Goal: Task Accomplishment & Management: Use online tool/utility

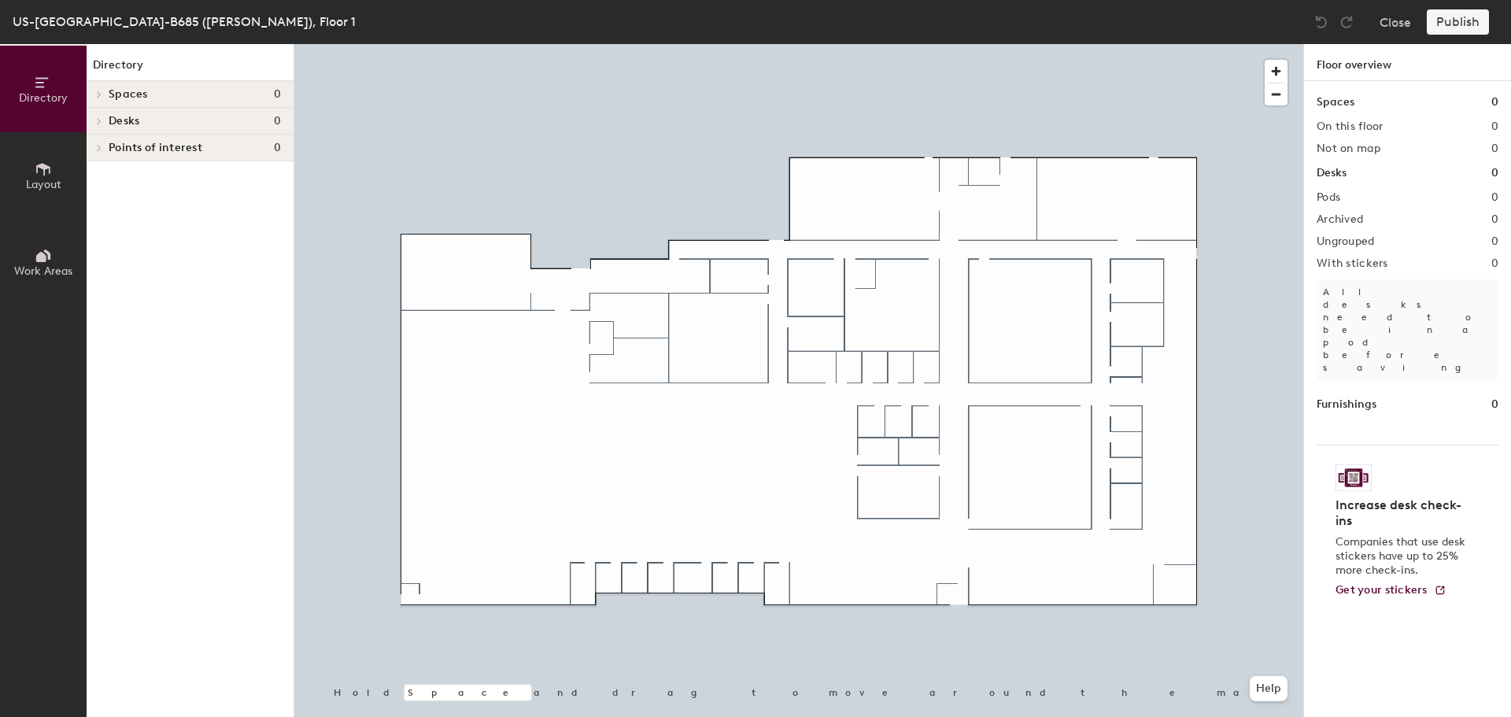
click at [142, 117] on h4 "Desks 0" at bounding box center [195, 121] width 172 height 13
click at [44, 175] on icon at bounding box center [43, 169] width 14 height 13
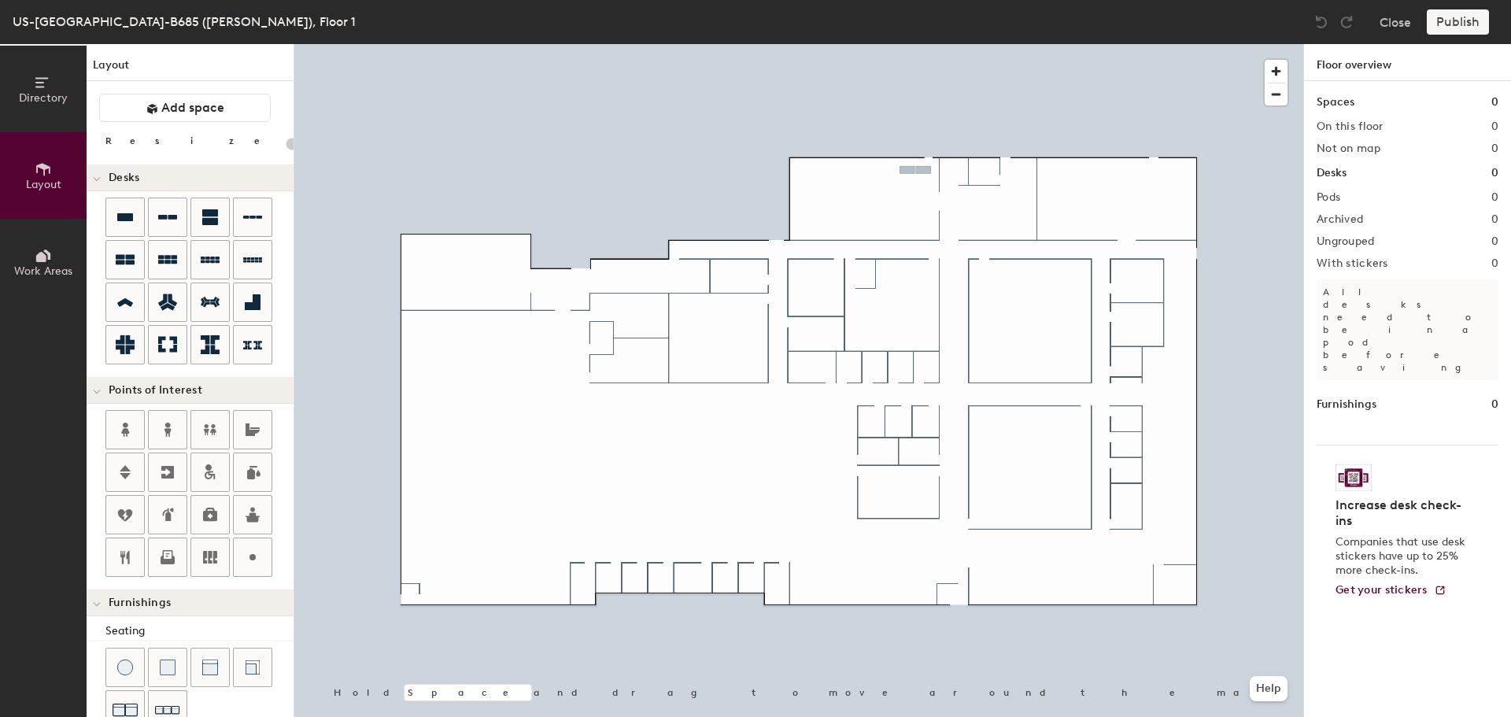
click at [915, 169] on div "Directory Layout Work Areas Layout Add space Resize Desks Points of Interest Fu…" at bounding box center [755, 380] width 1511 height 673
type input "100"
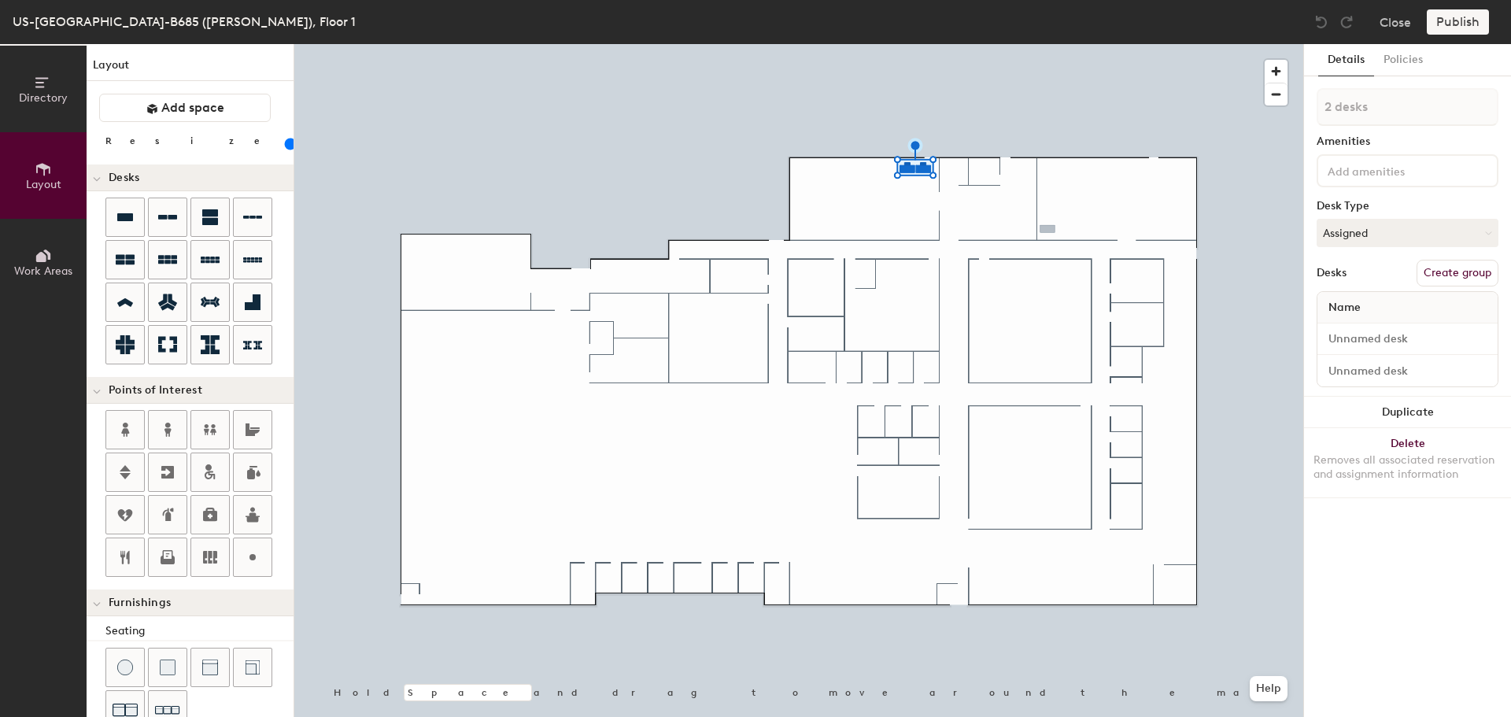
click at [1047, 234] on div "Directory Layout Work Areas Layout Add space Resize Desks Points of Interest Fu…" at bounding box center [755, 380] width 1511 height 673
type input "1 desk"
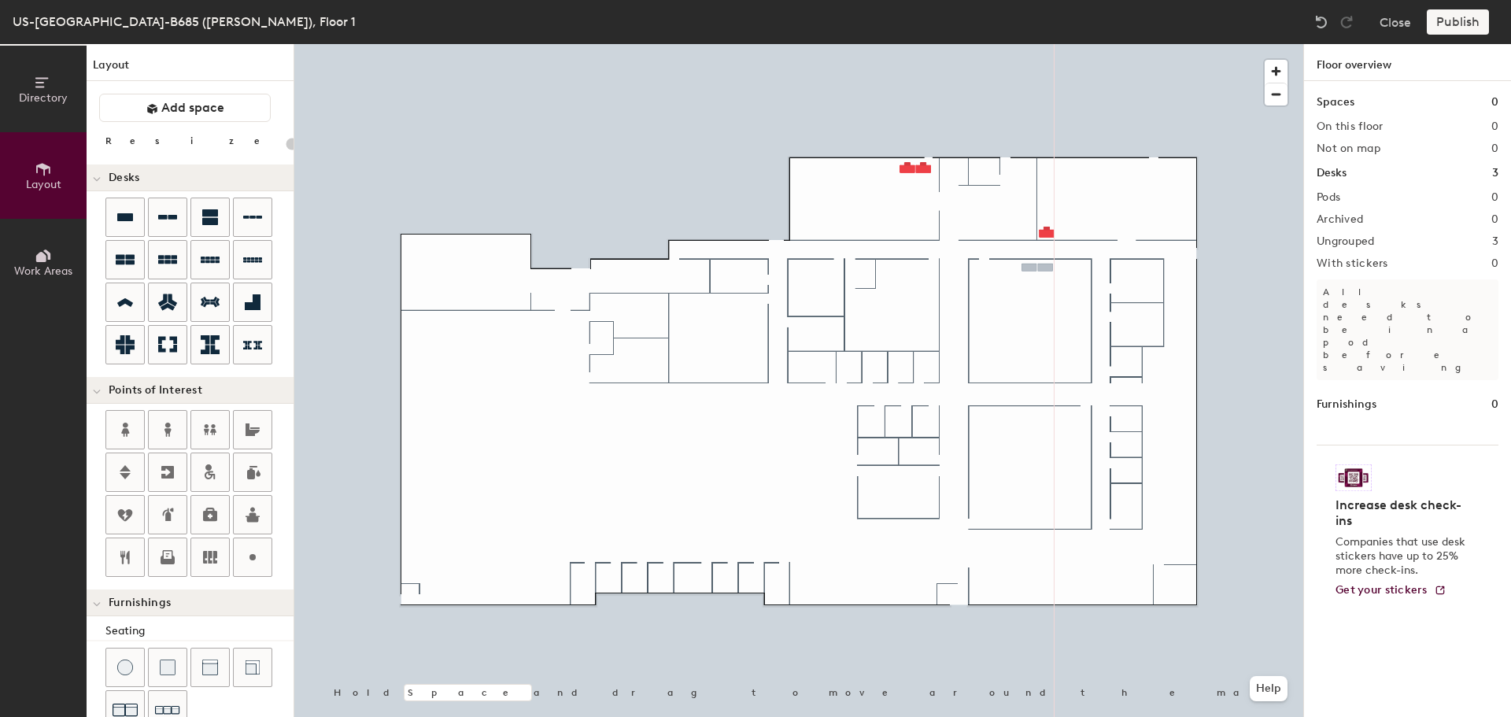
click at [1037, 268] on div "Directory Layout Work Areas Layout Add space Resize Desks Points of Interest Fu…" at bounding box center [755, 380] width 1511 height 673
type input "100"
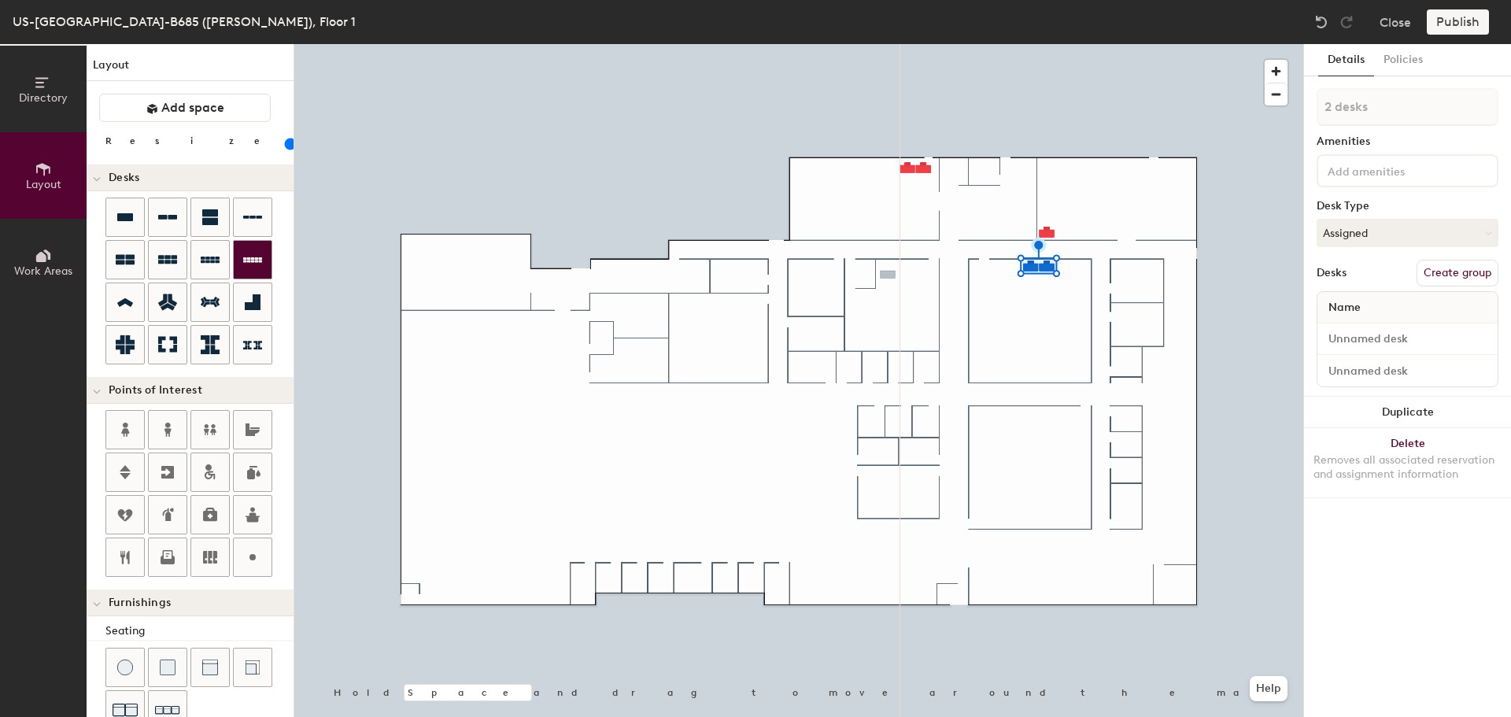
click at [899, 274] on div "Directory Layout Work Areas Layout Add space Resize Desks Points of Interest Fu…" at bounding box center [755, 380] width 1511 height 673
type input "1 desk"
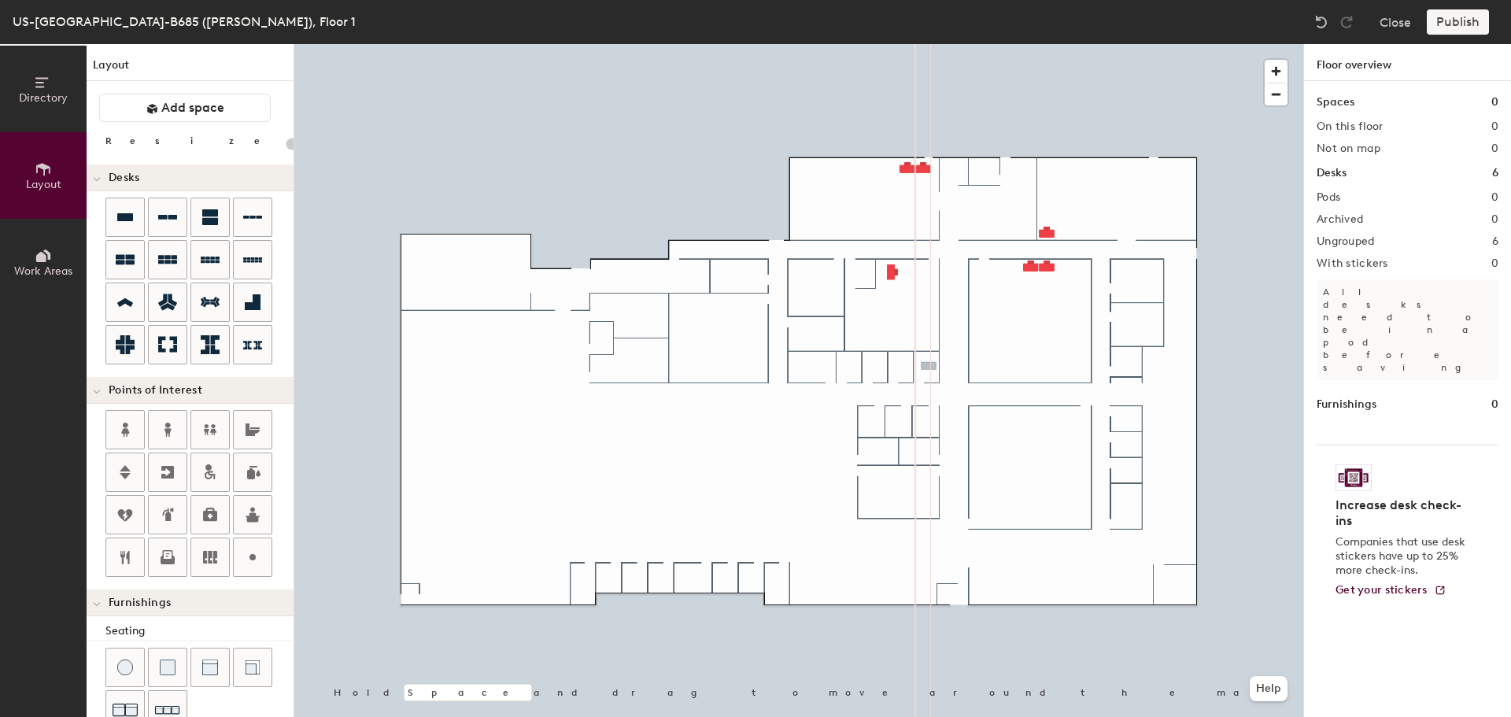
click at [927, 369] on div "Directory Layout Work Areas Layout Add space Resize Desks Points of Interest Fu…" at bounding box center [755, 380] width 1511 height 673
click at [637, 316] on div "Directory Layout Work Areas Layout Add space Resize Desks Points of Interest Fu…" at bounding box center [755, 380] width 1511 height 673
click at [685, 351] on span "Done" at bounding box center [694, 351] width 46 height 27
drag, startPoint x: 181, startPoint y: 432, endPoint x: 631, endPoint y: 362, distance: 455.6
click at [631, 362] on div "Directory Layout Work Areas Layout Add space Resize Desks Points of Interest Fu…" at bounding box center [755, 380] width 1511 height 673
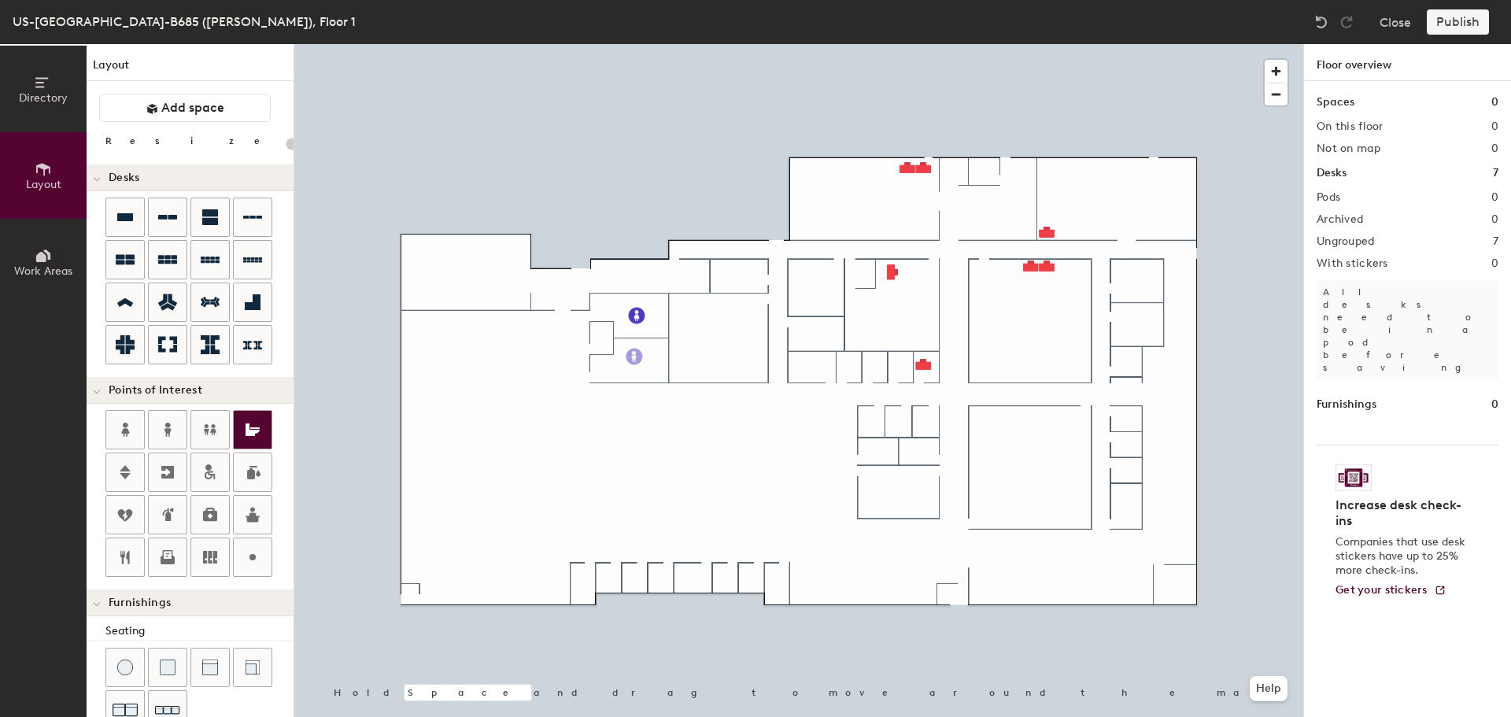
click at [636, 360] on div "Directory Layout Work Areas Layout Add space Resize Desks Points of Interest Fu…" at bounding box center [755, 380] width 1511 height 673
click at [681, 400] on span "Done" at bounding box center [686, 395] width 46 height 27
click at [1136, 325] on div "Directory Layout Work Areas Layout Add space Resize Desks Points of Interest Fu…" at bounding box center [755, 380] width 1511 height 673
click at [1135, 280] on div "Directory Layout Work Areas Layout Add space Resize Desks Points of Interest Fu…" at bounding box center [755, 380] width 1511 height 673
click at [1182, 44] on div at bounding box center [798, 44] width 1009 height 0
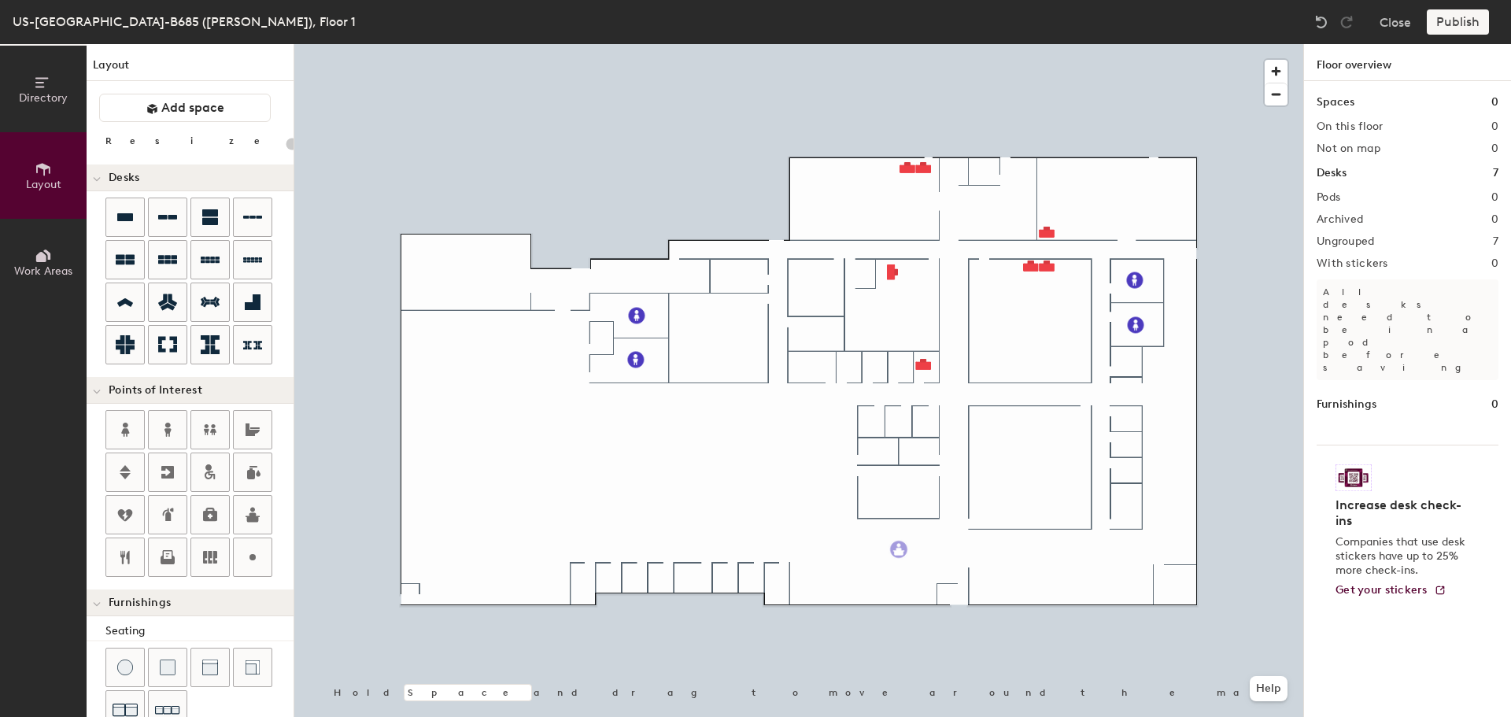
click at [899, 549] on div "Directory Layout Work Areas Layout Add space Resize Desks Points of Interest Fu…" at bounding box center [755, 380] width 1511 height 673
click at [633, 397] on div "Directory Layout Work Areas Layout Add space Resize Desks Points of Interest Fu…" at bounding box center [755, 380] width 1511 height 673
click at [453, 298] on div "Directory Layout Work Areas Layout Add space Resize Desks Points of Interest Fu…" at bounding box center [755, 380] width 1511 height 673
click at [1126, 361] on div "Directory Layout Work Areas Layout Add space Resize Desks Points of Interest Fu…" at bounding box center [755, 380] width 1511 height 673
type input "20"
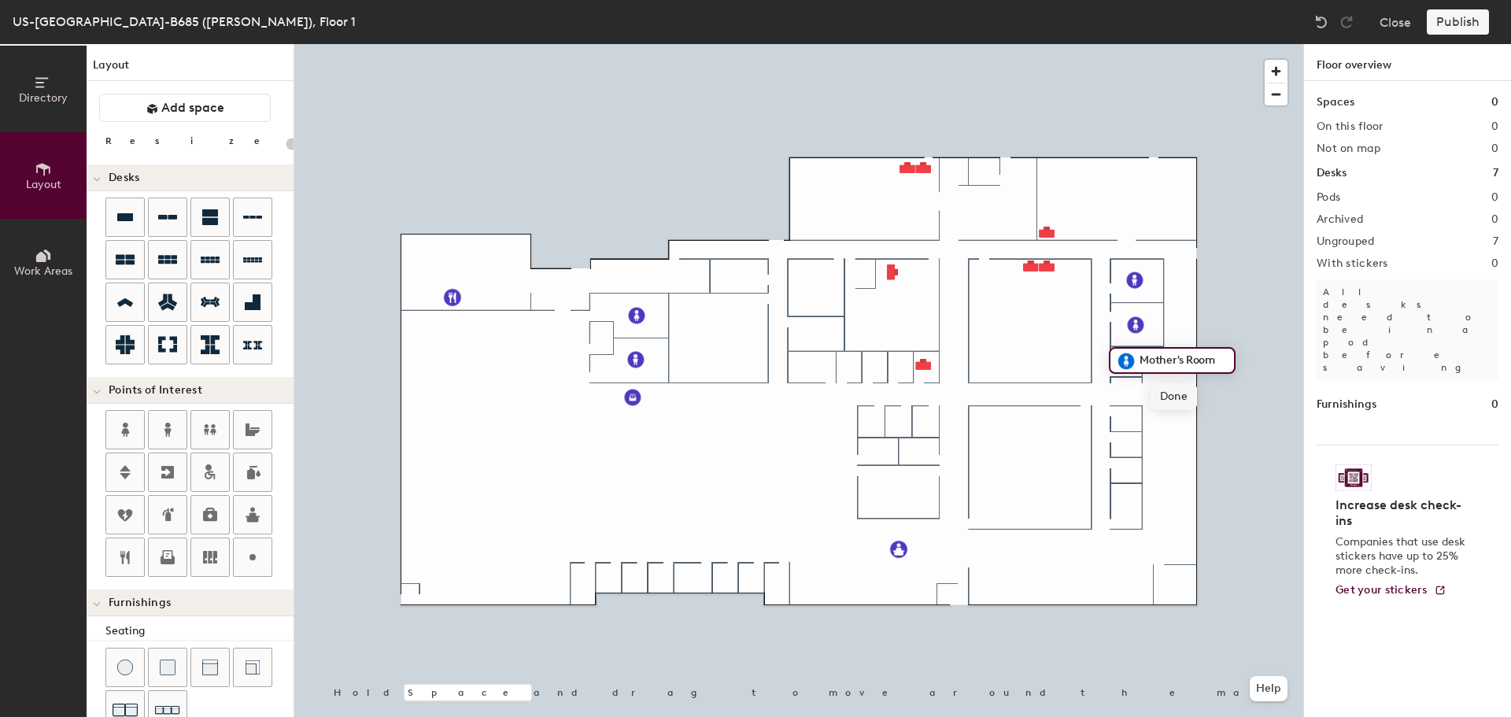
type input "Mother's Room"
click at [1178, 397] on span "Done" at bounding box center [1174, 396] width 46 height 27
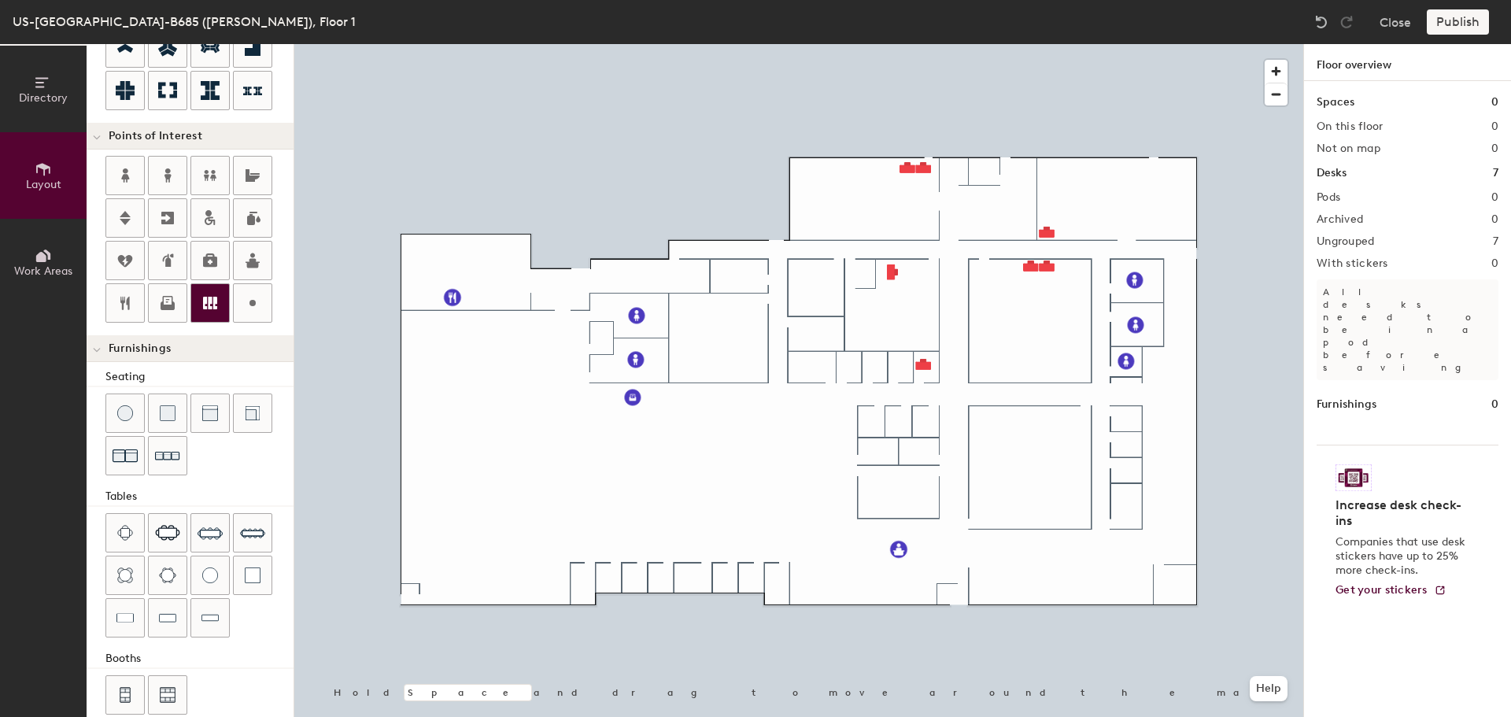
scroll to position [277, 0]
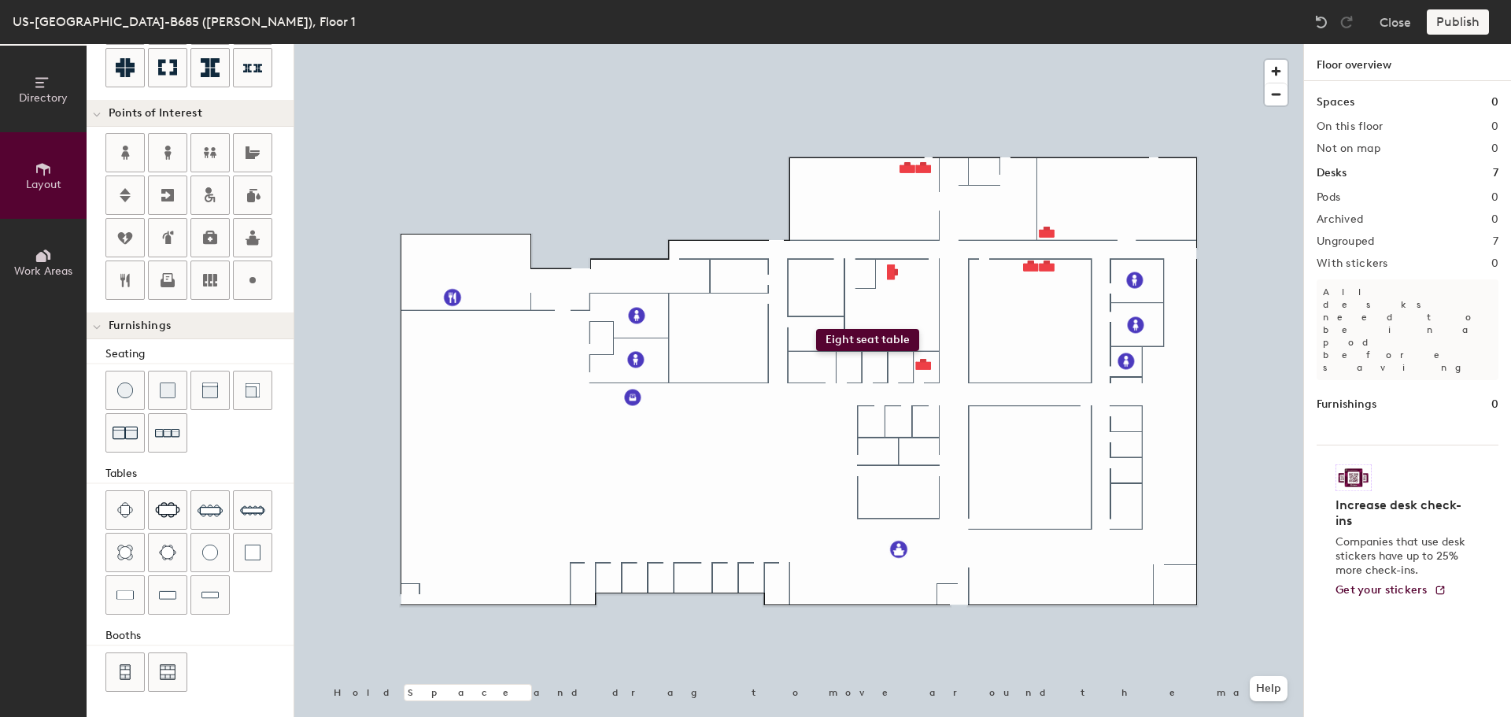
click at [816, 329] on div "Directory Layout Work Areas Layout Add space Resize Desks Points of Interest Fu…" at bounding box center [755, 380] width 1511 height 673
click at [881, 449] on div "Directory Layout Work Areas Layout Add space Resize Desks Points of Interest Fu…" at bounding box center [755, 380] width 1511 height 673
click at [919, 450] on div "Directory Layout Work Areas Layout Add space Resize Desks Points of Interest Fu…" at bounding box center [755, 380] width 1511 height 673
click at [1125, 504] on div "Directory Layout Work Areas Layout Add space Resize Desks Points of Interest Fu…" at bounding box center [755, 380] width 1511 height 673
click at [692, 577] on div "Directory Layout Work Areas Layout Add space Resize Desks Points of Interest Fu…" at bounding box center [755, 380] width 1511 height 673
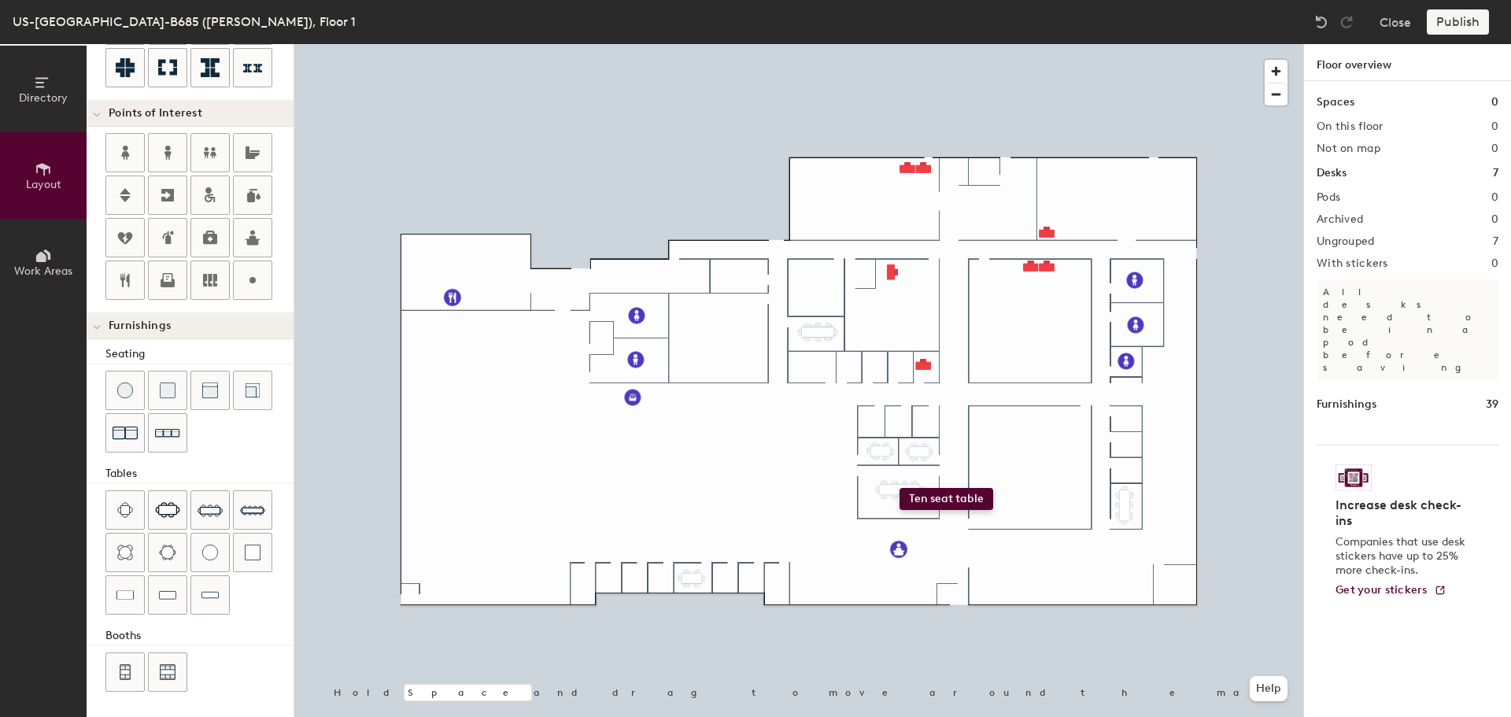
click at [900, 486] on div "Directory Layout Work Areas Layout Add space Resize Desks Points of Interest Fu…" at bounding box center [755, 380] width 1511 height 673
click at [996, 548] on div "Directory Layout Work Areas Layout Add space Resize Desks Points of Interest Fu…" at bounding box center [755, 380] width 1511 height 673
click at [944, 641] on div "Directory Layout Work Areas Layout Add space Resize Desks Points of Interest Fu…" at bounding box center [755, 380] width 1511 height 673
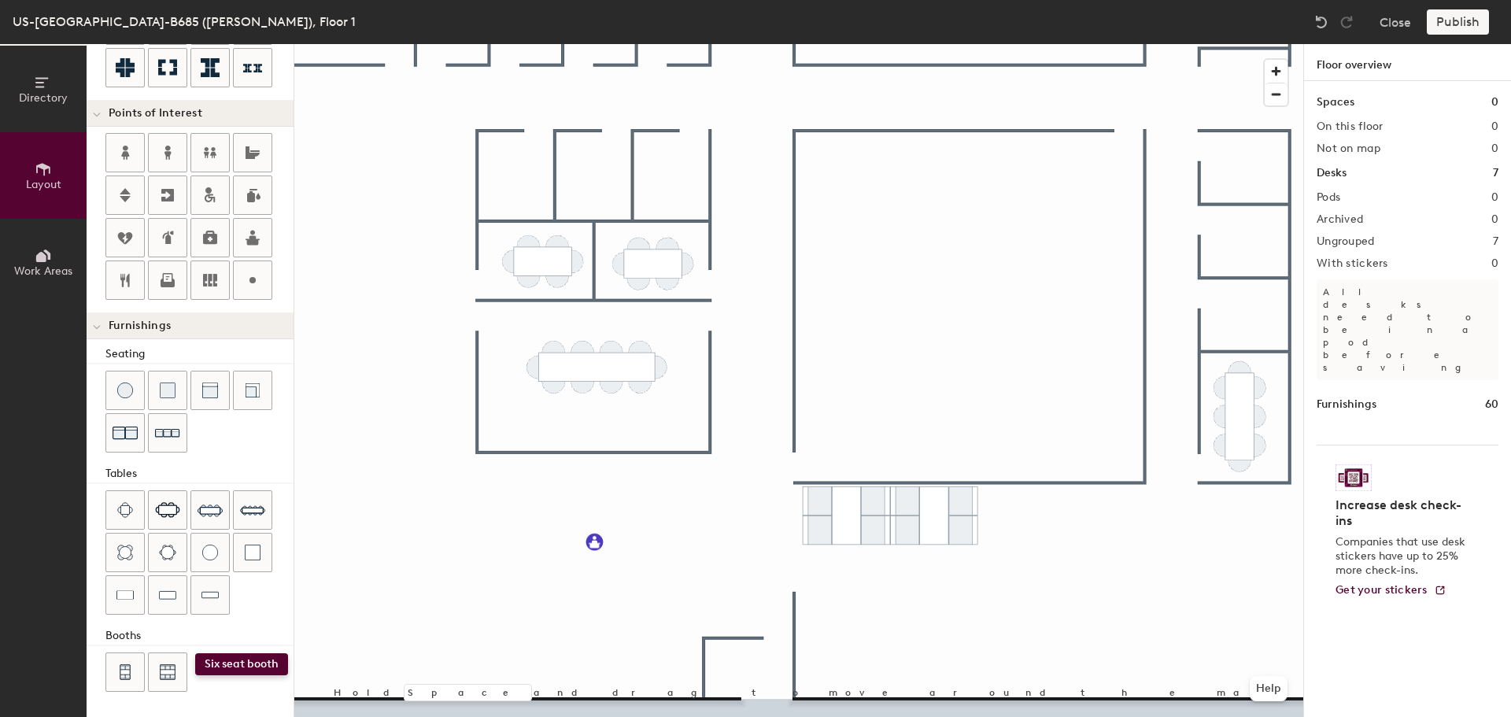
drag, startPoint x: 157, startPoint y: 665, endPoint x: 195, endPoint y: 653, distance: 39.6
click at [195, 653] on div at bounding box center [199, 673] width 188 height 43
click at [1070, 534] on div "Directory Layout Work Areas Layout Add space Resize Desks Points of Interest Fu…" at bounding box center [755, 380] width 1511 height 673
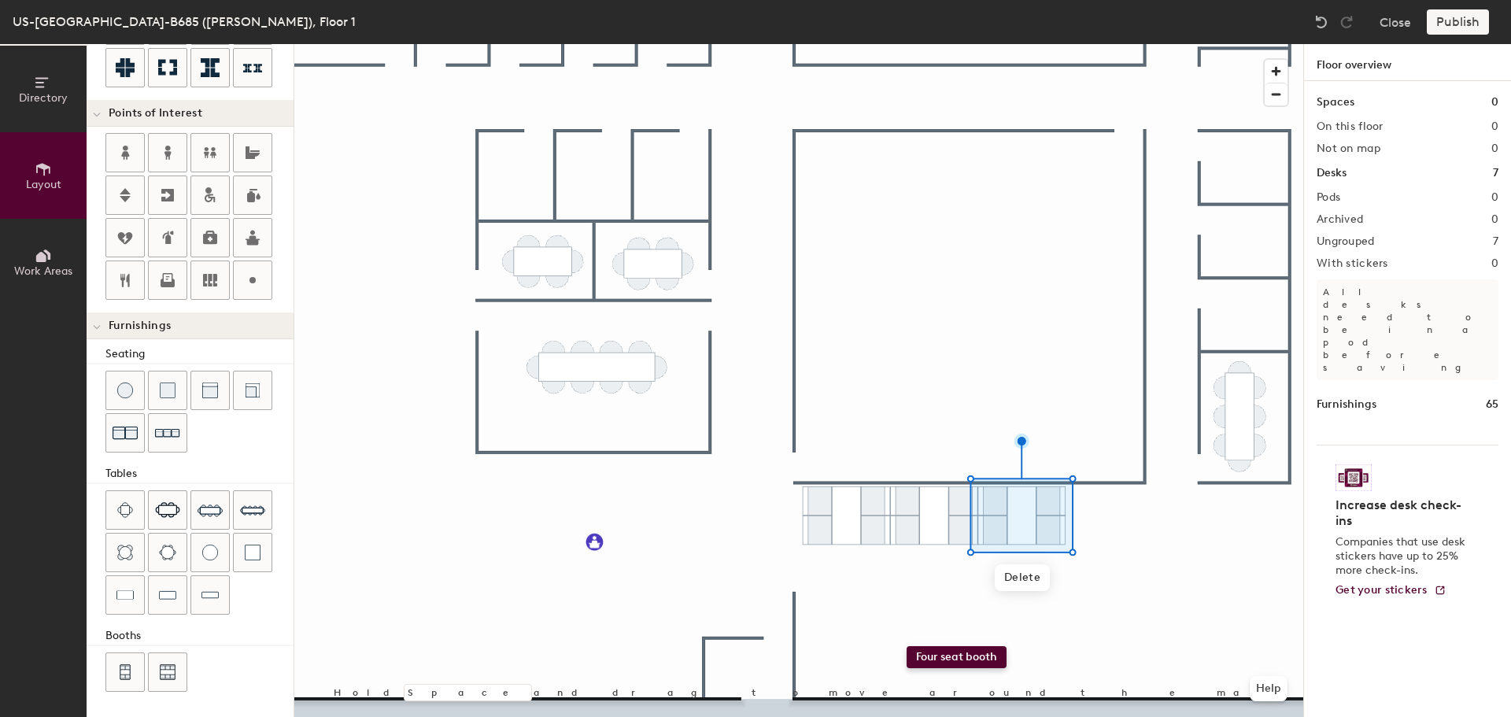
click at [912, 635] on div "Directory Layout Work Areas Layout Add space Resize Desks Points of Interest Fu…" at bounding box center [755, 380] width 1511 height 673
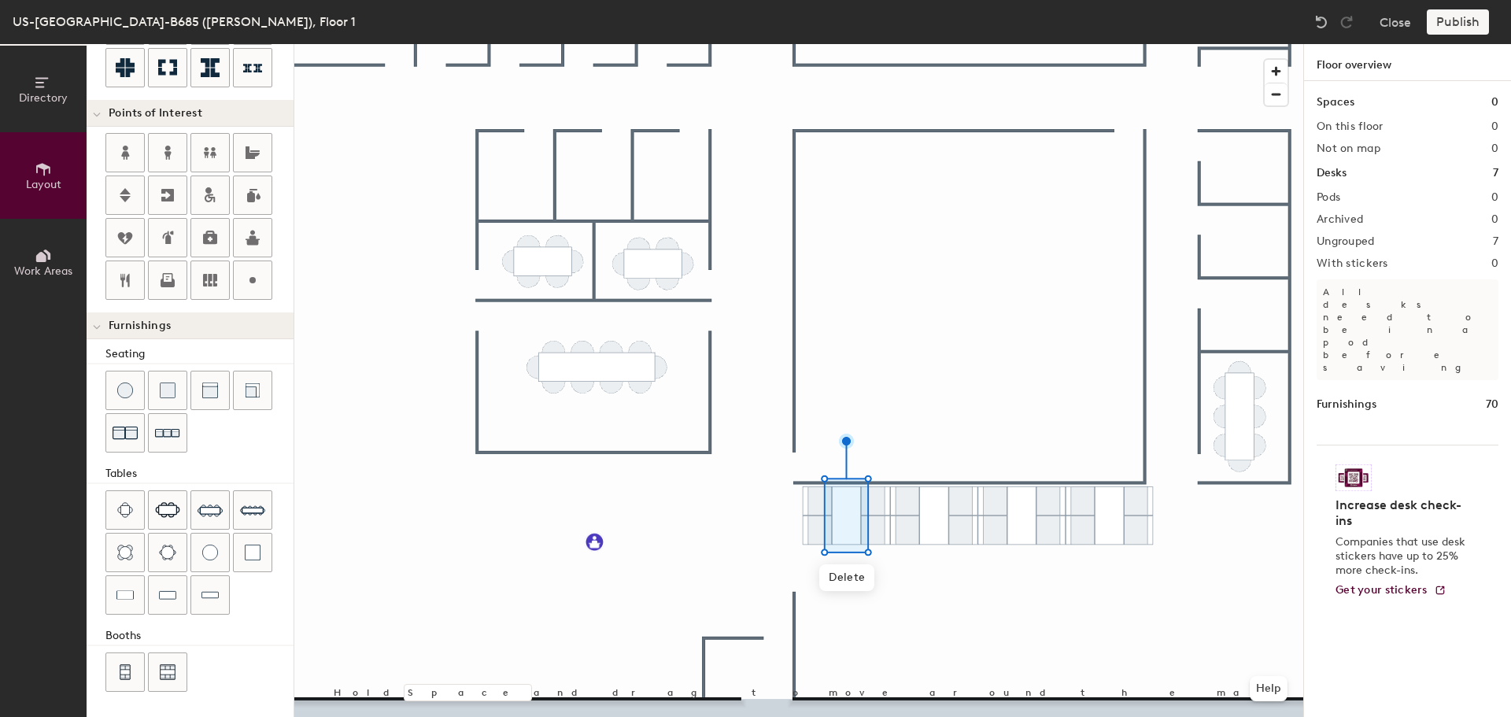
click at [805, 44] on div at bounding box center [798, 44] width 1009 height 0
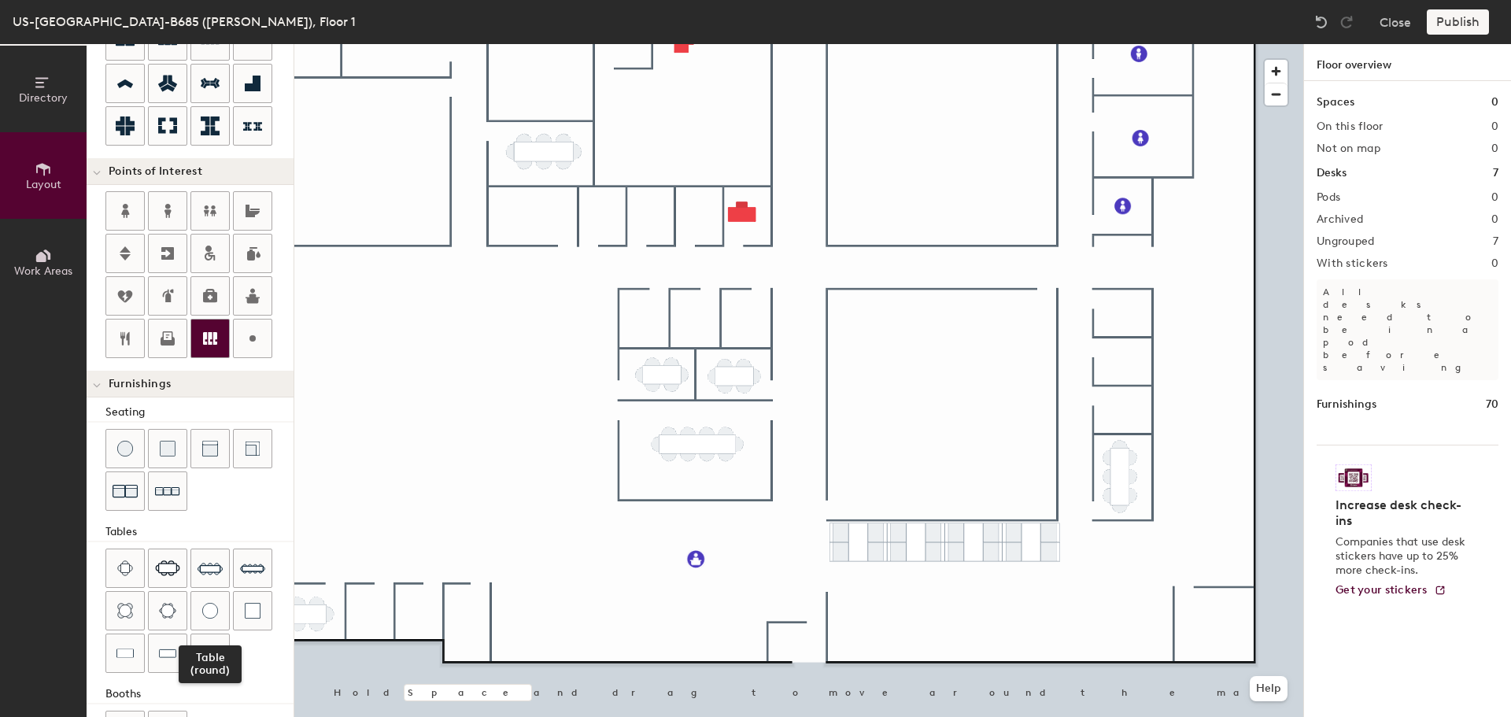
scroll to position [0, 0]
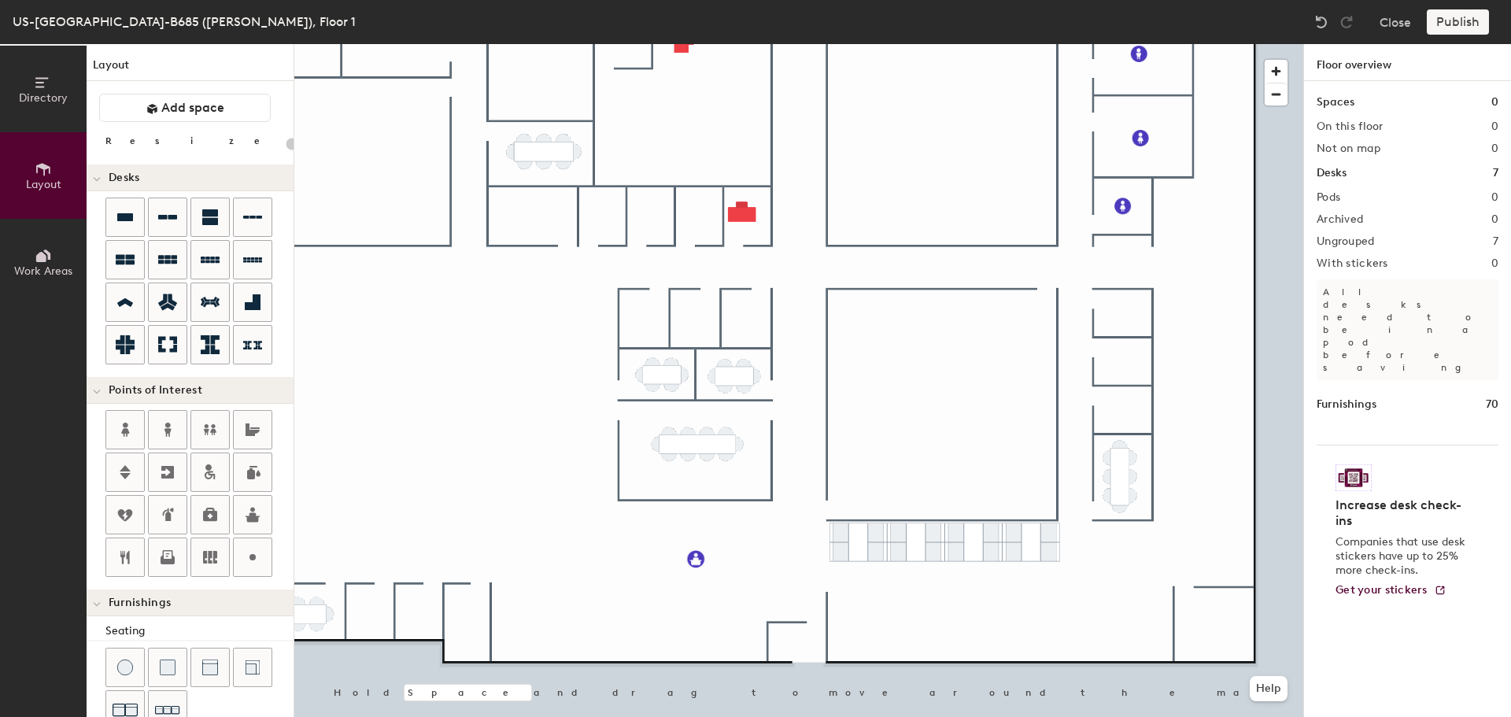
click at [98, 395] on span at bounding box center [97, 391] width 8 height 13
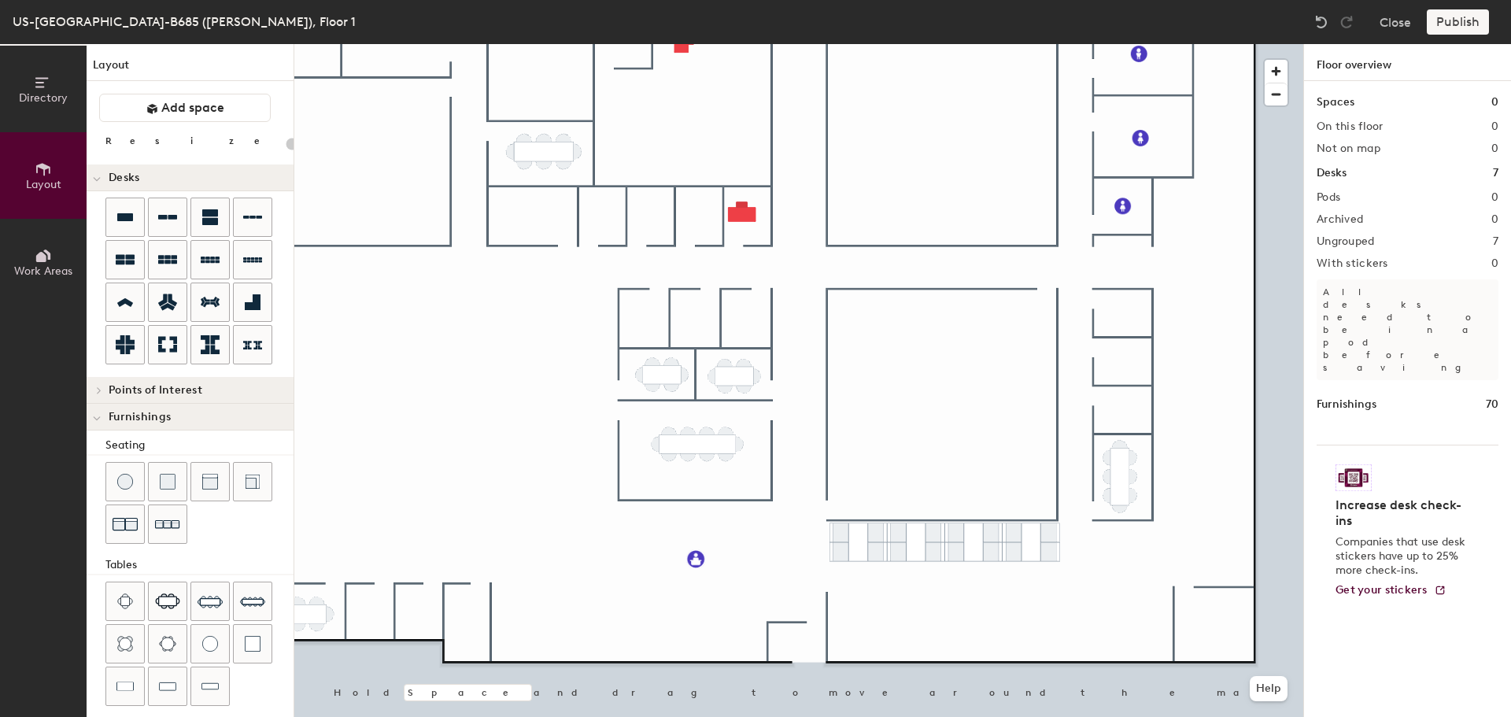
click at [98, 395] on div at bounding box center [97, 390] width 20 height 26
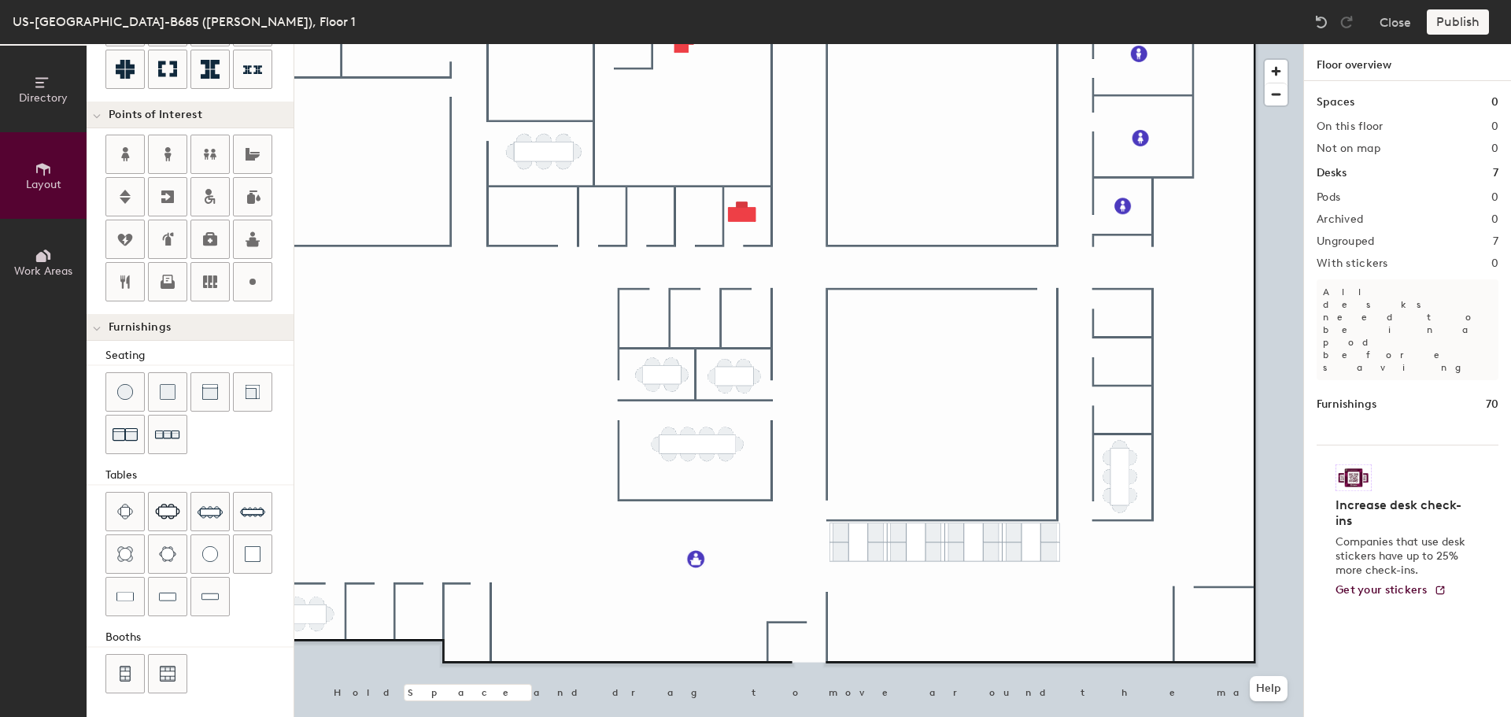
scroll to position [277, 0]
drag, startPoint x: 242, startPoint y: 554, endPoint x: 95, endPoint y: 513, distance: 152.8
click at [97, 512] on div "Seating Tables Booths" at bounding box center [190, 520] width 207 height 349
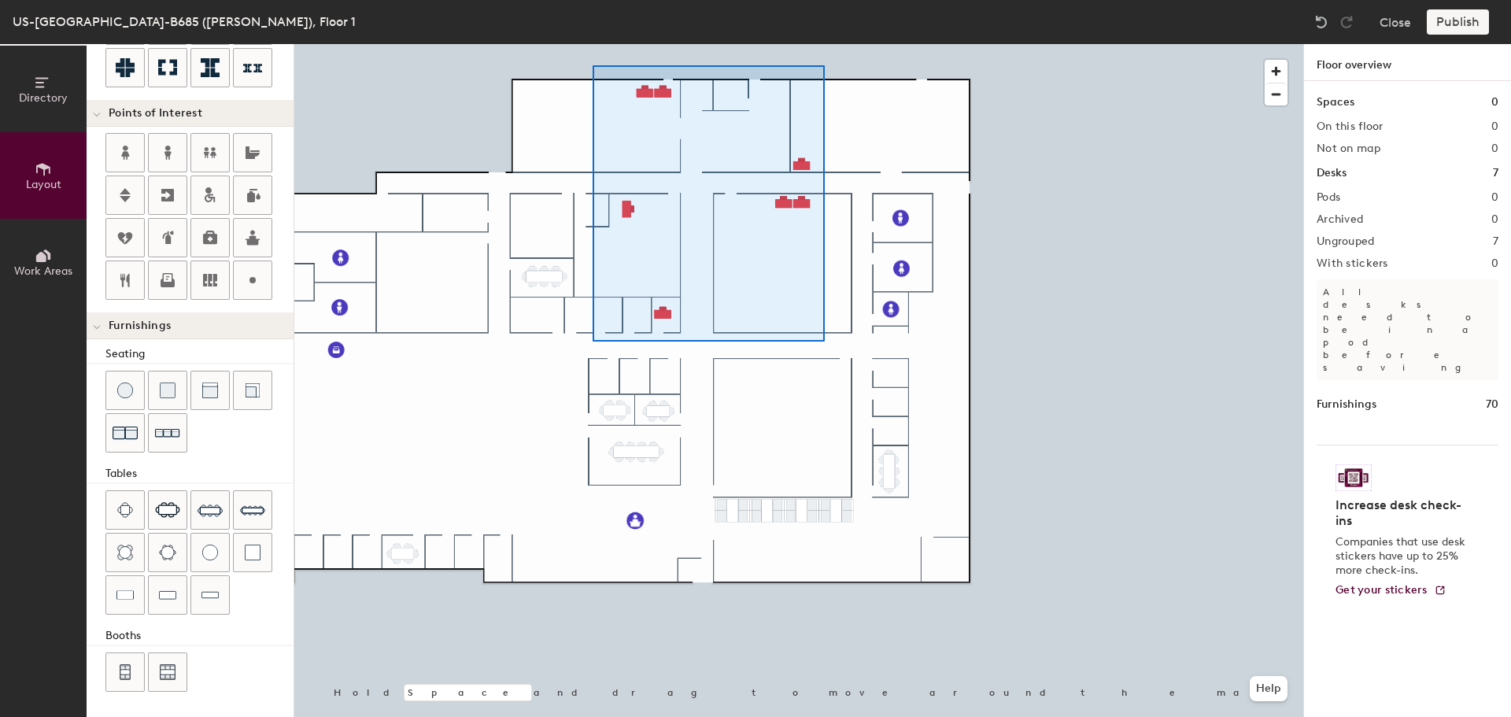
type input "100"
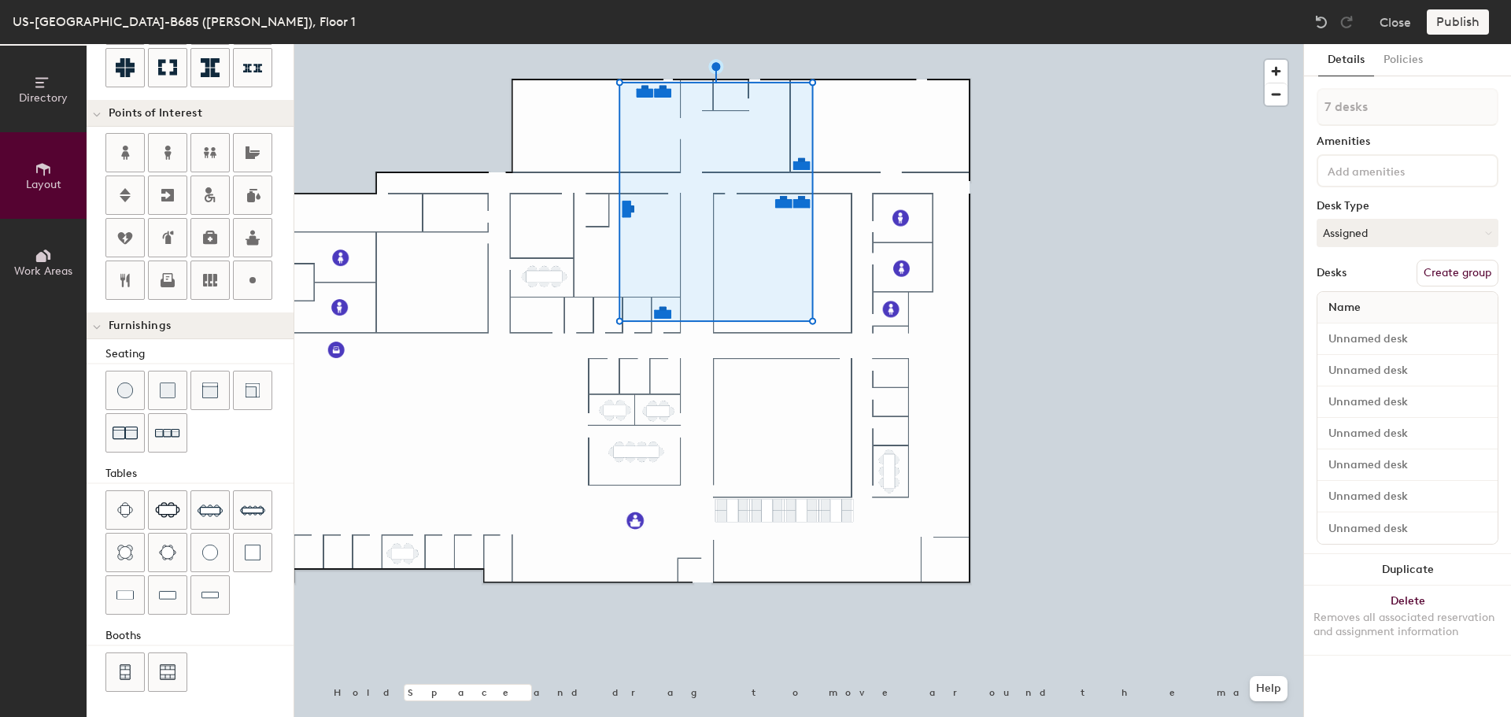
click at [1444, 274] on button "Create group" at bounding box center [1458, 273] width 82 height 27
type input "P"
type input "Archieves"
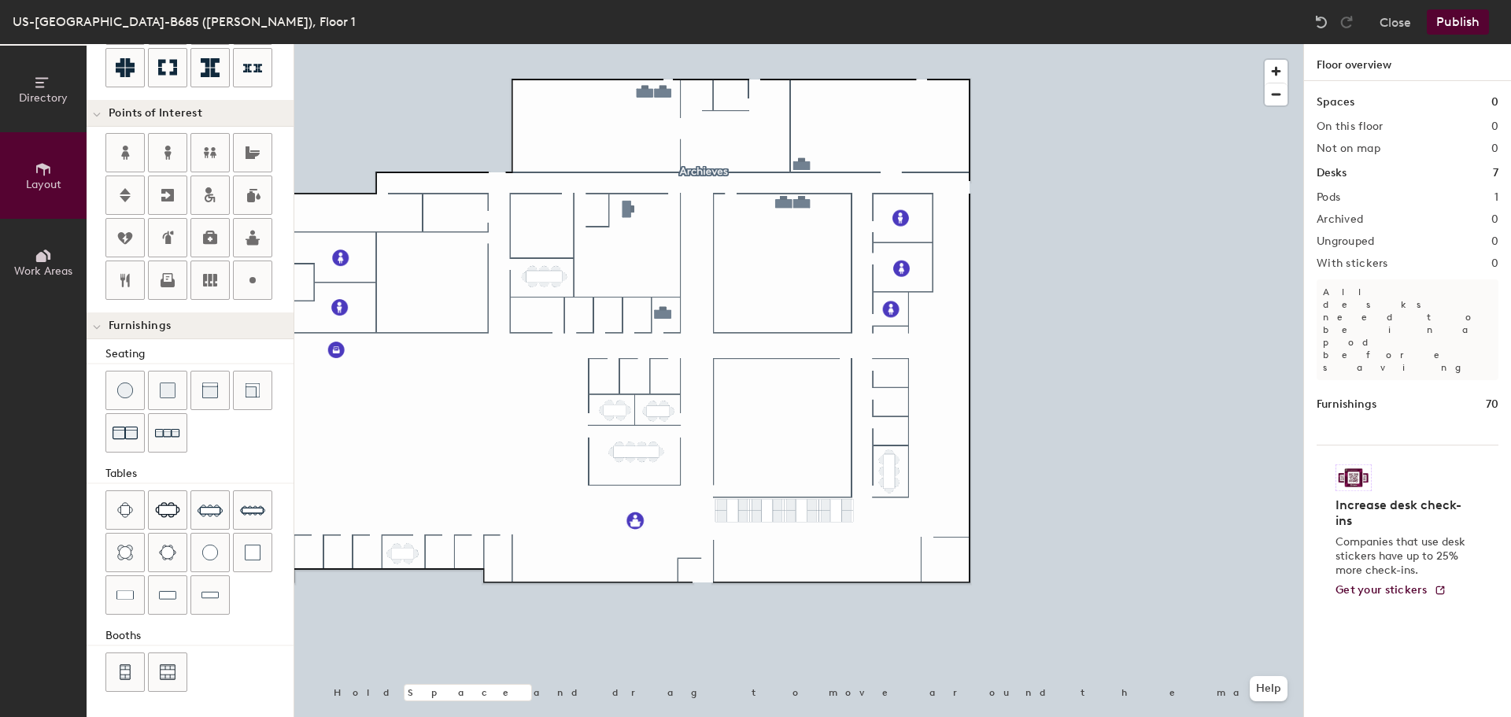
type input "100"
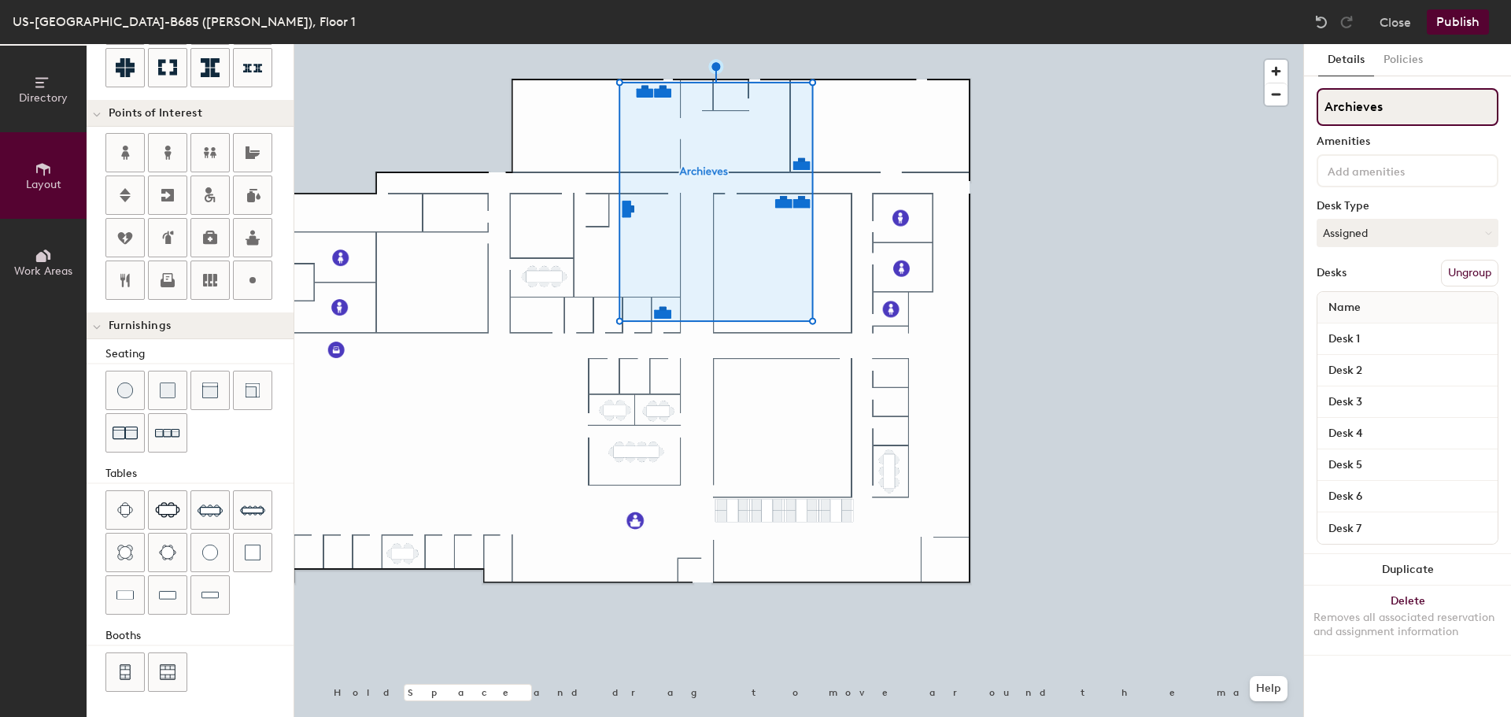
click at [1376, 105] on input "Archieves" at bounding box center [1408, 107] width 182 height 38
type input "Archives"
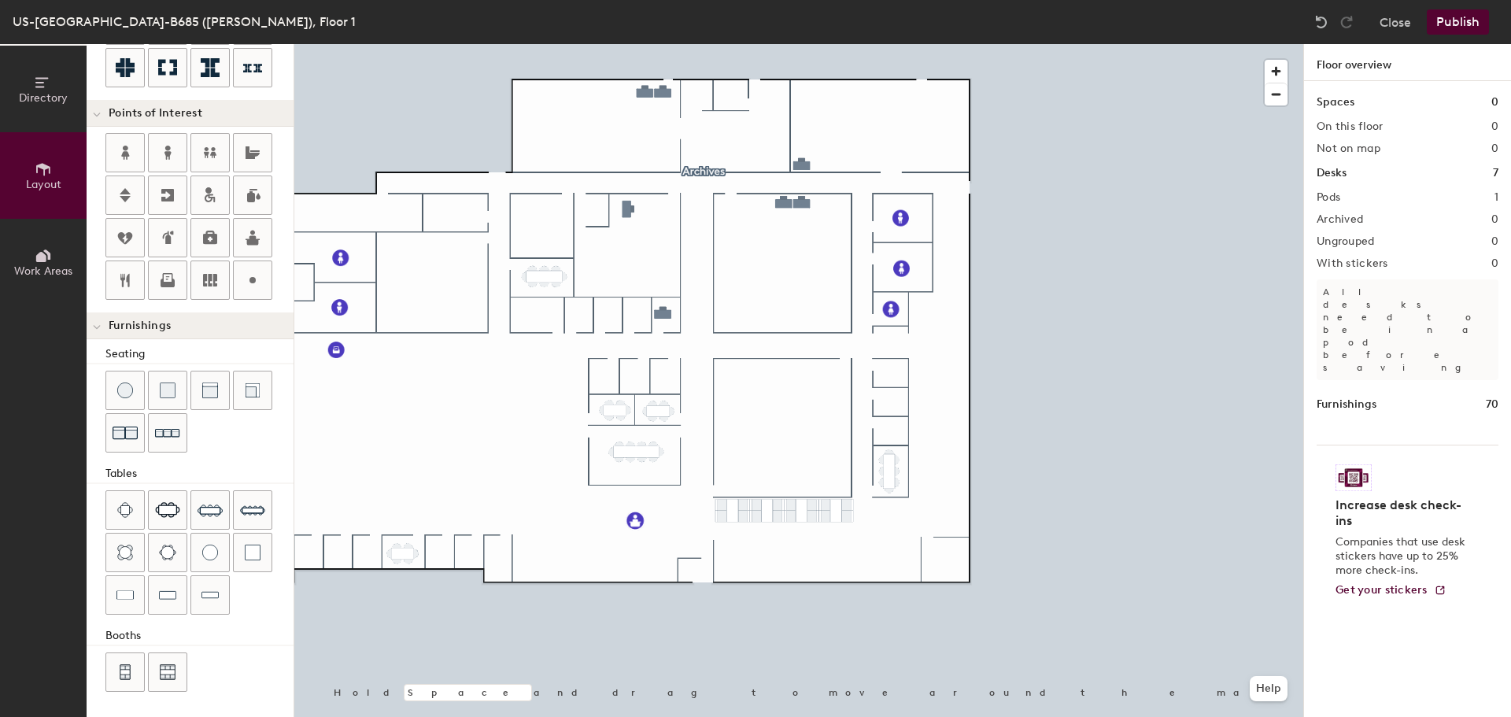
click at [645, 44] on div at bounding box center [798, 44] width 1009 height 0
type input "100"
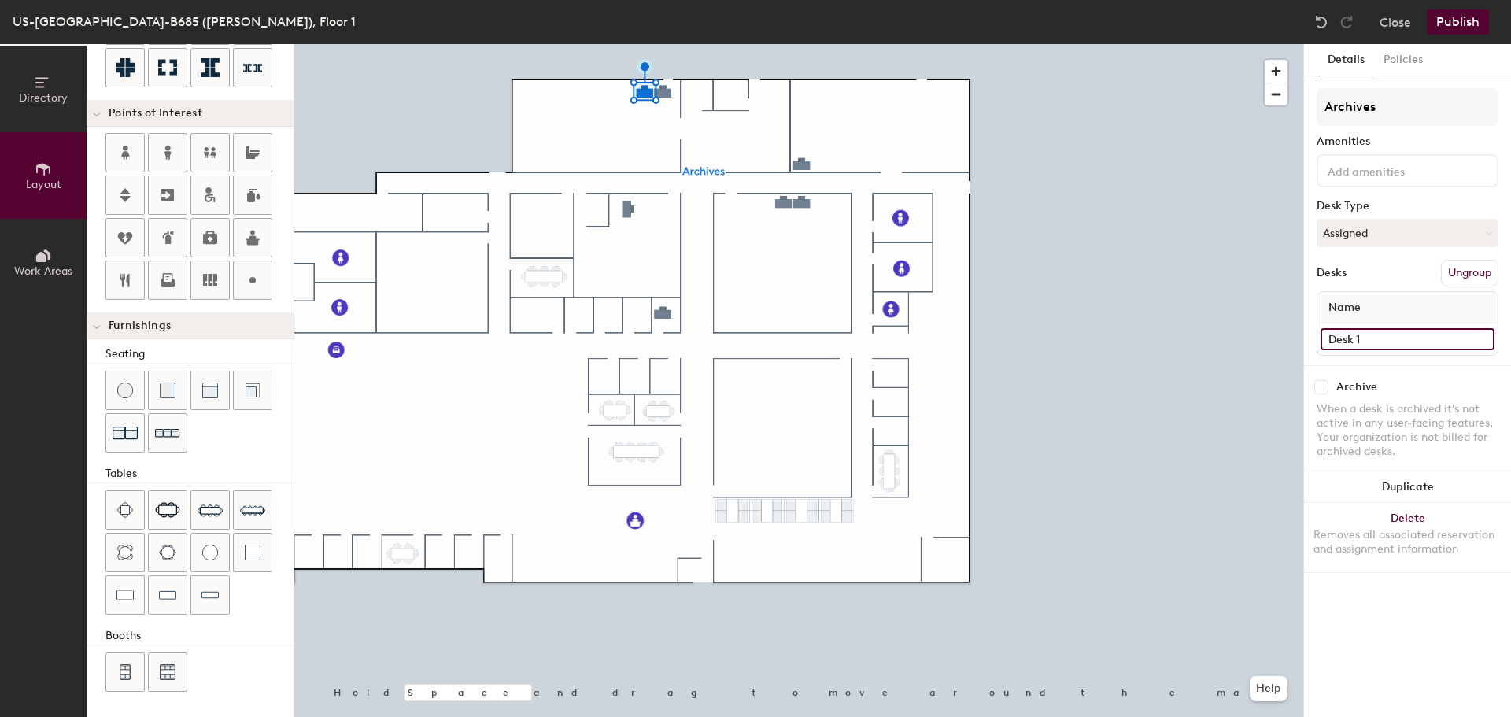
click at [1377, 339] on input "Desk 1" at bounding box center [1408, 339] width 174 height 22
type input "136A"
click at [1375, 340] on input "Desk 2" at bounding box center [1408, 339] width 174 height 22
type input "136B"
click at [1340, 326] on div "Desk 7" at bounding box center [1408, 338] width 180 height 31
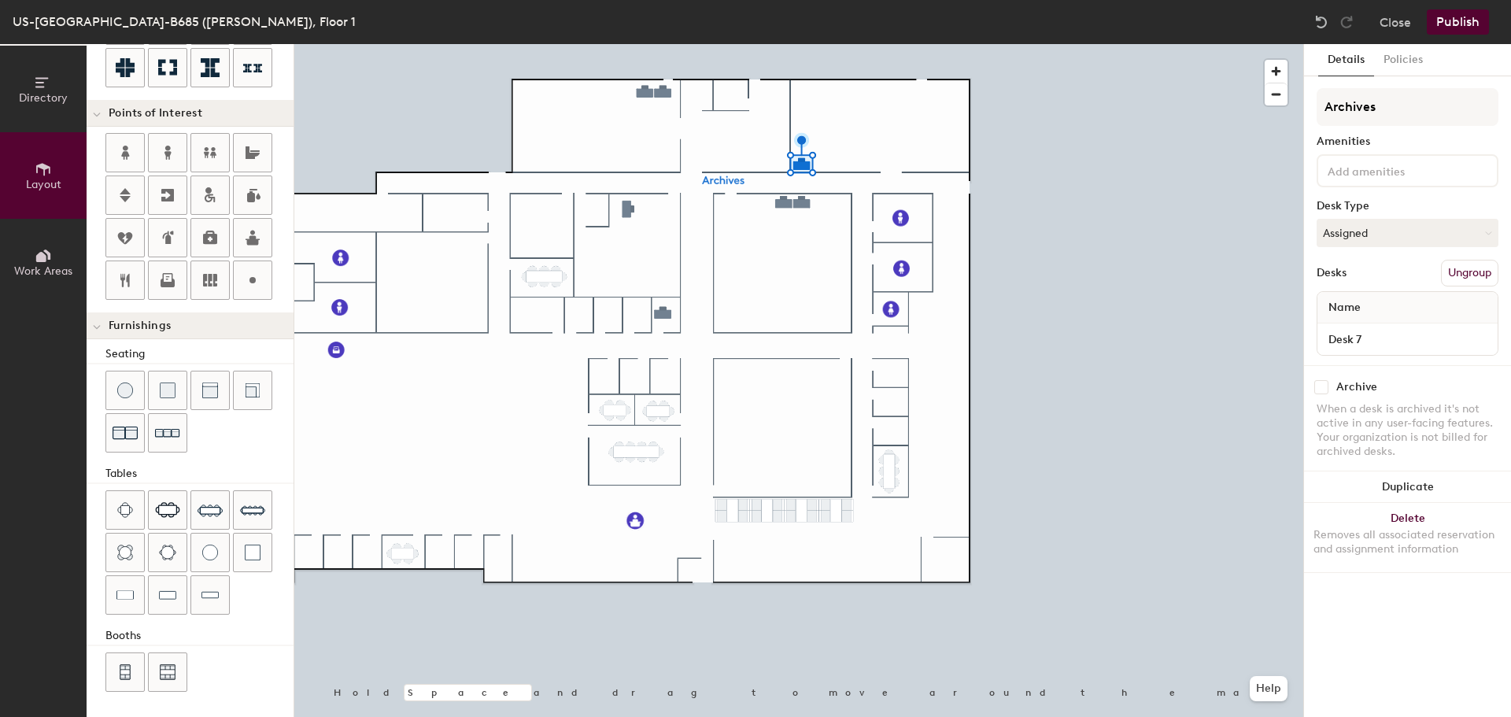
click at [1340, 327] on div "Desk 7" at bounding box center [1408, 338] width 180 height 31
click at [1340, 335] on input "Desk 7" at bounding box center [1408, 339] width 174 height 22
type input "140A"
click at [1332, 341] on input "Desk 3" at bounding box center [1408, 339] width 174 height 22
type input "129A"
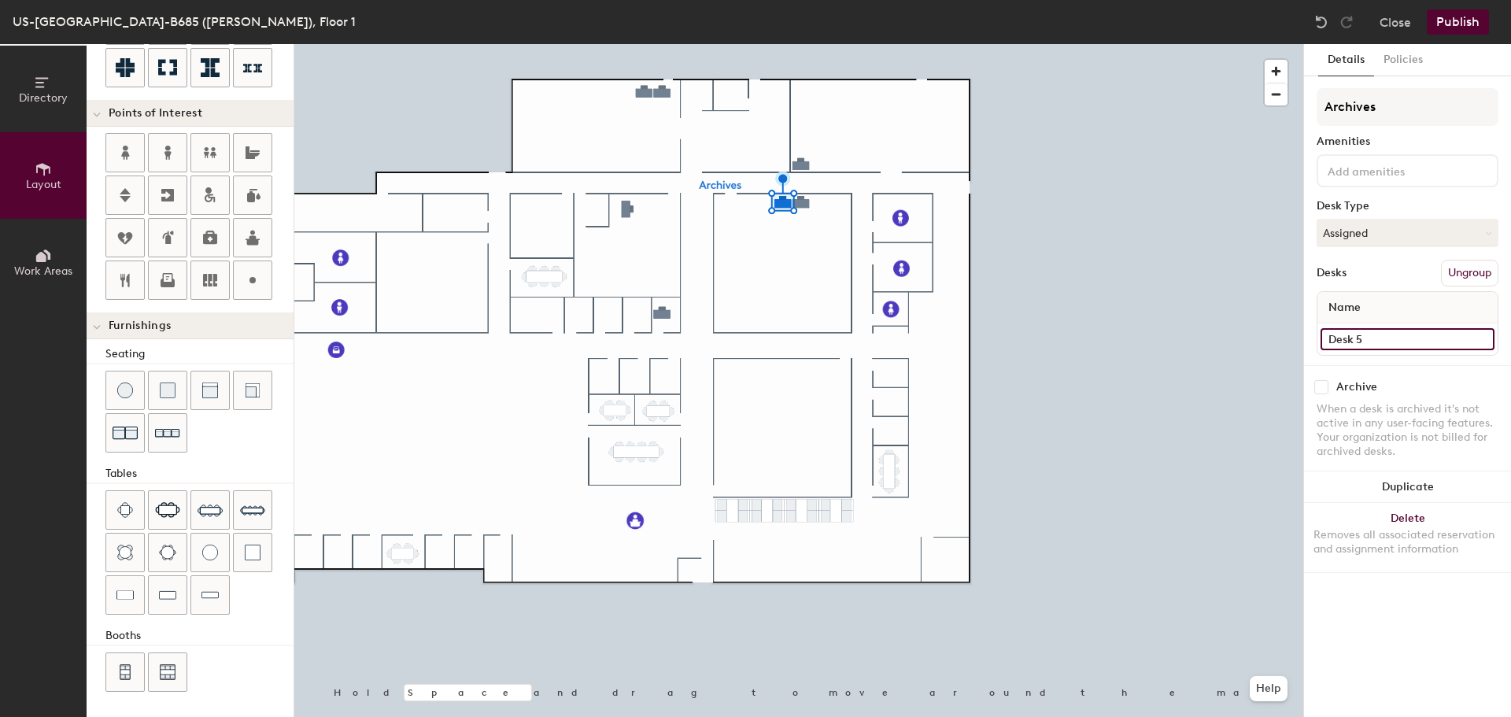
click at [1343, 340] on input "Desk 5" at bounding box center [1408, 339] width 174 height 22
type input "131A"
click at [1342, 343] on input "Desk 6" at bounding box center [1408, 339] width 174 height 22
type input "131B"
click at [1377, 336] on input "Desk 4" at bounding box center [1408, 339] width 174 height 22
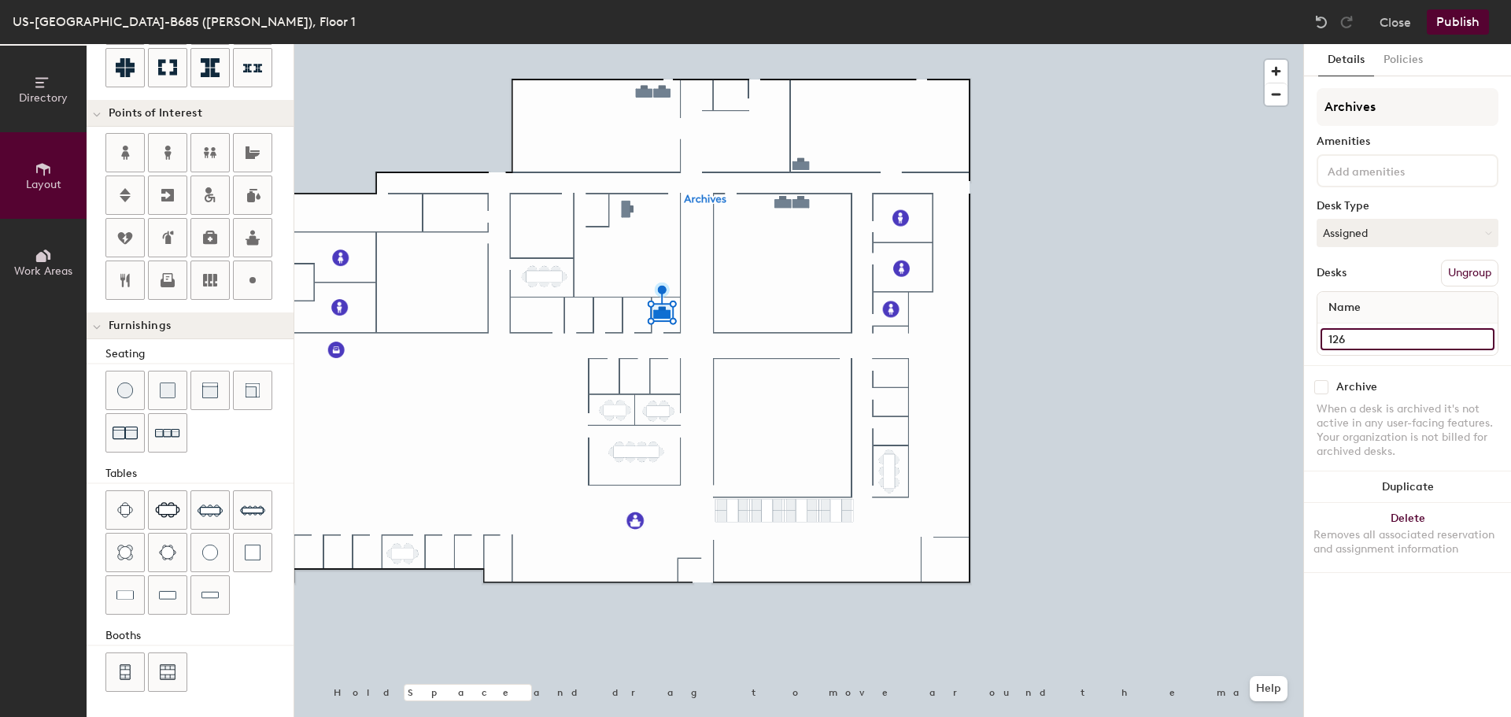
type input "126"
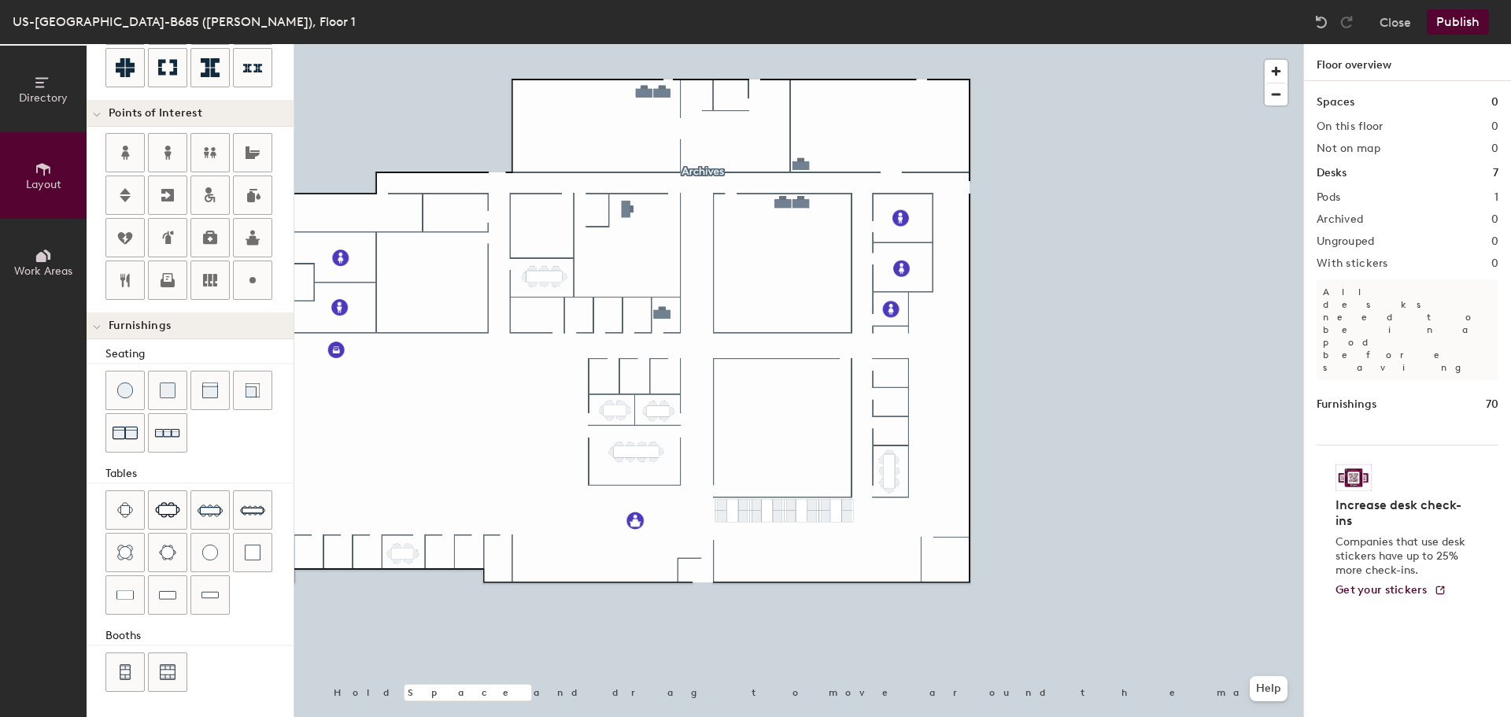
click at [663, 44] on div at bounding box center [798, 44] width 1009 height 0
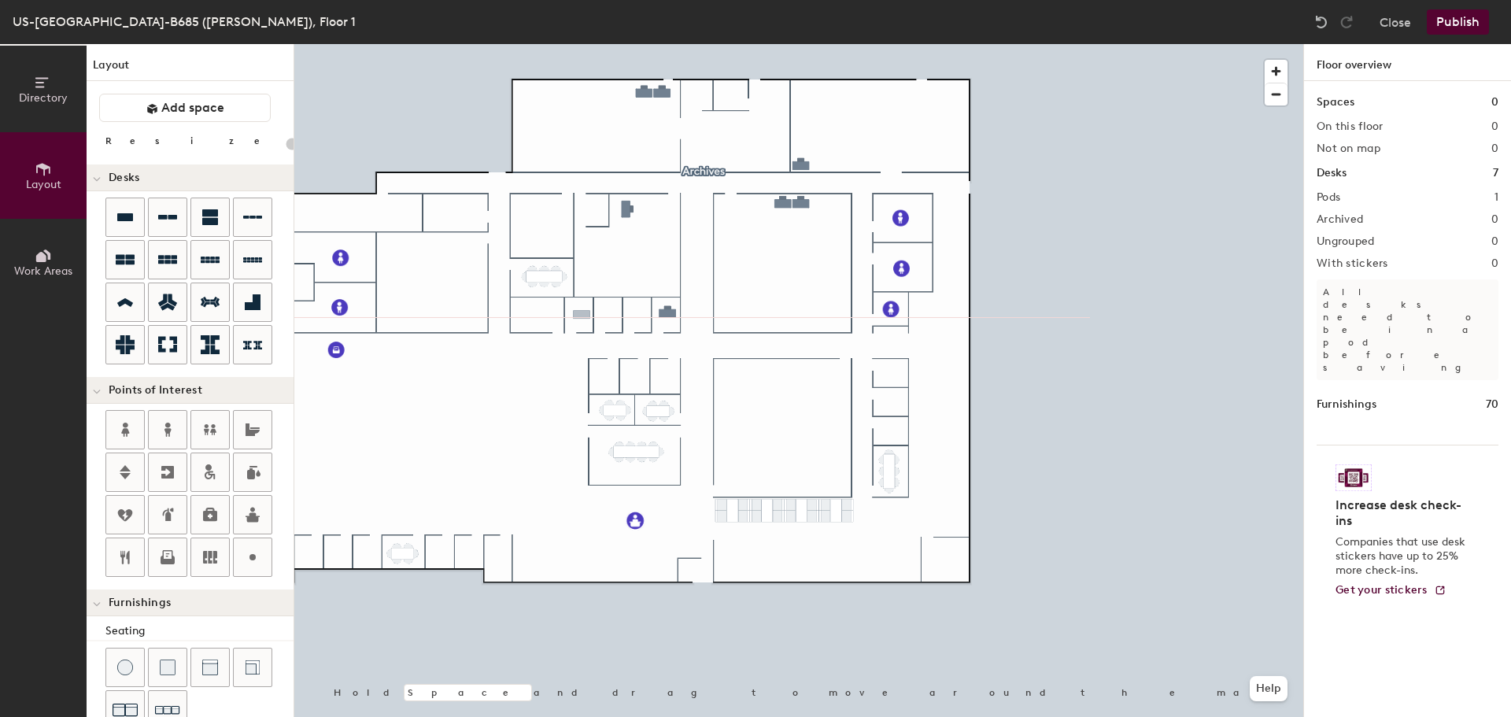
click at [579, 316] on div "Directory Layout Work Areas Layout Add space Resize Desks Points of Interest Fu…" at bounding box center [755, 380] width 1511 height 673
type input "100"
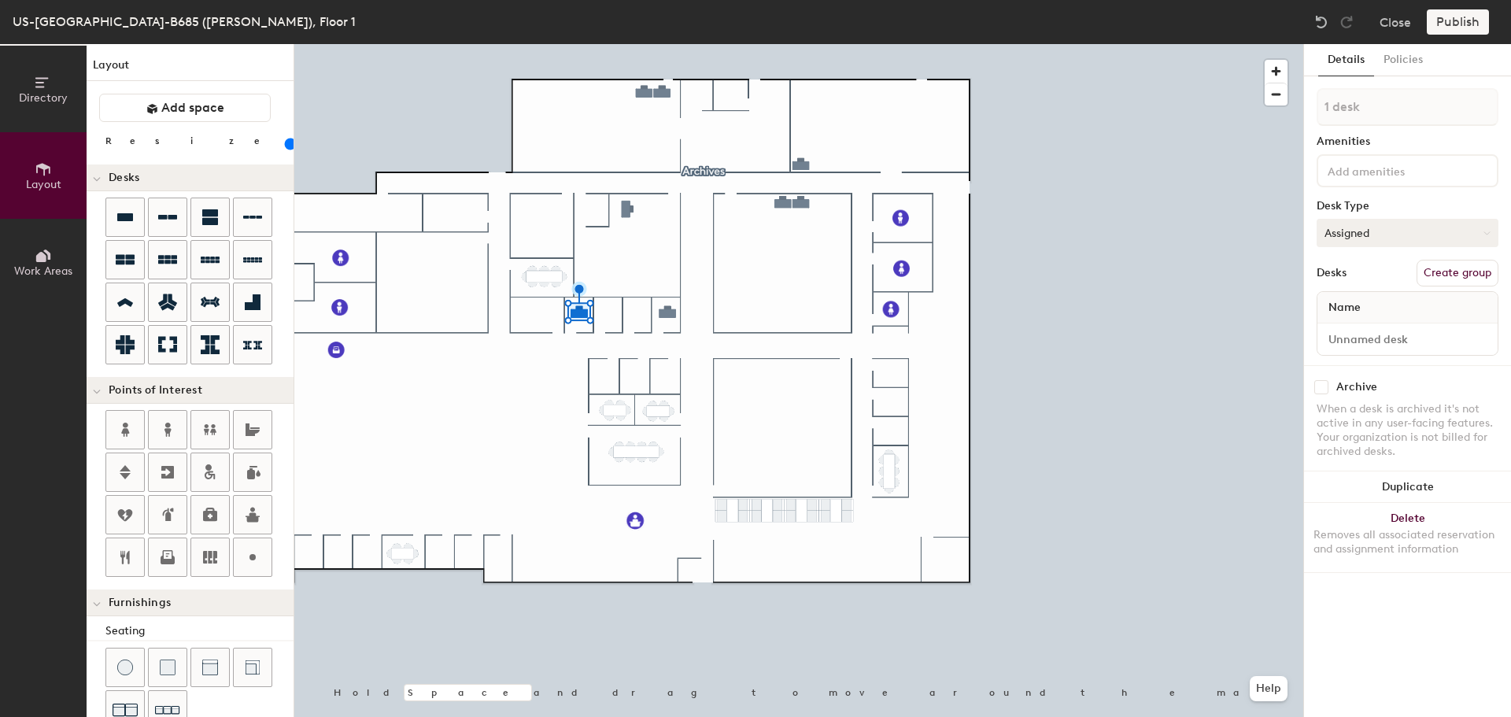
click at [1368, 235] on button "Assigned" at bounding box center [1408, 233] width 182 height 28
click at [1354, 320] on div "Hoteled" at bounding box center [1396, 329] width 157 height 24
click at [1348, 340] on input at bounding box center [1408, 339] width 174 height 22
type input "123"
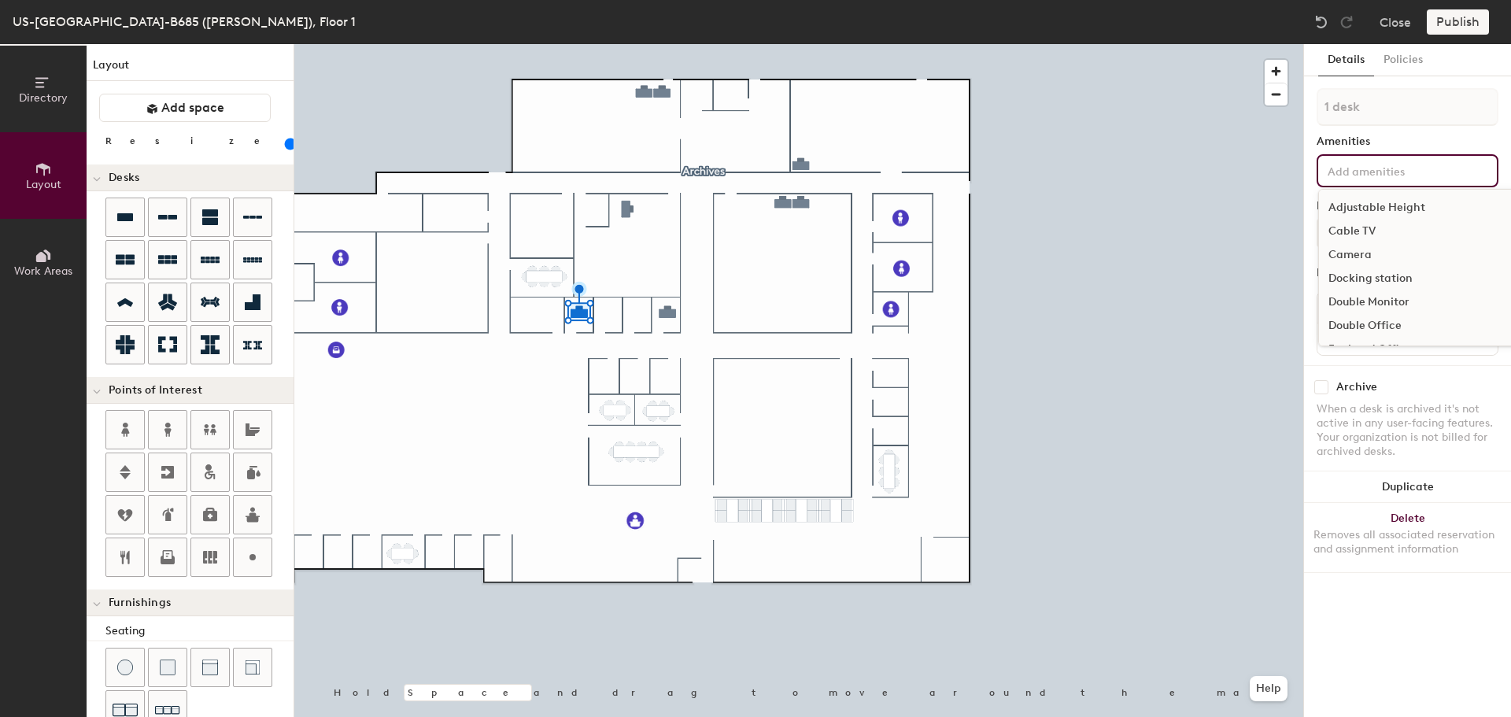
click at [1352, 161] on input at bounding box center [1396, 170] width 142 height 19
click at [1372, 267] on div "Sit to Stand Station" at bounding box center [1456, 271] width 275 height 24
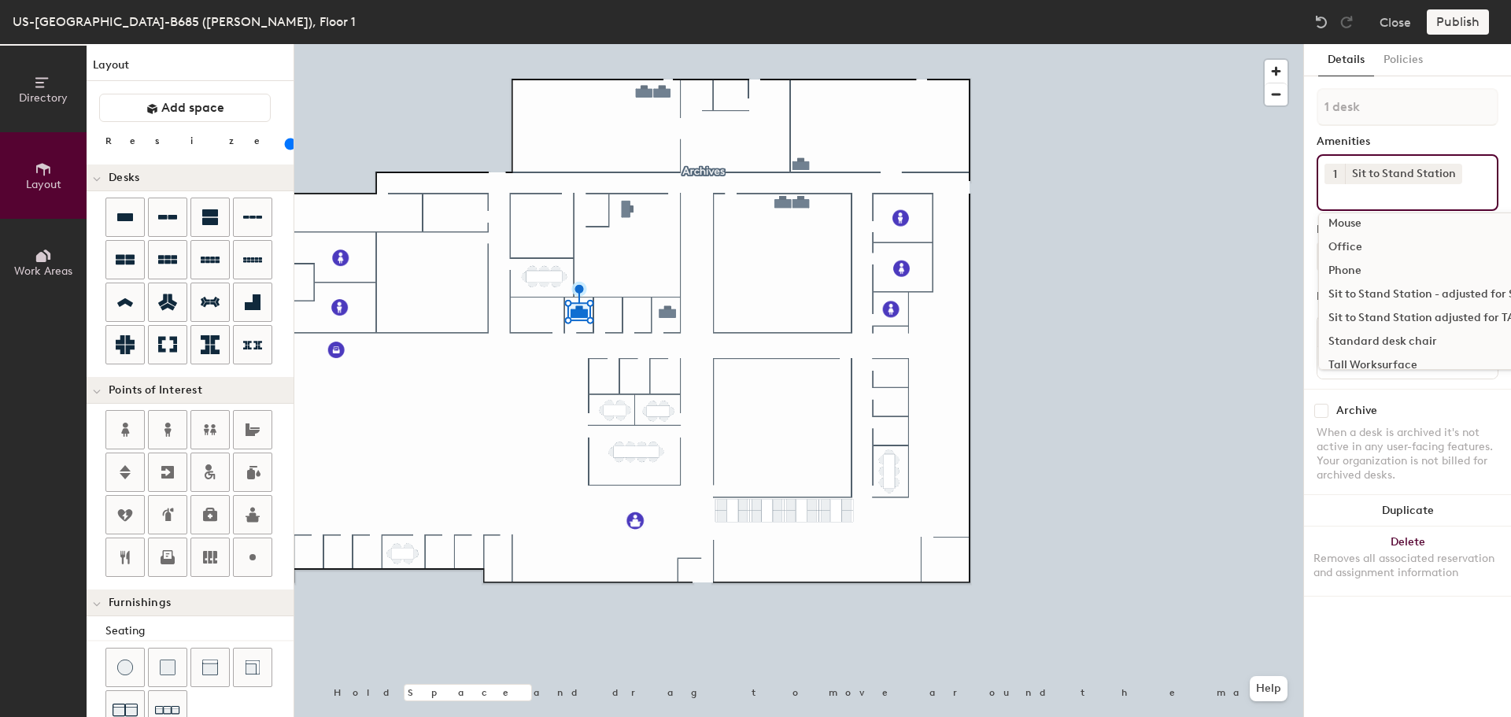
click at [1368, 200] on input at bounding box center [1396, 193] width 142 height 19
click at [1362, 227] on div "Mouse" at bounding box center [1456, 224] width 275 height 24
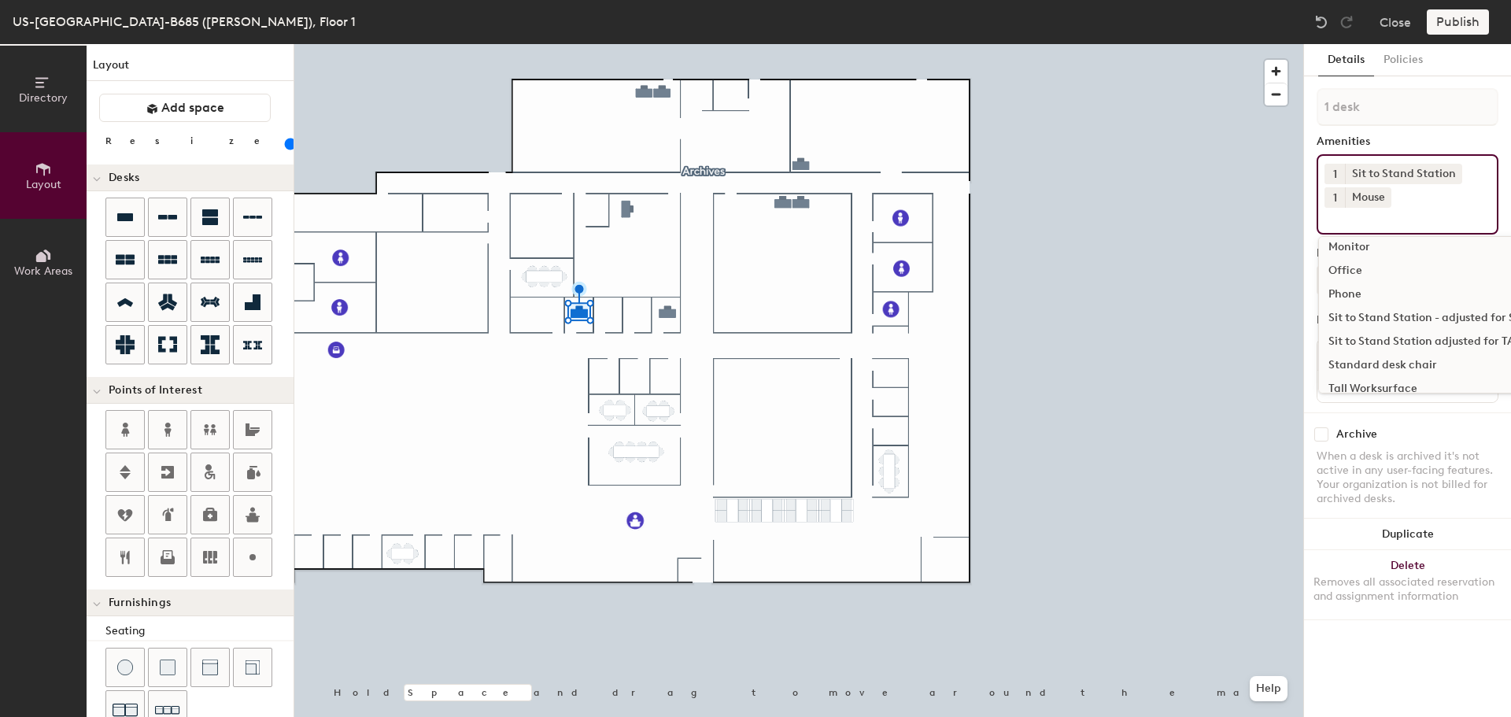
click at [1370, 364] on div "Standard desk chair" at bounding box center [1456, 365] width 275 height 24
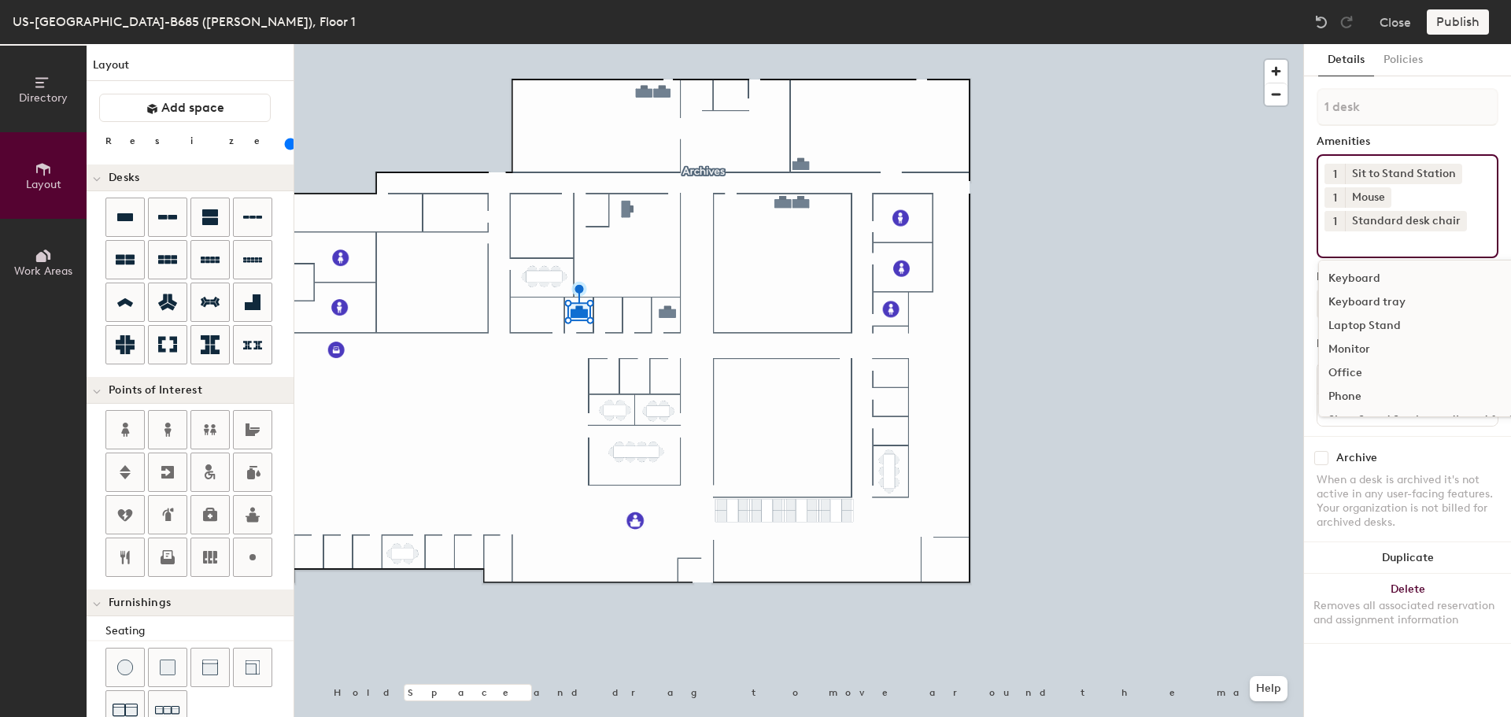
scroll to position [134, 0]
click at [1362, 352] on div "Keyboard" at bounding box center [1456, 358] width 275 height 24
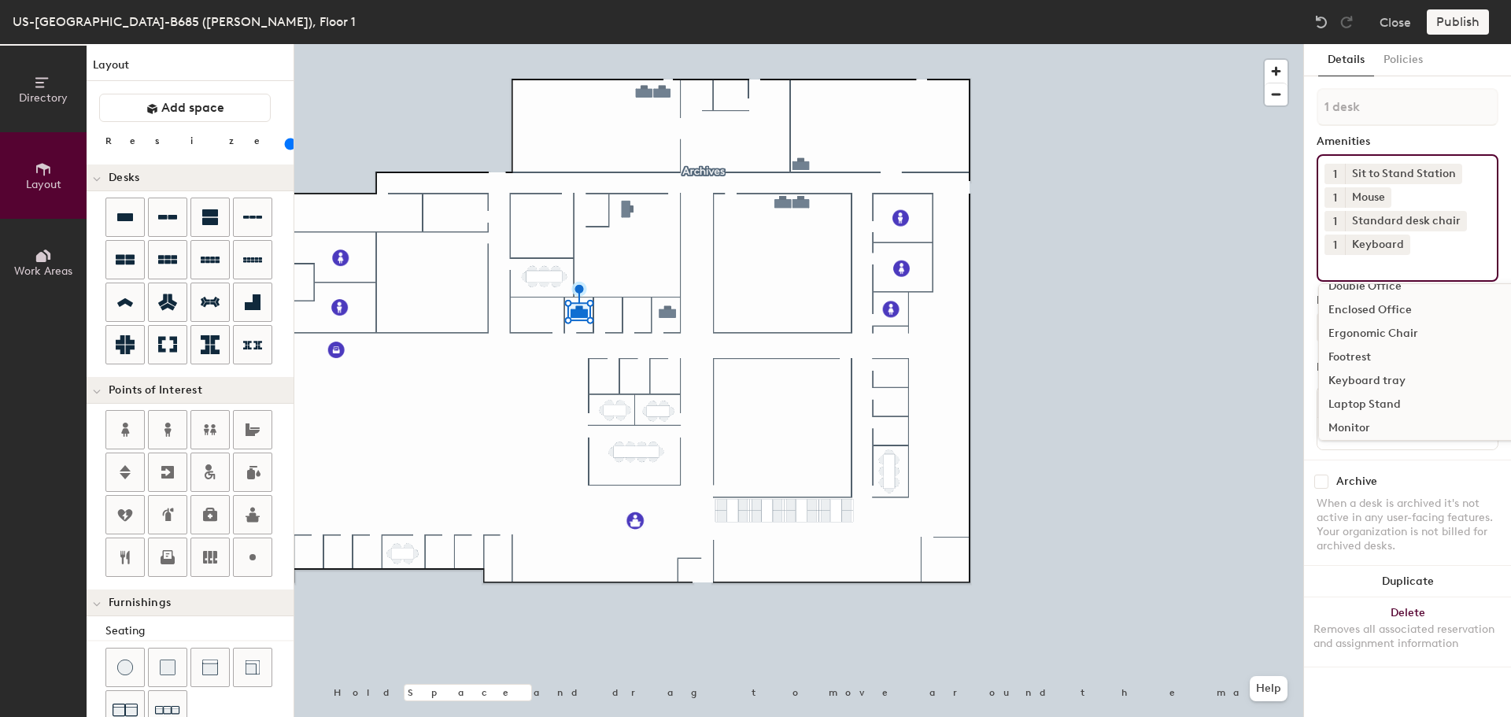
click at [1375, 326] on div "Ergonomic Chair" at bounding box center [1456, 334] width 275 height 24
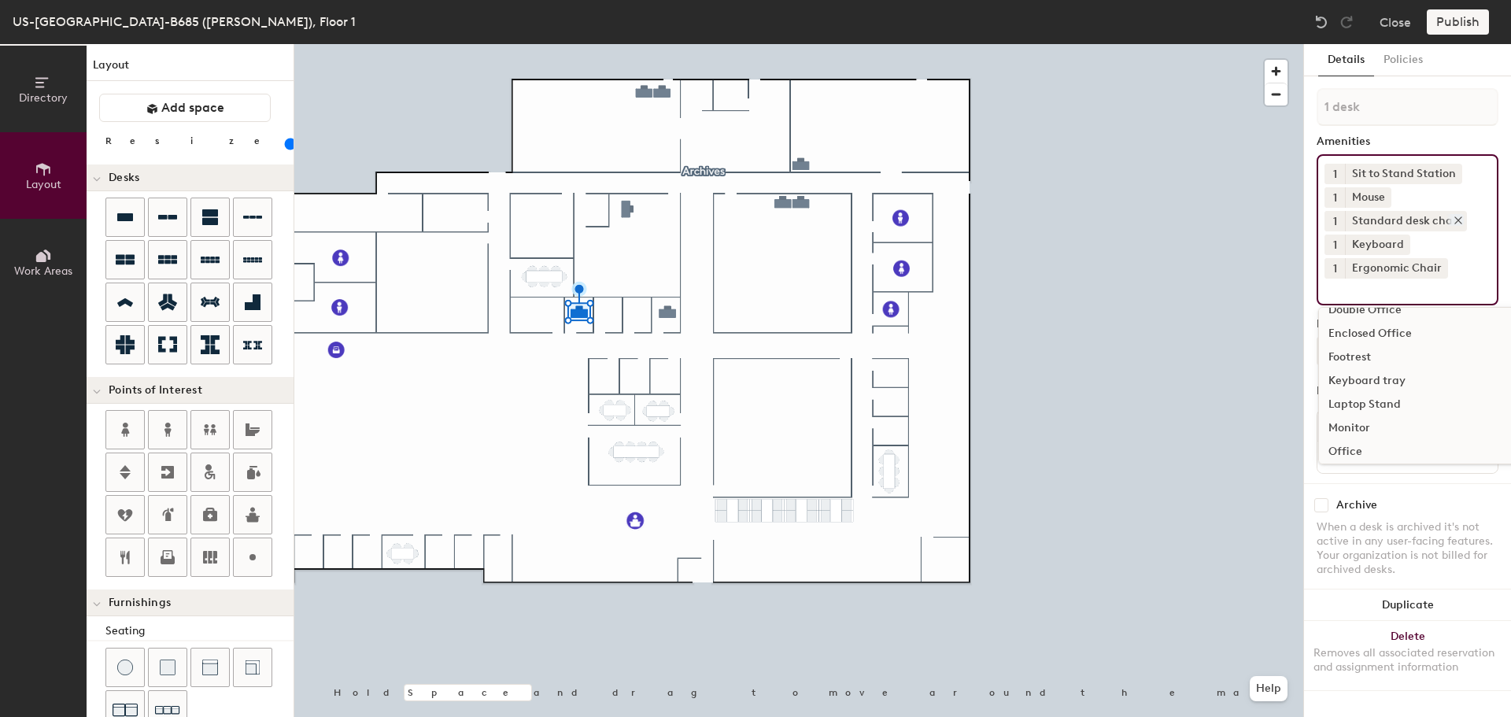
click at [1455, 220] on icon at bounding box center [1458, 220] width 6 height 6
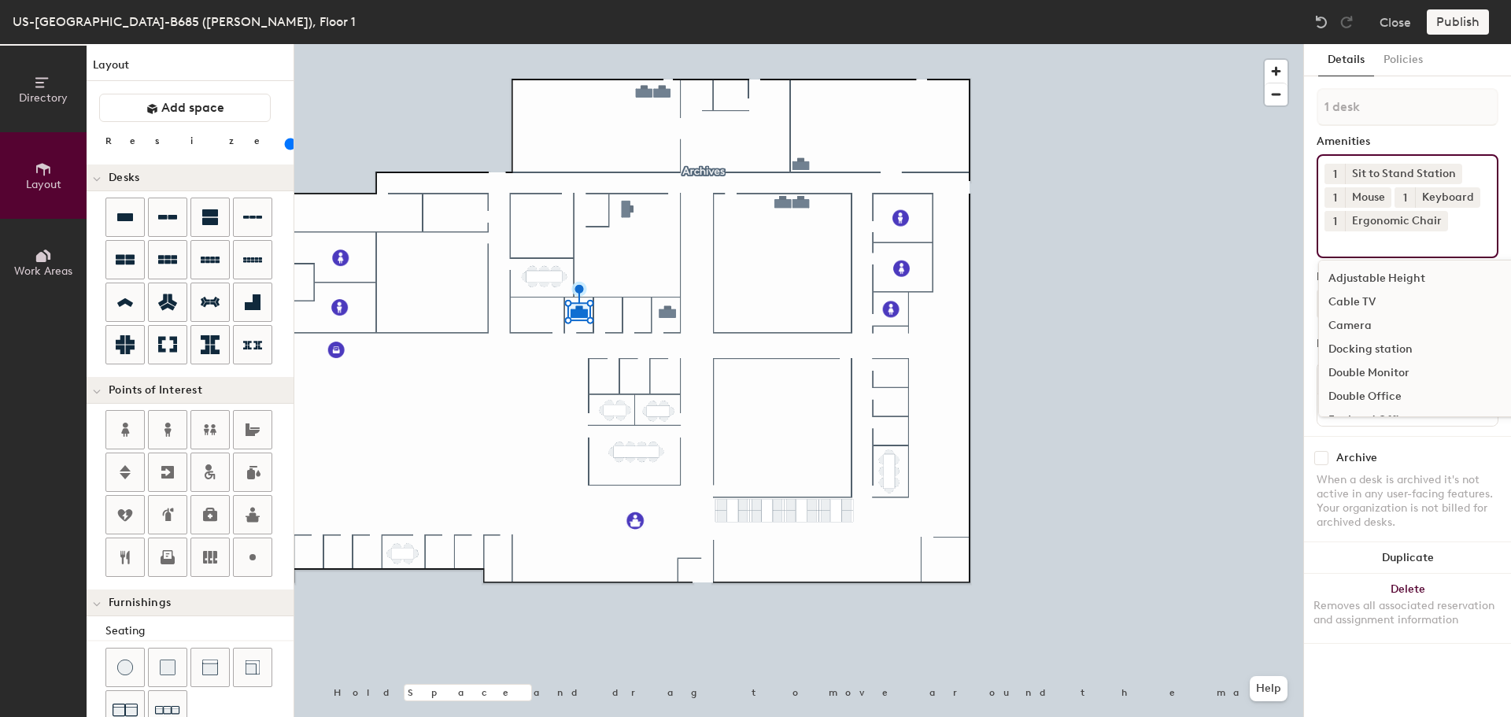
click at [1395, 242] on input at bounding box center [1396, 240] width 142 height 19
click at [1371, 346] on div "Docking station" at bounding box center [1456, 350] width 275 height 24
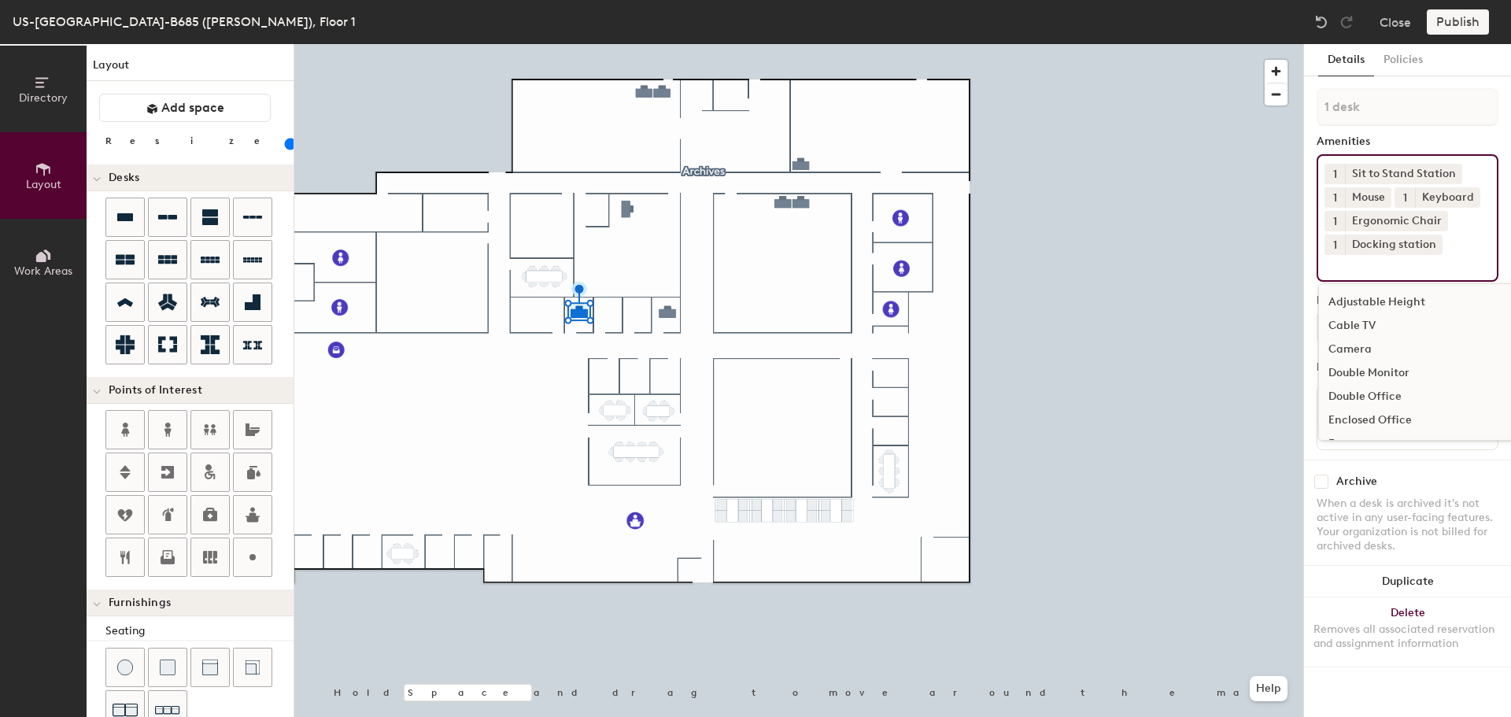
click at [1368, 370] on div "Double Monitor" at bounding box center [1456, 373] width 275 height 24
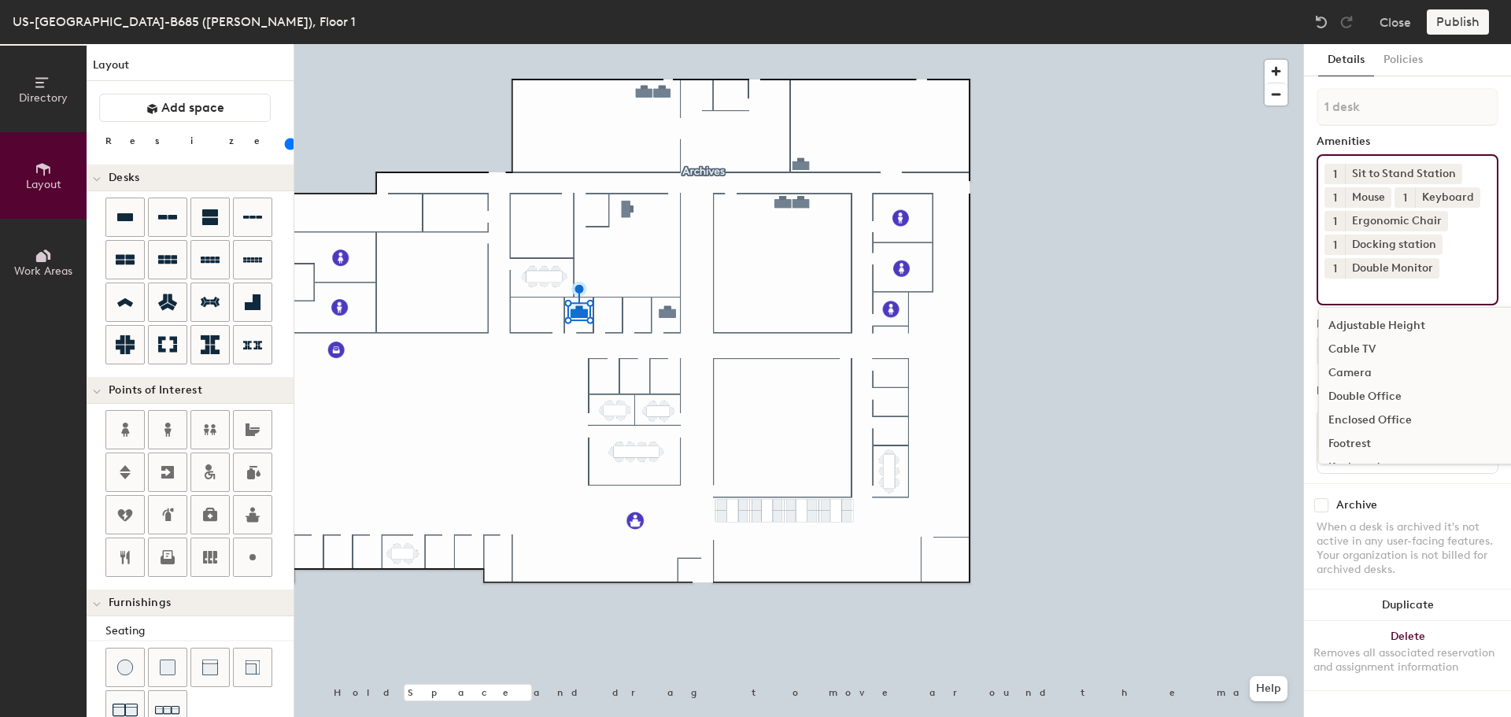
click at [1374, 415] on div "Enclosed Office" at bounding box center [1456, 420] width 275 height 24
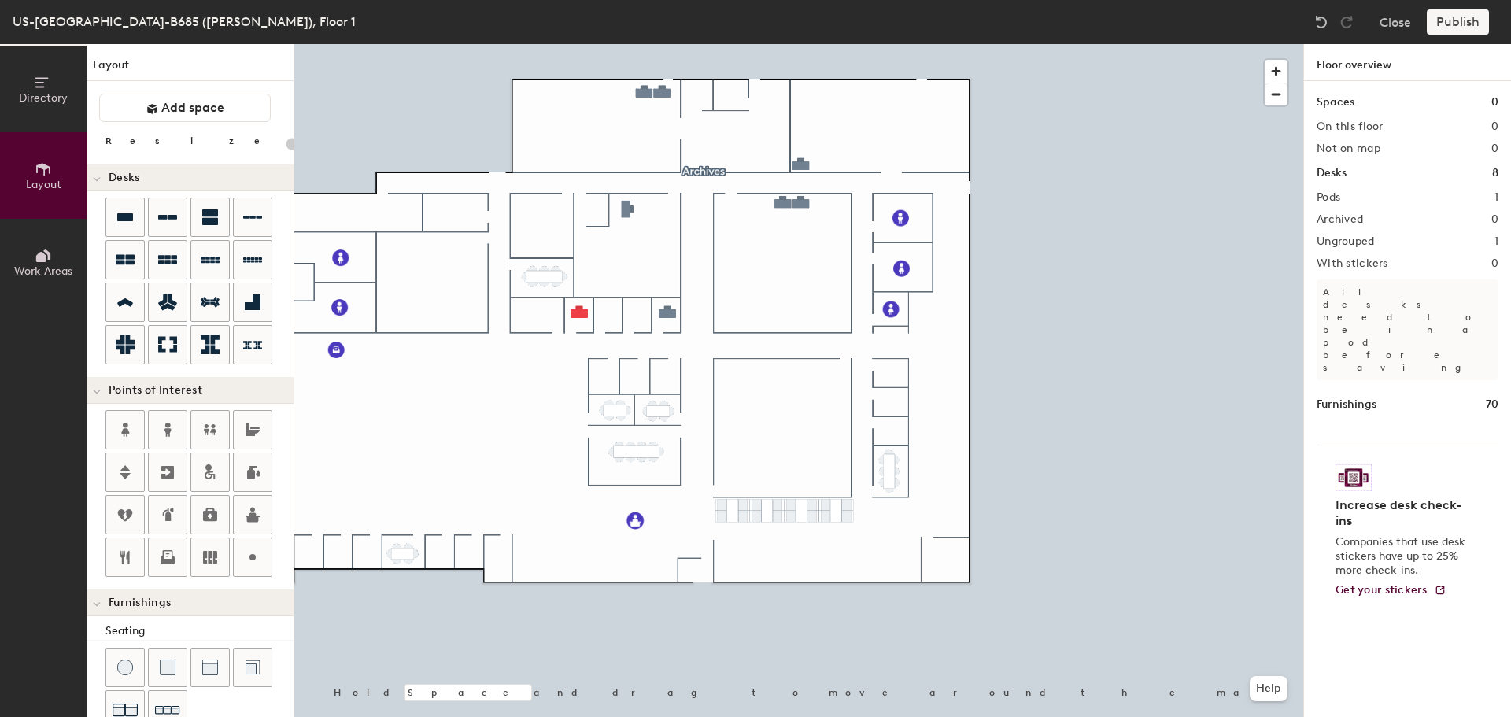
type input "100"
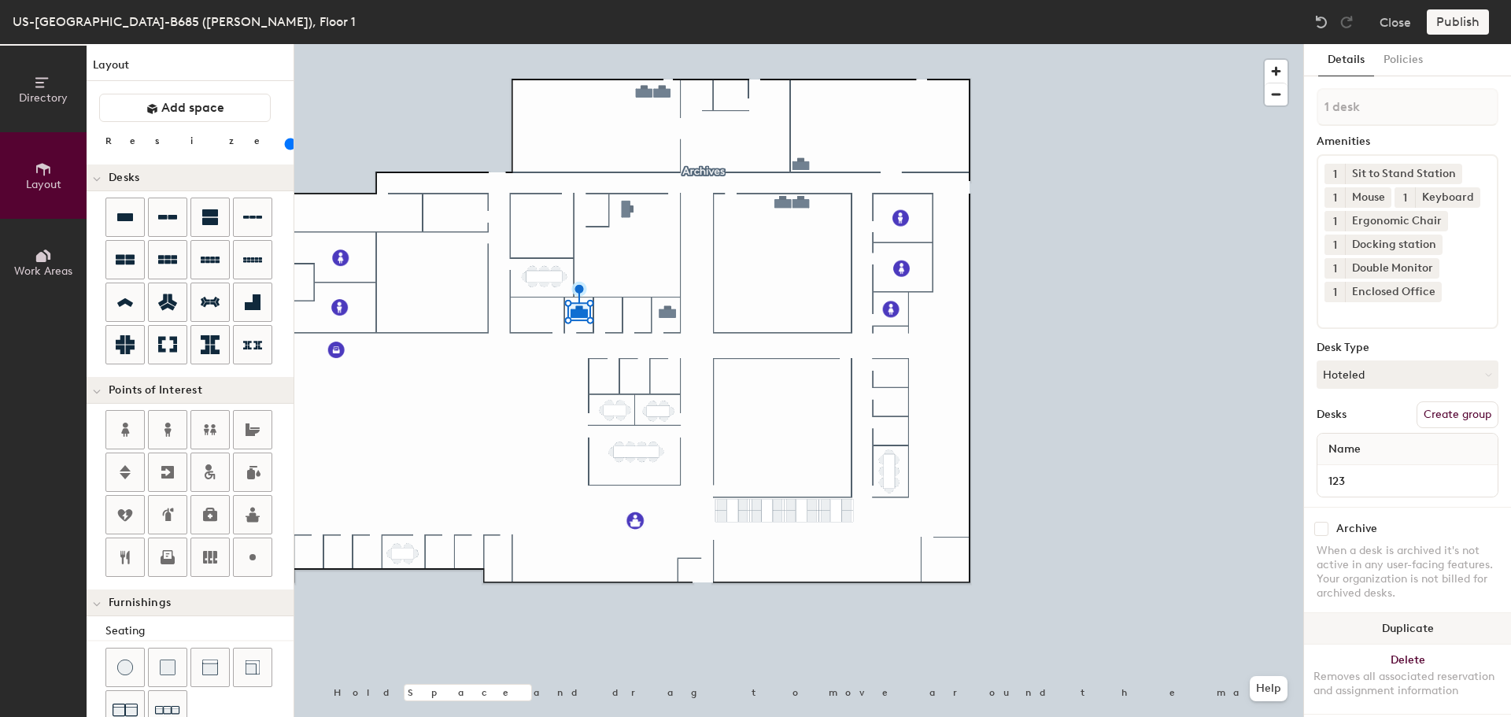
click at [1381, 615] on button "Duplicate" at bounding box center [1407, 628] width 207 height 31
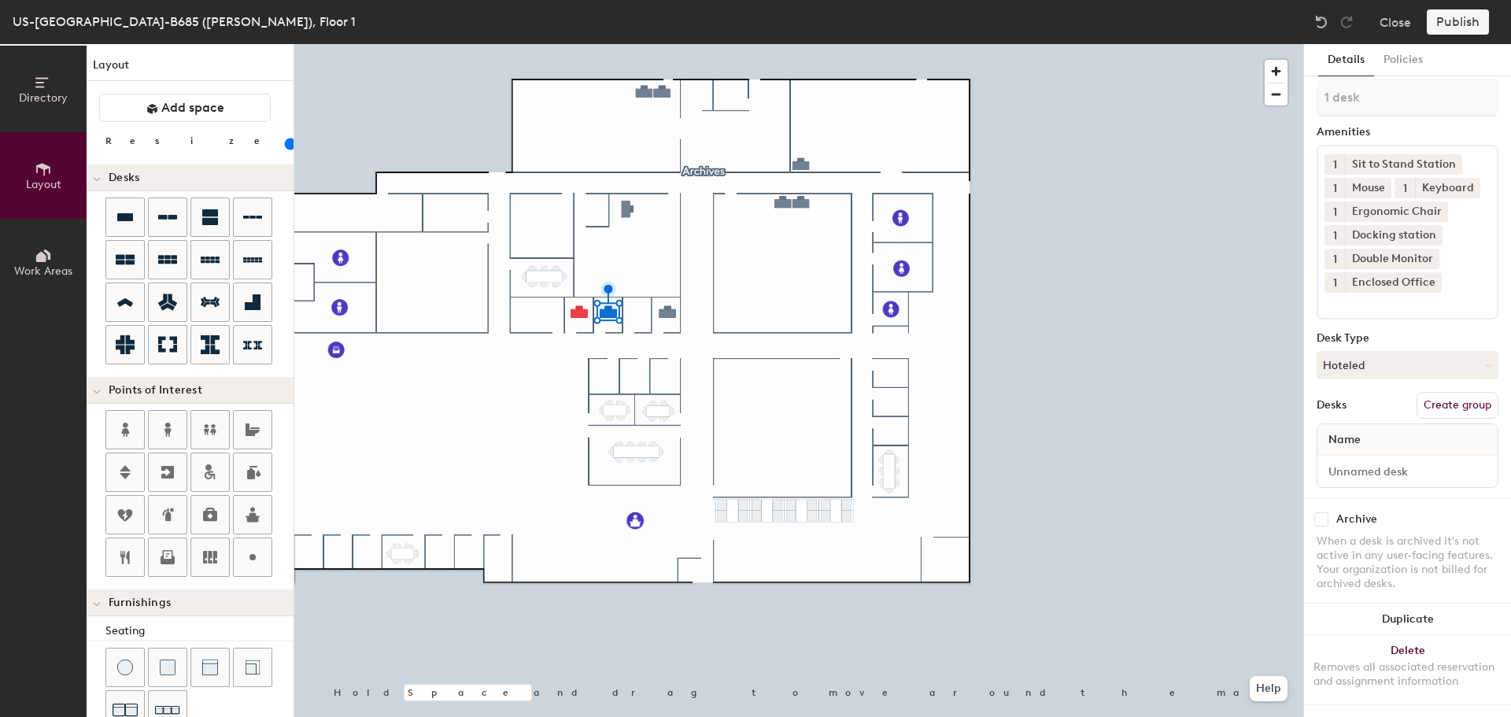
scroll to position [47, 0]
click at [1372, 460] on input at bounding box center [1408, 471] width 174 height 22
type input "124"
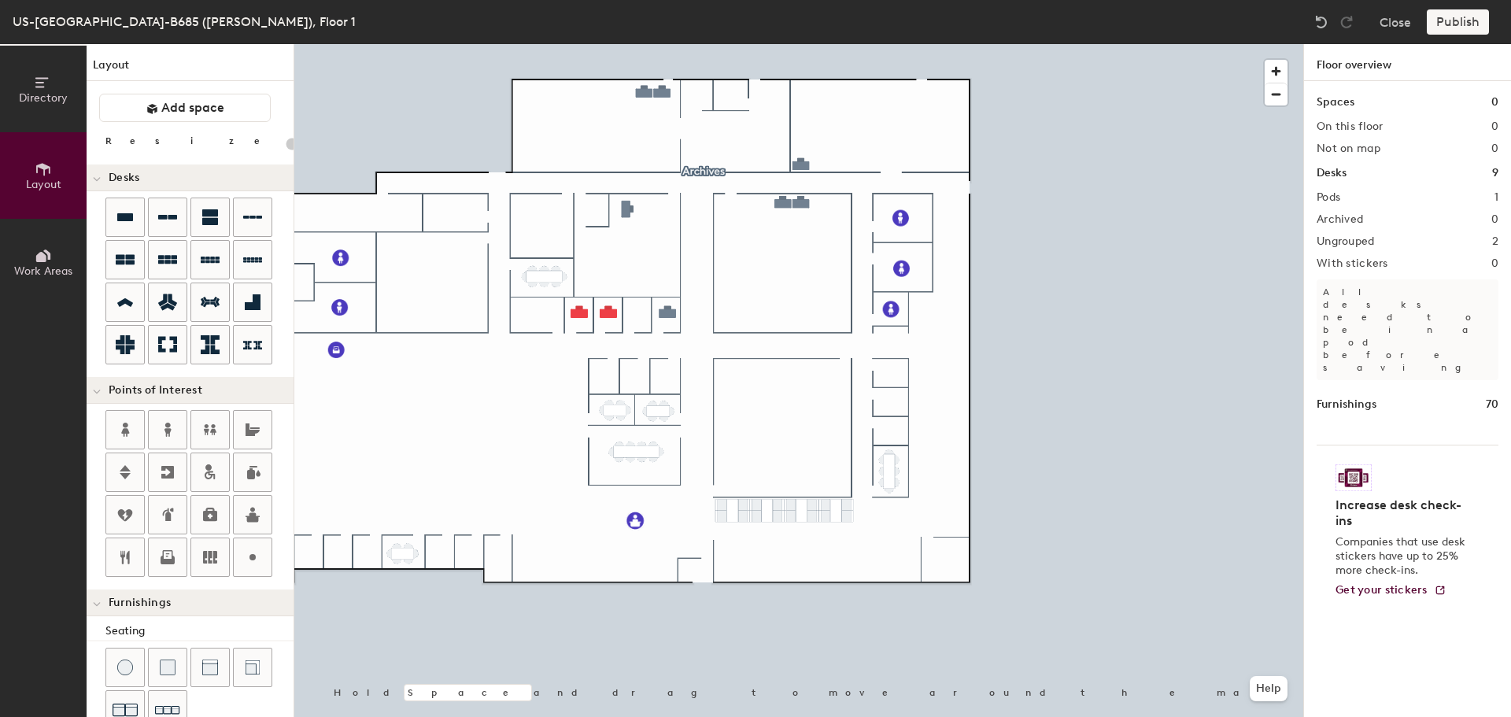
type input "100"
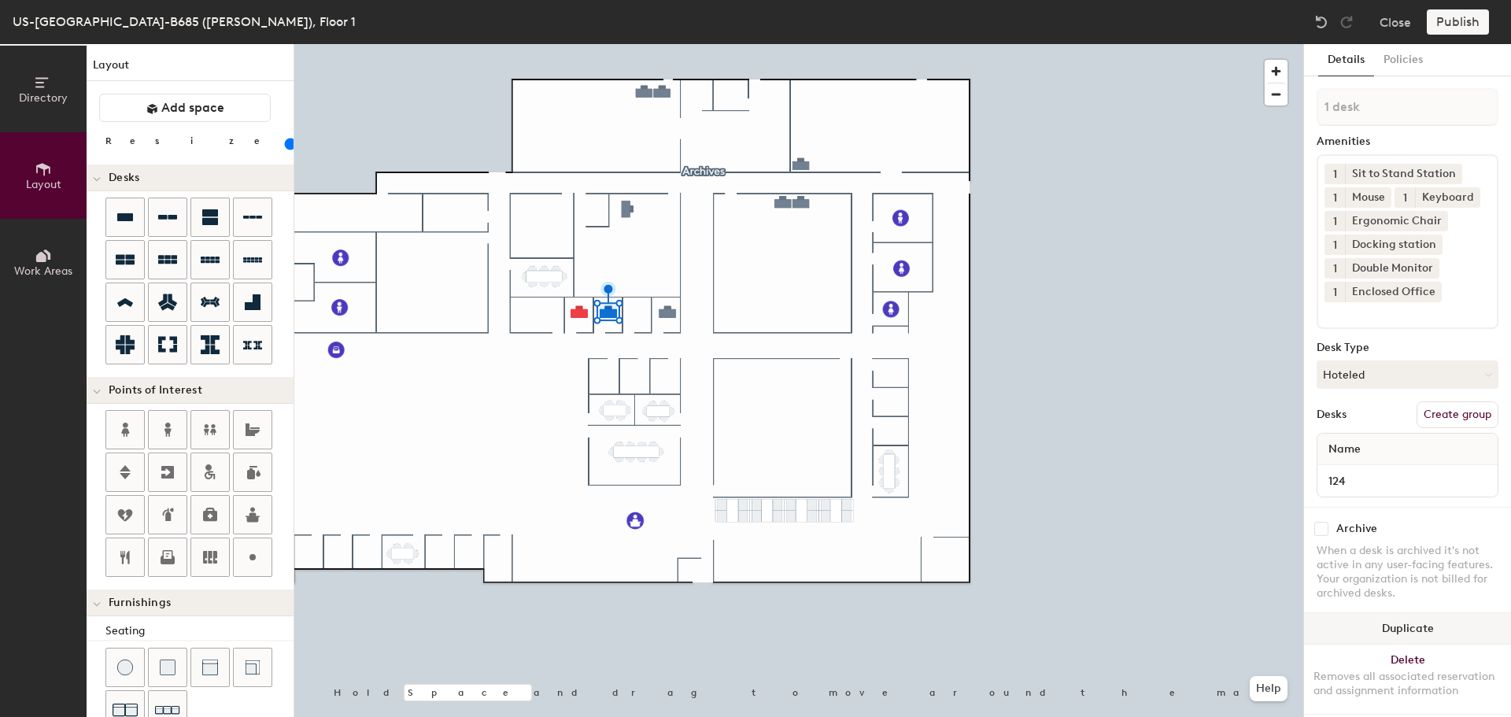
click at [1391, 618] on button "Duplicate" at bounding box center [1407, 628] width 207 height 31
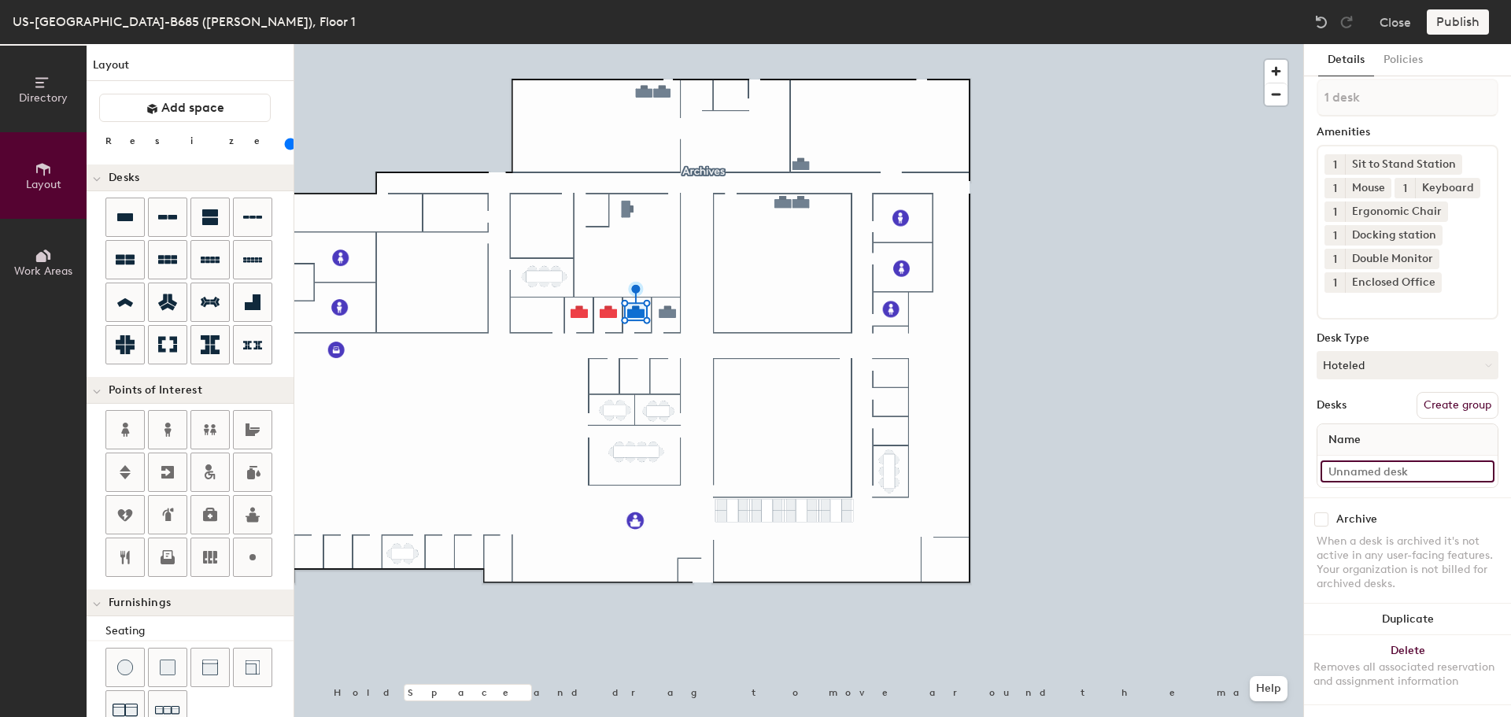
click at [1373, 460] on input at bounding box center [1408, 471] width 174 height 22
type input "125"
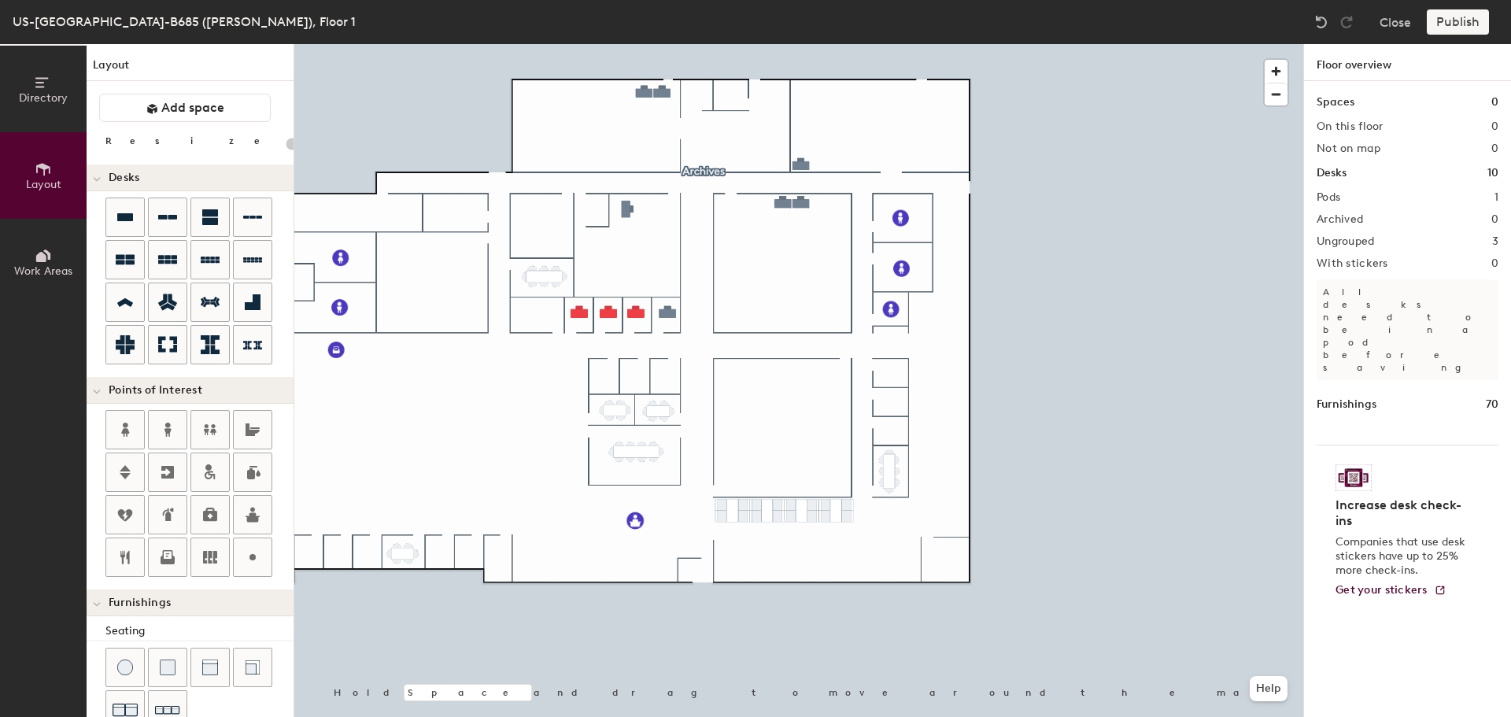
type input "100"
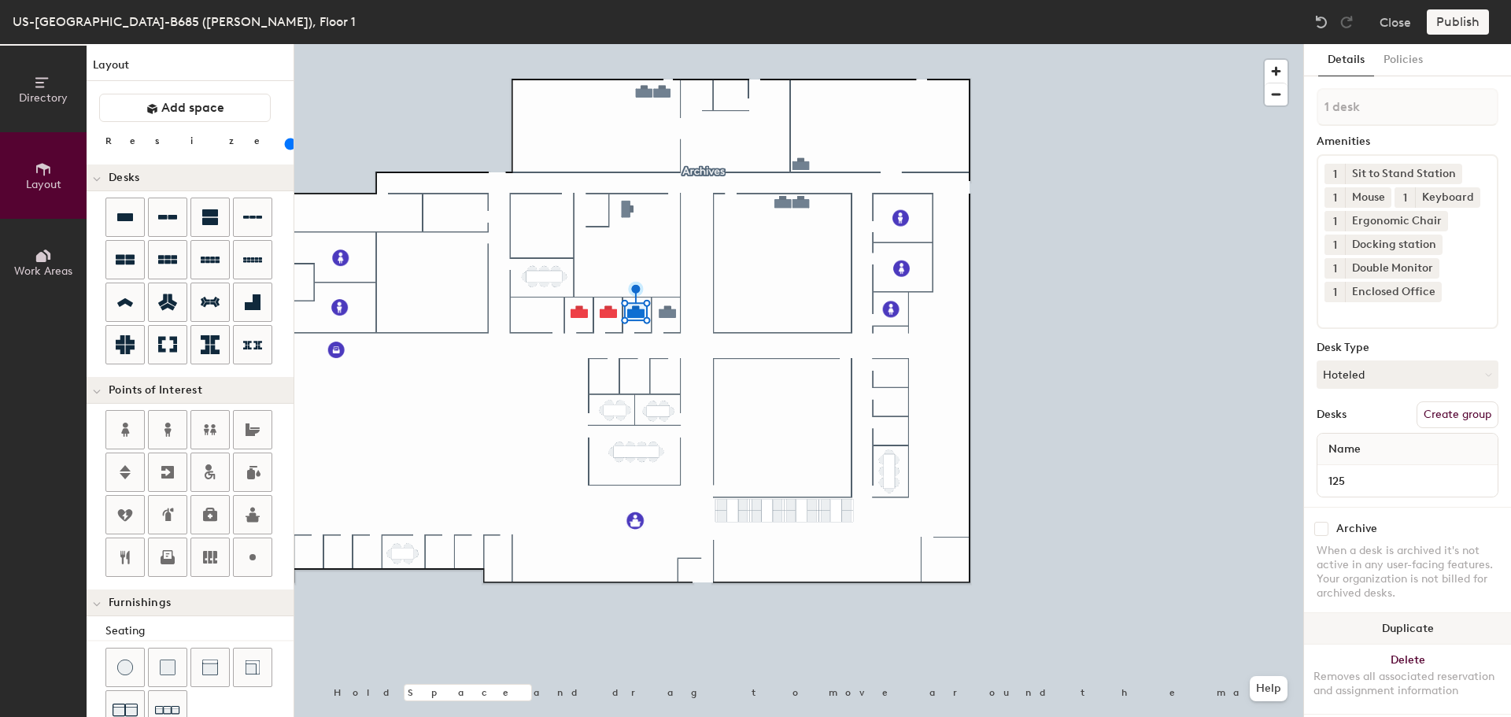
click at [1377, 620] on button "Duplicate" at bounding box center [1407, 628] width 207 height 31
click at [1336, 389] on button "Hoteled" at bounding box center [1408, 374] width 182 height 28
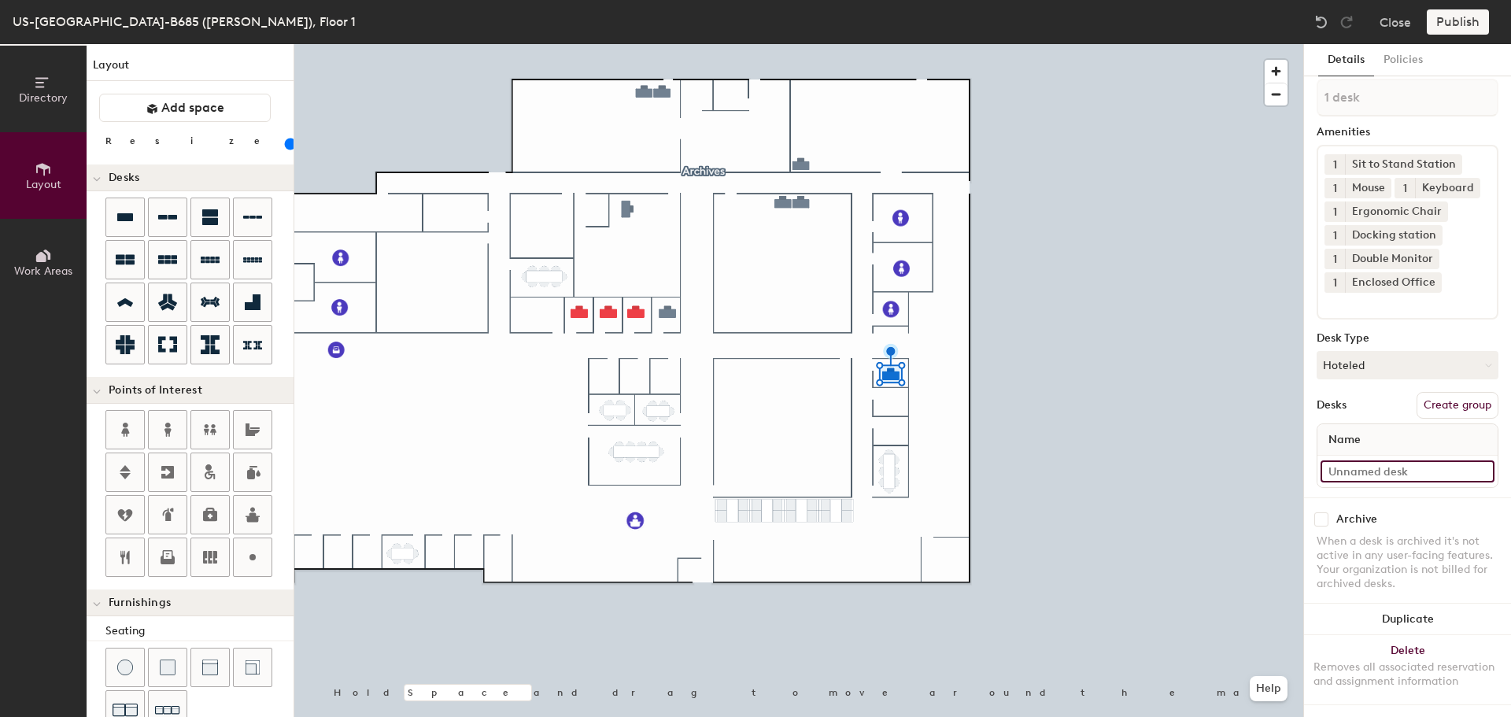
click at [1358, 460] on input at bounding box center [1408, 471] width 174 height 22
type input "118"
click at [1375, 604] on button "Duplicate" at bounding box center [1407, 619] width 207 height 31
click at [1349, 460] on input at bounding box center [1408, 471] width 174 height 22
type input "117"
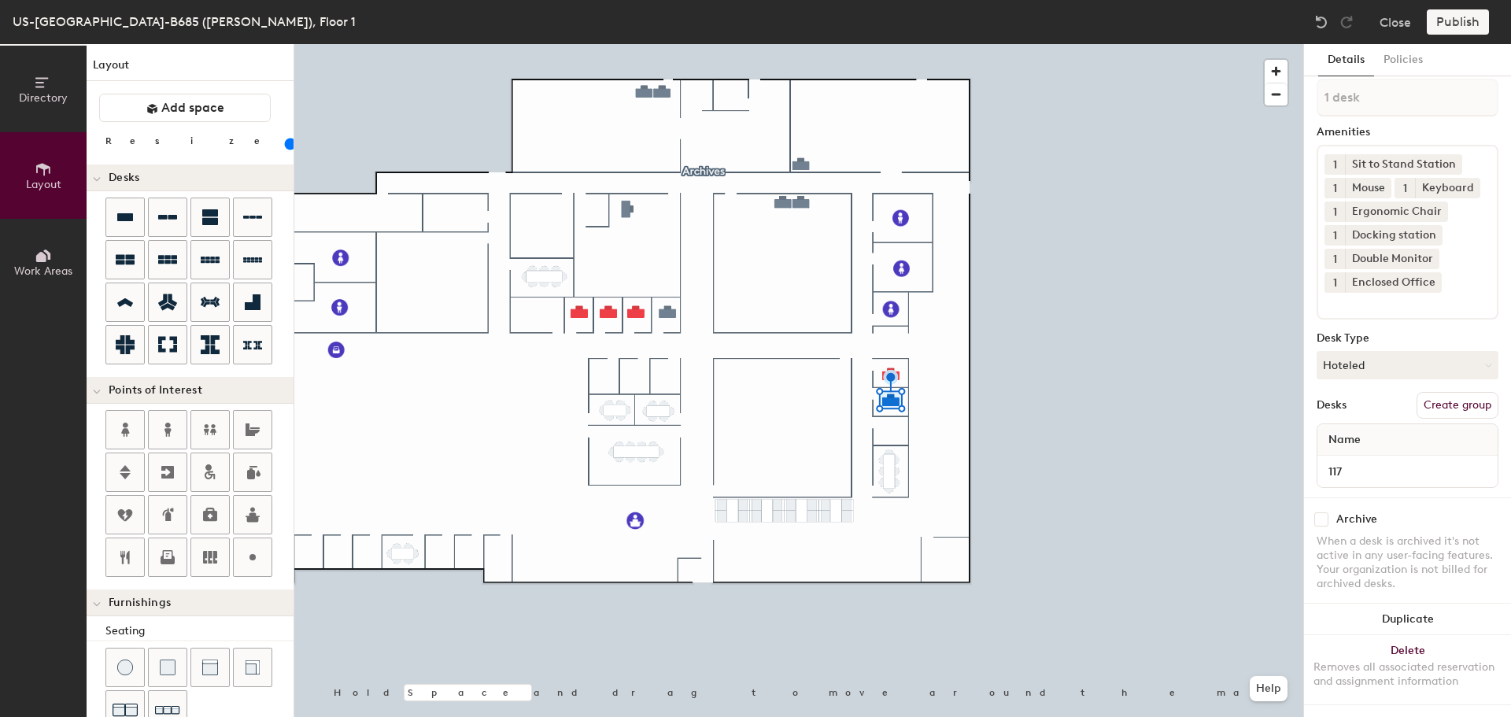
drag, startPoint x: 1346, startPoint y: 609, endPoint x: 1328, endPoint y: 579, distance: 35.0
click at [1346, 608] on button "Duplicate" at bounding box center [1407, 619] width 207 height 31
click at [1342, 461] on input at bounding box center [1408, 471] width 174 height 22
type input "116"
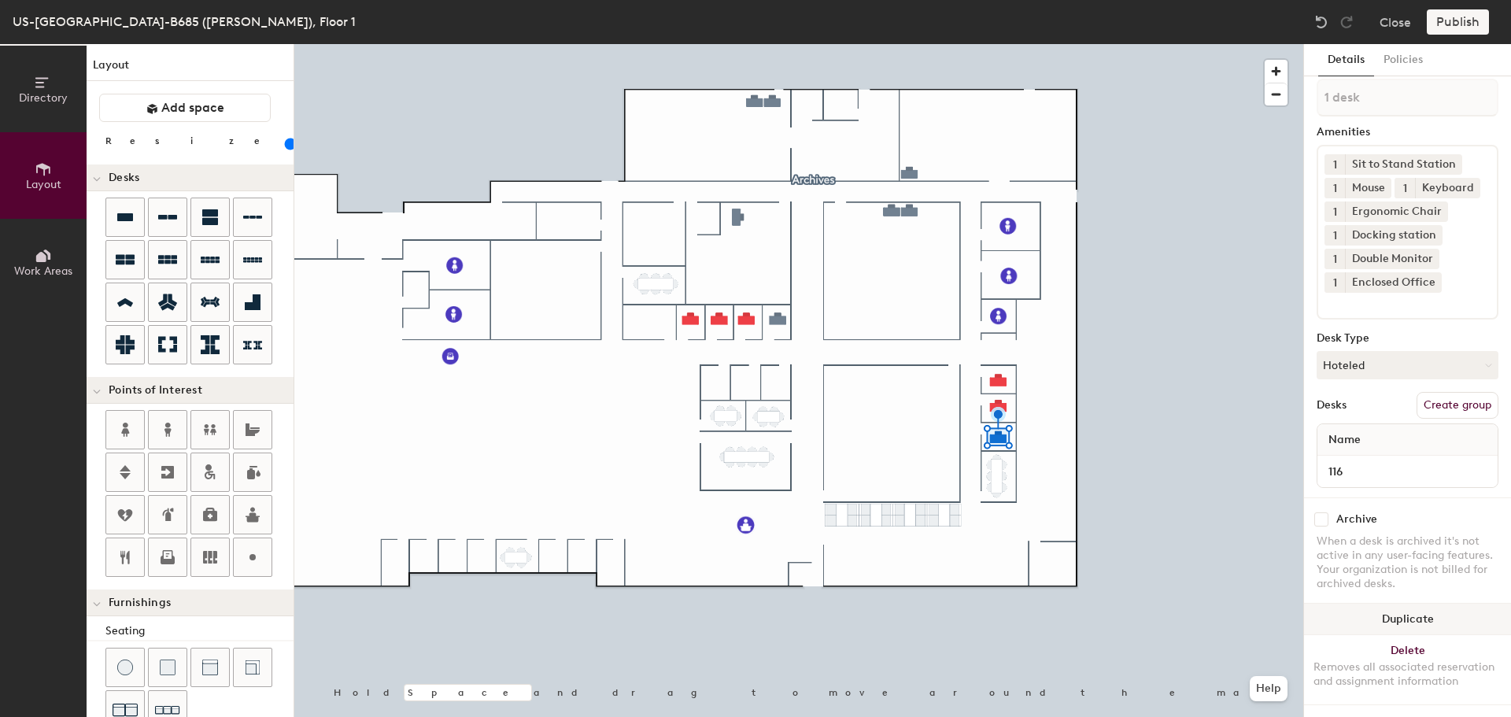
click at [1394, 604] on button "Duplicate" at bounding box center [1407, 619] width 207 height 31
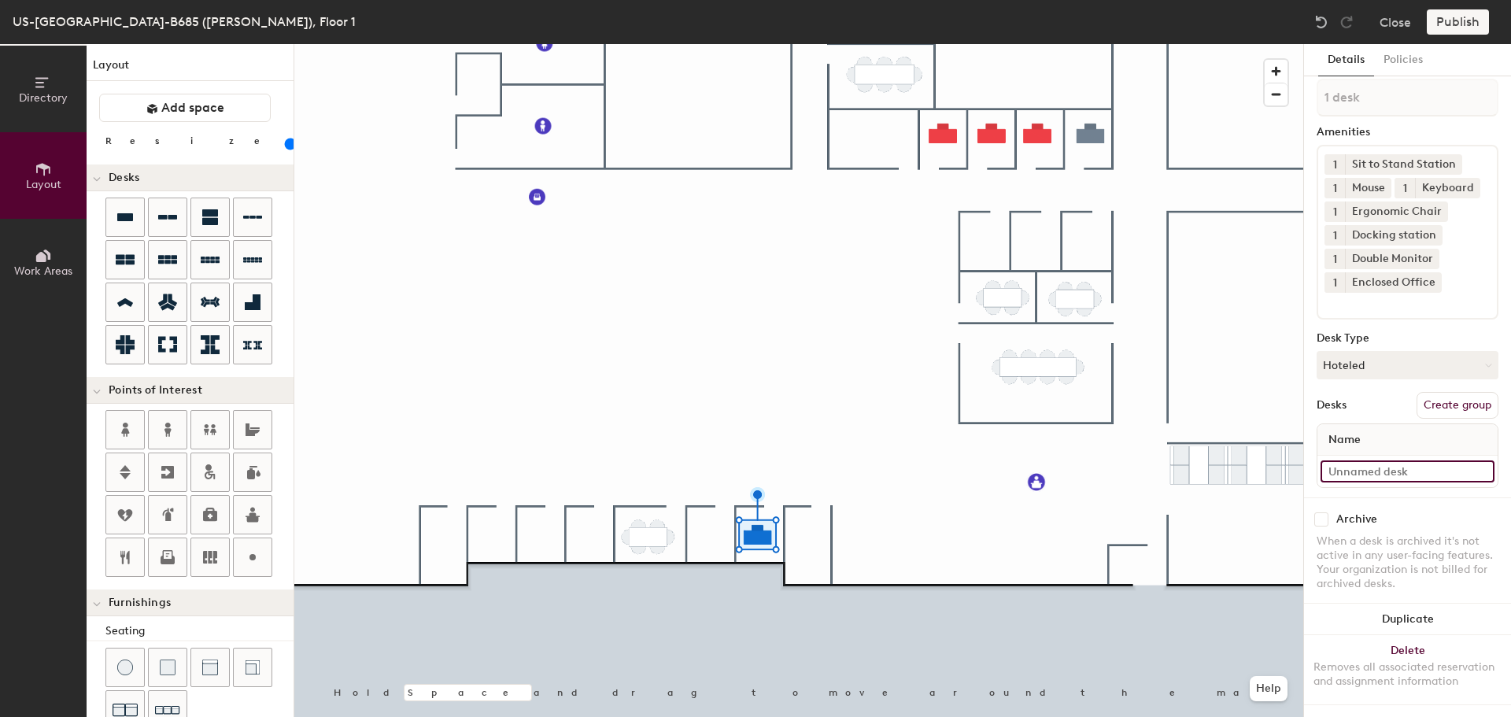
click at [1383, 460] on input at bounding box center [1408, 471] width 174 height 22
type input "150"
click at [1380, 604] on button "Duplicate" at bounding box center [1407, 619] width 207 height 31
click at [1362, 460] on input at bounding box center [1408, 471] width 174 height 22
type input "149"
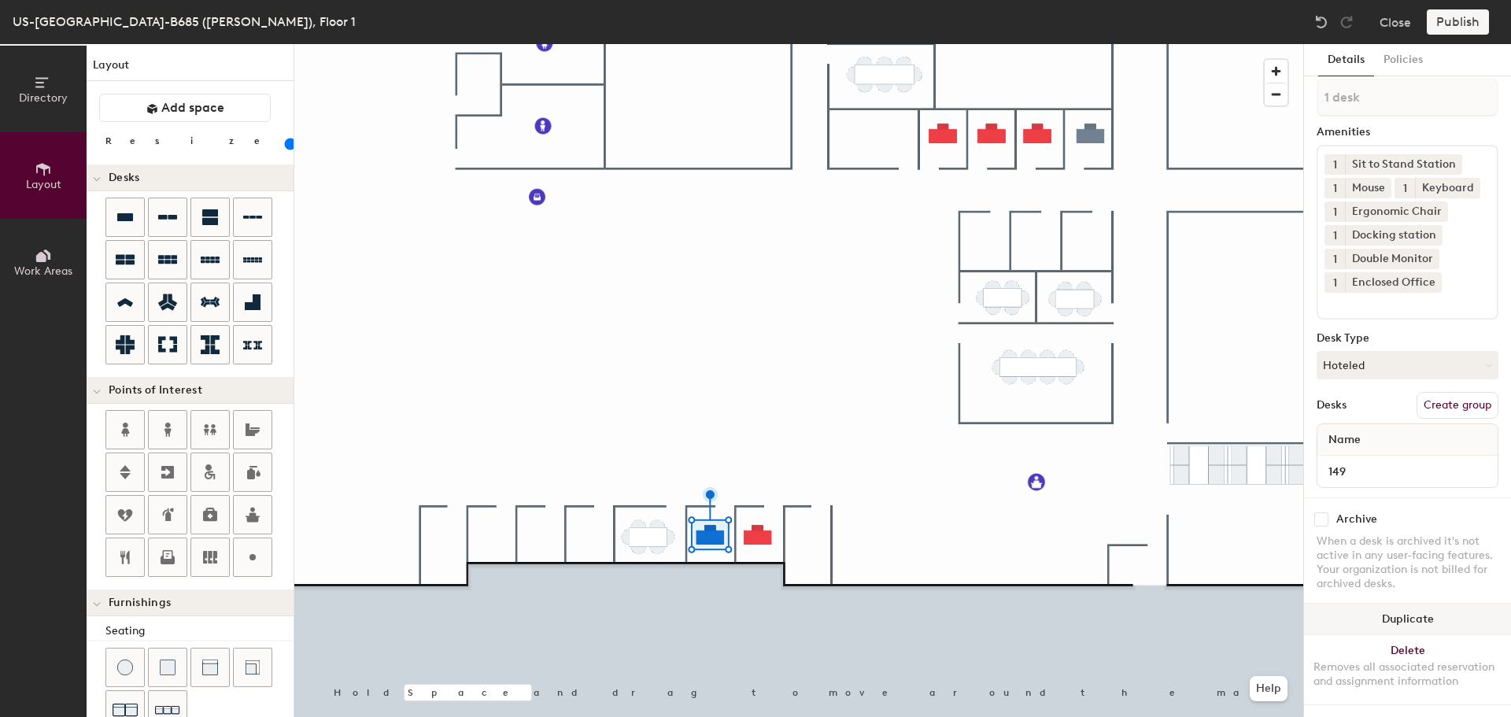
click at [1336, 604] on button "Duplicate" at bounding box center [1407, 619] width 207 height 31
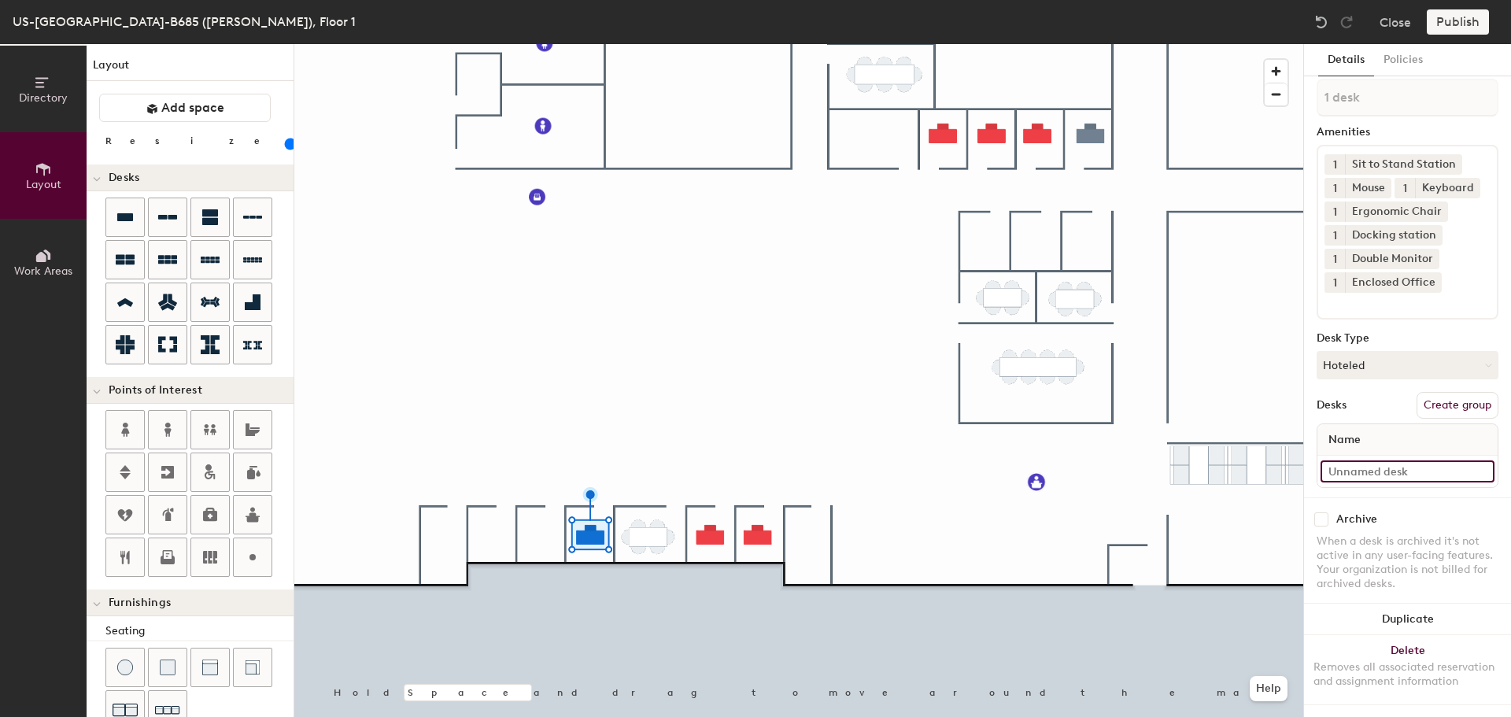
click at [1372, 460] on input at bounding box center [1408, 471] width 174 height 22
type input "147"
click at [1355, 604] on button "Duplicate" at bounding box center [1407, 619] width 207 height 31
click at [1369, 460] on input at bounding box center [1408, 471] width 174 height 22
type input "146"
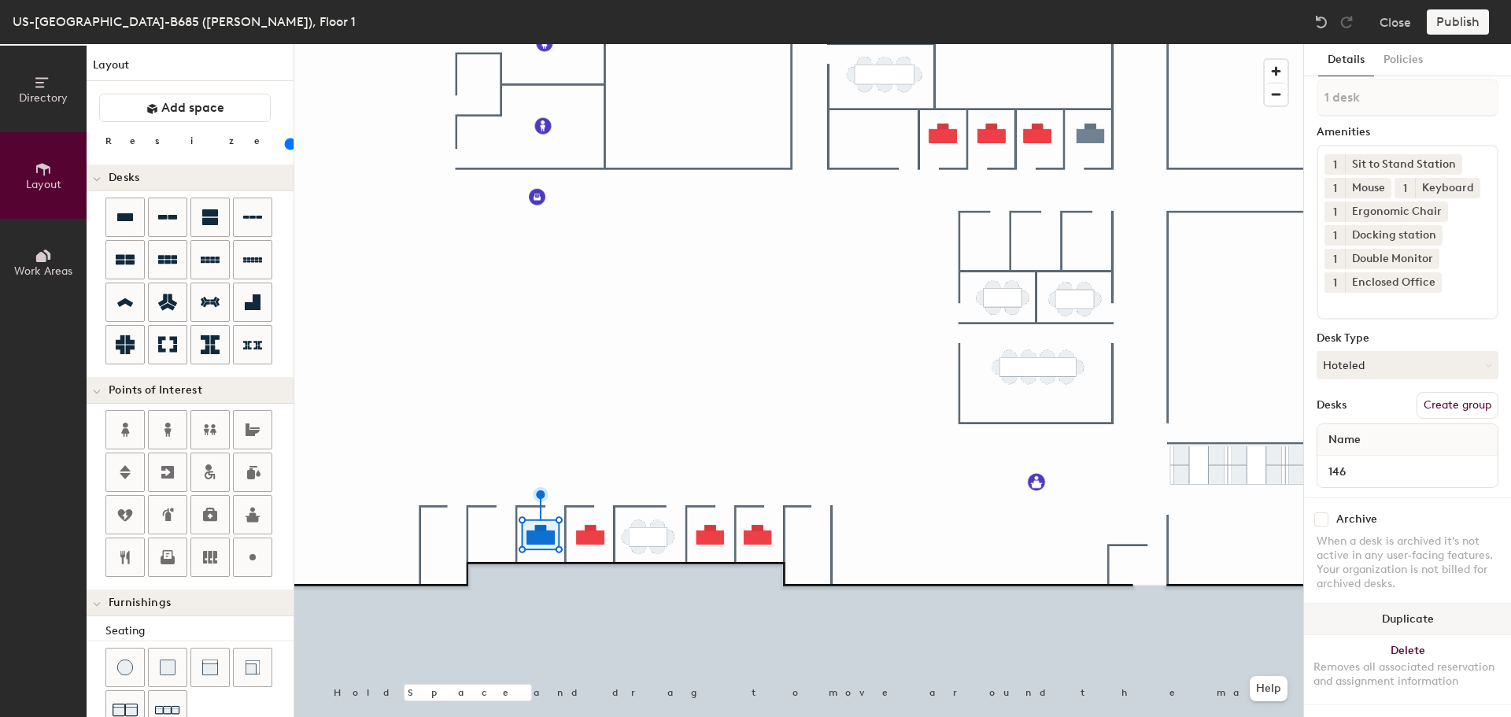
click at [1352, 608] on button "Duplicate" at bounding box center [1407, 619] width 207 height 31
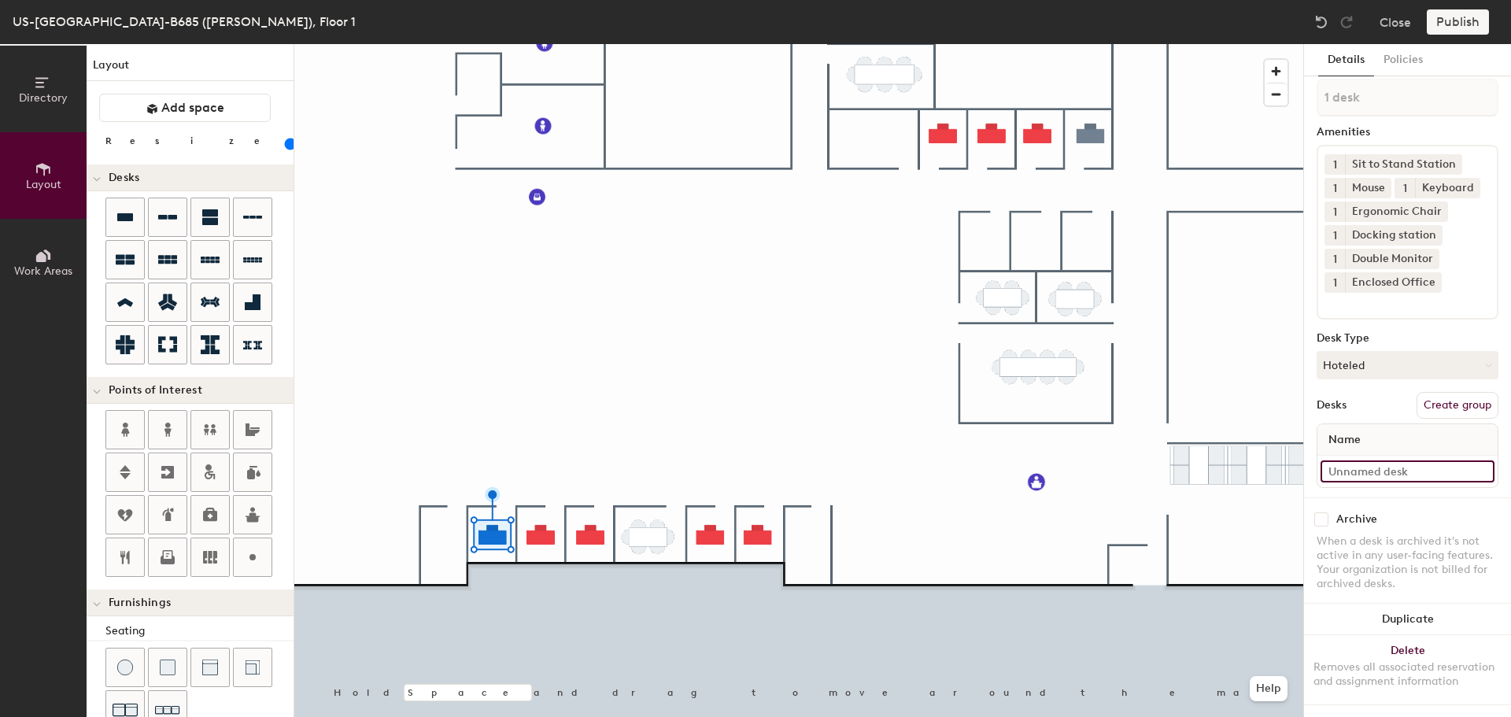
click at [1344, 460] on input at bounding box center [1408, 471] width 174 height 22
type input "145"
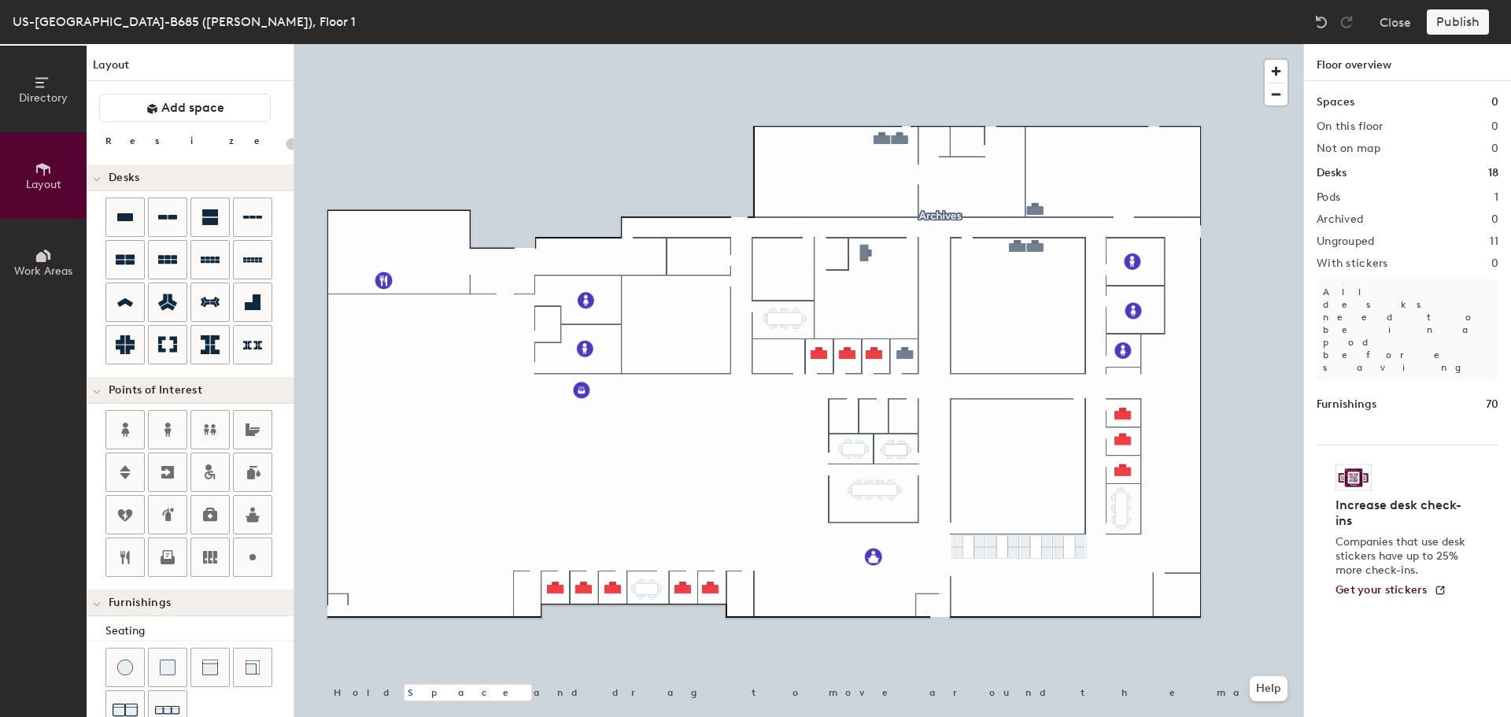
type input "100"
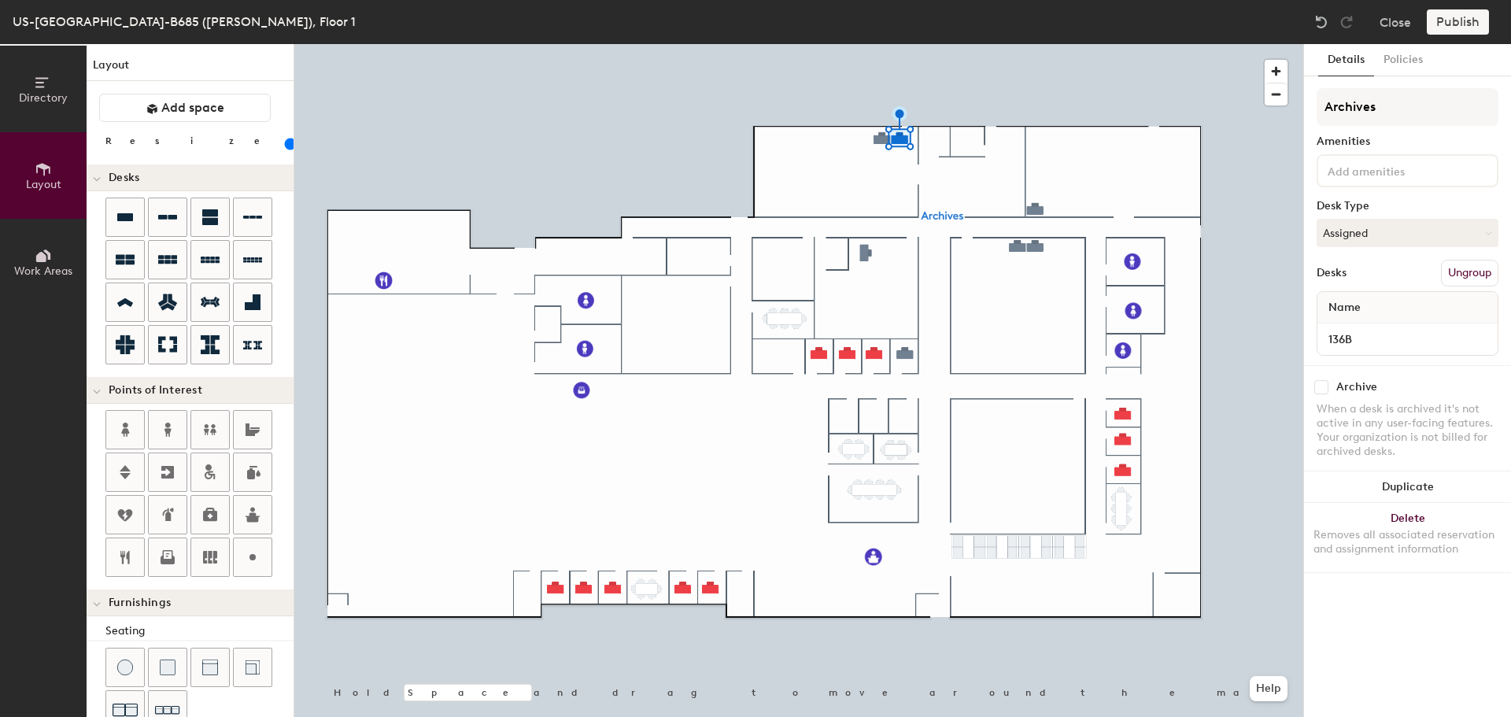
click at [1324, 384] on input "checkbox" at bounding box center [1321, 387] width 14 height 14
checkbox input "true"
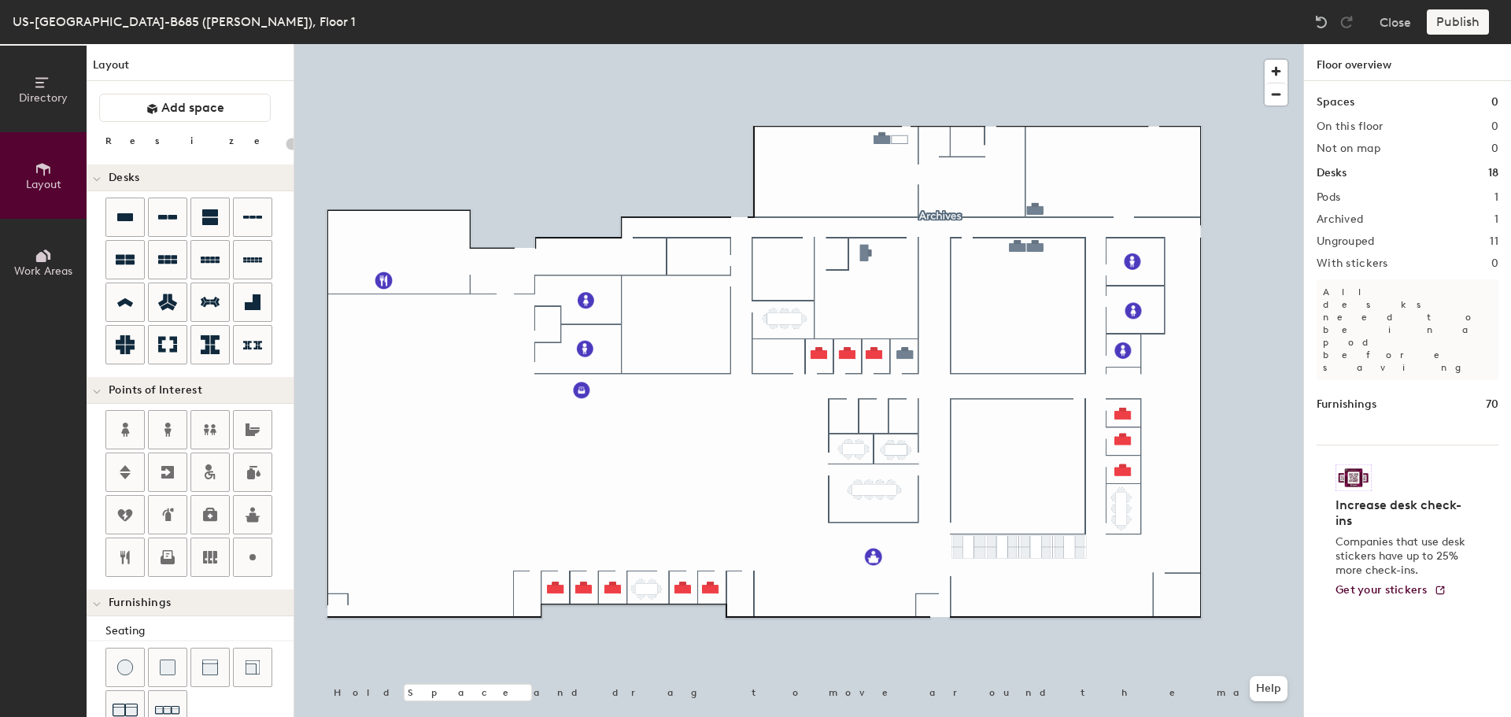
type input "100"
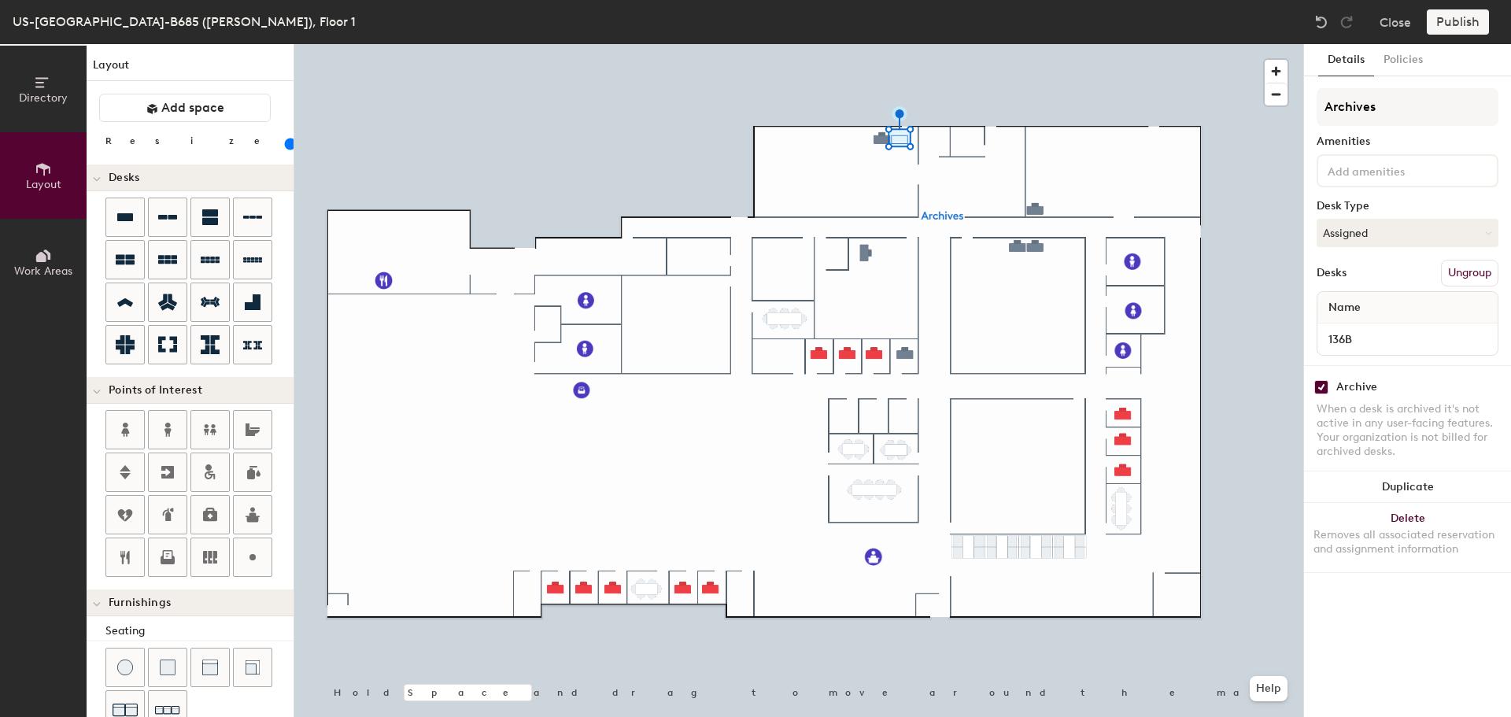
click at [1321, 386] on input "checkbox" at bounding box center [1321, 387] width 14 height 14
checkbox input "false"
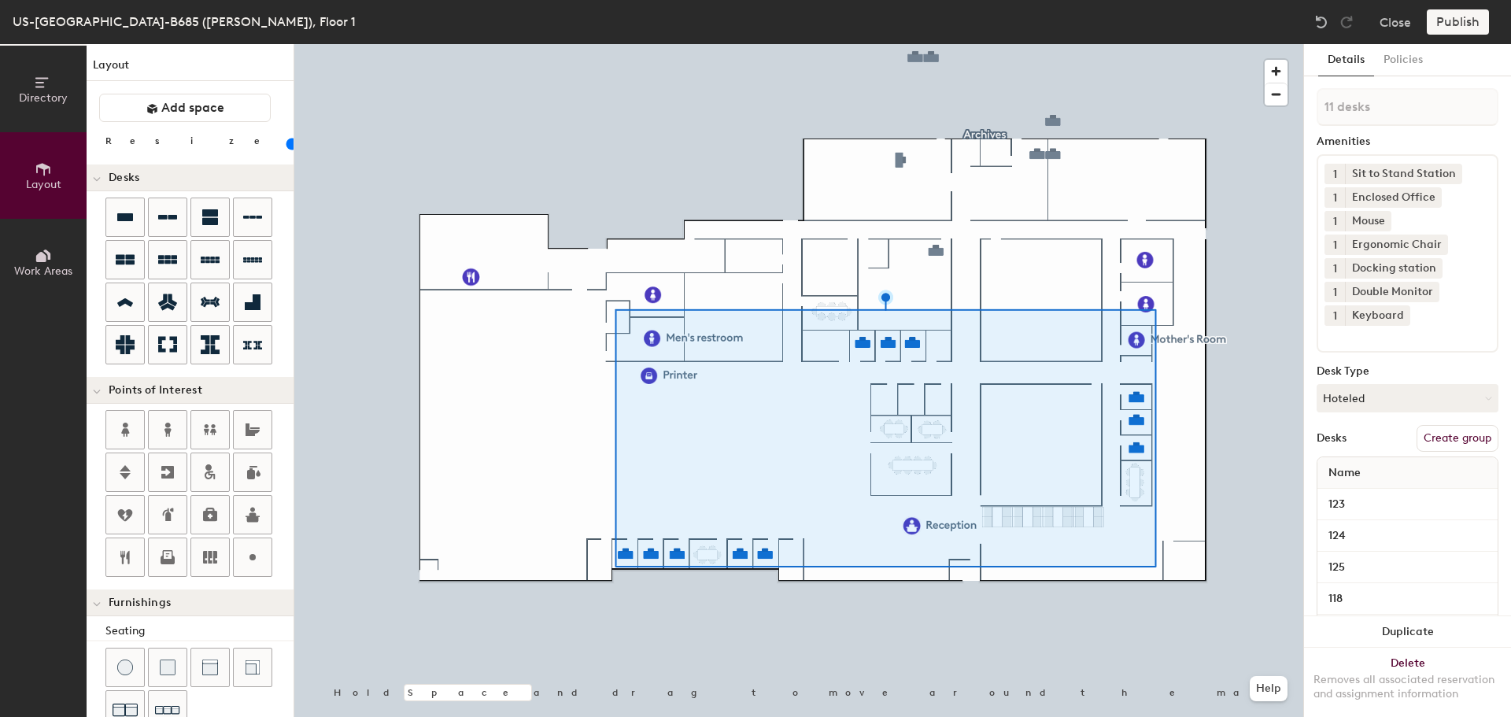
click at [1426, 439] on button "Create group" at bounding box center [1458, 438] width 82 height 27
type input "20"
type input "Pod"
type input "20"
type input "P"
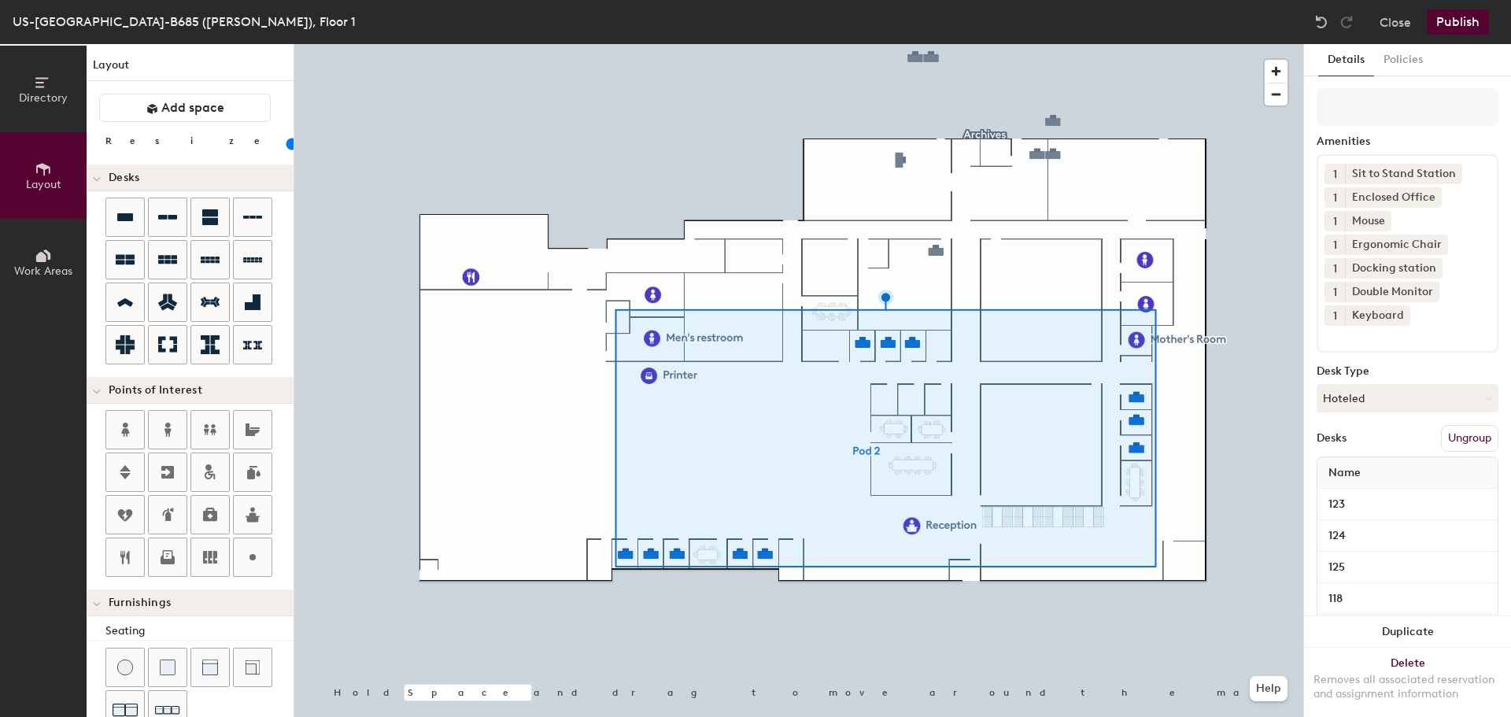
type input "20"
type input "E"
type input "20"
type input "Em"
type input "20"
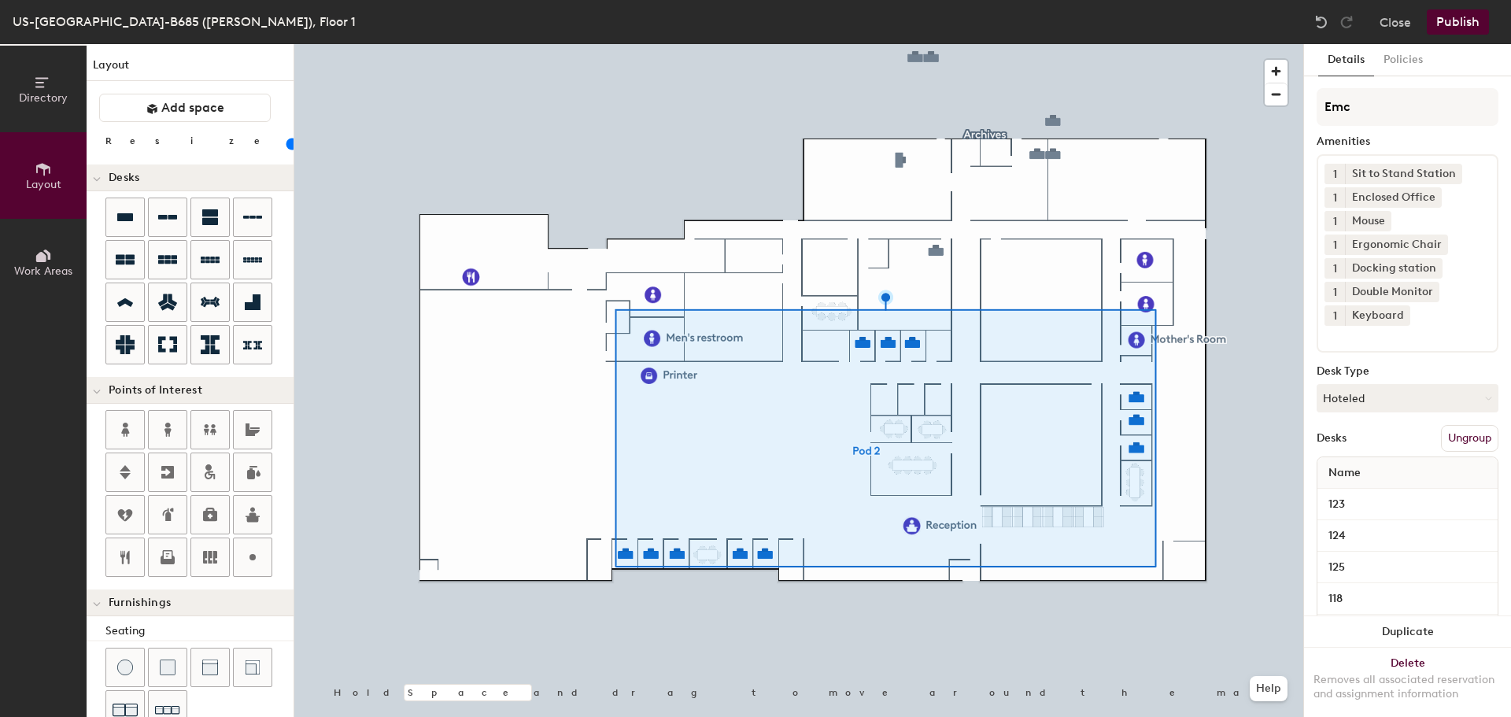
type input "Emcl"
type input "20"
type input "Emclose"
type input "20"
type input "Emclosed"
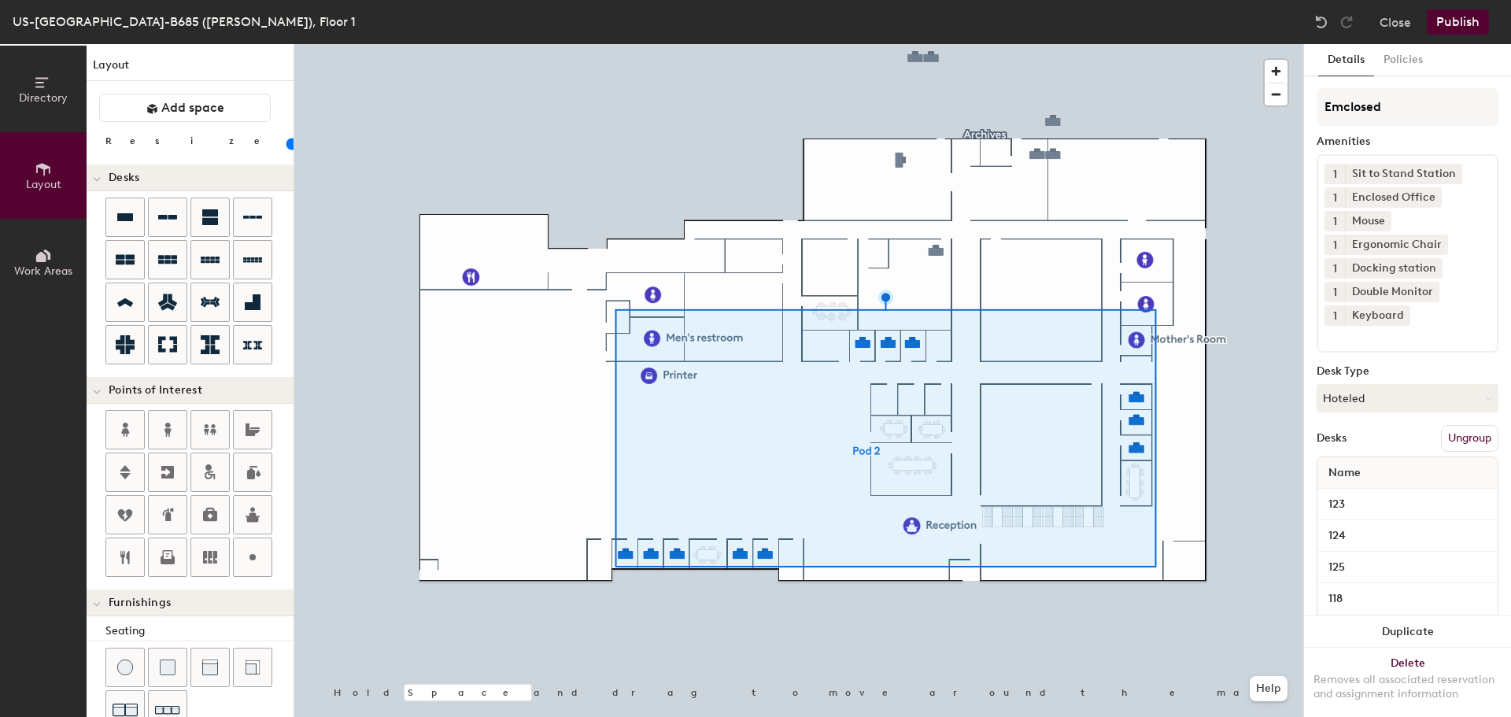
type input "20"
type input "Emclosed Of"
type input "20"
type input "Emclosed Off"
type input "20"
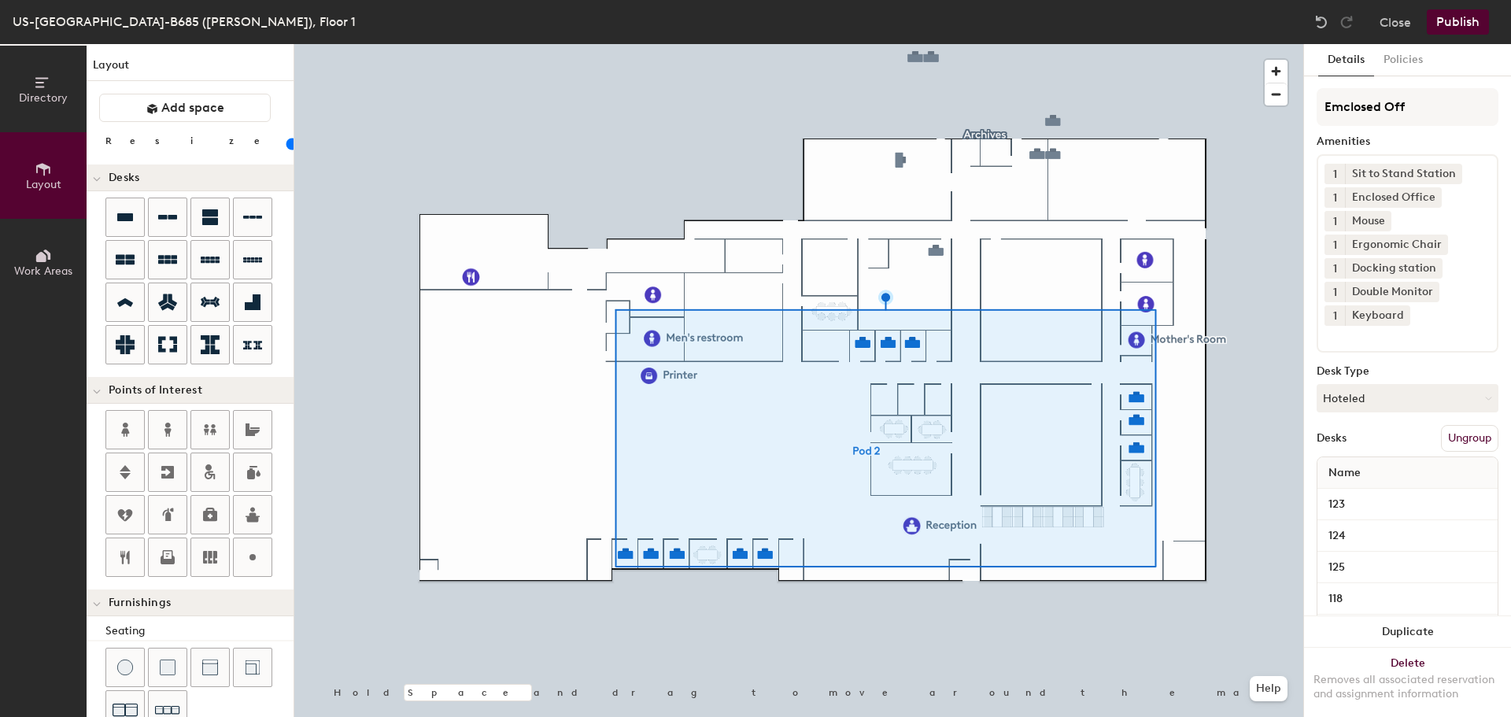
type input "Emclosed Of"
type input "20"
type input "Emcl"
type input "20"
type input "Em"
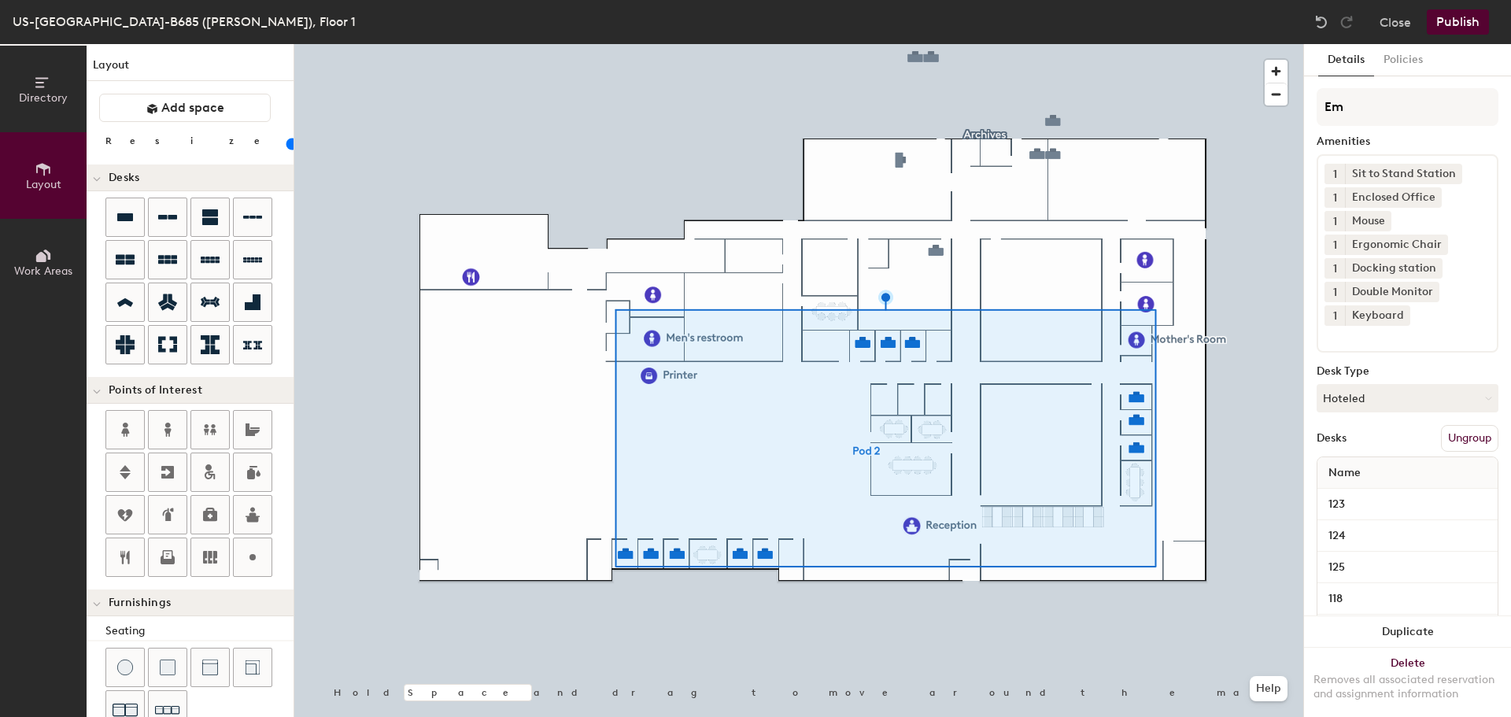
type input "20"
type input "E"
type input "20"
type input "En"
type input "20"
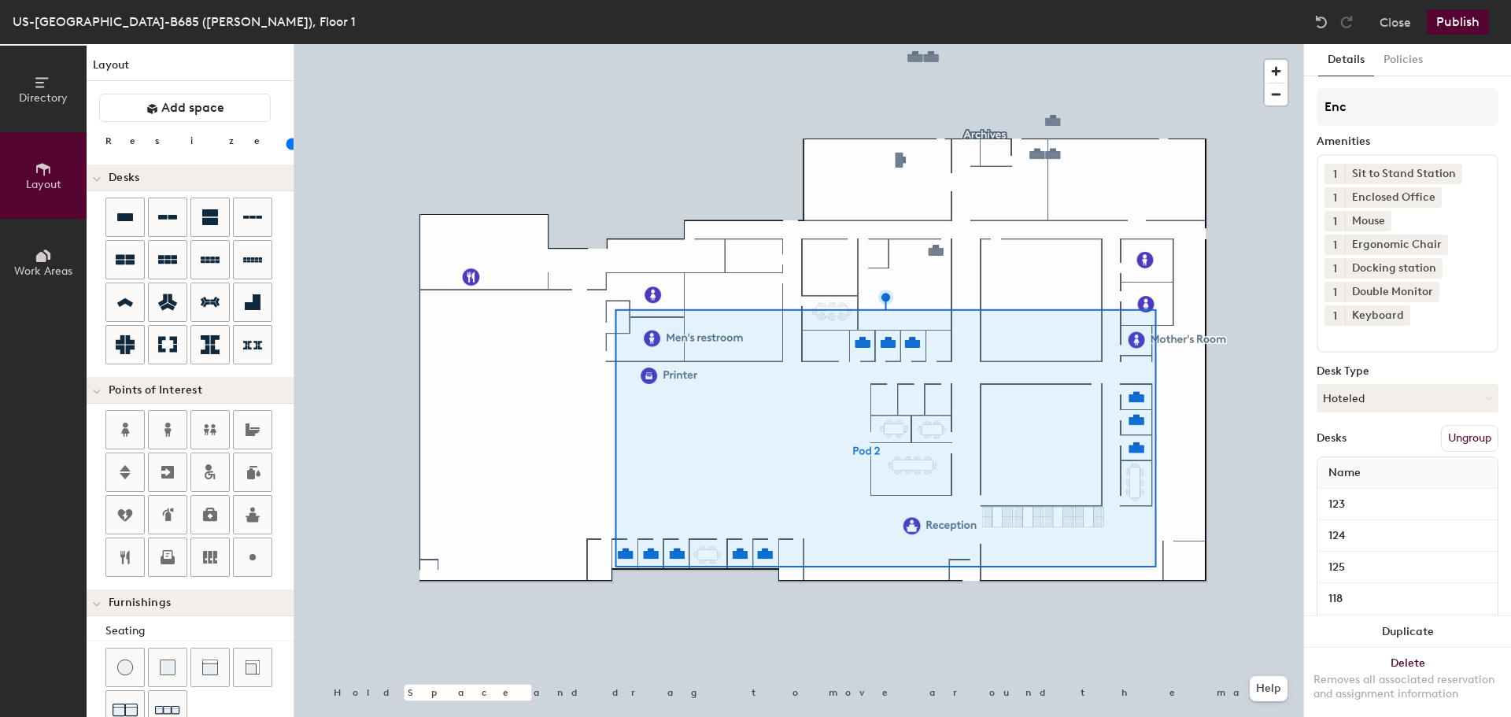
type input "Encl"
type input "20"
type input "Enclose"
type input "20"
type input "Enclosed"
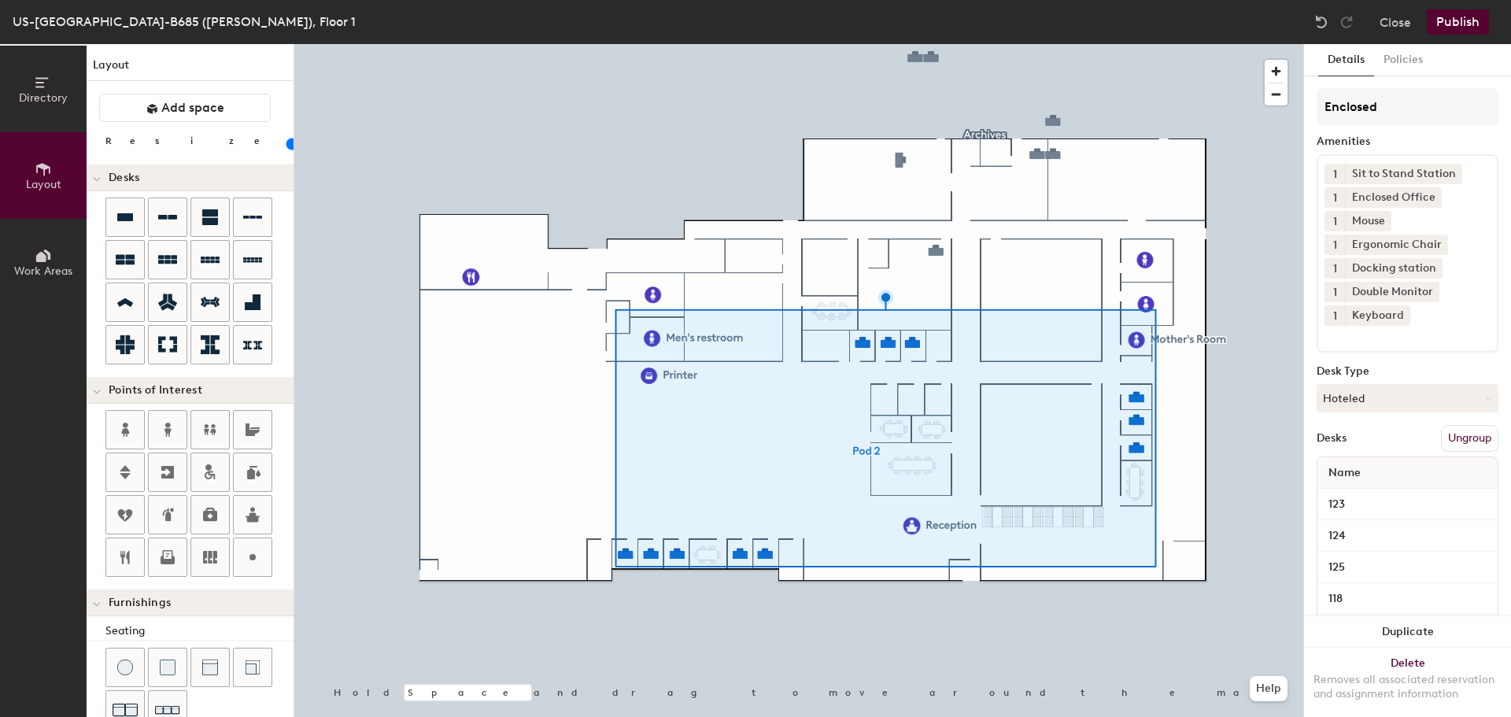
type input "20"
type input "Enclosed O"
type input "20"
type input "Enclosed Of"
type input "20"
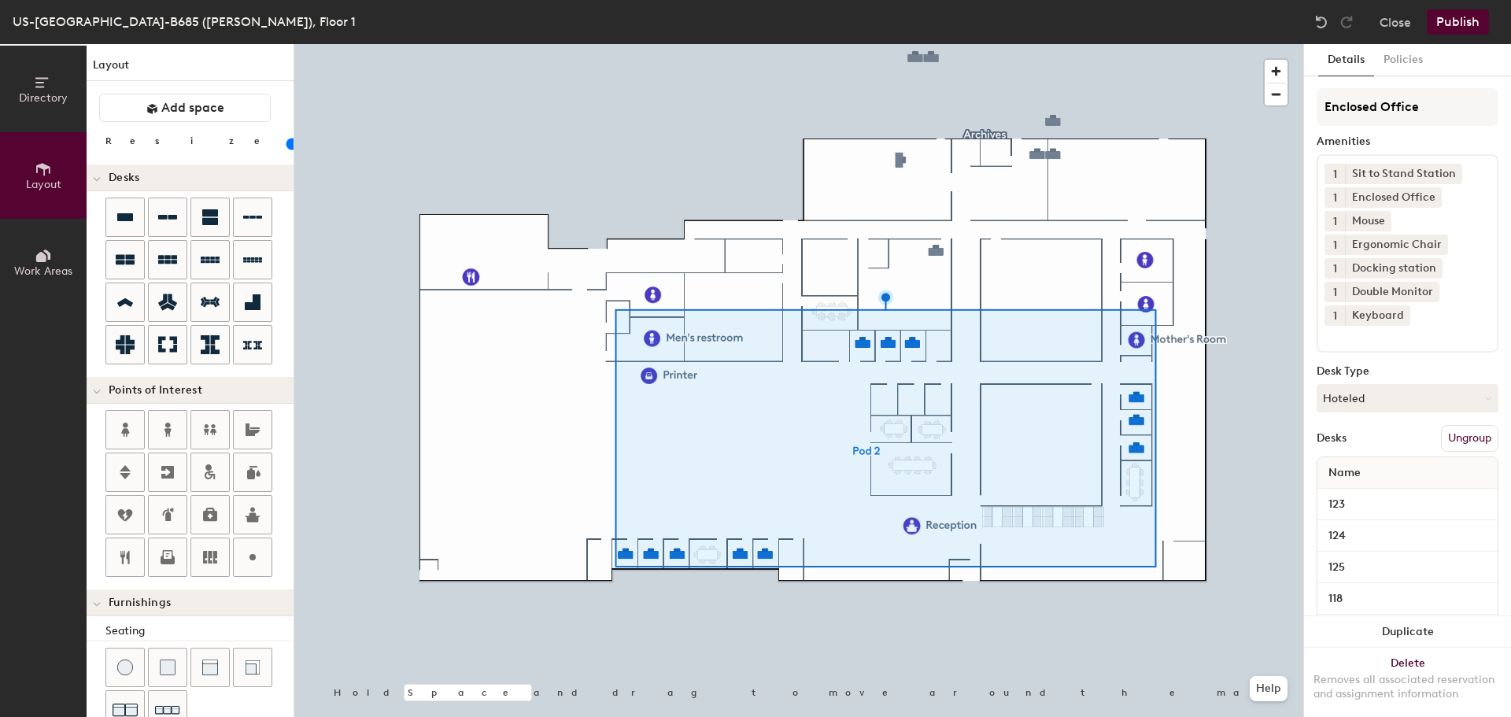
type input "Enclosed Offices"
type input "20"
type input "Enclosed Offices"
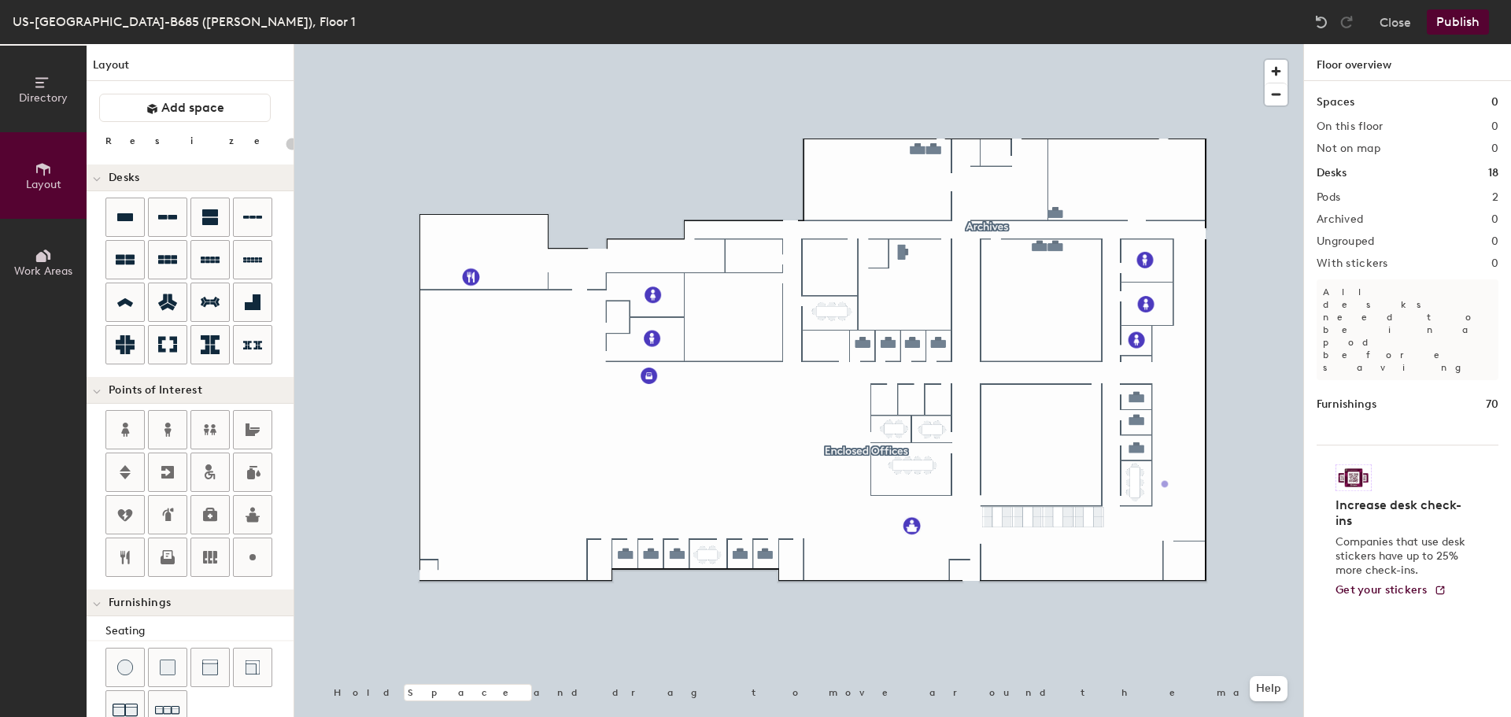
click at [1165, 484] on div "Directory Layout Work Areas Layout Add space Resize Desks Points of Interest Fu…" at bounding box center [755, 380] width 1511 height 673
type input "20"
type input "Phone Booth"
drag, startPoint x: 250, startPoint y: 560, endPoint x: 1206, endPoint y: 523, distance: 956.2
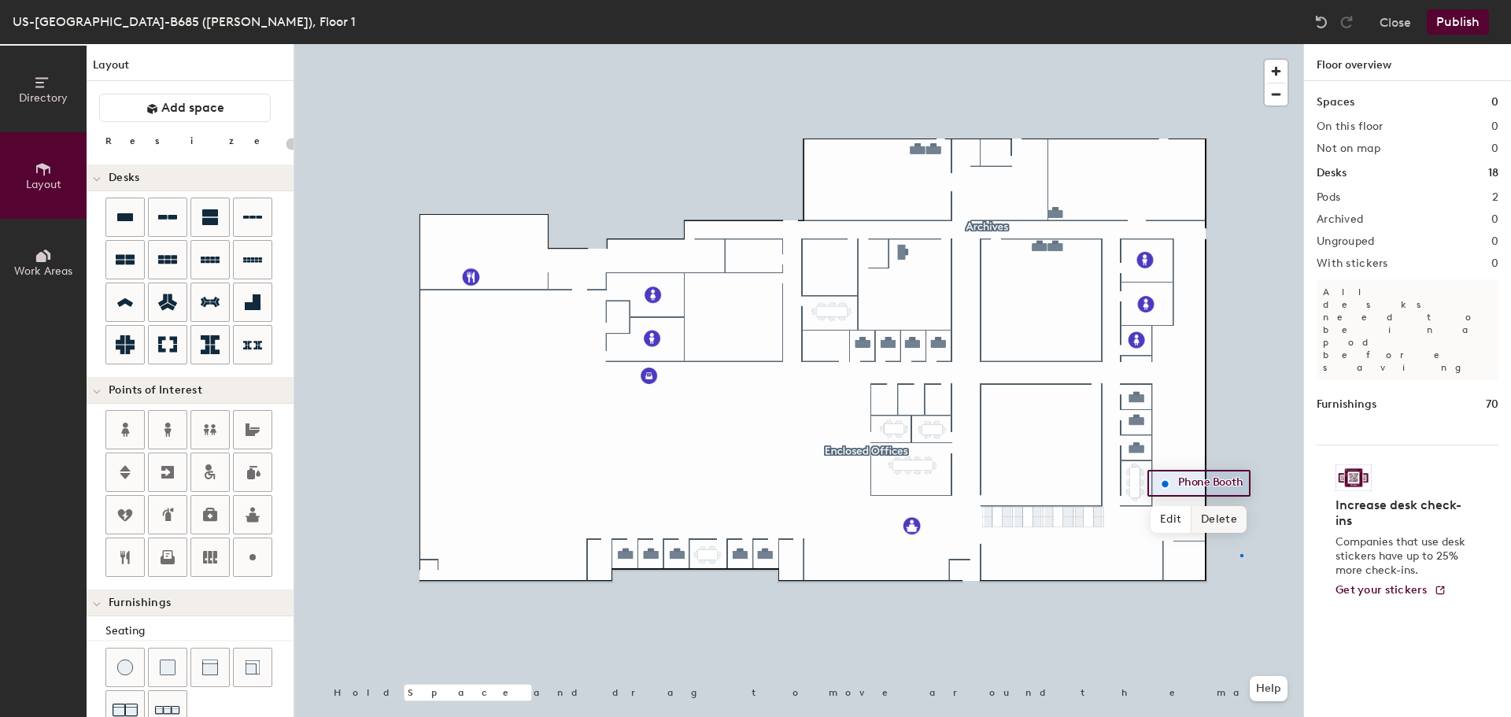
click at [1241, 44] on div at bounding box center [798, 44] width 1009 height 0
click at [1165, 459] on div "Directory Layout Work Areas Layout Add space Resize Desks Points of Interest Fu…" at bounding box center [755, 380] width 1511 height 673
type input "20"
type input "P"
type input "20"
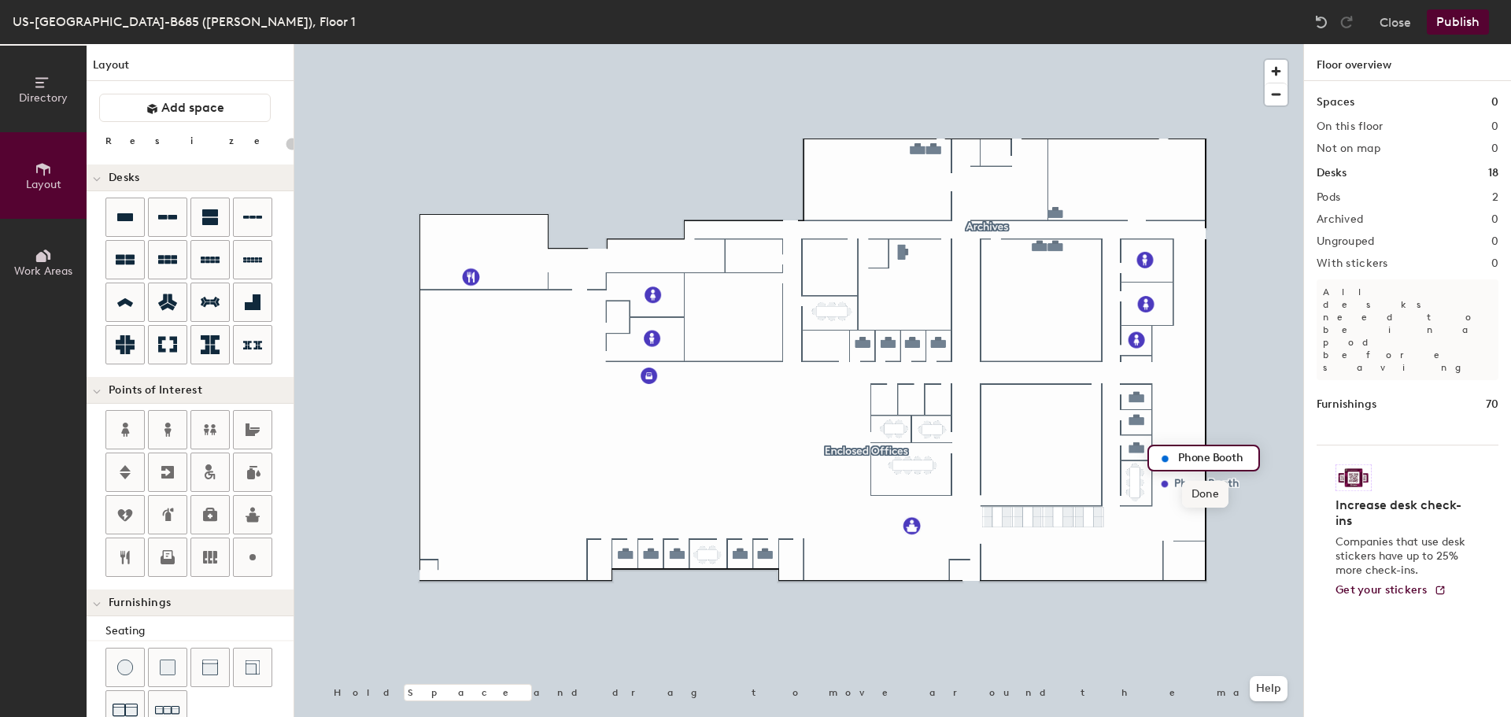
type input "Phone Booth"
click at [1166, 430] on div "Directory Layout Work Areas Layout Add space Resize Desks Points of Interest Fu…" at bounding box center [755, 380] width 1511 height 673
type input "20"
type input "P"
type input "20"
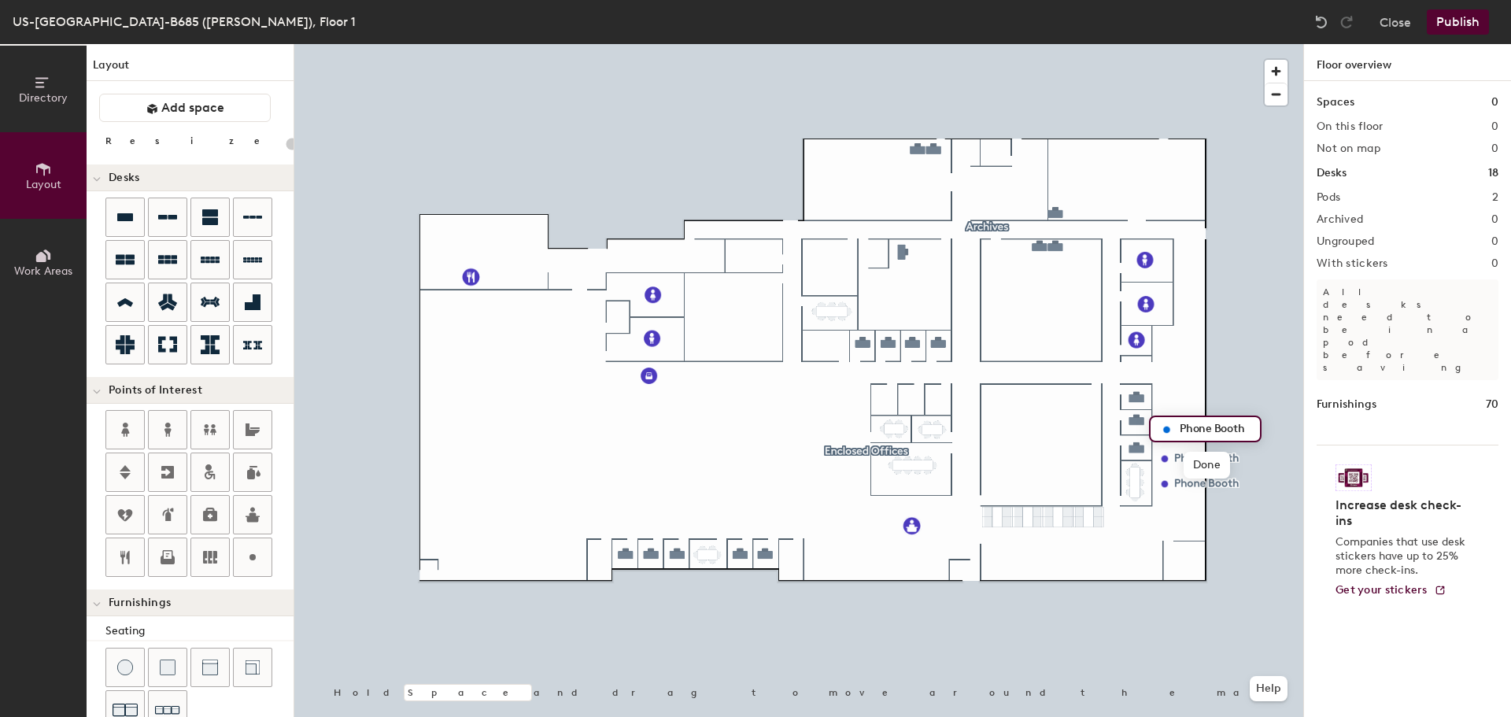
type input "Phone Booth"
click at [1183, 308] on div "Directory Layout Work Areas Layout Add space Resize Desks Points of Interest Fu…" at bounding box center [755, 380] width 1511 height 673
type input "20"
type input "4 person Phone booth"
click at [1183, 275] on div "Directory Layout Work Areas Layout Add space Resize Desks Points of Interest Fu…" at bounding box center [755, 380] width 1511 height 673
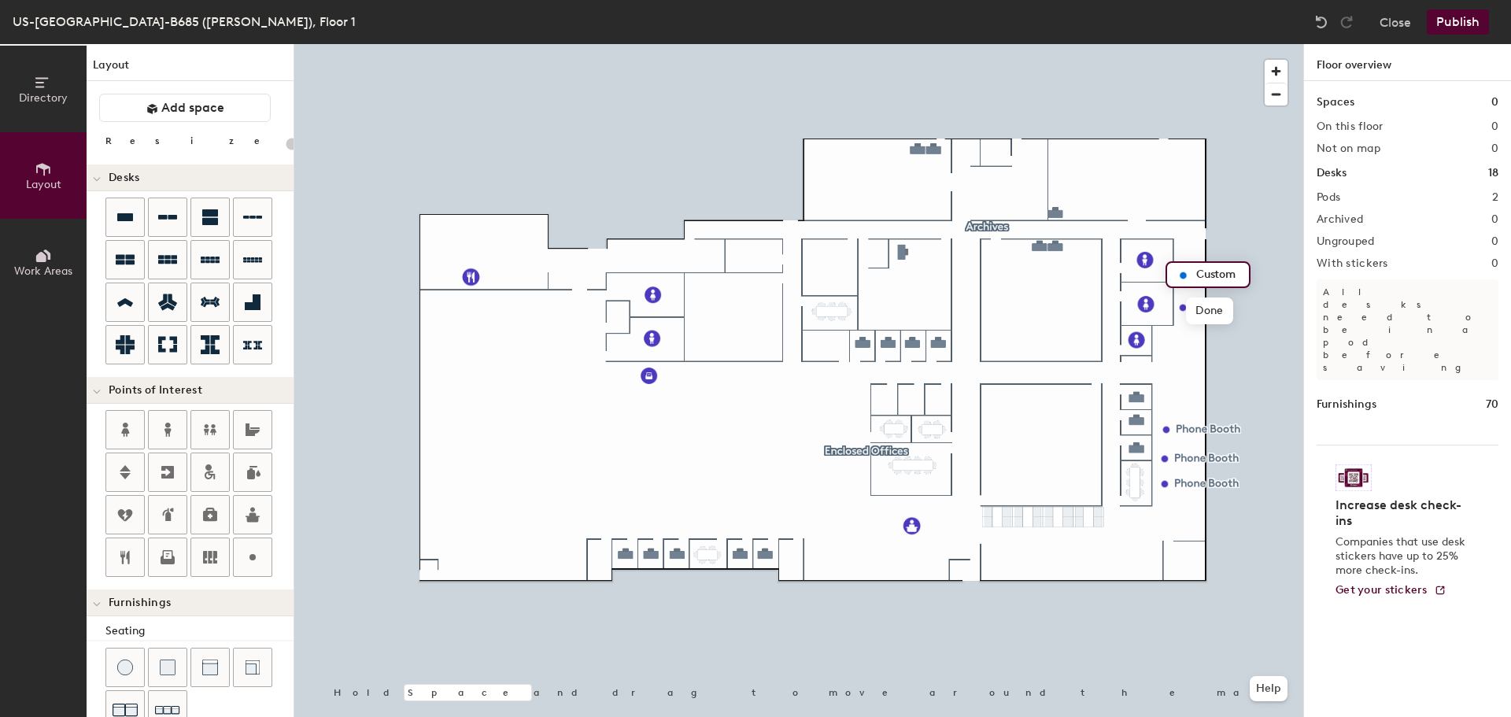
type input "20"
type input "4 Person Phone Booth"
click at [1181, 248] on div "Directory Layout Work Areas Layout Add space Resize Desks Points of Interest Fu…" at bounding box center [755, 380] width 1511 height 673
type input "20"
type input "4"
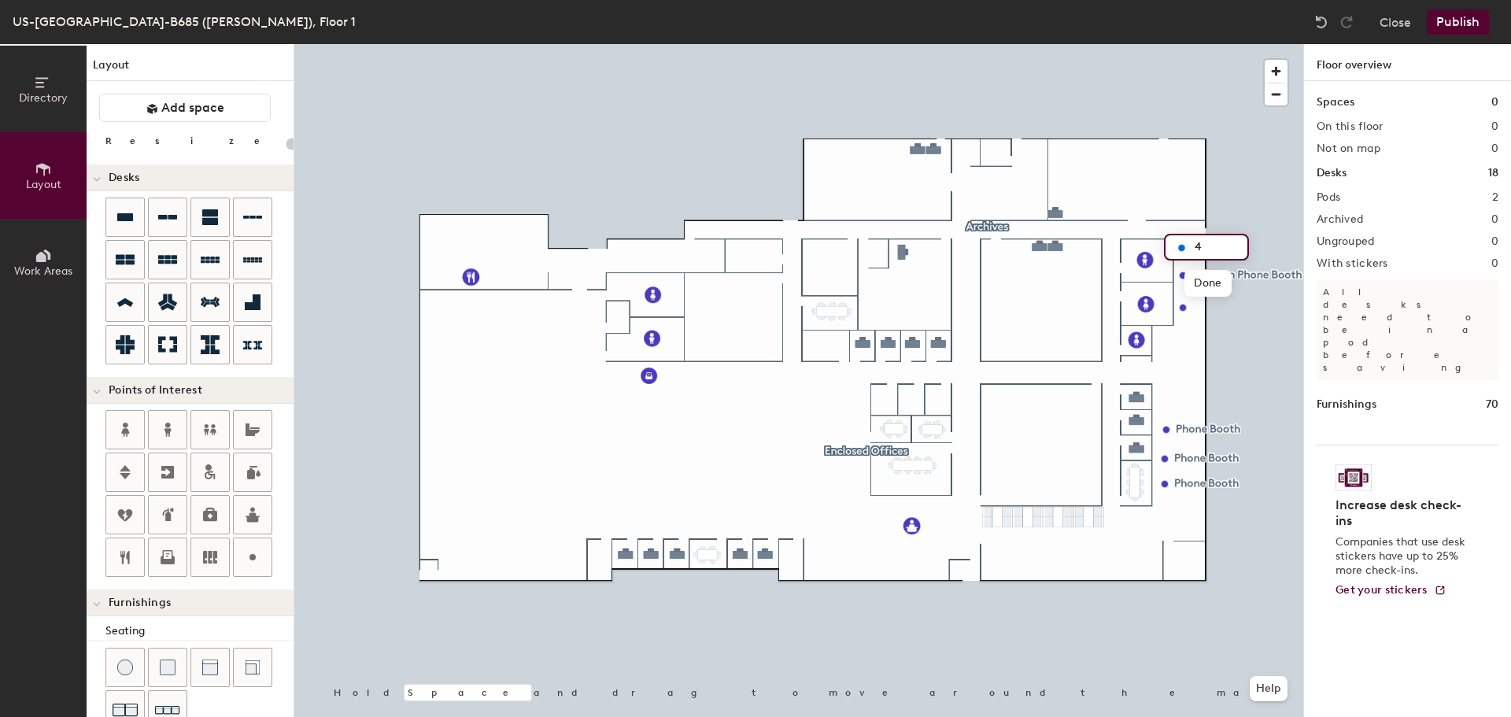
type input "20"
type input "4 Person Phone Booth"
type input "20"
click at [42, 253] on icon at bounding box center [41, 257] width 10 height 10
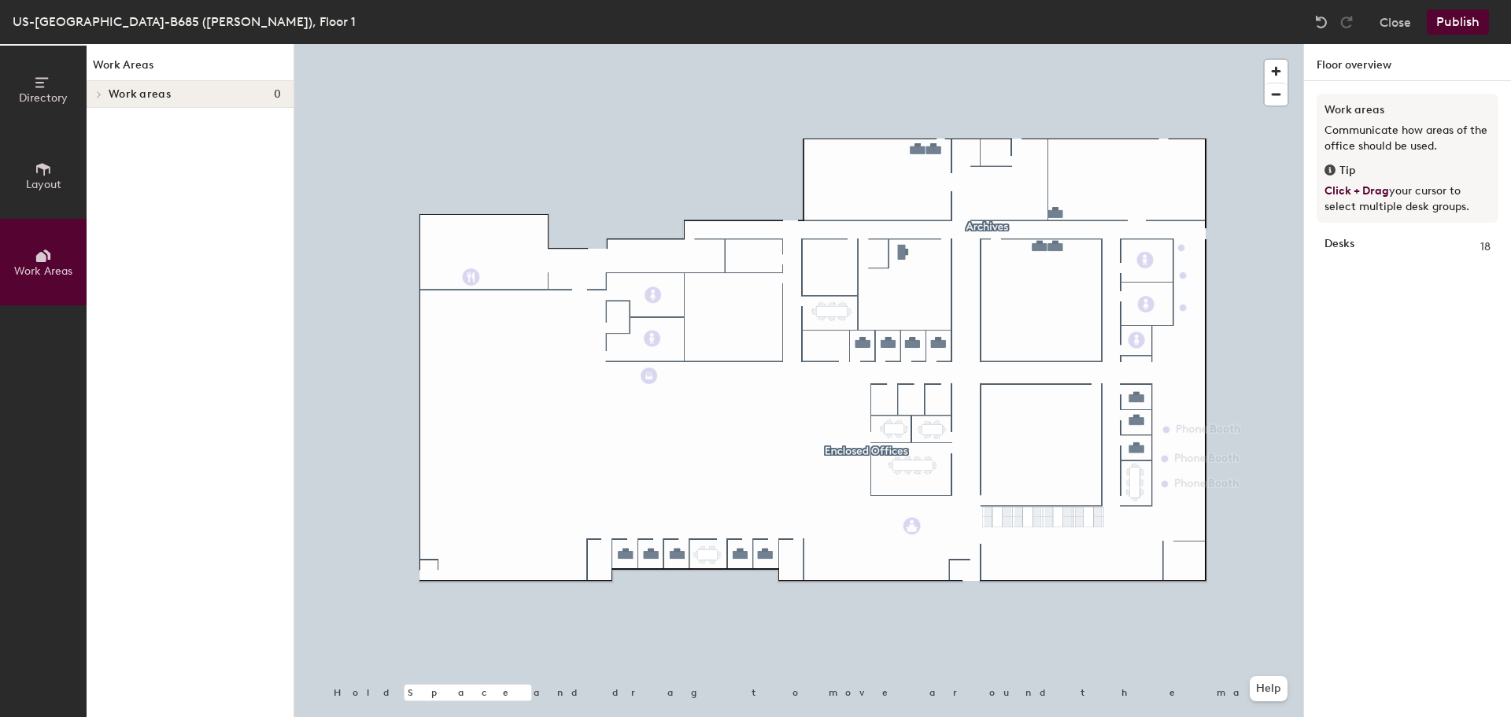
click at [101, 96] on icon at bounding box center [99, 95] width 6 height 8
click at [100, 96] on icon at bounding box center [97, 96] width 8 height 6
click at [48, 166] on icon at bounding box center [43, 169] width 14 height 13
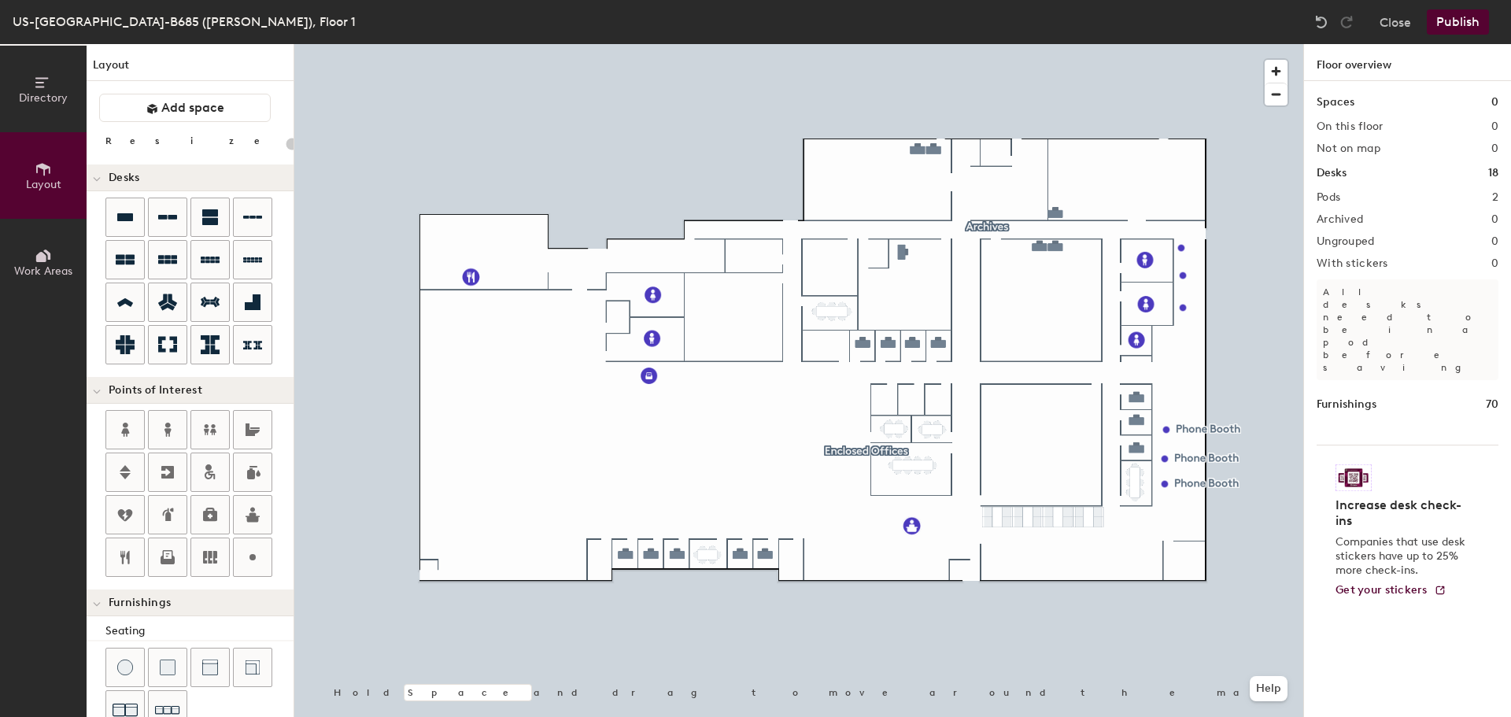
click at [50, 83] on icon at bounding box center [43, 82] width 17 height 17
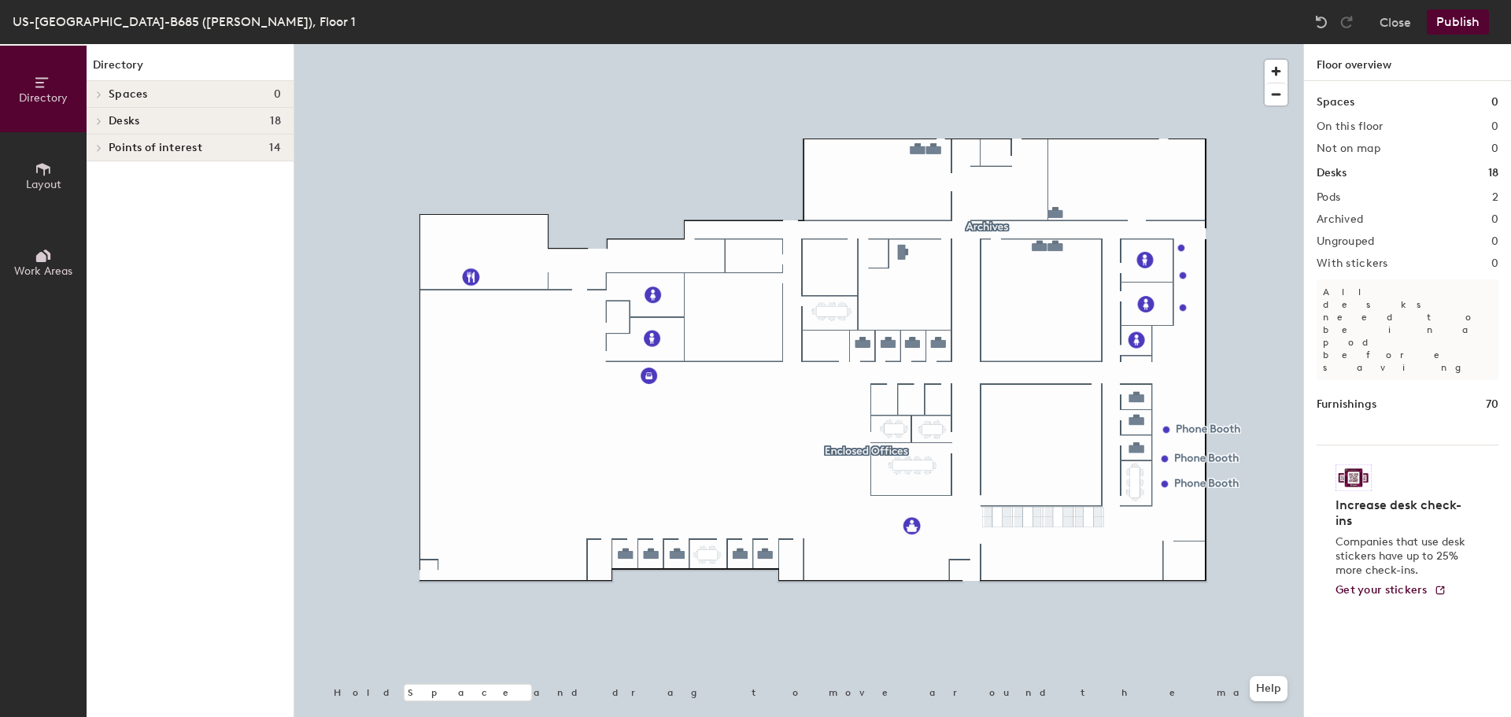
click at [45, 164] on icon at bounding box center [43, 169] width 14 height 13
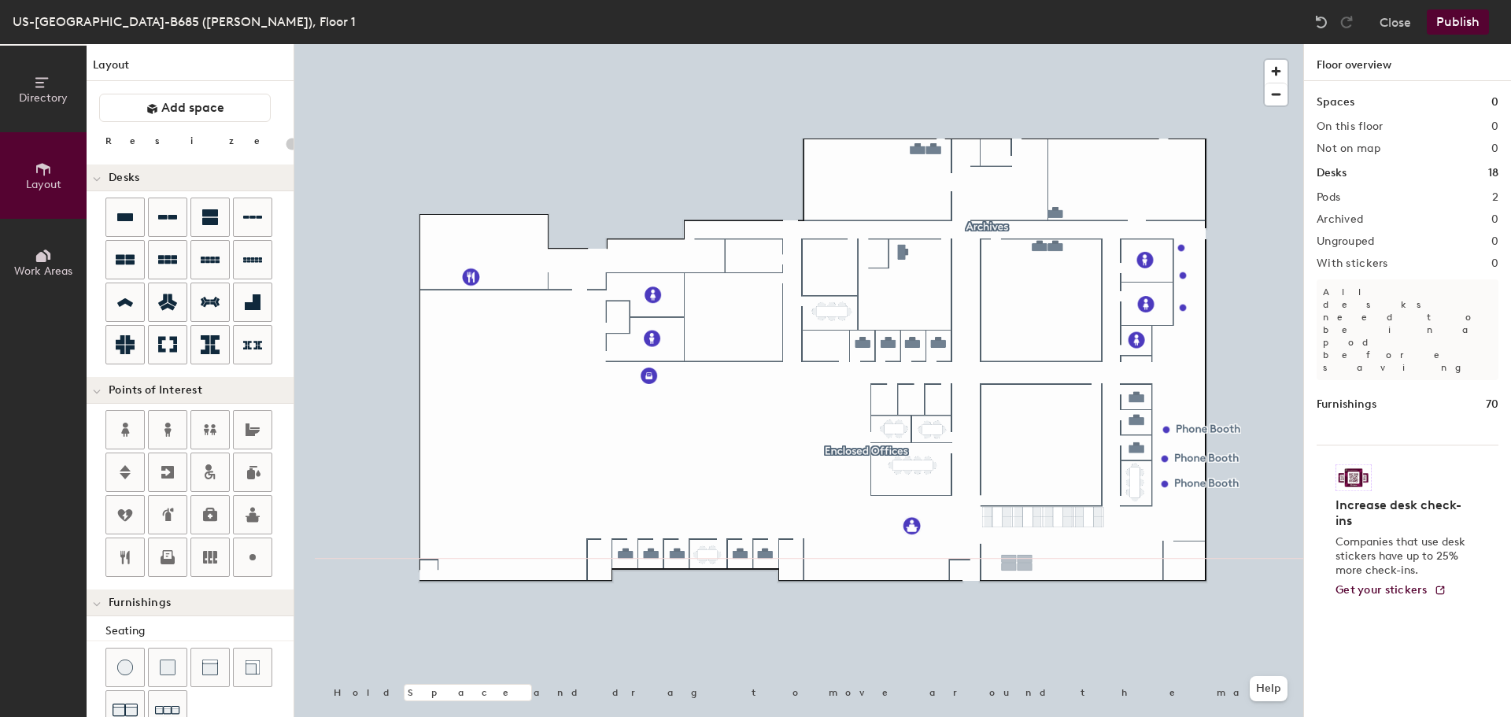
click at [1017, 563] on div "Directory Layout Work Areas Layout Add space Resize Desks Points of Interest Fu…" at bounding box center [755, 380] width 1511 height 673
type input "100"
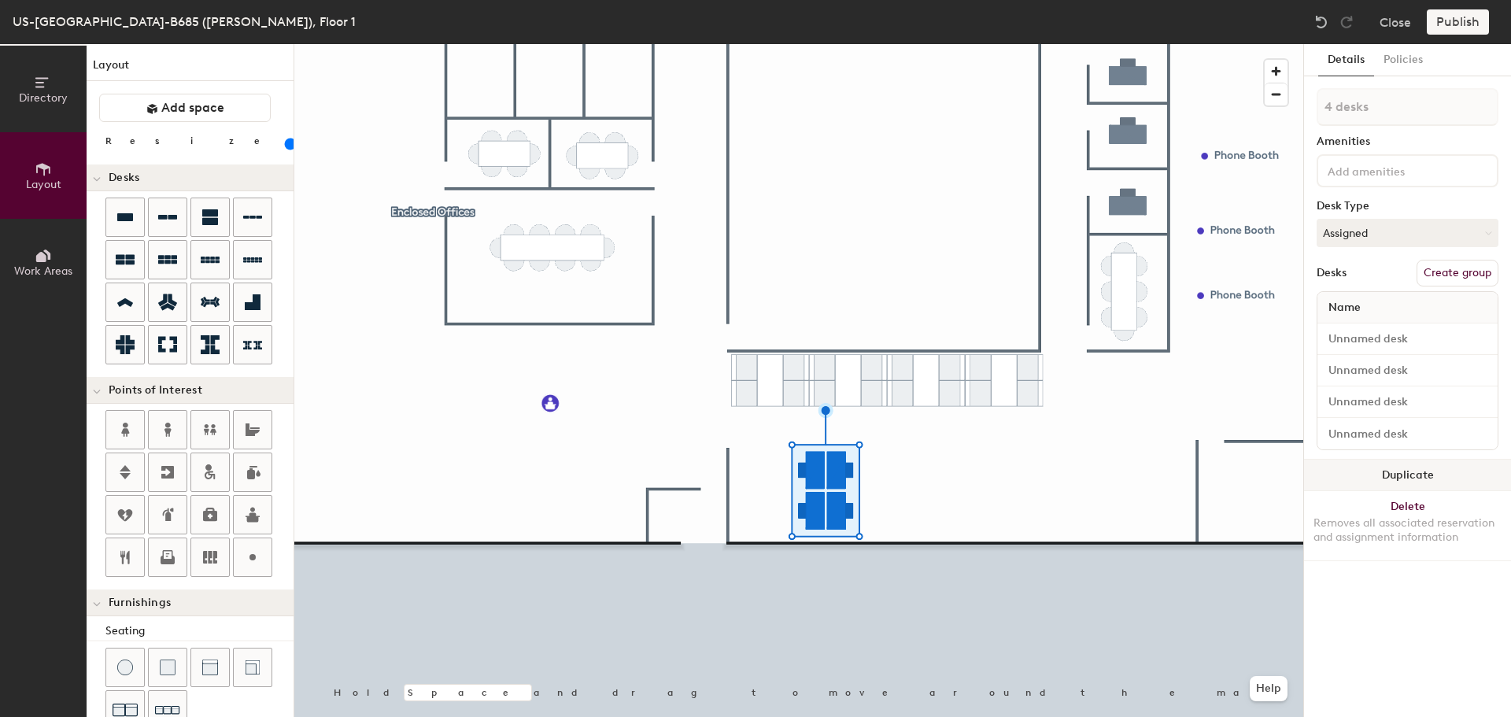
click at [1366, 466] on button "Duplicate" at bounding box center [1407, 475] width 207 height 31
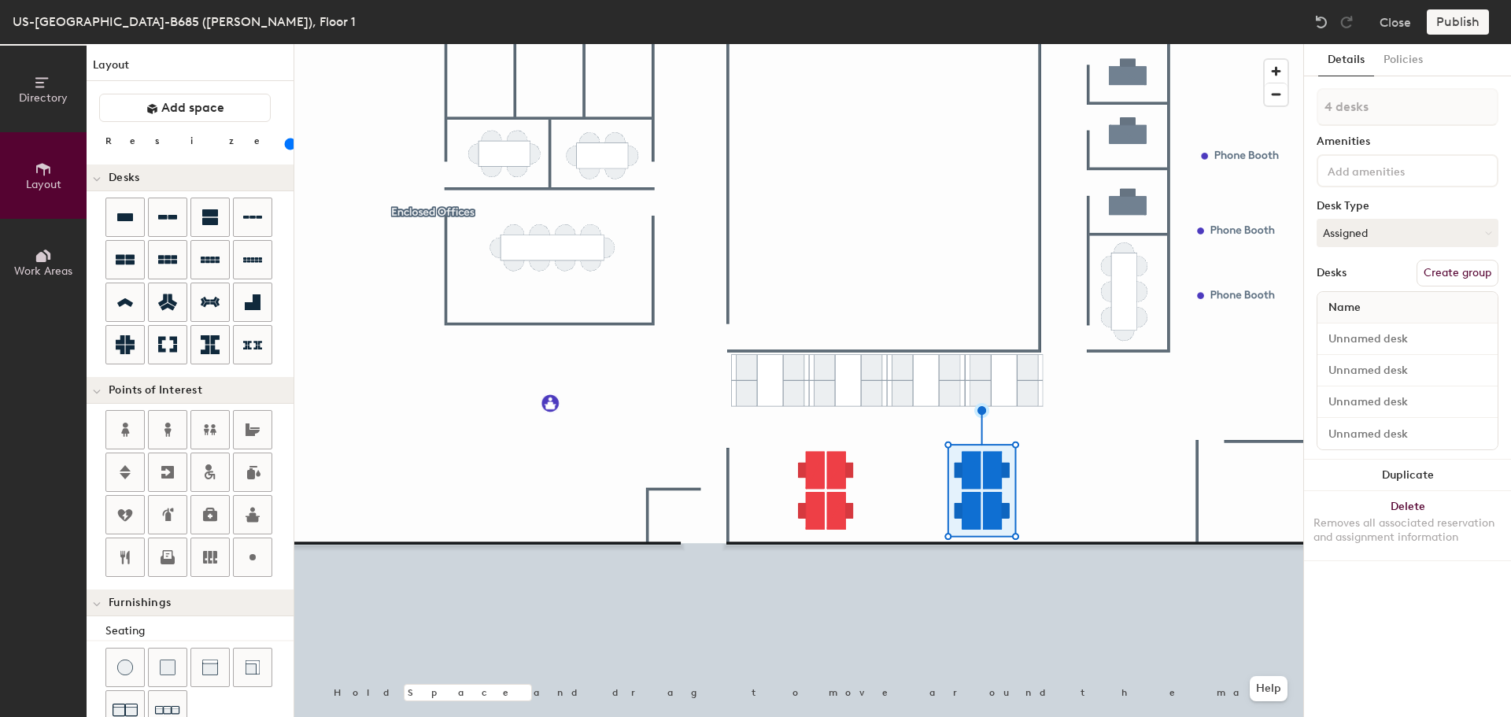
click at [1146, 523] on div "Directory Layout Work Areas Layout Add space Resize Desks Points of Interest Fu…" at bounding box center [755, 380] width 1511 height 673
click at [1125, 490] on div "Directory Layout Work Areas Layout Add space Resize Desks Points of Interest Fu…" at bounding box center [755, 380] width 1511 height 673
type input "2 desks"
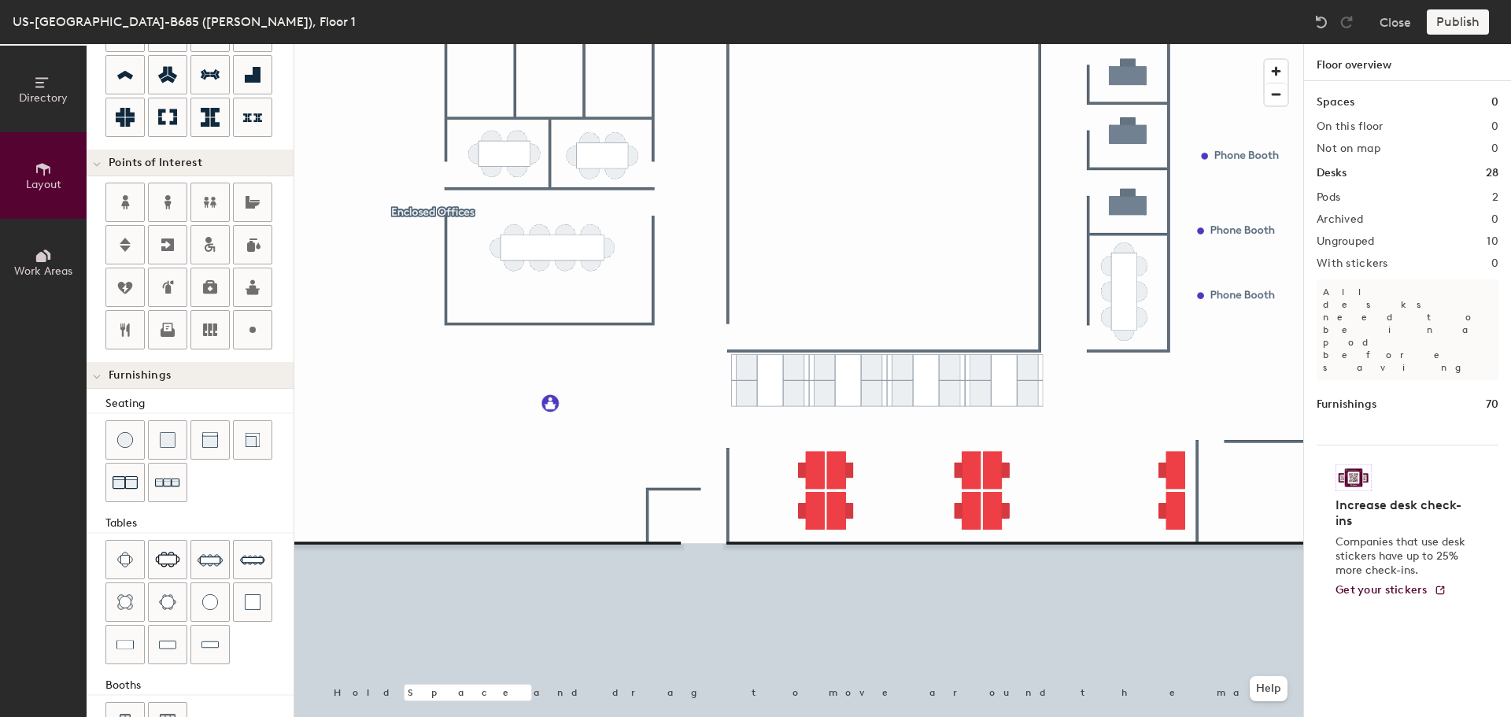
scroll to position [277, 0]
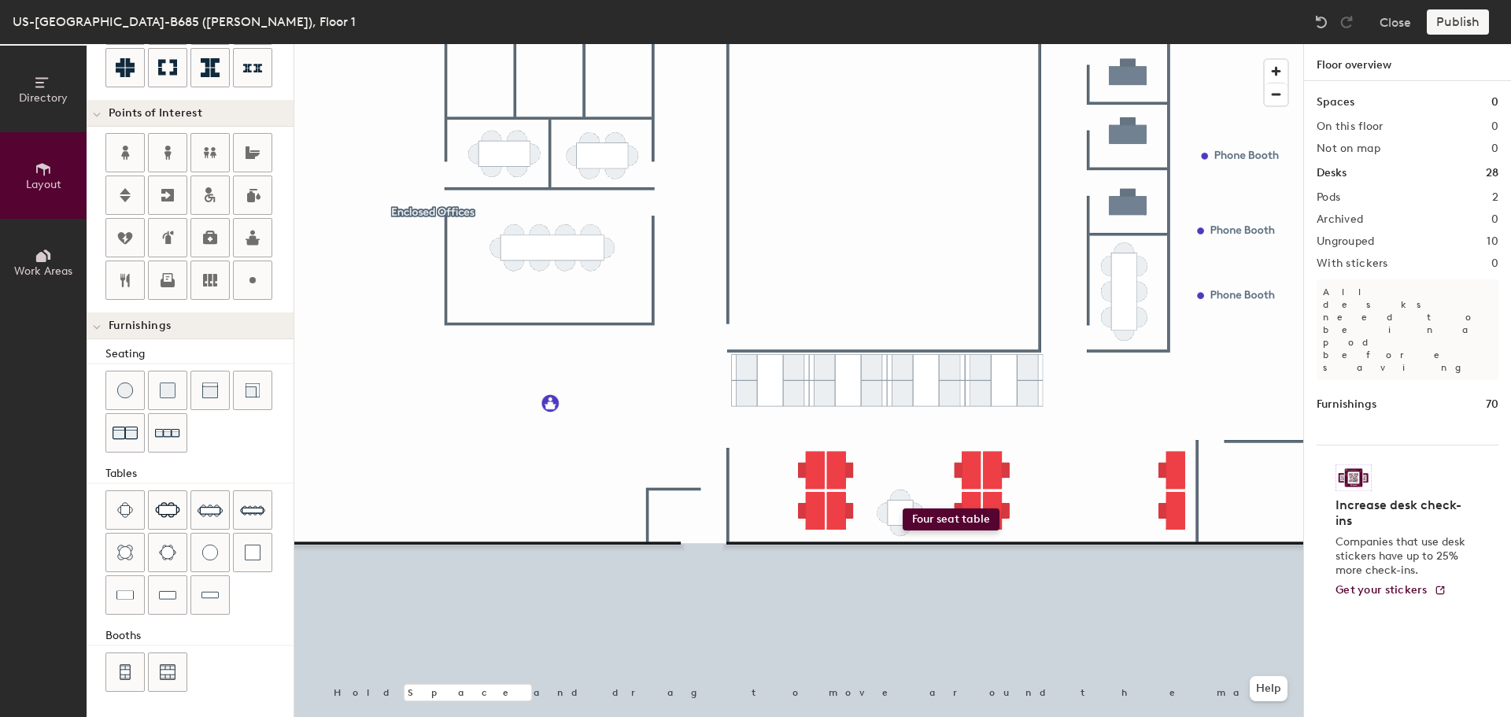
click at [903, 508] on div "Directory Layout Work Areas Layout Add space Resize Desks Points of Interest Fu…" at bounding box center [755, 380] width 1511 height 673
click at [912, 564] on span "Delete" at bounding box center [903, 568] width 55 height 27
click at [905, 510] on div "Directory Layout Work Areas Layout Add space Resize Desks Points of Interest Fu…" at bounding box center [755, 380] width 1511 height 673
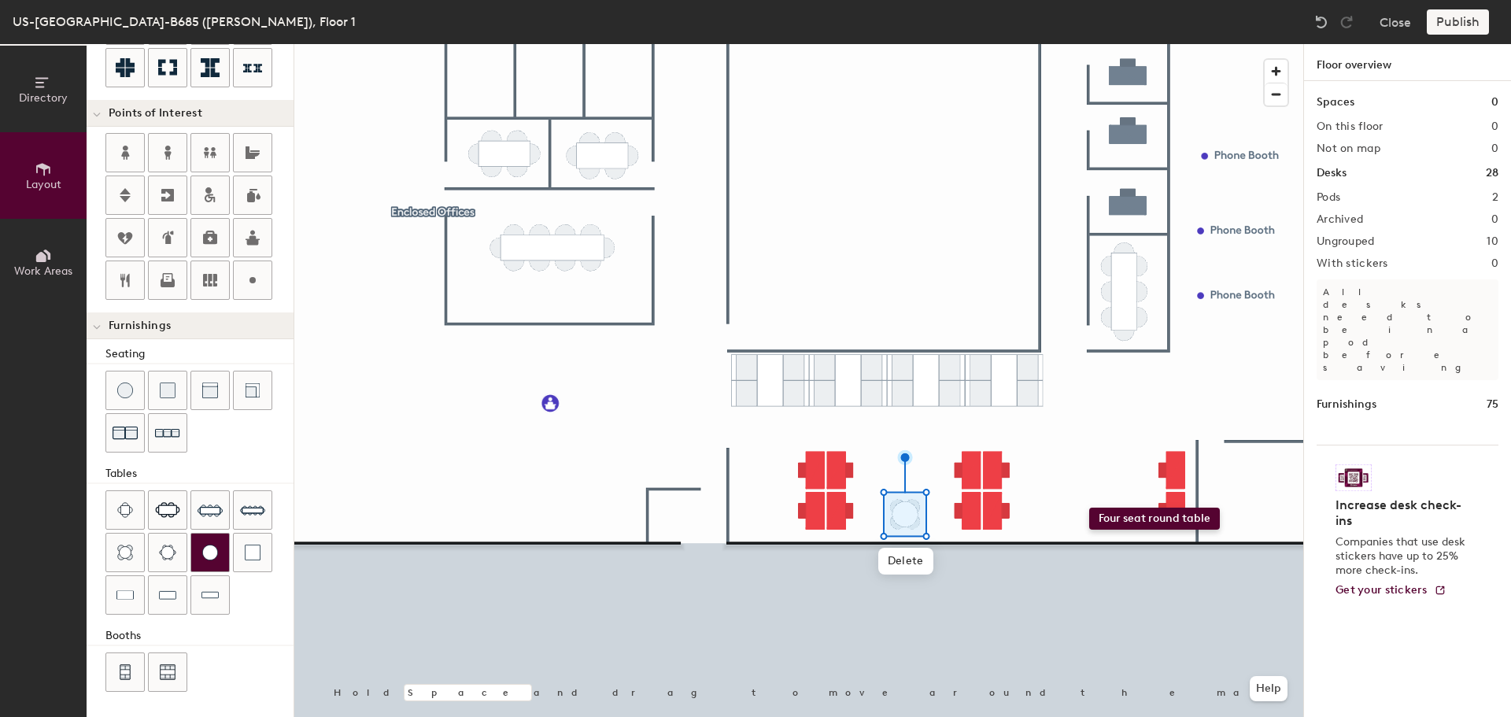
click at [1089, 508] on div "Directory Layout Work Areas Layout Add space Resize Desks Points of Interest Fu…" at bounding box center [755, 380] width 1511 height 673
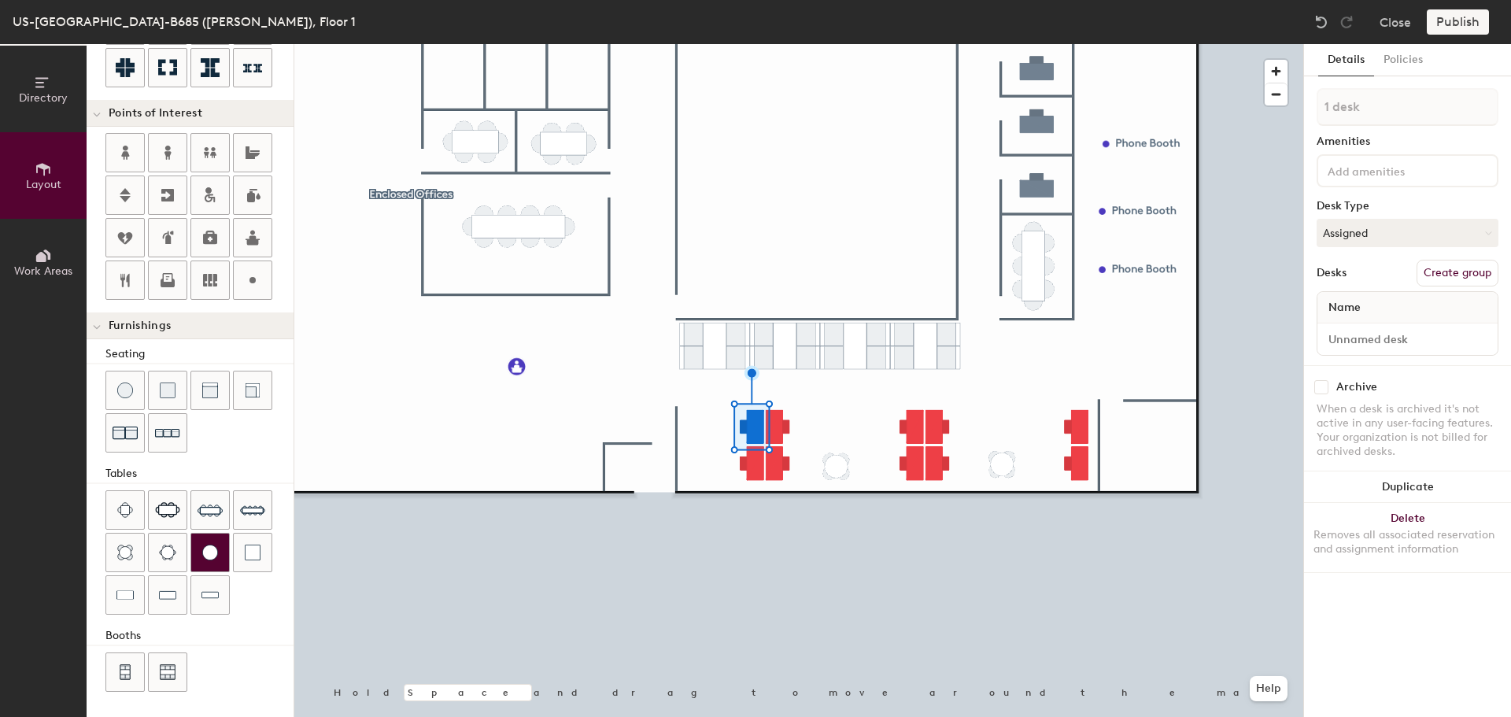
click at [987, 44] on div at bounding box center [798, 44] width 1009 height 0
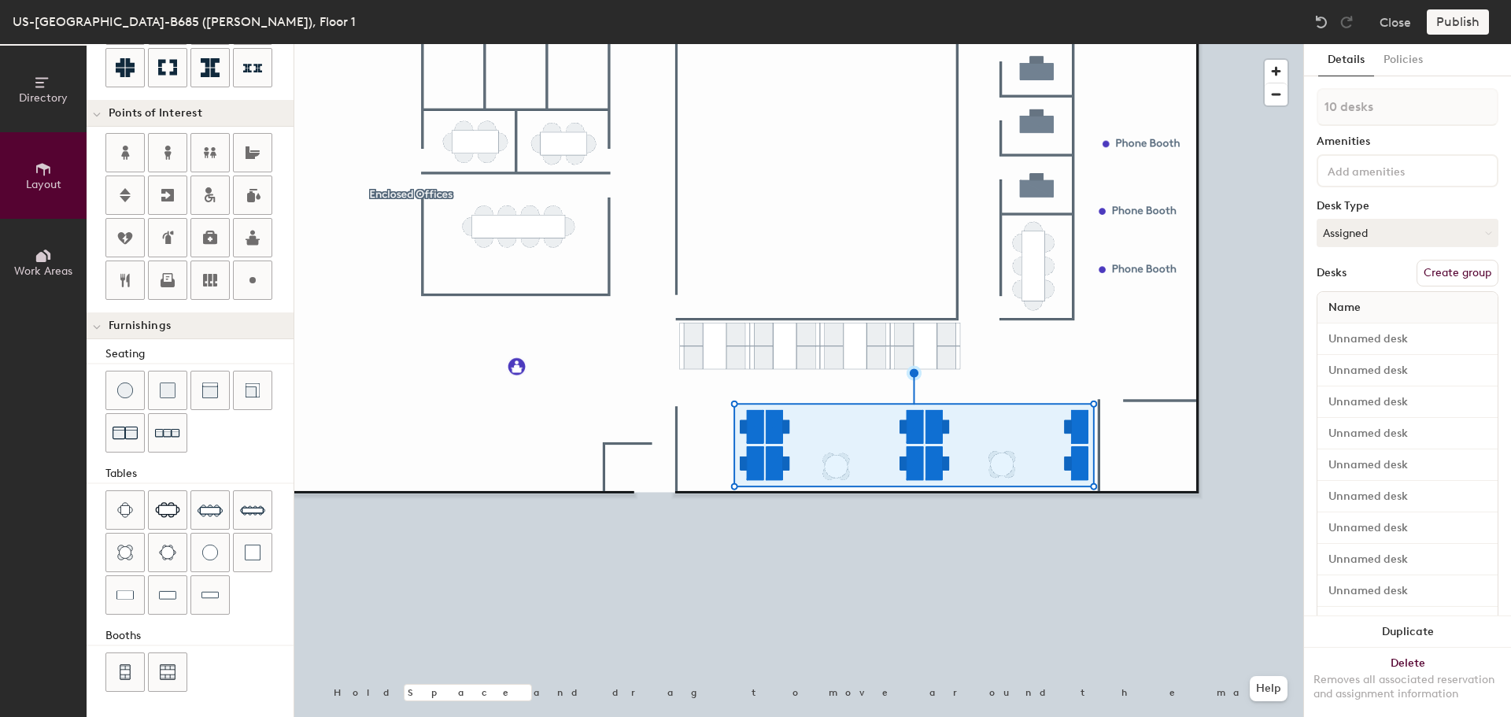
click at [1378, 176] on input at bounding box center [1396, 170] width 142 height 19
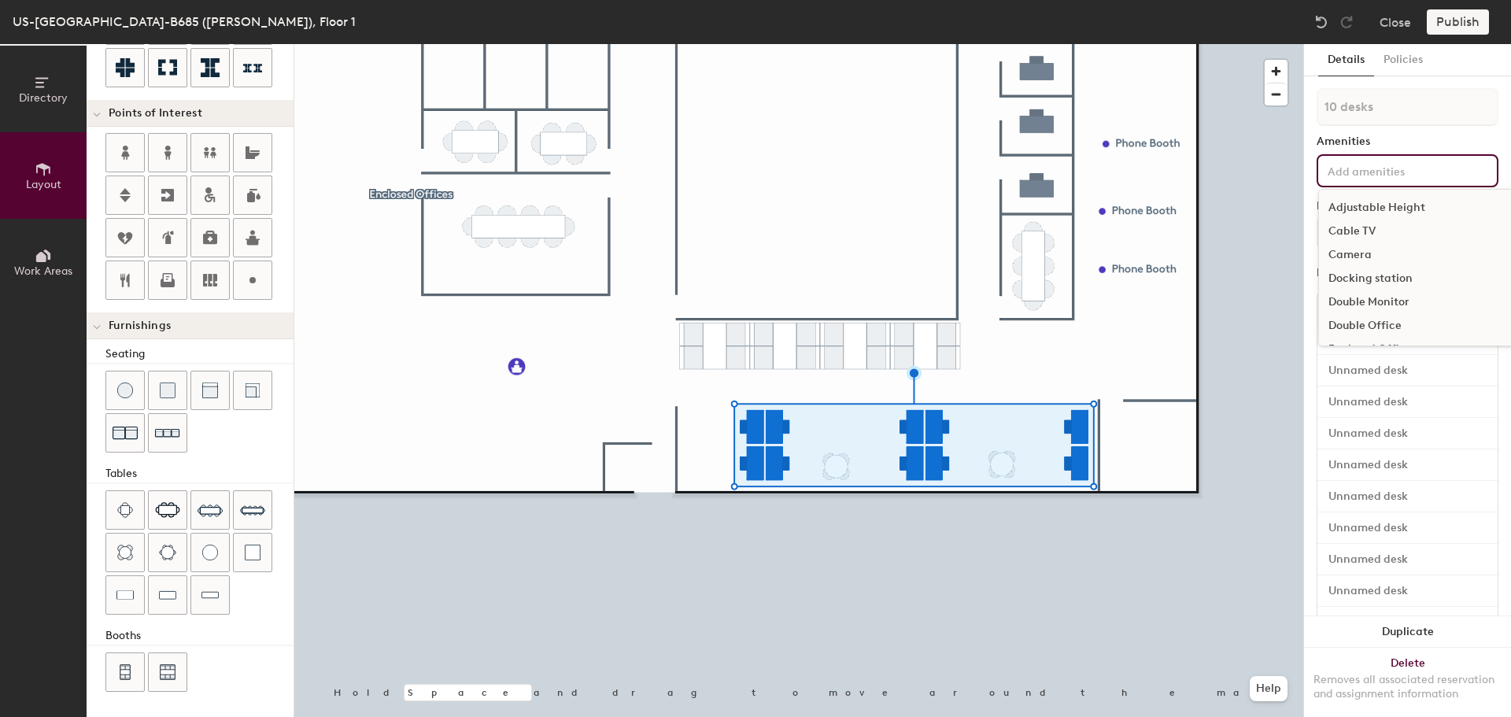
click at [1382, 199] on div "Adjustable Height" at bounding box center [1456, 208] width 275 height 24
click at [1366, 304] on div "Docking station" at bounding box center [1456, 302] width 275 height 24
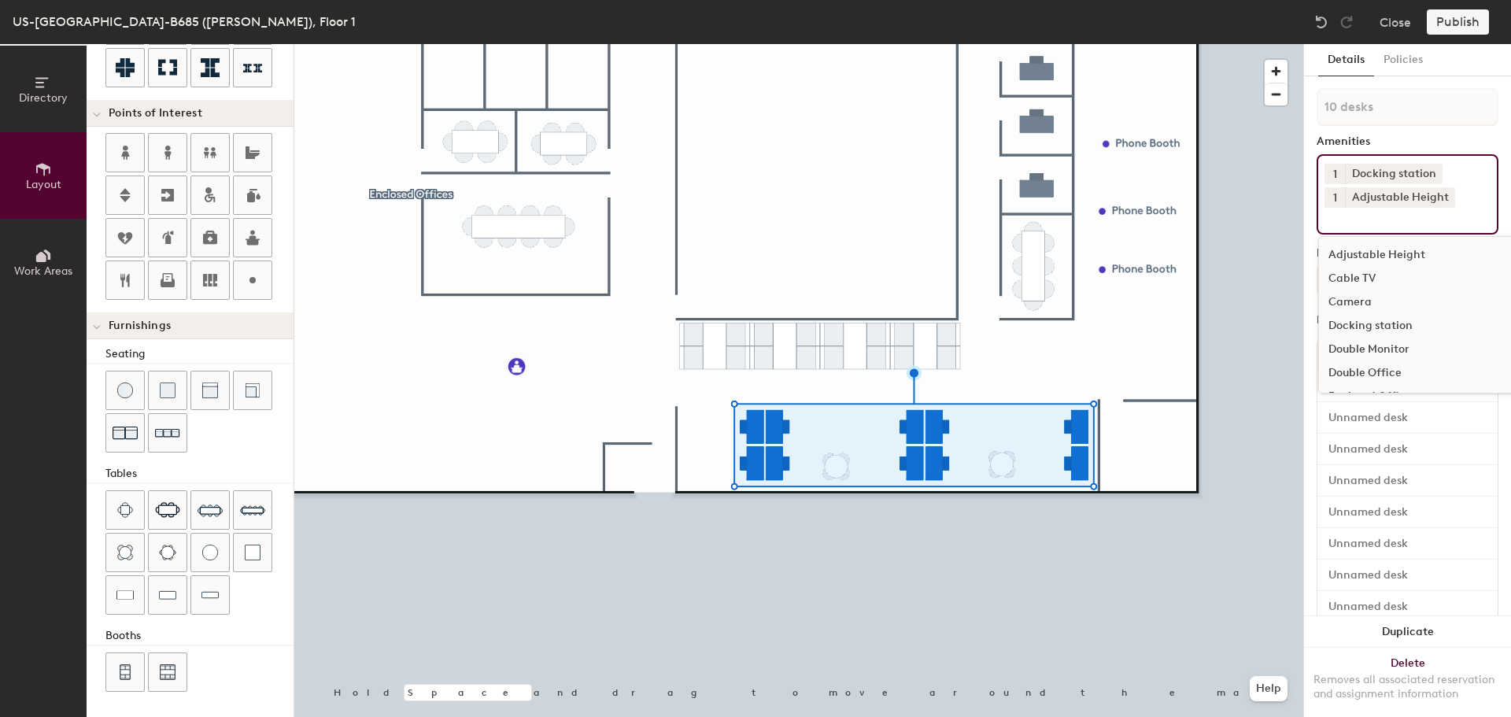
click at [1370, 344] on div "Double Monitor" at bounding box center [1456, 350] width 275 height 24
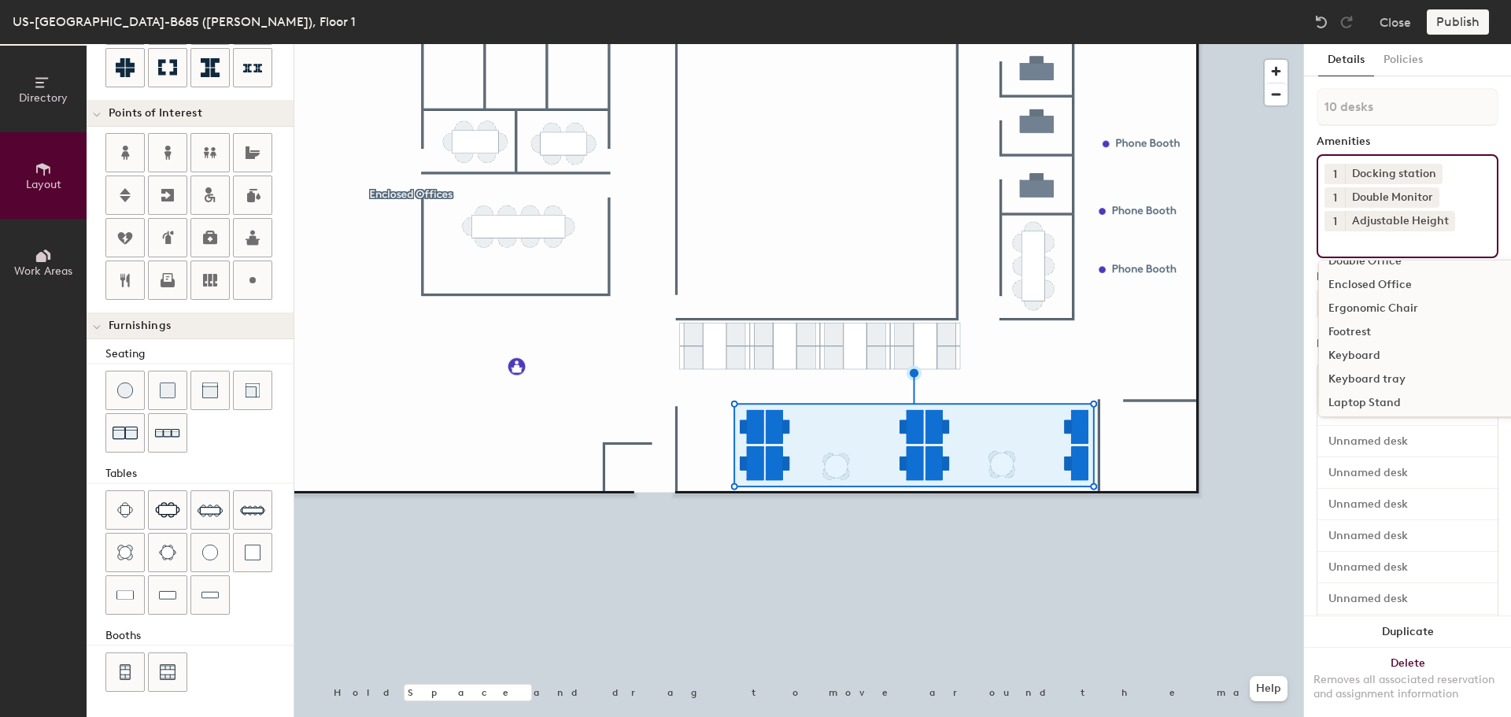
scroll to position [157, 0]
click at [1360, 329] on div "Keyboard" at bounding box center [1456, 334] width 275 height 24
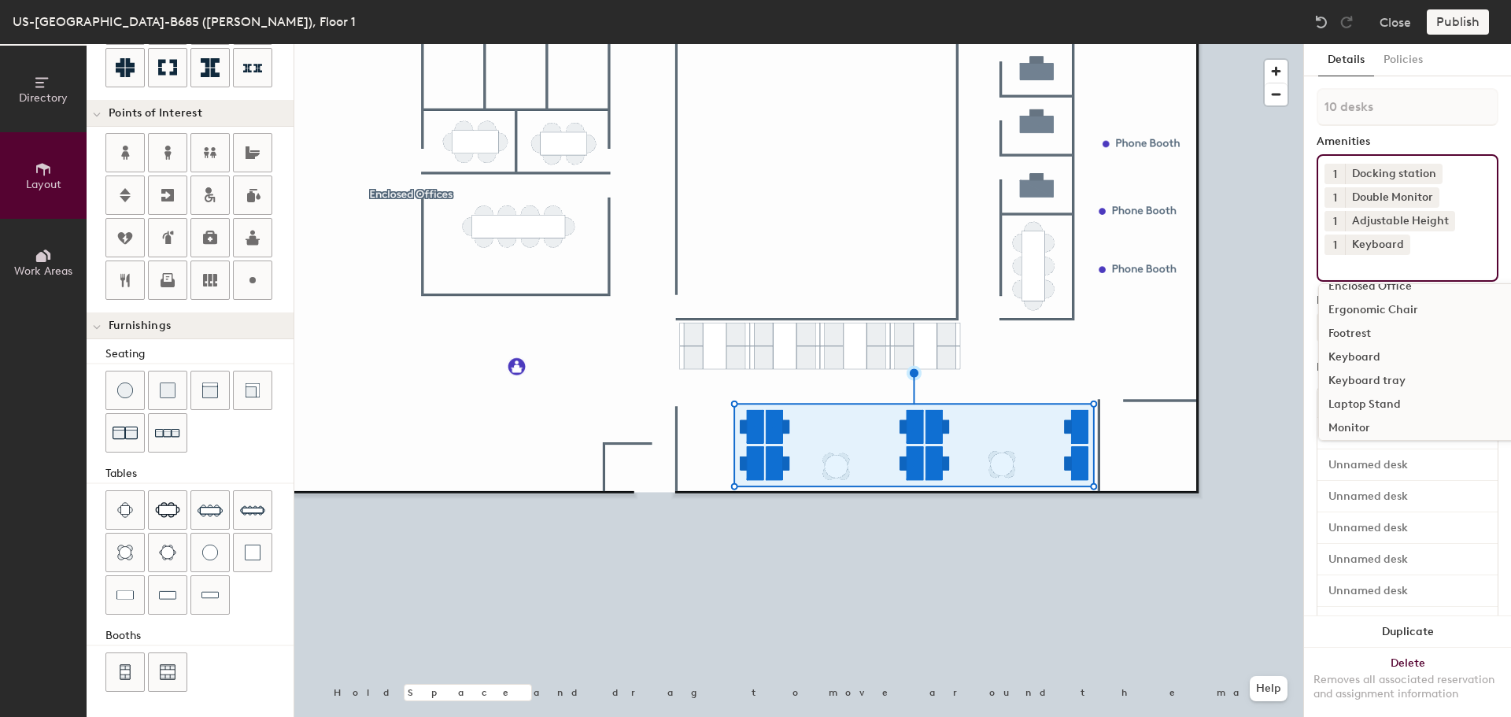
scroll to position [236, 0]
click at [1362, 368] on div "Mouse" at bounding box center [1456, 373] width 275 height 24
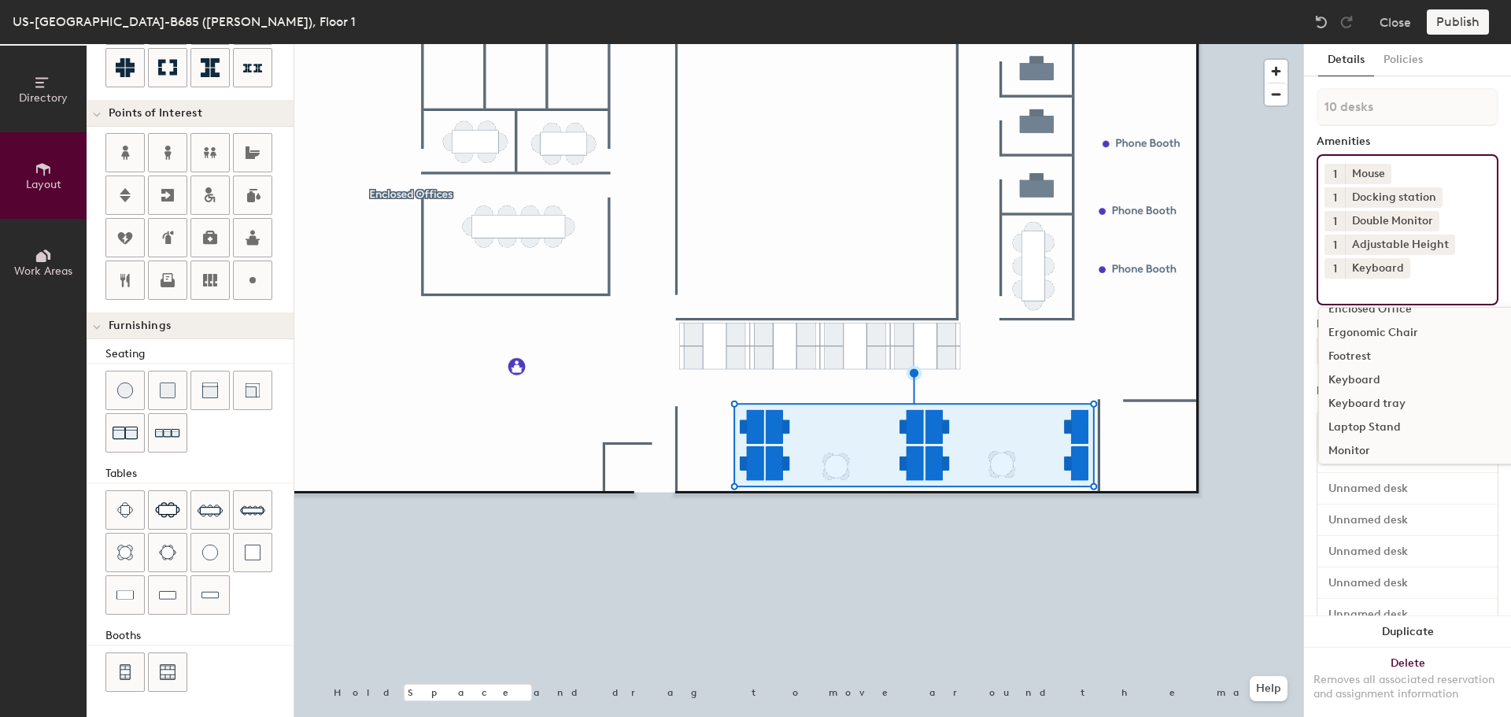
scroll to position [132, 0]
click at [1369, 357] on div "Ergonomic Chair" at bounding box center [1456, 359] width 275 height 24
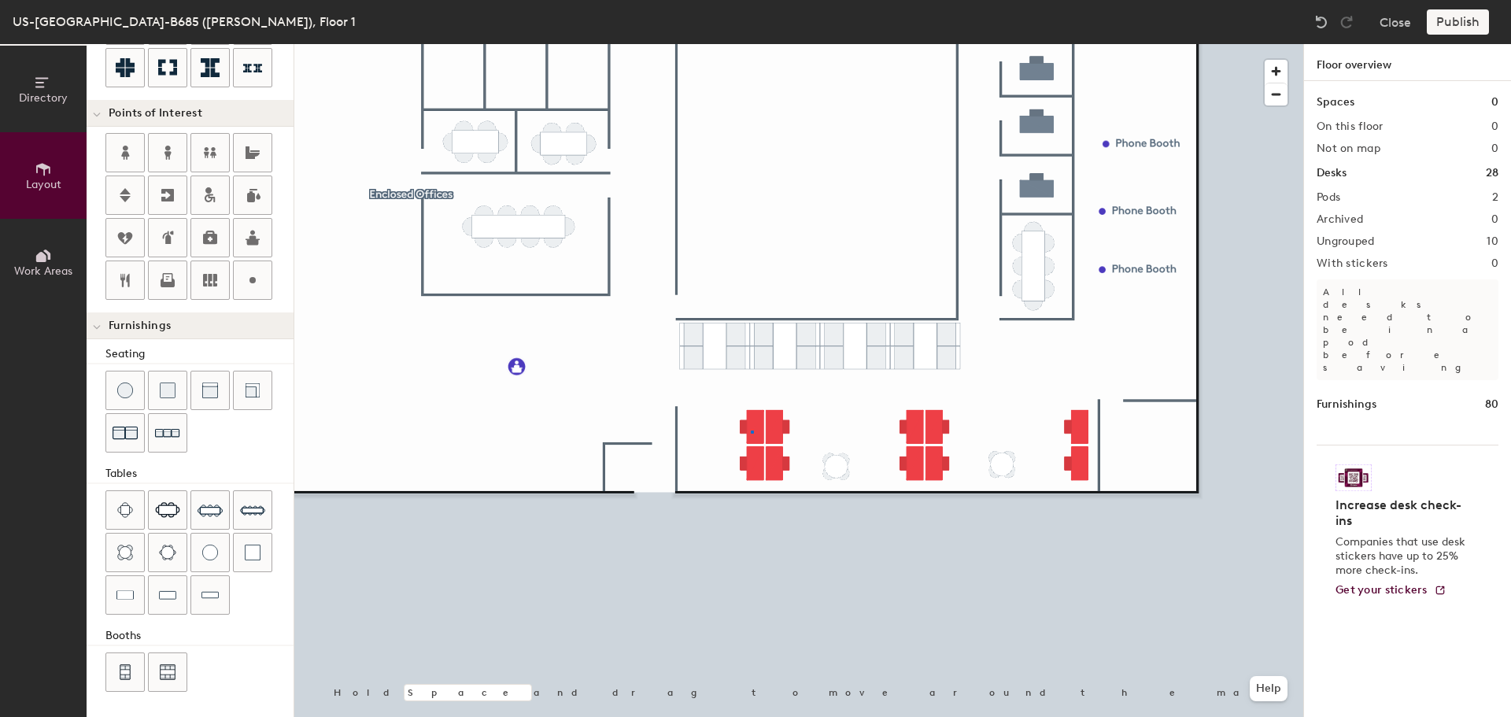
click at [751, 44] on div at bounding box center [798, 44] width 1009 height 0
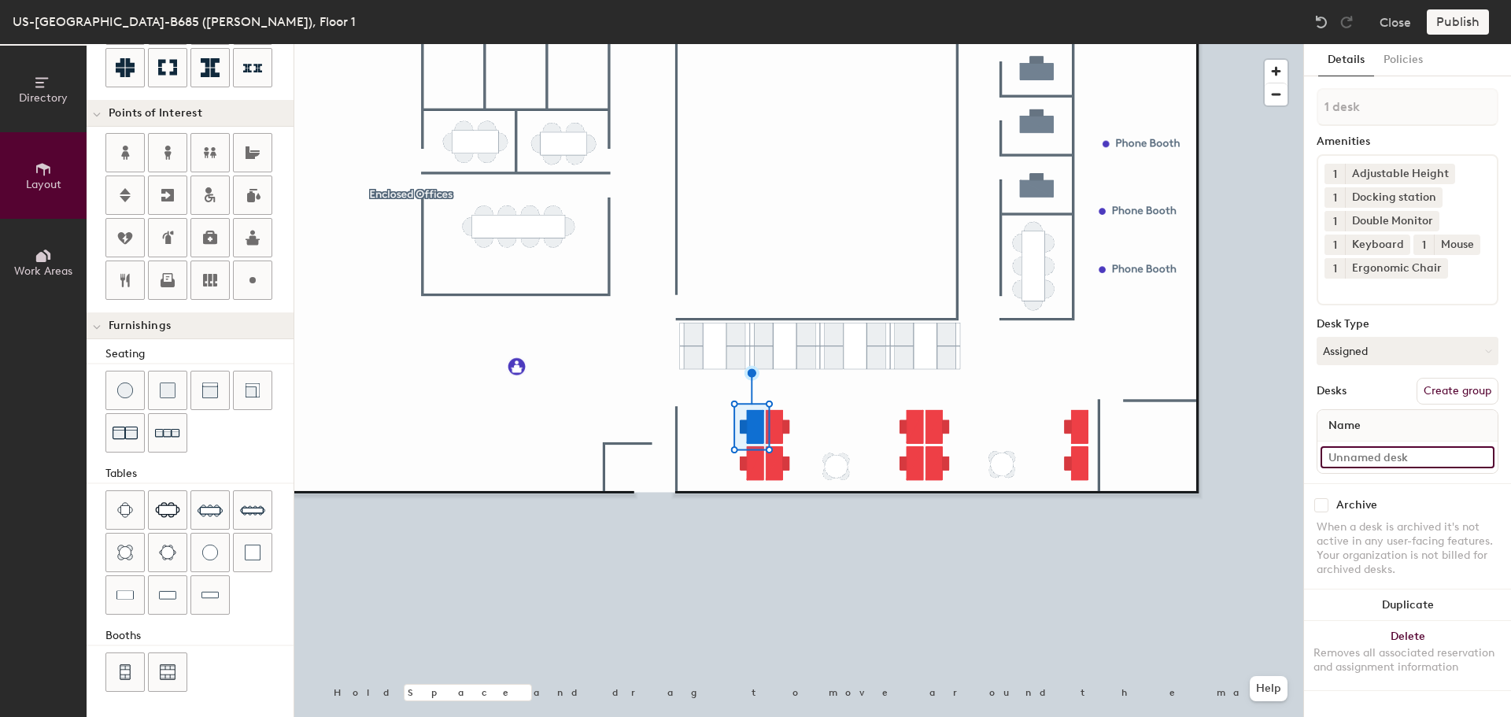
click at [1359, 449] on input at bounding box center [1408, 457] width 174 height 22
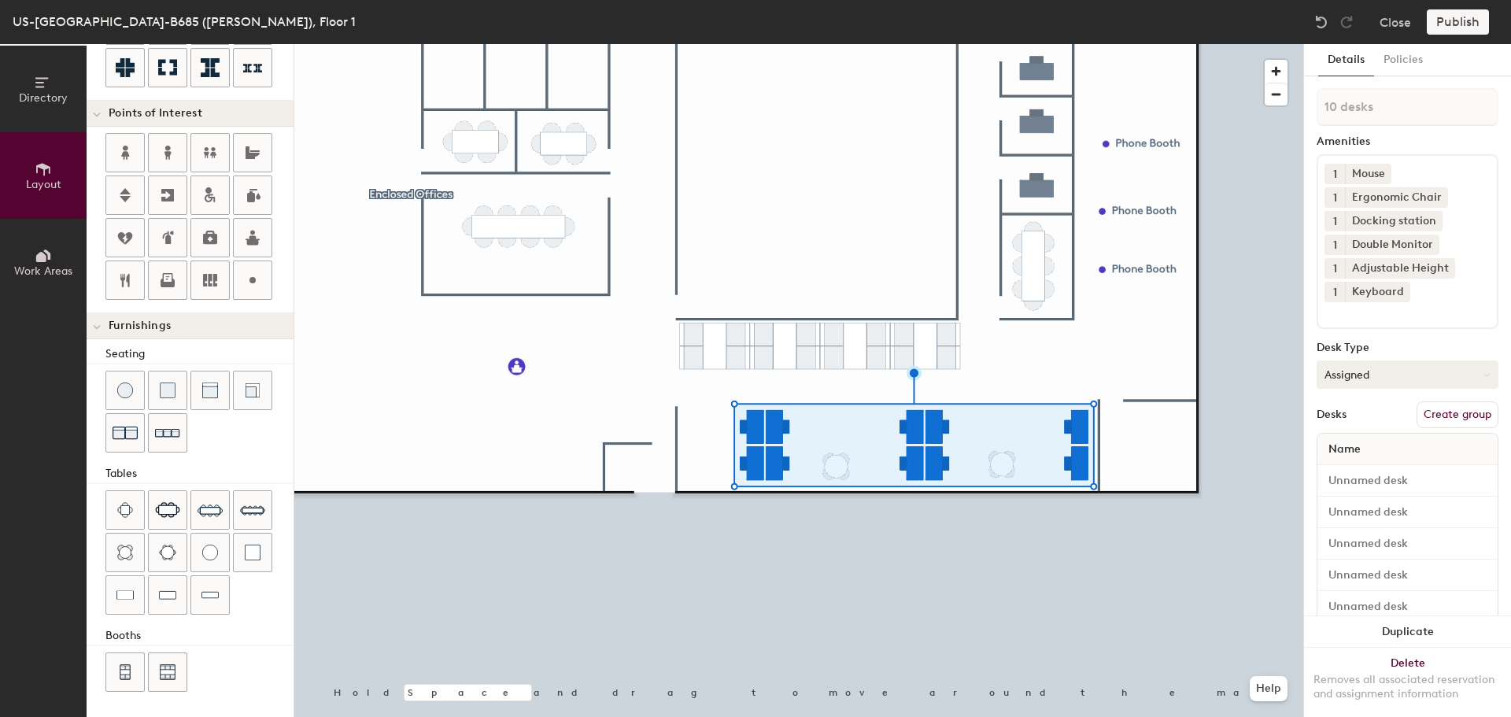
click at [1340, 372] on button "Assigned" at bounding box center [1408, 374] width 182 height 28
drag, startPoint x: 1341, startPoint y: 467, endPoint x: 1304, endPoint y: 486, distance: 41.5
click at [1340, 467] on div "Hoteled" at bounding box center [1396, 471] width 157 height 24
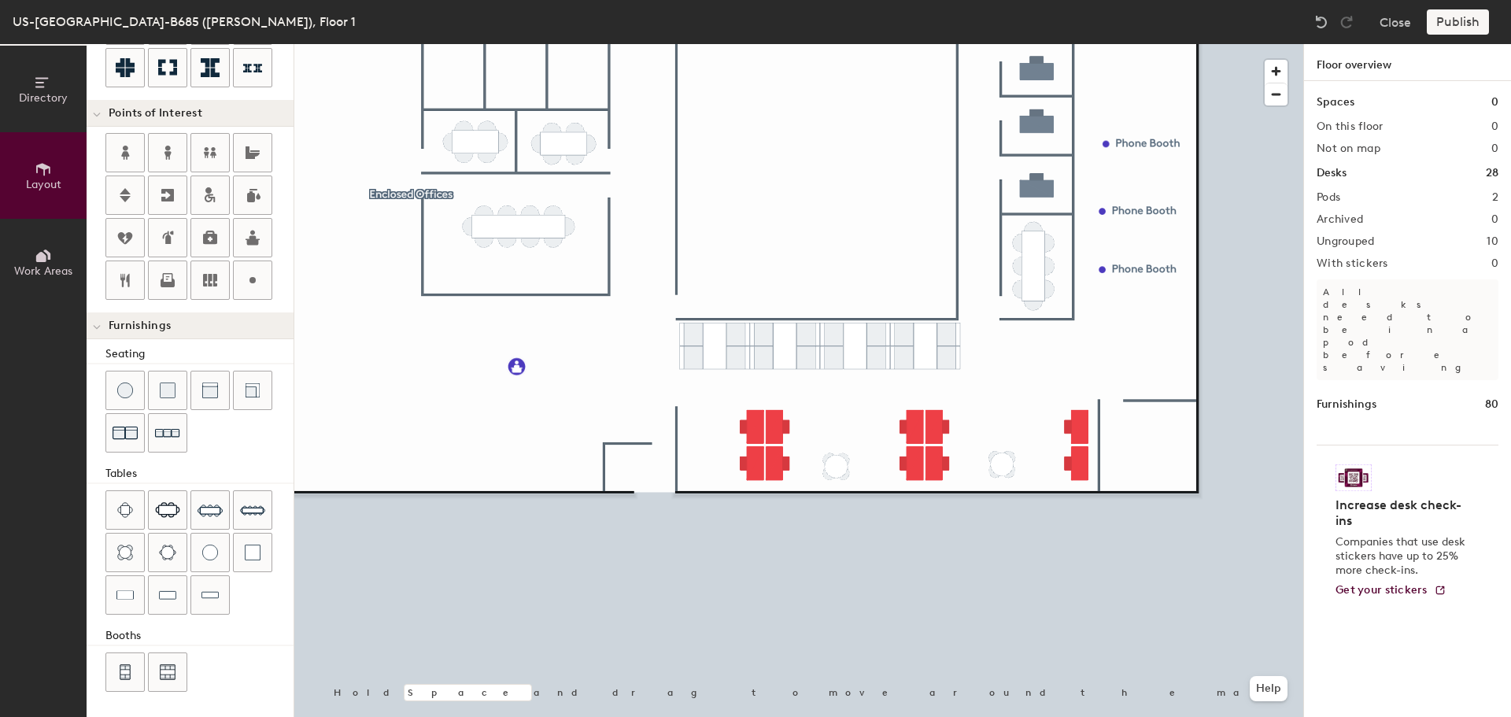
type input "100"
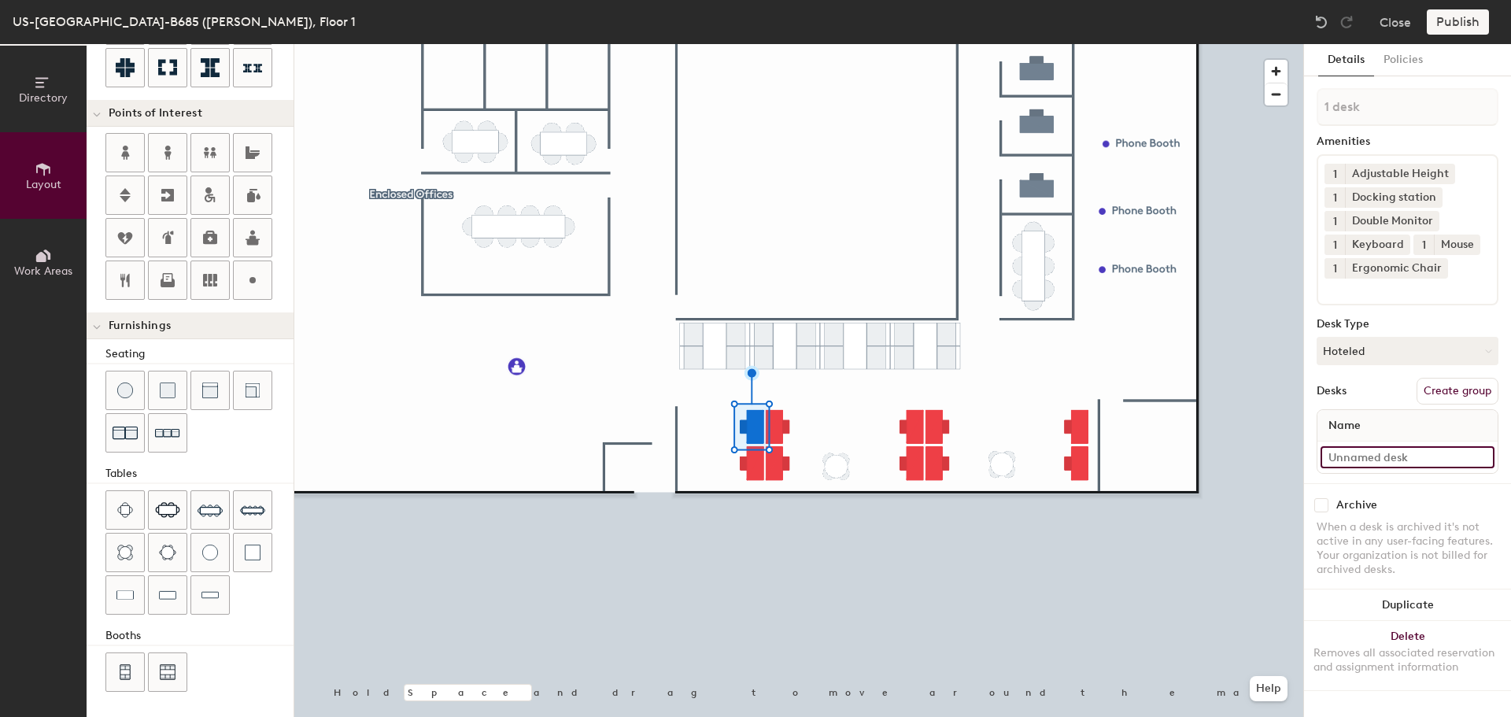
click at [1367, 460] on input at bounding box center [1408, 457] width 174 height 22
type input "103A"
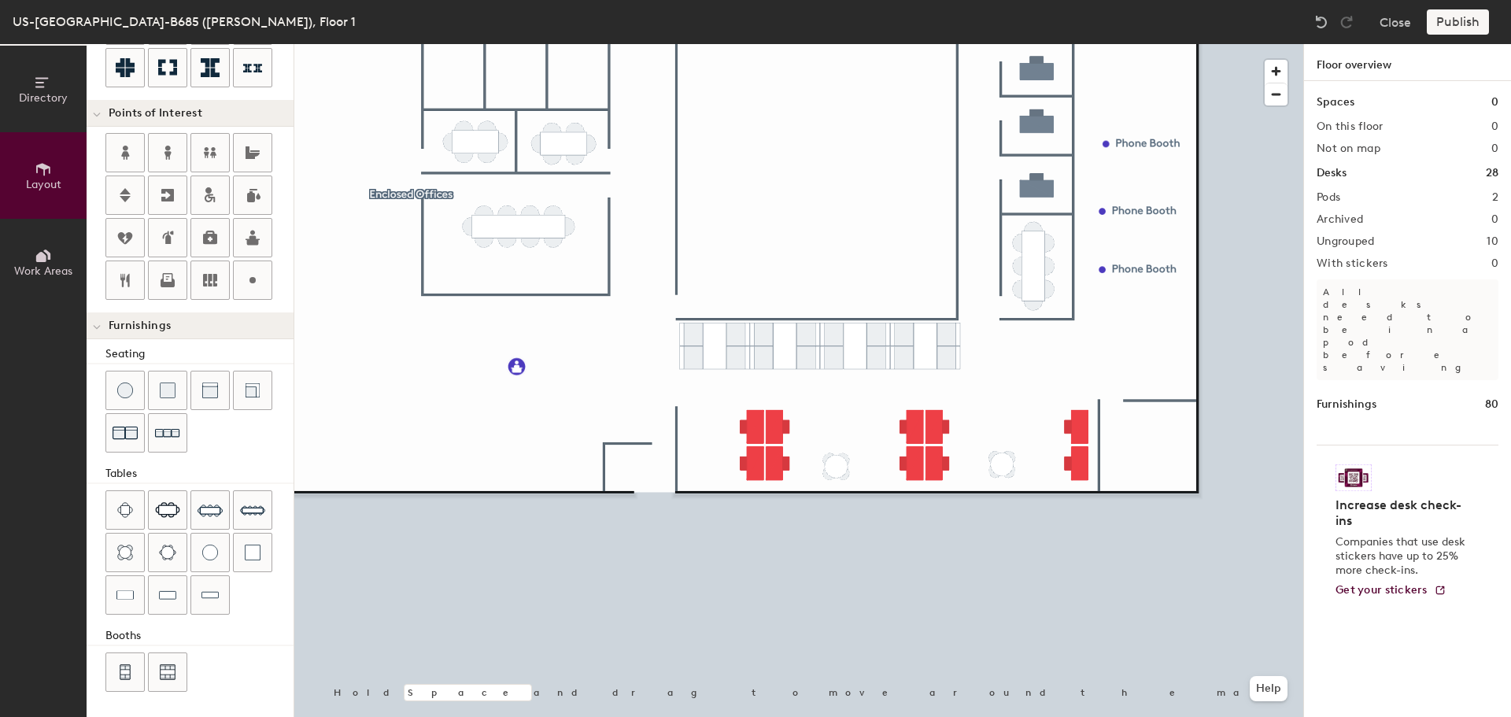
type input "100"
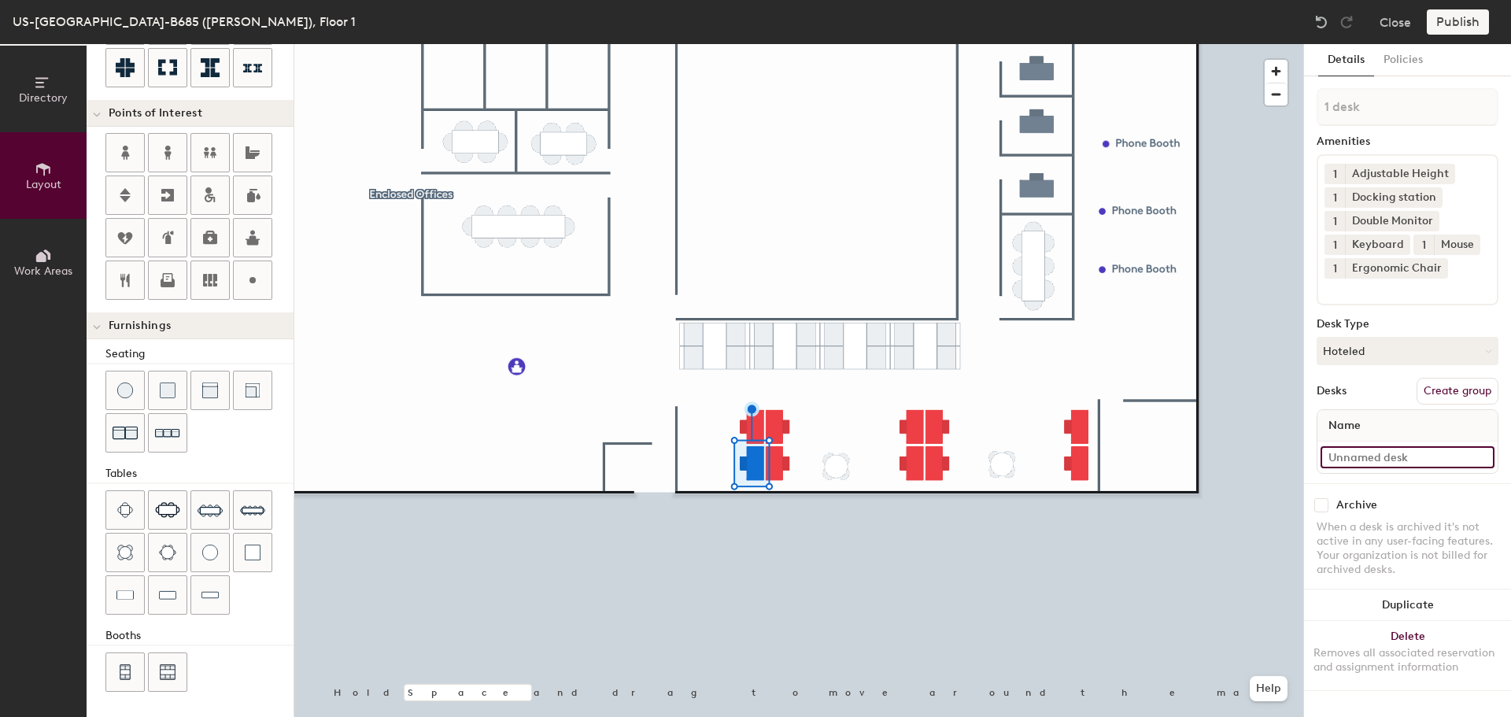
click at [1359, 460] on input at bounding box center [1408, 457] width 174 height 22
type input "103B"
click at [1366, 456] on input at bounding box center [1408, 457] width 174 height 22
type input "103C"
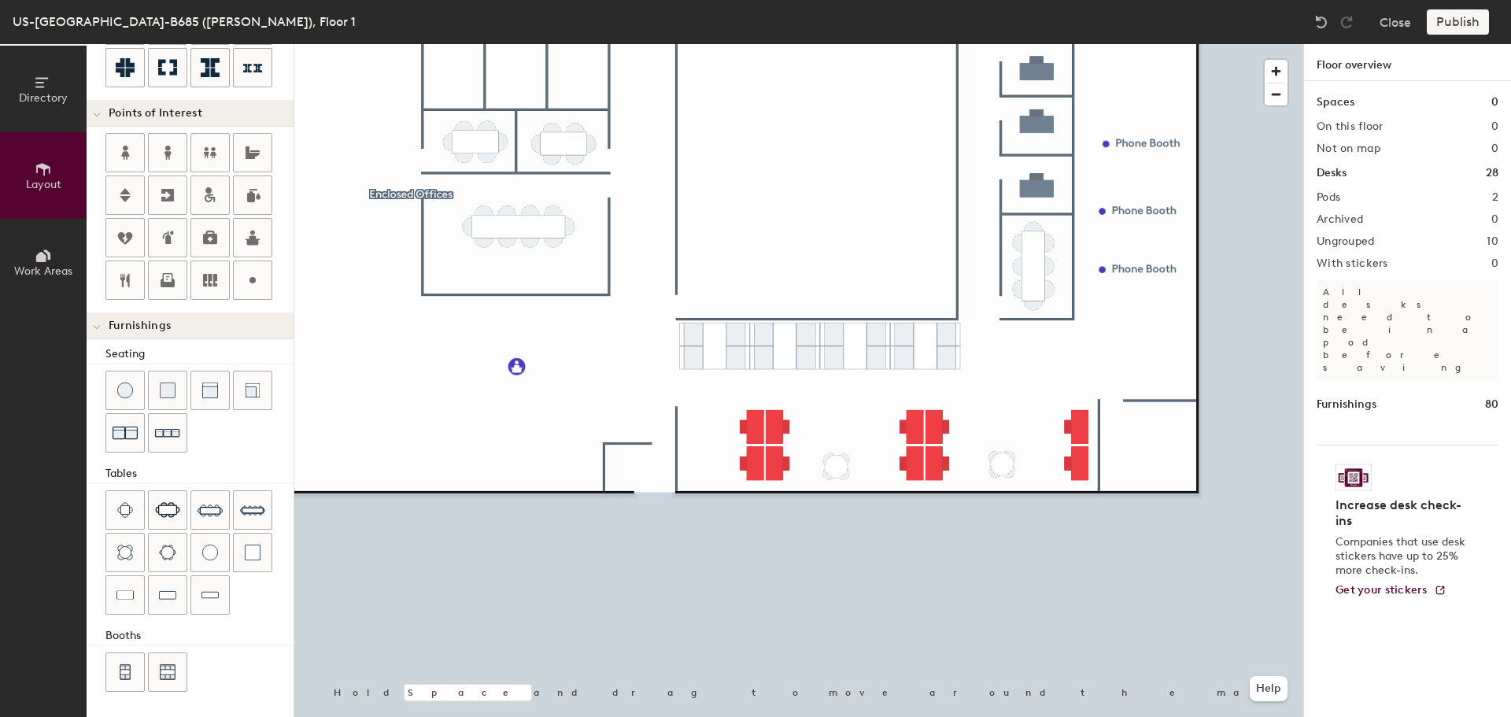
type input "100"
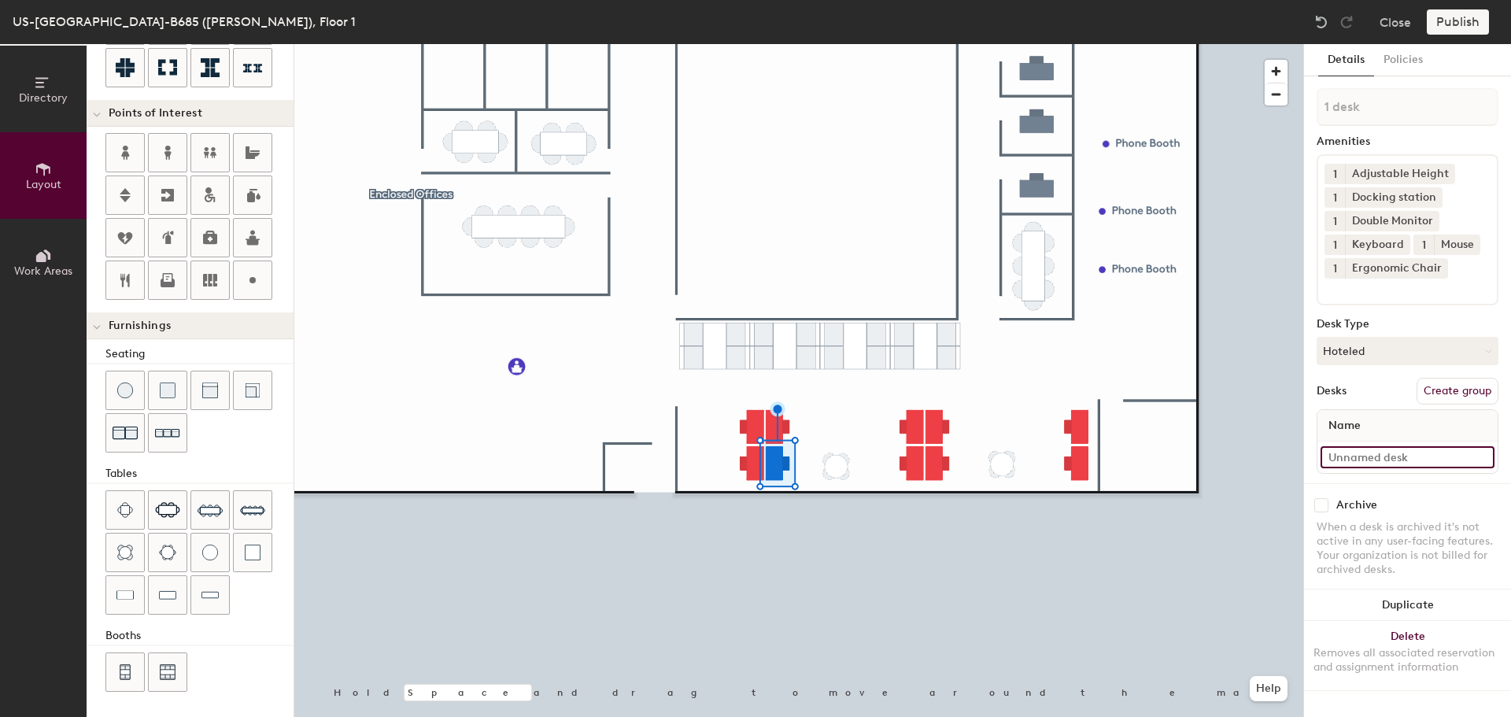
click at [1345, 449] on input at bounding box center [1408, 457] width 174 height 22
type input "103D"
click at [1348, 460] on input at bounding box center [1408, 457] width 174 height 22
type input "103E"
click at [1403, 460] on input at bounding box center [1408, 457] width 174 height 22
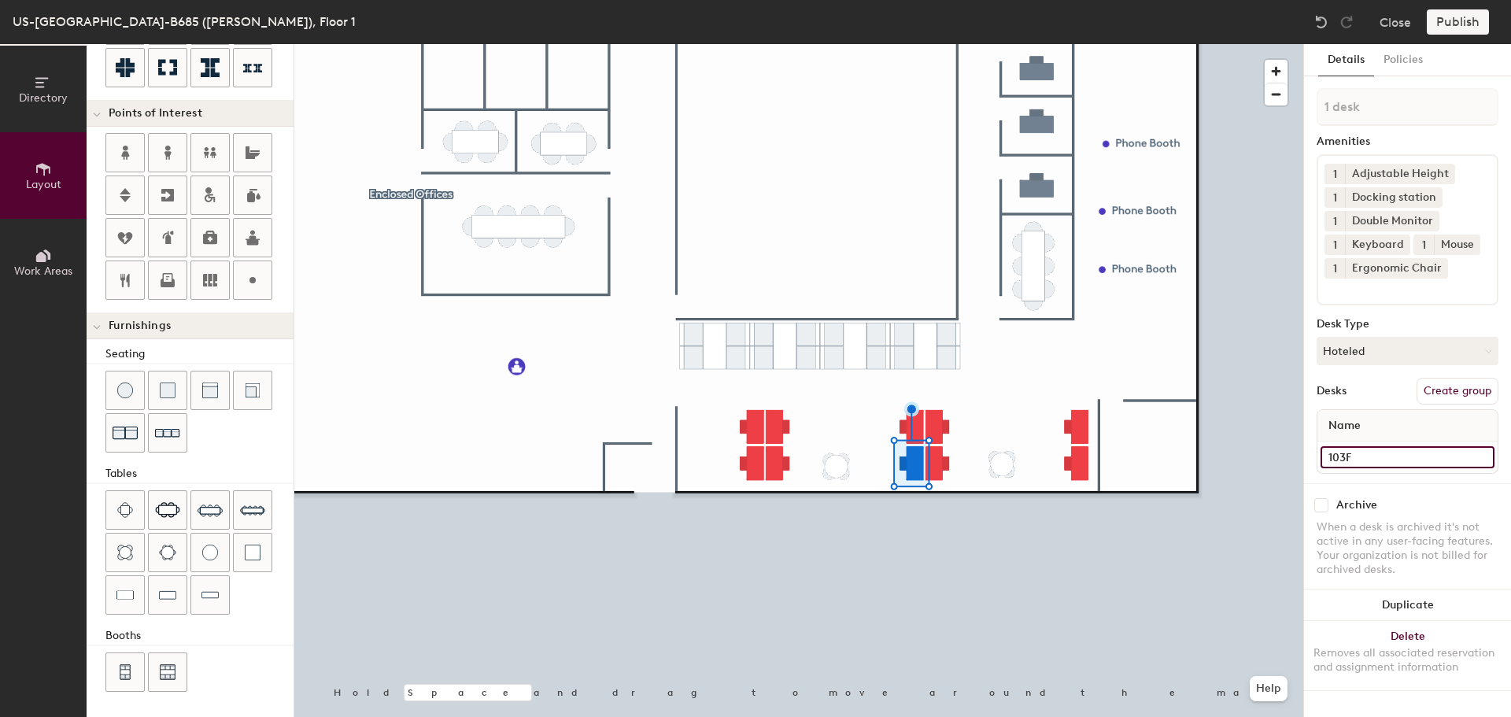
type input "103F"
type input "100"
click at [1351, 460] on input at bounding box center [1408, 457] width 174 height 22
type input "103G"
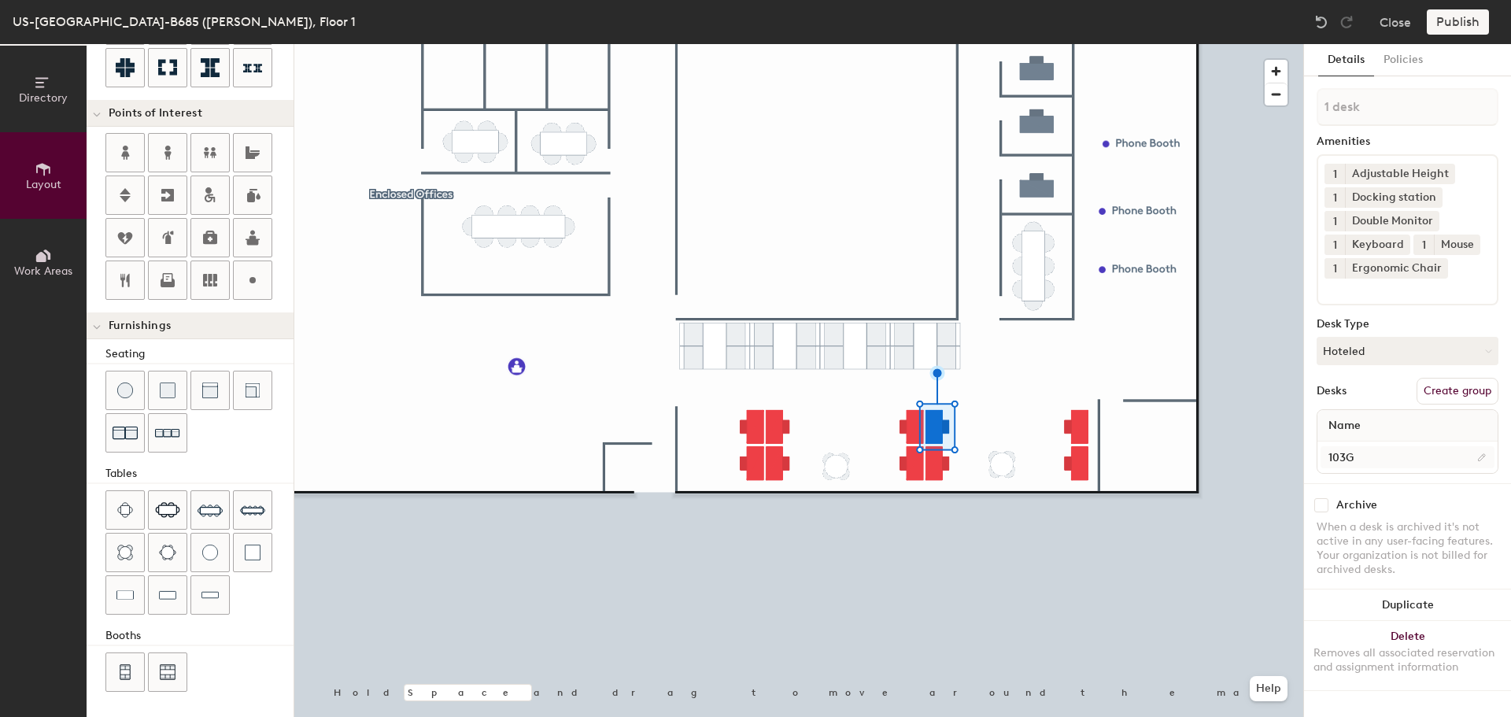
click at [918, 44] on div at bounding box center [798, 44] width 1009 height 0
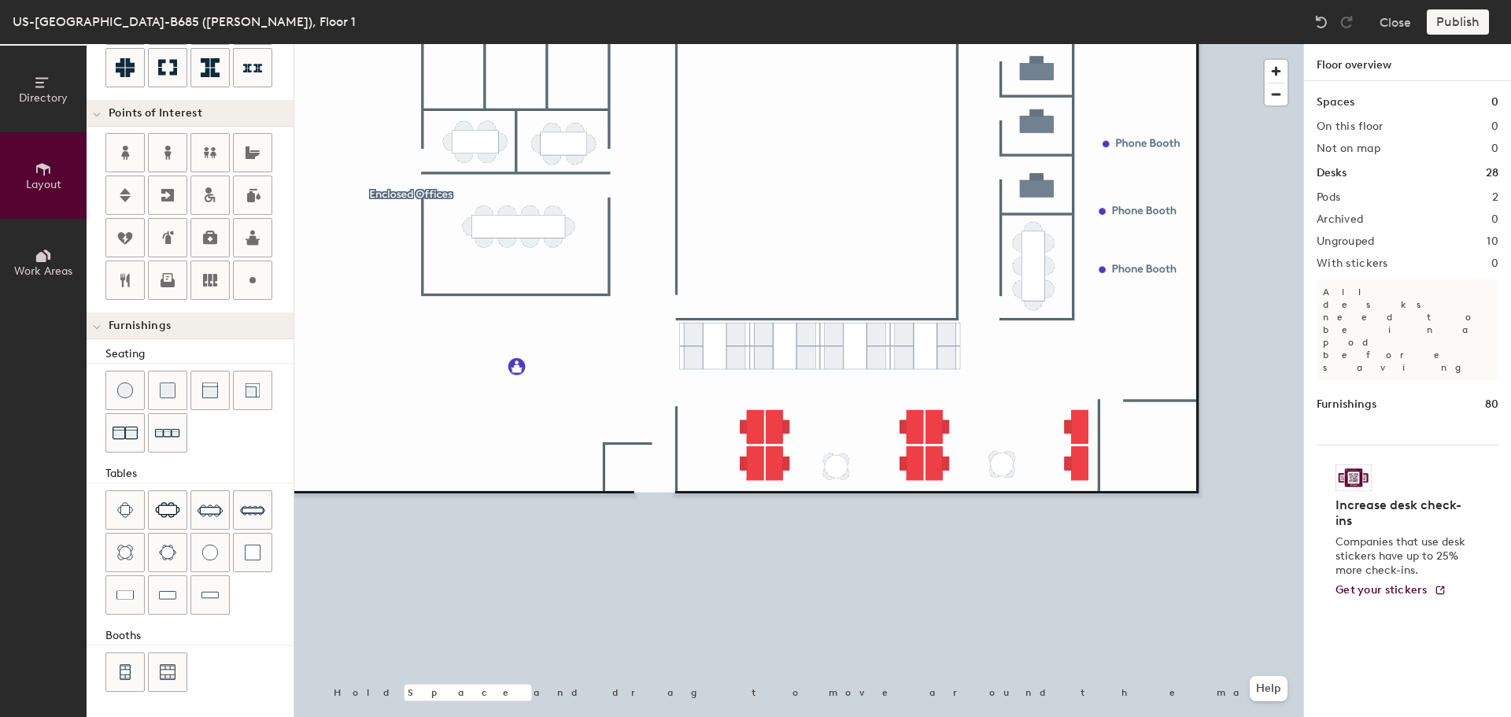
click at [932, 44] on div at bounding box center [798, 44] width 1009 height 0
type input "100"
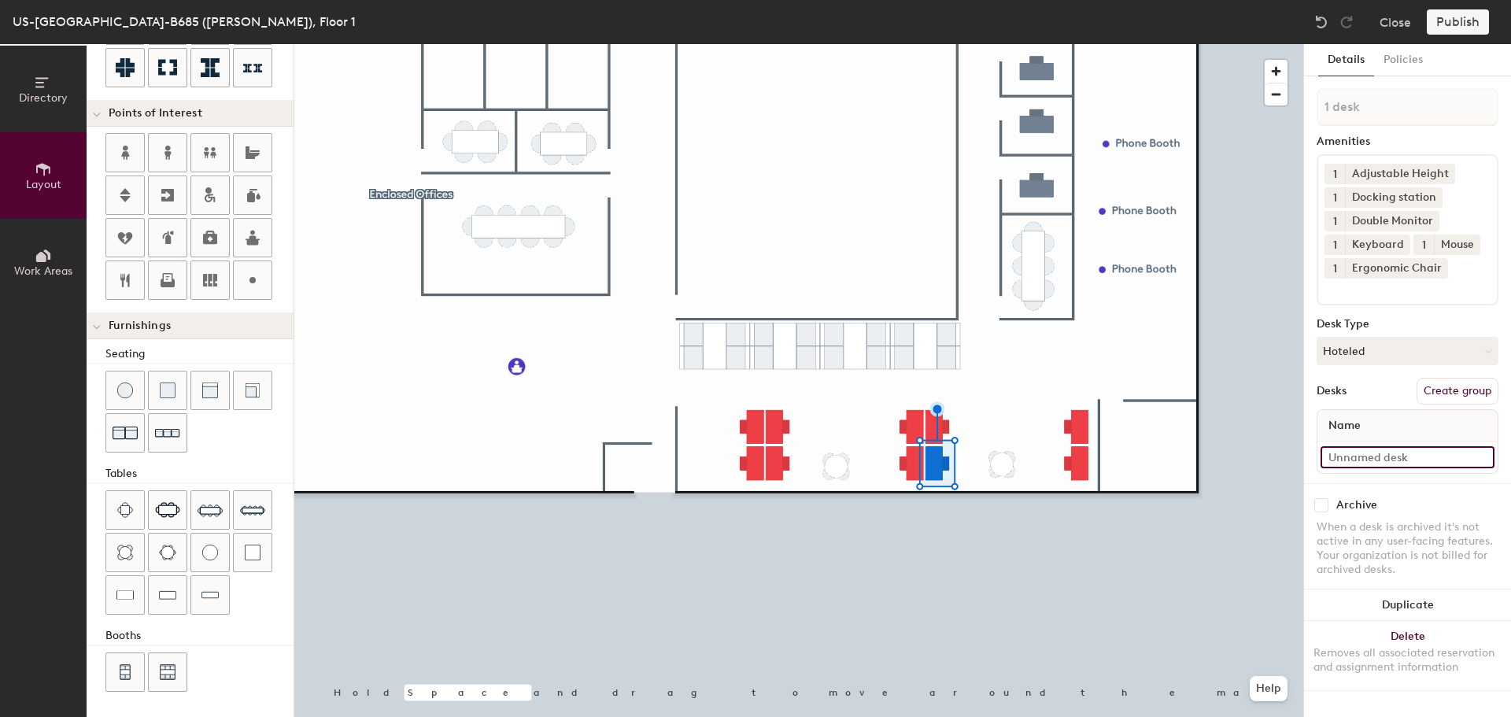
click at [1344, 456] on input at bounding box center [1408, 457] width 174 height 22
type input "103H"
click at [1000, 44] on div at bounding box center [798, 44] width 1009 height 0
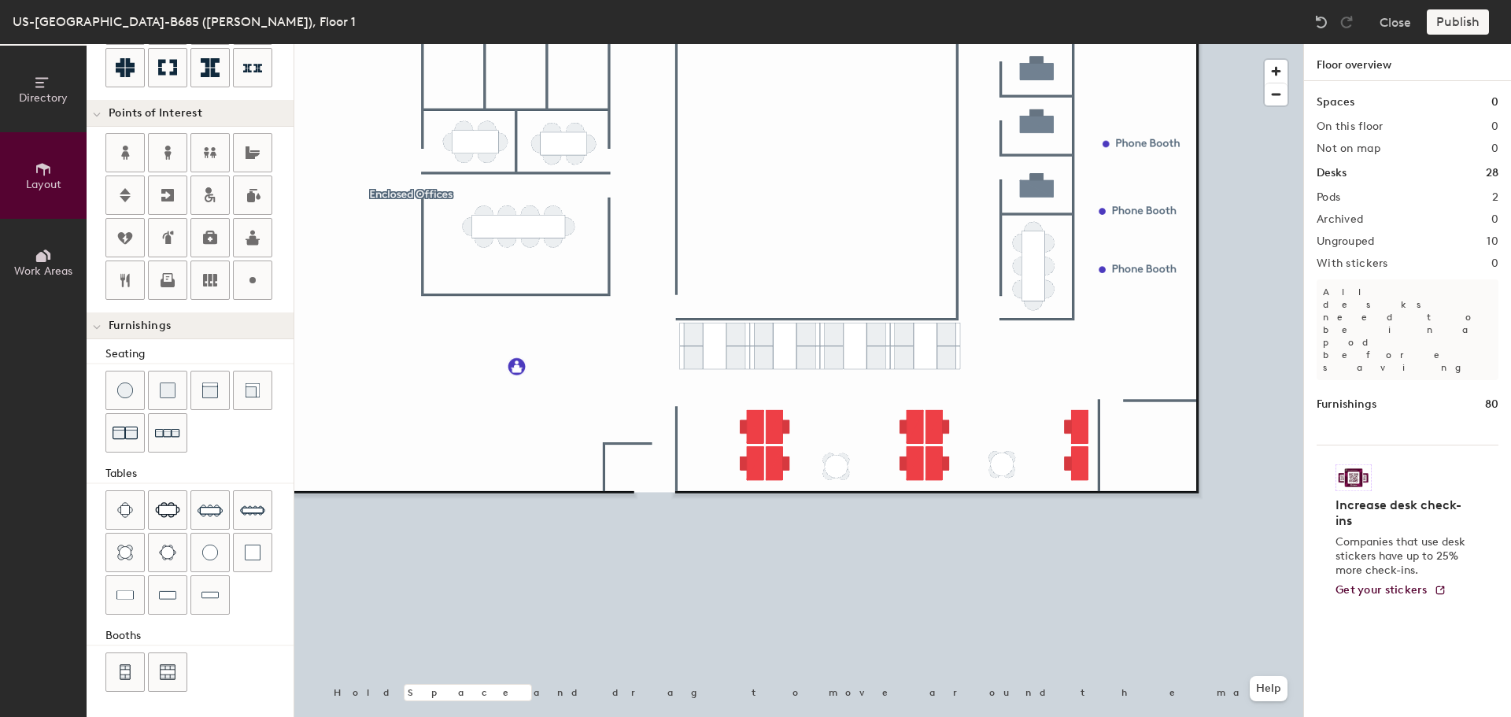
type input "100"
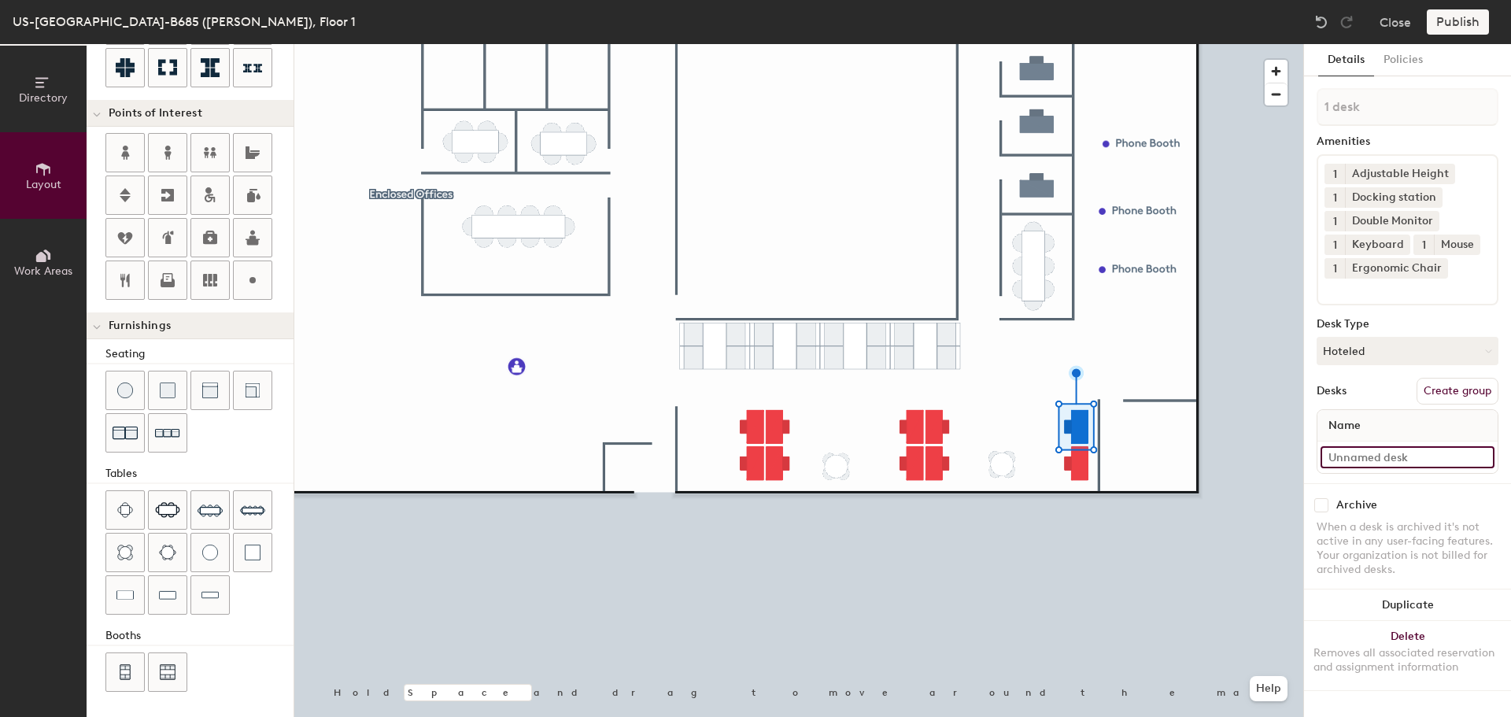
click at [1344, 451] on input at bounding box center [1408, 457] width 174 height 22
type input "103J"
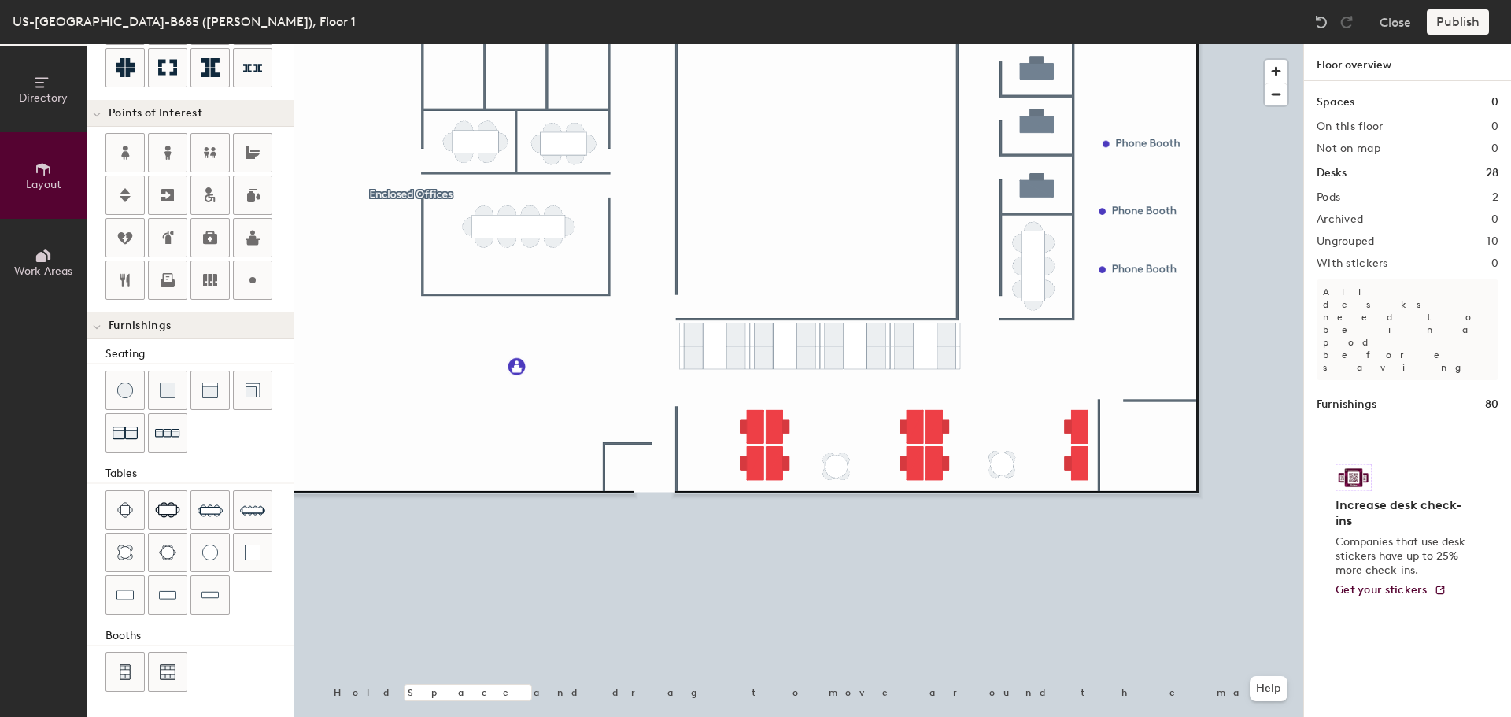
type input "100"
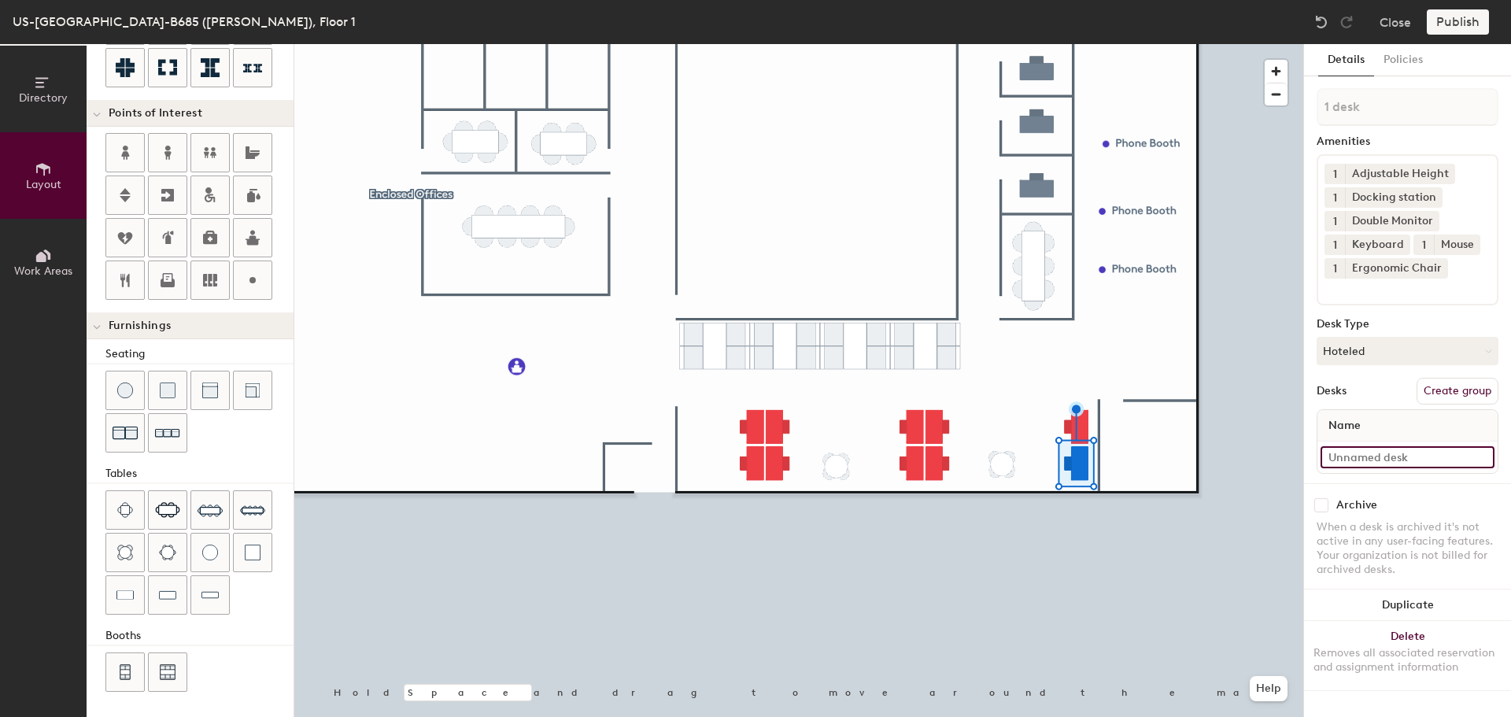
click at [1339, 449] on input at bounding box center [1408, 457] width 174 height 22
type input "103K"
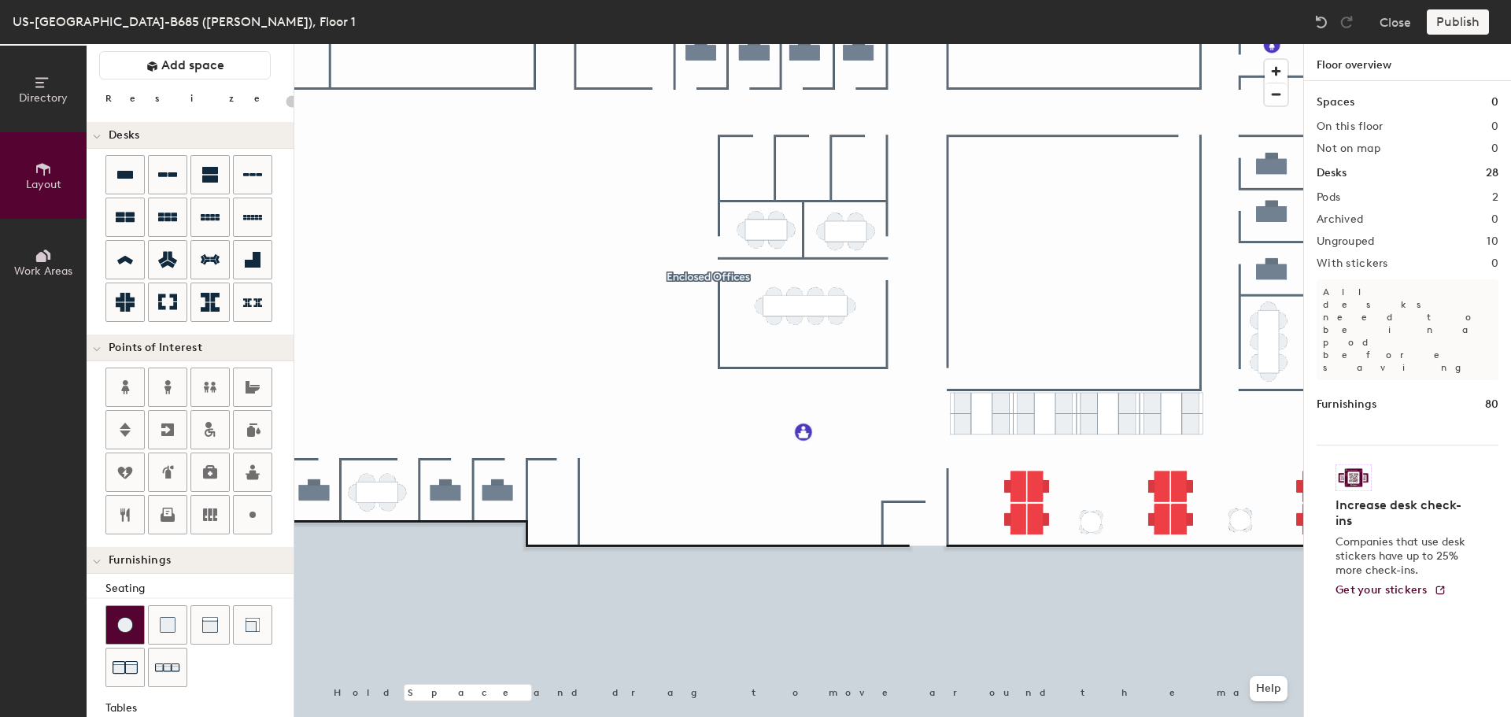
scroll to position [0, 0]
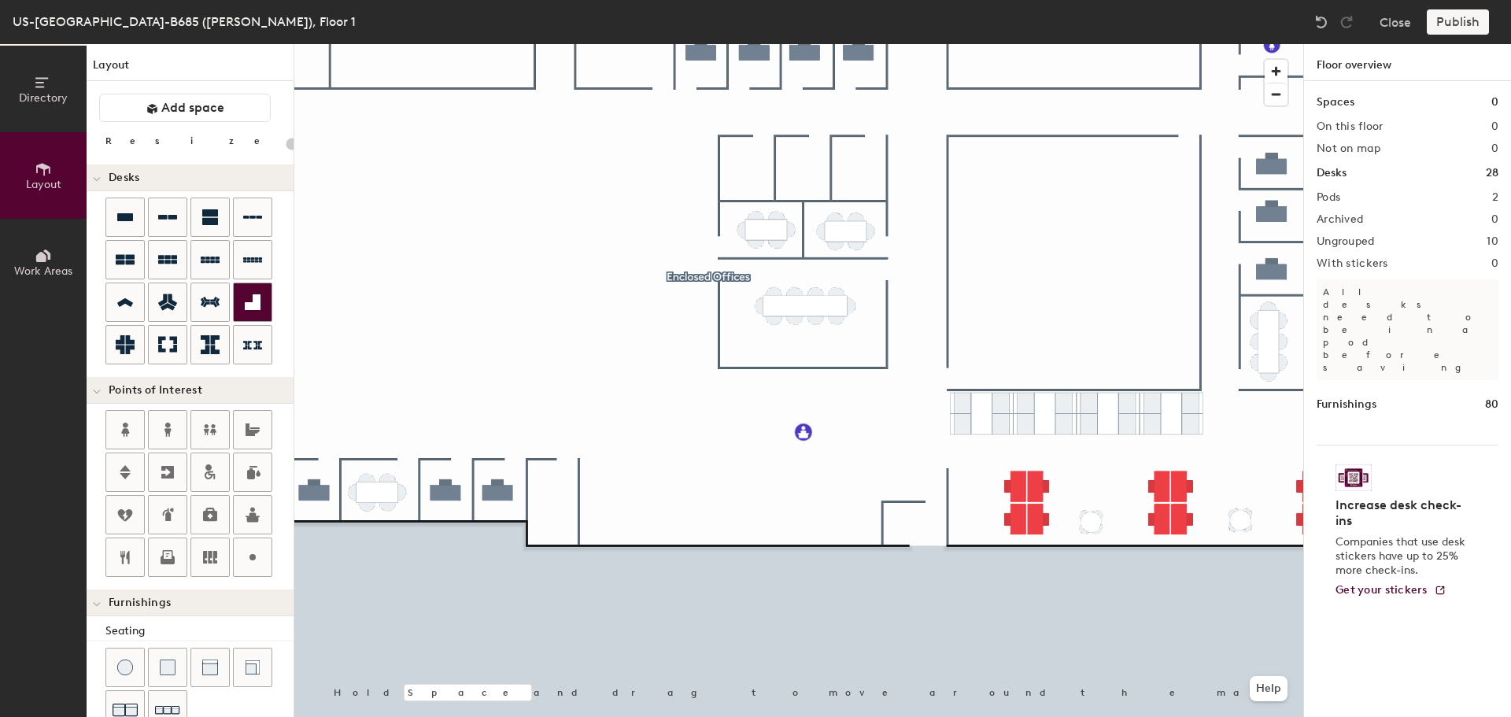
click at [616, 508] on div "Directory Layout Work Areas Layout Add space Resize Desks Points of Interest Fu…" at bounding box center [755, 380] width 1511 height 673
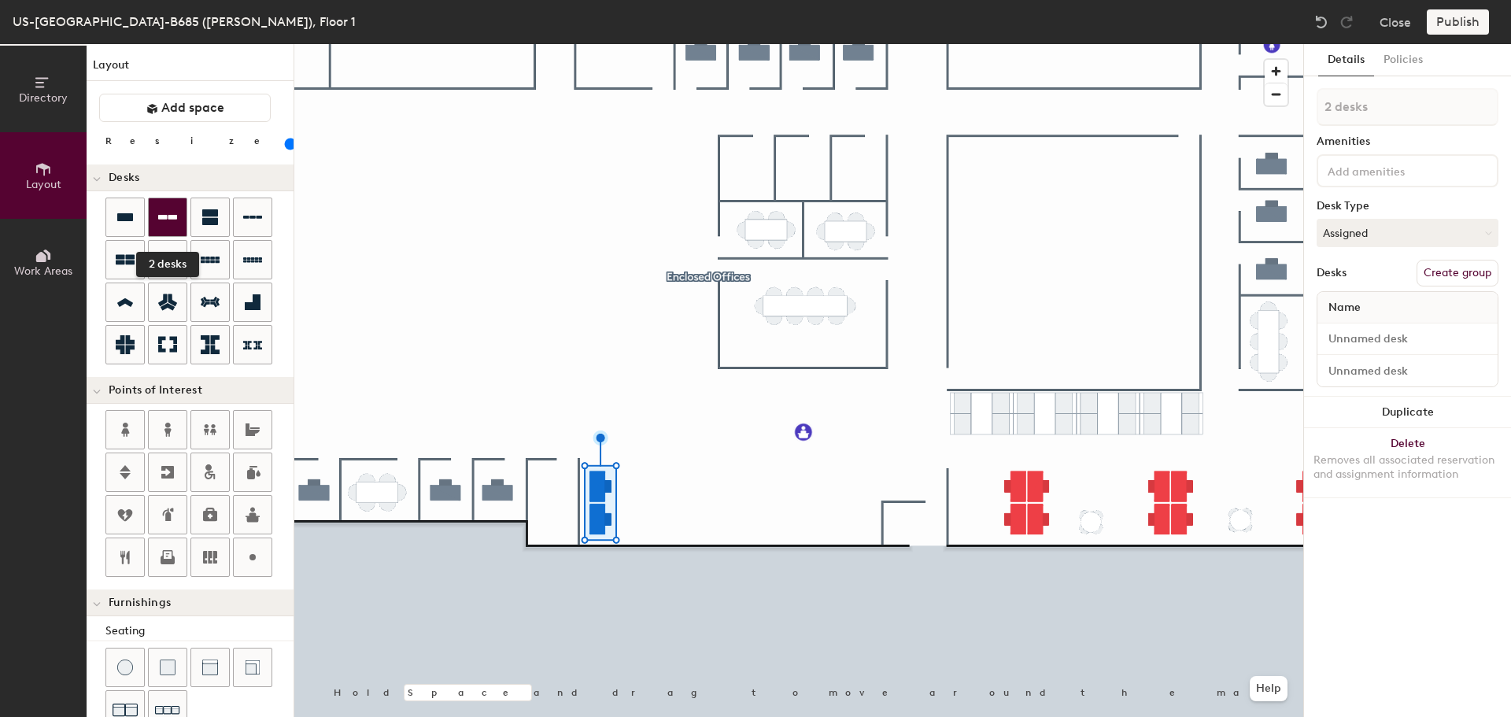
click at [179, 215] on div at bounding box center [168, 217] width 38 height 38
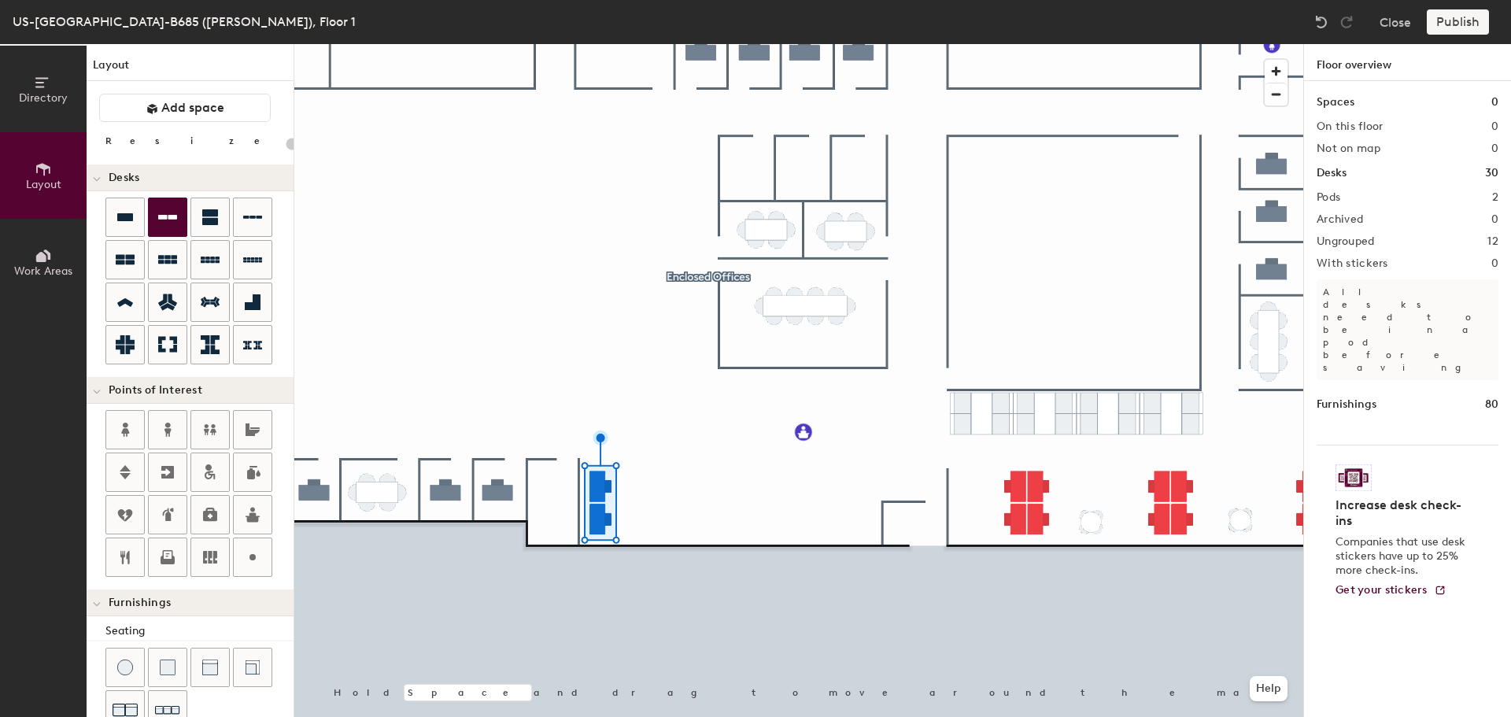
type input "100"
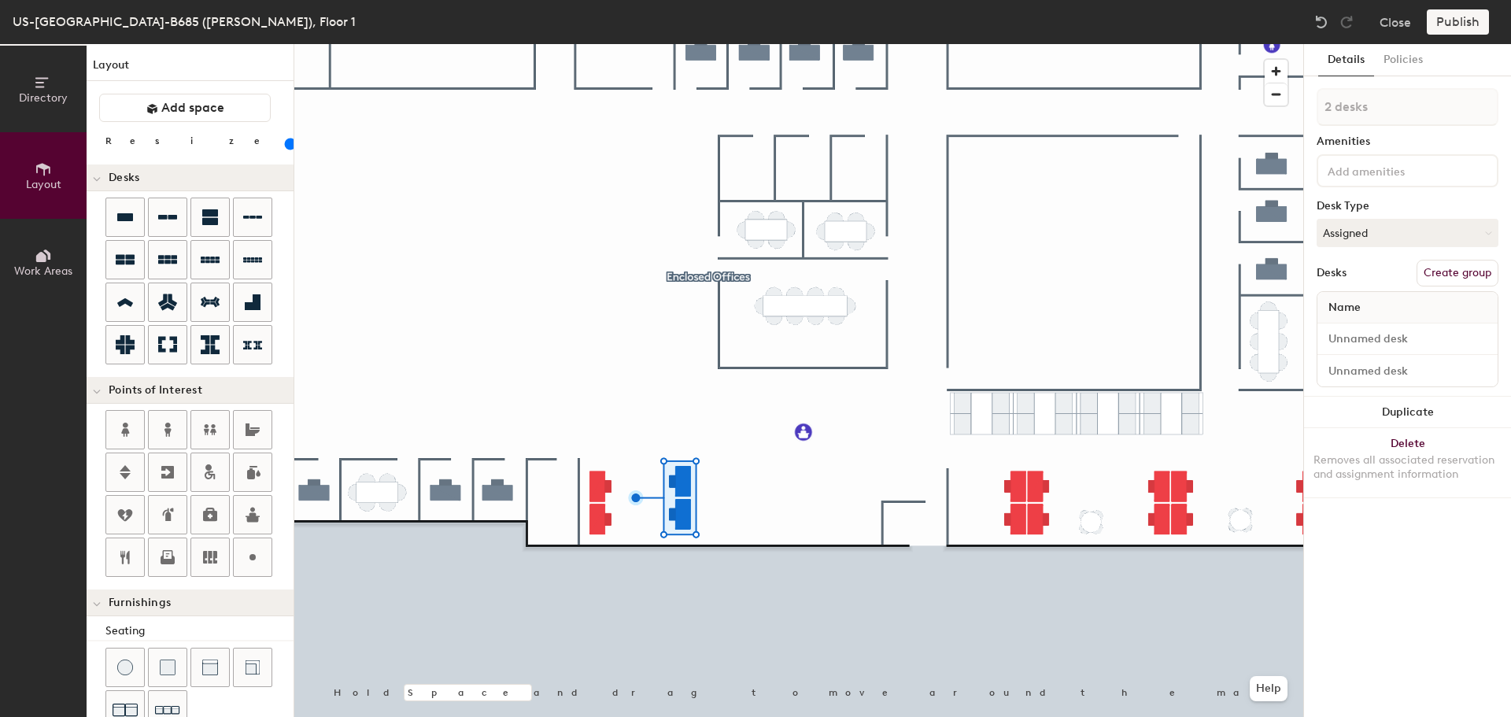
type input "1 desk"
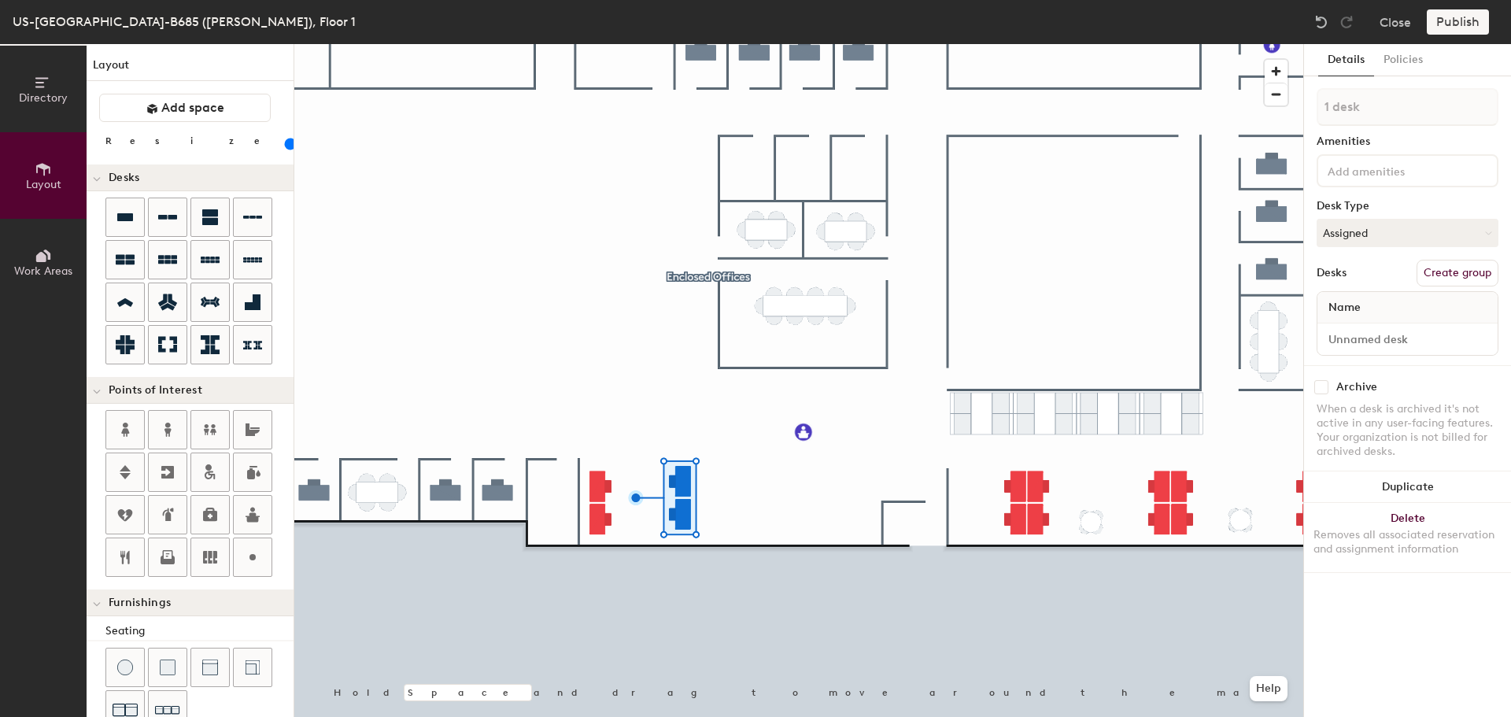
click at [686, 44] on div at bounding box center [798, 44] width 1009 height 0
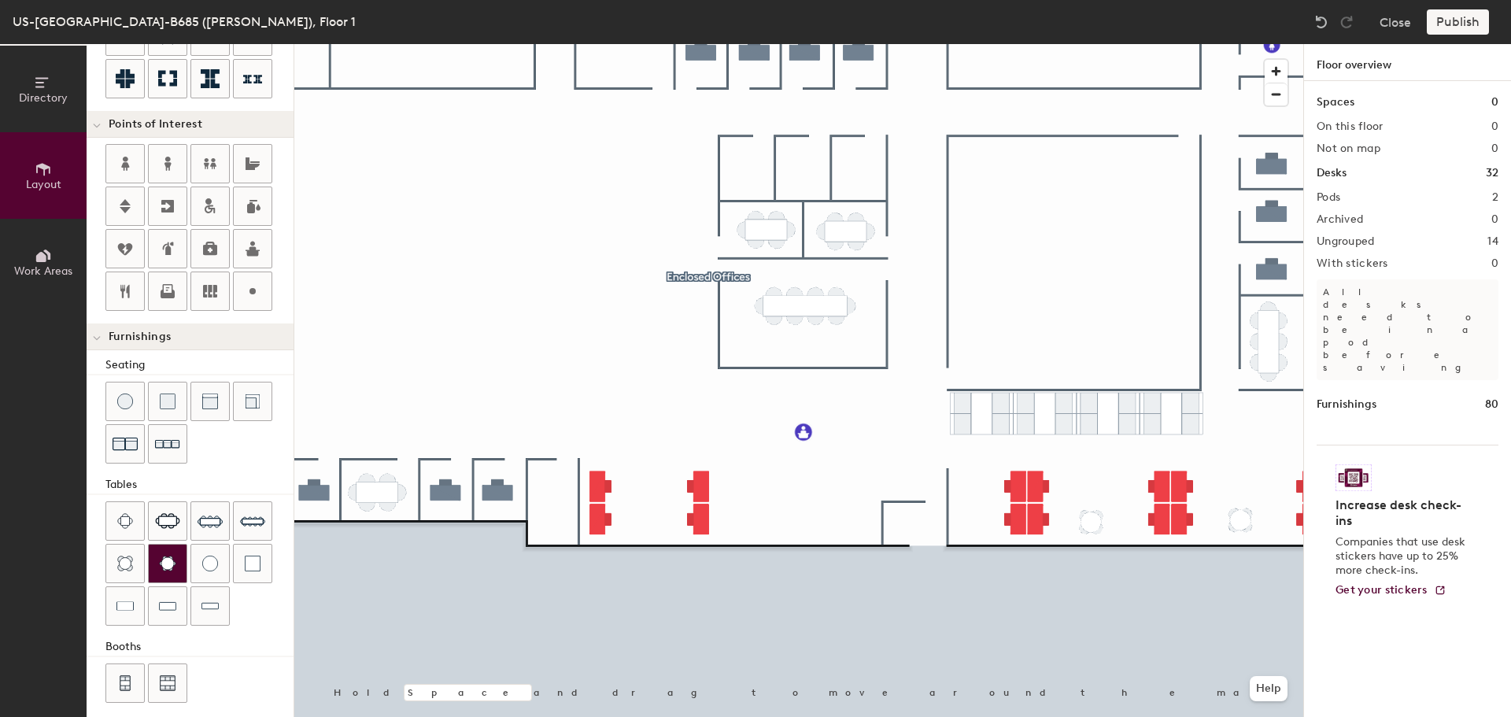
scroll to position [277, 0]
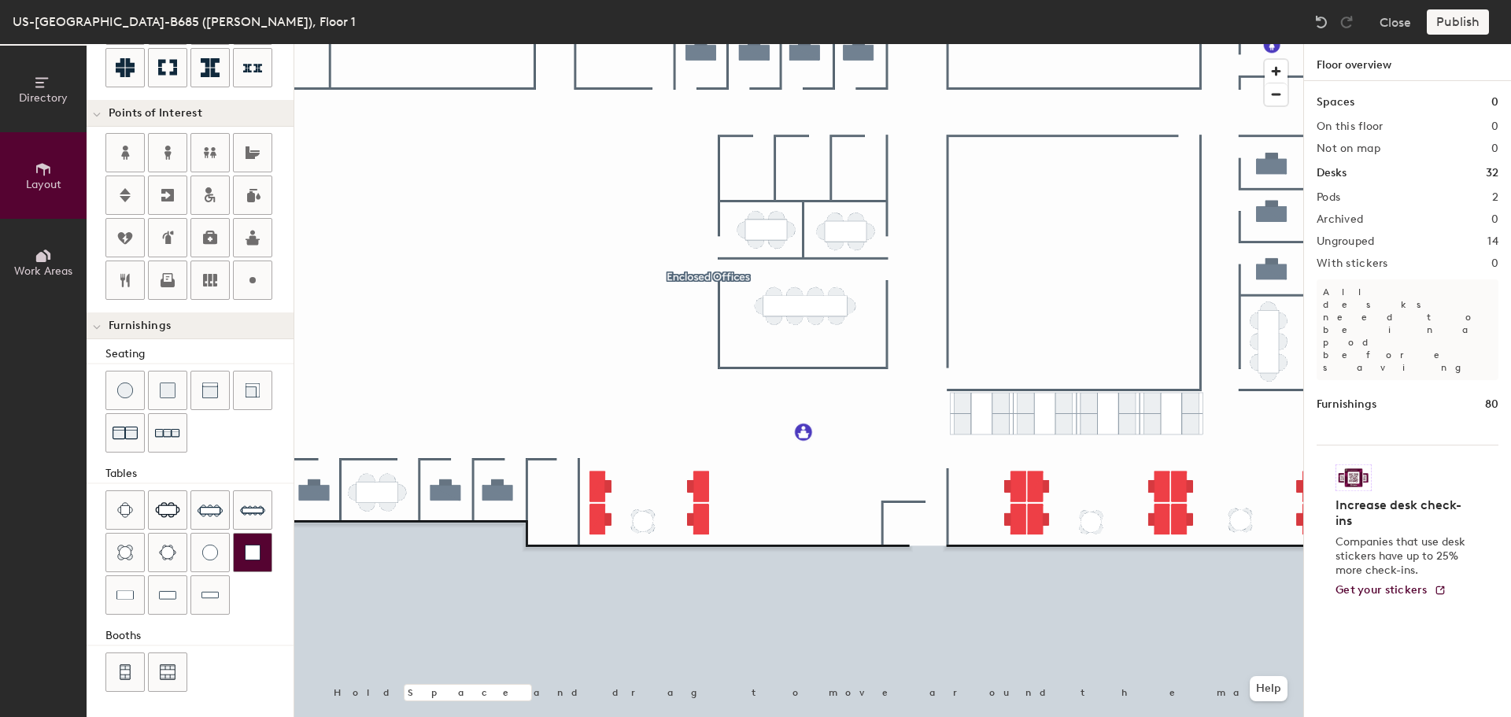
click at [646, 517] on div "Directory Layout Work Areas Layout Add space Resize Desks Points of Interest Fu…" at bounding box center [755, 380] width 1511 height 673
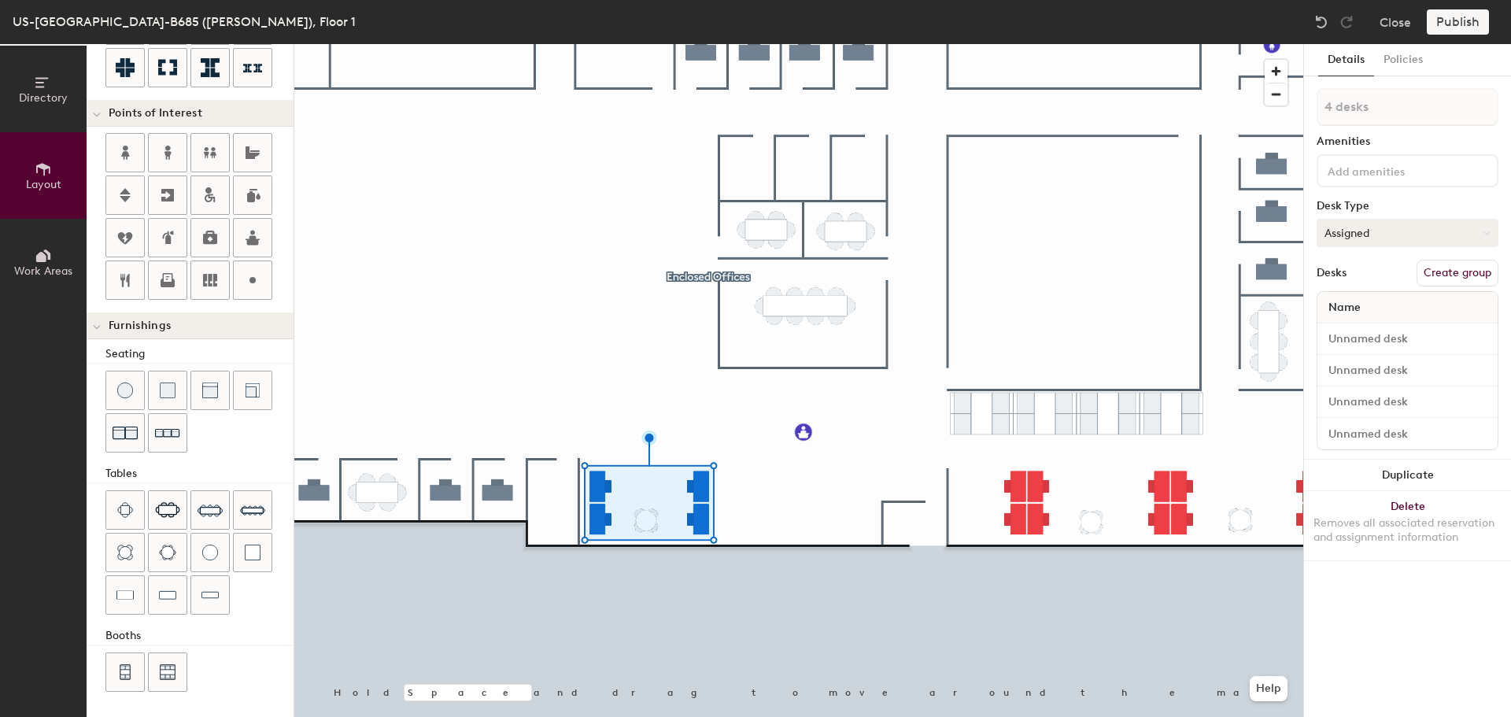
click at [1399, 239] on button "Assigned" at bounding box center [1408, 233] width 182 height 28
click at [1368, 327] on div "Hoteled" at bounding box center [1396, 329] width 157 height 24
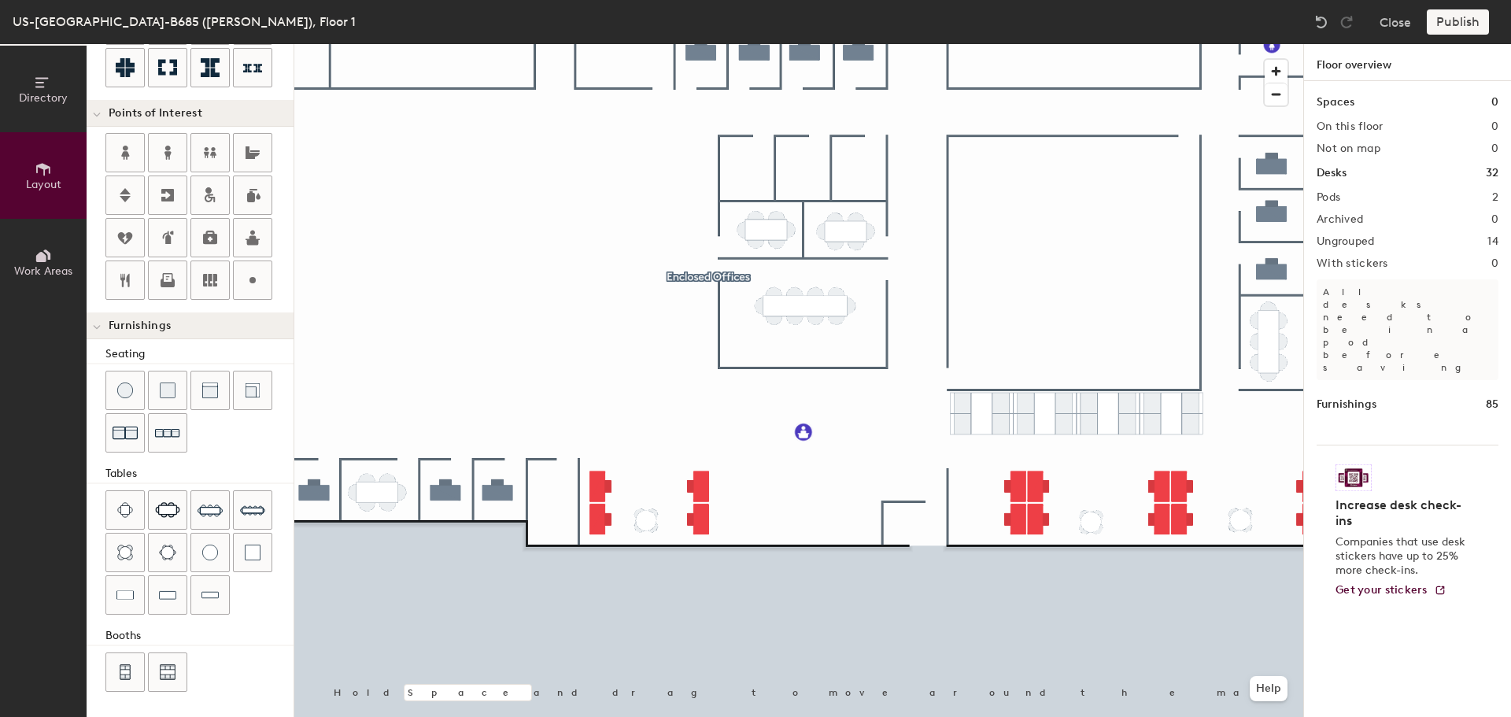
type input "100"
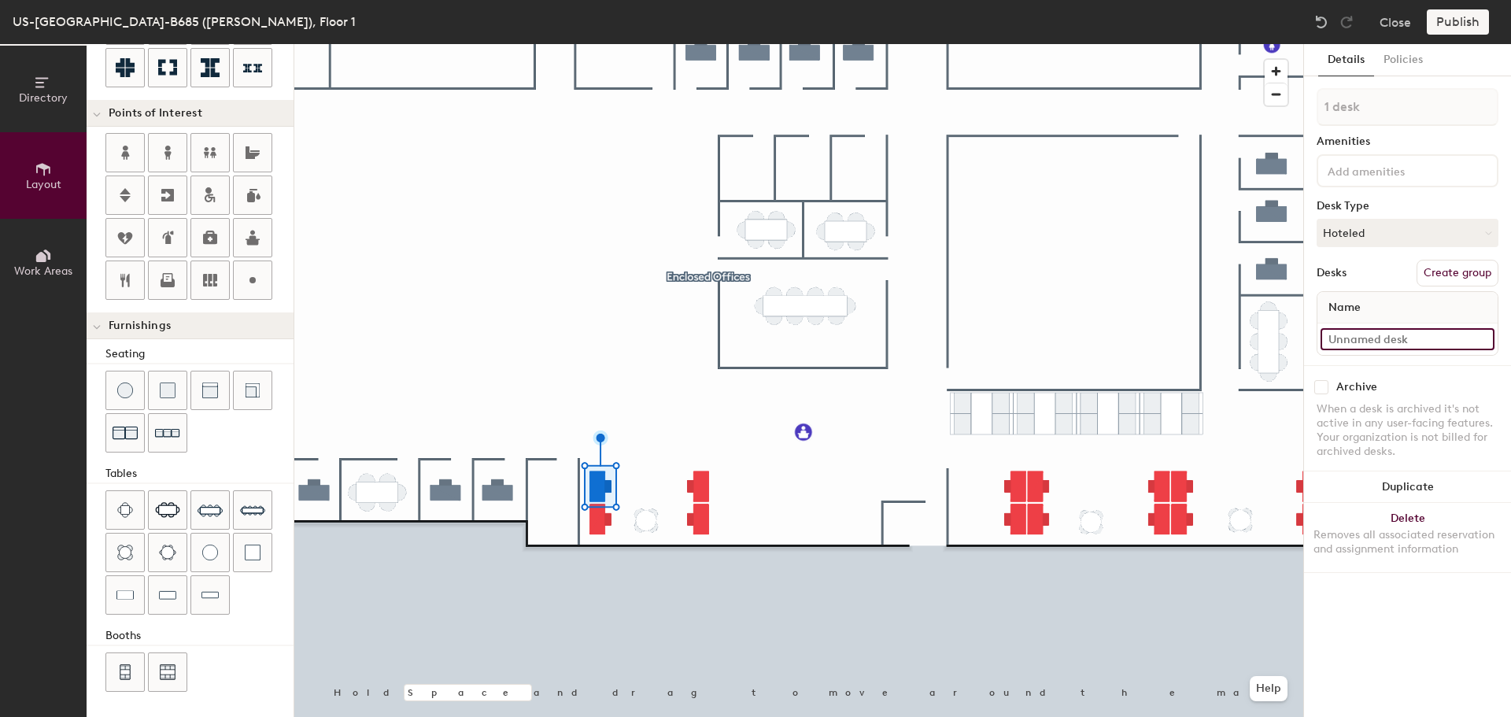
click at [1355, 345] on input at bounding box center [1408, 339] width 174 height 22
type input "143A"
click at [889, 44] on div at bounding box center [798, 44] width 1009 height 0
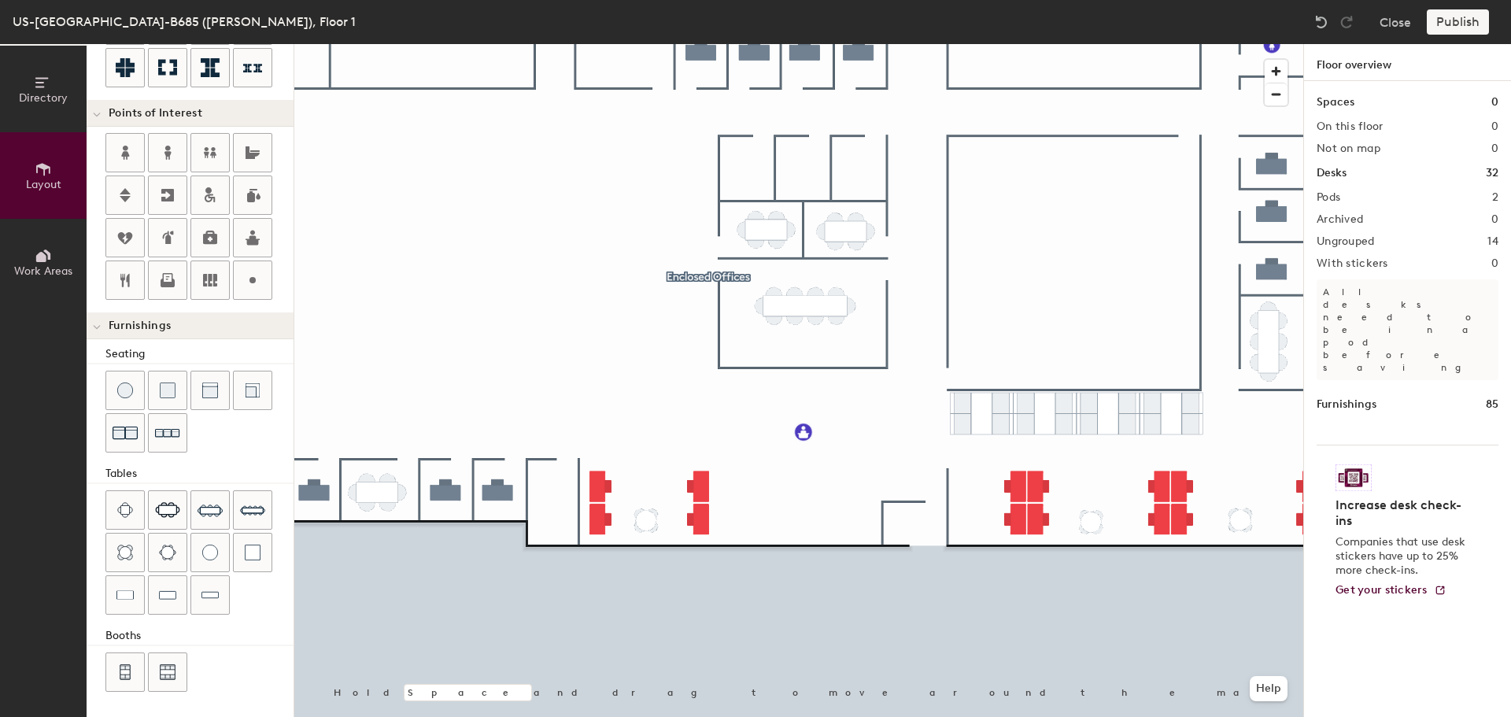
click at [600, 44] on div at bounding box center [798, 44] width 1009 height 0
type input "100"
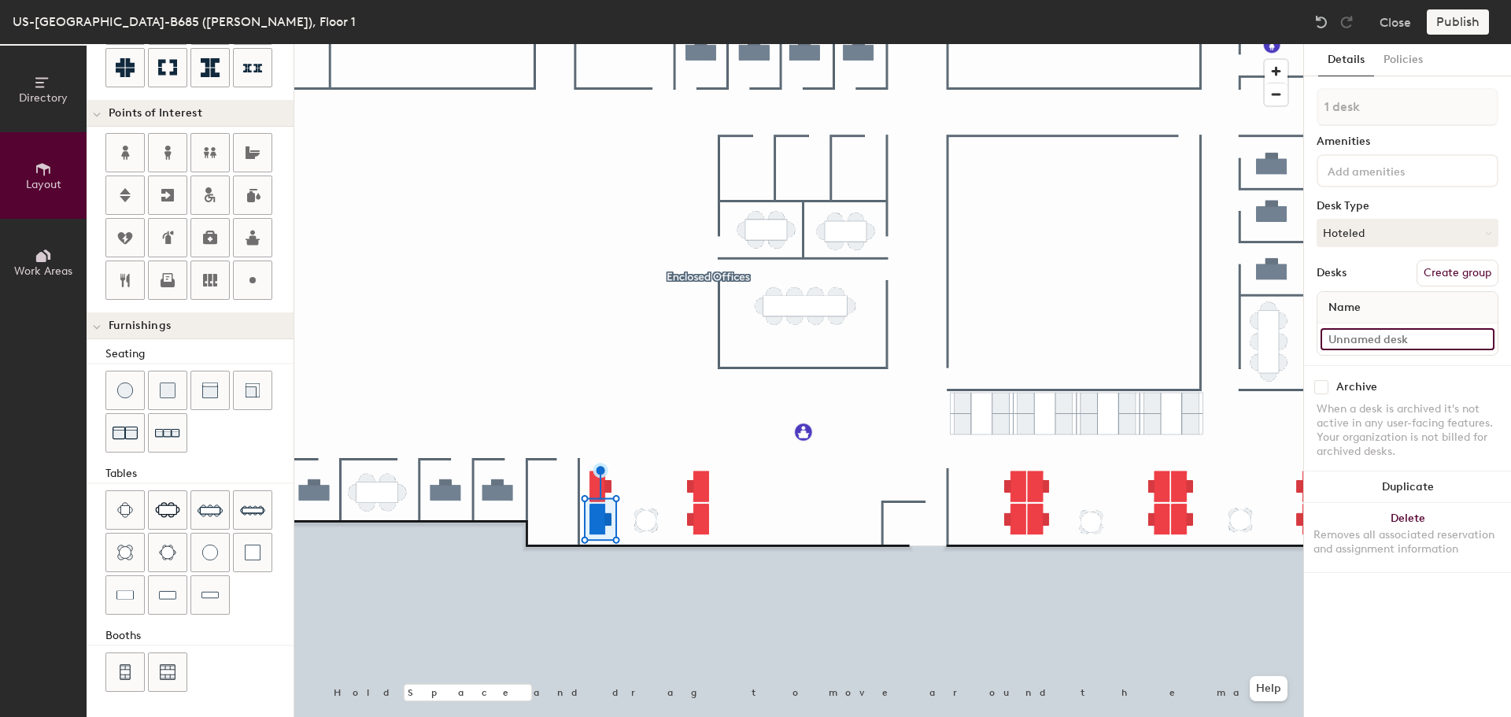
click at [1344, 342] on input at bounding box center [1408, 339] width 174 height 22
type input "143B"
click at [1366, 342] on input at bounding box center [1408, 339] width 174 height 22
type input "143C"
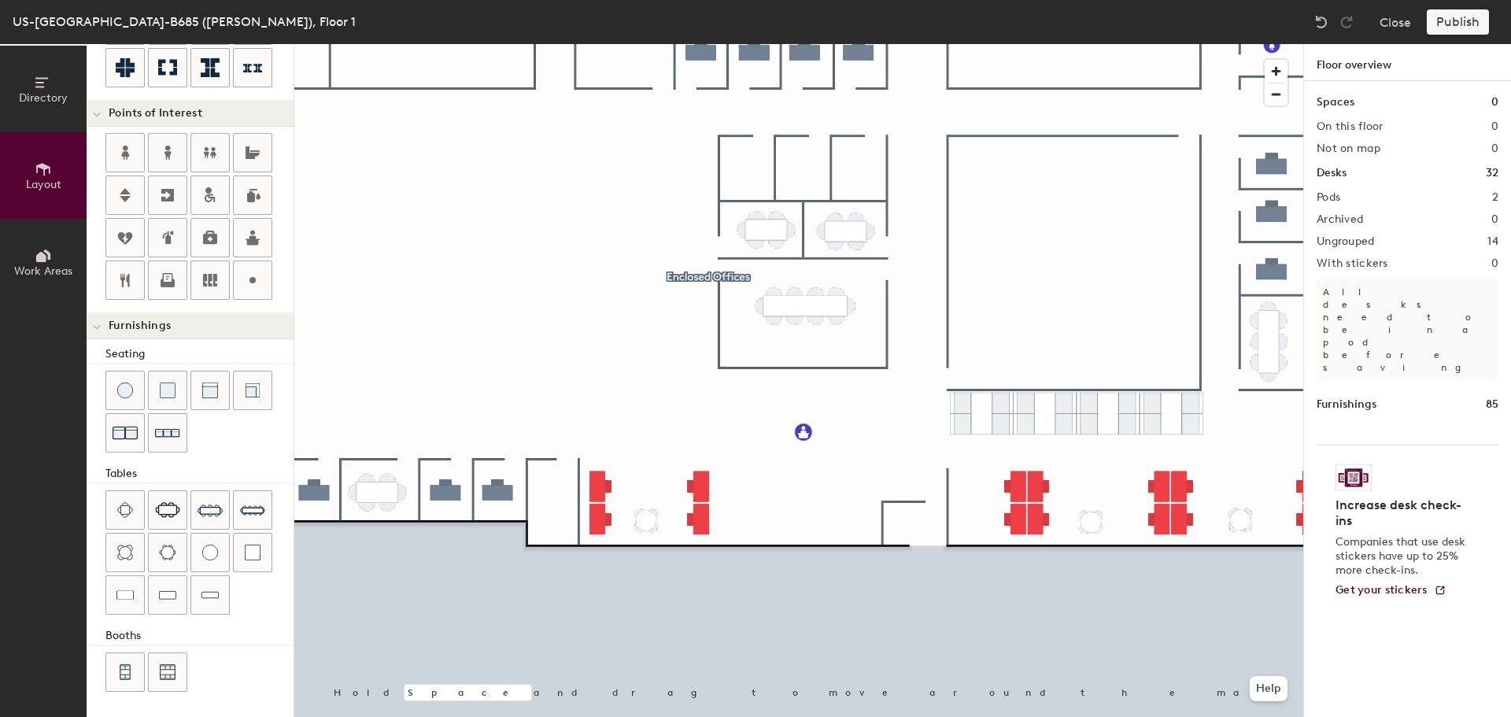
type input "100"
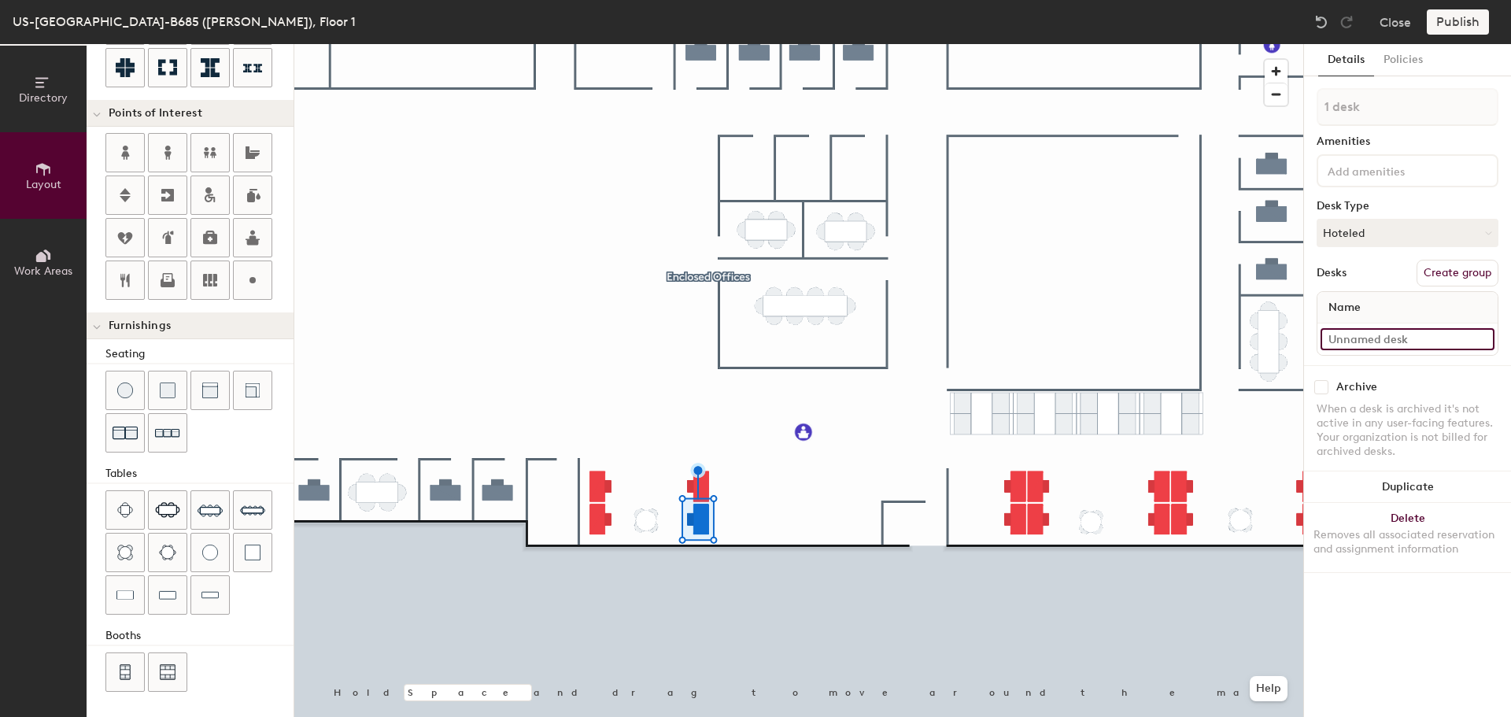
click at [1332, 344] on input at bounding box center [1408, 339] width 174 height 22
type input "143D"
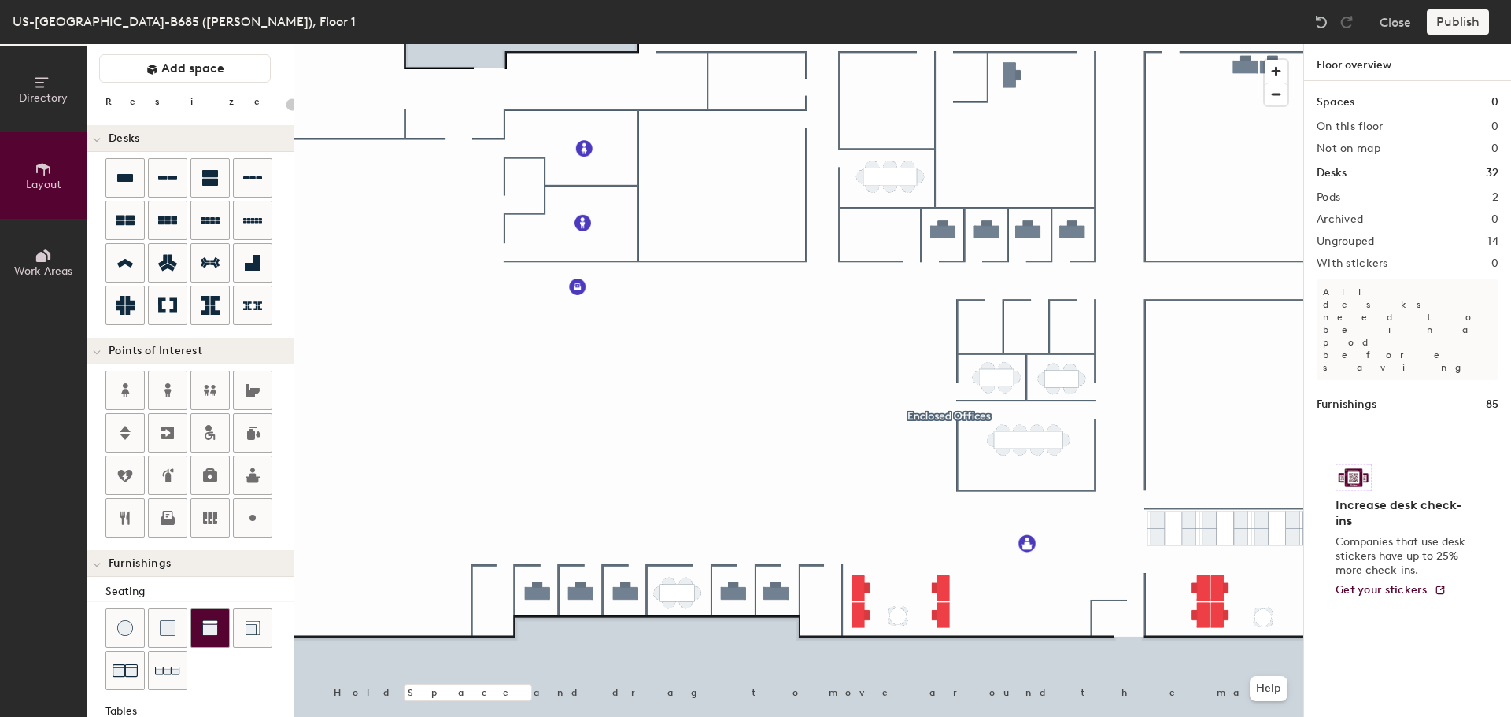
scroll to position [0, 0]
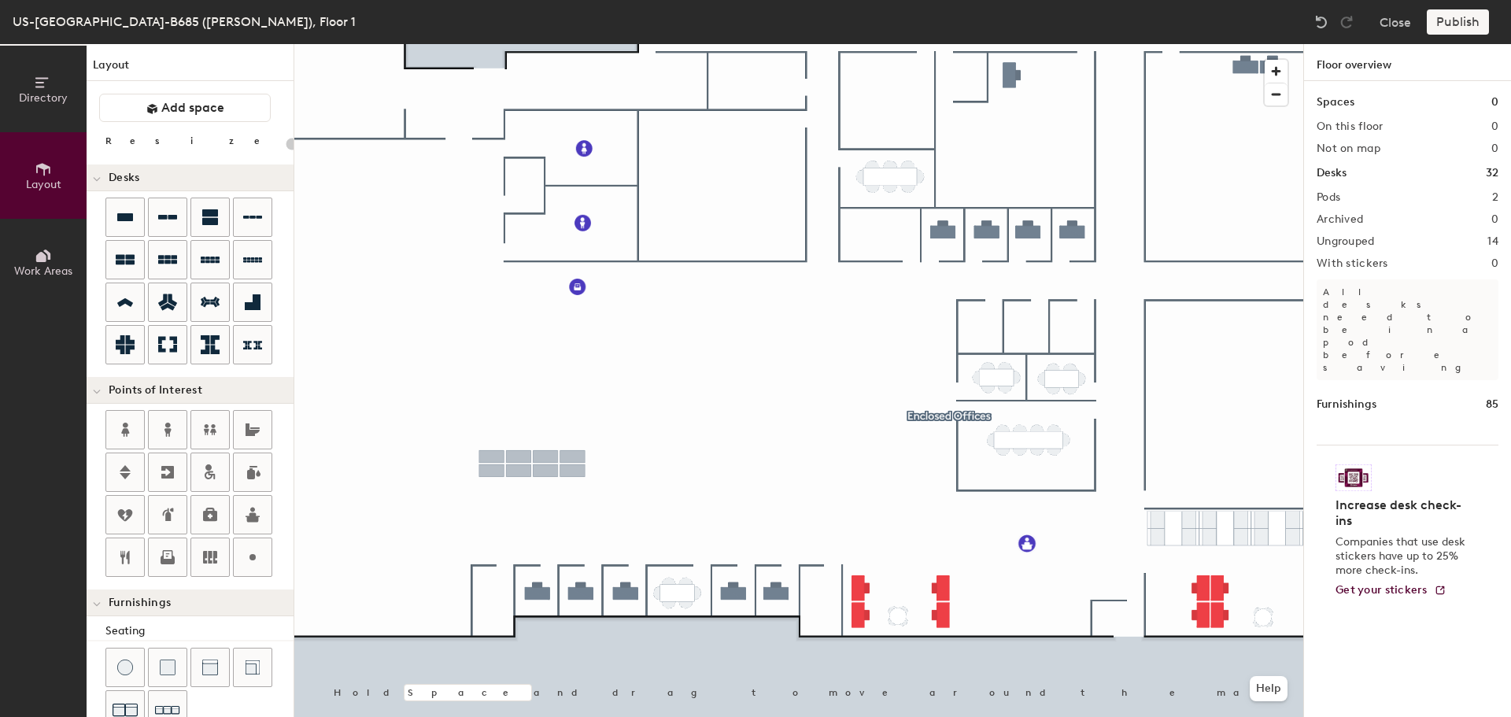
click at [532, 464] on div "Directory Layout Work Areas Layout Add space Resize Desks Points of Interest Fu…" at bounding box center [755, 380] width 1511 height 673
type input "100"
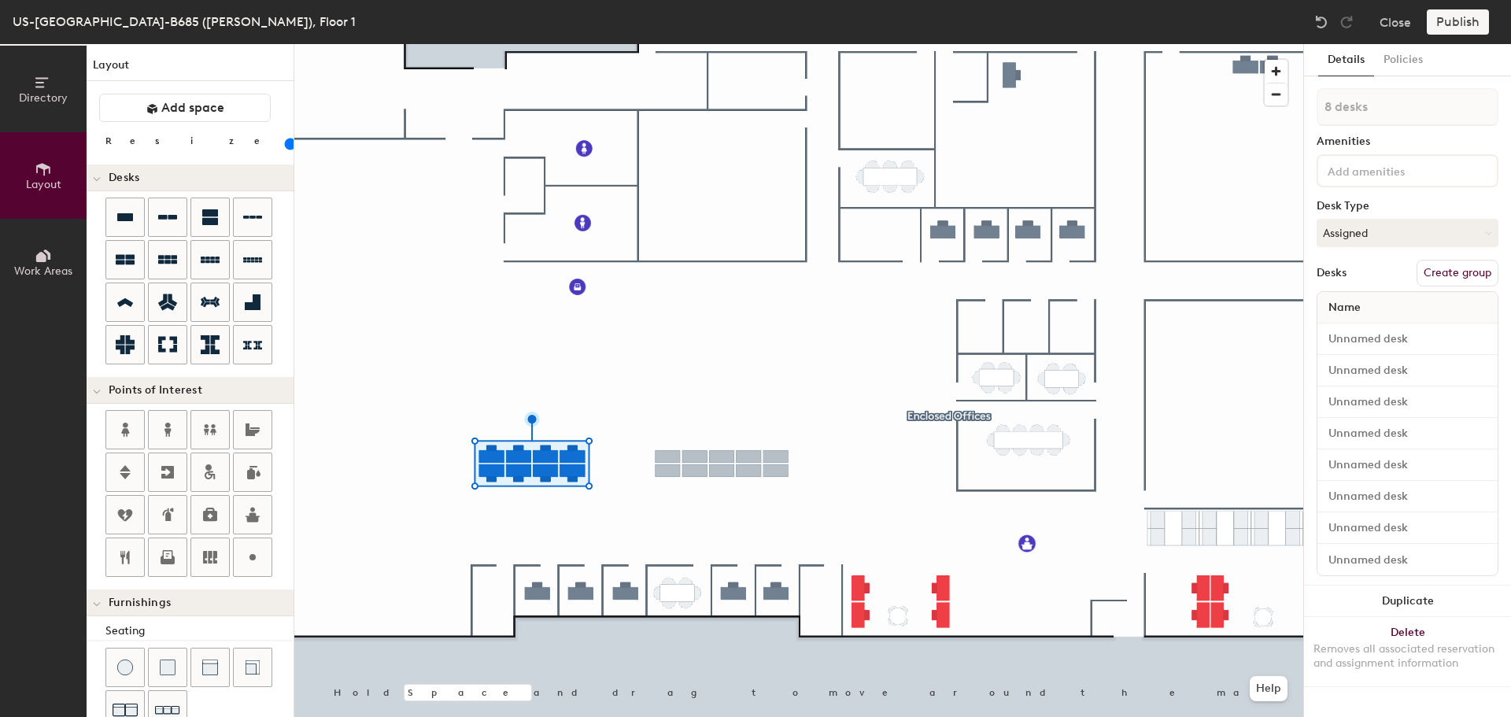
click at [724, 463] on div "Directory Layout Work Areas Layout Add space Resize Desks Points of Interest Fu…" at bounding box center [755, 380] width 1511 height 673
type input "10 desks"
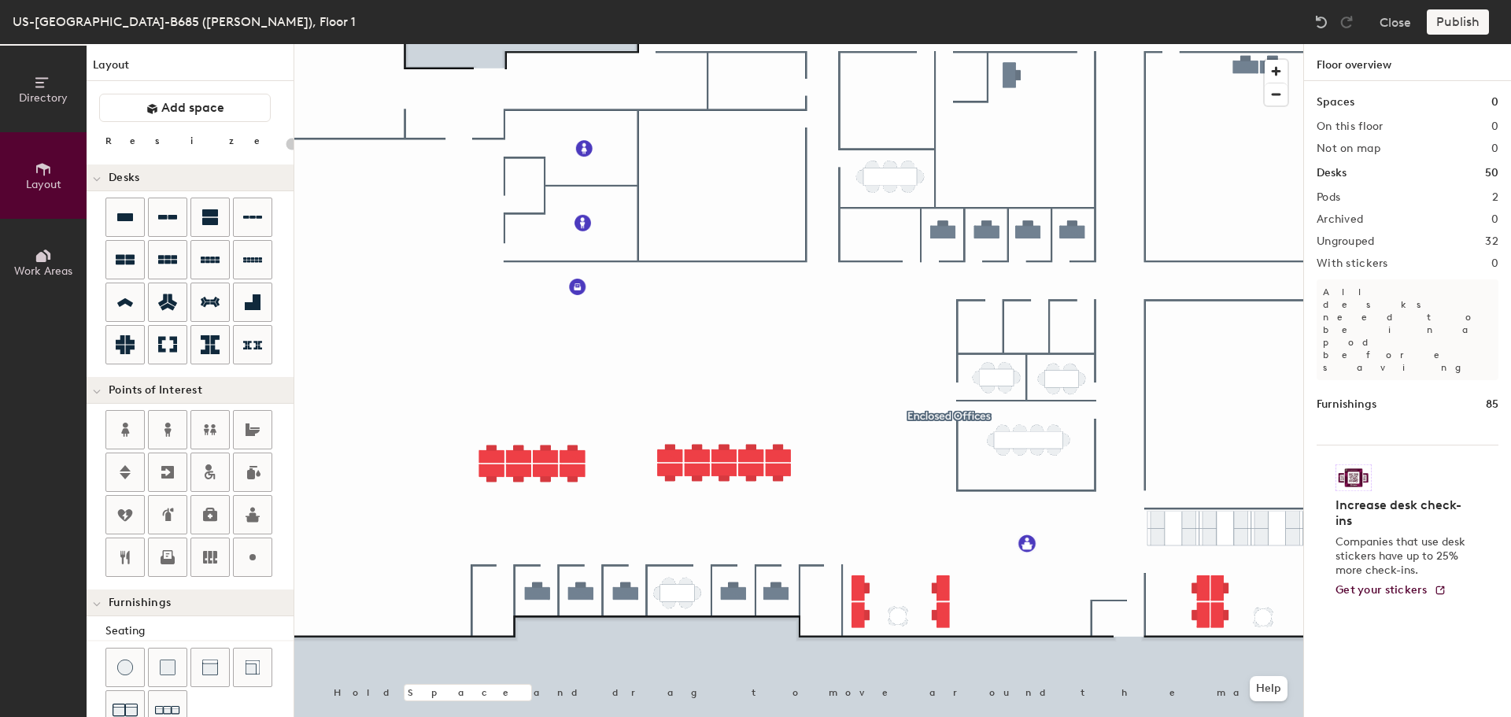
type input "100"
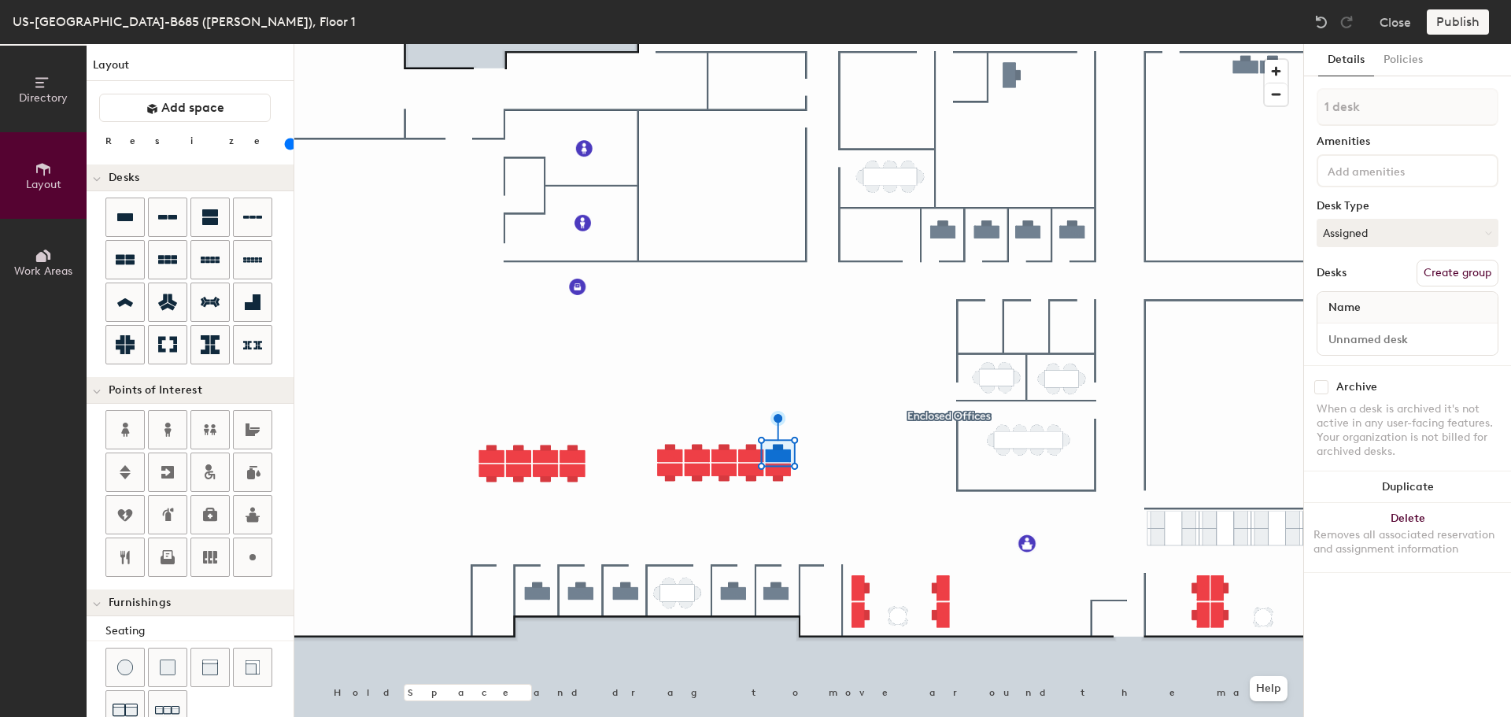
type input "2 desks"
click at [1380, 419] on button "Duplicate" at bounding box center [1407, 412] width 207 height 31
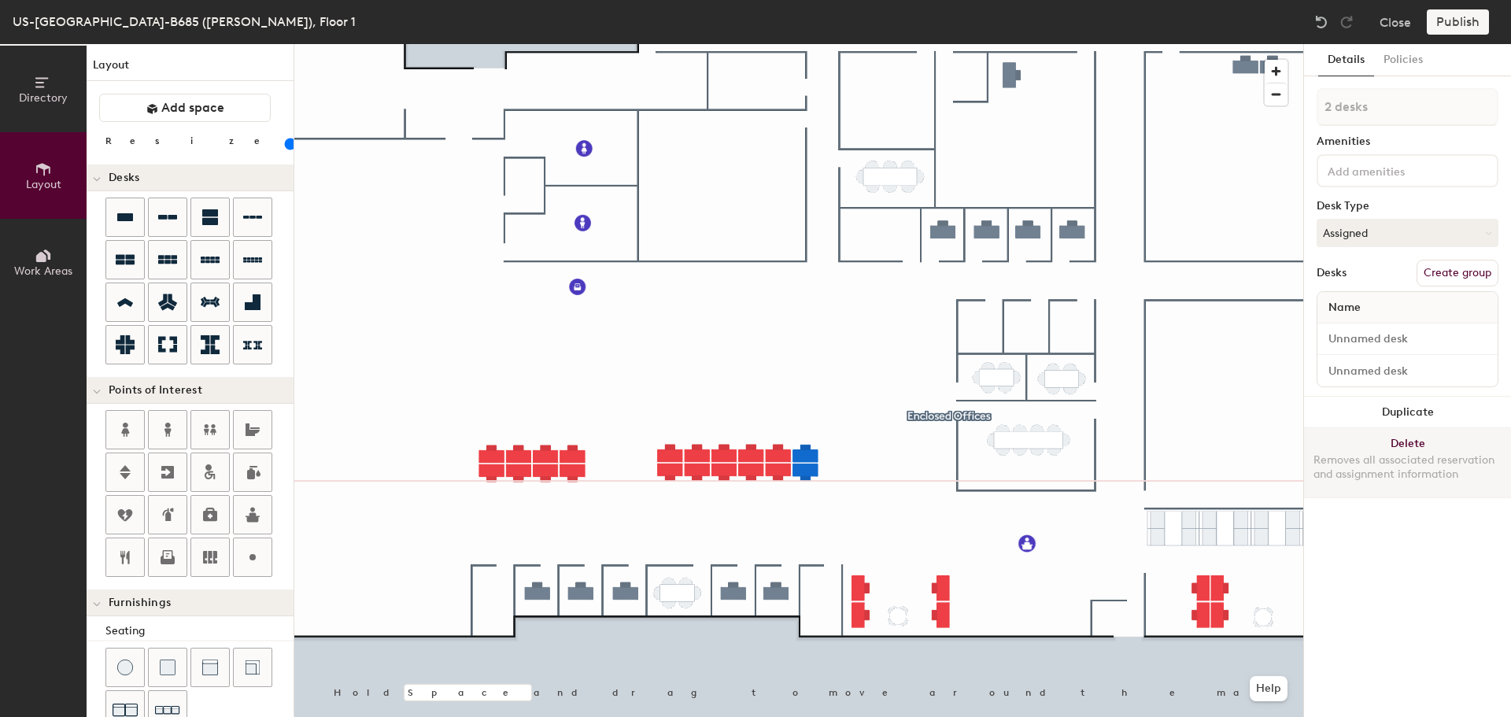
click at [802, 44] on div at bounding box center [798, 44] width 1009 height 0
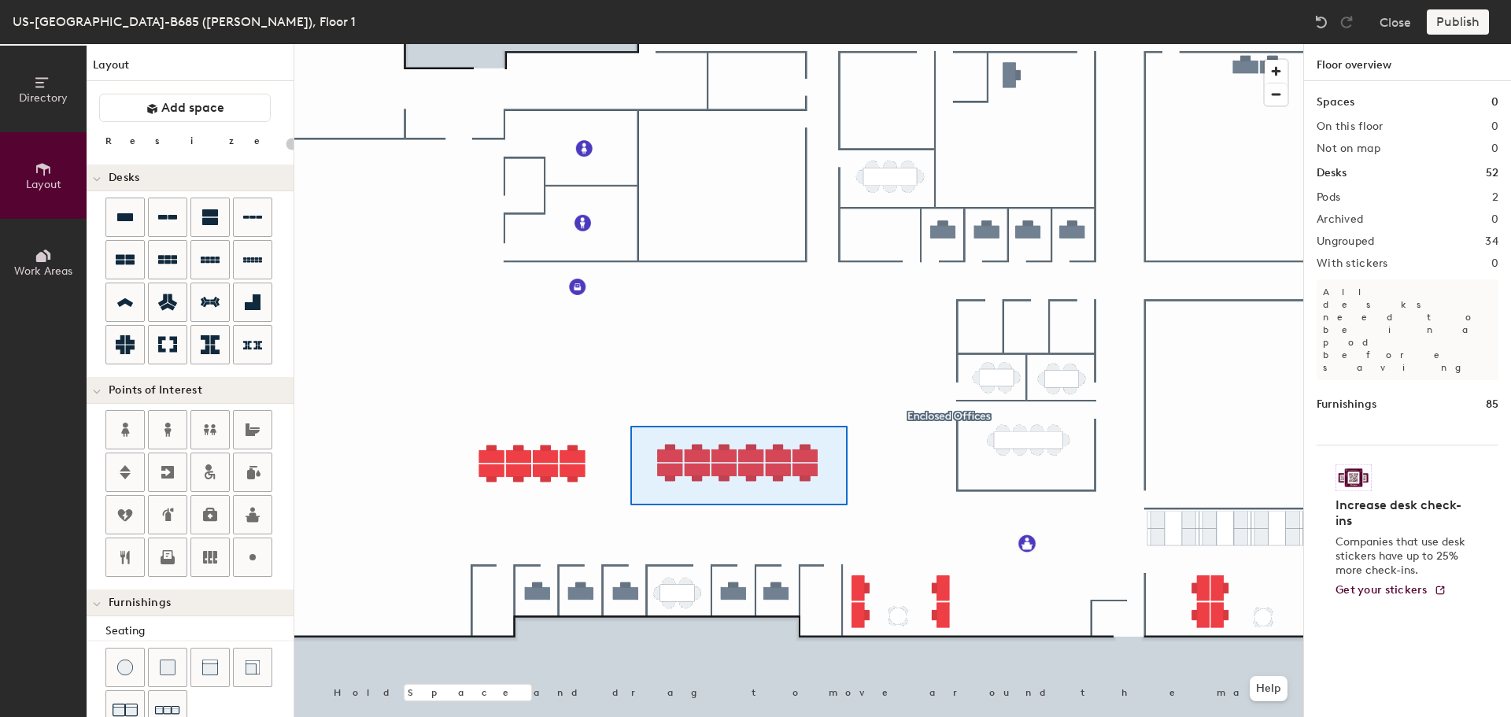
type input "100"
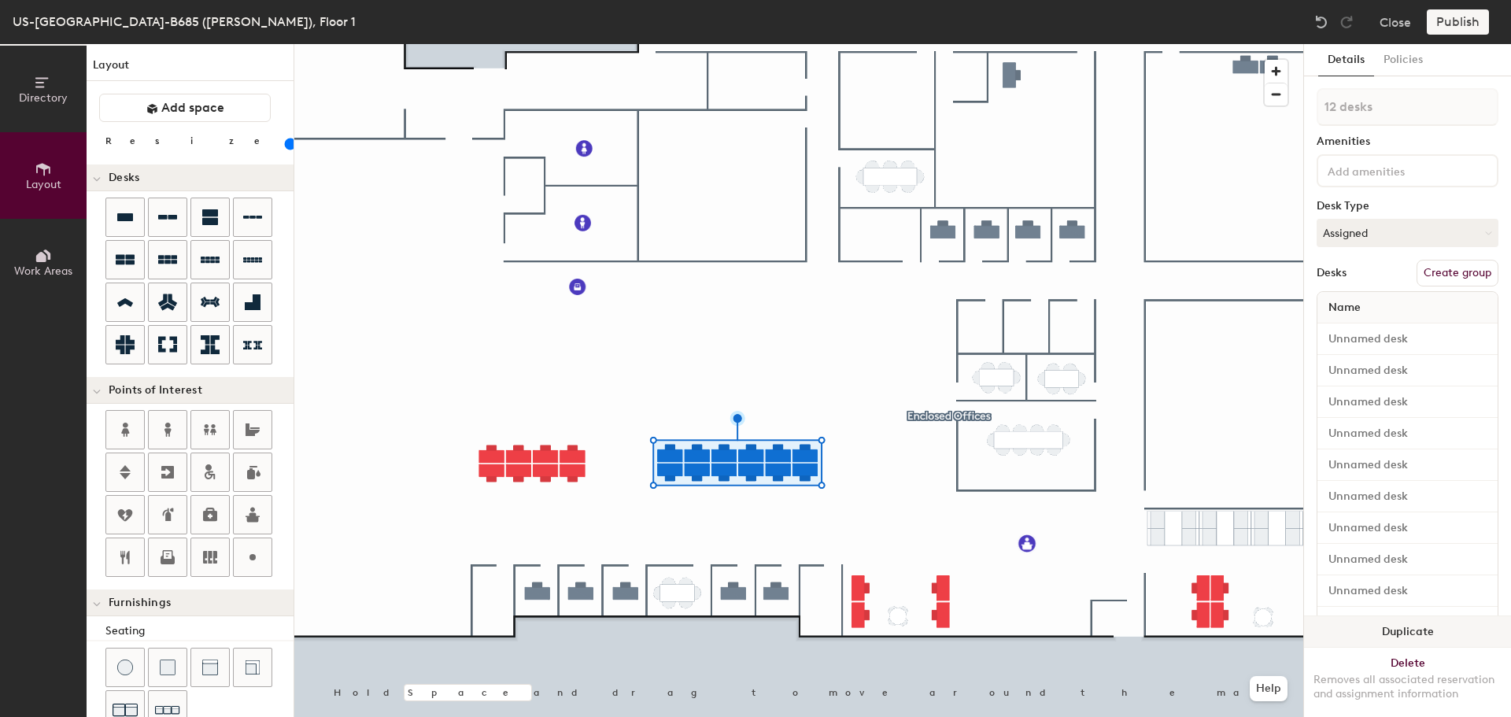
click at [1370, 616] on button "Duplicate" at bounding box center [1407, 631] width 207 height 31
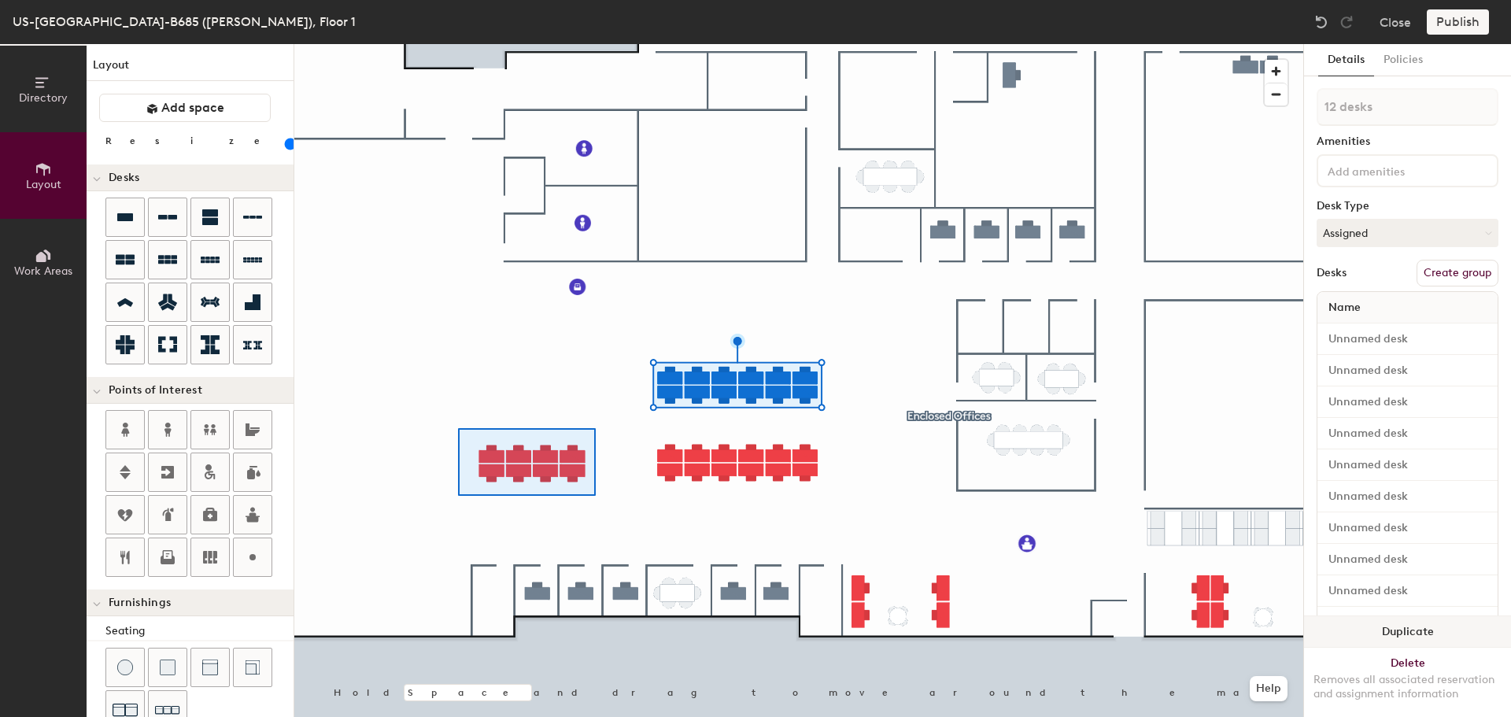
type input "8 desks"
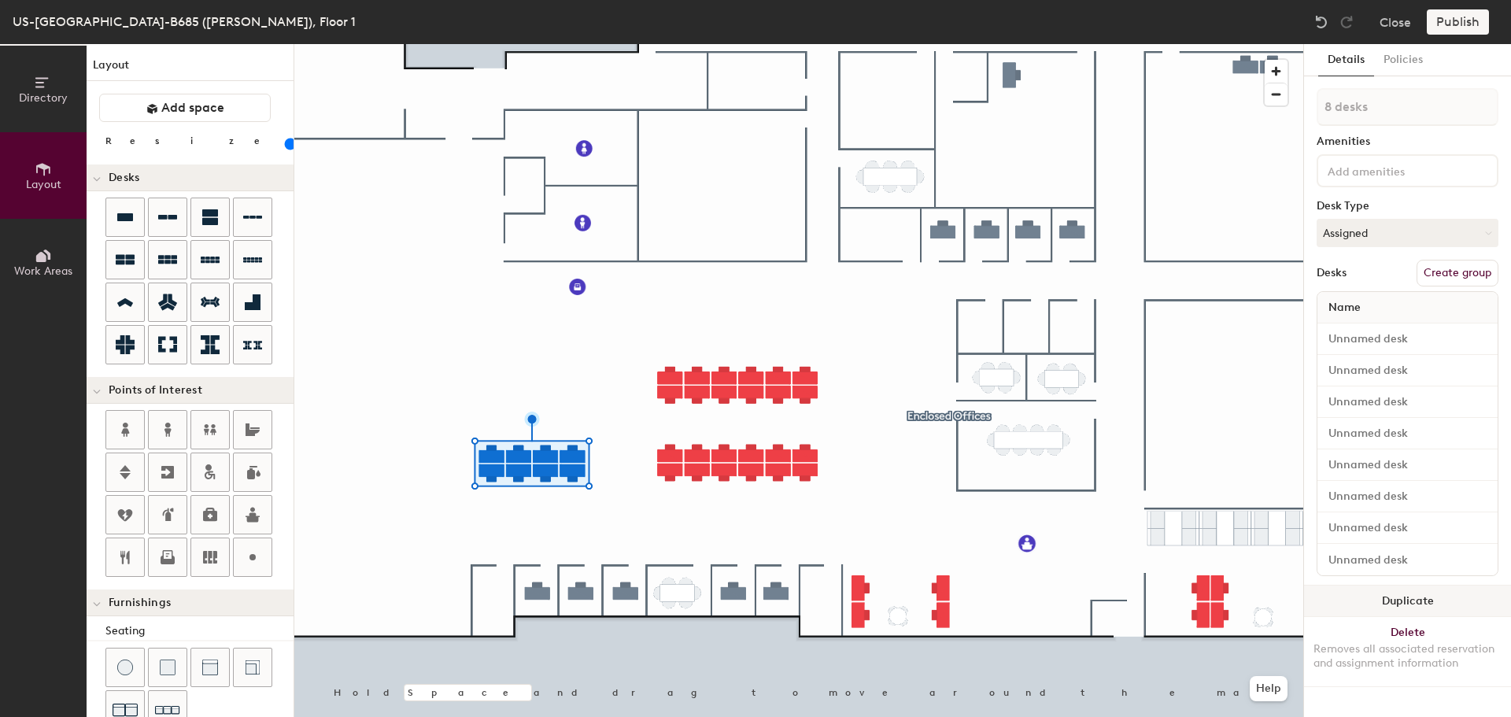
click at [1379, 590] on button "Duplicate" at bounding box center [1407, 601] width 207 height 31
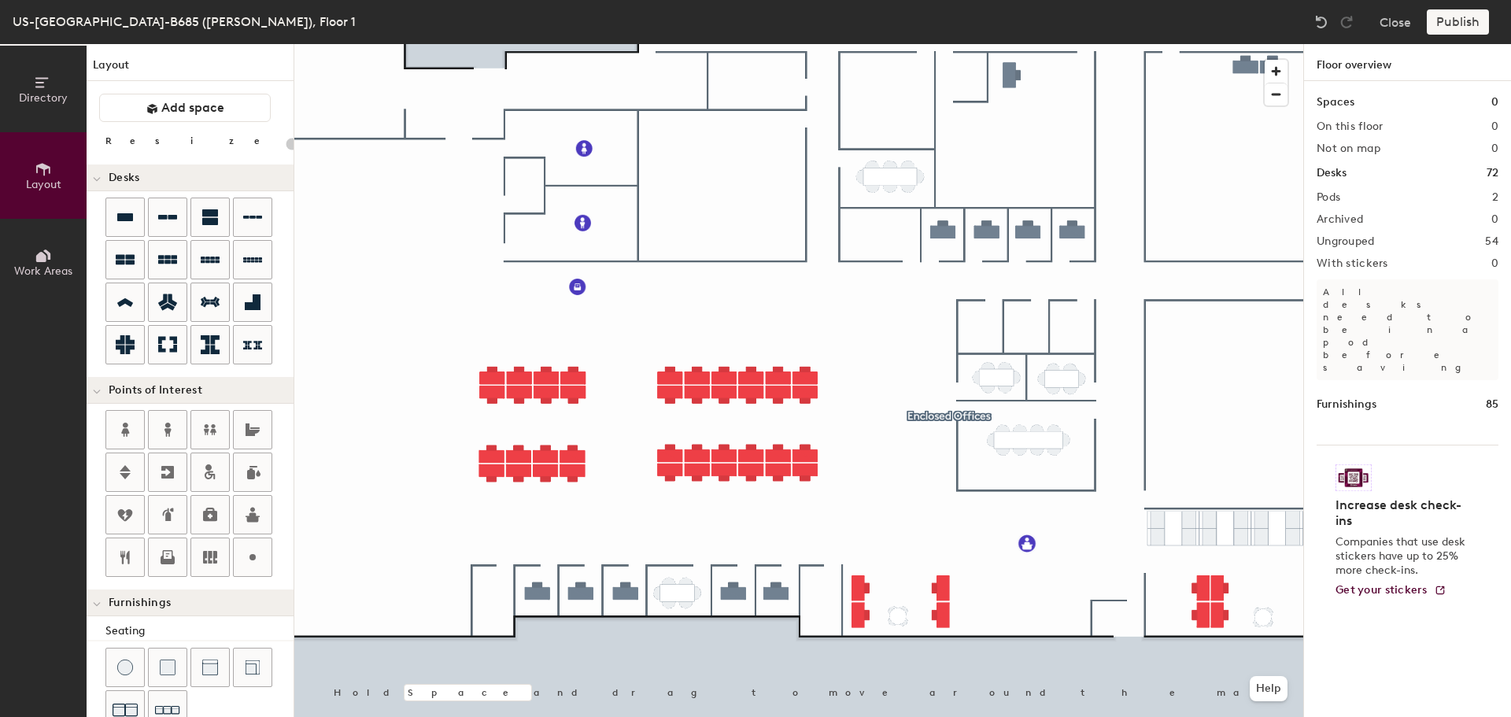
type input "100"
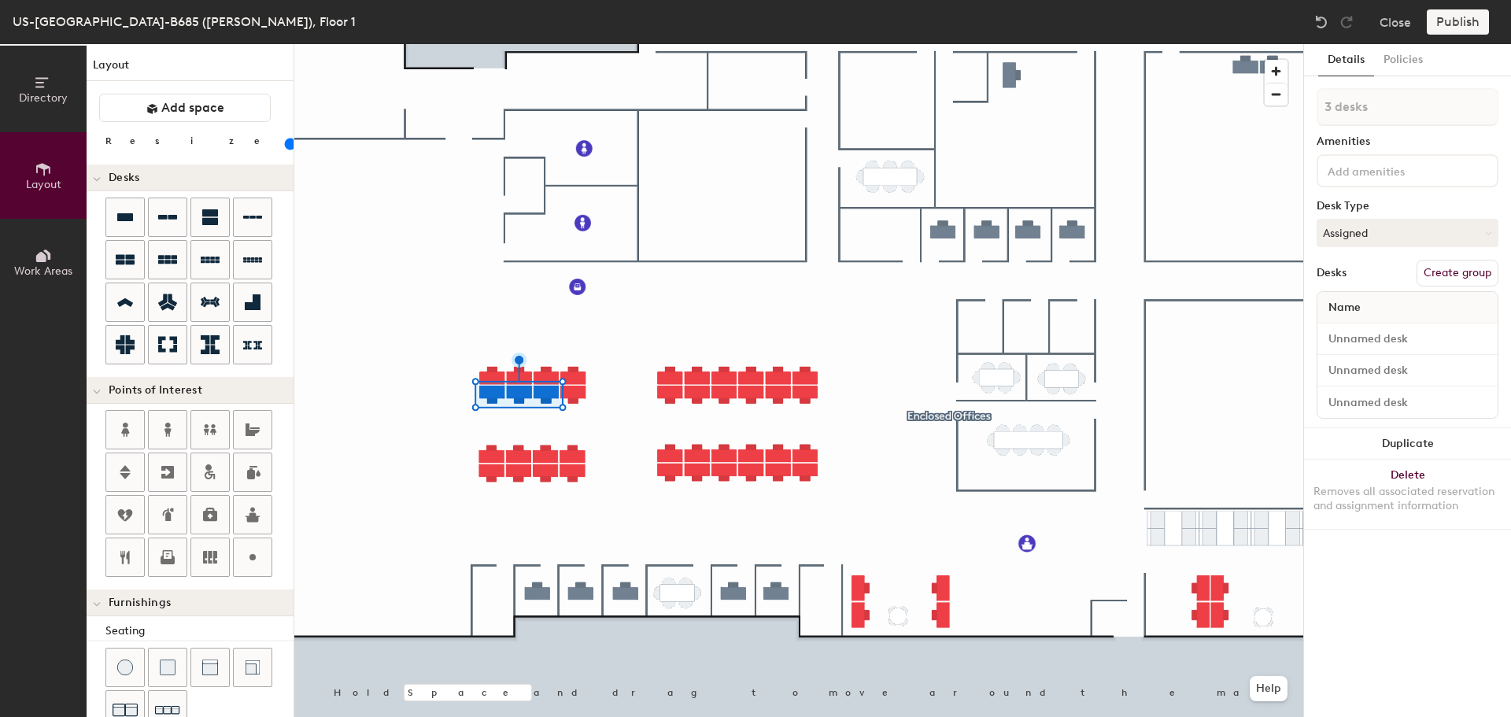
type input "4 desks"
click at [1329, 468] on button "Duplicate" at bounding box center [1407, 475] width 207 height 31
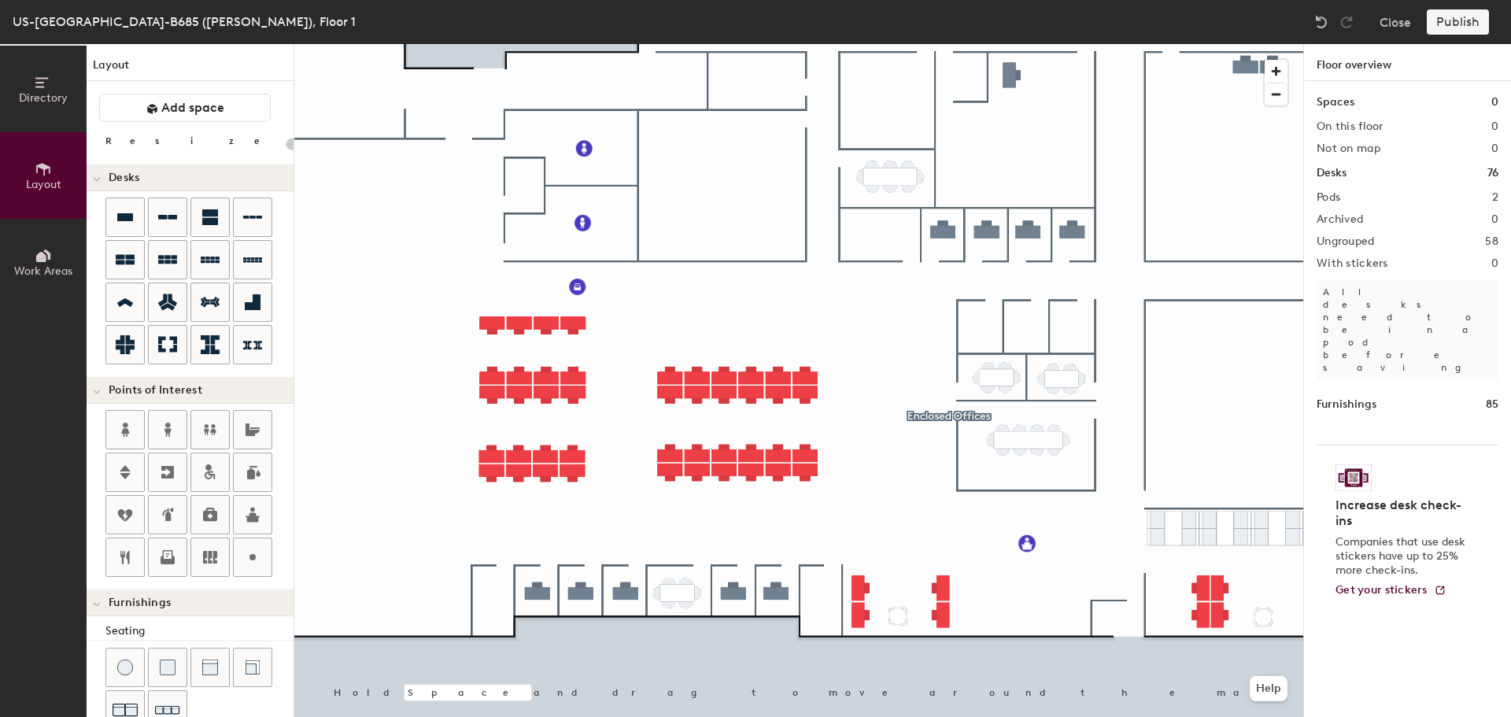
type input "100"
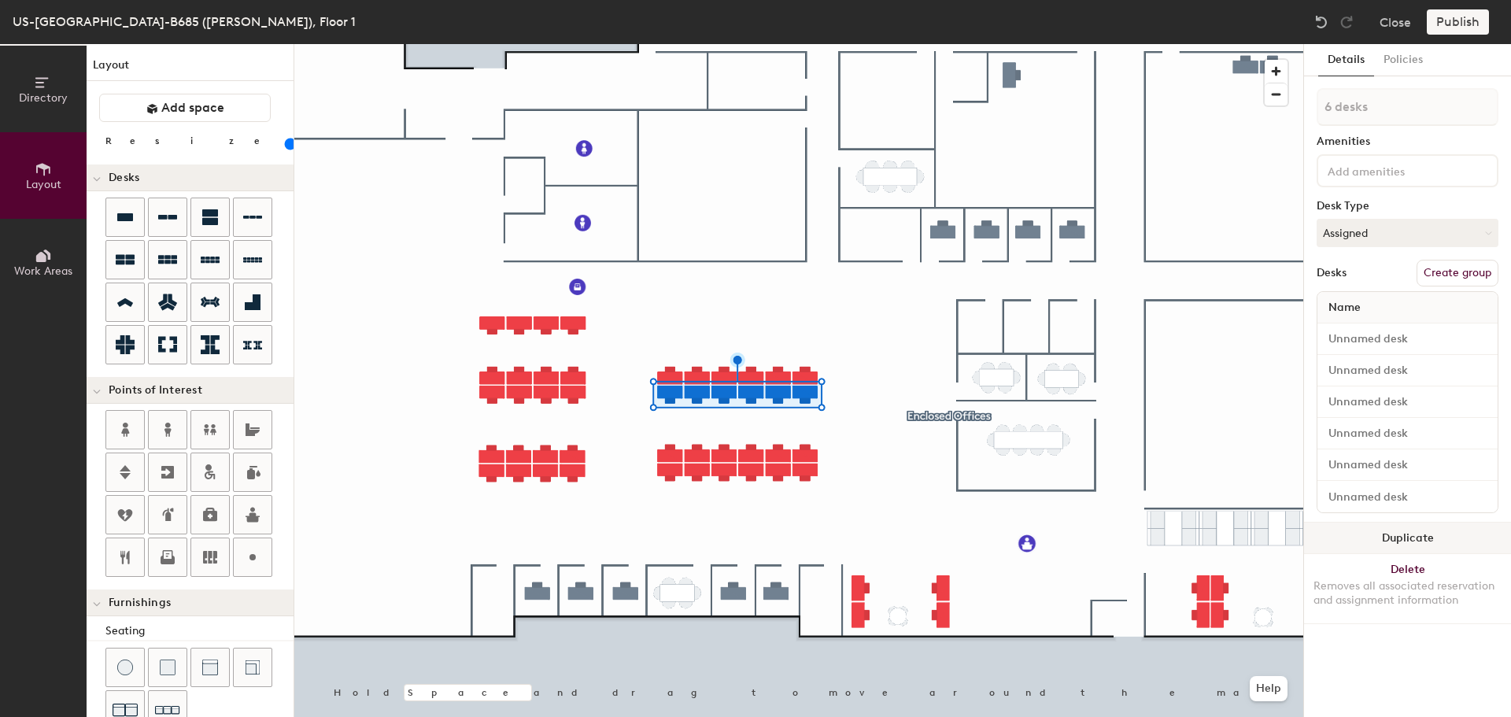
click at [1342, 534] on button "Duplicate" at bounding box center [1407, 538] width 207 height 31
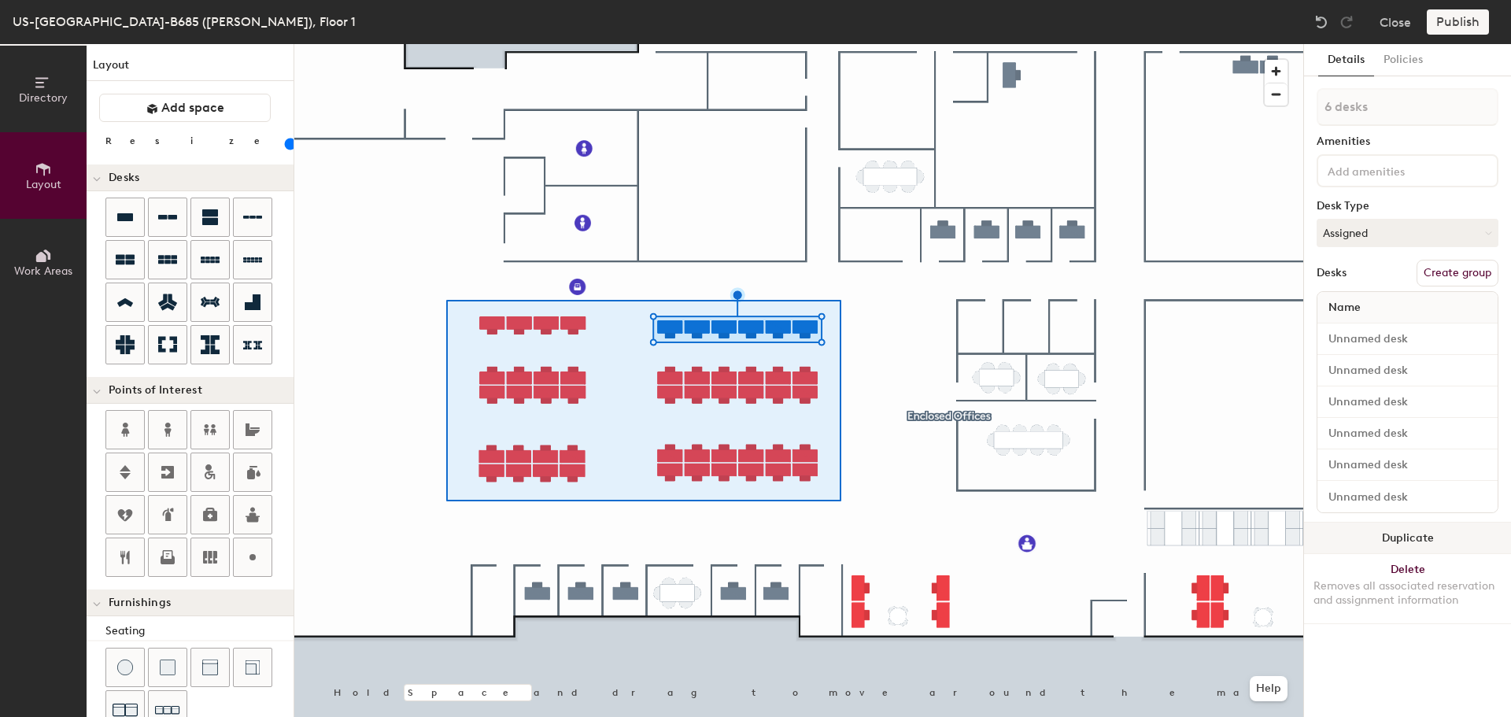
type input "50 desks"
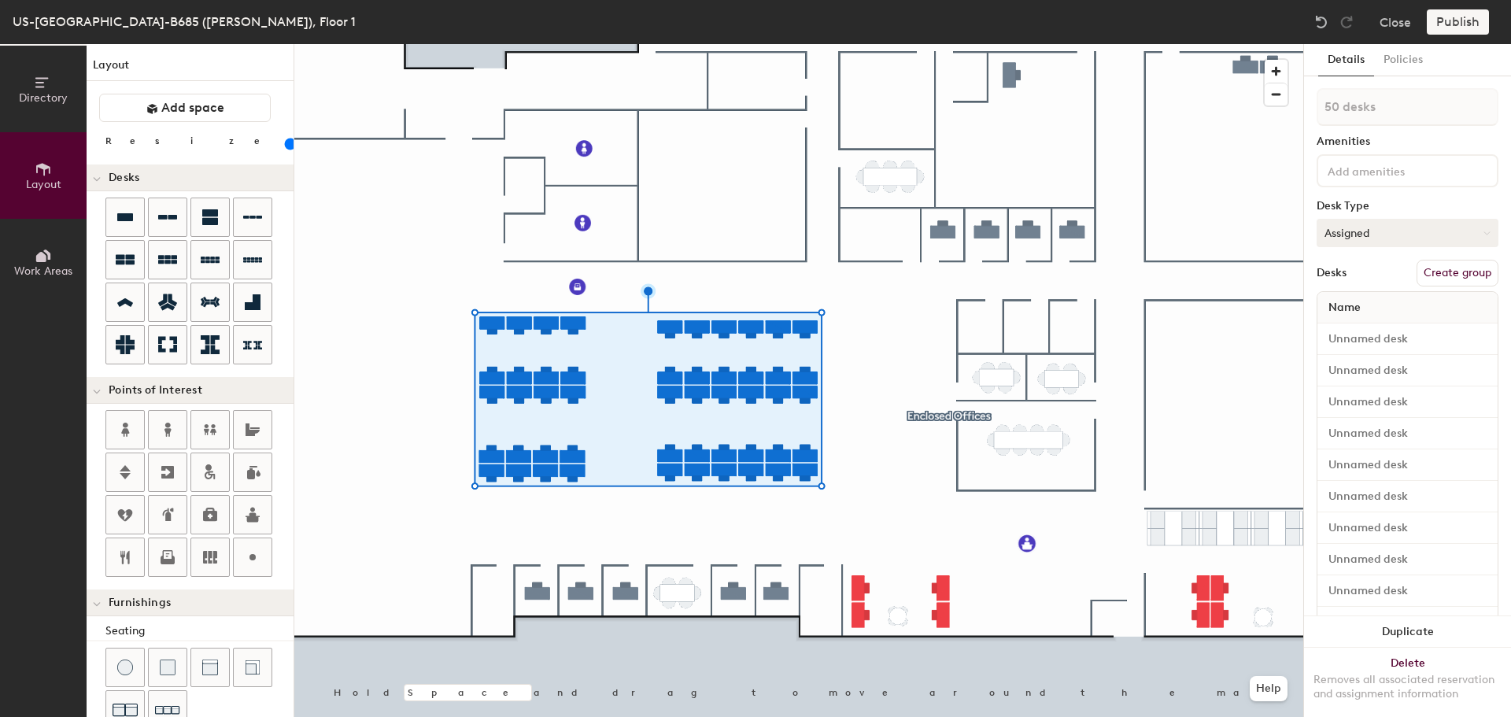
click at [1377, 228] on button "Assigned" at bounding box center [1408, 233] width 182 height 28
click at [1367, 322] on div "Hoteled" at bounding box center [1396, 329] width 157 height 24
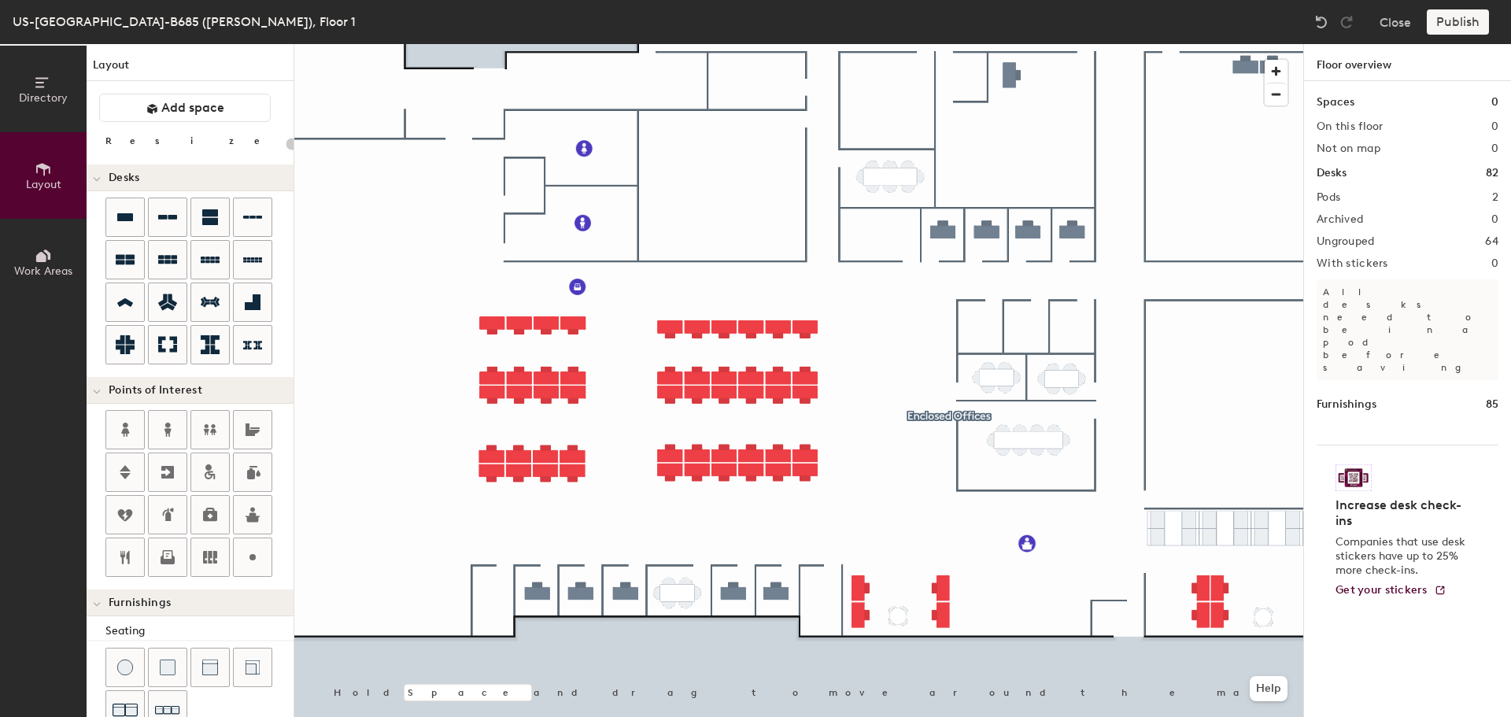
type input "100"
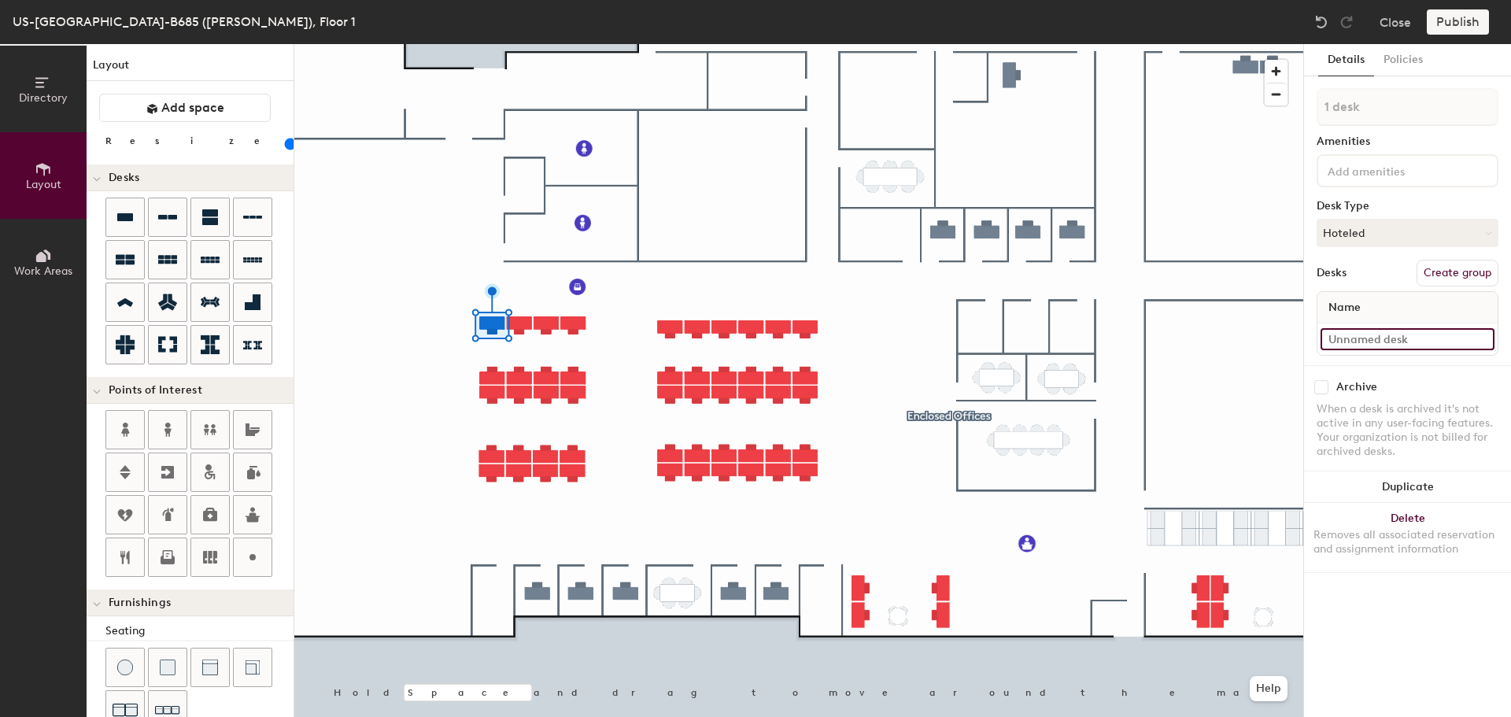
click at [1358, 341] on input at bounding box center [1408, 339] width 174 height 22
type input "141A"
click at [1347, 338] on input at bounding box center [1408, 339] width 174 height 22
type input "141B"
click at [1340, 338] on input at bounding box center [1408, 339] width 174 height 22
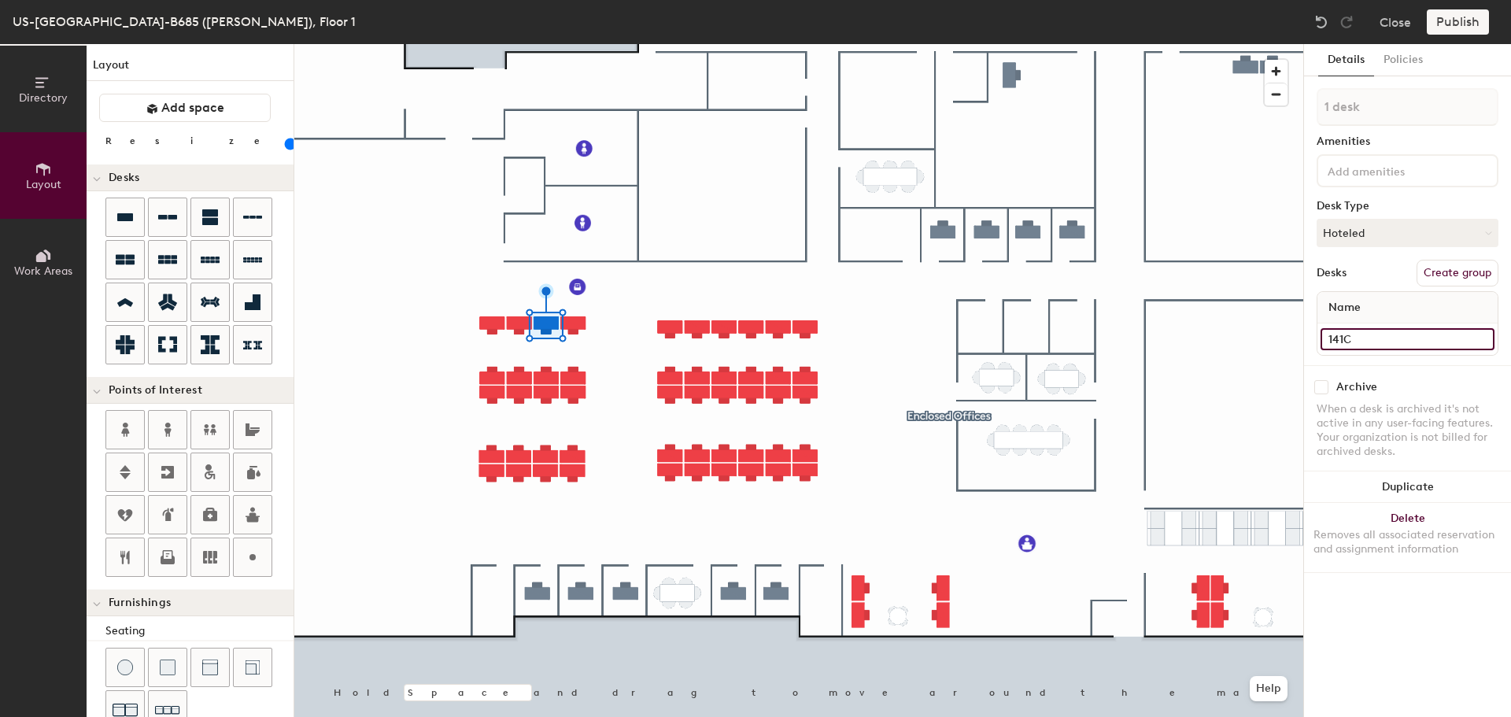
type input "141C"
click at [1366, 335] on input at bounding box center [1408, 339] width 174 height 22
type input "141D"
click at [1351, 347] on input at bounding box center [1408, 339] width 174 height 22
type input "141E"
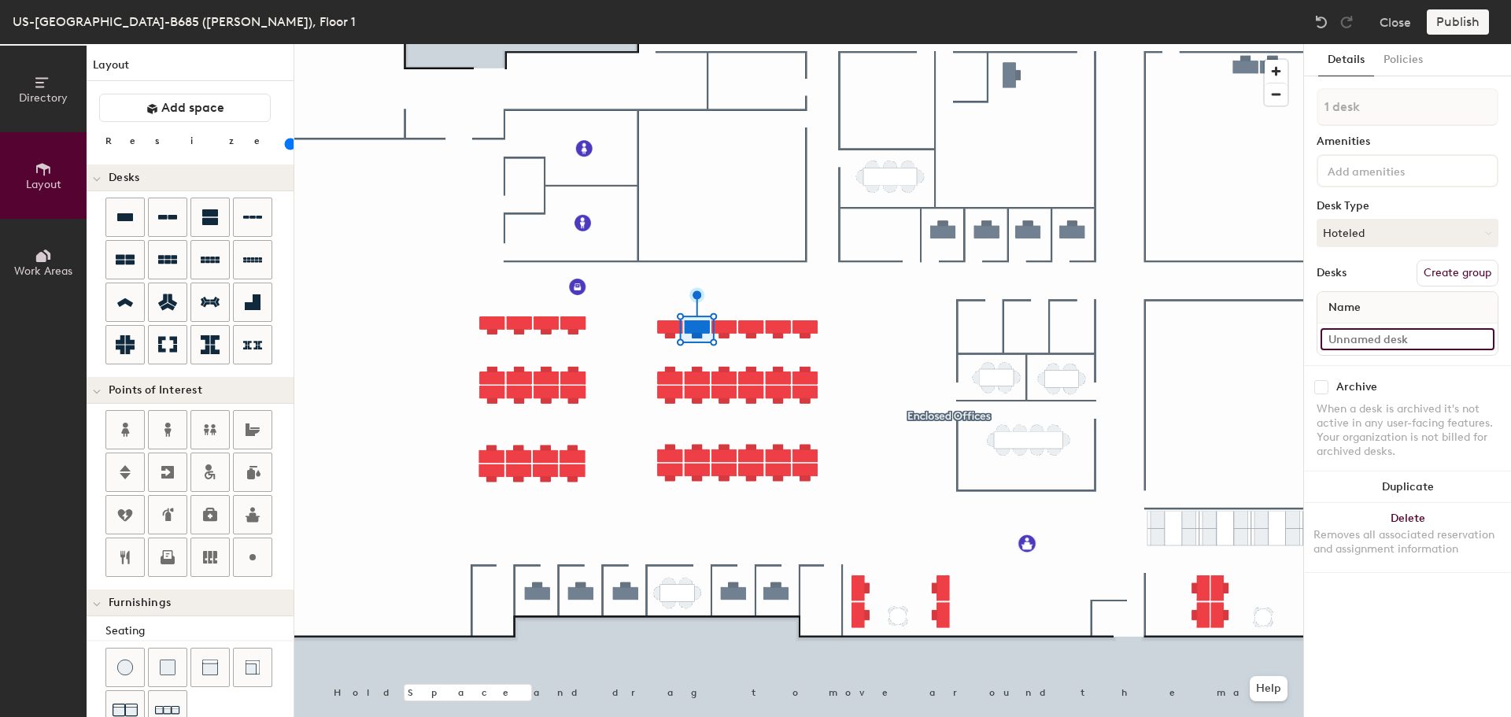
click at [1355, 342] on input at bounding box center [1408, 339] width 174 height 22
type input "141F"
click at [1377, 345] on input at bounding box center [1408, 339] width 174 height 22
type input "141G"
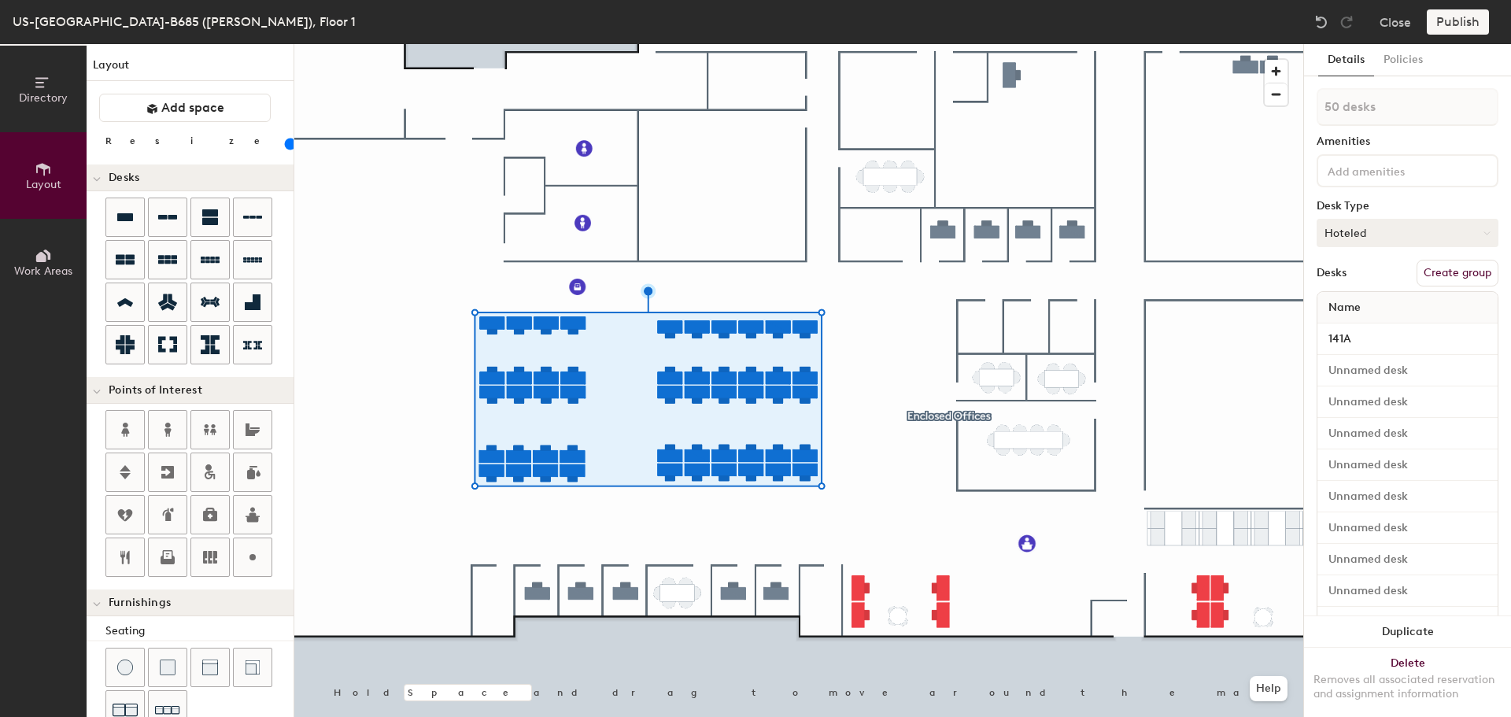
click at [1366, 231] on button "Hoteled" at bounding box center [1408, 233] width 182 height 28
click at [1372, 286] on div "Assigned" at bounding box center [1396, 282] width 157 height 24
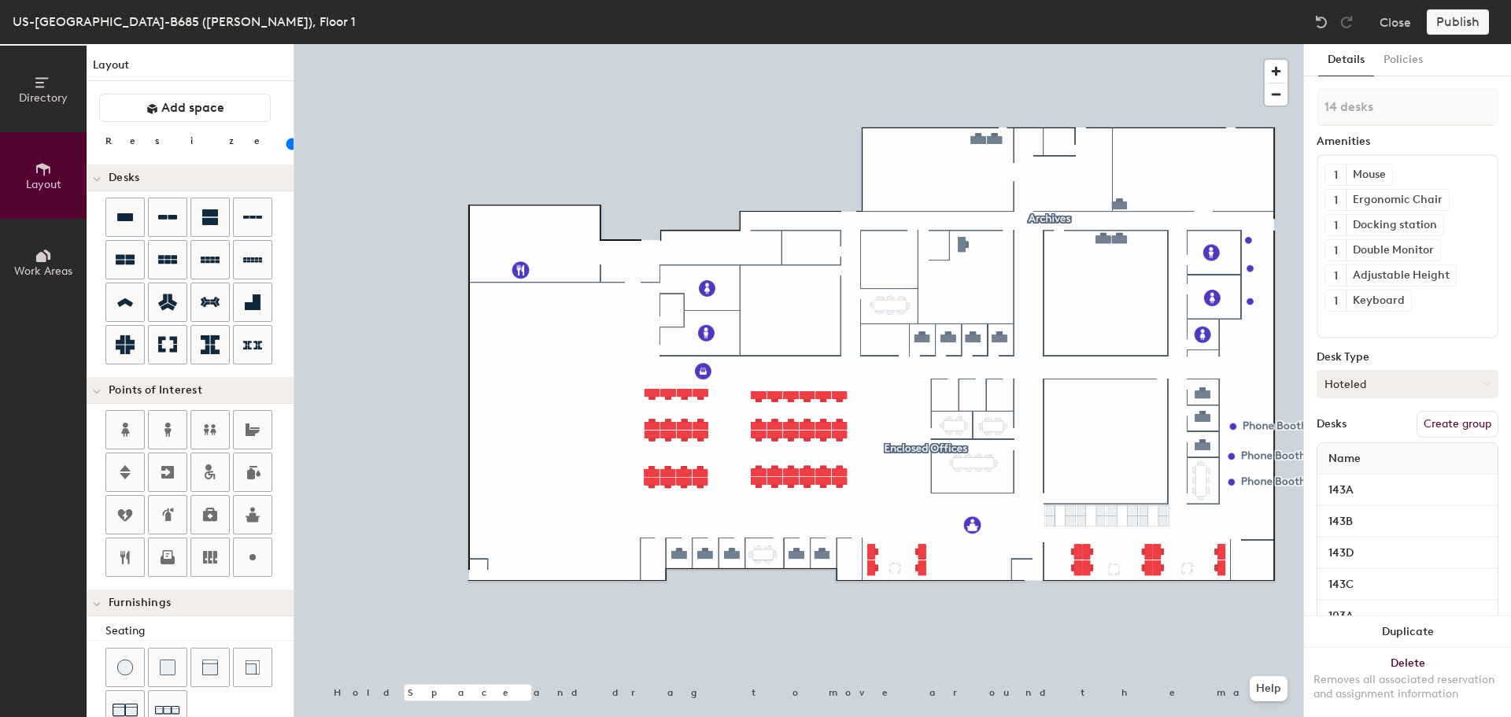
click at [1344, 393] on button "Hoteled" at bounding box center [1408, 384] width 182 height 28
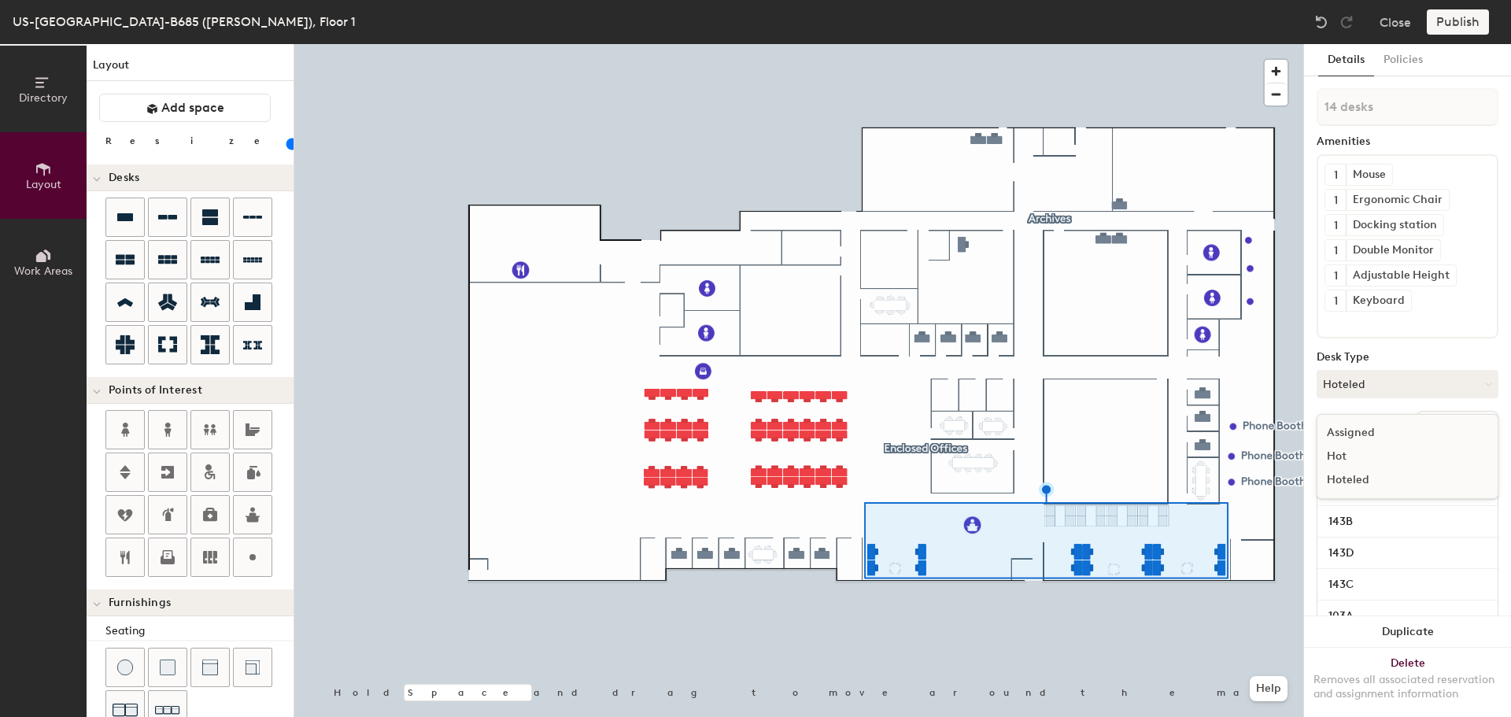
click at [1352, 434] on div "Assigned" at bounding box center [1396, 433] width 157 height 24
click at [922, 44] on div at bounding box center [798, 44] width 1009 height 0
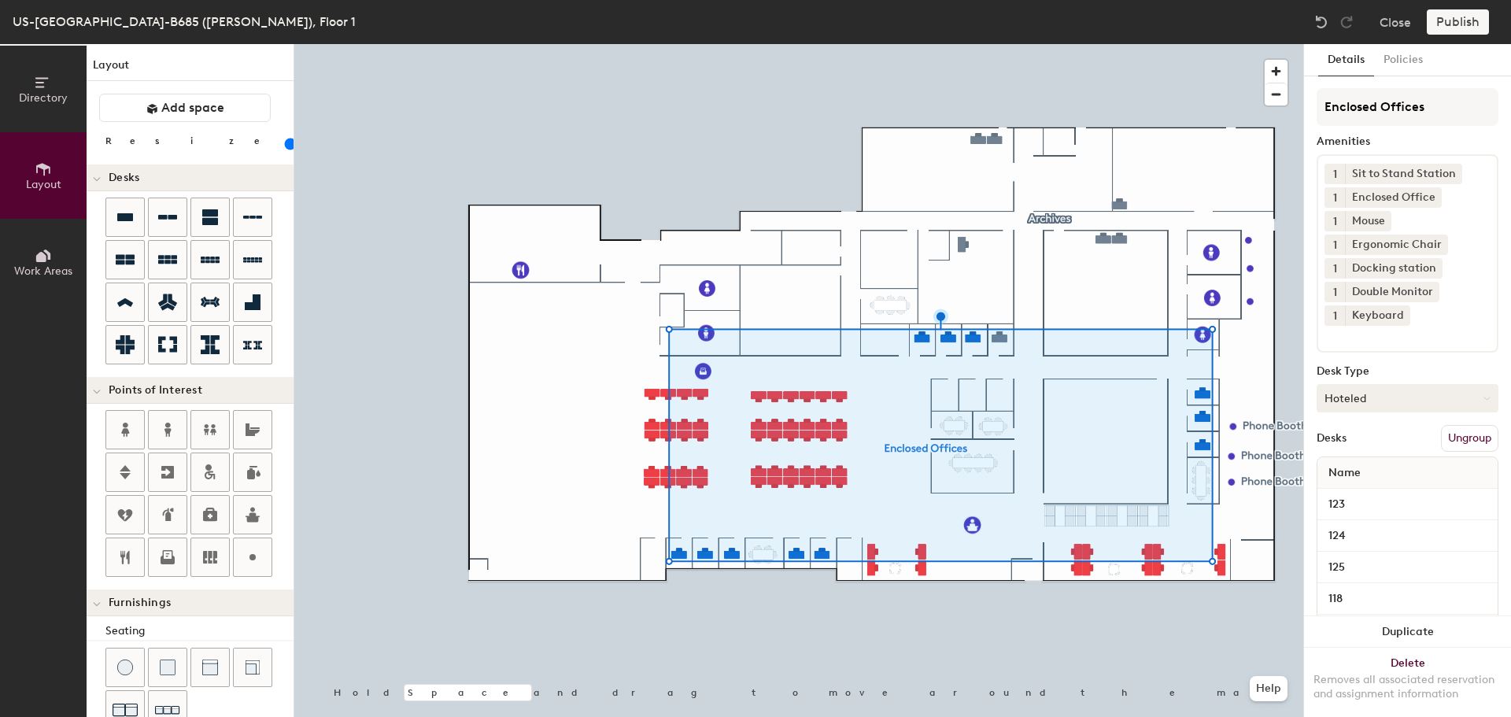
click at [1373, 397] on button "Hoteled" at bounding box center [1408, 398] width 182 height 28
click at [1357, 450] on div "Assigned" at bounding box center [1396, 447] width 157 height 24
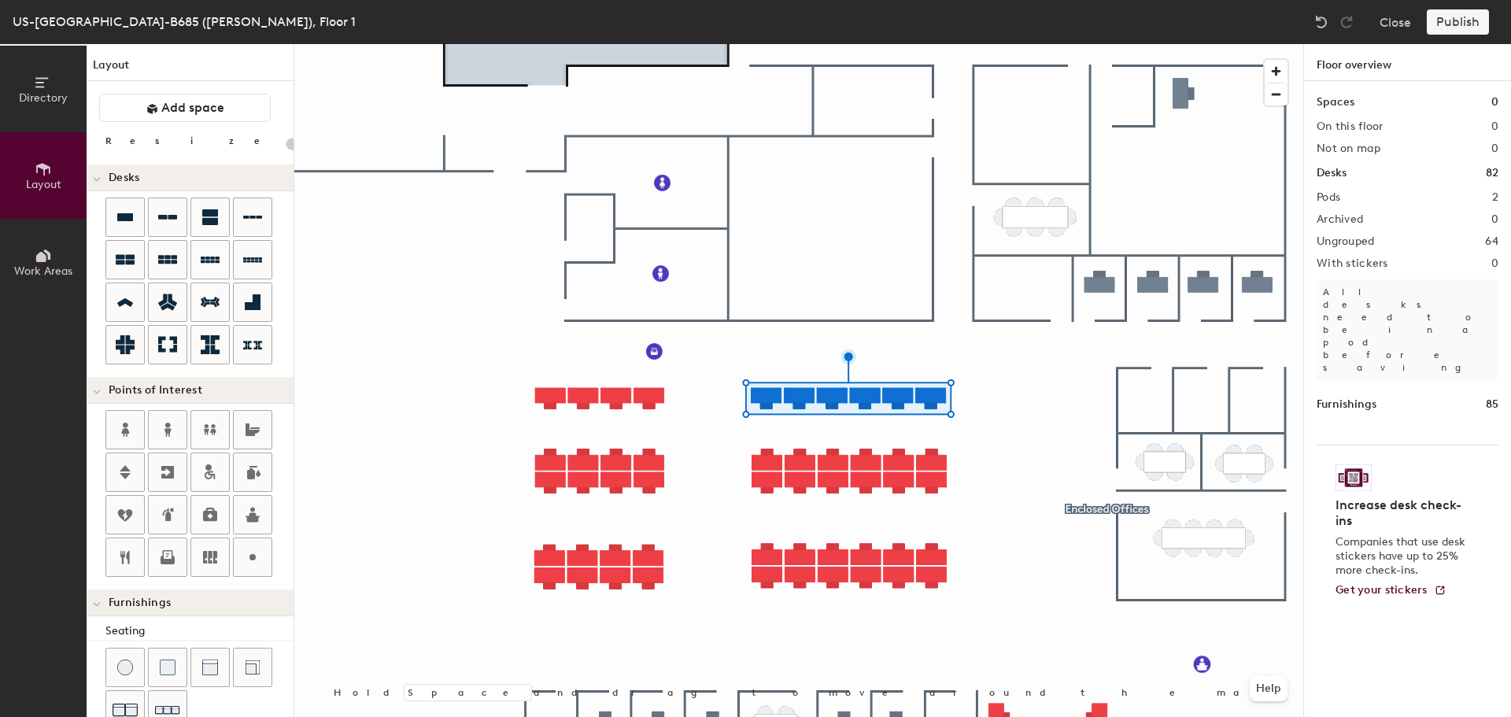
type input "100"
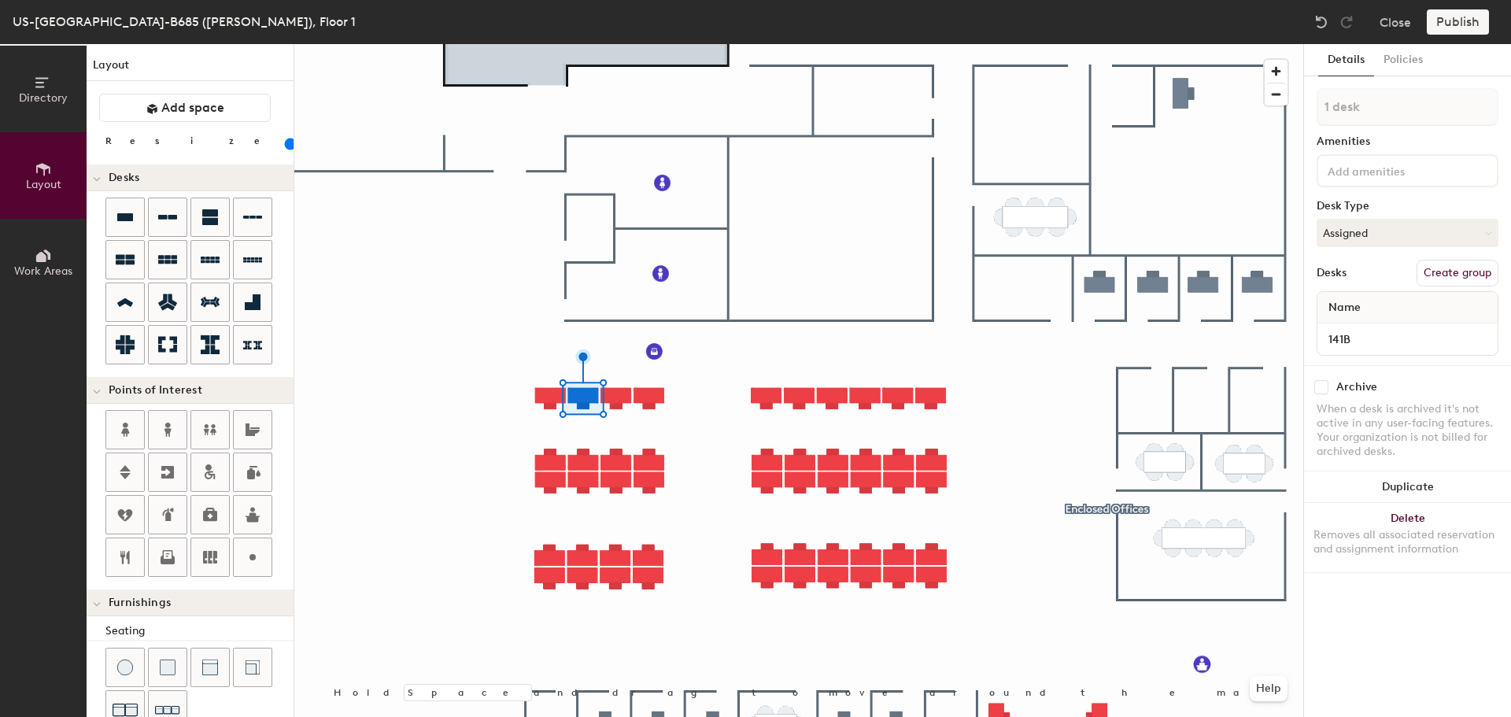
click at [614, 44] on div at bounding box center [798, 44] width 1009 height 0
click at [1396, 342] on input at bounding box center [1408, 339] width 174 height 22
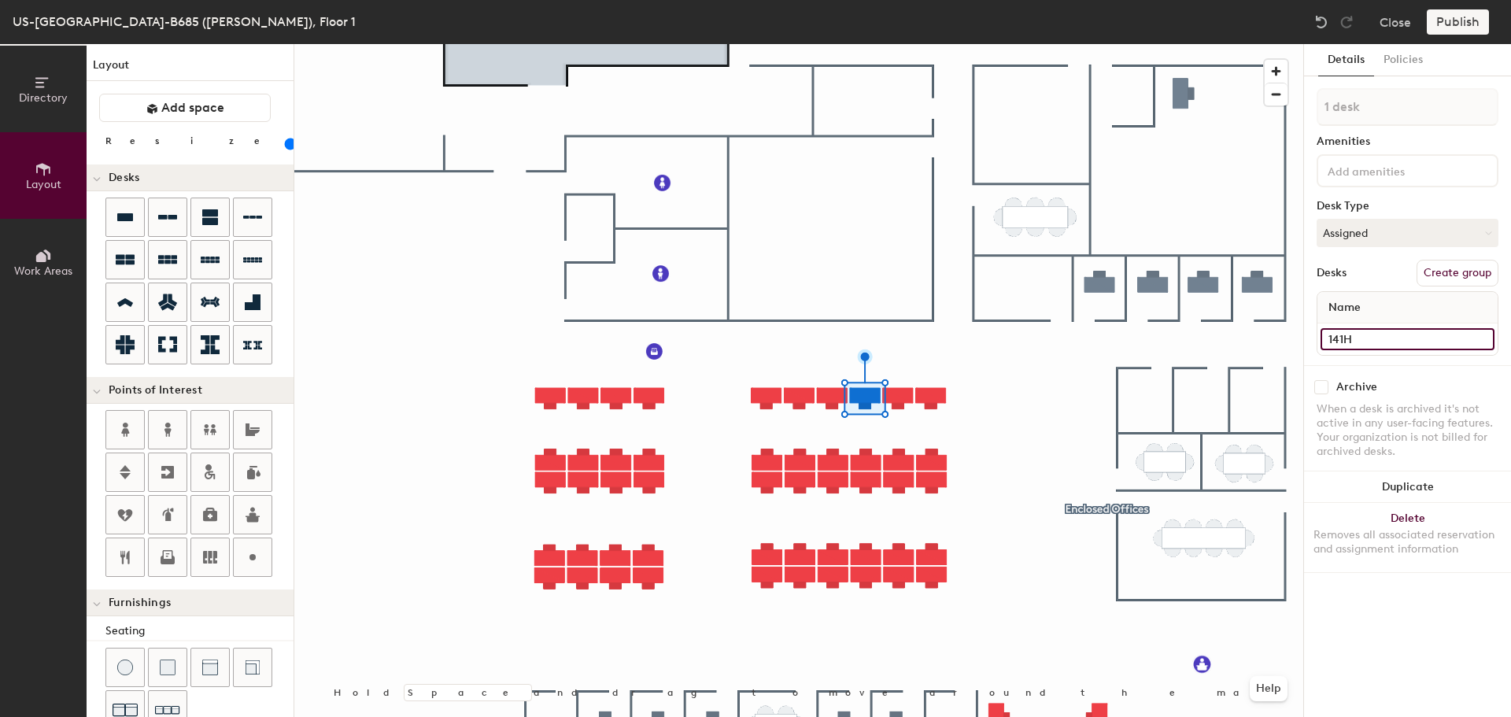
type input "141H"
click at [1330, 341] on input at bounding box center [1408, 339] width 174 height 22
type input "141J"
click at [1392, 342] on input at bounding box center [1408, 339] width 174 height 22
type input "141K"
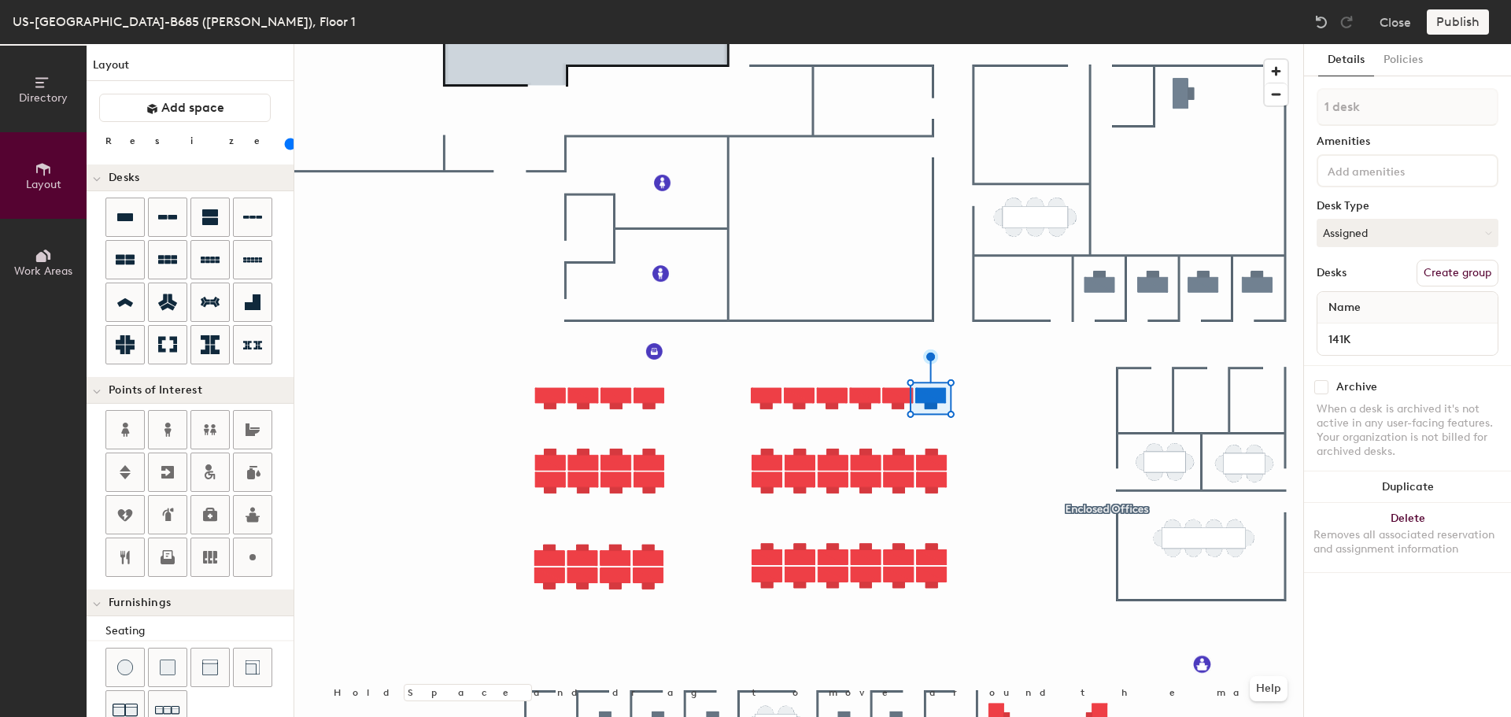
click at [1001, 44] on div at bounding box center [798, 44] width 1009 height 0
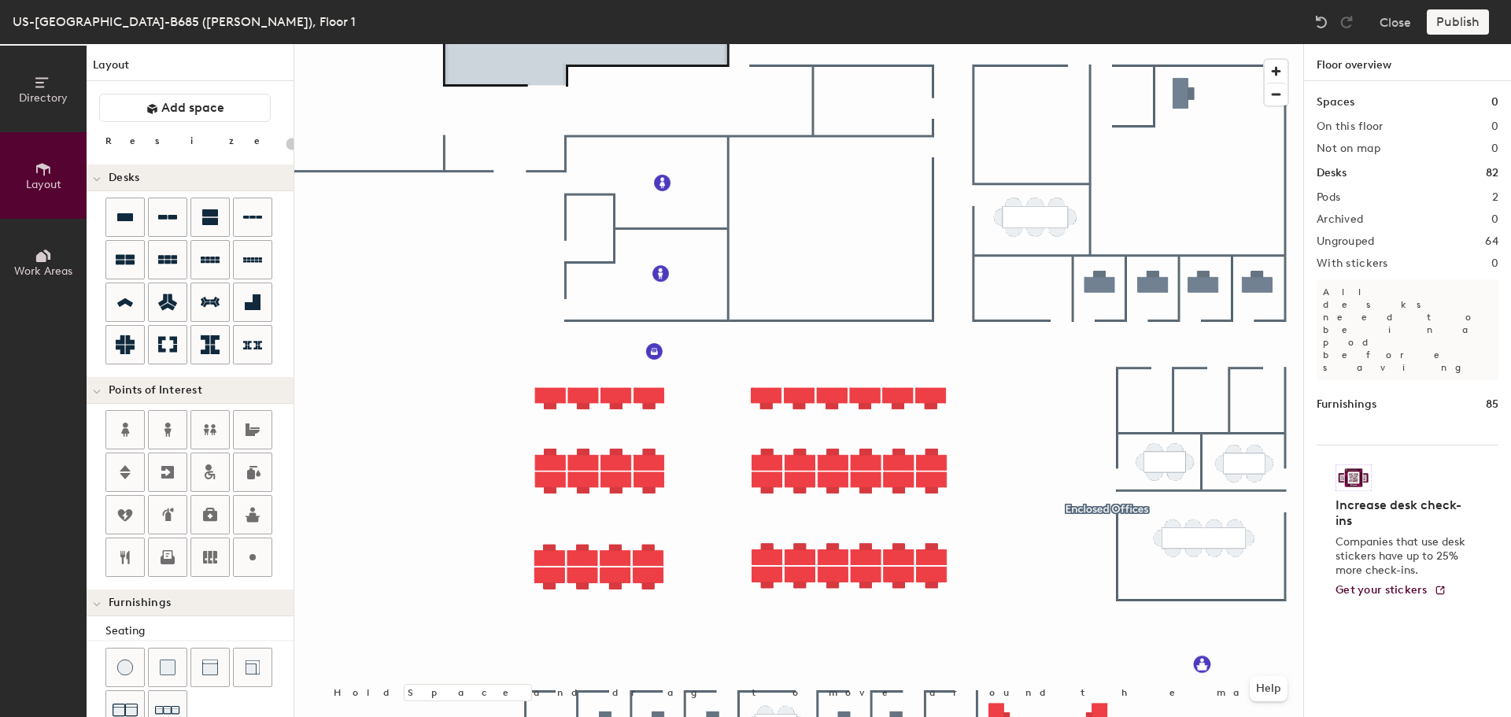
type input "100"
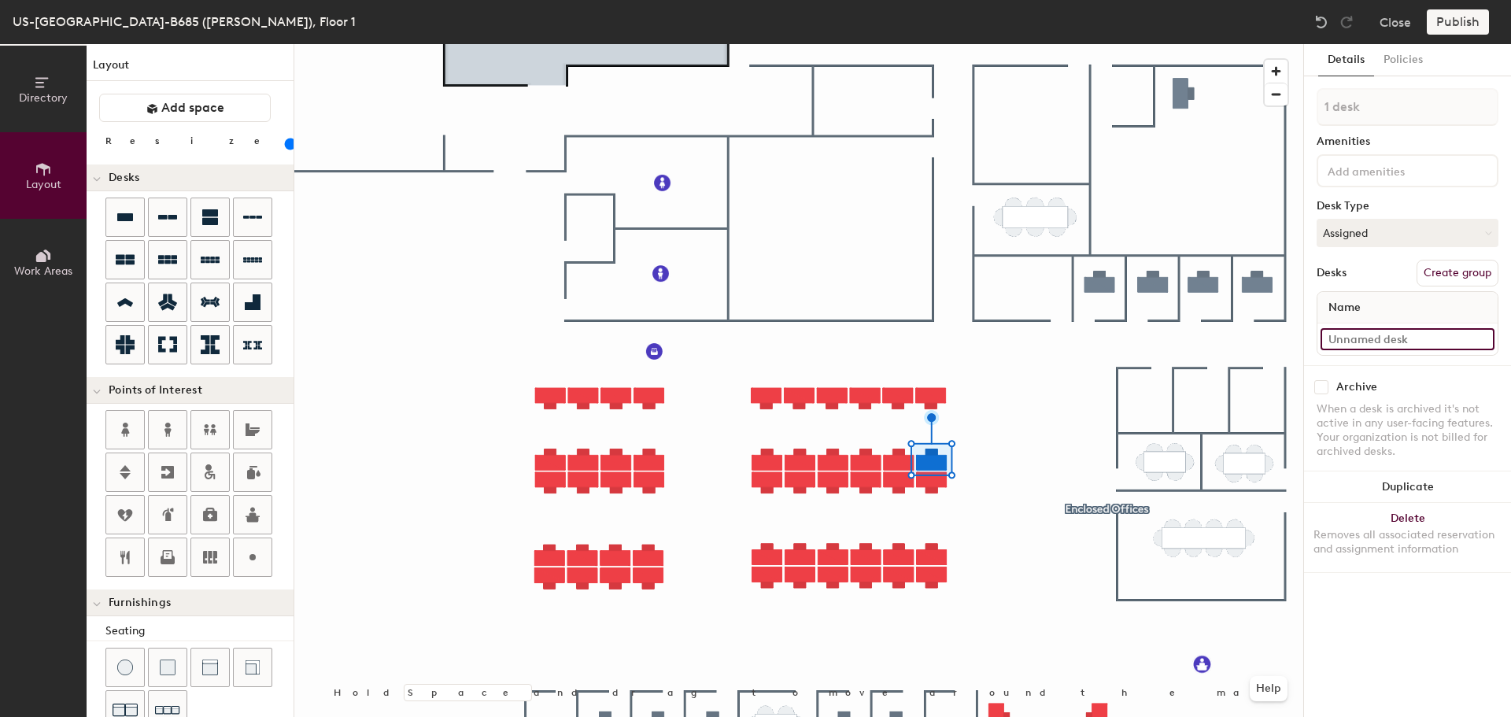
click at [1331, 339] on input at bounding box center [1408, 339] width 174 height 22
type input "141L"
click at [1403, 337] on input at bounding box center [1408, 339] width 174 height 22
type input "141M"
click at [865, 44] on div at bounding box center [798, 44] width 1009 height 0
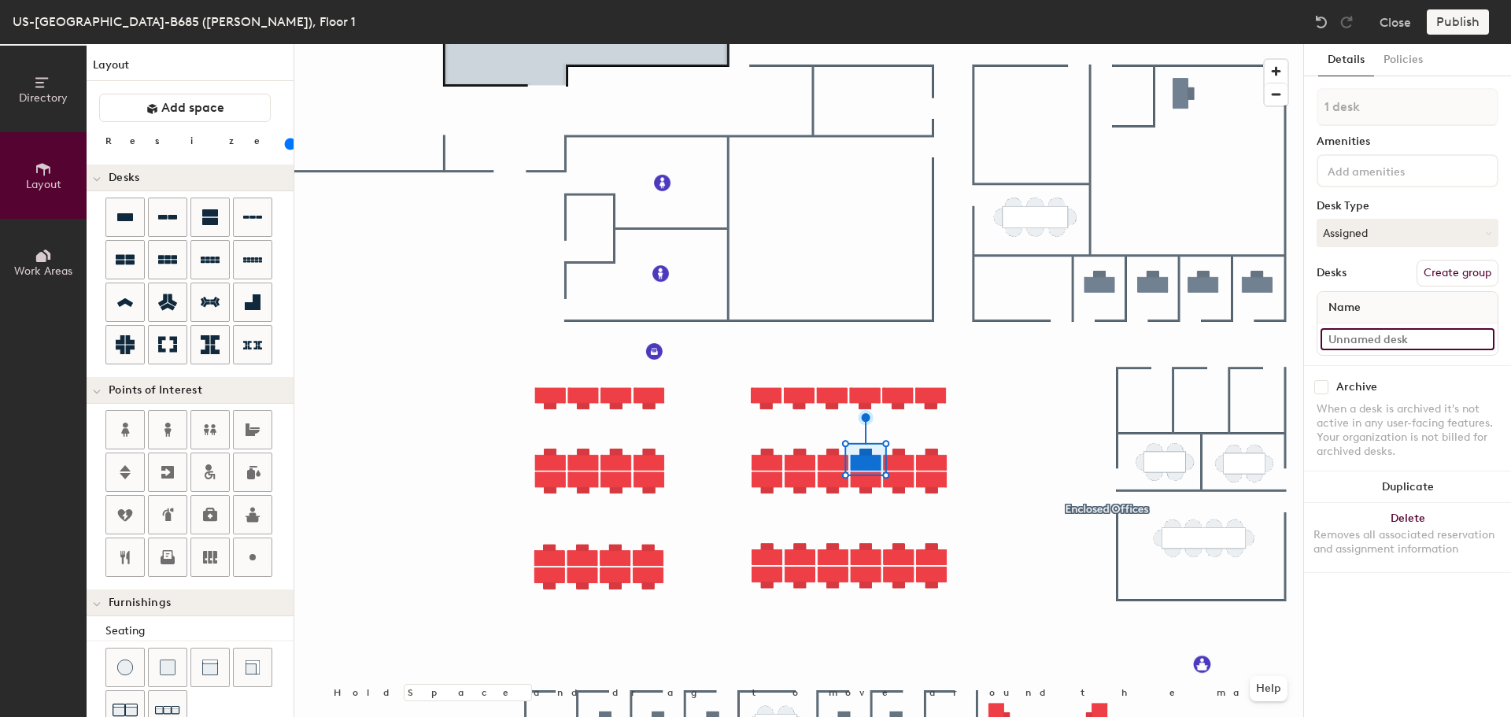
click at [1338, 339] on input at bounding box center [1408, 339] width 174 height 22
type input "141N"
click at [1340, 334] on input at bounding box center [1408, 339] width 174 height 22
type input "141P"
click at [1358, 340] on input at bounding box center [1408, 339] width 174 height 22
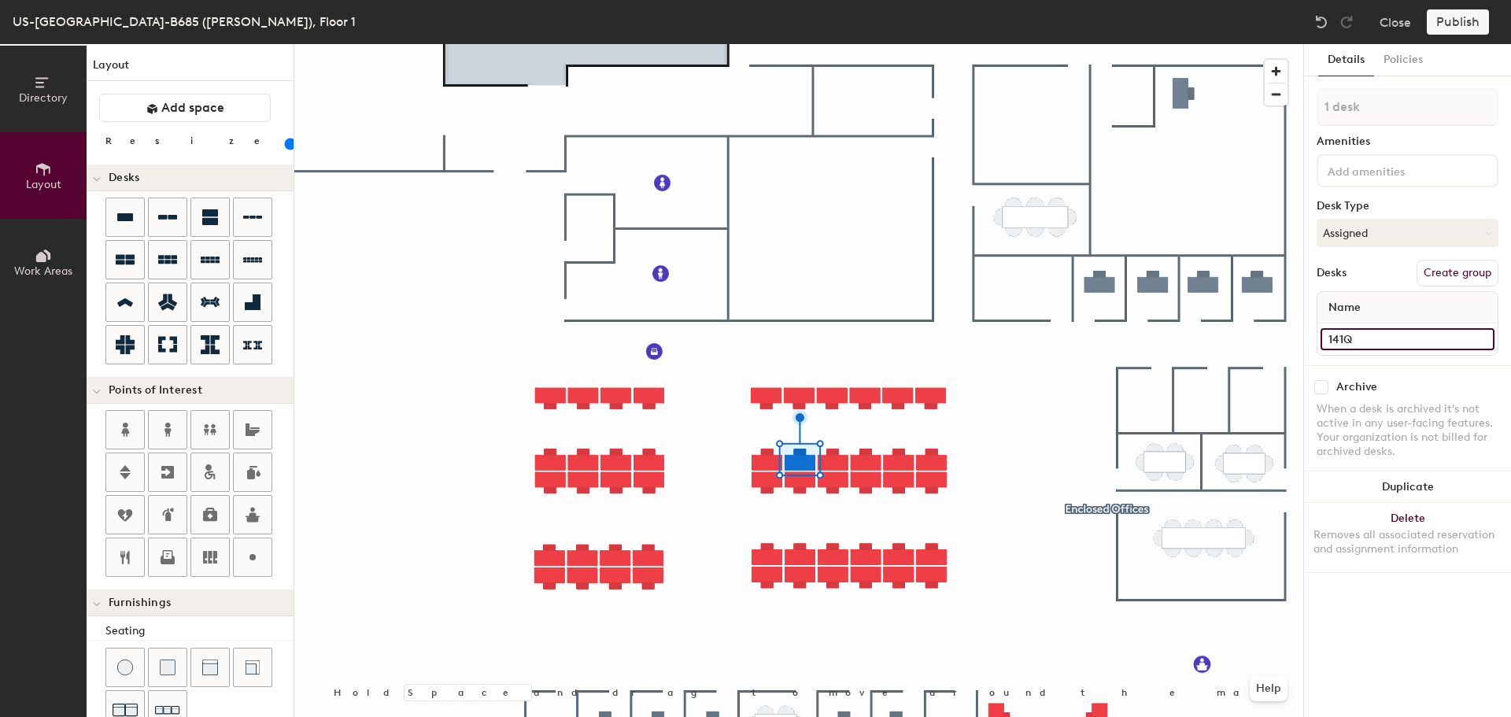
type input "141Q"
click at [1336, 336] on input at bounding box center [1408, 339] width 174 height 22
type input "141R"
click at [1331, 335] on input at bounding box center [1408, 339] width 174 height 22
type input "141S"
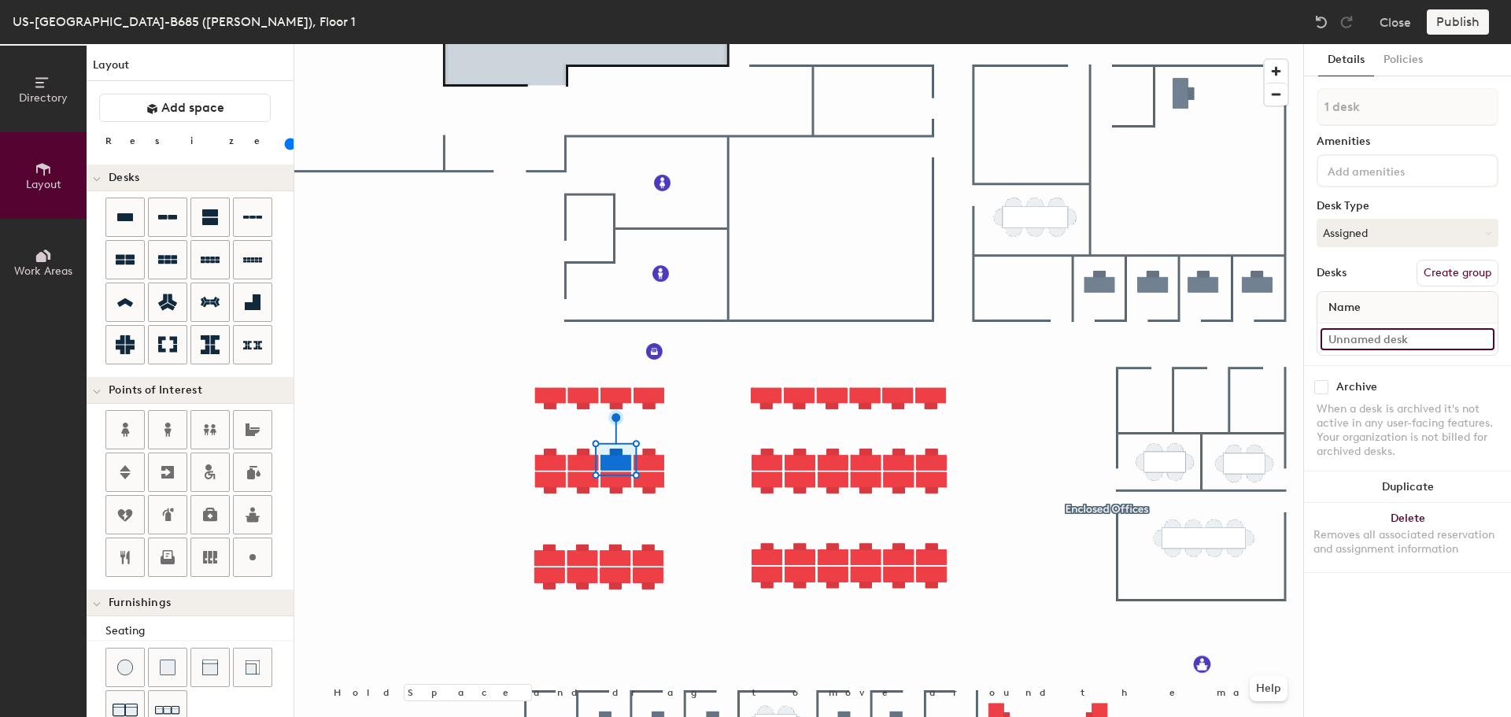
click at [1344, 331] on input at bounding box center [1408, 339] width 174 height 22
type input "141T"
click at [1344, 344] on input at bounding box center [1408, 339] width 174 height 22
type input "141U"
click at [1338, 344] on input at bounding box center [1408, 339] width 174 height 22
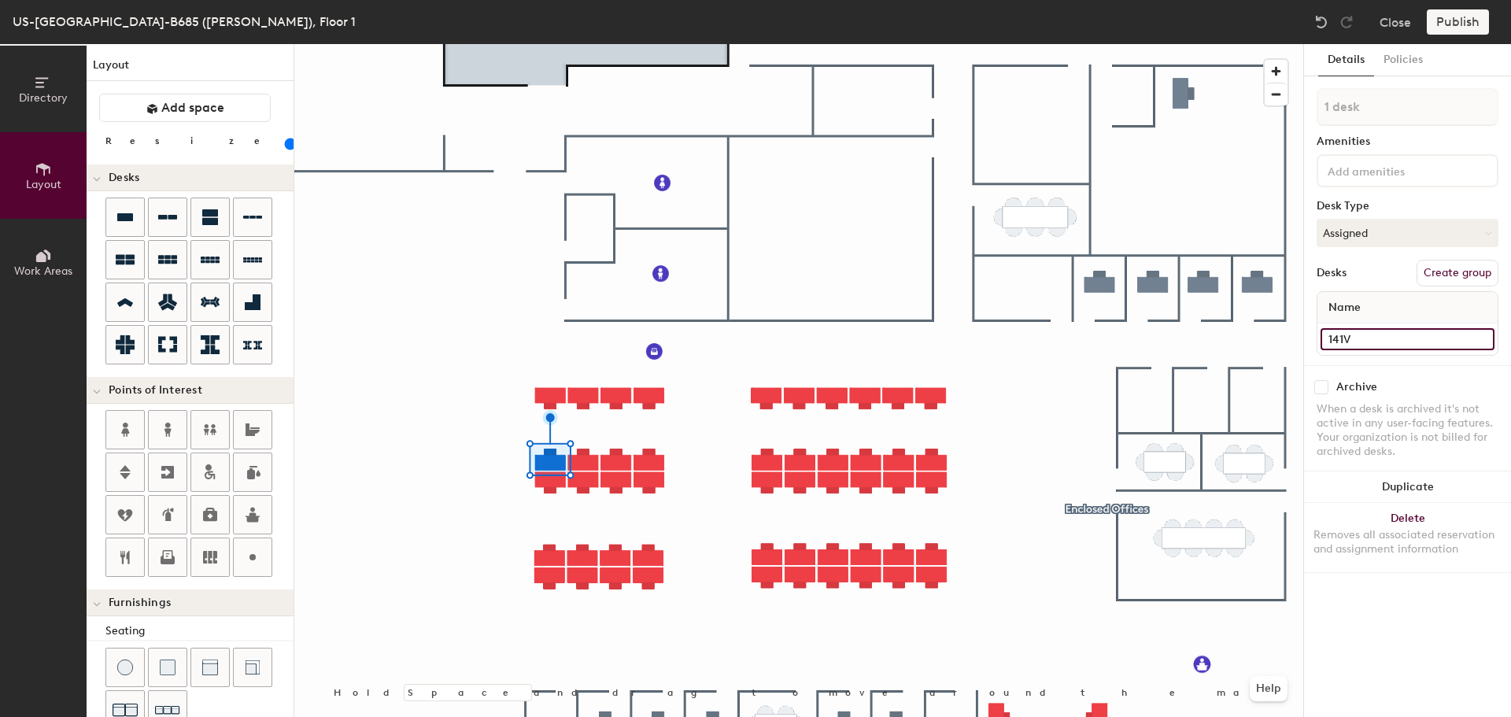
type input "141V"
click at [1381, 337] on input at bounding box center [1408, 339] width 174 height 22
type input "141W"
click at [1330, 335] on input at bounding box center [1408, 339] width 174 height 22
type input "141X"
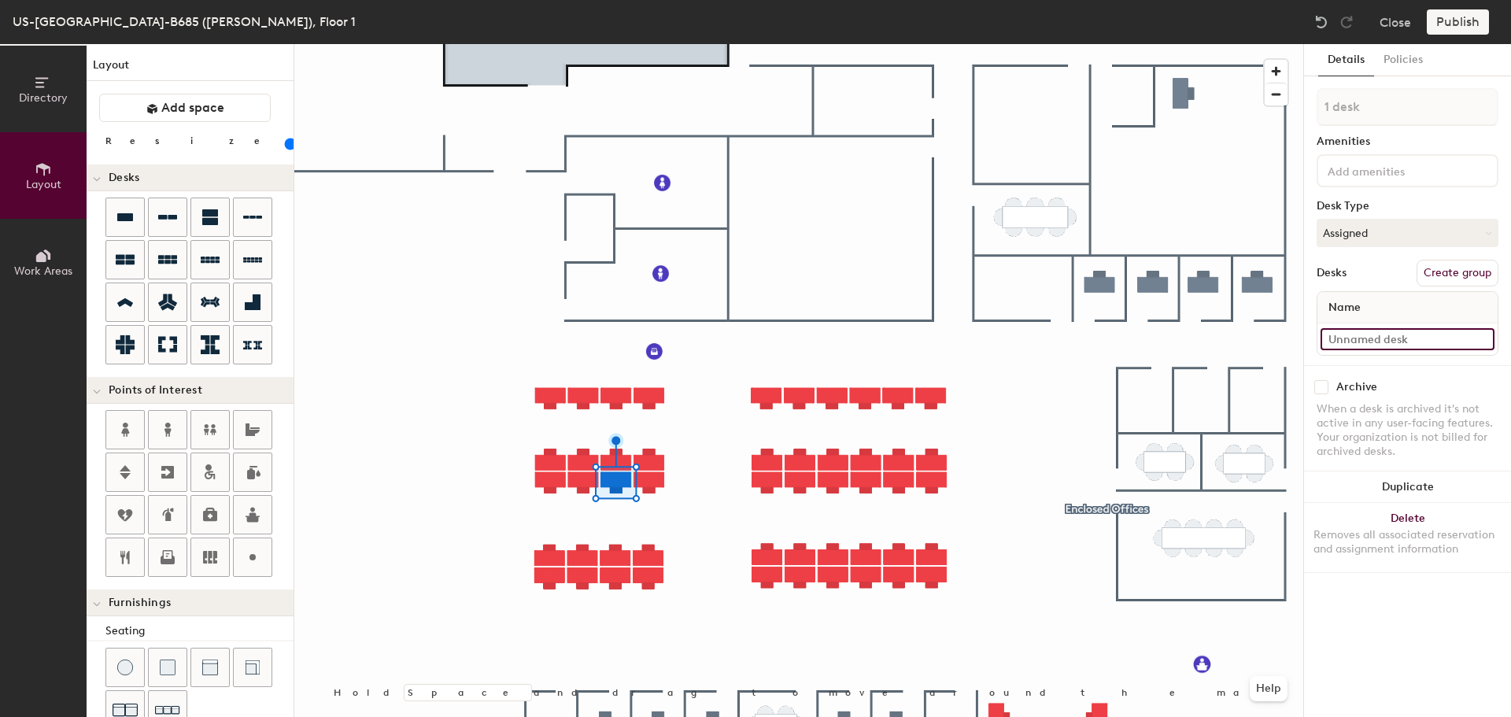
click at [1330, 346] on input at bounding box center [1408, 339] width 174 height 22
type input "141Y"
click at [1385, 341] on input at bounding box center [1408, 339] width 174 height 22
type input "141Z"
click at [1332, 341] on input at bounding box center [1408, 339] width 174 height 22
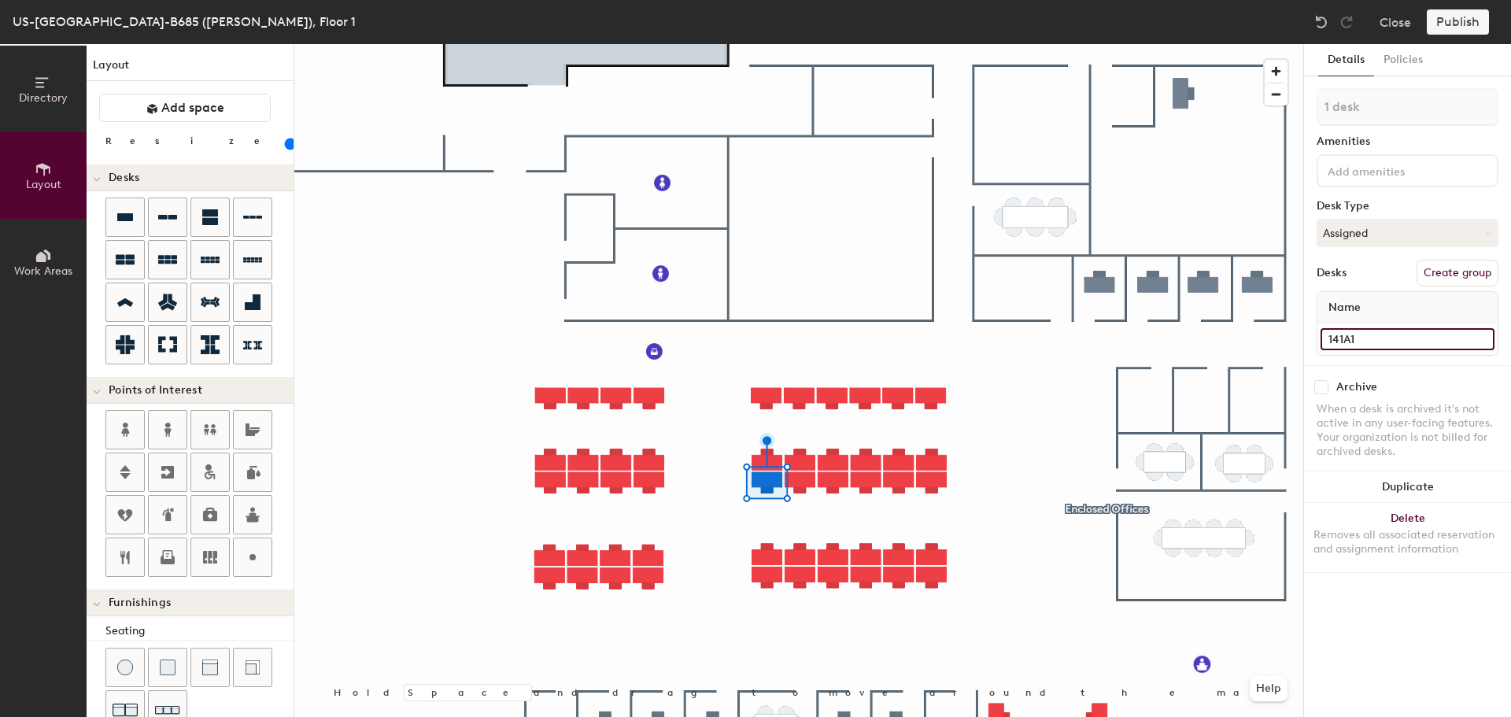
type input "141A1"
click at [798, 44] on div at bounding box center [798, 44] width 1009 height 0
click at [1392, 328] on input at bounding box center [1408, 339] width 174 height 22
type input "141B1"
click at [1341, 338] on input at bounding box center [1408, 339] width 174 height 22
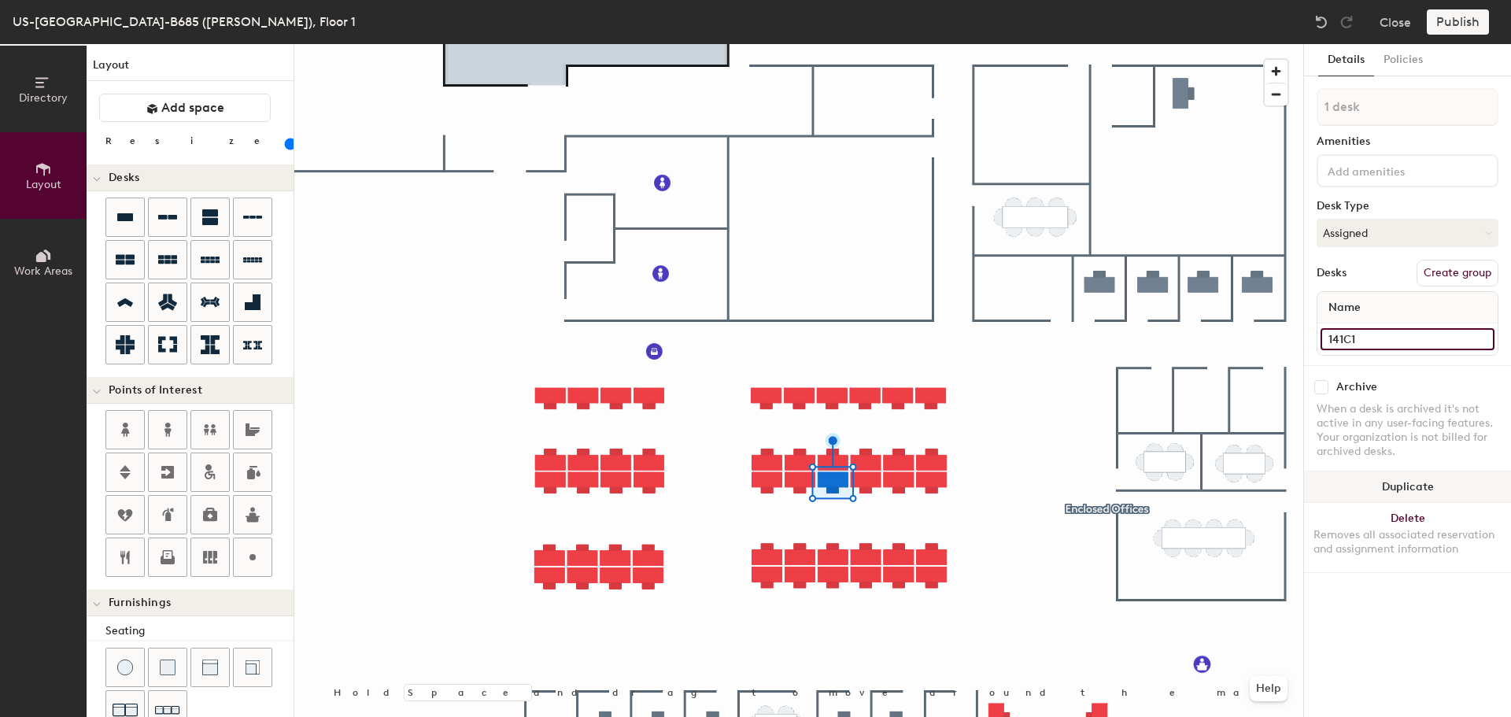
type input "141C1"
click at [1348, 345] on input at bounding box center [1408, 339] width 174 height 22
type input "141D1"
click at [1334, 337] on input at bounding box center [1408, 339] width 174 height 22
type input "141E1"
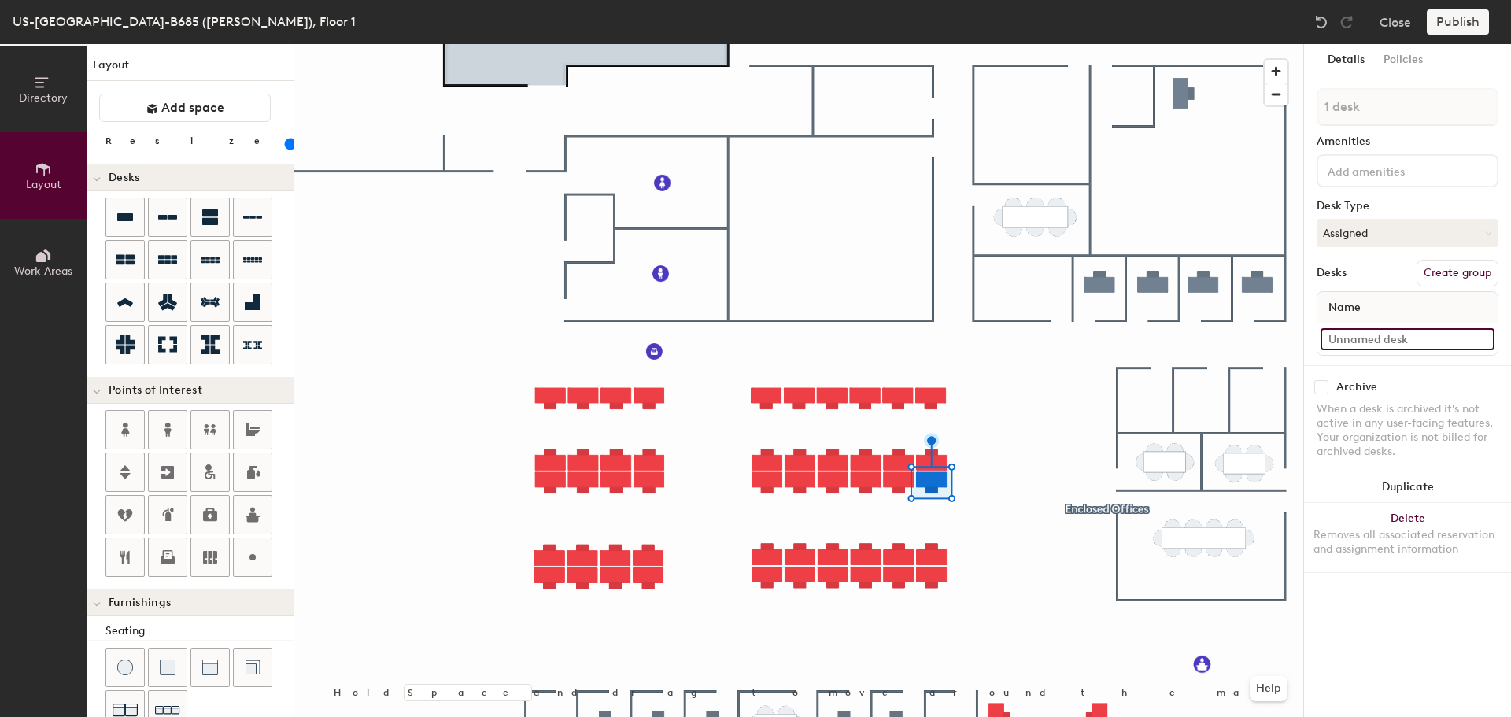
click at [1373, 340] on input at bounding box center [1408, 339] width 174 height 22
type input "141F1"
click at [1333, 341] on input at bounding box center [1408, 339] width 174 height 22
type input "141G1"
click at [1342, 334] on input at bounding box center [1408, 339] width 174 height 22
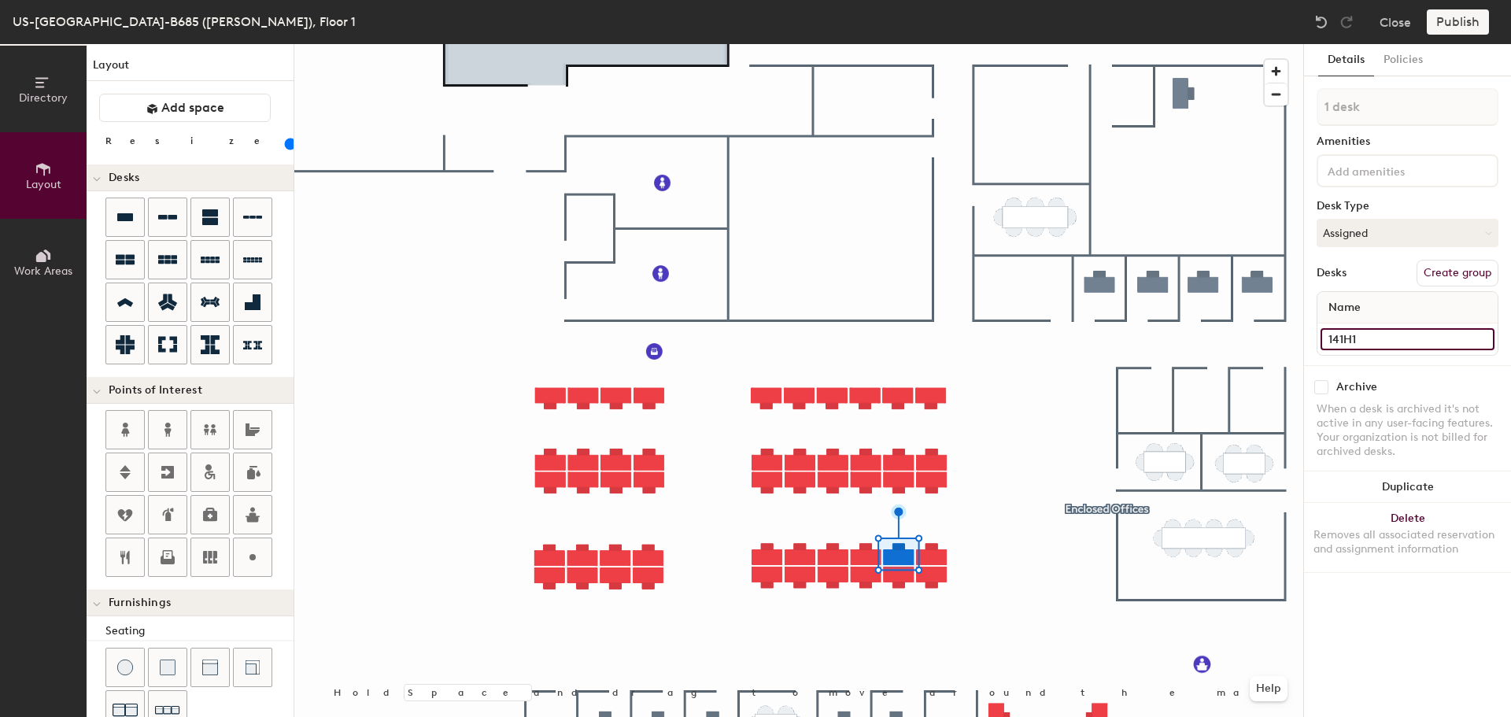
type input "141H1"
click at [1339, 346] on input at bounding box center [1408, 339] width 174 height 22
type input "141J1"
click at [1348, 340] on input at bounding box center [1408, 339] width 174 height 22
type input "141K1"
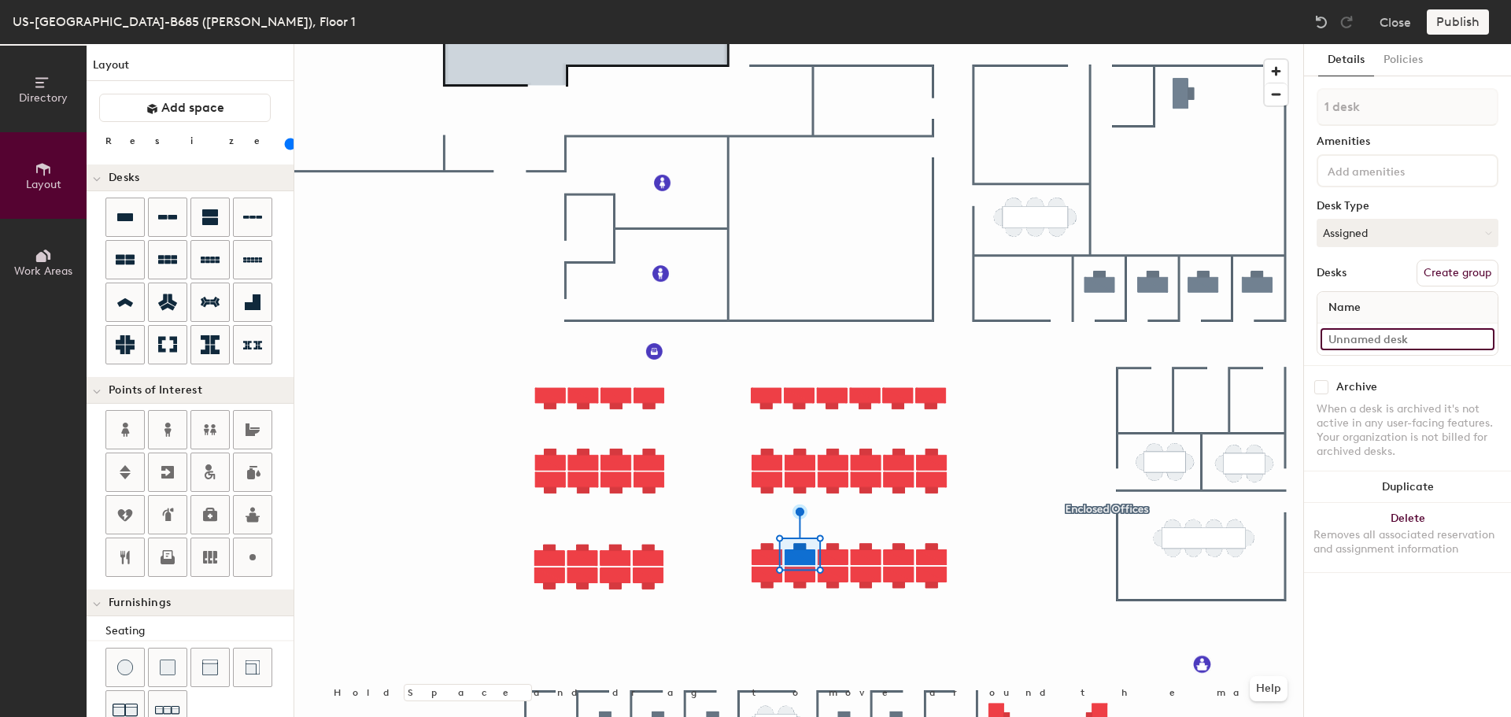
click at [1348, 344] on input at bounding box center [1408, 339] width 174 height 22
type input "141L1"
click at [1374, 331] on input at bounding box center [1408, 339] width 174 height 22
type input "141M1"
click at [1344, 338] on input at bounding box center [1408, 339] width 174 height 22
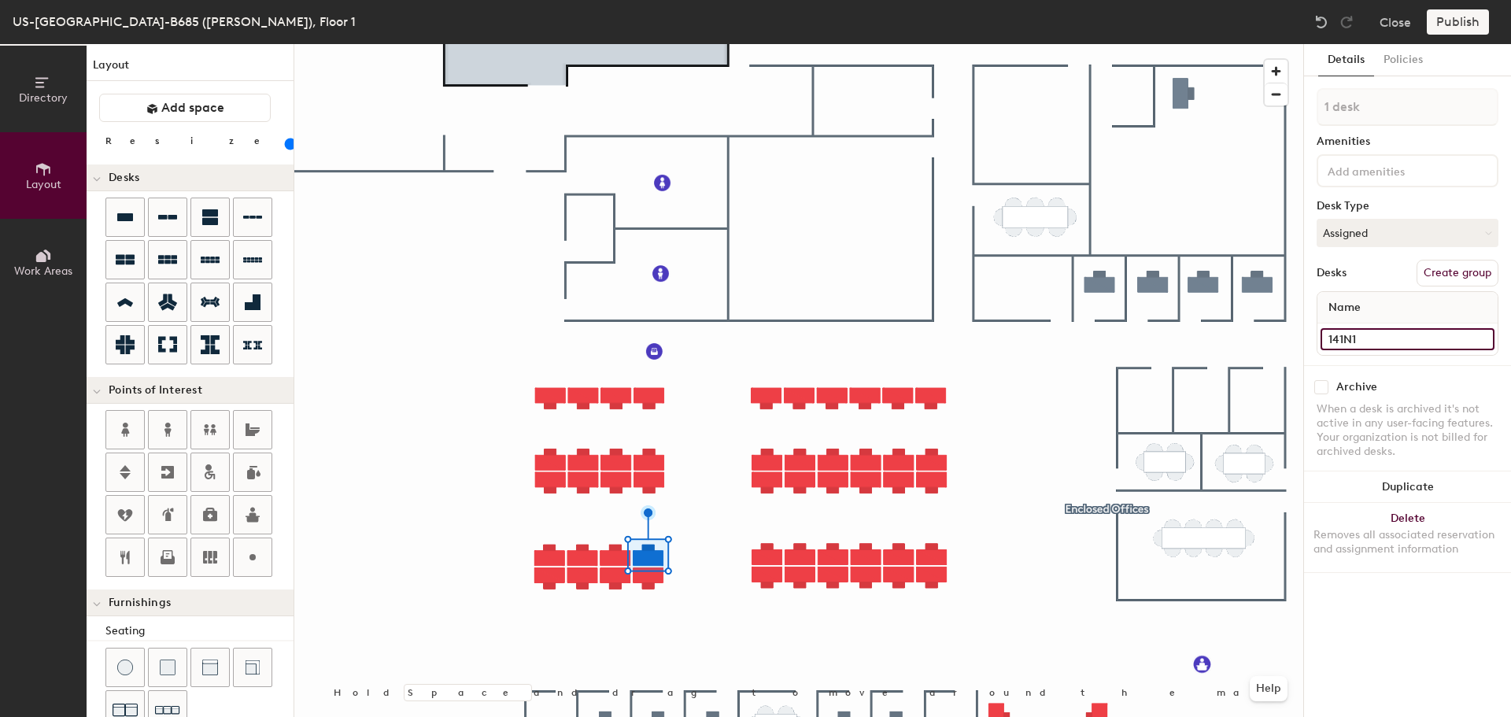
type input "141N1"
click at [1386, 336] on input at bounding box center [1408, 339] width 174 height 22
type input "141P1"
click at [1374, 339] on input at bounding box center [1408, 339] width 174 height 22
type input "141Q1"
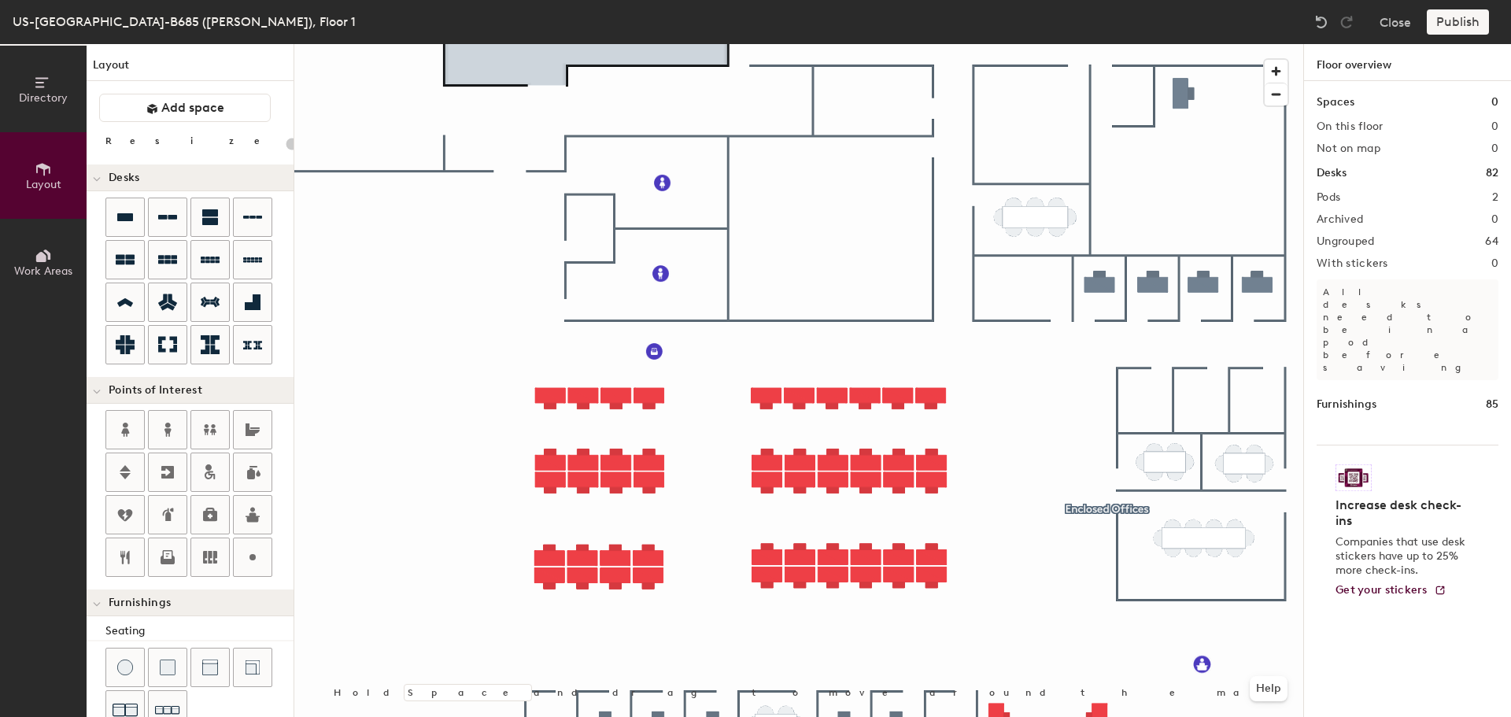
type input "100"
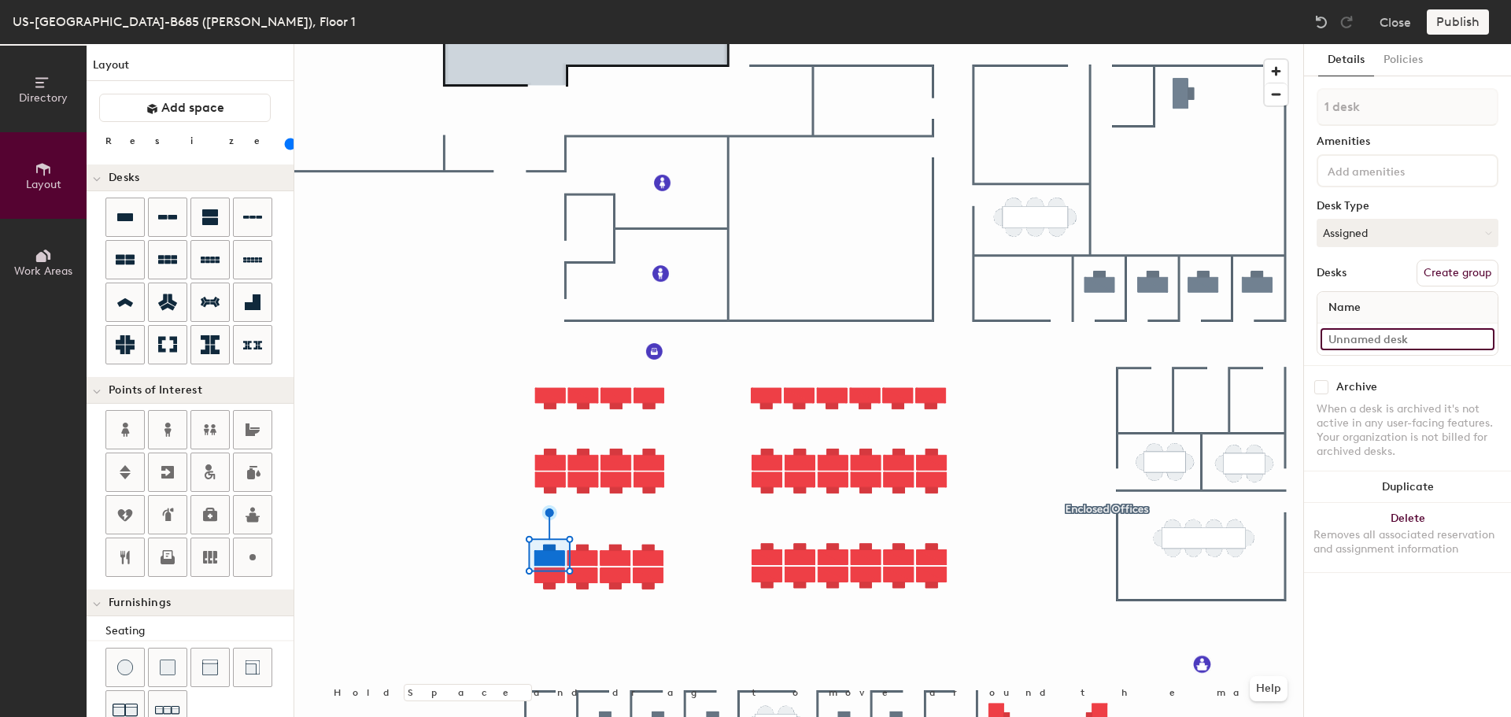
click at [1342, 342] on input at bounding box center [1408, 339] width 174 height 22
type input "141R1"
click at [1366, 338] on input at bounding box center [1408, 339] width 174 height 22
type input "141S1"
click at [1350, 338] on input at bounding box center [1408, 339] width 174 height 22
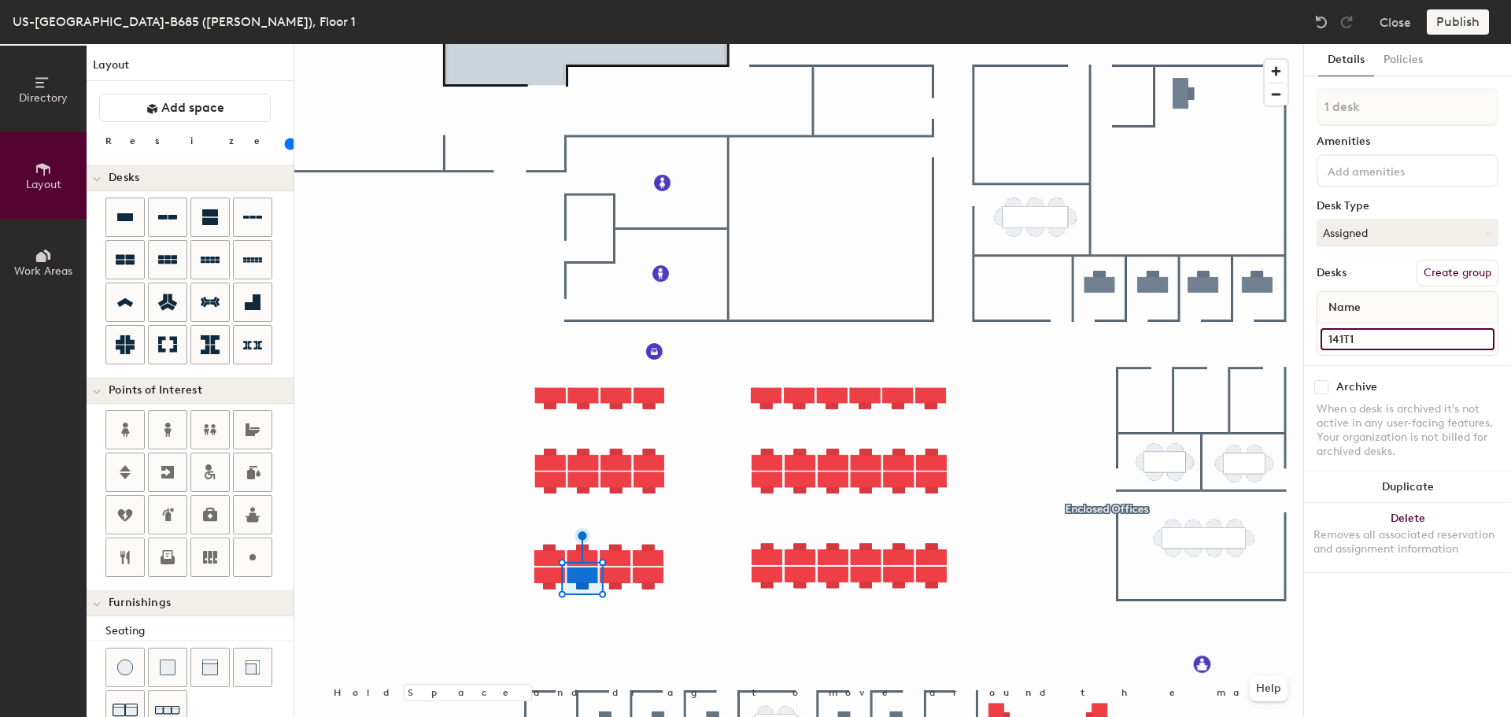
type input "141T1"
click at [1381, 342] on input at bounding box center [1408, 339] width 174 height 22
type input "141U1"
click at [1369, 341] on input at bounding box center [1408, 339] width 174 height 22
type input "141V1"
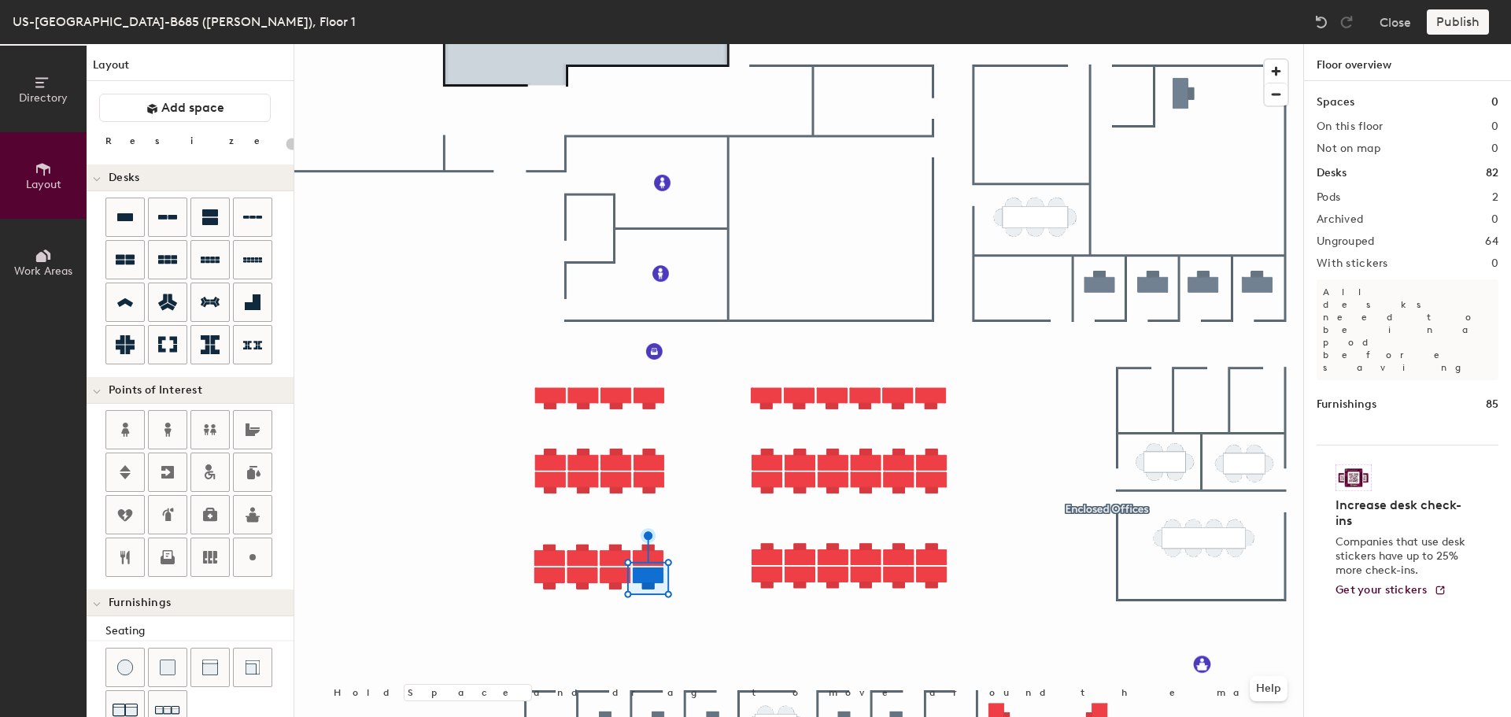
type input "100"
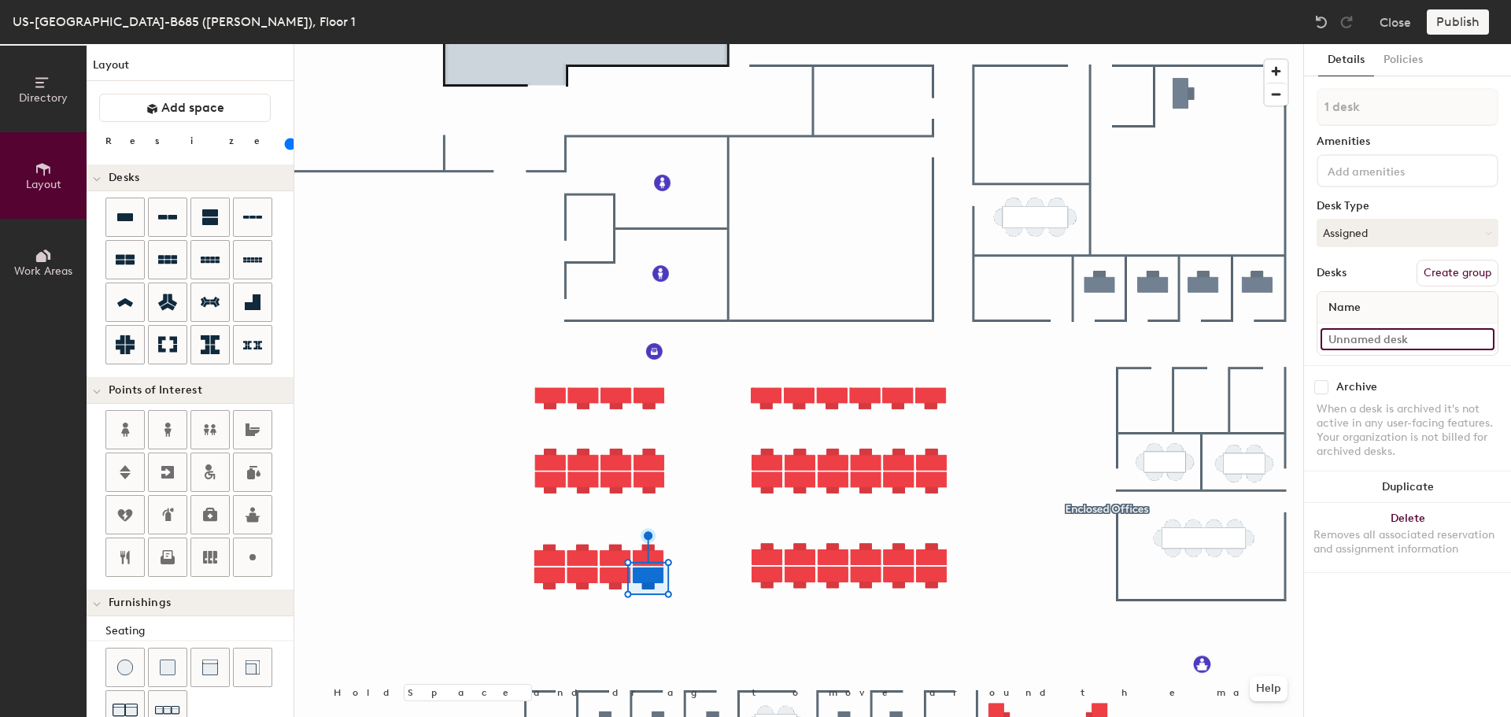
click at [1339, 338] on input at bounding box center [1408, 339] width 174 height 22
type input "141W1"
click at [791, 44] on div at bounding box center [798, 44] width 1009 height 0
click at [1360, 340] on input at bounding box center [1408, 339] width 174 height 22
type input "141X1"
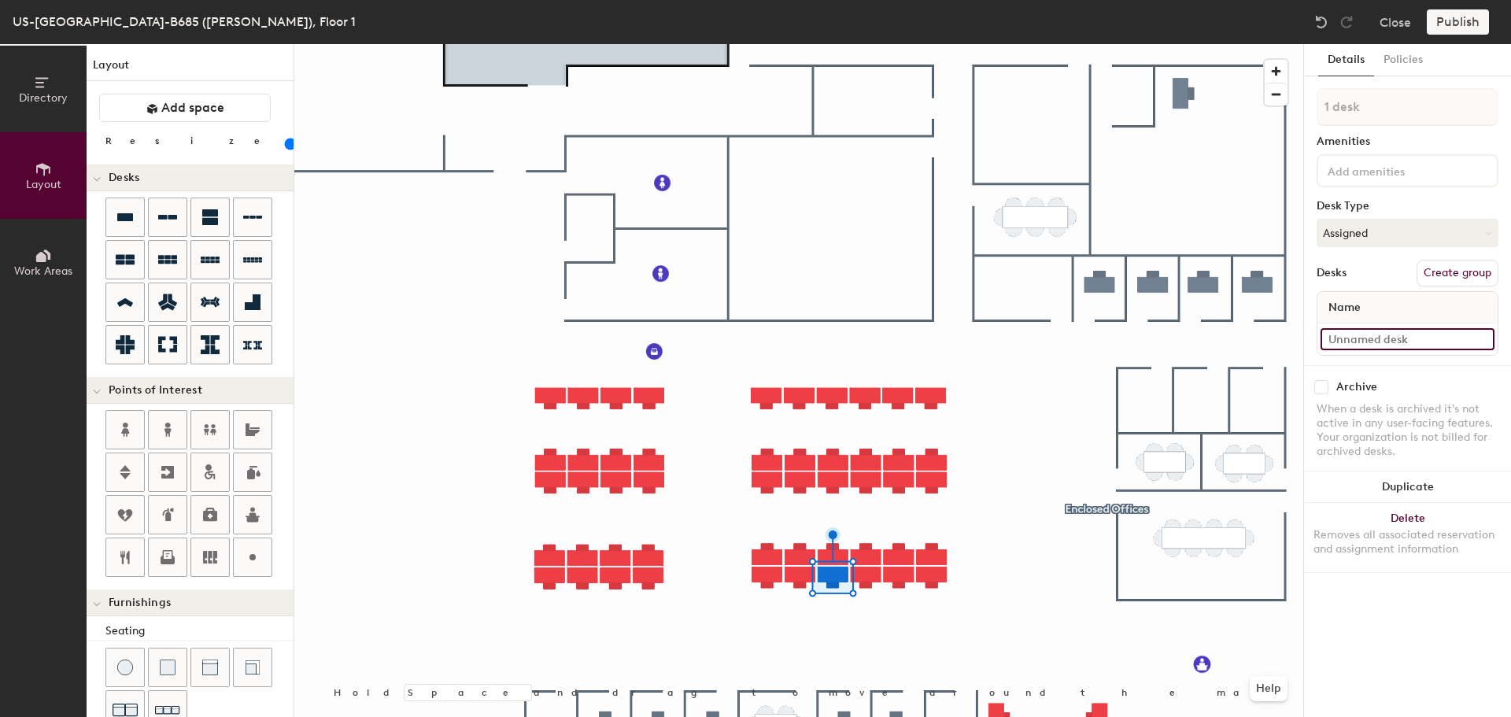
click at [1407, 338] on input at bounding box center [1408, 339] width 174 height 22
type input "141Y1"
click at [1421, 337] on input at bounding box center [1408, 339] width 174 height 22
type input "141Z1"
click at [1403, 336] on input at bounding box center [1408, 339] width 174 height 22
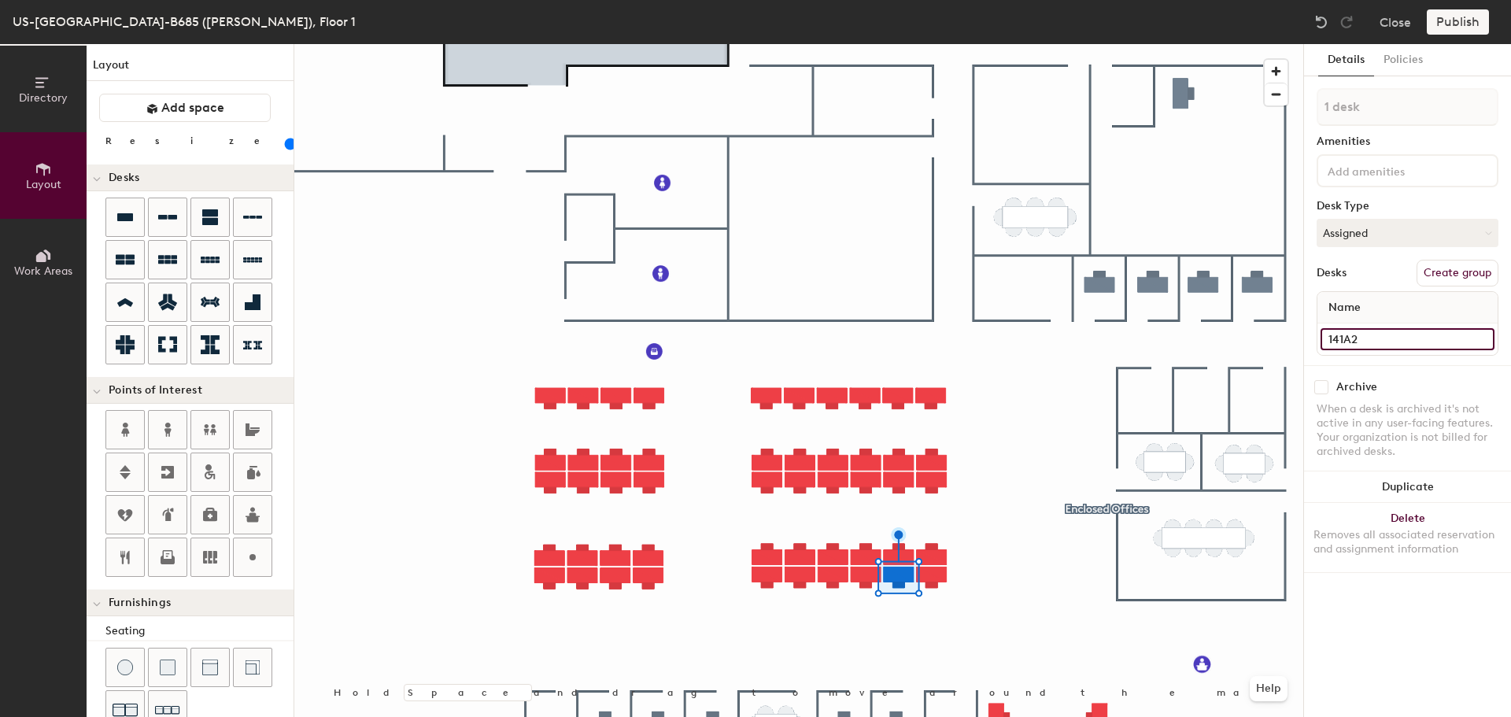
type input "141A2"
click at [1333, 346] on input at bounding box center [1408, 339] width 174 height 22
type input "141B2"
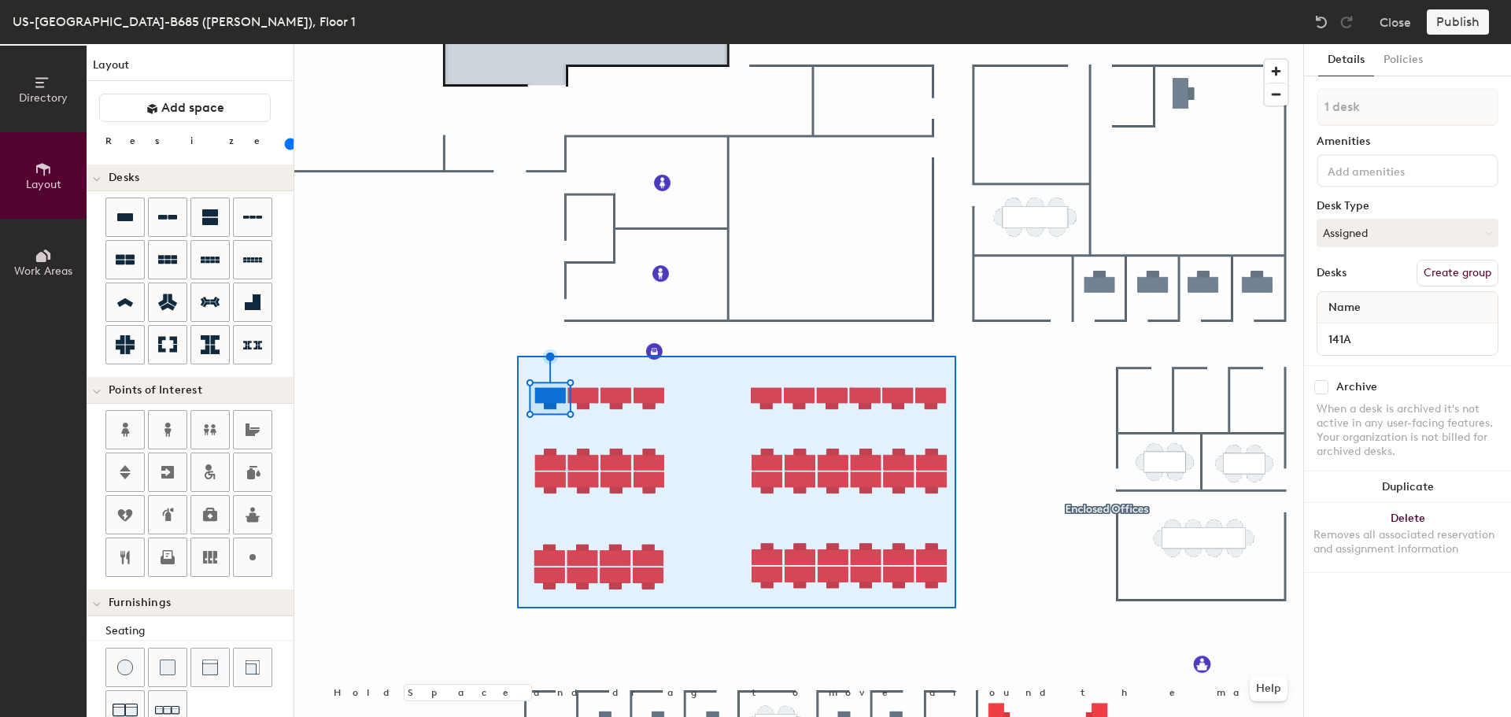
type input "50 desks"
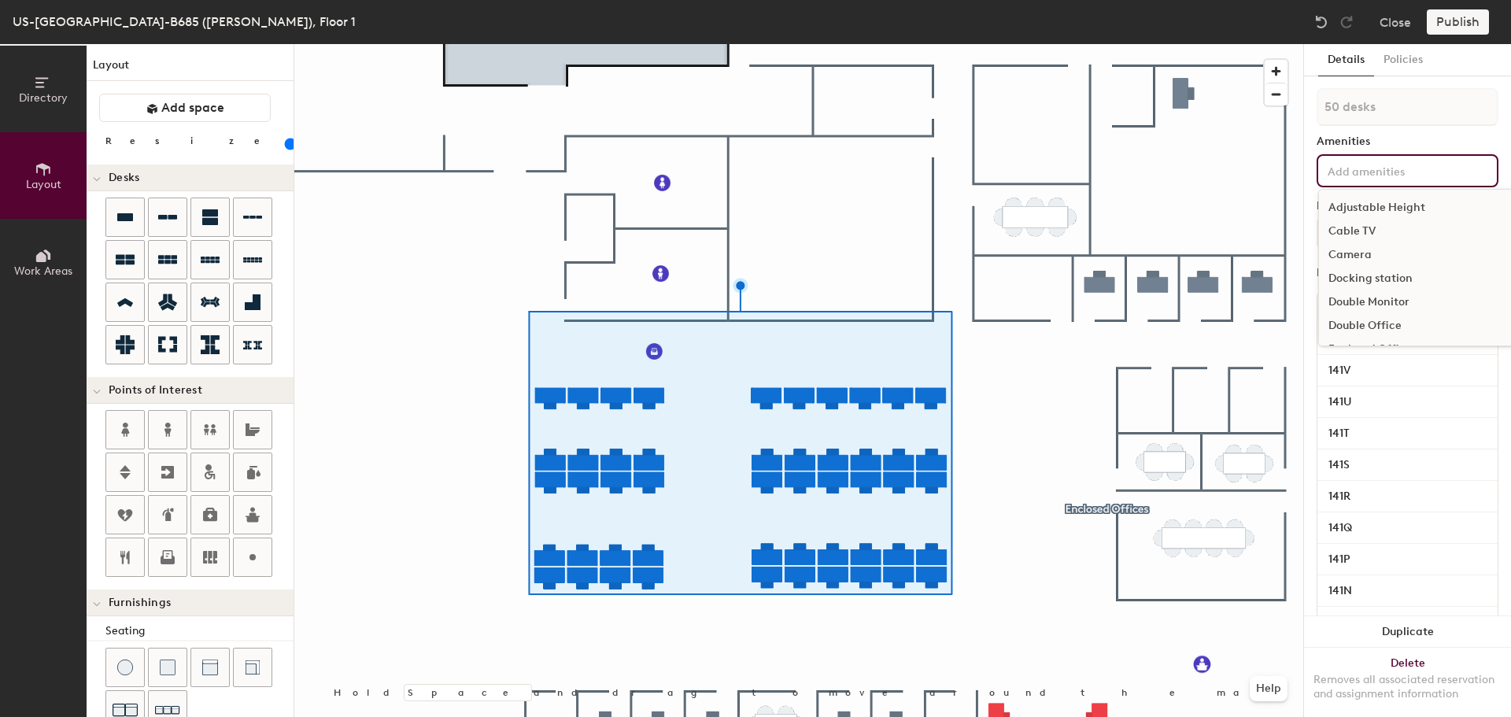
click at [1371, 172] on input at bounding box center [1396, 170] width 142 height 19
click at [1383, 199] on div "Adjustable Height" at bounding box center [1456, 208] width 275 height 24
click at [1367, 296] on div "Docking station" at bounding box center [1456, 302] width 275 height 24
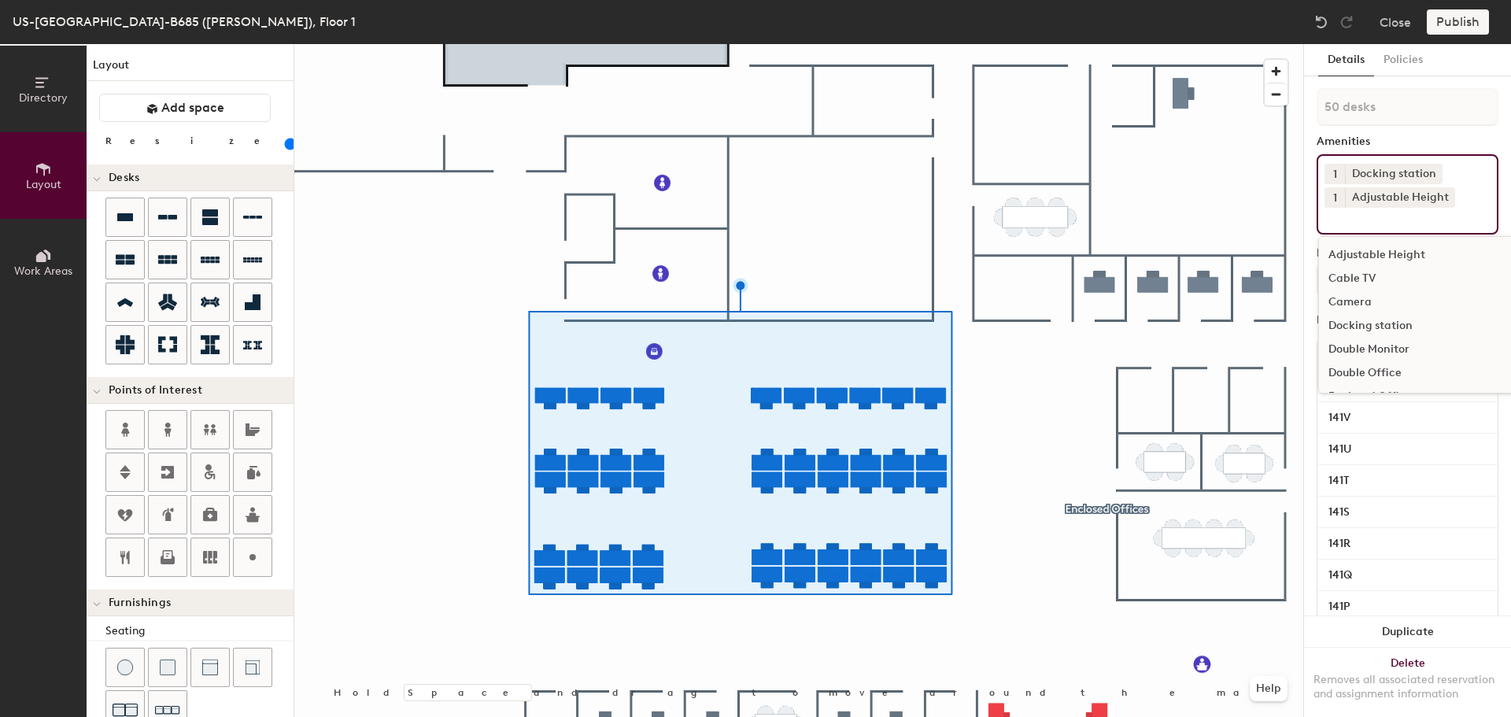
click at [1362, 349] on div "Double Monitor" at bounding box center [1456, 350] width 275 height 24
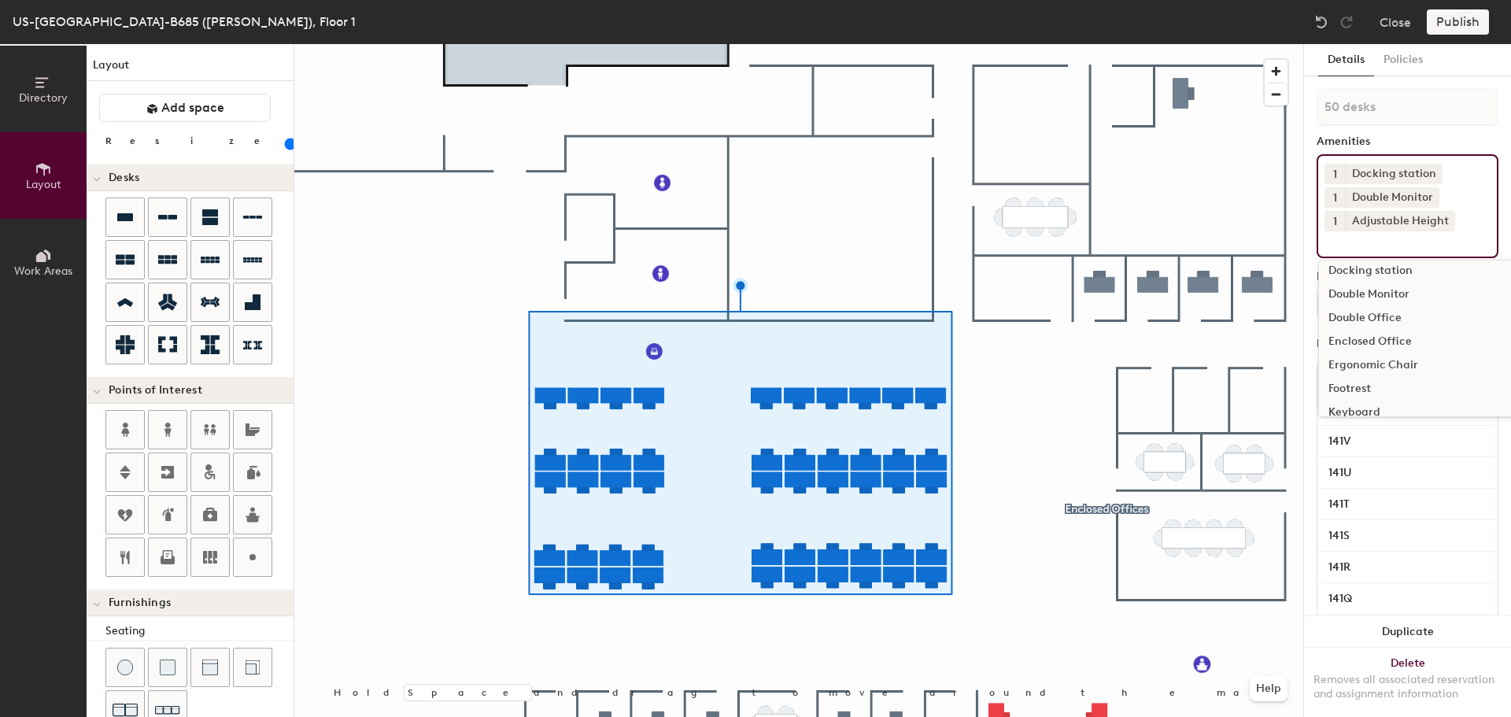
click at [1359, 358] on div "Ergonomic Chair" at bounding box center [1456, 365] width 275 height 24
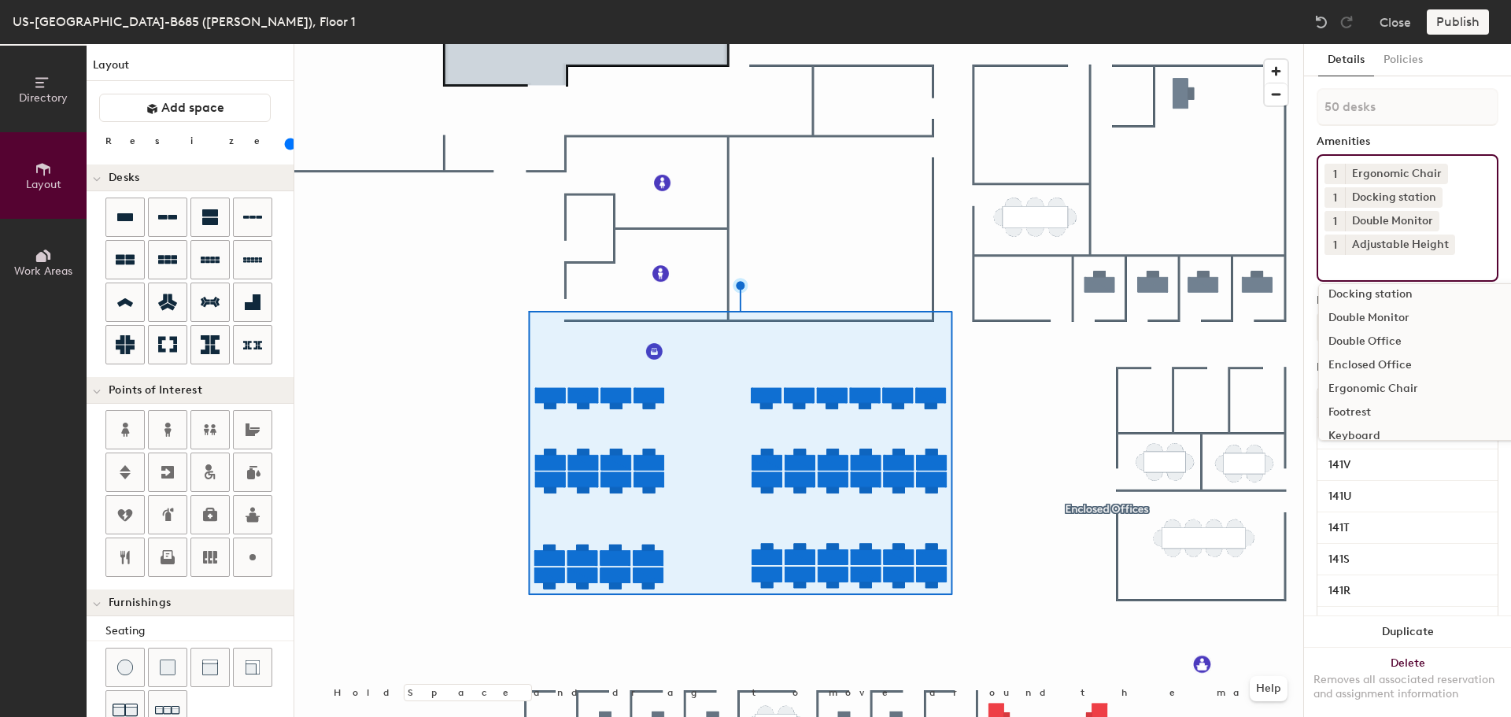
click at [1355, 427] on div "Keyboard" at bounding box center [1456, 436] width 275 height 24
click at [1355, 390] on div "Mouse" at bounding box center [1456, 397] width 275 height 24
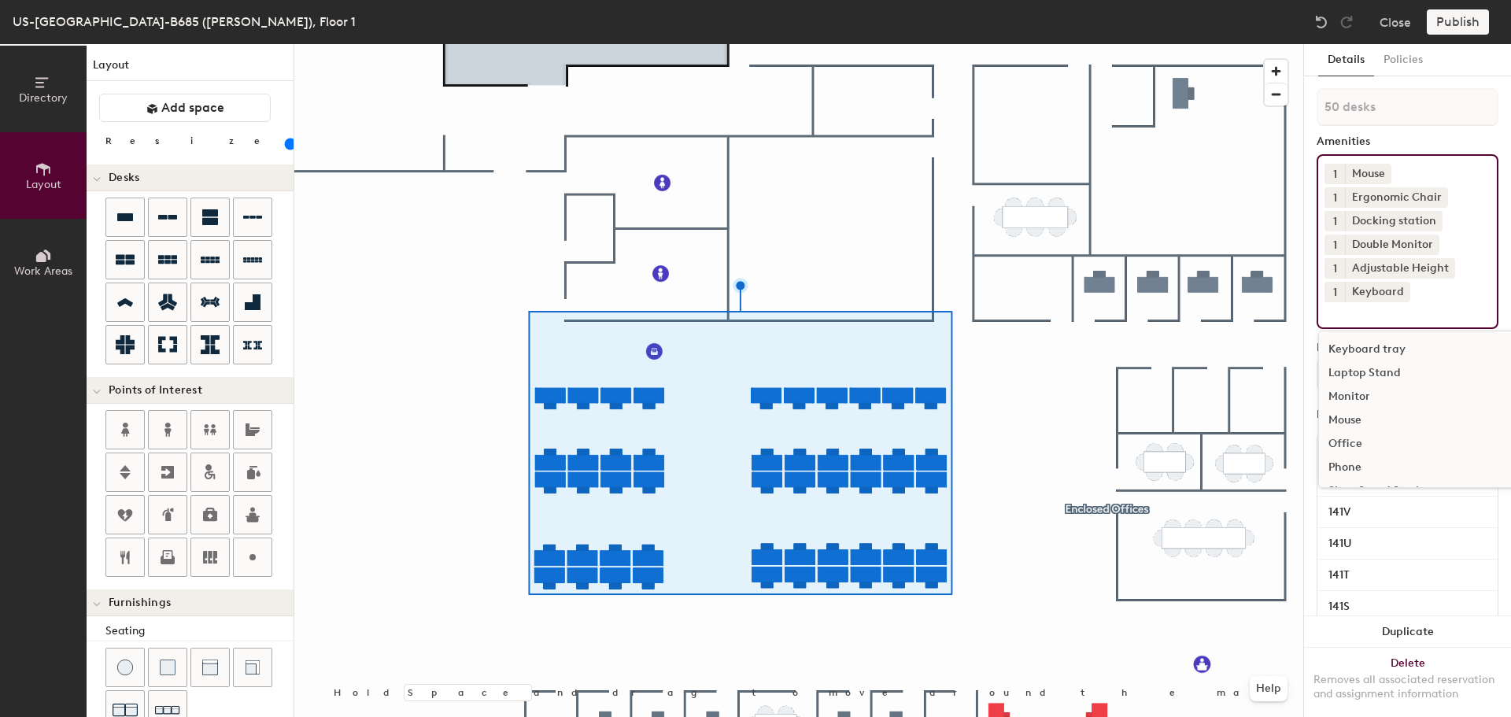
click at [1048, 44] on div at bounding box center [798, 44] width 1009 height 0
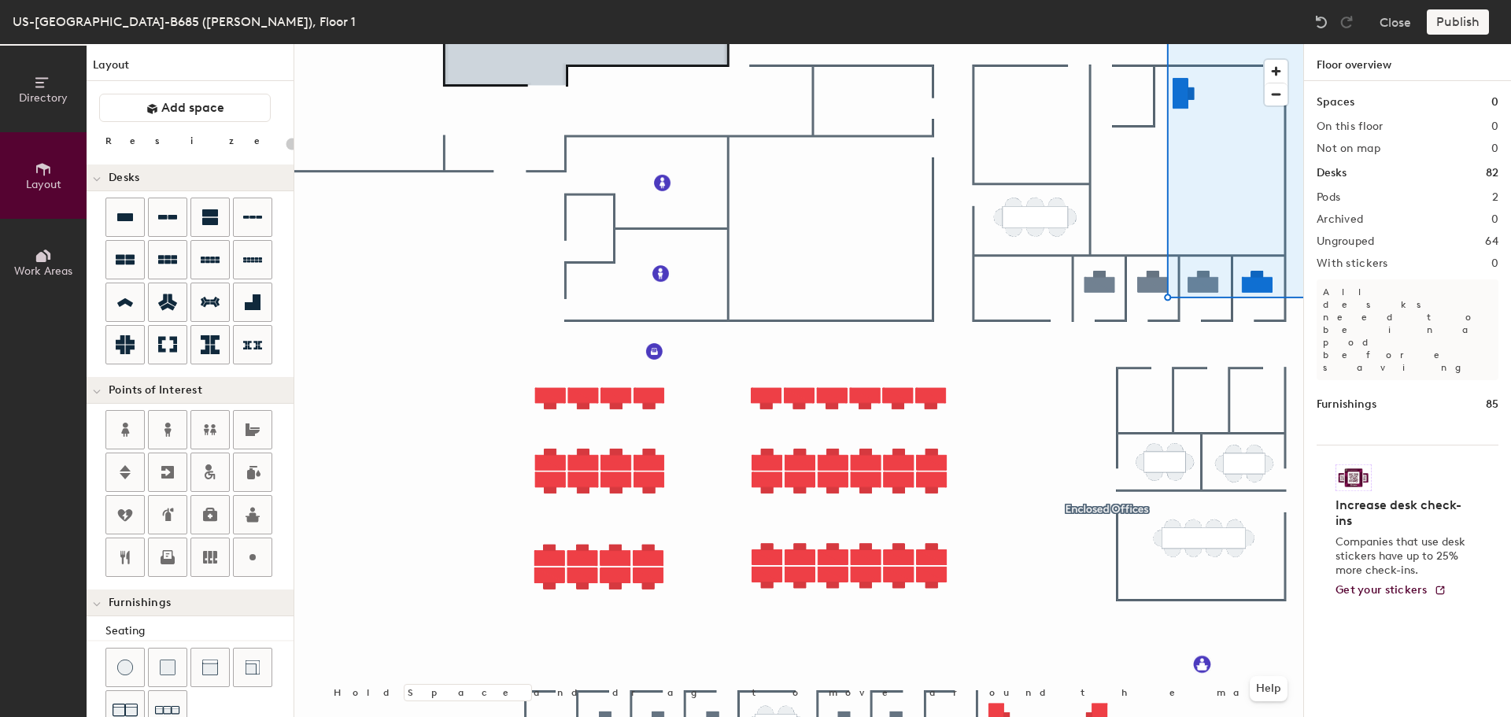
type input "20"
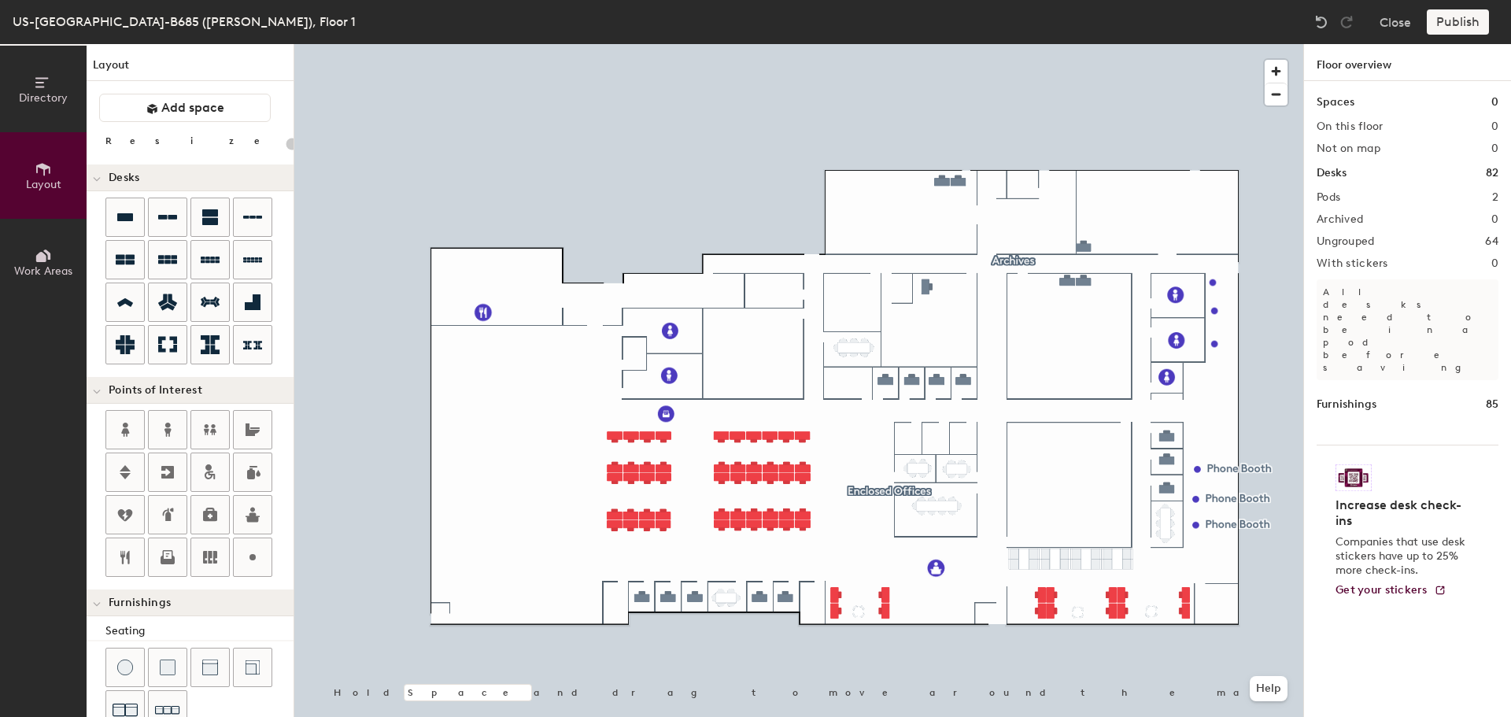
click at [48, 251] on icon at bounding box center [46, 254] width 7 height 10
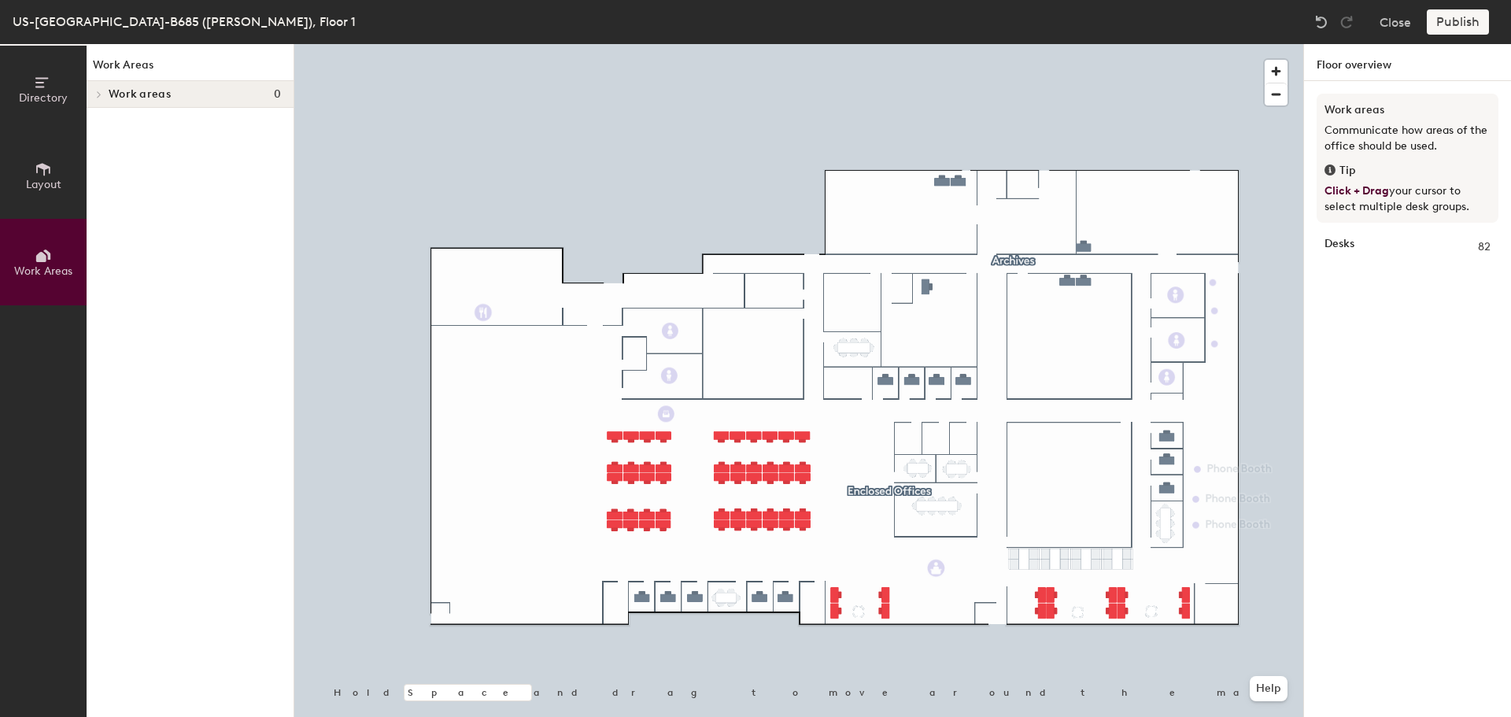
click at [105, 99] on div at bounding box center [97, 94] width 20 height 26
click at [54, 164] on button "Layout" at bounding box center [43, 175] width 87 height 87
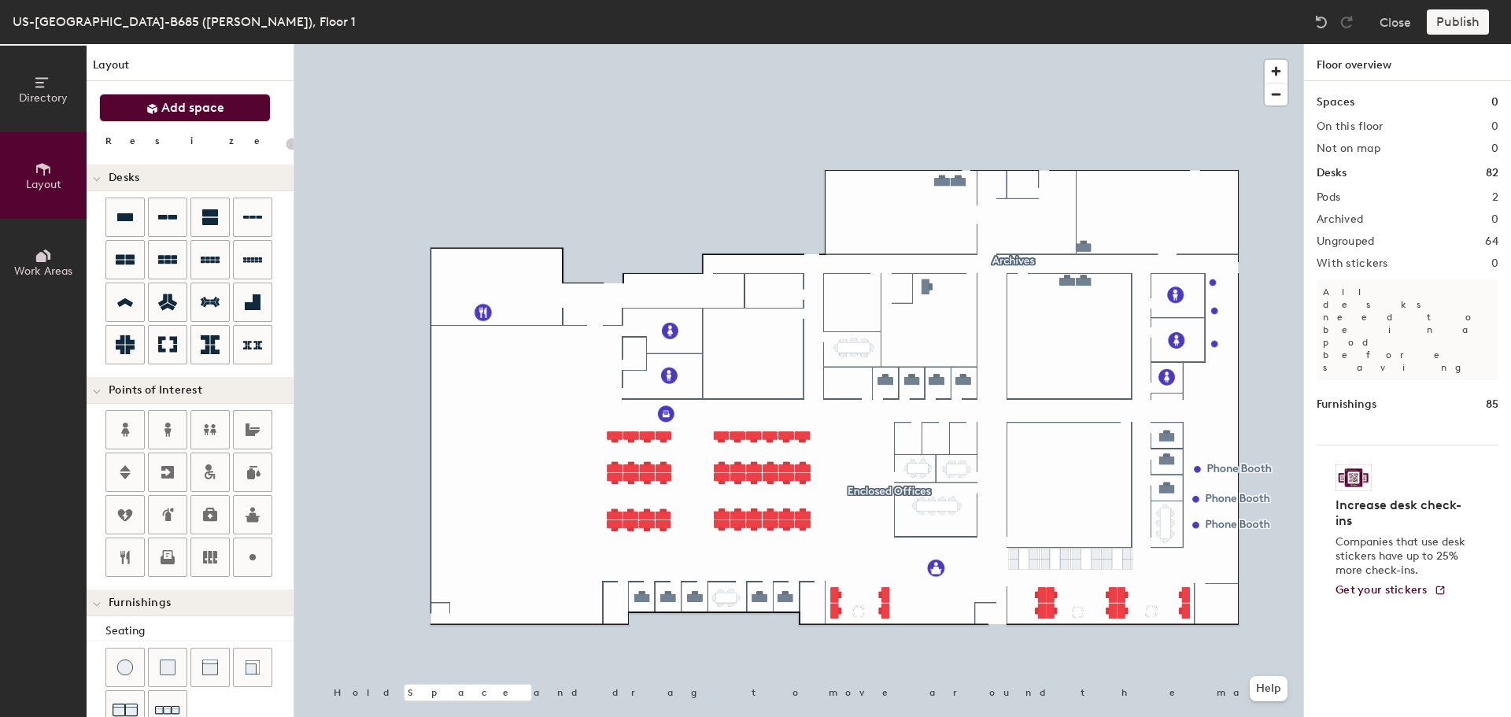
click at [216, 102] on span "Add space" at bounding box center [192, 108] width 63 height 16
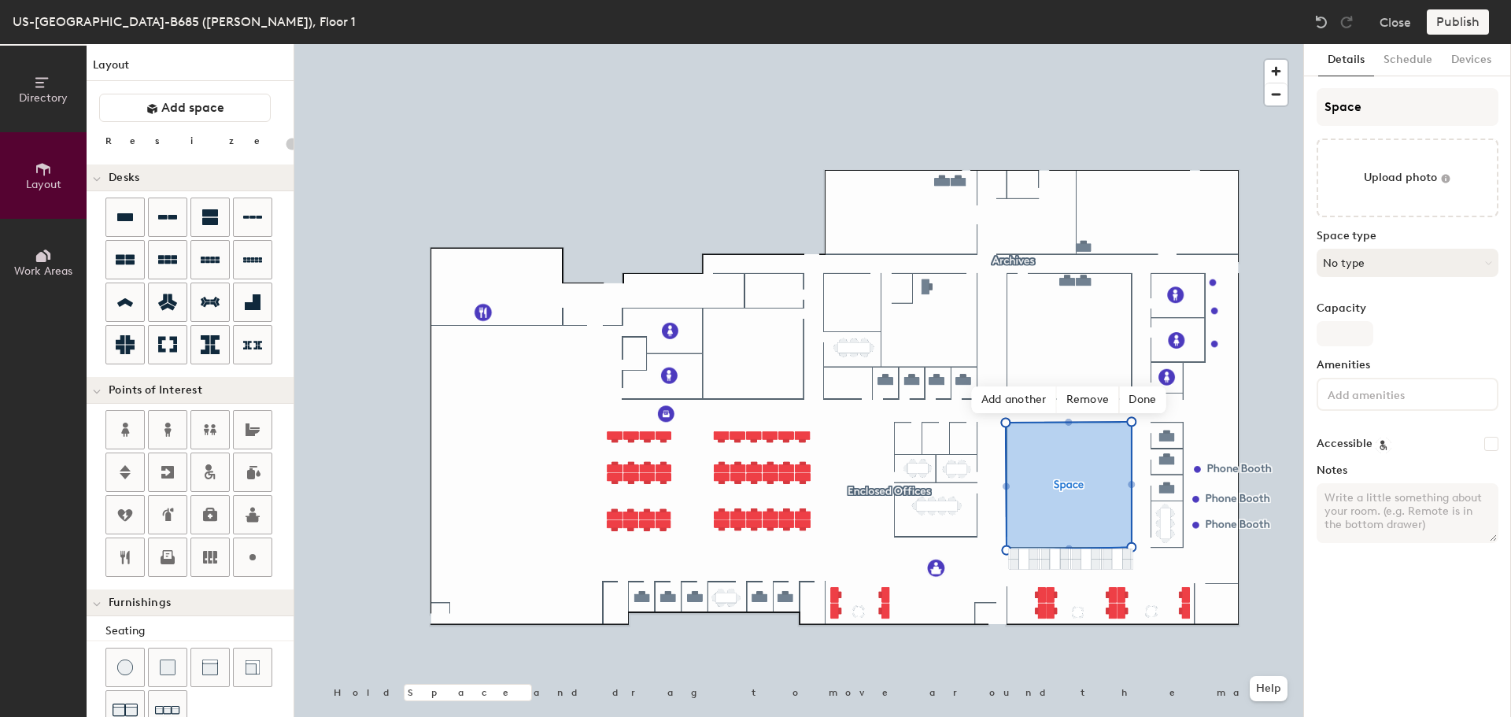
click at [1364, 253] on button "No type" at bounding box center [1408, 263] width 182 height 28
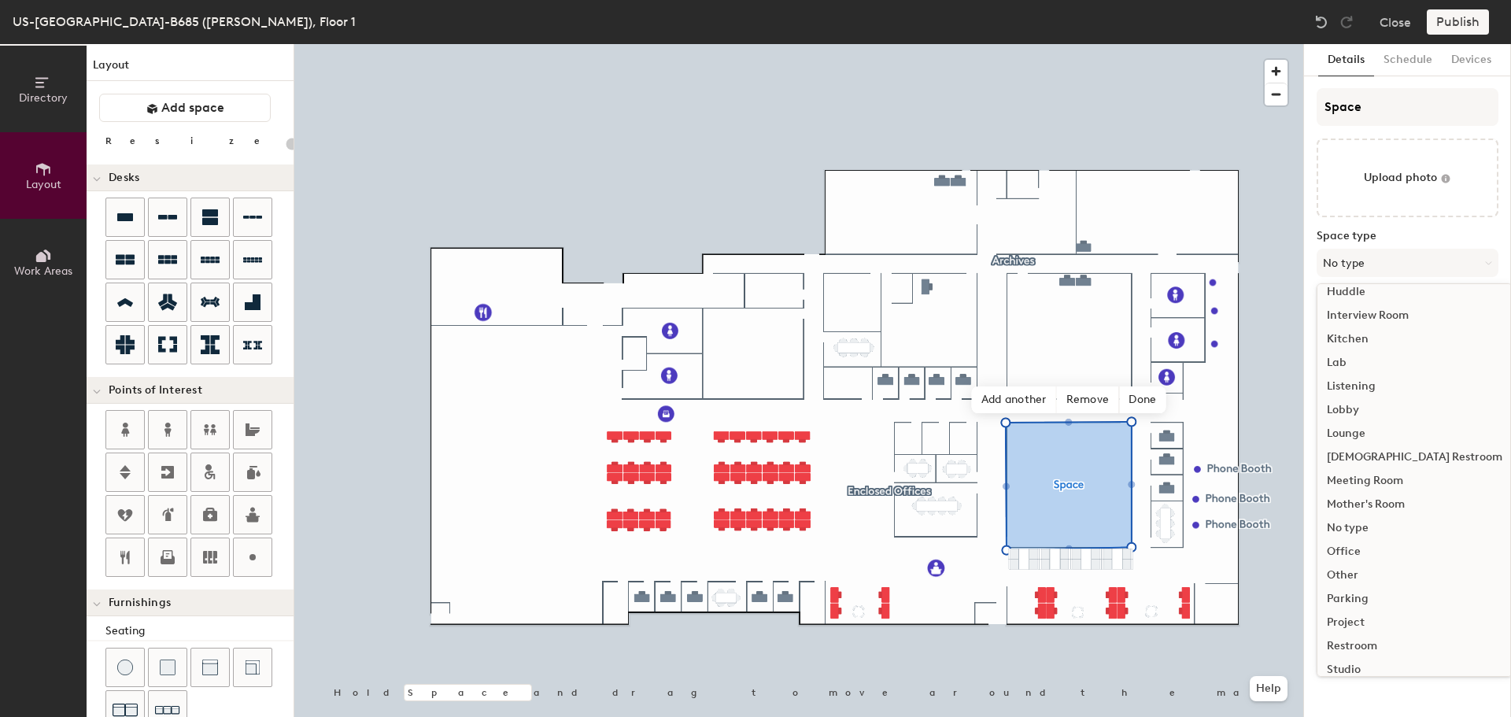
scroll to position [353, 0]
click at [1351, 468] on div "Other" at bounding box center [1415, 469] width 194 height 24
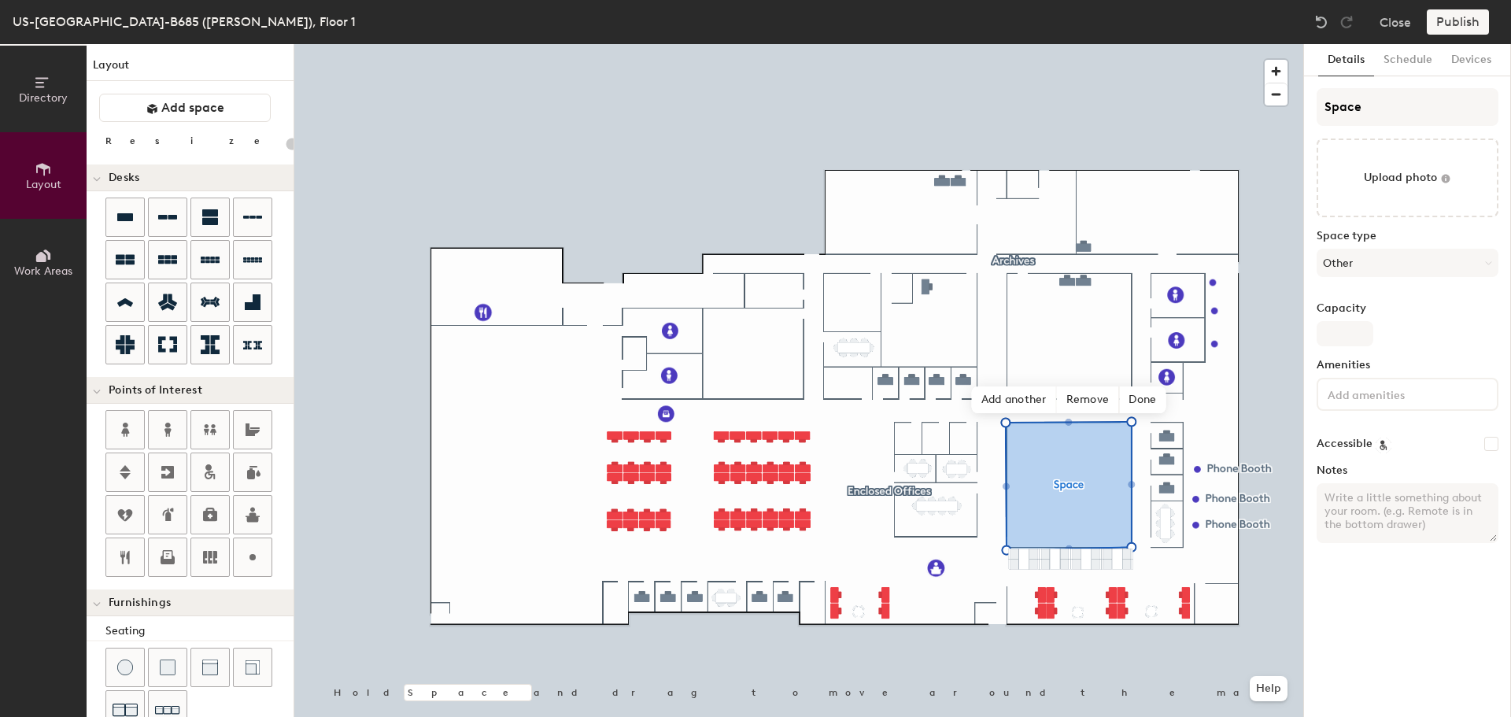
type input "20"
click at [1353, 338] on input "Capacity" at bounding box center [1345, 333] width 57 height 25
type input "4"
type input "20"
type input "40"
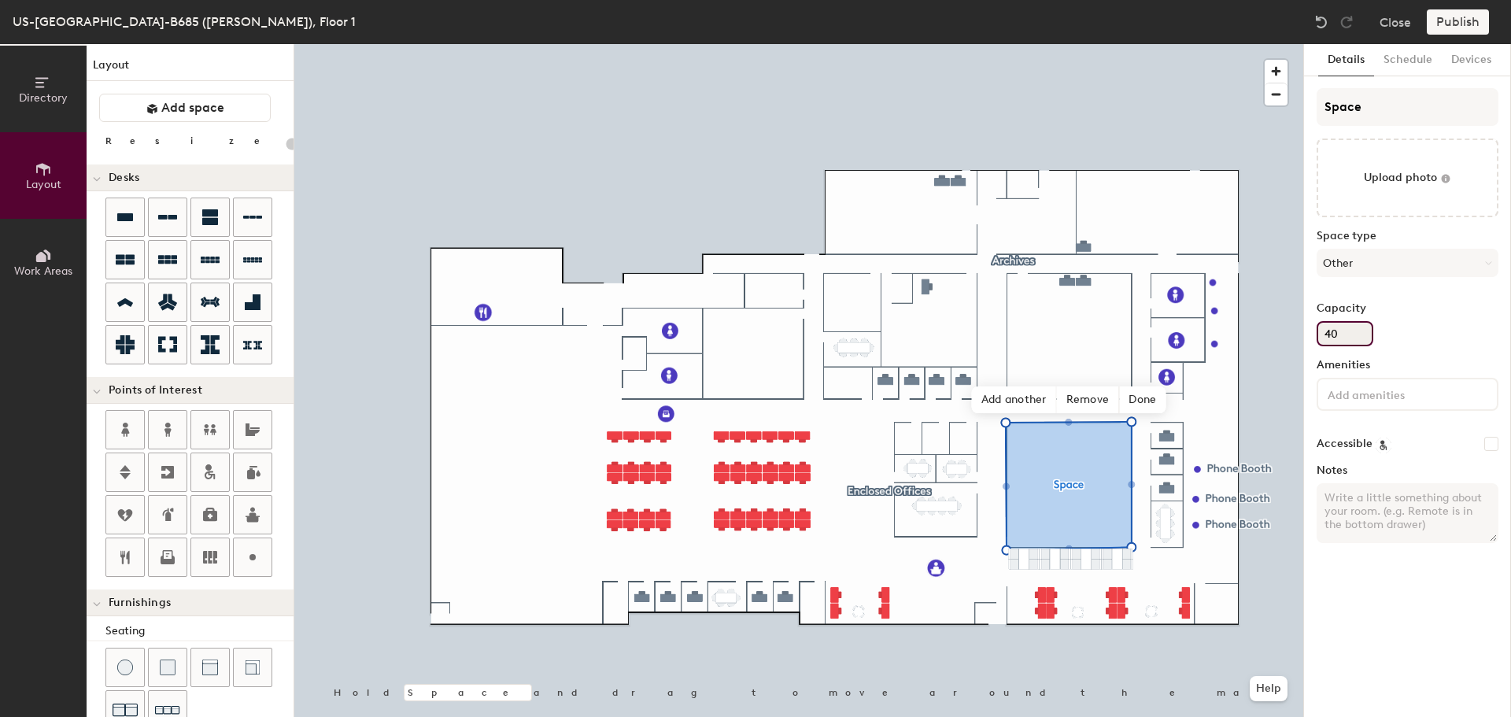
type input "20"
type input "40"
click at [1378, 506] on textarea "Notes" at bounding box center [1408, 513] width 182 height 60
type textarea "Training"
type input "20"
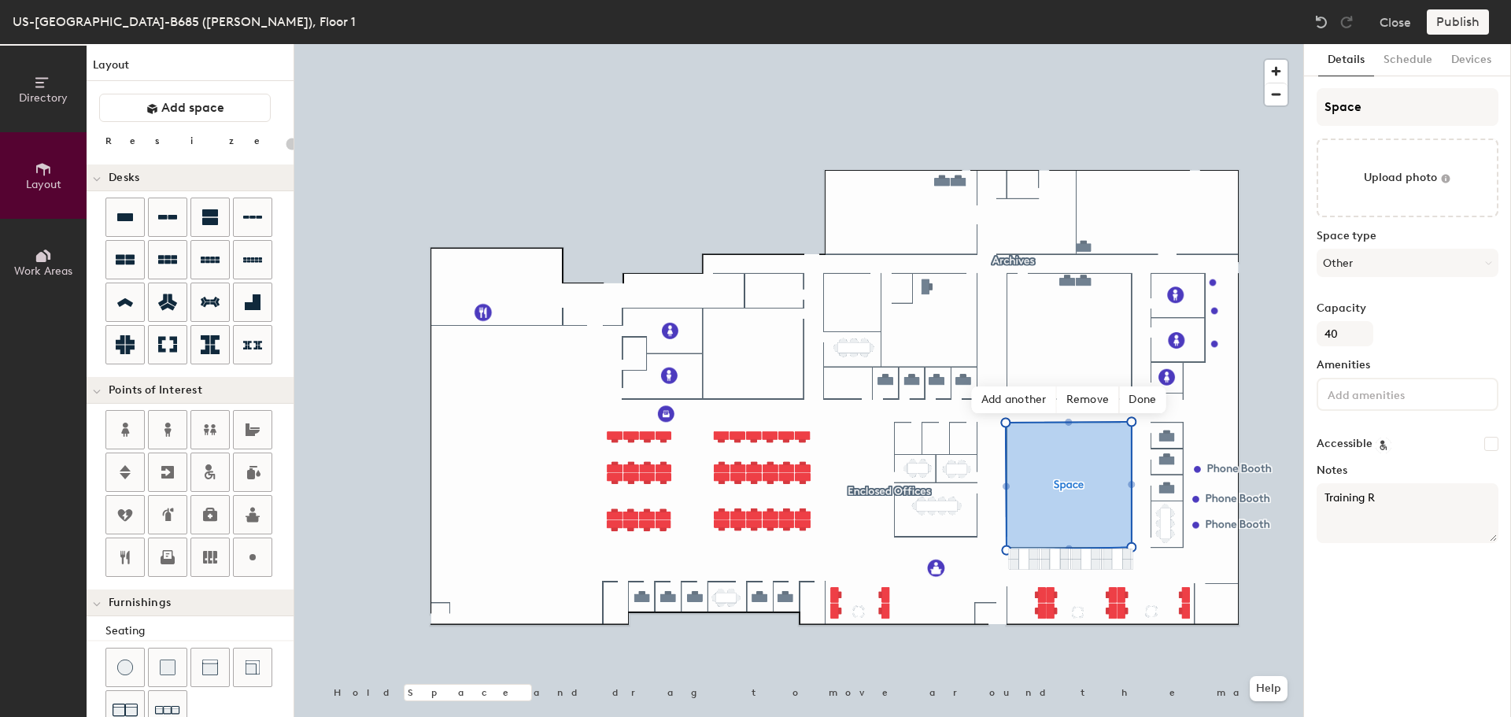
type textarea "Training Ro"
type input "20"
type textarea "Training Room"
type input "20"
type textarea "Training Room"
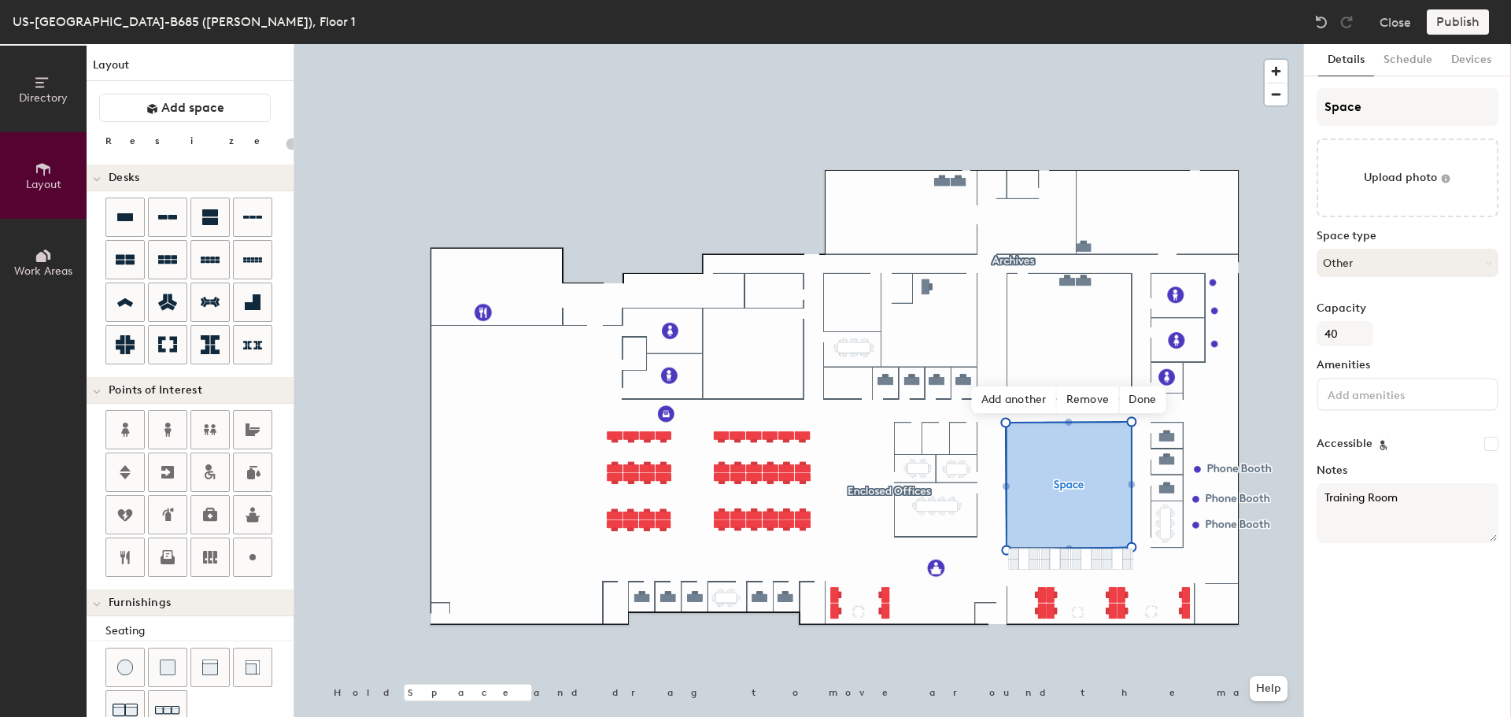
click at [1359, 261] on button "Other" at bounding box center [1408, 263] width 182 height 28
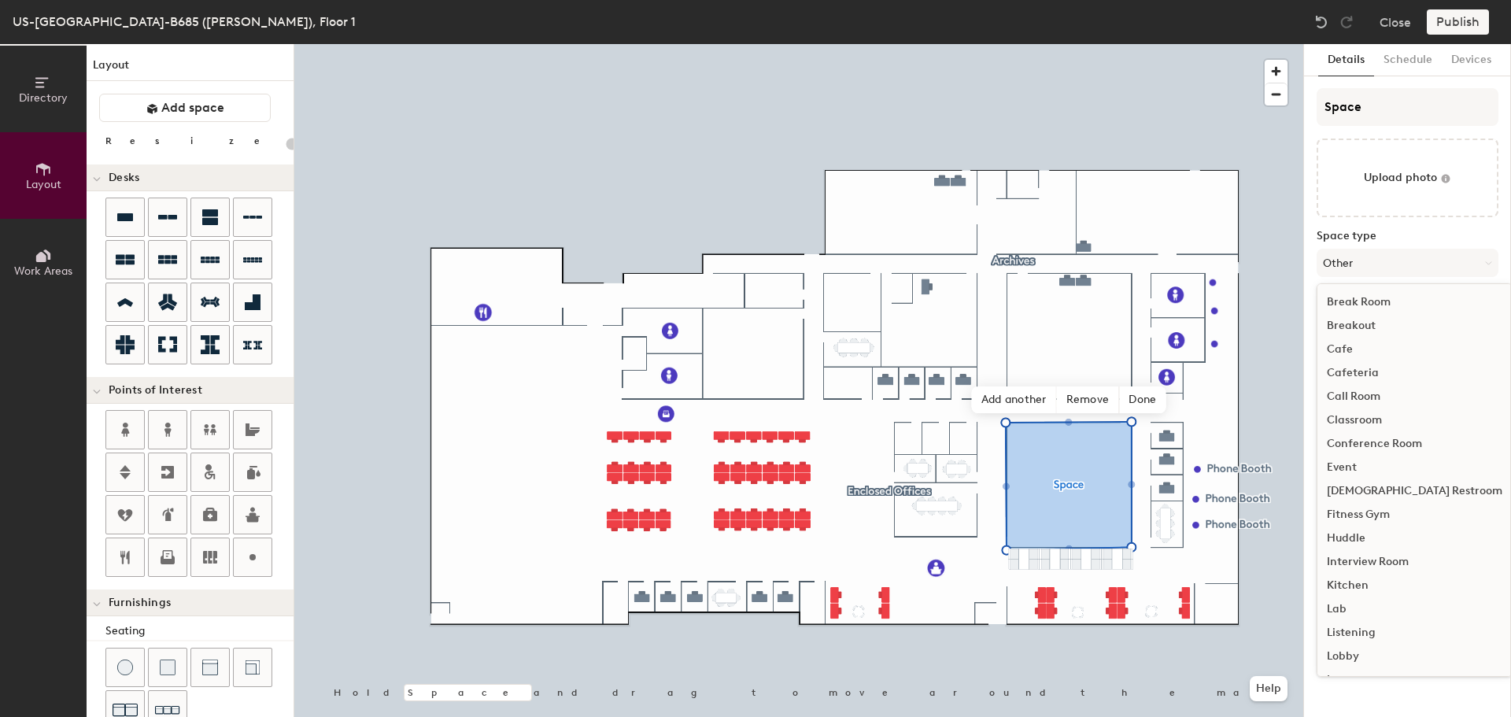
click at [1372, 421] on div "Classroom" at bounding box center [1415, 420] width 194 height 24
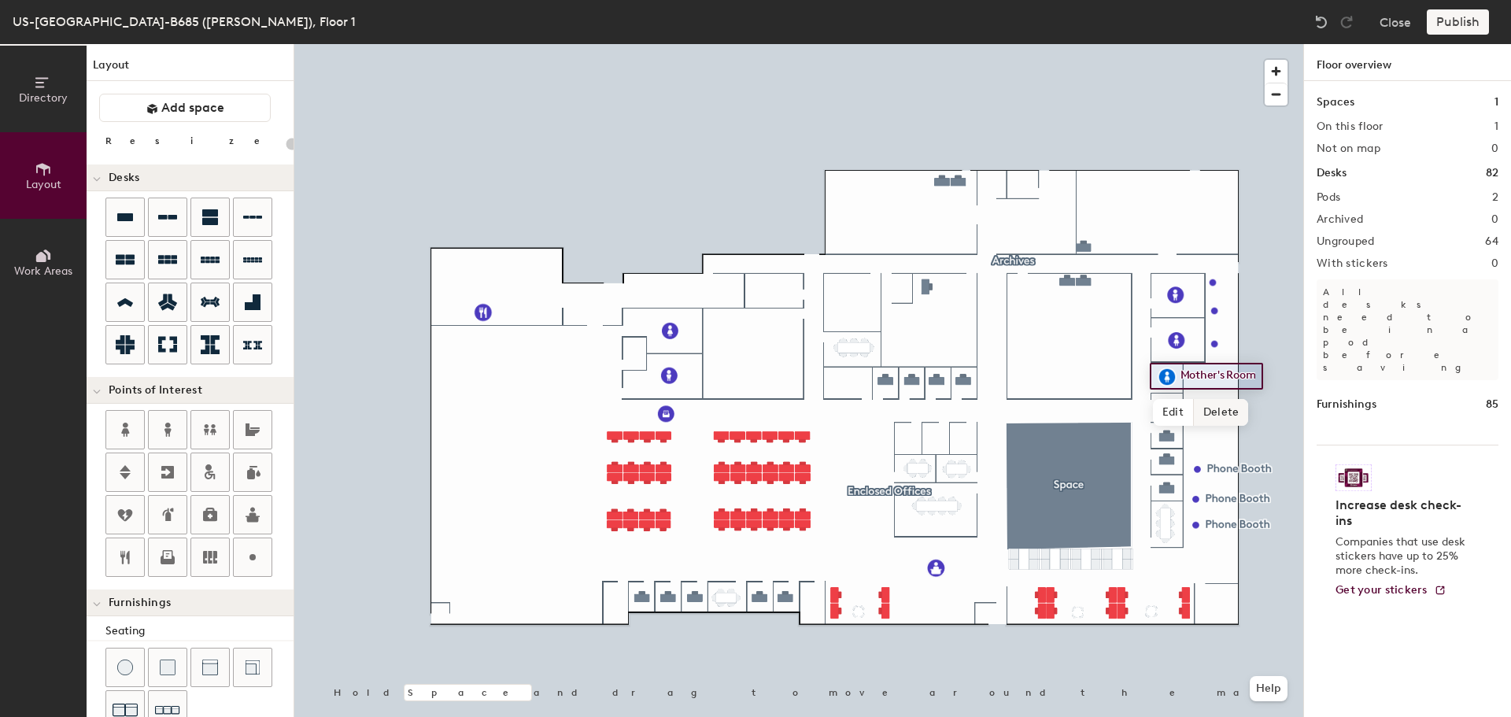
click at [1212, 408] on span "Delete" at bounding box center [1221, 412] width 55 height 27
click at [149, 116] on button "Add space" at bounding box center [185, 108] width 172 height 28
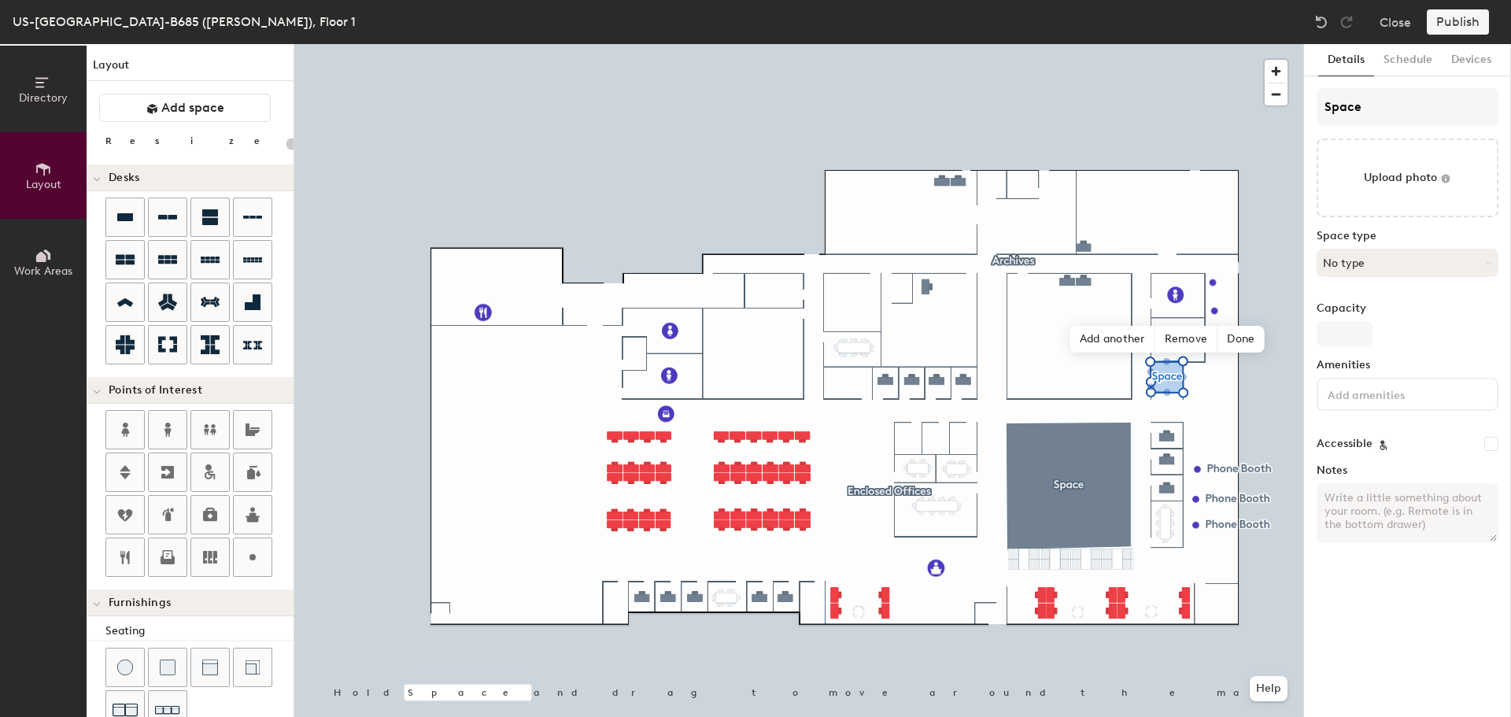
click at [1356, 258] on button "No type" at bounding box center [1408, 263] width 182 height 28
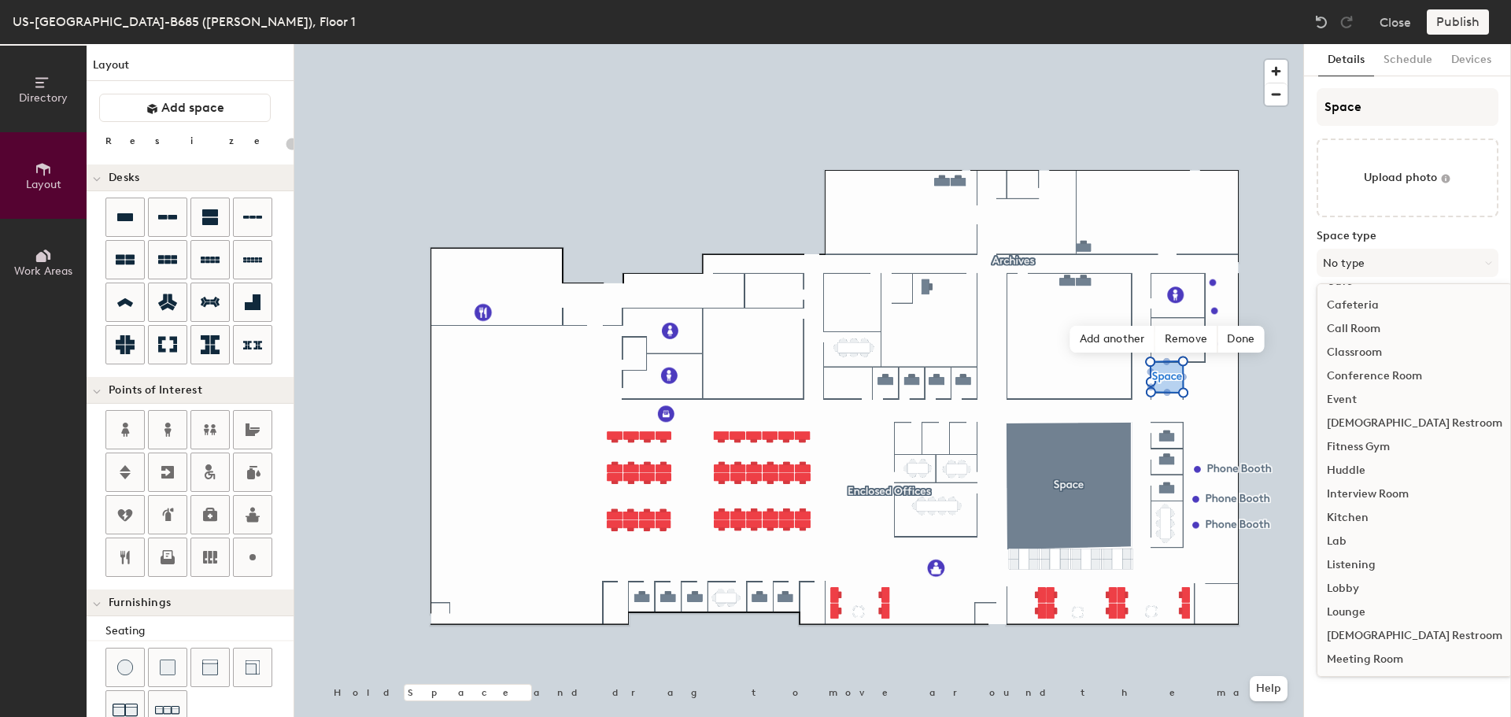
scroll to position [157, 0]
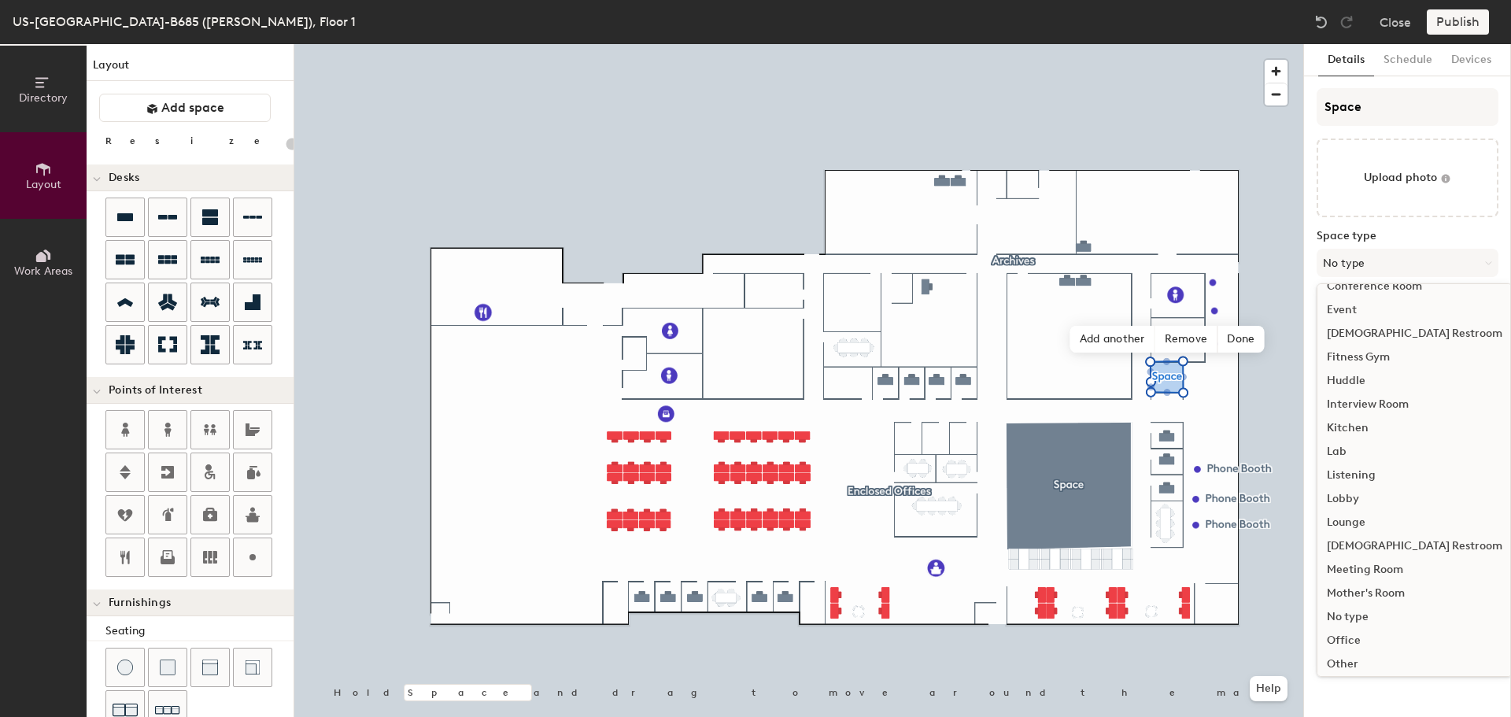
click at [1361, 592] on div "Mother's Room" at bounding box center [1415, 594] width 194 height 24
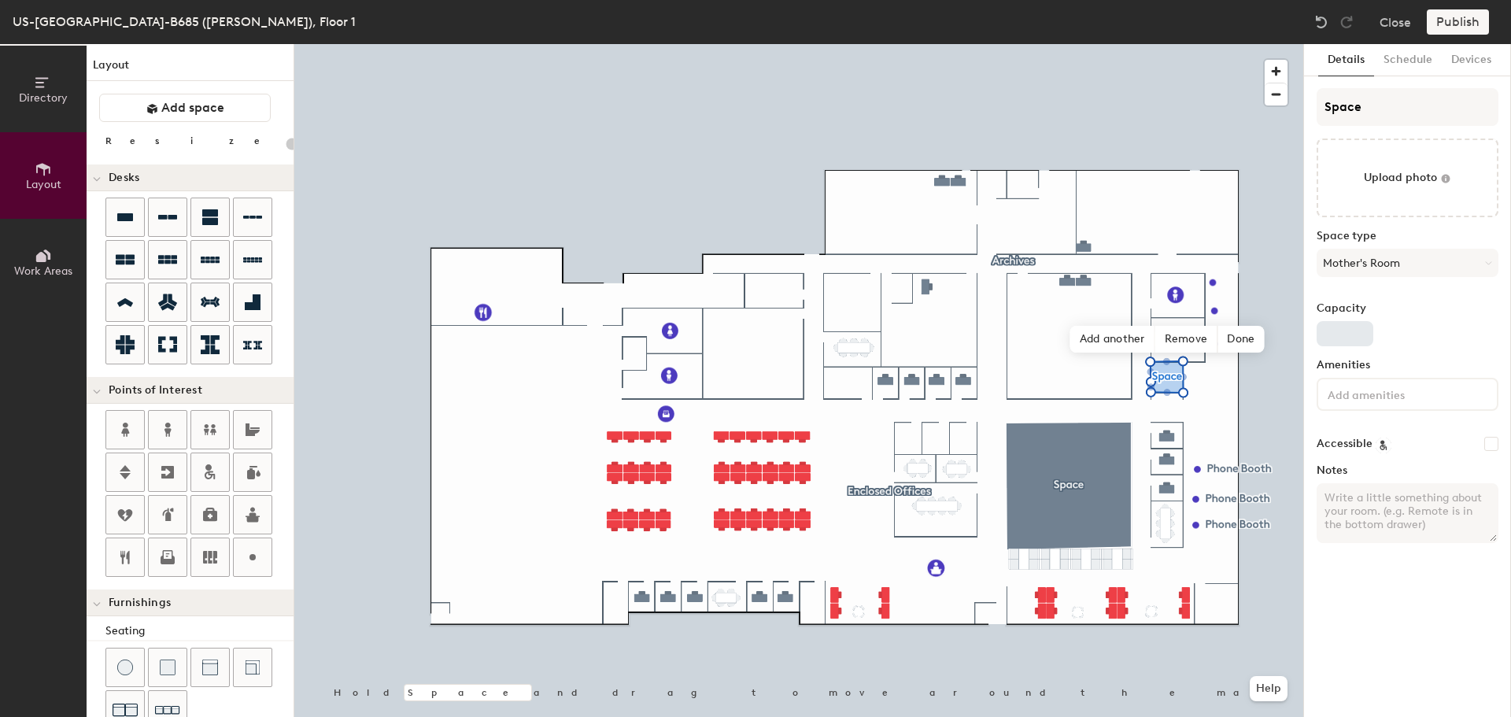
type input "20"
click at [1345, 334] on input "Capacity" at bounding box center [1345, 333] width 57 height 25
type input "1"
type input "20"
type input "1"
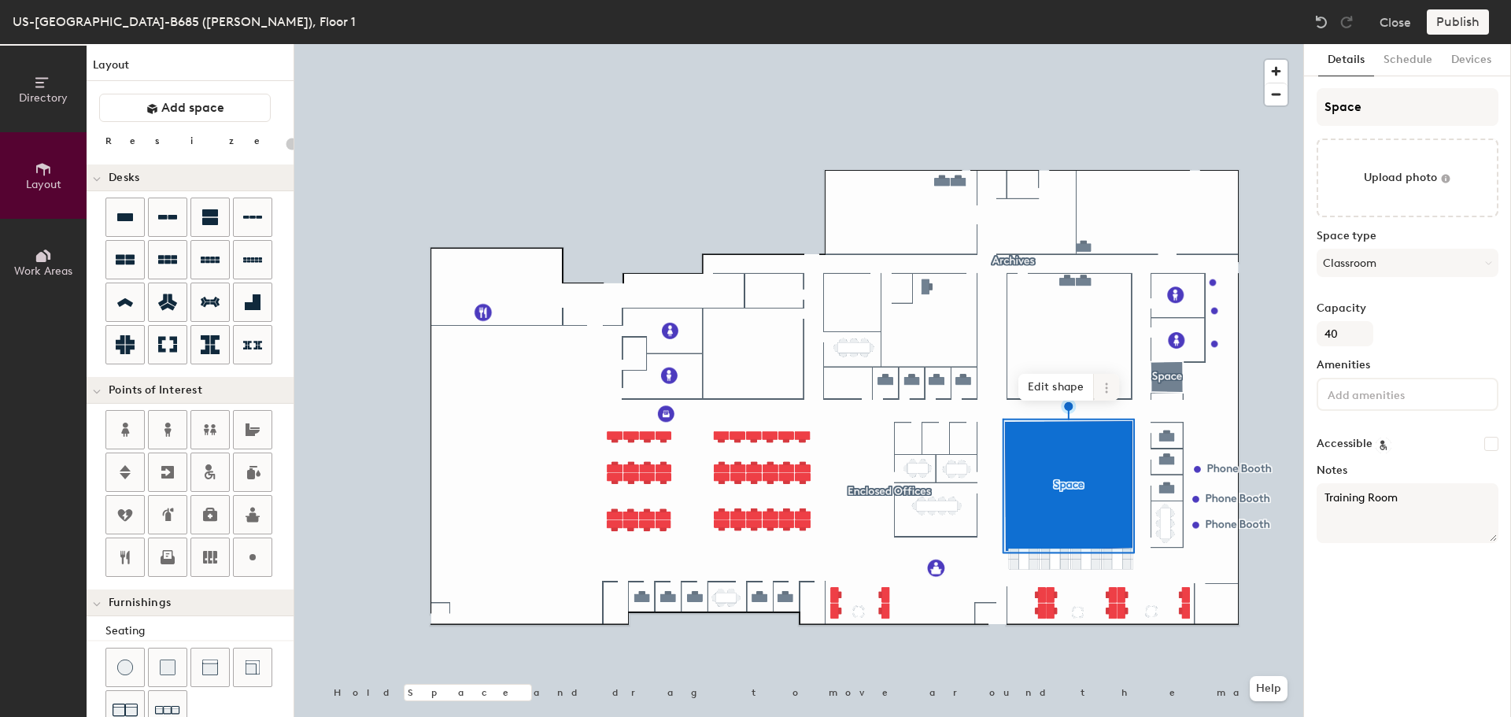
click at [1099, 386] on span at bounding box center [1106, 387] width 25 height 27
click at [1344, 113] on input "Space" at bounding box center [1408, 107] width 182 height 38
type input "20"
click at [1300, 105] on div "Directory Layout Work Areas Layout Add space Resize Desks Points of Interest Fu…" at bounding box center [755, 380] width 1511 height 673
type input "T"
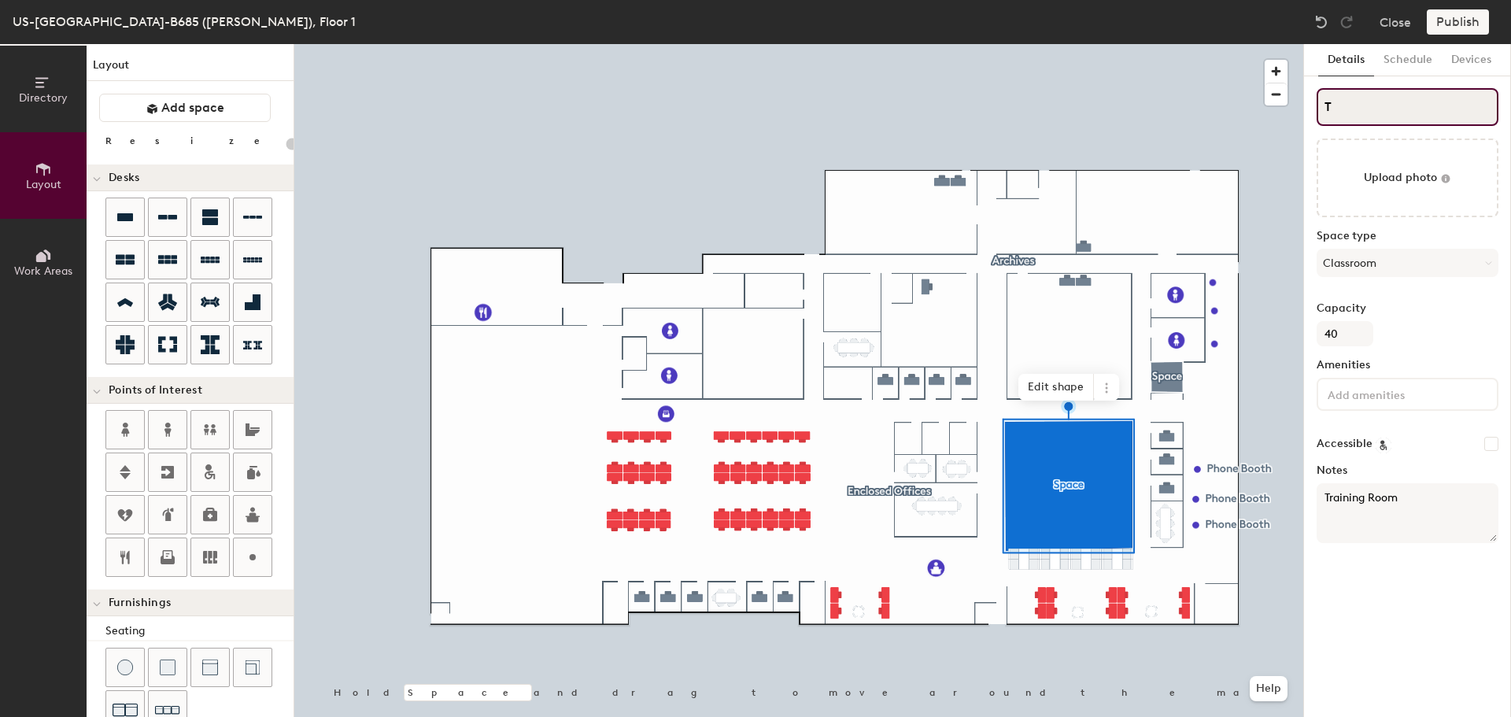
type input "20"
type input "Trainin"
type input "20"
type input "Training"
type input "20"
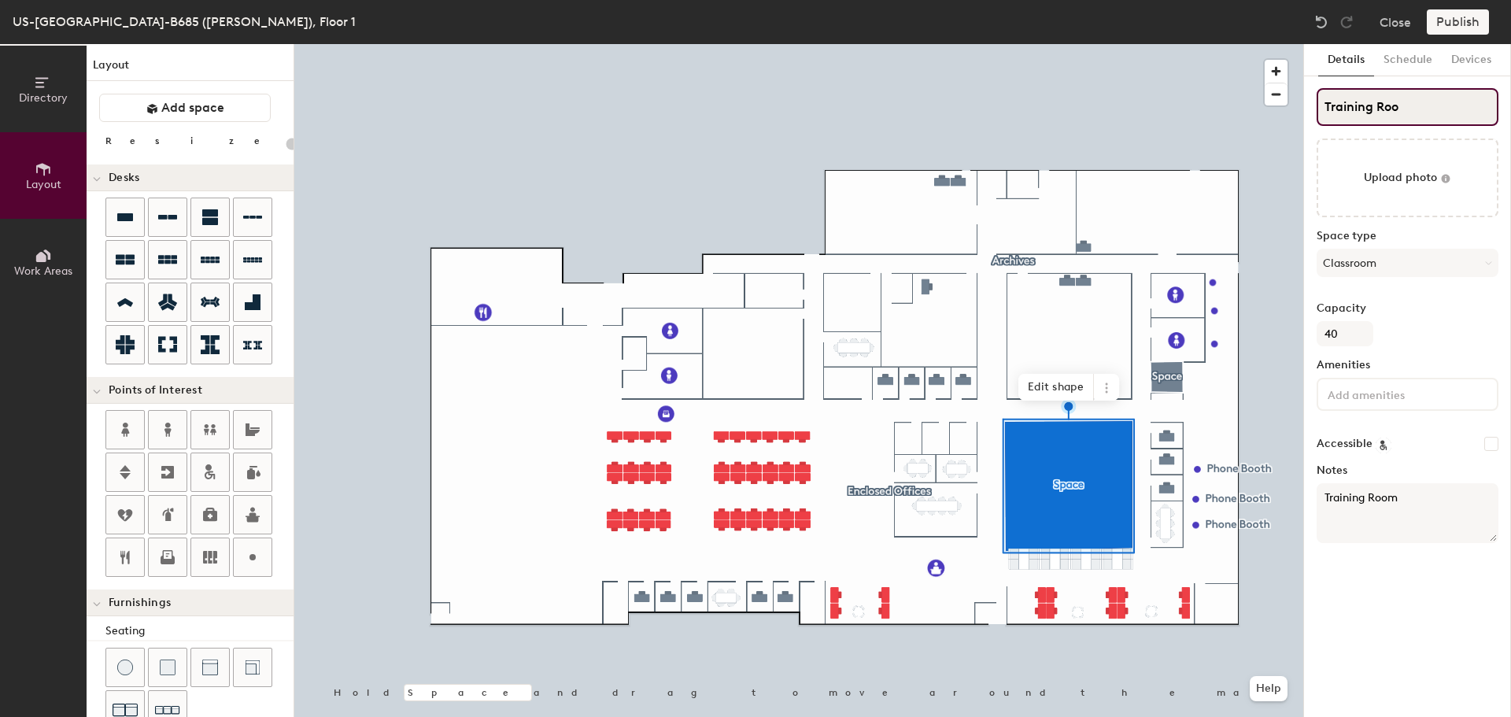
type input "Training Room"
type input "20"
type input "Training Room"
drag, startPoint x: 1373, startPoint y: 110, endPoint x: 1303, endPoint y: 105, distance: 70.2
click at [1255, 44] on div at bounding box center [798, 44] width 1009 height 0
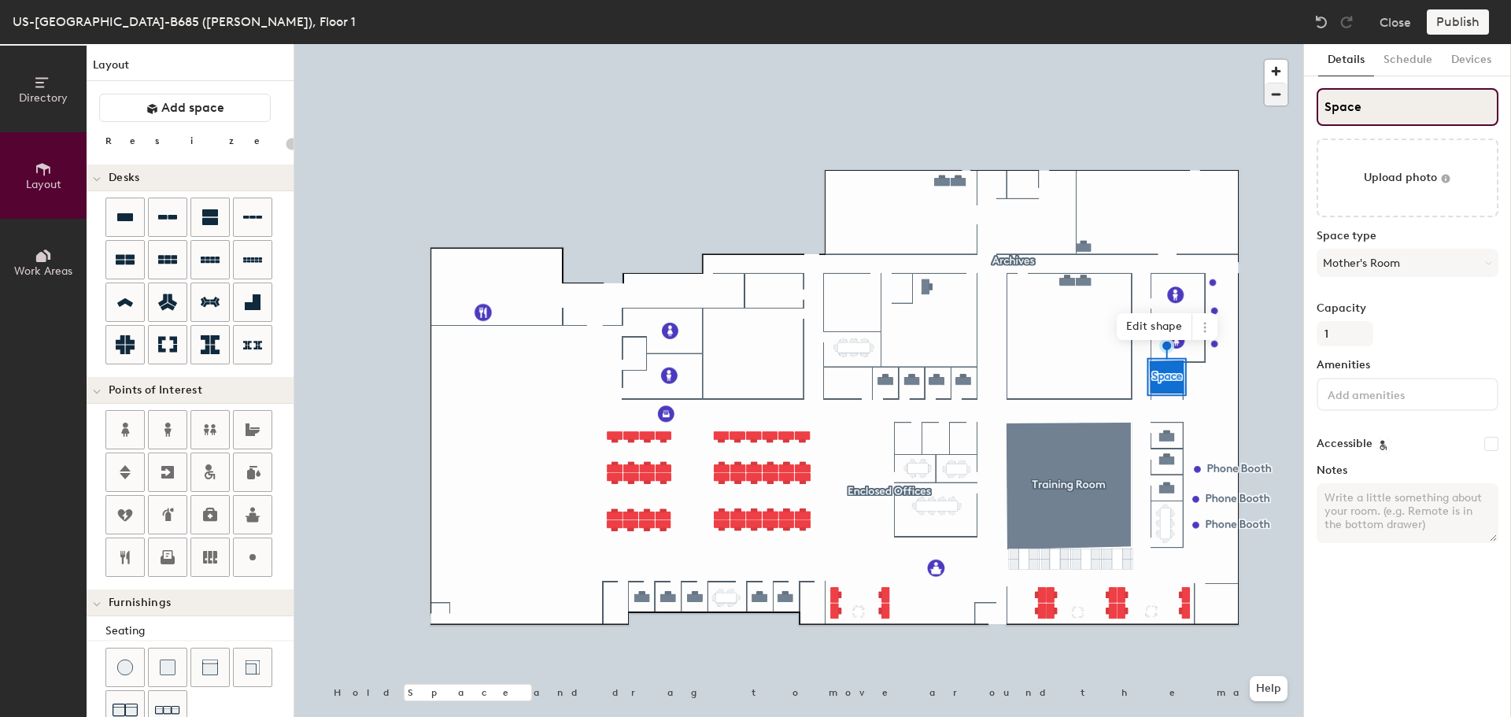
type input "20"
click at [1259, 99] on div "Directory Layout Work Areas Layout Add space Resize Desks Points of Interest Fu…" at bounding box center [755, 380] width 1511 height 673
type input "MOther's"
type input "20"
type input "MOther'"
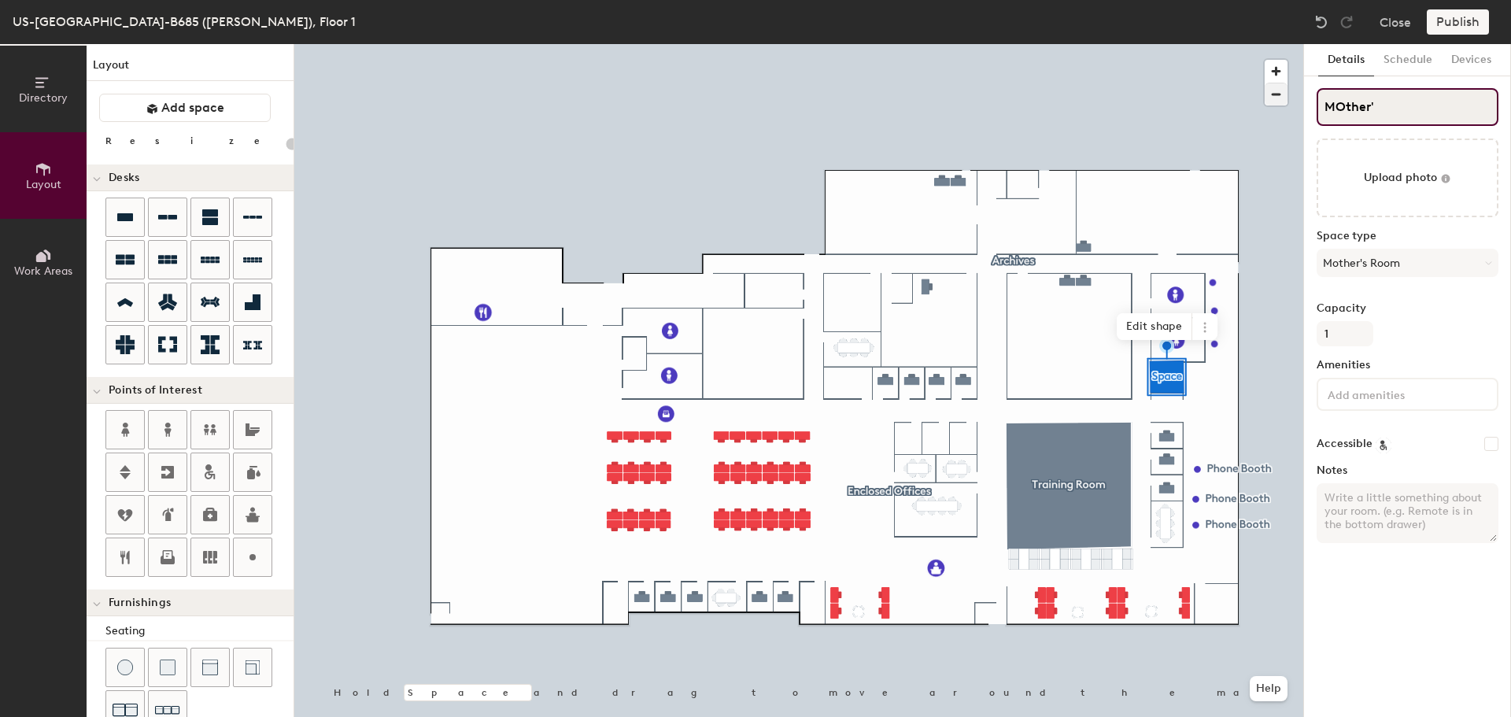
type input "20"
type input "MOt"
type input "20"
type input "MO"
type input "20"
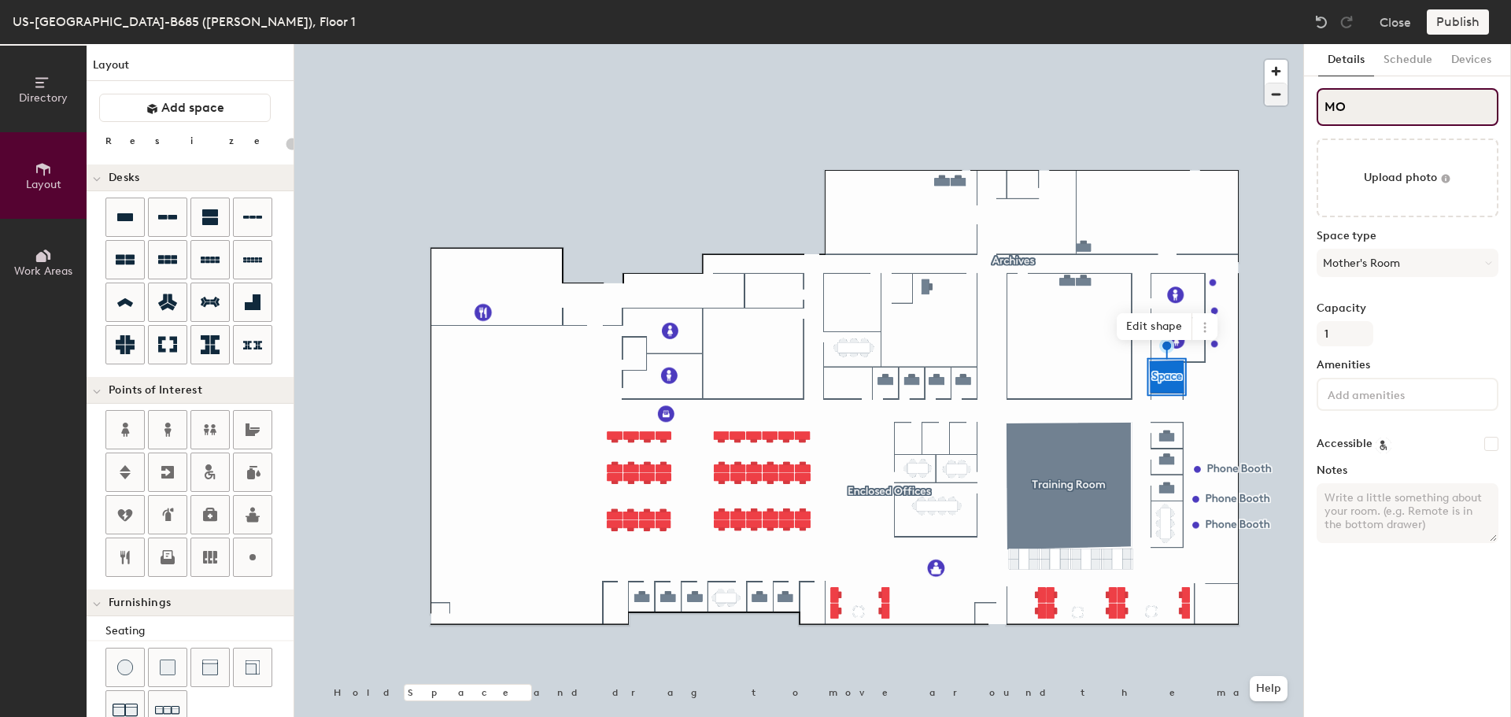
type input "M"
type input "20"
type input "M"
type input "20"
type input "Mother"
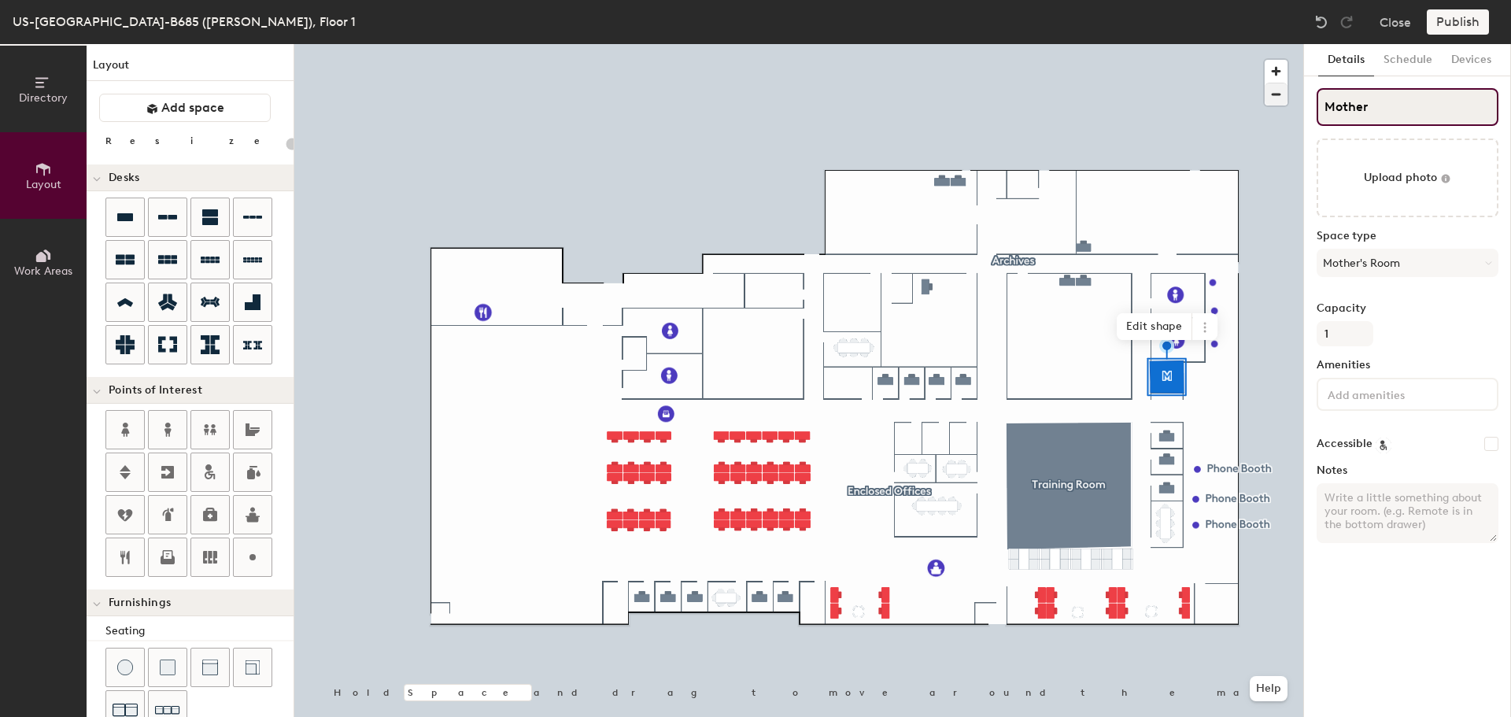
type input "20"
type input "Mother'"
type input "20"
type input "Mother's"
type input "20"
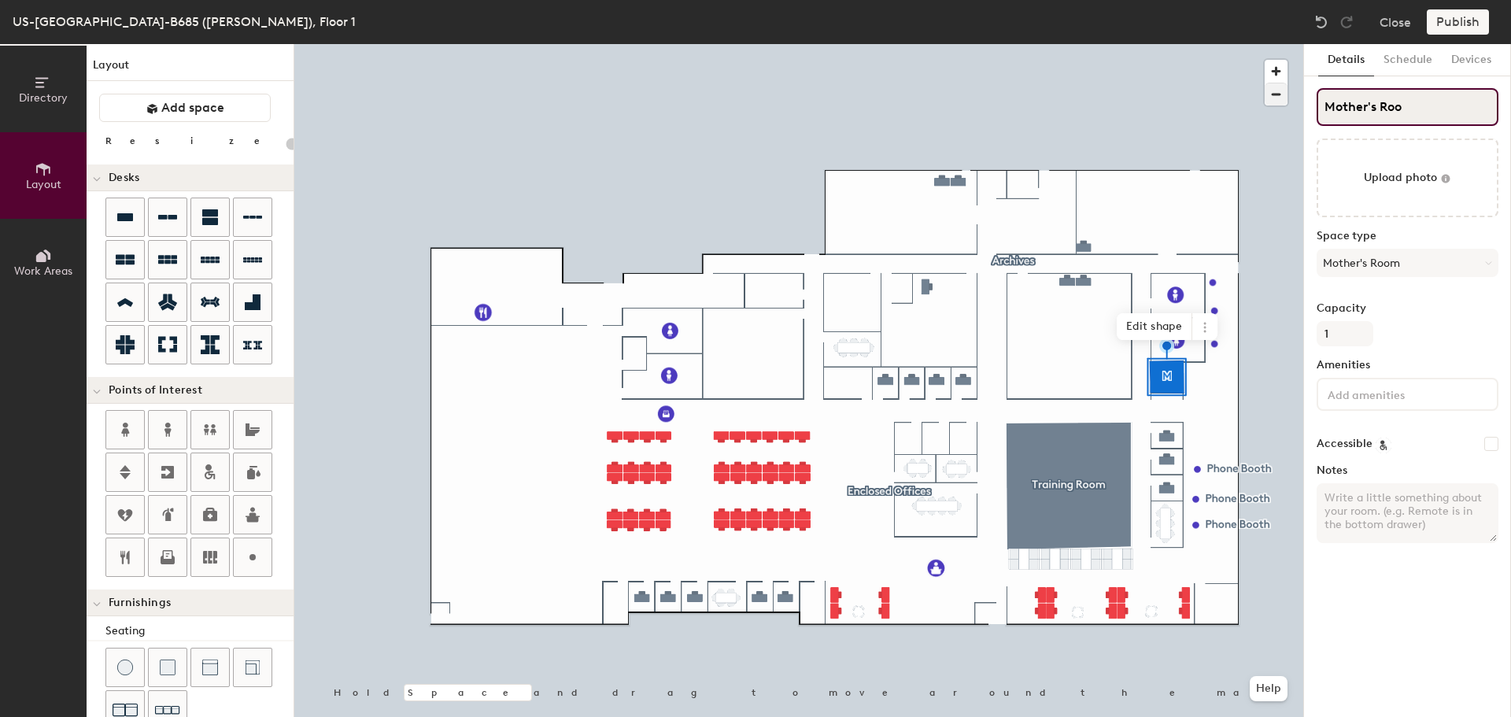
type input "Mother's Room"
type input "20"
type input "Mother's Room"
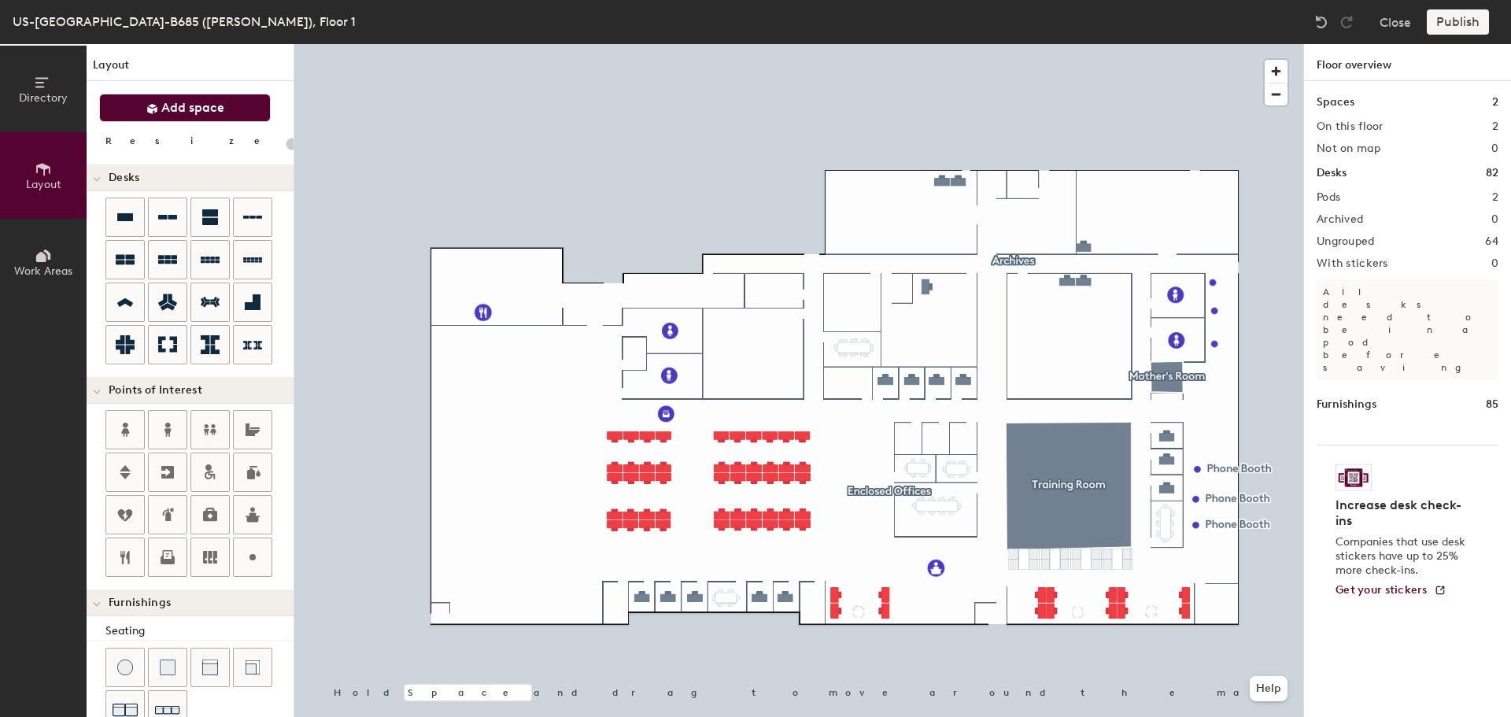
click at [201, 106] on span "Add space" at bounding box center [192, 108] width 63 height 16
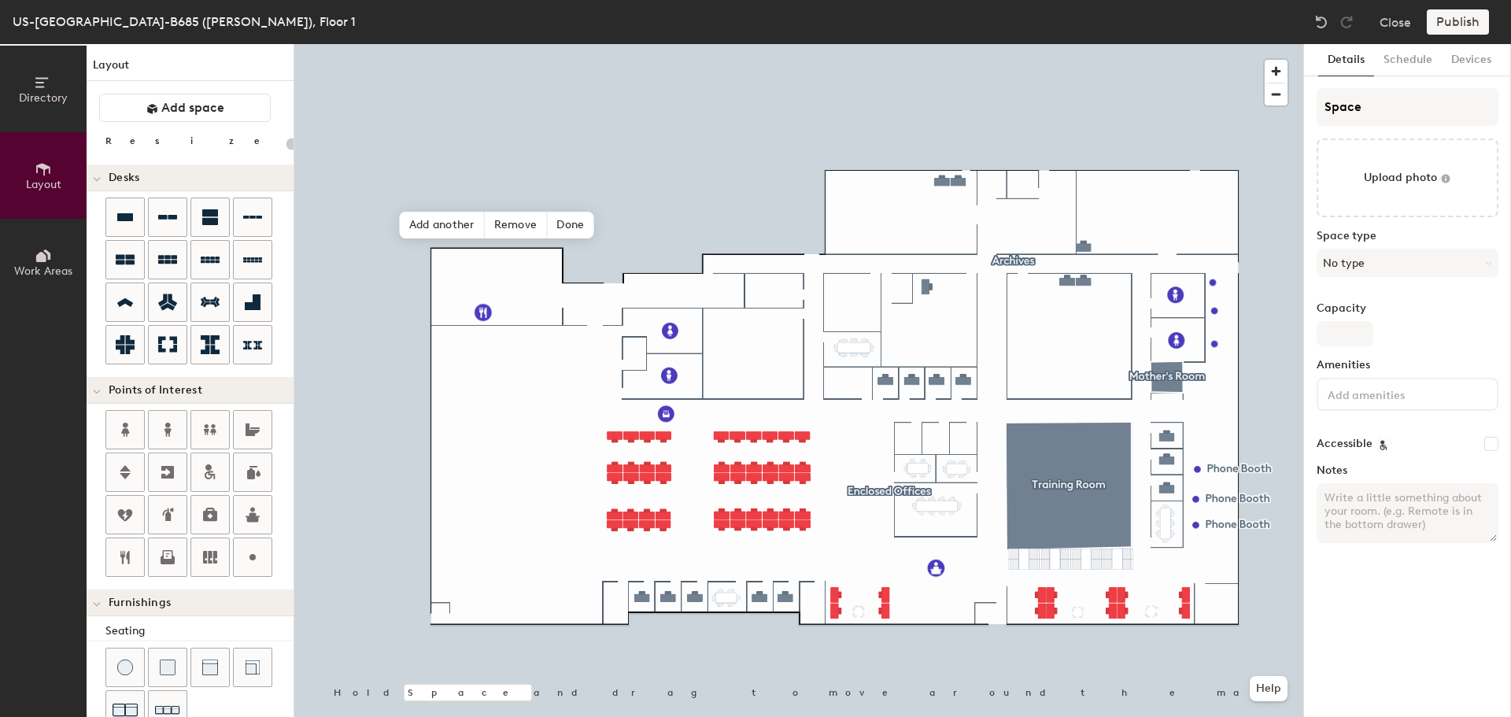
type input "20"
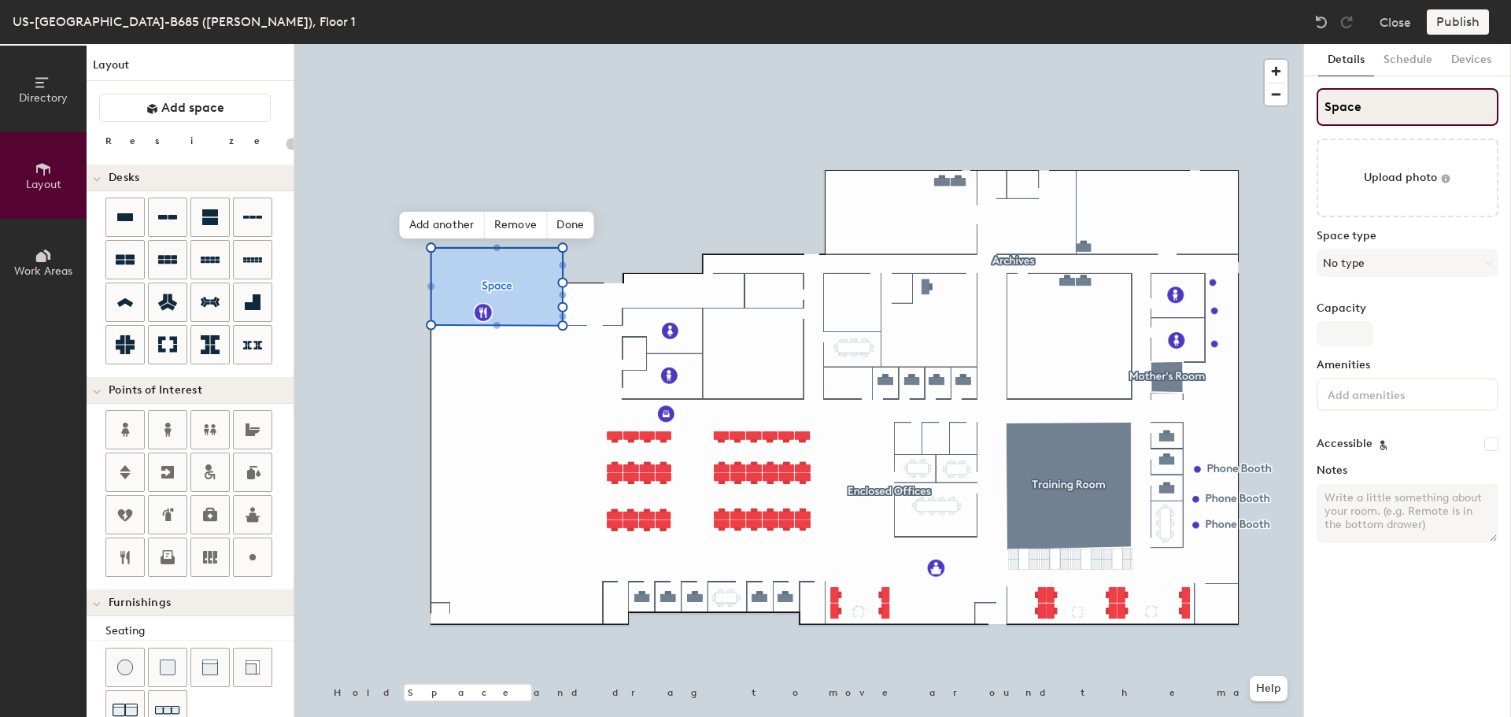
click at [1369, 105] on input "Space" at bounding box center [1408, 107] width 182 height 38
click at [1278, 108] on div "Directory Layout Work Areas Layout Add space Resize Desks Points of Interest Fu…" at bounding box center [755, 380] width 1511 height 673
type input "Break"
type input "20"
type input "Break Room"
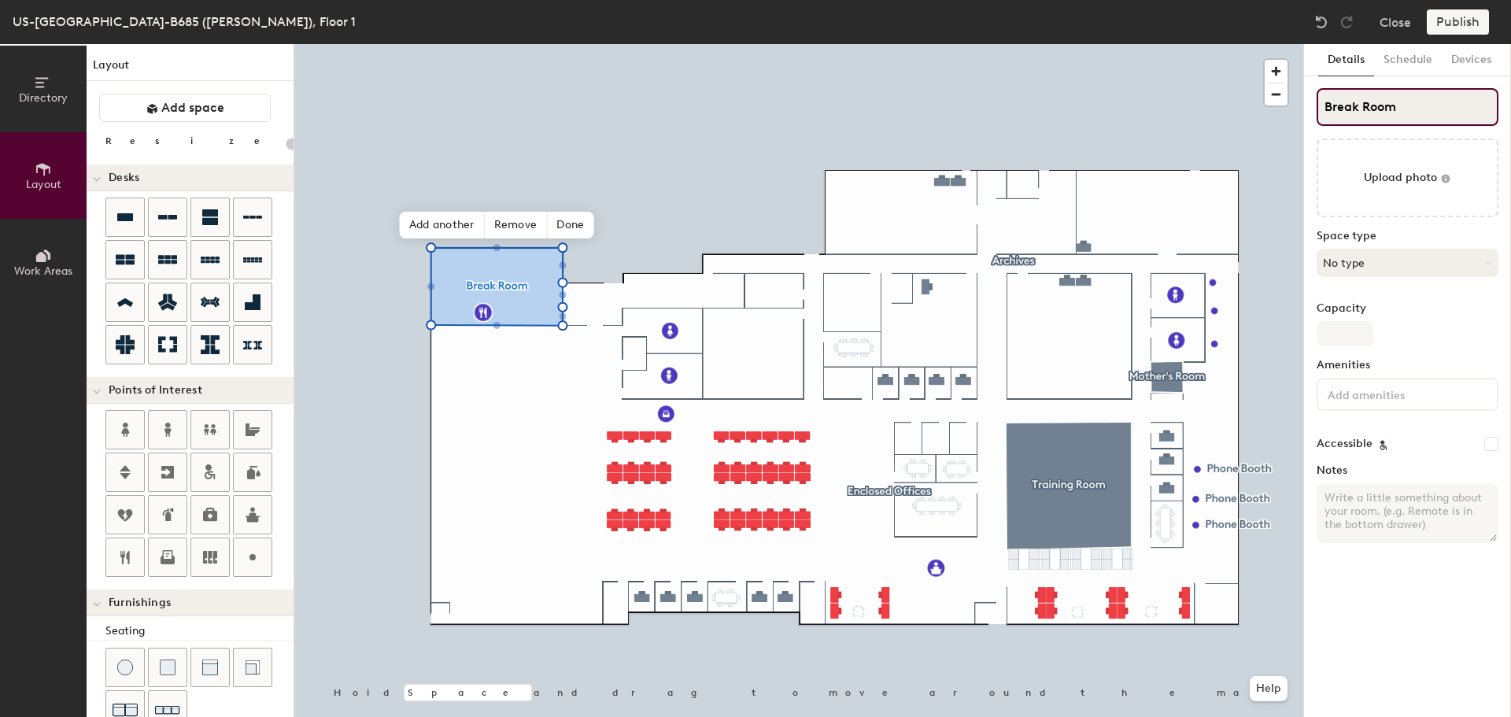
type input "20"
type input "Break Room"
click at [1415, 272] on button "No type" at bounding box center [1408, 263] width 182 height 28
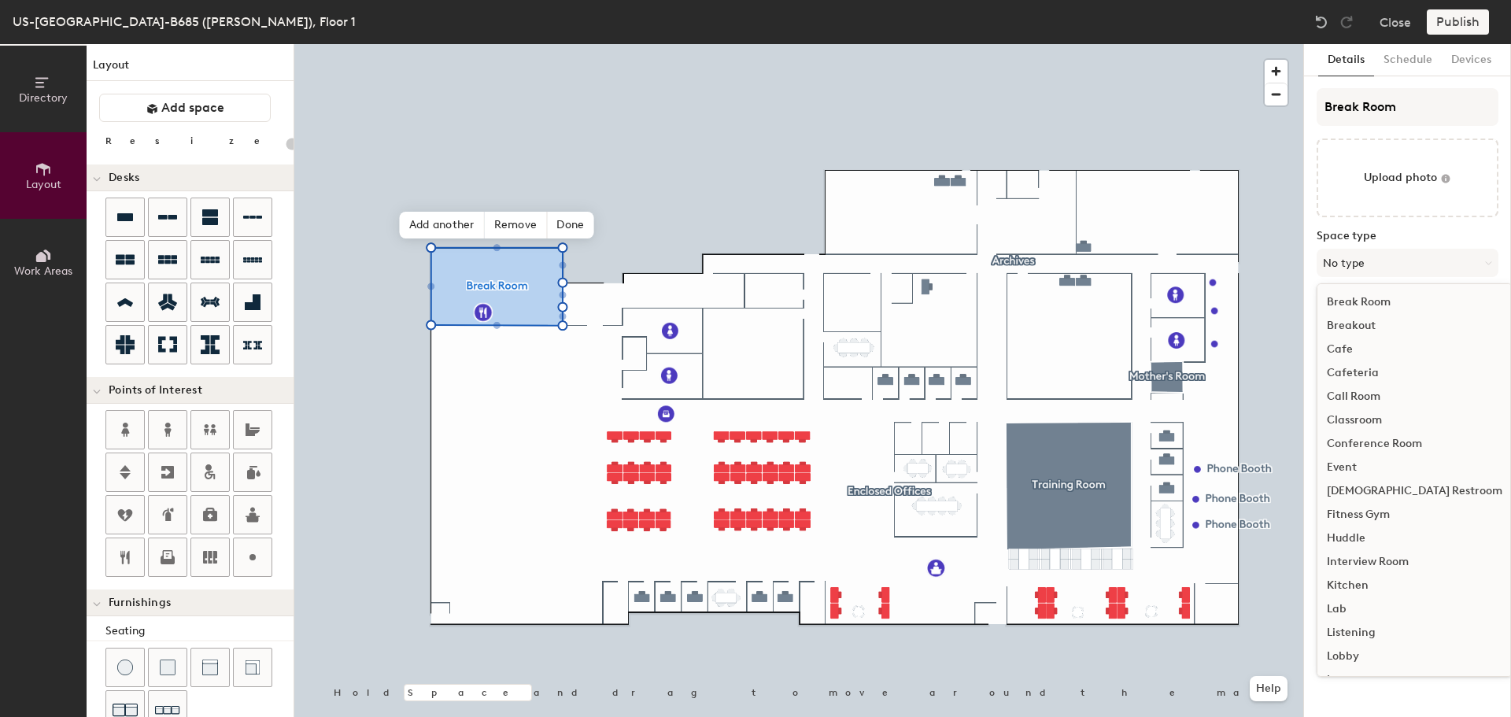
click at [1395, 311] on div "Break Room" at bounding box center [1415, 302] width 194 height 24
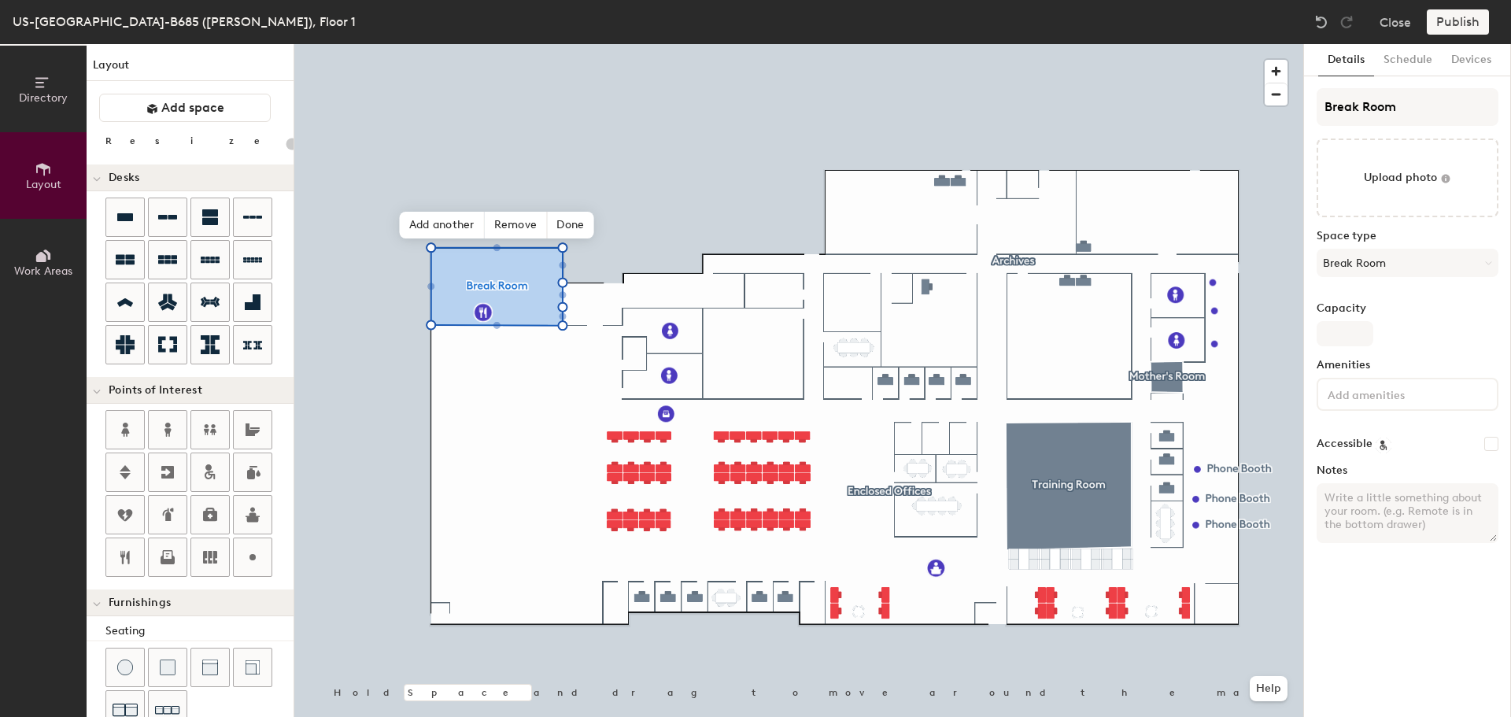
type input "20"
click at [1337, 326] on input "Capacity" at bounding box center [1345, 333] width 57 height 25
type input "3"
type input "20"
type input "309"
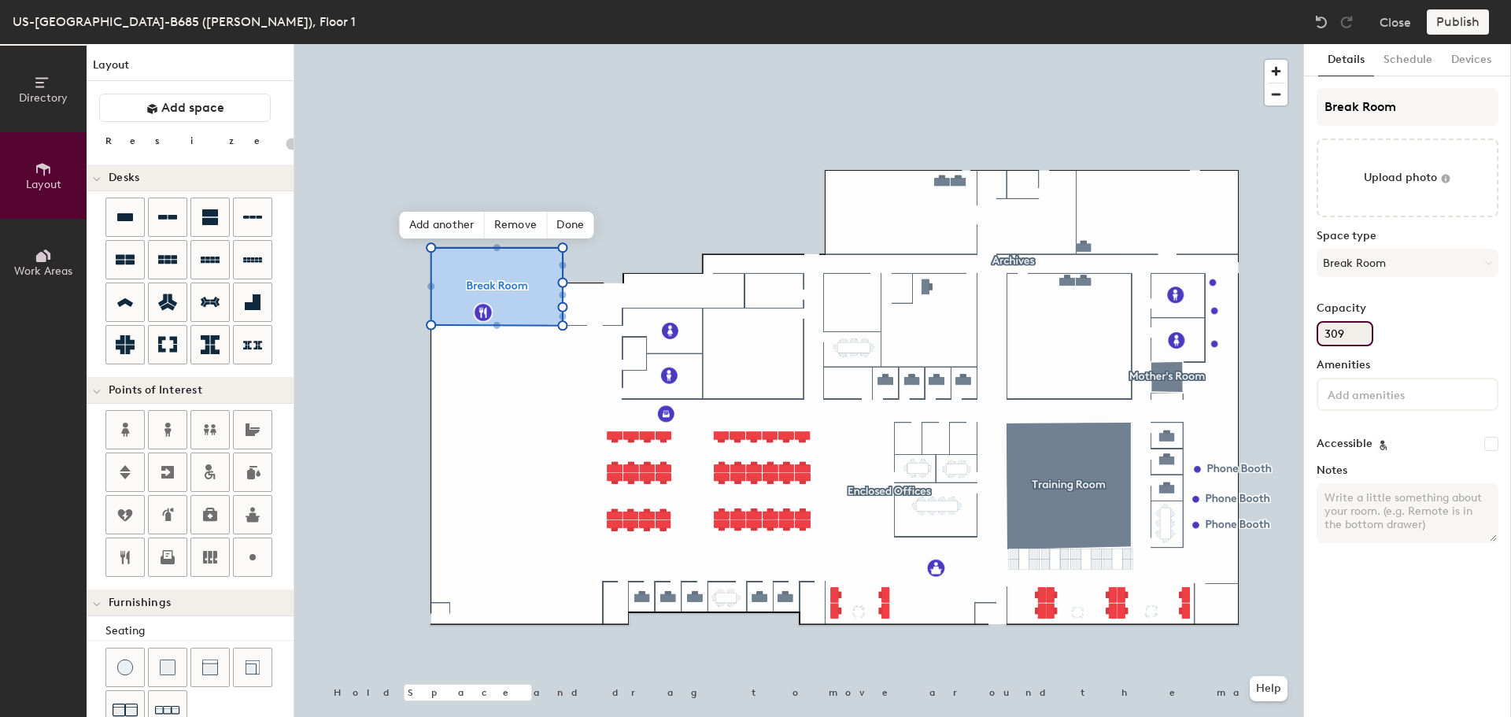
type input "20"
type input "30"
type input "20"
type input "30"
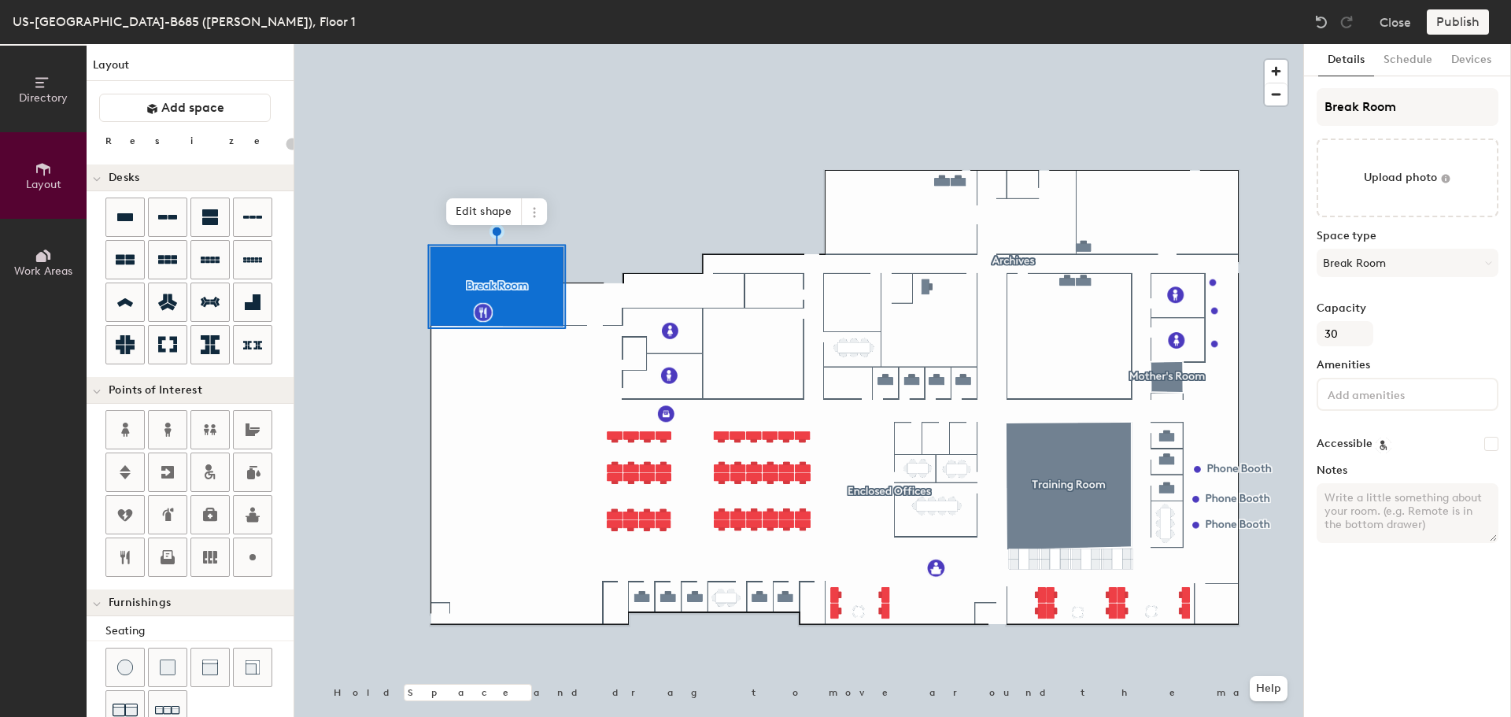
type input "20"
click at [1387, 496] on textarea "Notes" at bounding box center [1408, 513] width 182 height 60
type textarea "Mi"
type input "20"
type textarea "Mic"
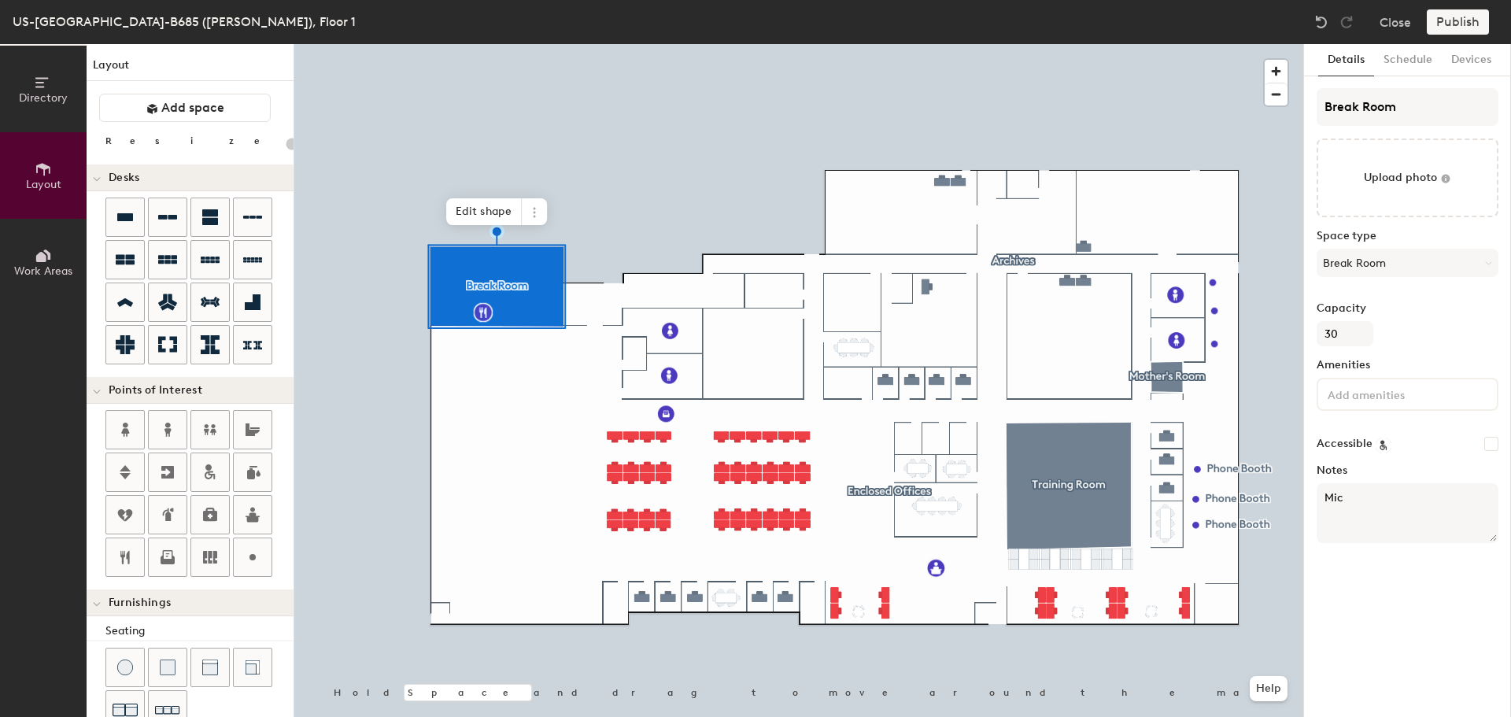
type input "20"
type textarea "Micro"
type input "20"
type textarea "Microwa"
type input "20"
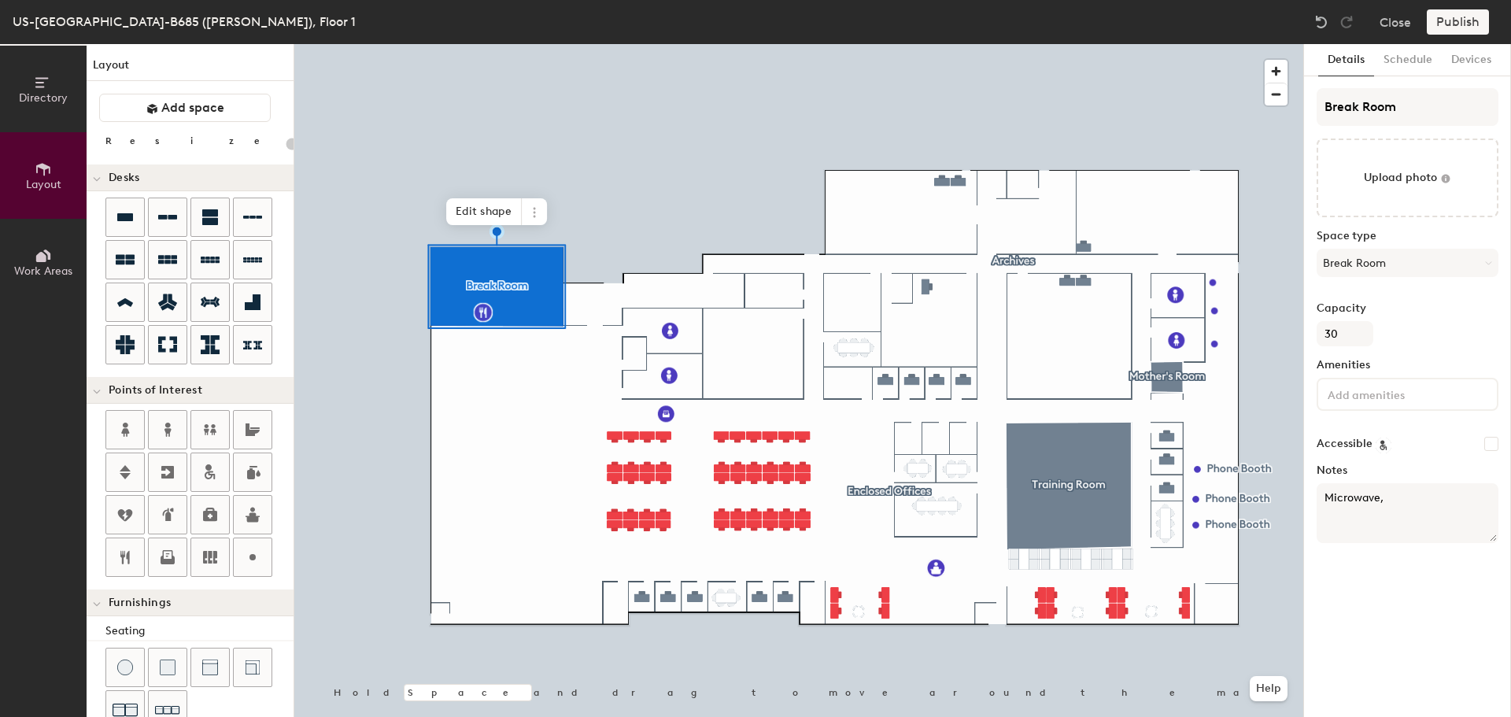
type textarea "Microwave,"
type input "20"
type textarea "Microwave, Re"
type input "20"
type textarea "Microwave, Ref"
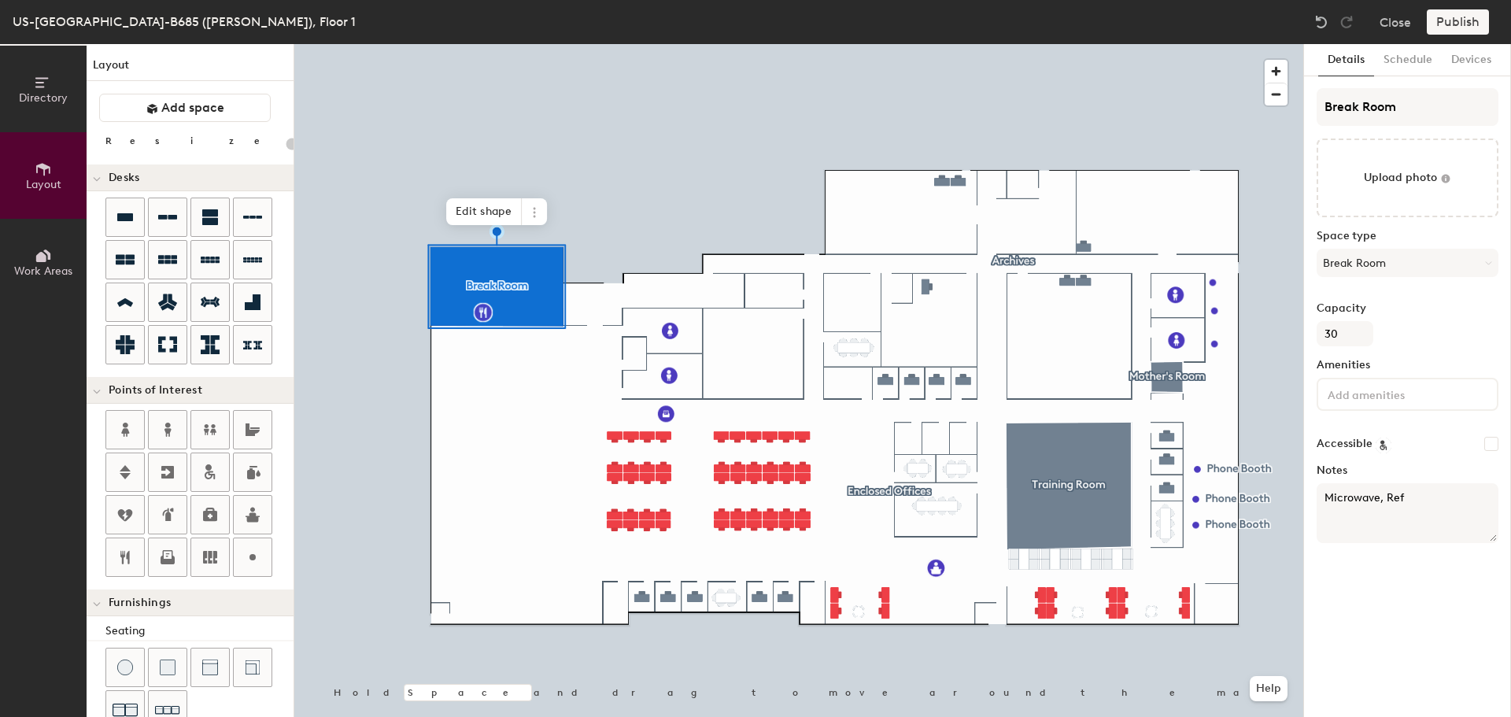
type input "20"
type textarea "Microwave, Refir"
type input "20"
type textarea "Microwave, Refirg"
type input "20"
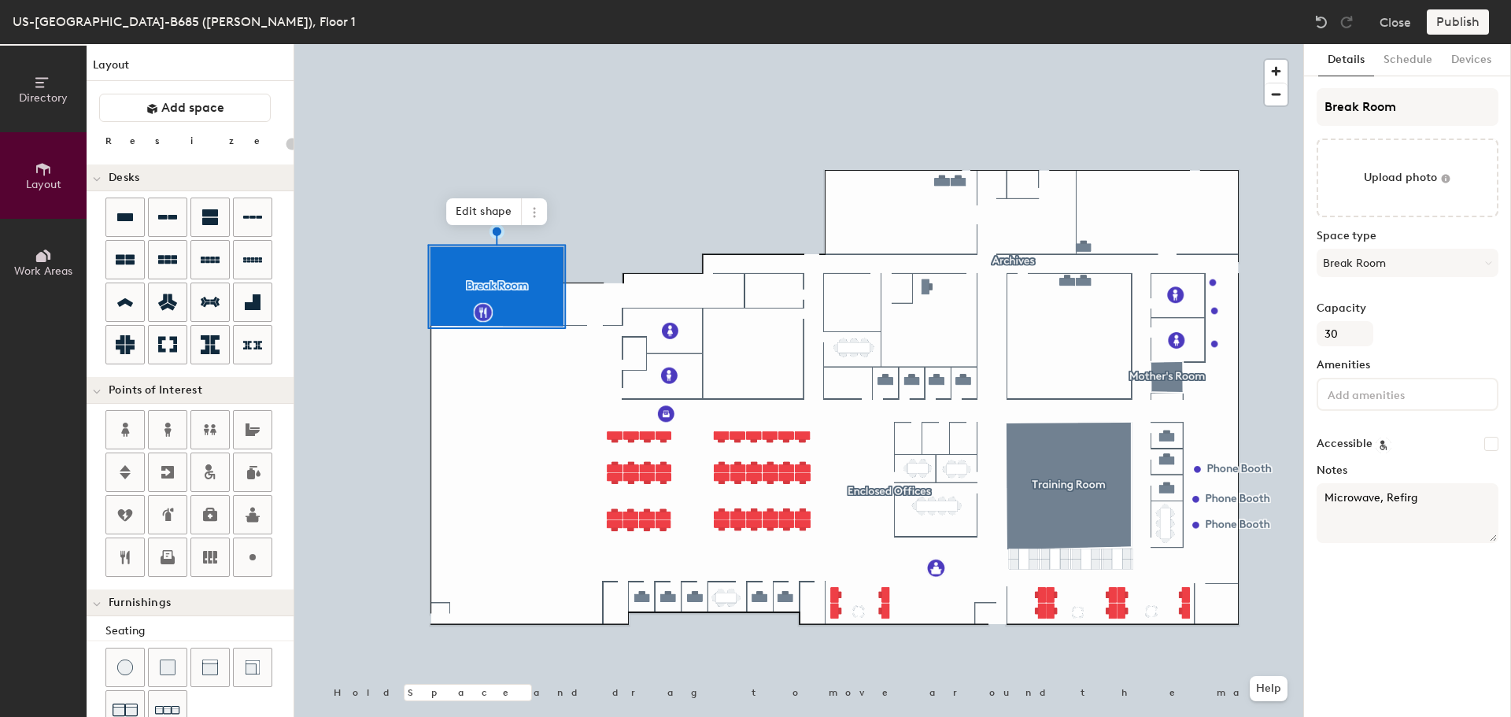
type textarea "Microwave, Refir"
type input "20"
type textarea "Microwave, Refrig"
type input "20"
type textarea "Microwave, Refrig/"
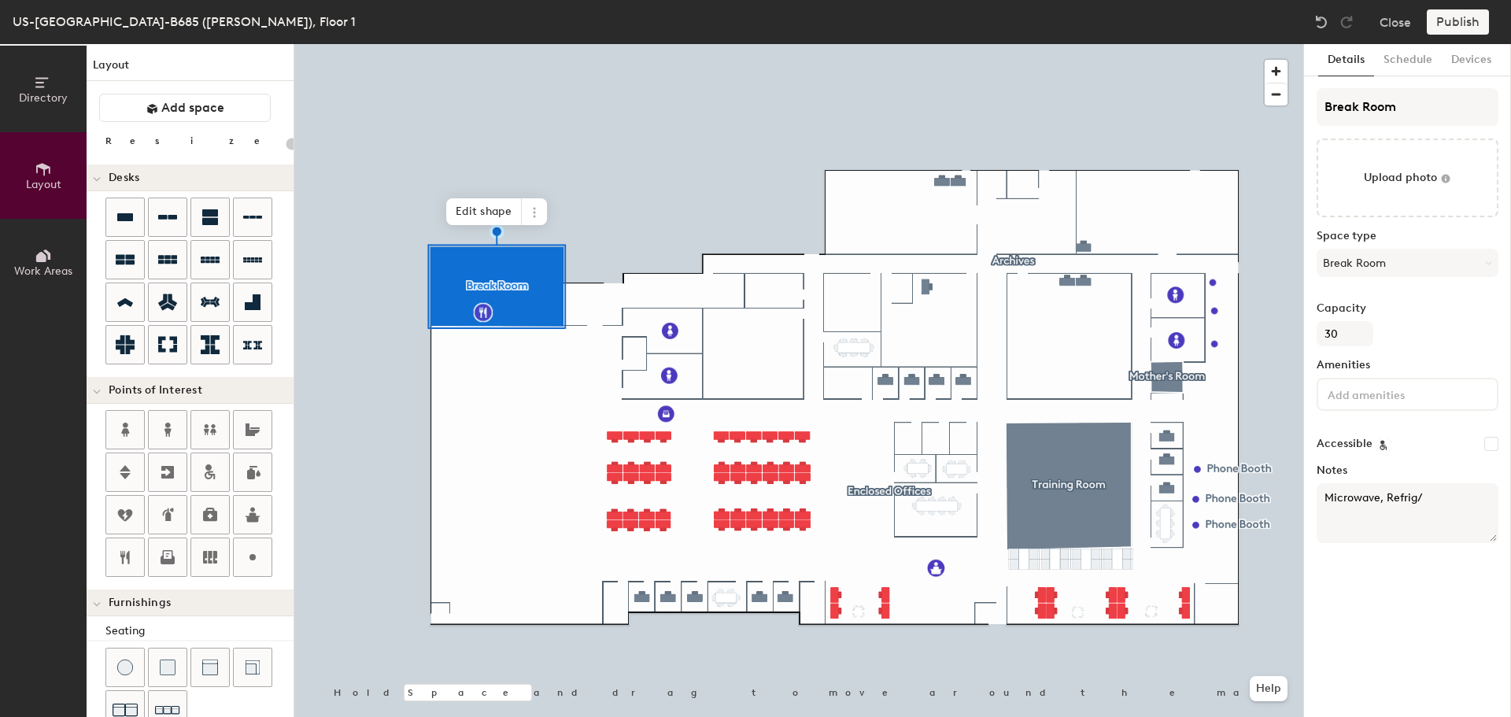
type input "20"
type textarea "Microwave, Refrig/F"
type input "20"
type textarea "Microwave, Refrig/Fre"
type input "20"
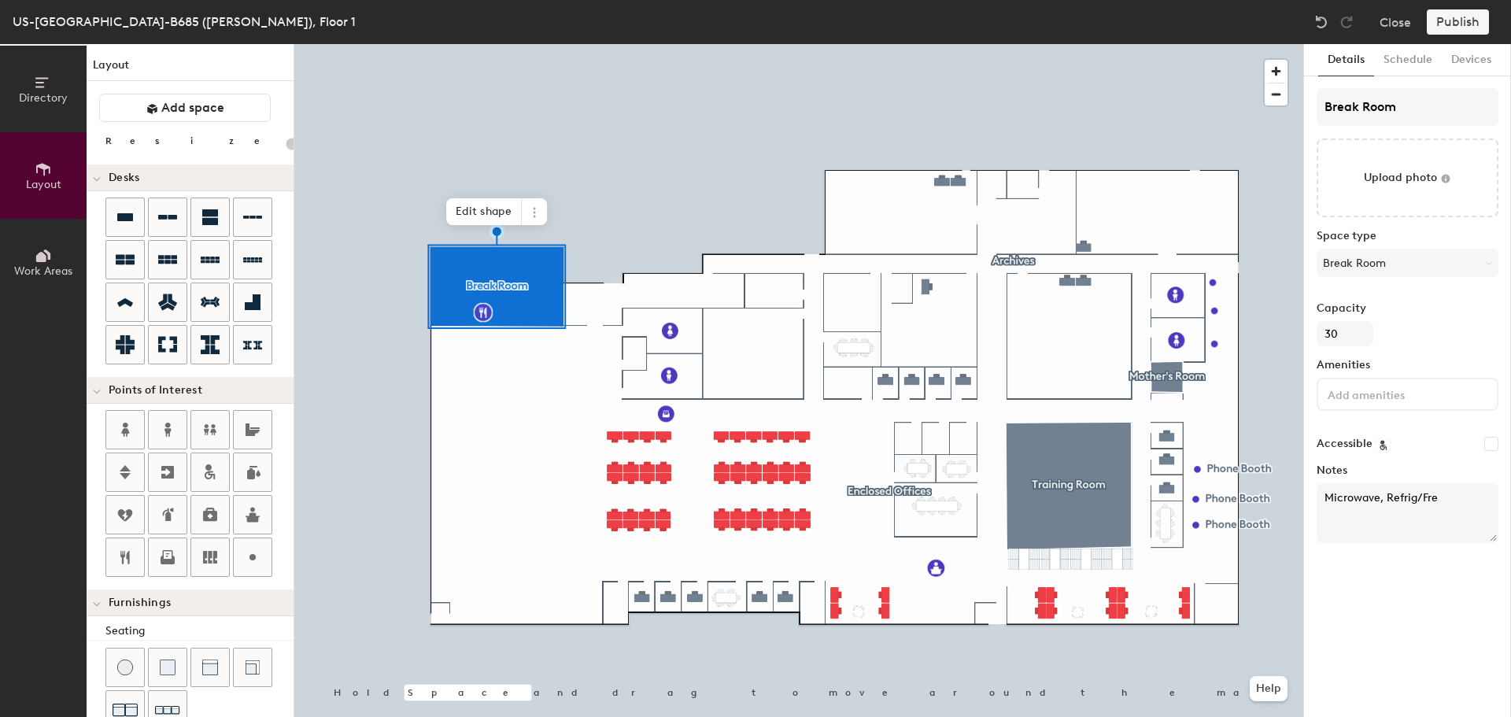
type textarea "Microwave, Refrig/Free"
type input "20"
type textarea "Microwave, Refrig/Freez"
type input "20"
type textarea "Microwave, Refrig/Freezer"
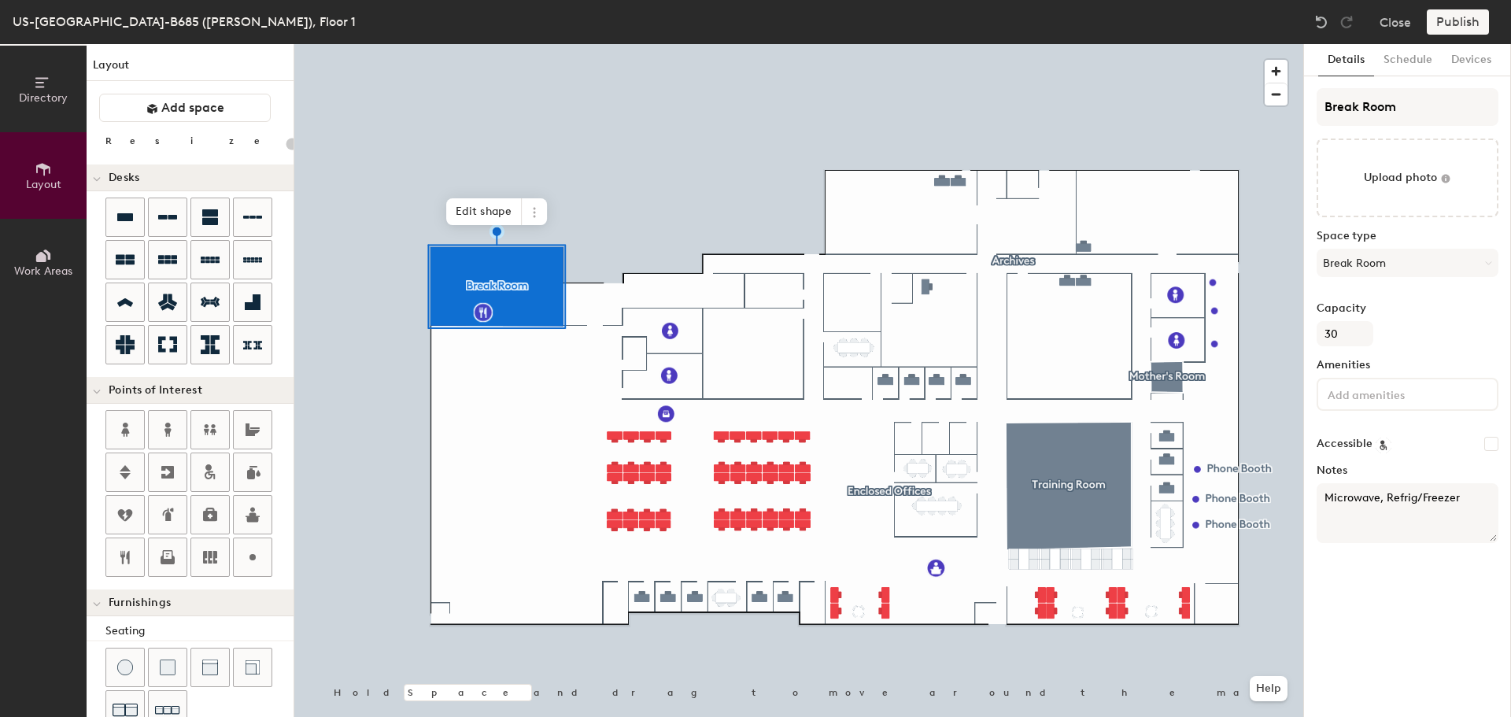
type input "20"
type textarea "Microwave, Refrig/Freezer,"
type input "20"
type textarea "Microwave, Refrig/Freezer, W"
type input "20"
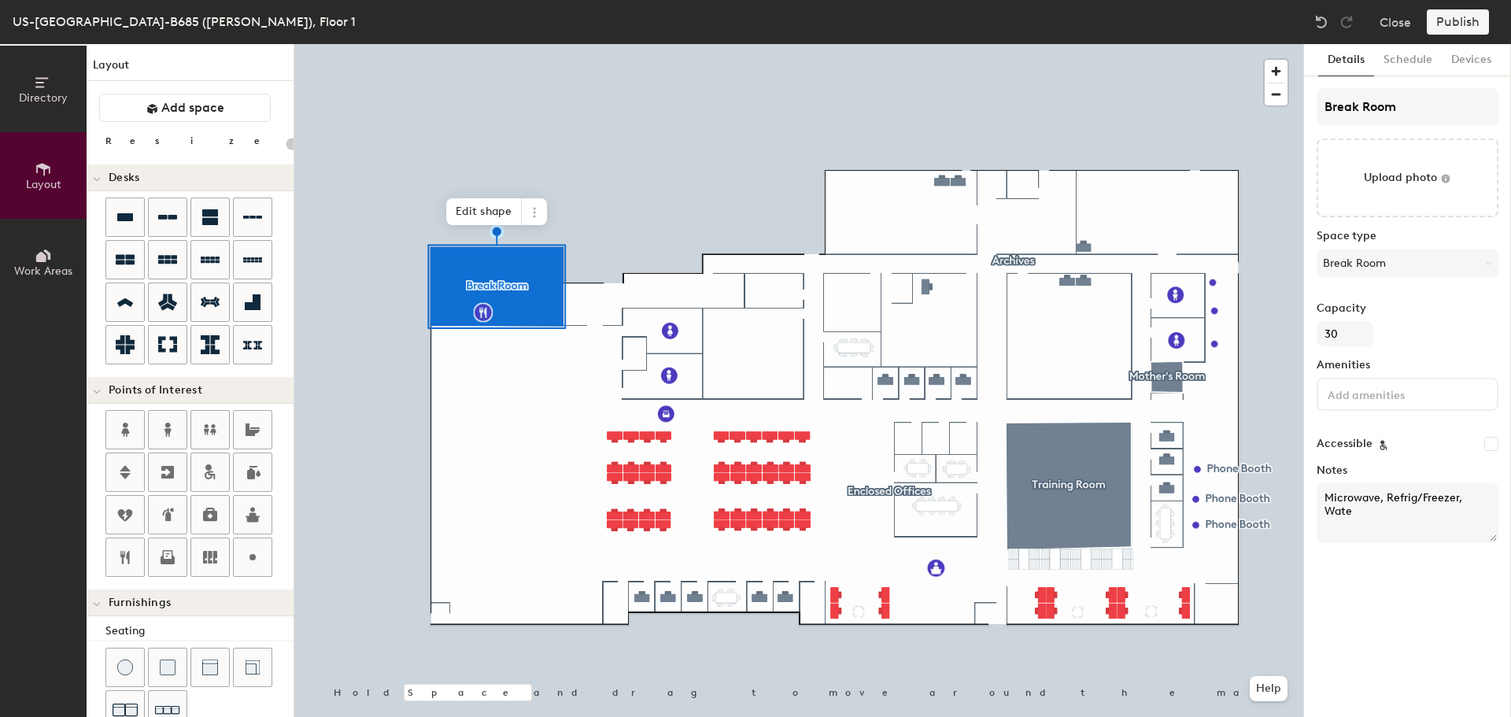
type textarea "Microwave, Refrig/Freezer, Water"
type input "20"
type textarea "Microwave, Refrig/Freezer, Water coo"
type input "20"
type textarea "Microwave, Refrig/Freezer, Water cooler"
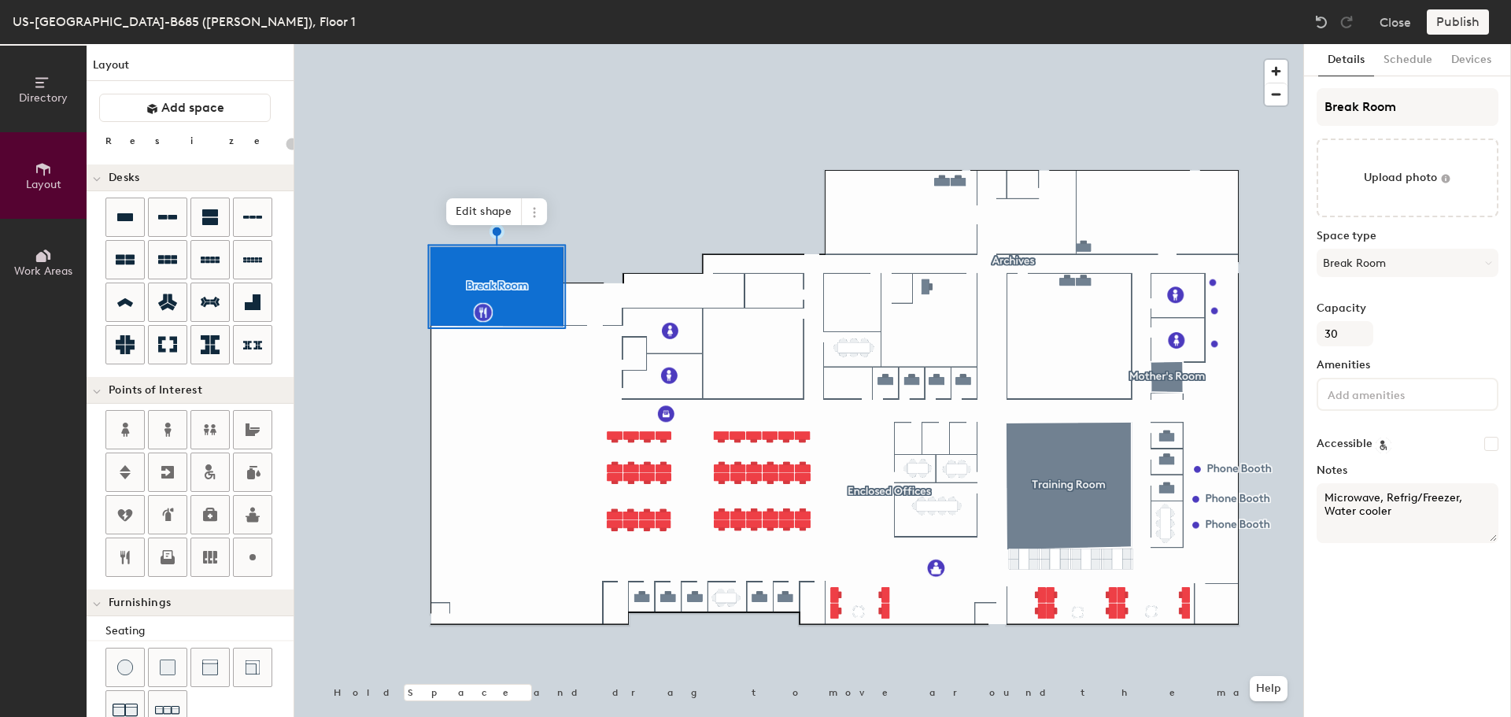
type input "20"
type textarea "Microwave, Refrig/Freezer, Water cooler,"
type input "20"
type textarea "Microwave, Refrig/Freezer, Water cooler, Co"
type input "20"
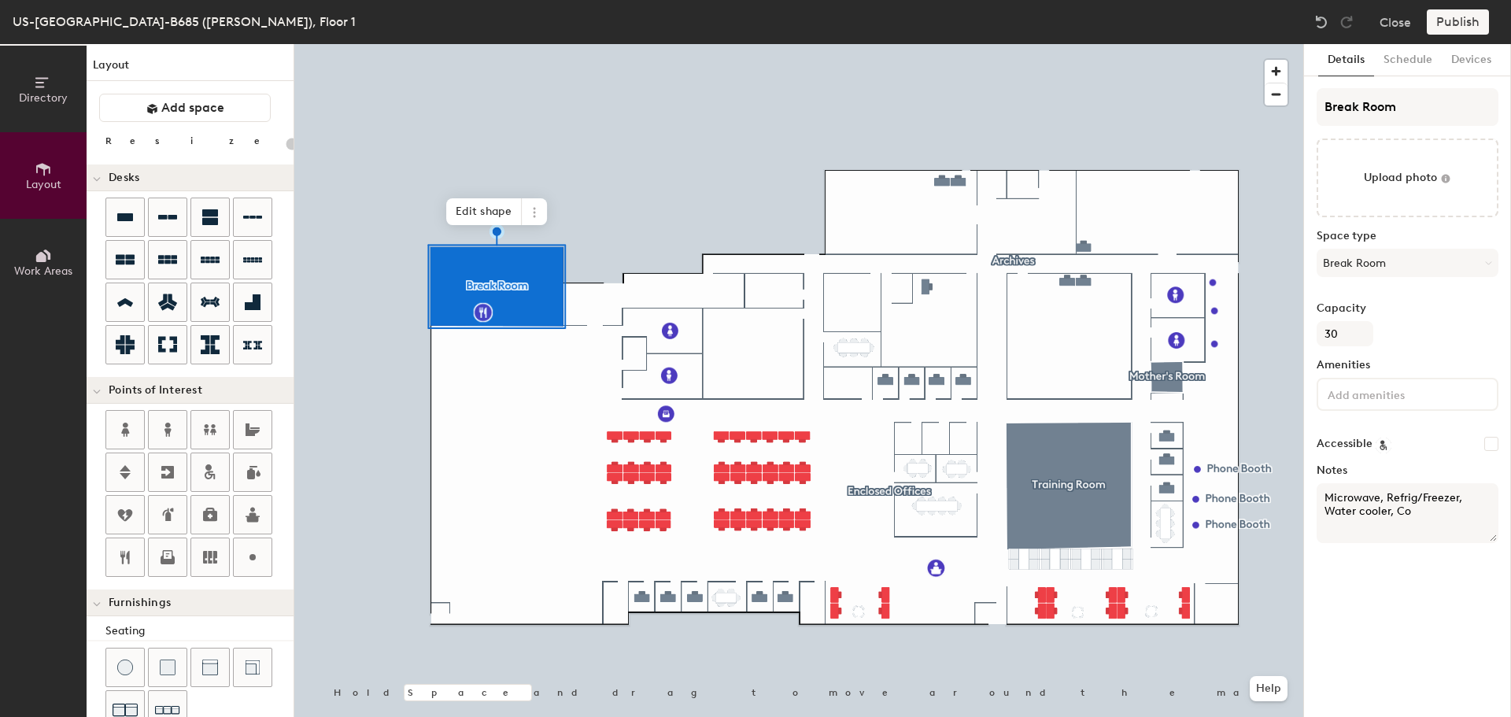
type textarea "Microwave, Refrig/Freezer, Water cooler, Coo"
type input "20"
type textarea "Microwave, Refrig/Freezer, Water cooler, Co"
type input "20"
type textarea "Microwave, Refrig/Freezer, Water cooler, Cof"
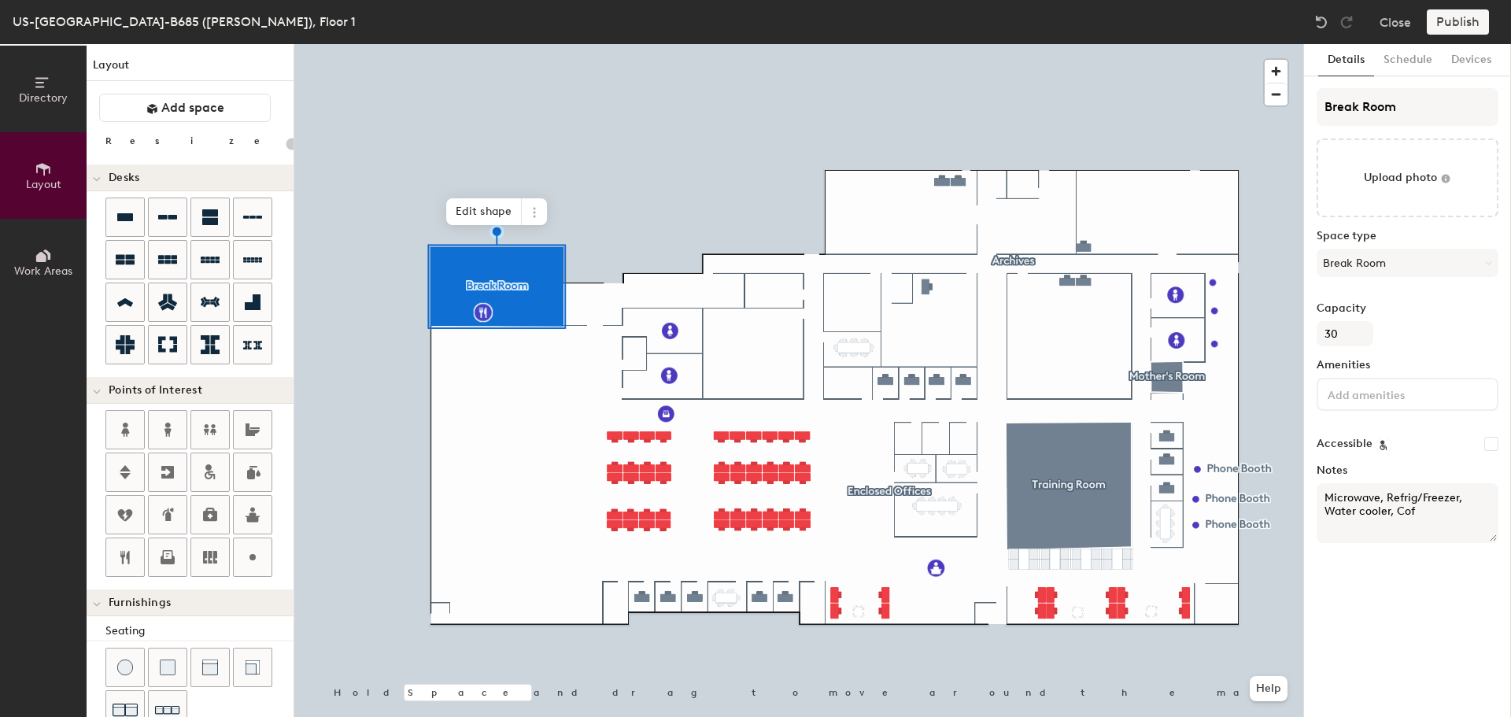
type input "20"
type textarea "Microwave, Refrig/Freezer, Water cooler, Coffe"
type input "20"
type textarea "Microwave, Refrig/Freezer, Water cooler, Coffe Mak"
type input "20"
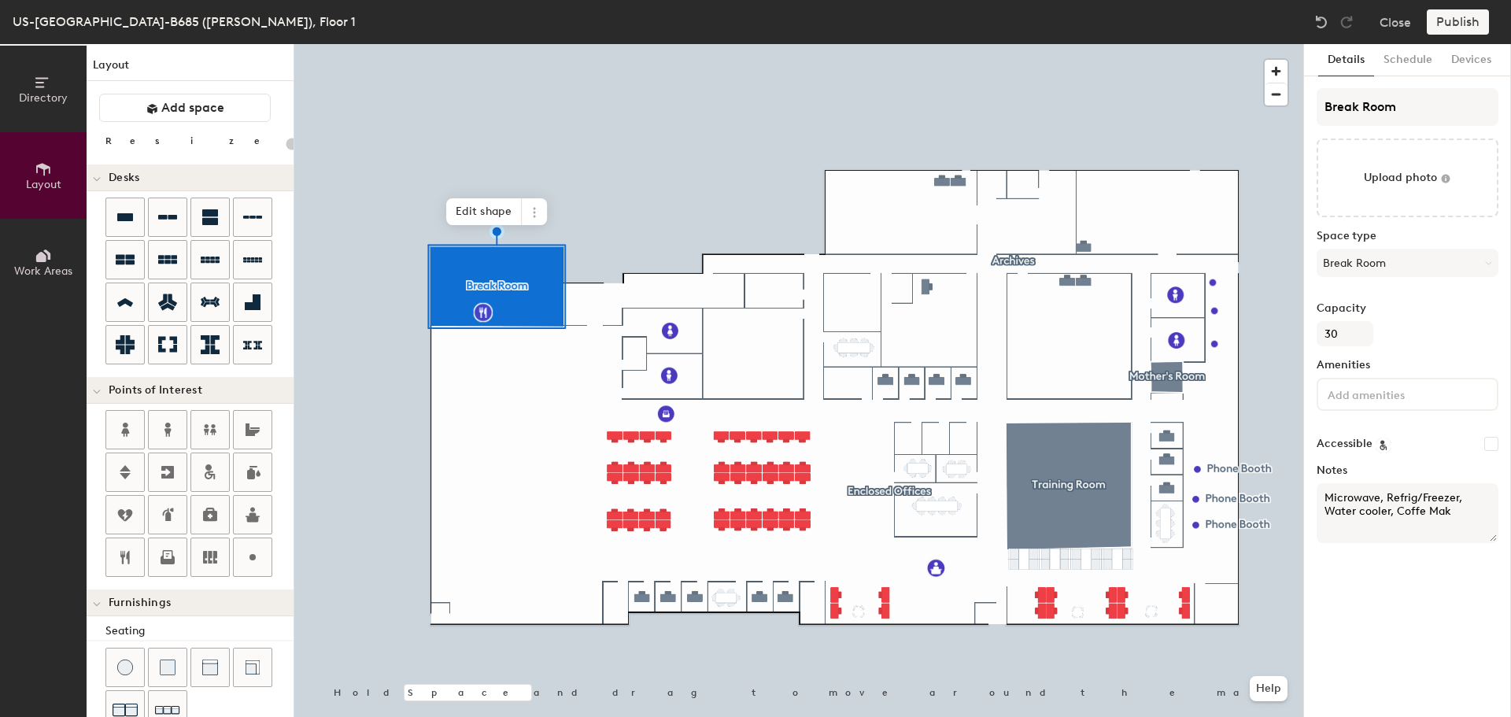
type textarea "Microwave, Refrig/Freezer, Water cooler, Coffe Ma"
type input "20"
type textarea "Microwave, Refrig/Freezer, Water cooler, Coffe"
type input "20"
type textarea "Microwave, Refrig/Freezer, Water cooler, Coffee"
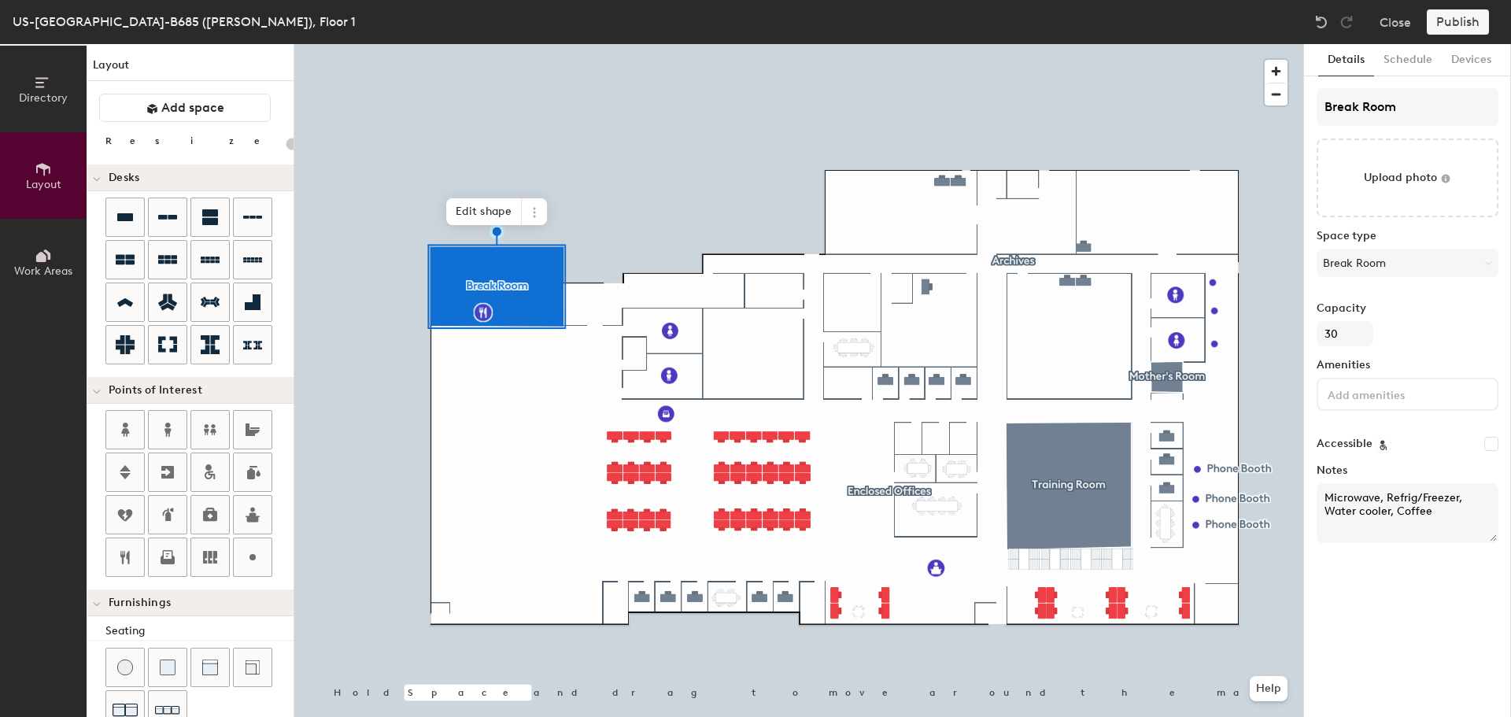
type input "20"
type textarea "Microwave, Refrig/Freezer, Water cooler, Coffee mak"
type input "20"
type textarea "Microwave, Refrig/Freezer, Water cooler, Coffee maker"
type input "20"
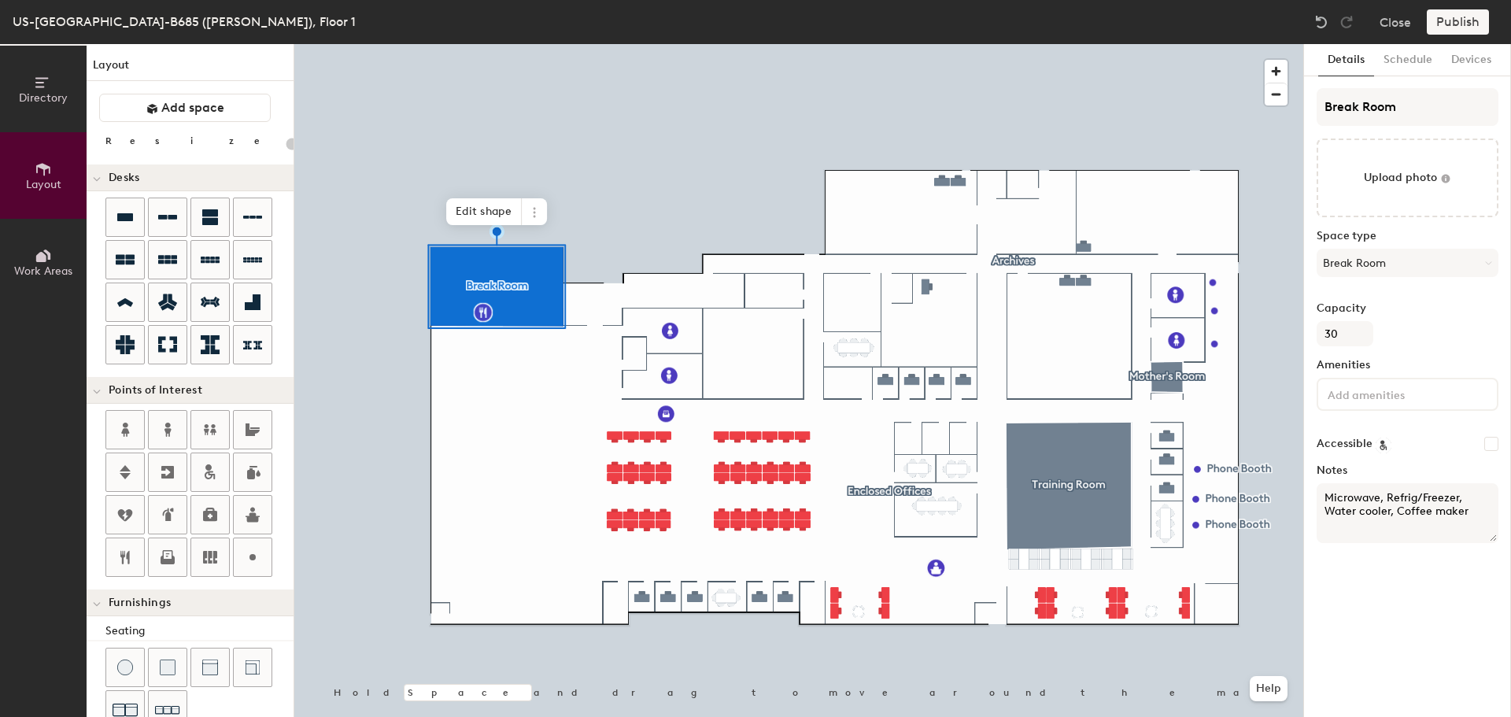
type textarea "Microwave, Refrig/Freezer, Water cooler, Coffee maker"
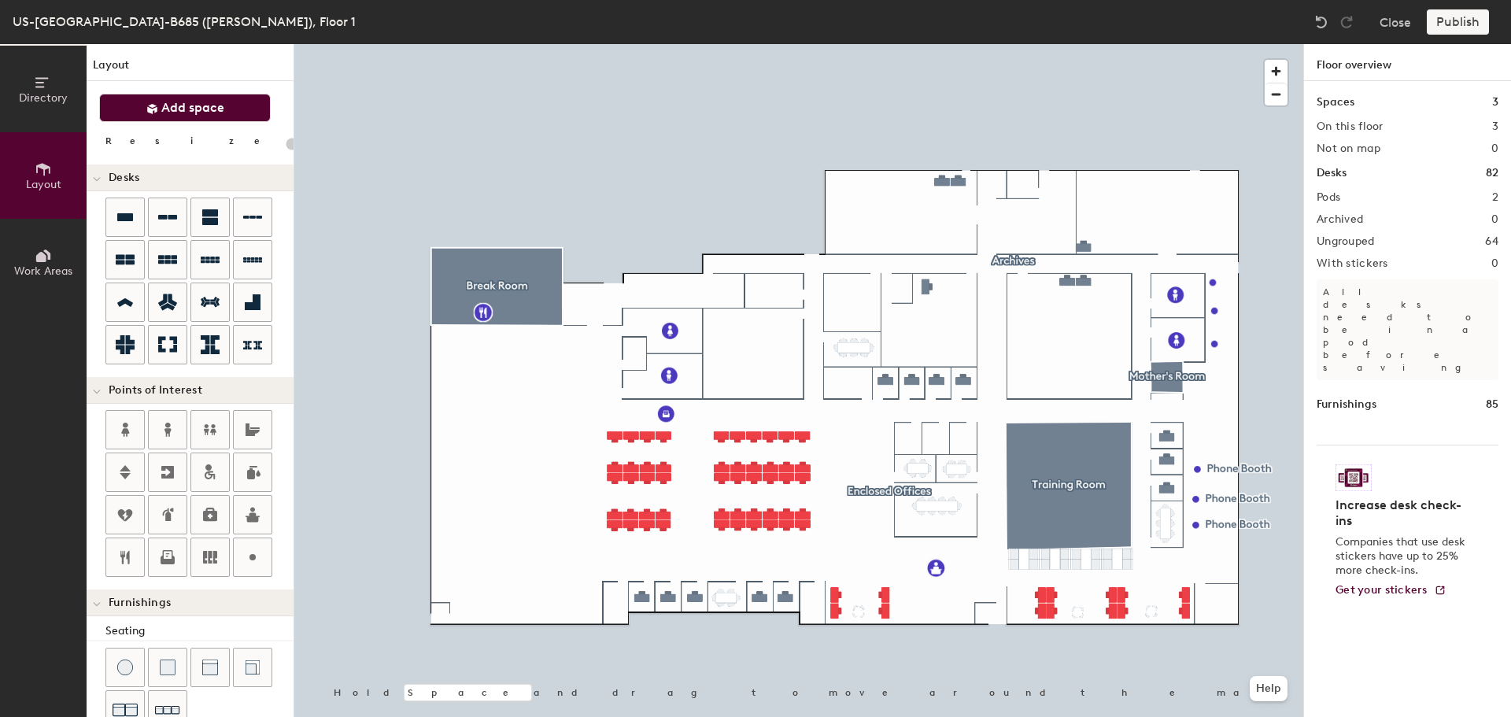
click at [185, 104] on span "Add space" at bounding box center [192, 108] width 63 height 16
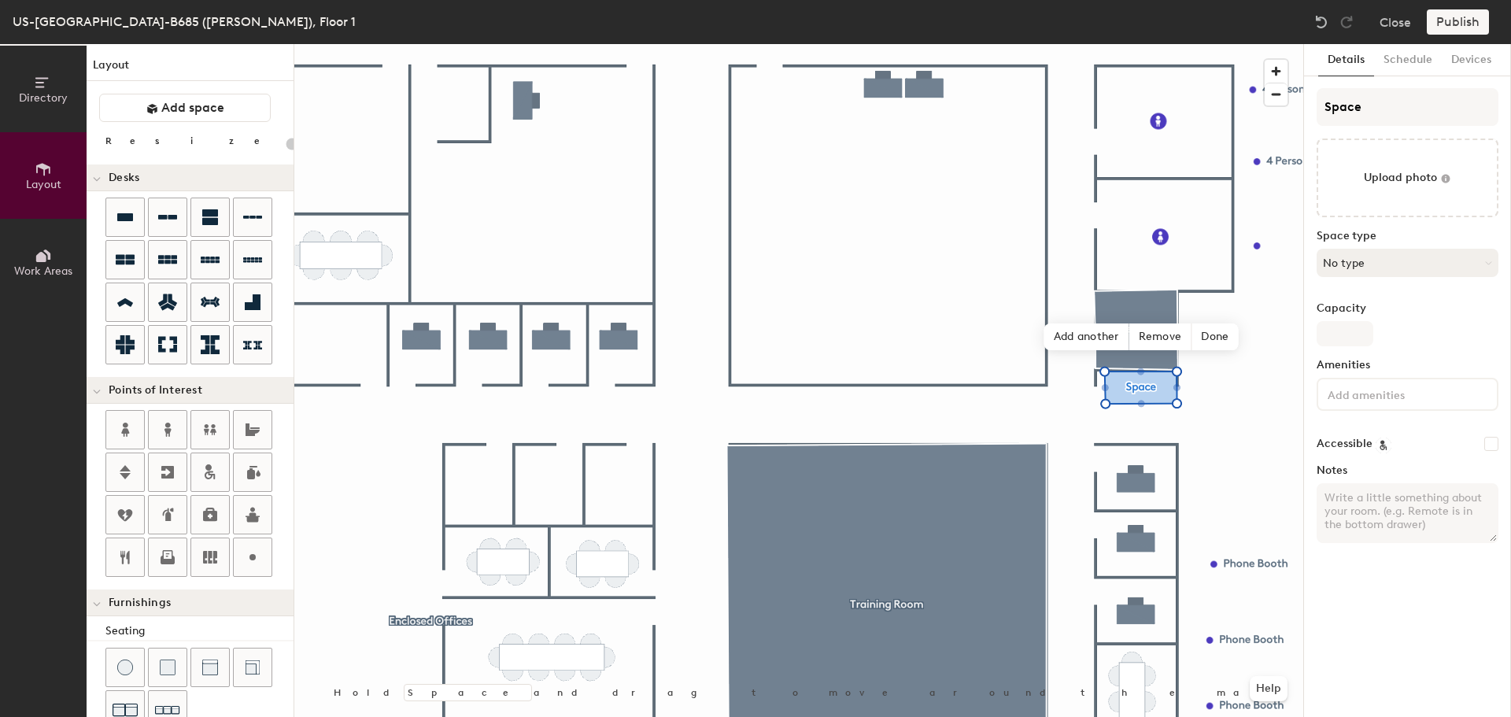
click at [1359, 264] on button "No type" at bounding box center [1408, 263] width 182 height 28
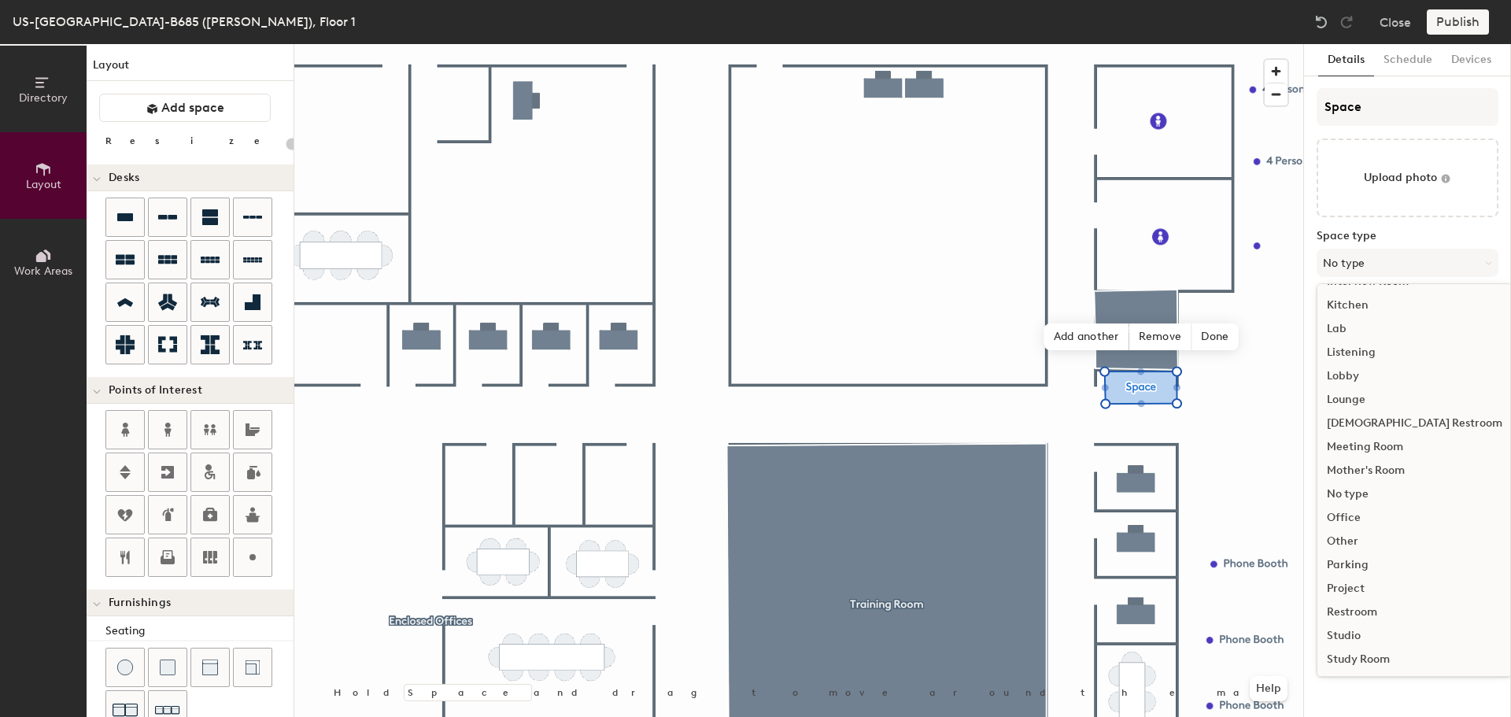
scroll to position [315, 0]
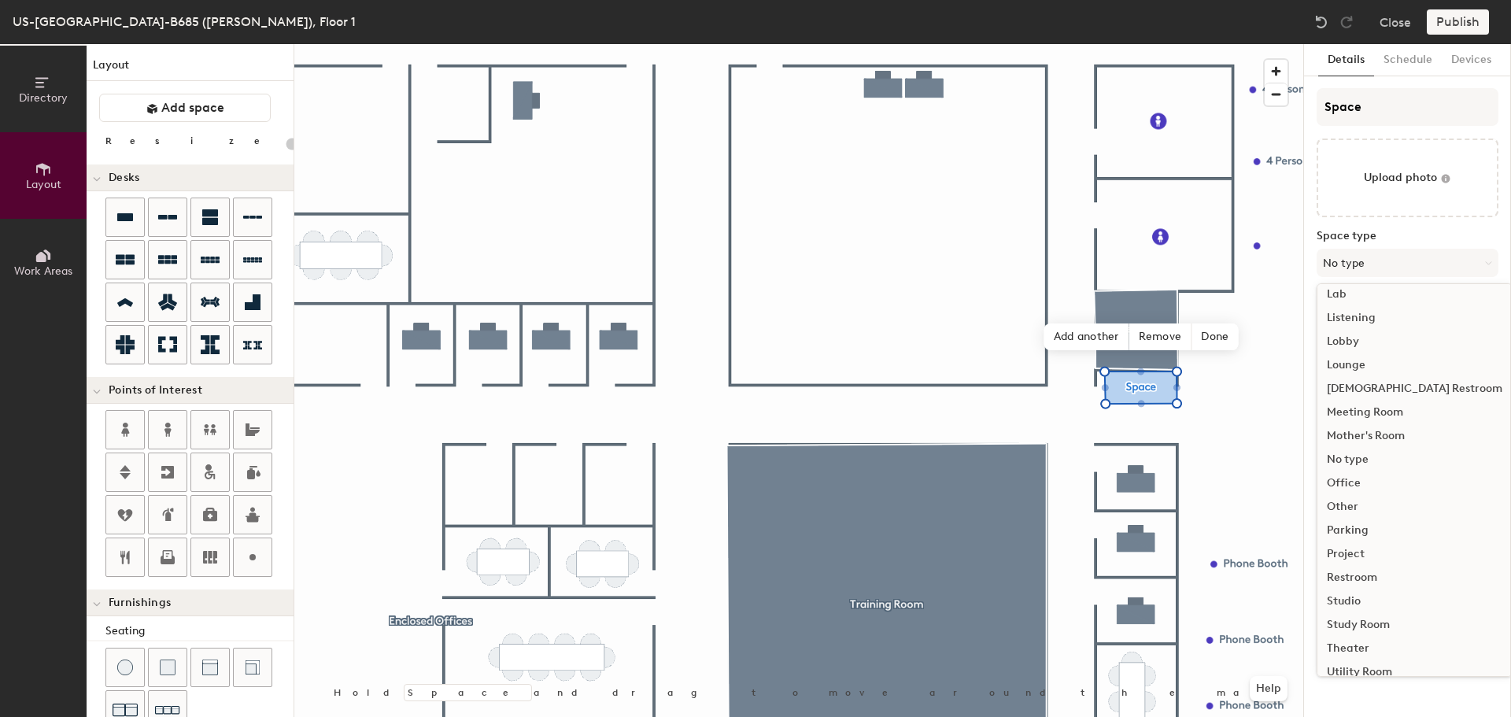
click at [1355, 456] on div "No type" at bounding box center [1415, 460] width 194 height 24
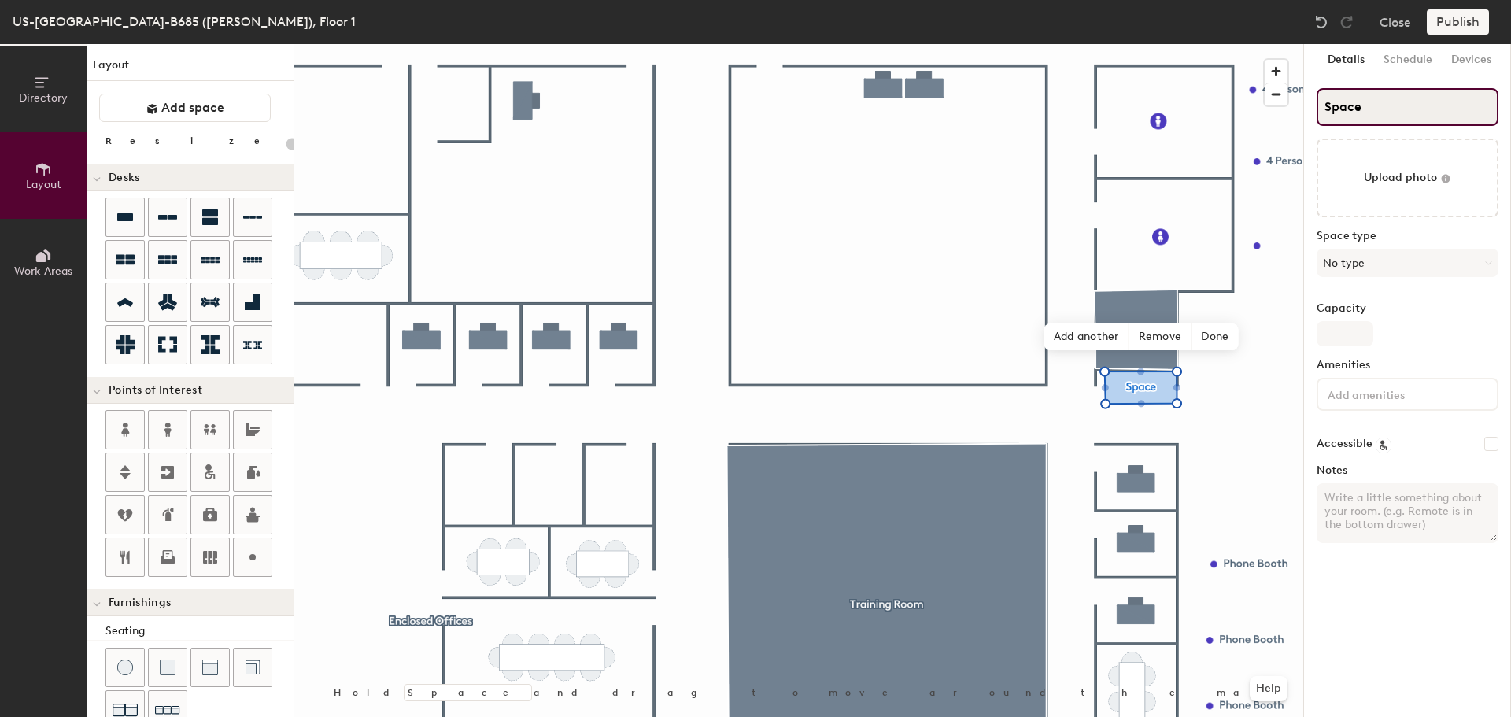
click at [1365, 108] on input "Space" at bounding box center [1408, 107] width 182 height 38
type input "20"
click at [1295, 113] on div "Directory Layout Work Areas Layout Add space Resize Desks Points of Interest Fu…" at bounding box center [755, 380] width 1511 height 673
type input "C"
type input "20"
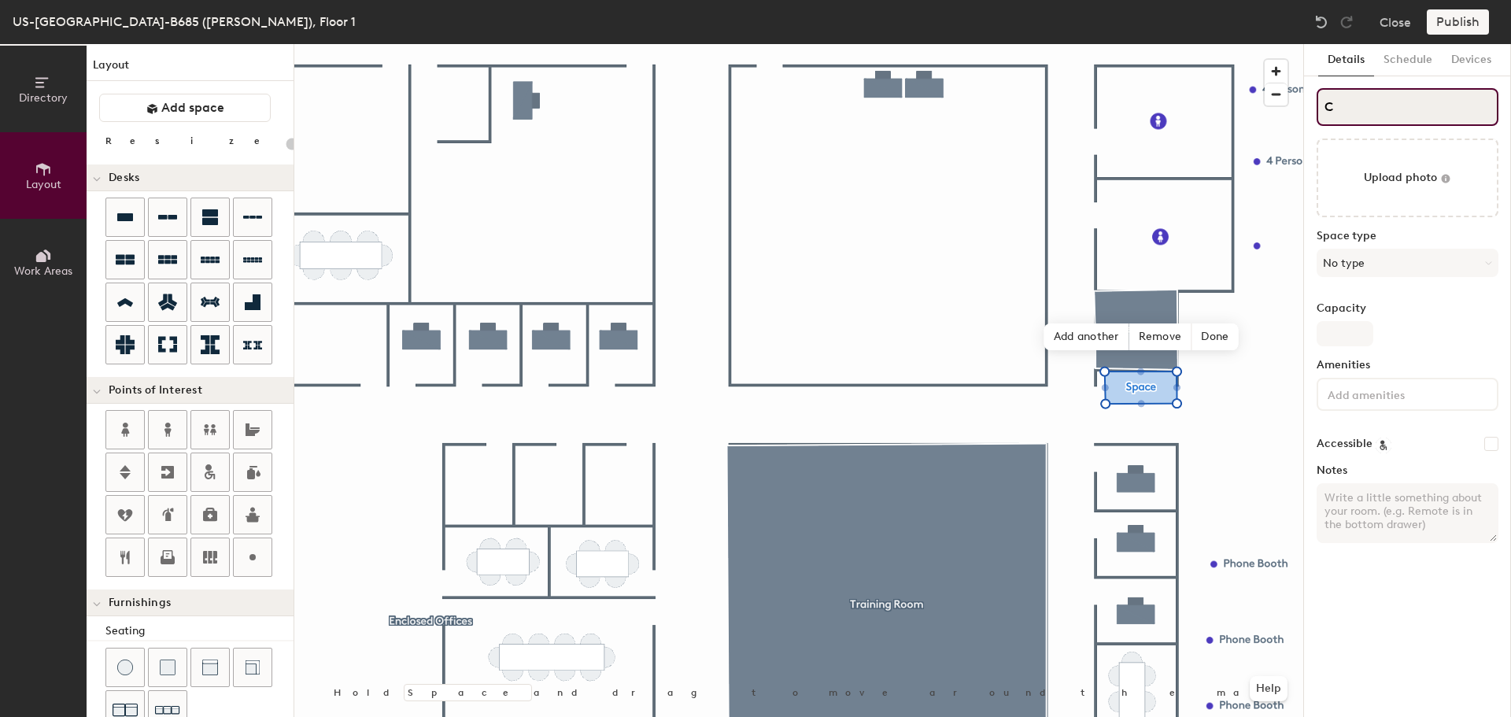
type input "Co"
type input "20"
type input "Cof"
type input "20"
type input "Coffe"
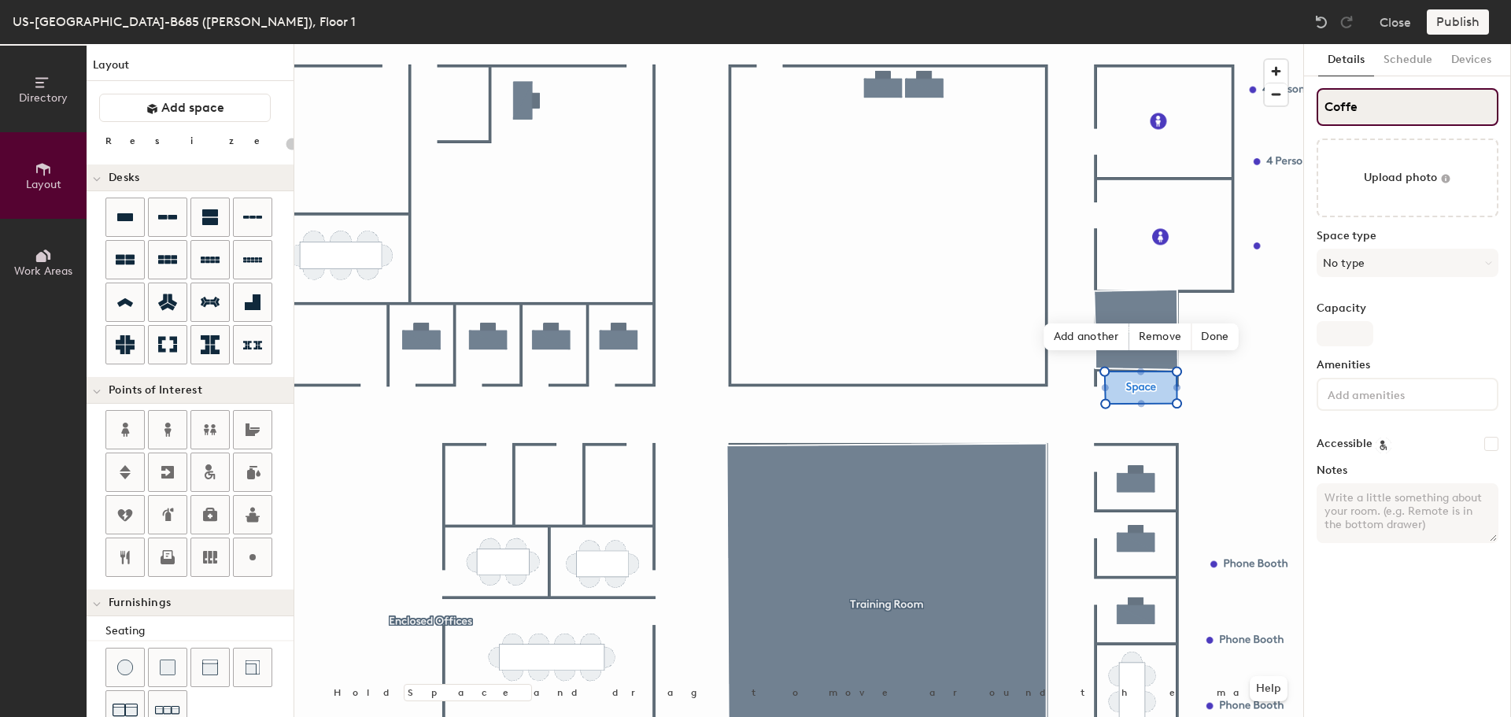
type input "20"
type input "Coffee/"
type input "20"
type input "Coffee/wa"
type input "20"
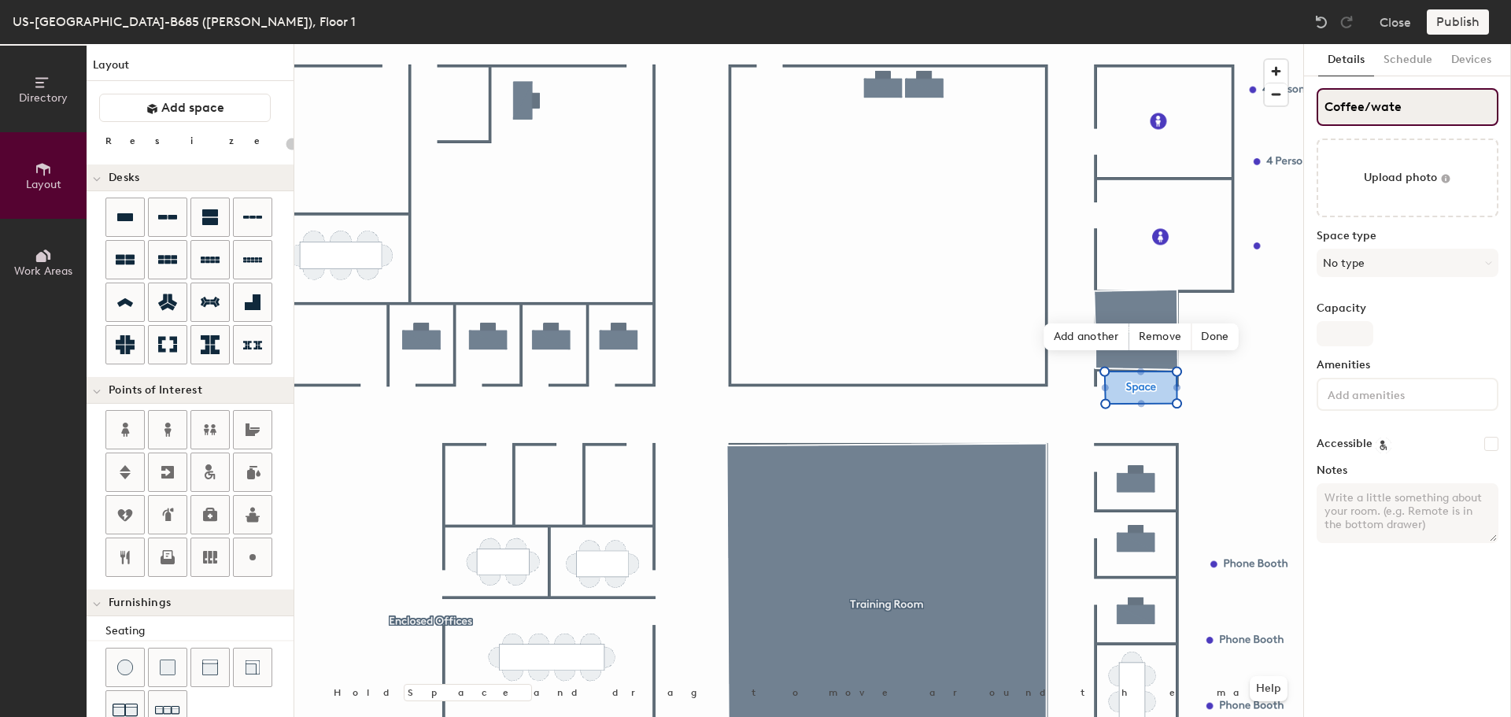
type input "Coffee/water"
type input "20"
type input "Coffee/water"
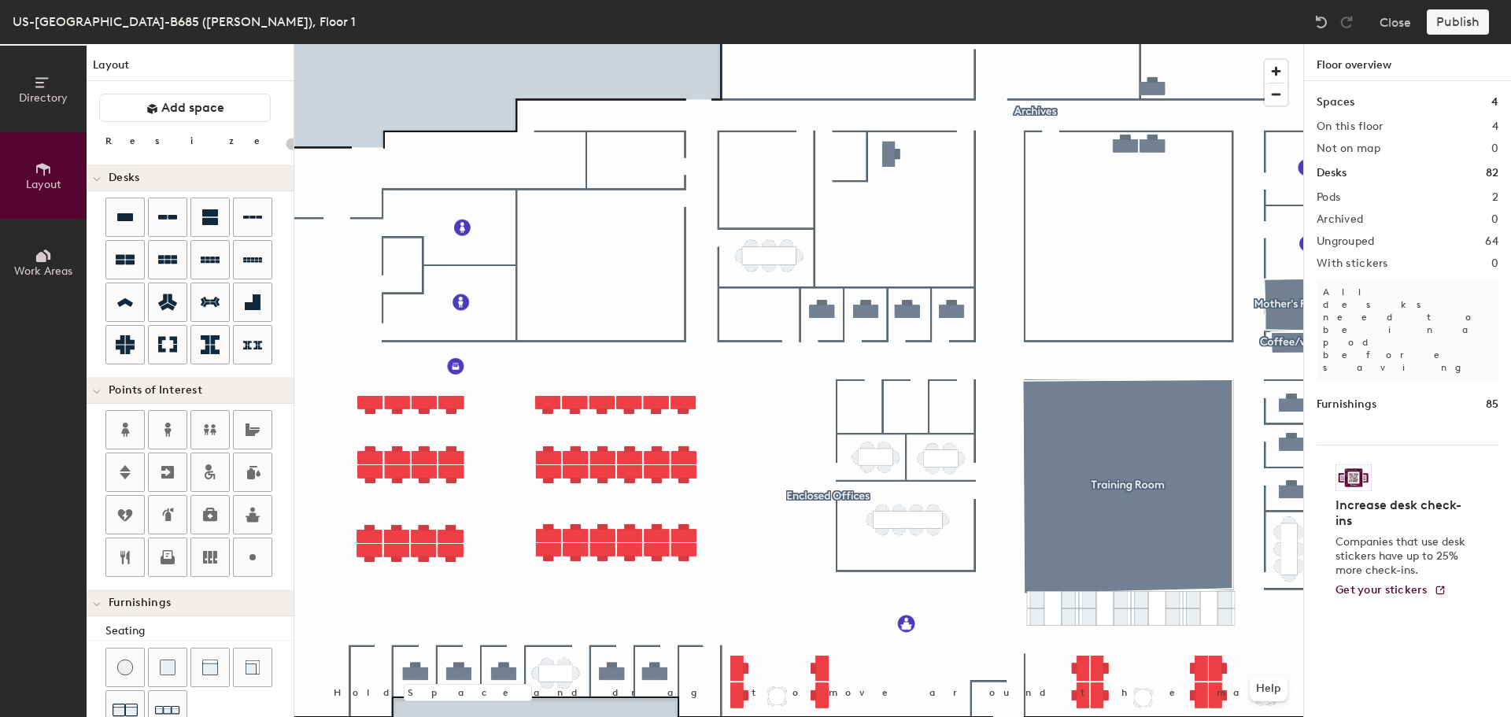
click at [862, 406] on div "Directory Layout Work Areas Layout Add space Resize Desks Points of Interest Fu…" at bounding box center [755, 380] width 1511 height 673
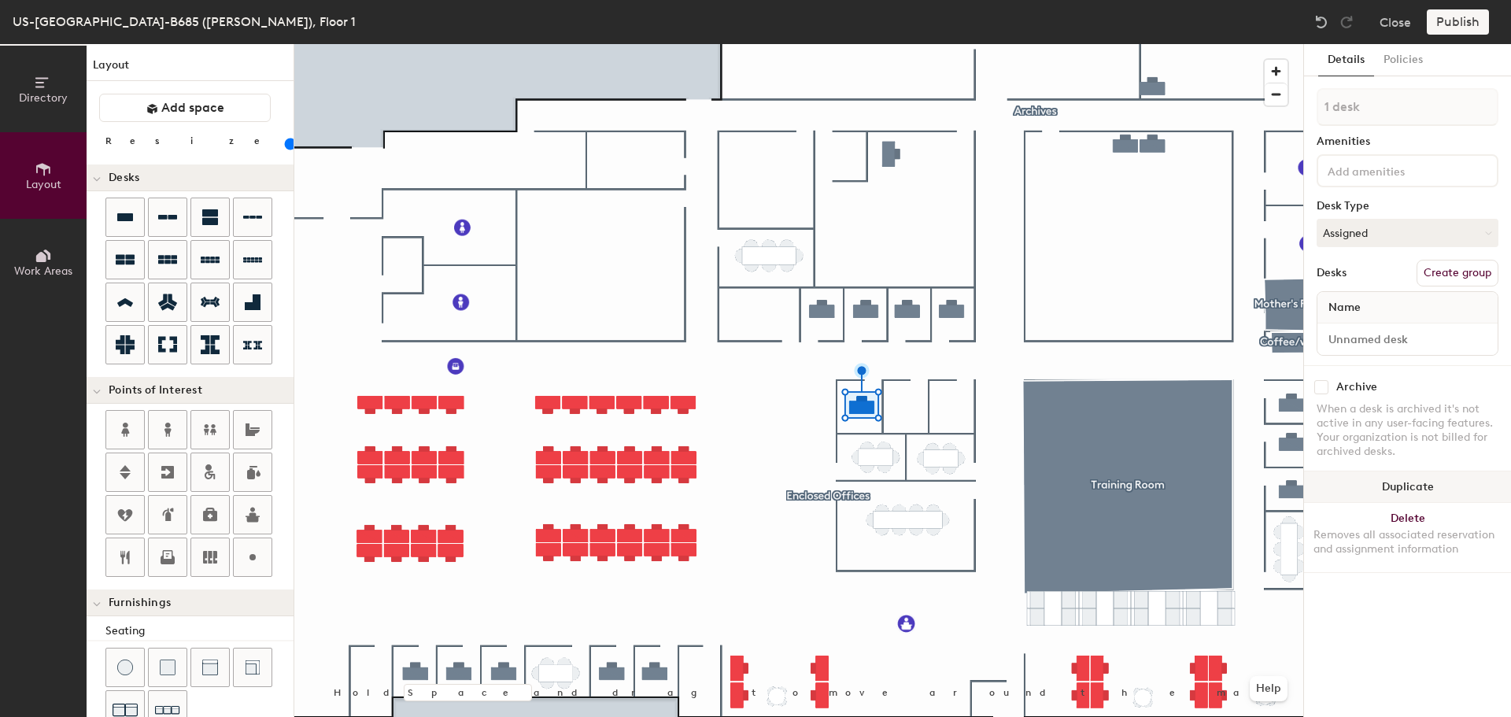
click at [1402, 482] on button "Duplicate" at bounding box center [1407, 486] width 207 height 31
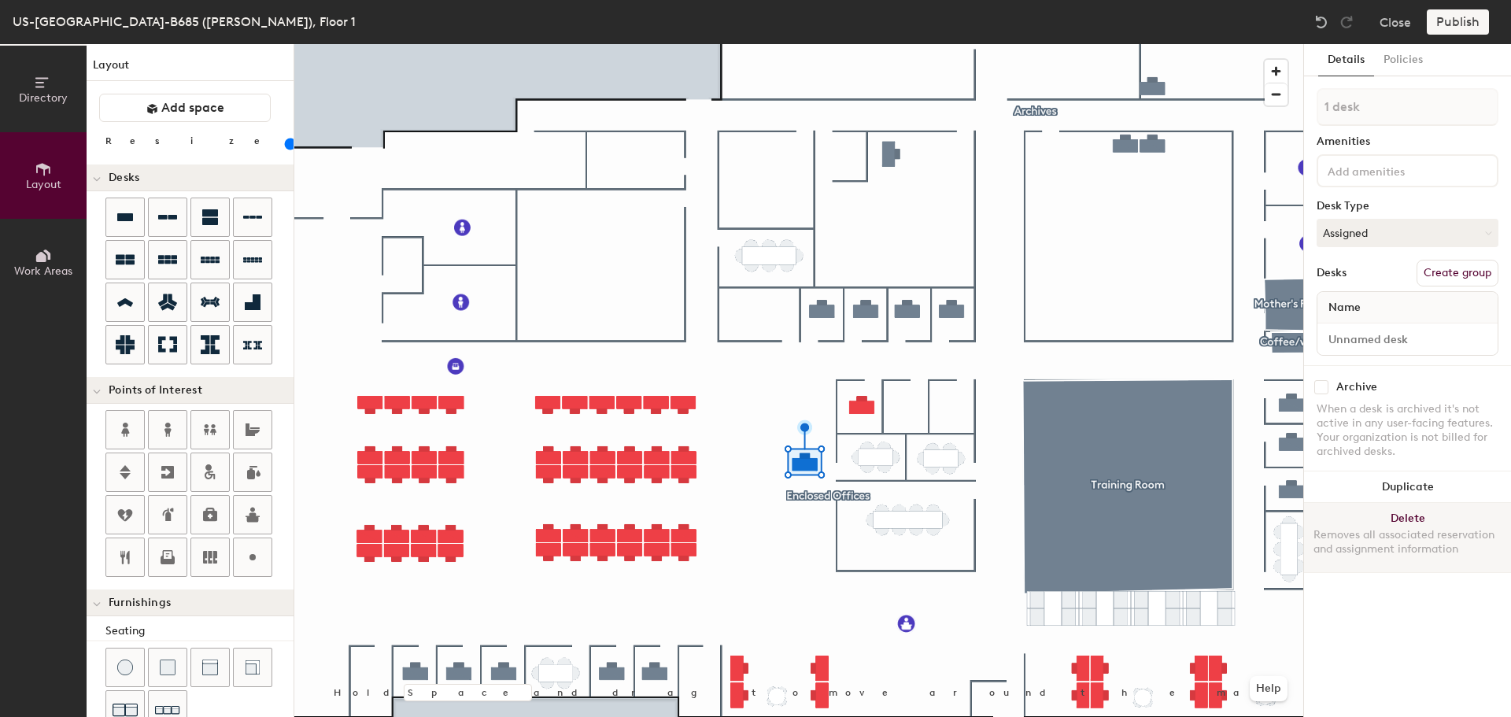
click at [1330, 518] on button "Delete Removes all associated reservation and assignment information" at bounding box center [1407, 537] width 207 height 69
click at [1386, 510] on button "Delete Removes all associated reservation and assignment information" at bounding box center [1407, 537] width 207 height 69
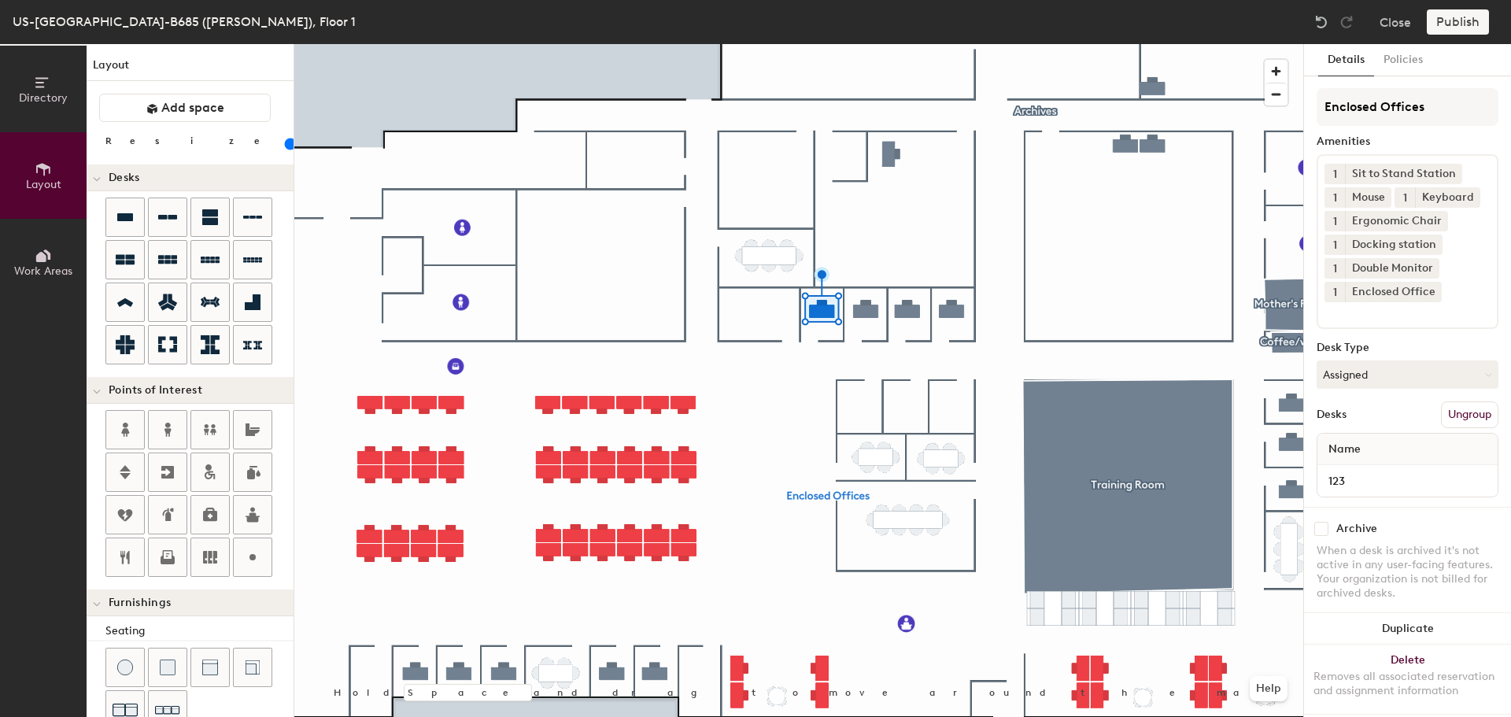
scroll to position [47, 0]
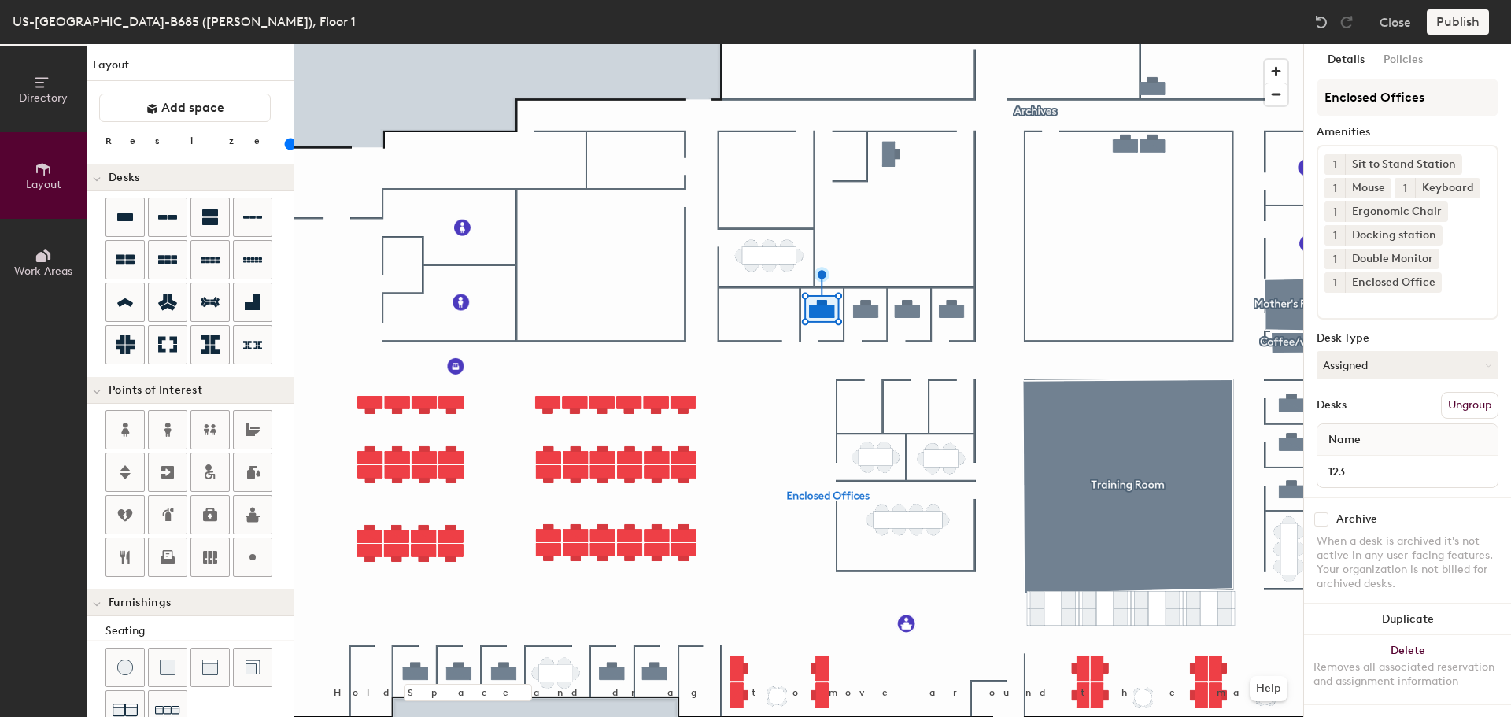
drag, startPoint x: 1389, startPoint y: 601, endPoint x: 1326, endPoint y: 576, distance: 67.8
click at [1387, 604] on button "Duplicate" at bounding box center [1407, 619] width 207 height 31
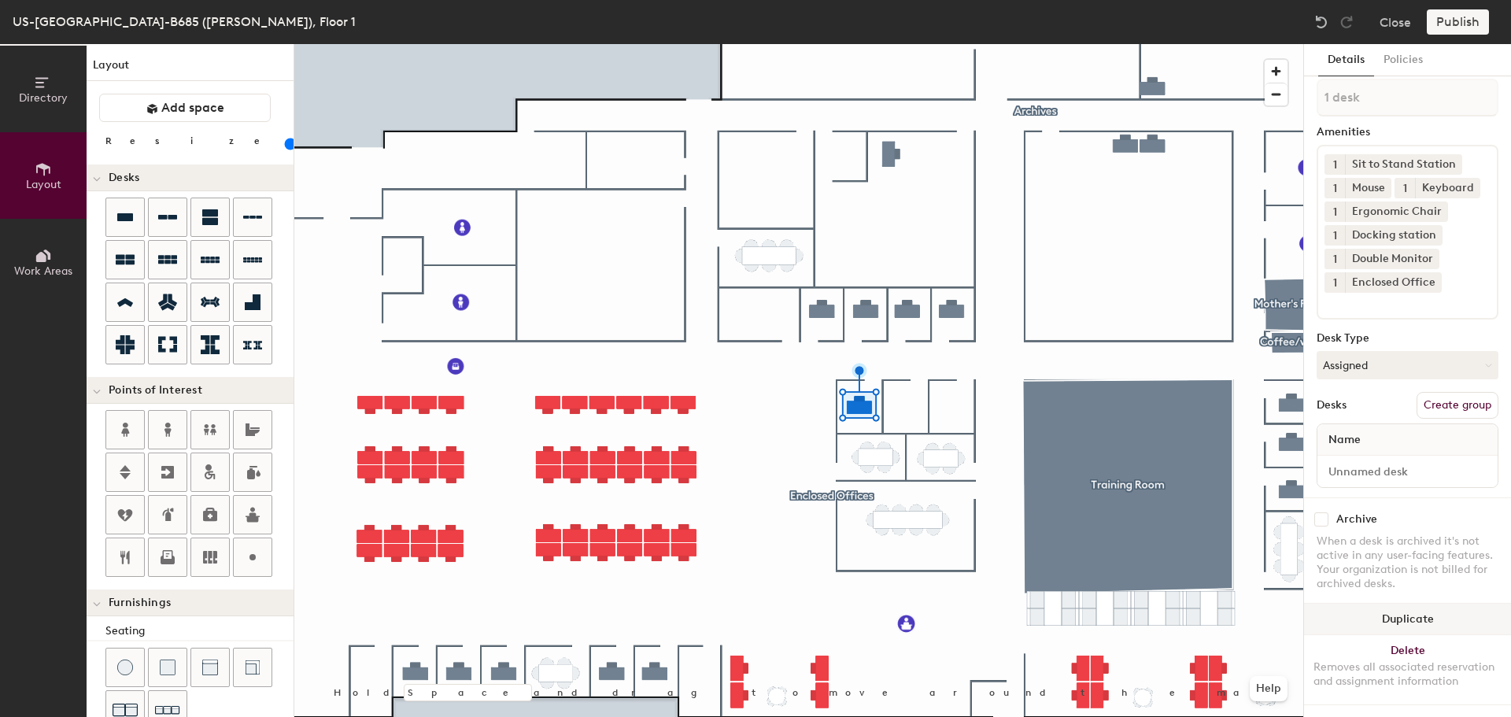
click at [1355, 604] on button "Duplicate" at bounding box center [1407, 619] width 207 height 31
click at [1333, 604] on button "Duplicate" at bounding box center [1407, 619] width 207 height 31
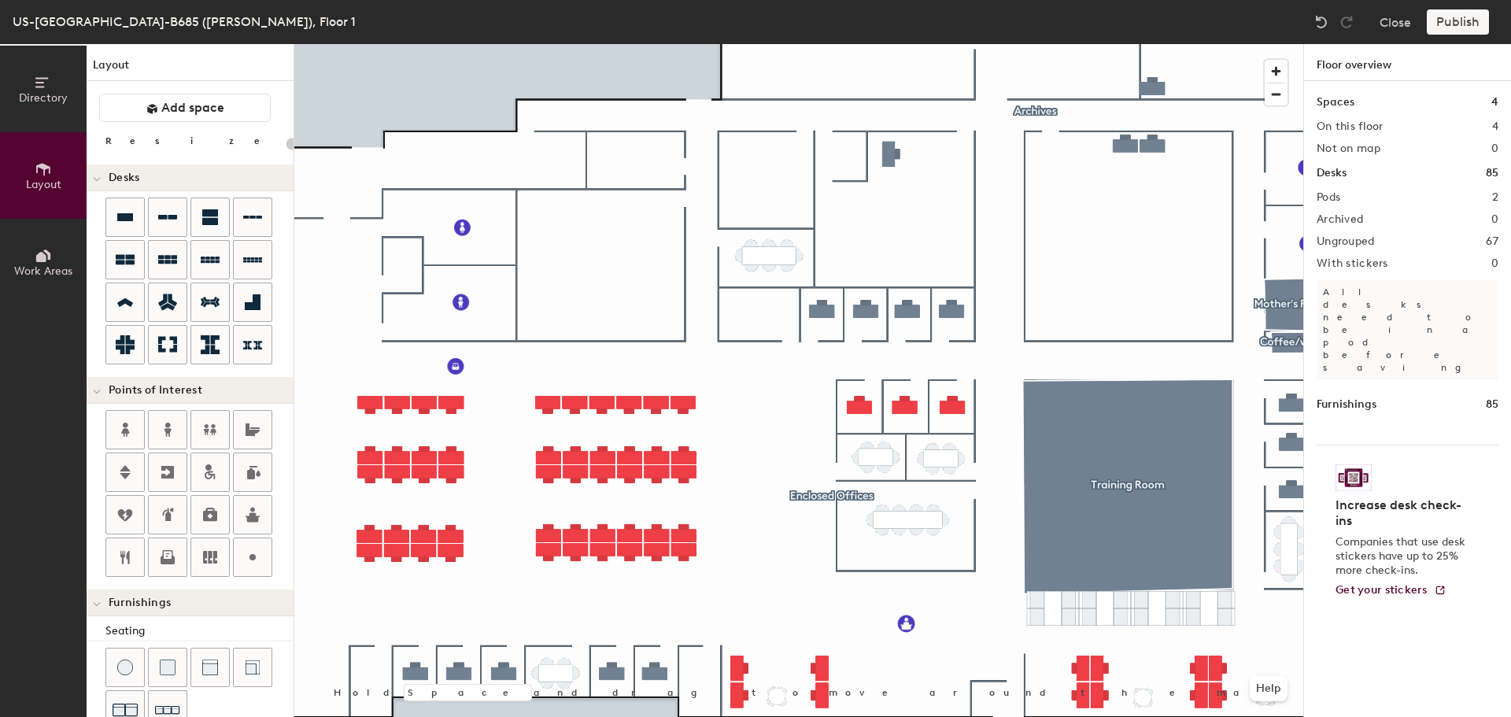
type input "100"
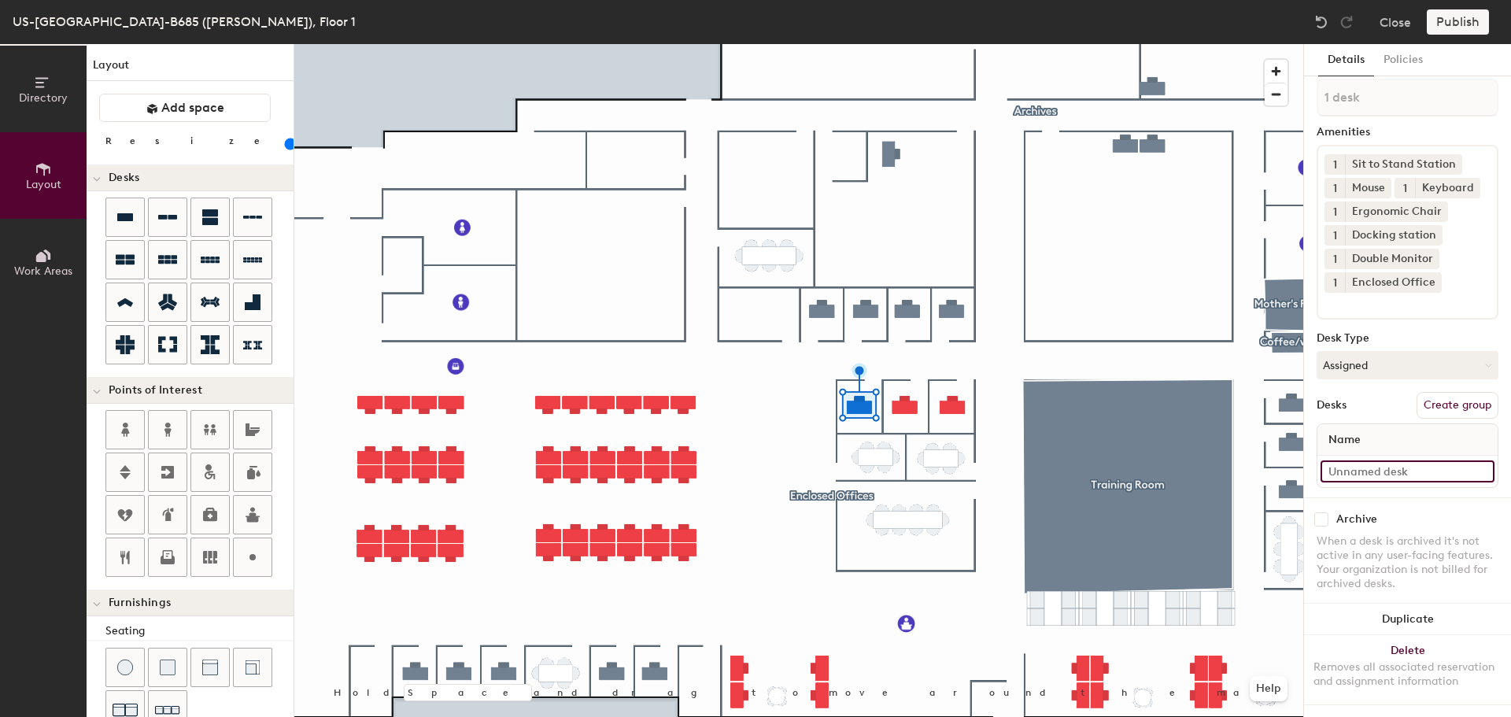
click at [1355, 460] on input at bounding box center [1408, 471] width 174 height 22
type input "110"
click at [1329, 460] on input at bounding box center [1408, 471] width 174 height 22
type input "111"
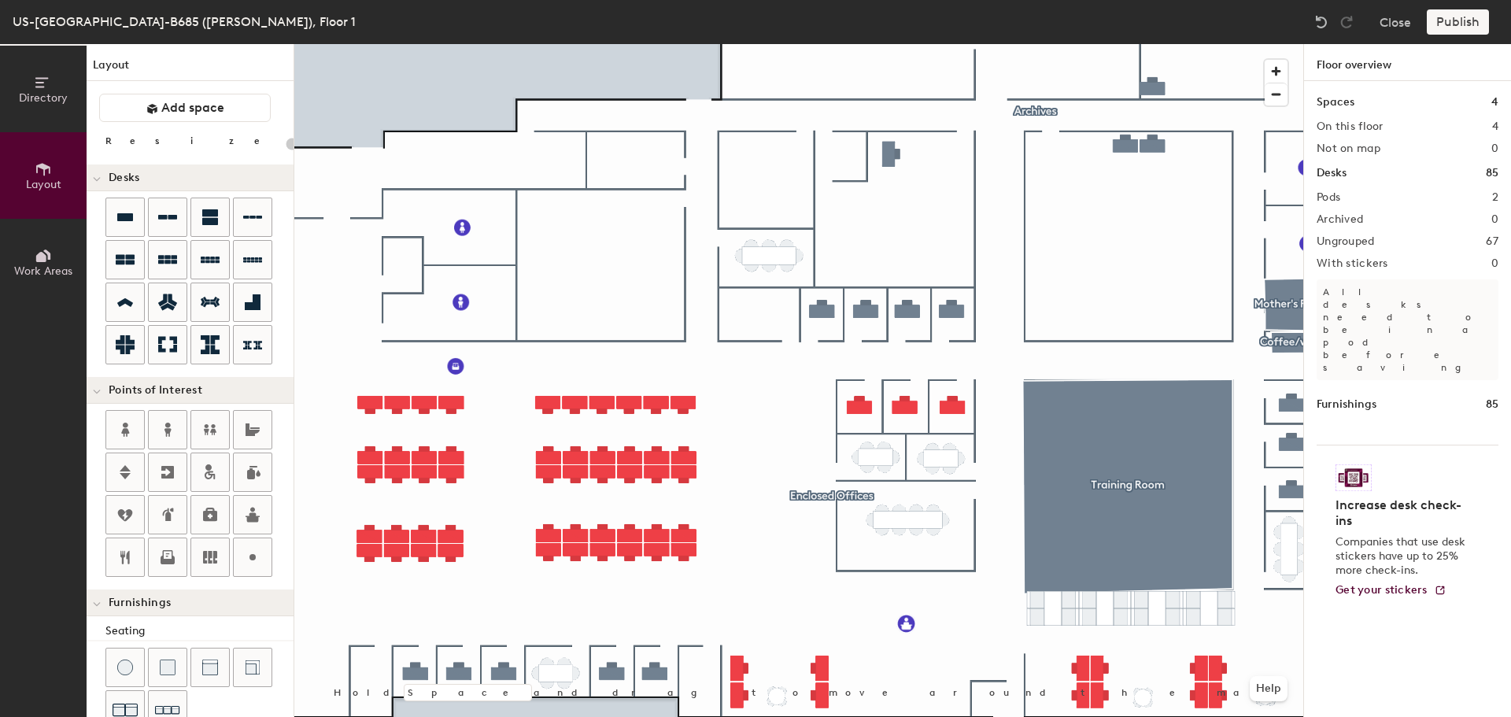
type input "100"
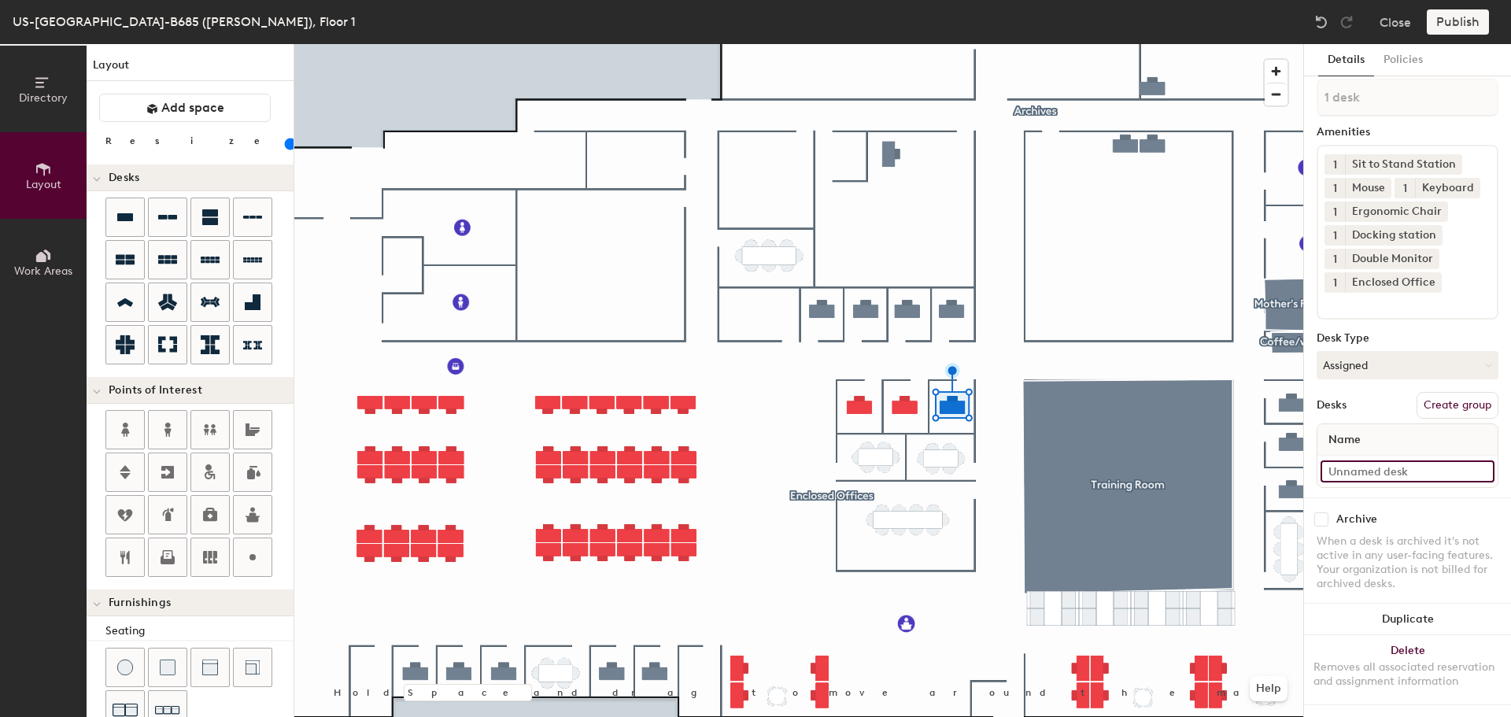
click at [1351, 460] on input at bounding box center [1408, 471] width 174 height 22
type input "112"
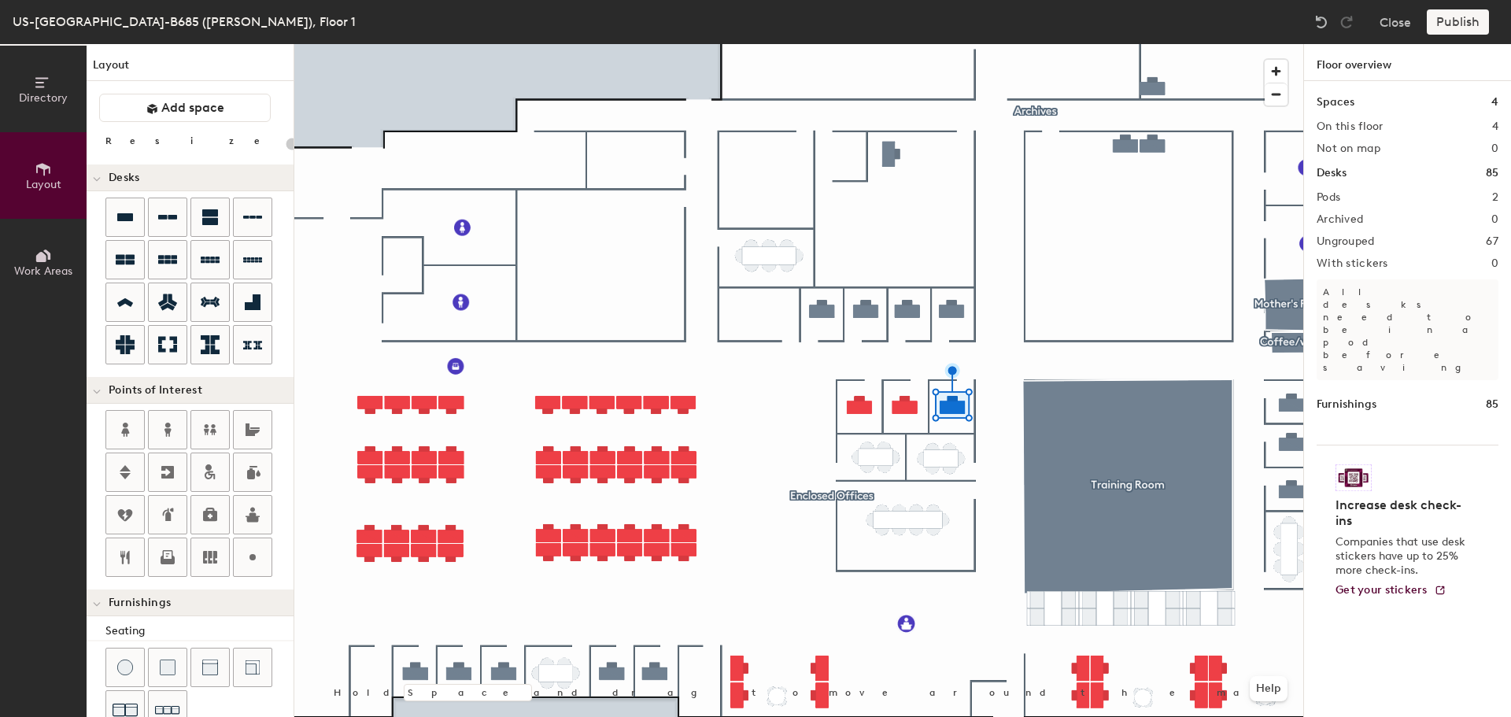
type input "100"
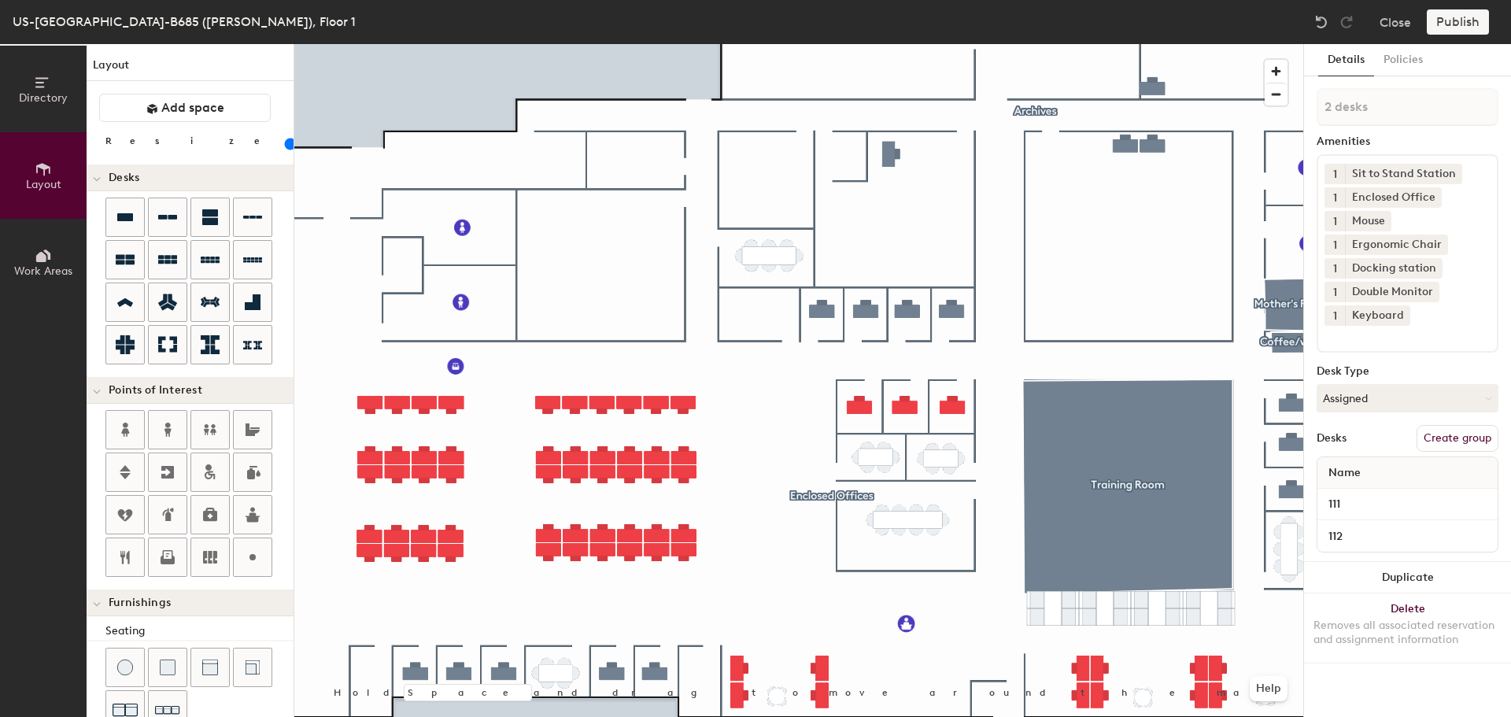
type input "3 desks"
click at [1454, 434] on button "Create group" at bounding box center [1458, 438] width 82 height 27
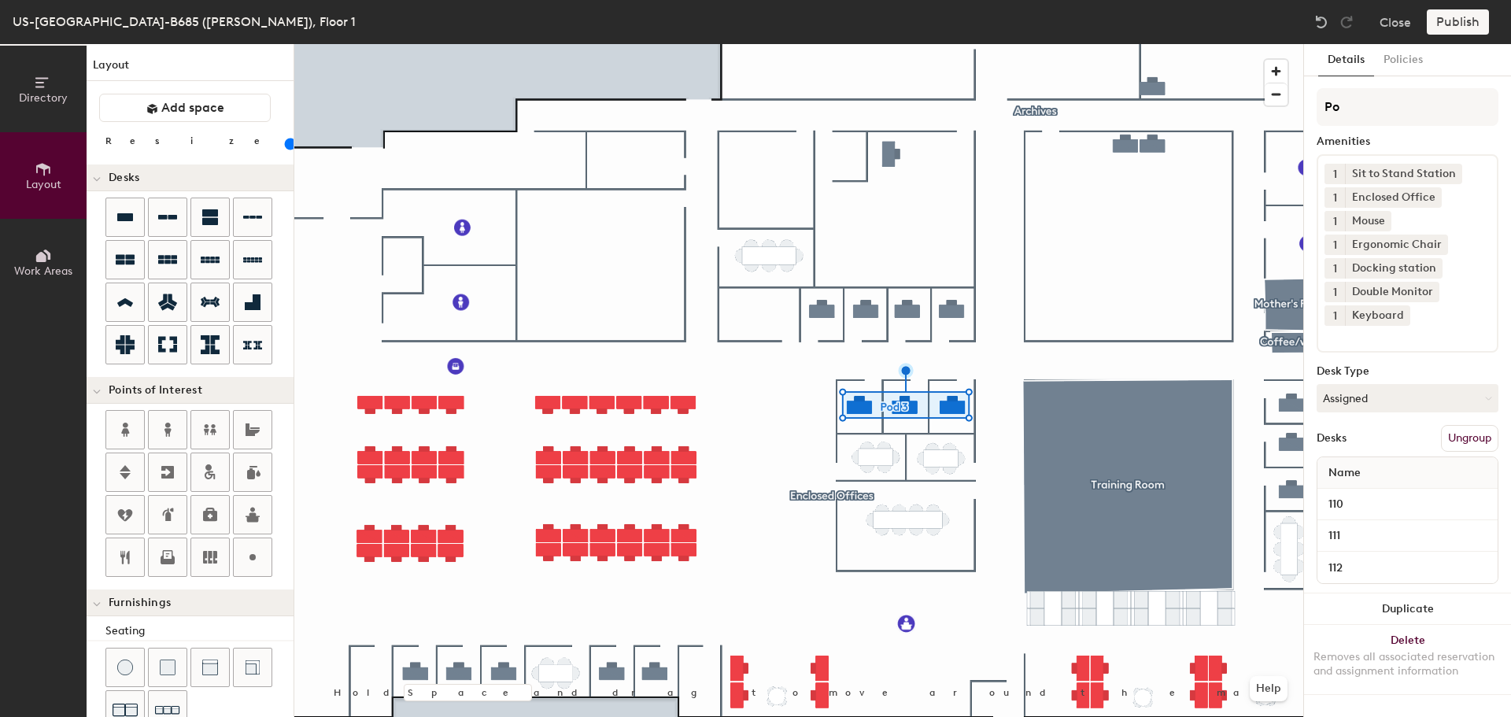
type input "P"
type input "Enclosed Offices"
type input "Enclosed Offices 2"
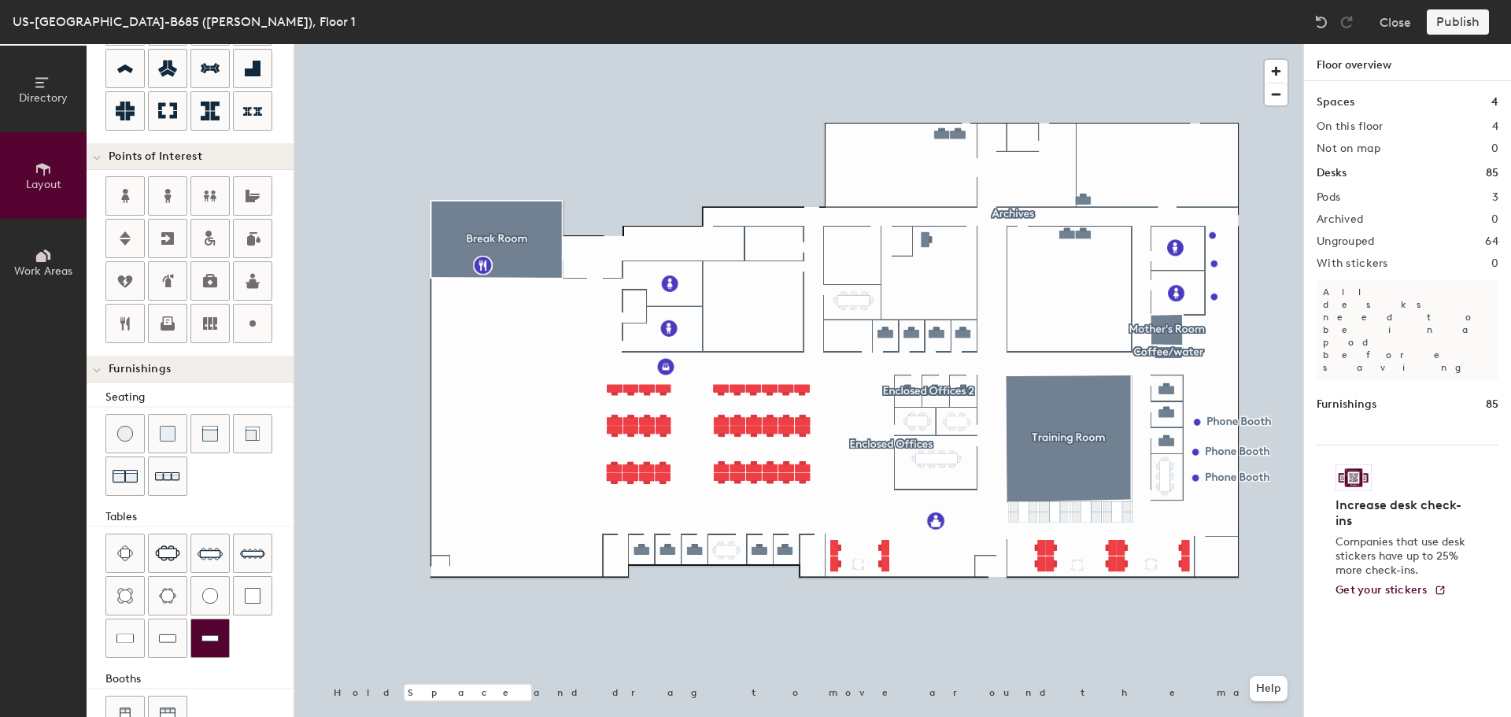
scroll to position [236, 0]
click at [920, 556] on div "Directory Layout Work Areas Layout Add space Resize Desks Points of Interest Fu…" at bounding box center [755, 380] width 1511 height 673
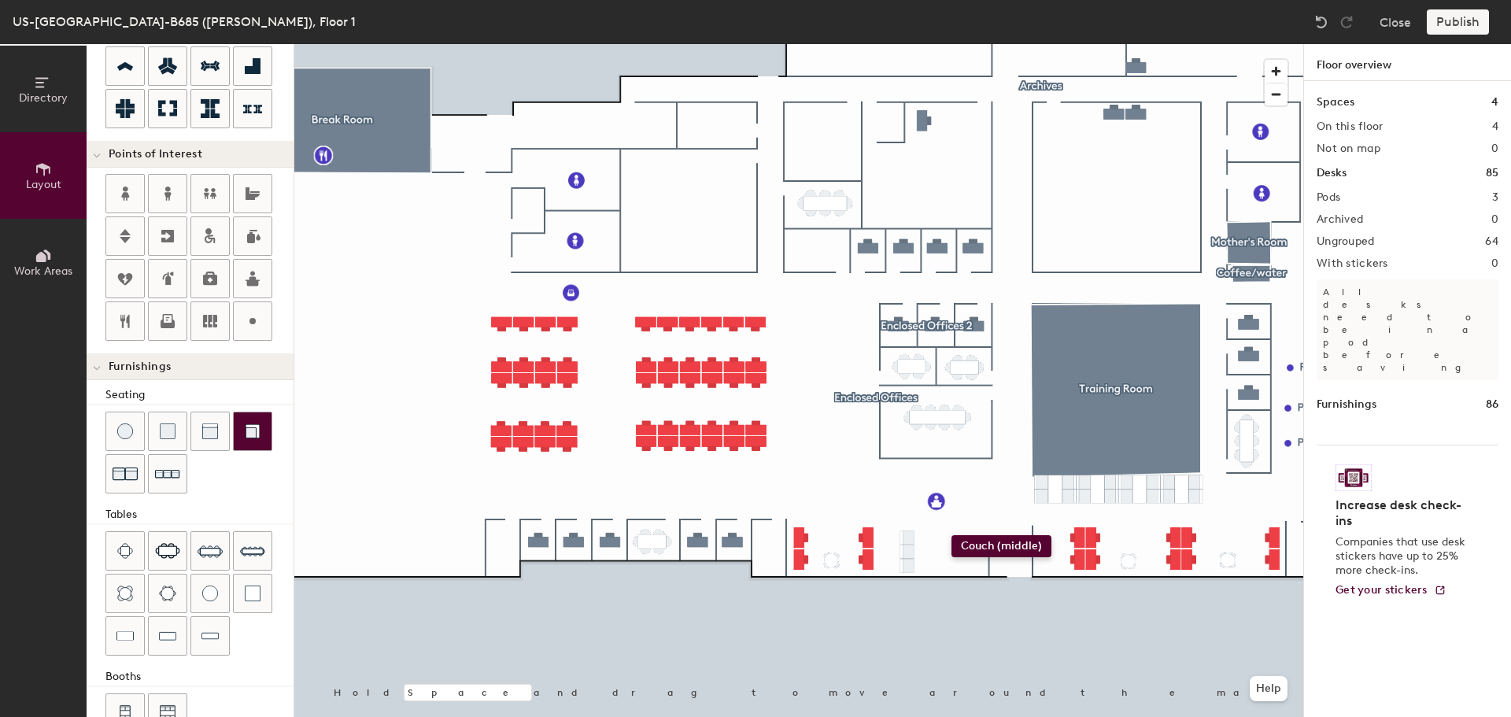
click at [952, 535] on div "Directory Layout Work Areas Layout Add space Resize Desks Points of Interest Fu…" at bounding box center [755, 380] width 1511 height 673
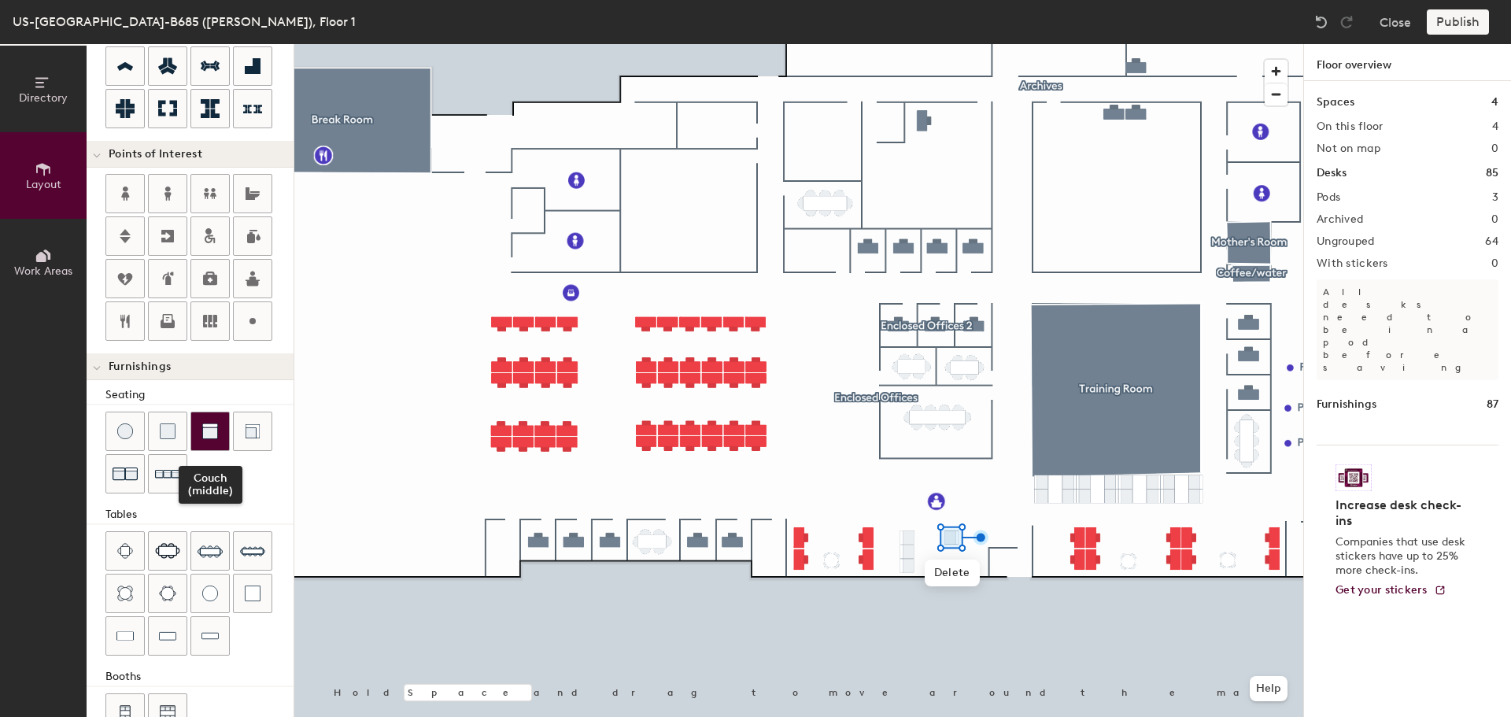
click at [214, 433] on img at bounding box center [210, 431] width 16 height 16
click at [944, 602] on span "Delete" at bounding box center [950, 597] width 55 height 27
click at [950, 559] on div "Directory Layout Work Areas Layout Add space Resize Desks Points of Interest Fu…" at bounding box center [755, 380] width 1511 height 673
click at [944, 604] on span "Delete" at bounding box center [950, 596] width 55 height 27
click at [177, 427] on div at bounding box center [168, 431] width 38 height 38
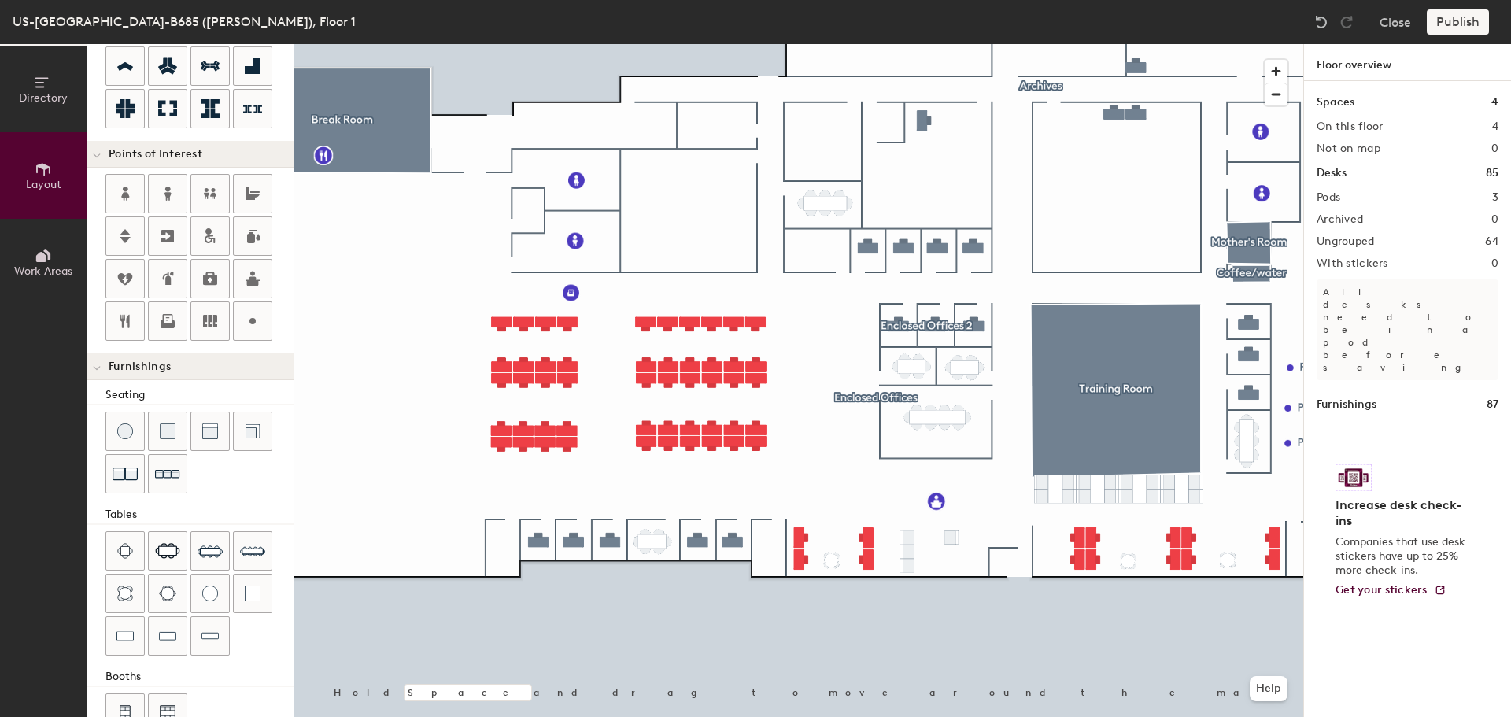
click at [951, 559] on div "Directory Layout Work Areas Layout Add space Resize Desks Points of Interest Fu…" at bounding box center [755, 380] width 1511 height 673
click at [930, 547] on div "Directory Layout Work Areas Layout Add space Resize Desks Points of Interest Fu…" at bounding box center [755, 380] width 1511 height 673
click at [910, 599] on div "Directory Layout Work Areas Layout Add space Resize Desks Points of Interest Fu…" at bounding box center [755, 380] width 1511 height 673
click at [928, 582] on span "Delete" at bounding box center [931, 583] width 55 height 27
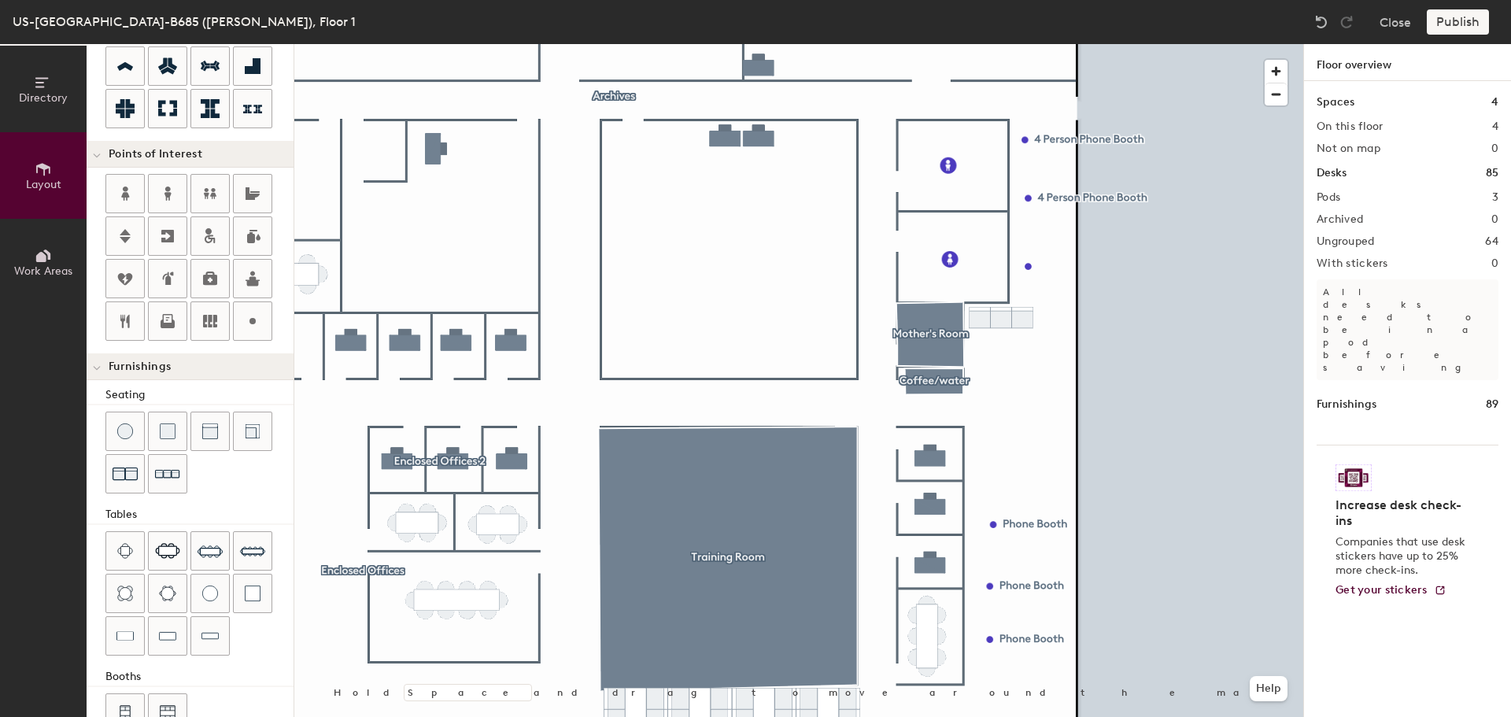
drag, startPoint x: 181, startPoint y: 460, endPoint x: 205, endPoint y: 488, distance: 37.4
click at [213, 493] on div at bounding box center [199, 454] width 188 height 85
click at [989, 316] on div "Directory Layout Work Areas Layout Add space Resize Desks Points of Interest Fu…" at bounding box center [755, 380] width 1511 height 673
click at [1018, 368] on div "Directory Layout Work Areas Layout Add space Resize Desks Points of Interest Fu…" at bounding box center [755, 380] width 1511 height 673
click at [981, 377] on div "Directory Layout Work Areas Layout Add space Resize Desks Points of Interest Fu…" at bounding box center [755, 380] width 1511 height 673
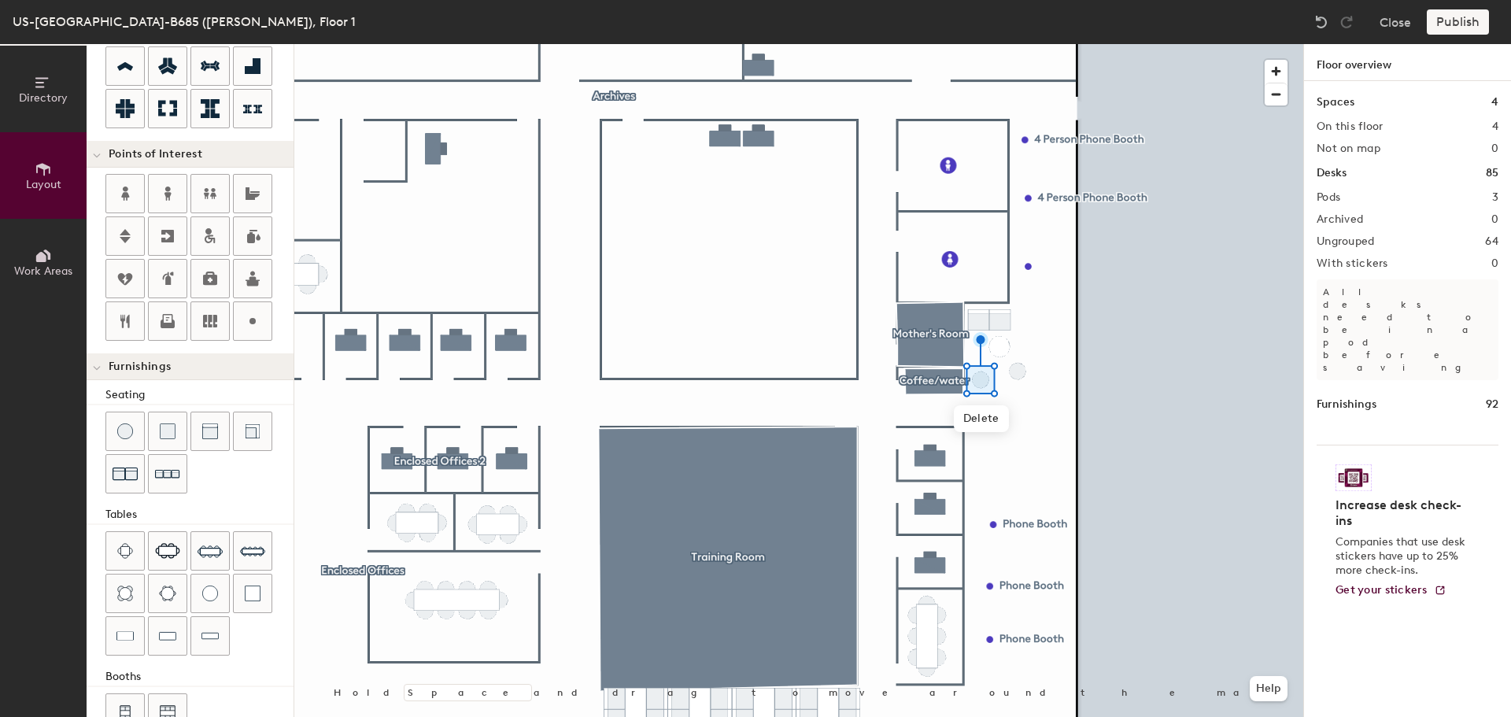
click at [1000, 343] on div "Directory Layout Work Areas Layout Add space Resize Desks Points of Interest Fu…" at bounding box center [755, 380] width 1511 height 673
click at [985, 435] on div "Directory Layout Work Areas Layout Add space Resize Desks Points of Interest Fu…" at bounding box center [755, 380] width 1511 height 673
click at [1019, 434] on div "Directory Layout Work Areas Layout Add space Resize Desks Points of Interest Fu…" at bounding box center [755, 380] width 1511 height 673
drag, startPoint x: 205, startPoint y: 430, endPoint x: 257, endPoint y: 427, distance: 51.3
click at [1155, 44] on div at bounding box center [798, 44] width 1009 height 0
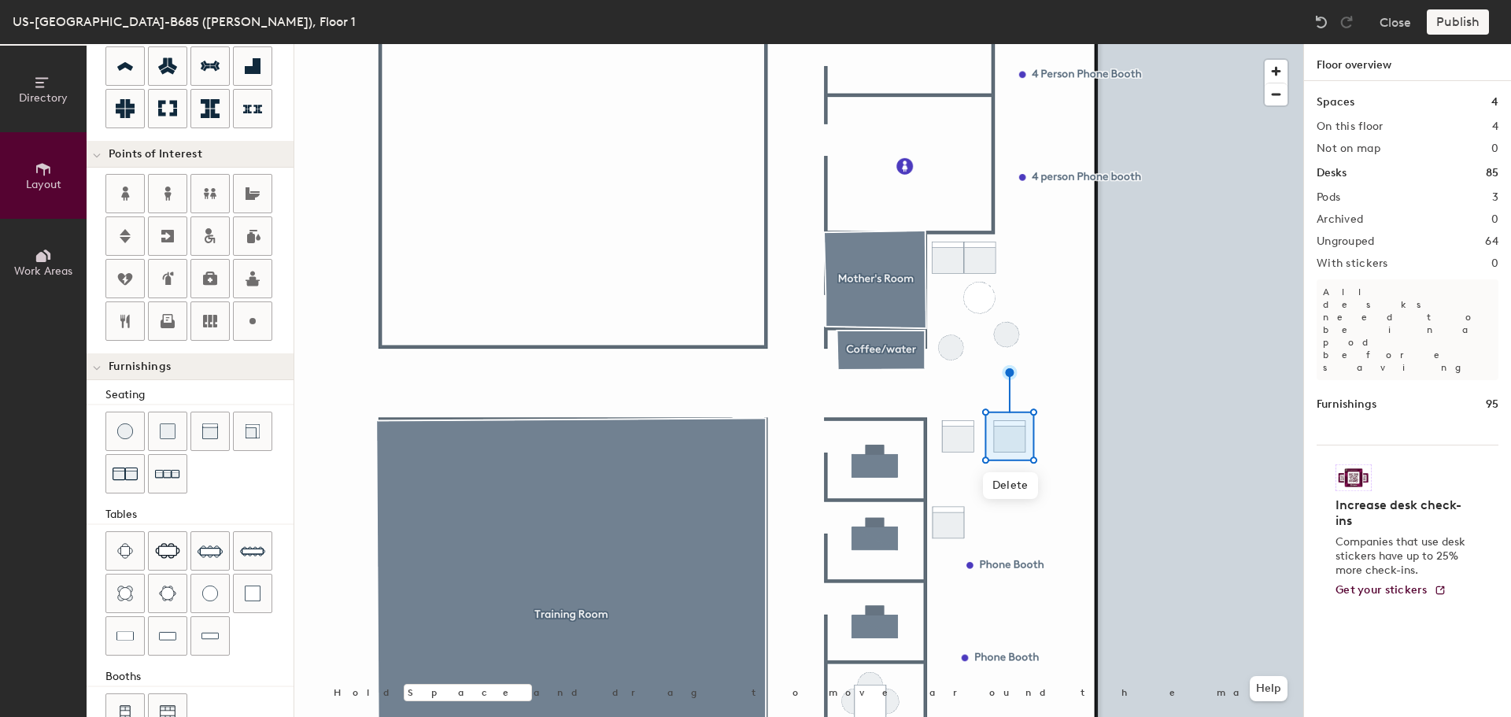
click at [959, 516] on div "Directory Layout Work Areas Layout Add space Resize Desks Points of Interest Fu…" at bounding box center [755, 380] width 1511 height 673
click at [1017, 516] on div "Directory Layout Work Areas Layout Add space Resize Desks Points of Interest Fu…" at bounding box center [755, 380] width 1511 height 673
drag, startPoint x: 209, startPoint y: 430, endPoint x: 279, endPoint y: 449, distance: 71.8
click at [1195, 44] on div at bounding box center [798, 44] width 1009 height 0
click at [986, 468] on div "Directory Layout Work Areas Layout Add space Resize Desks Points of Interest Fu…" at bounding box center [755, 380] width 1511 height 673
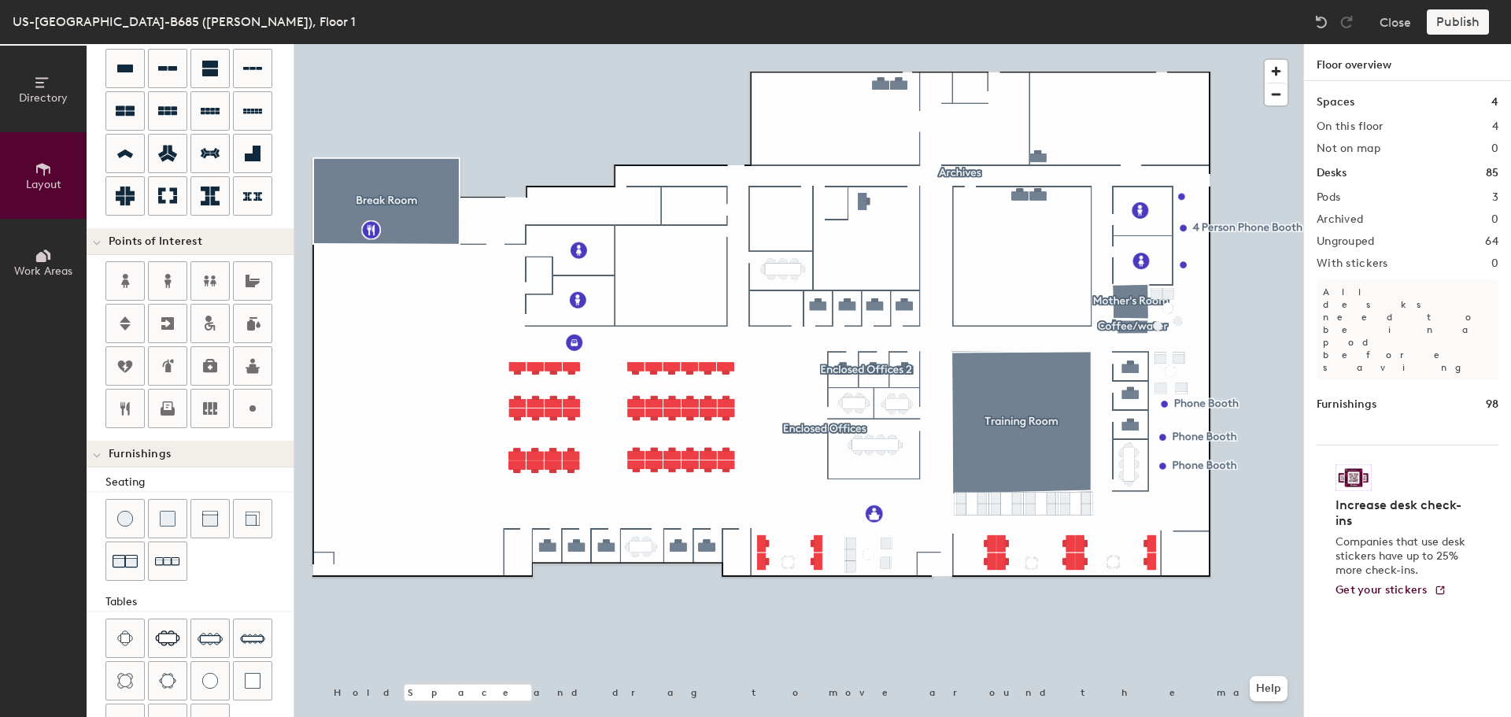
scroll to position [157, 0]
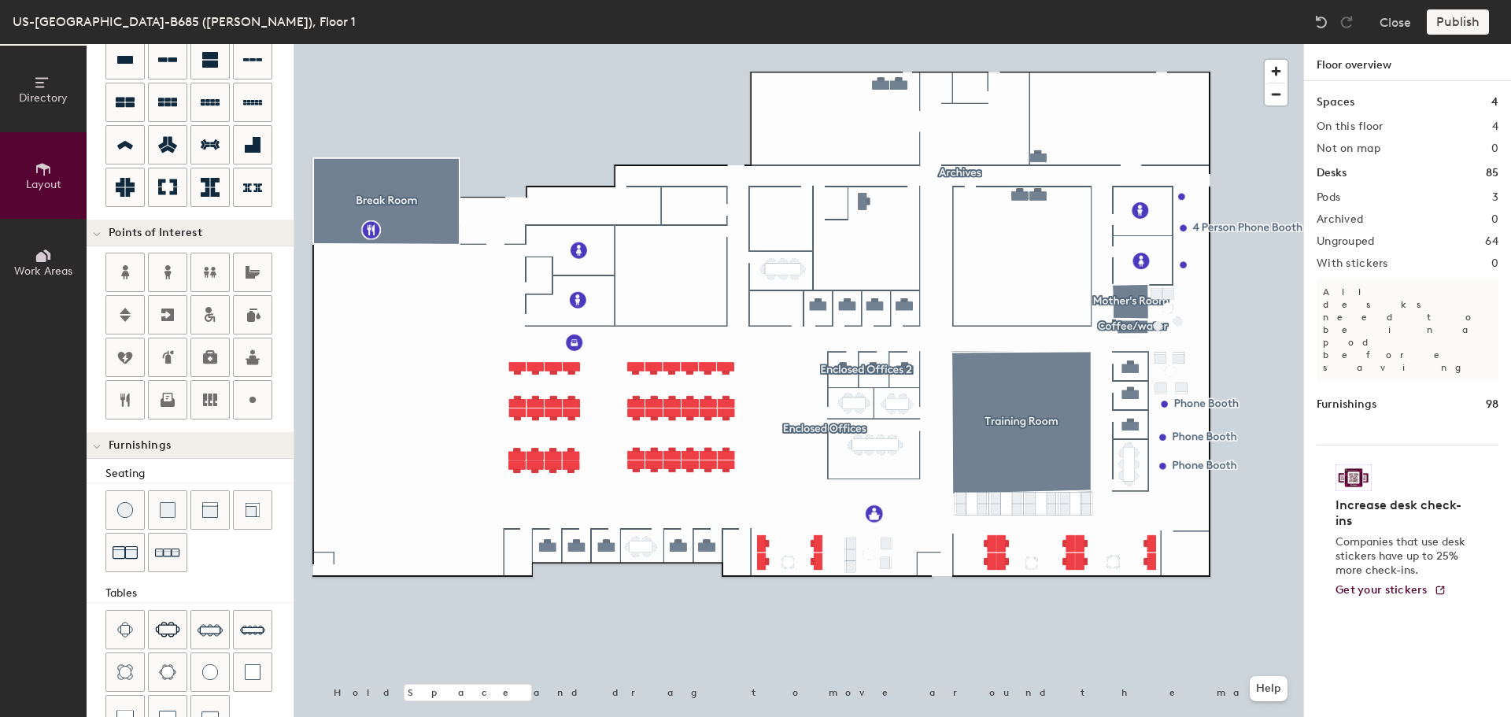
click at [1207, 178] on div "Directory Layout Work Areas Layout Add space Resize Desks Points of Interest Fu…" at bounding box center [755, 380] width 1511 height 673
click at [1262, 209] on span "Done" at bounding box center [1258, 213] width 46 height 27
click at [1262, 44] on div at bounding box center [798, 44] width 1009 height 0
click at [314, 561] on div "Directory Layout Work Areas Layout Add space Resize Desks Points of Interest Fu…" at bounding box center [755, 380] width 1511 height 673
click at [351, 601] on span "Done" at bounding box center [365, 596] width 46 height 27
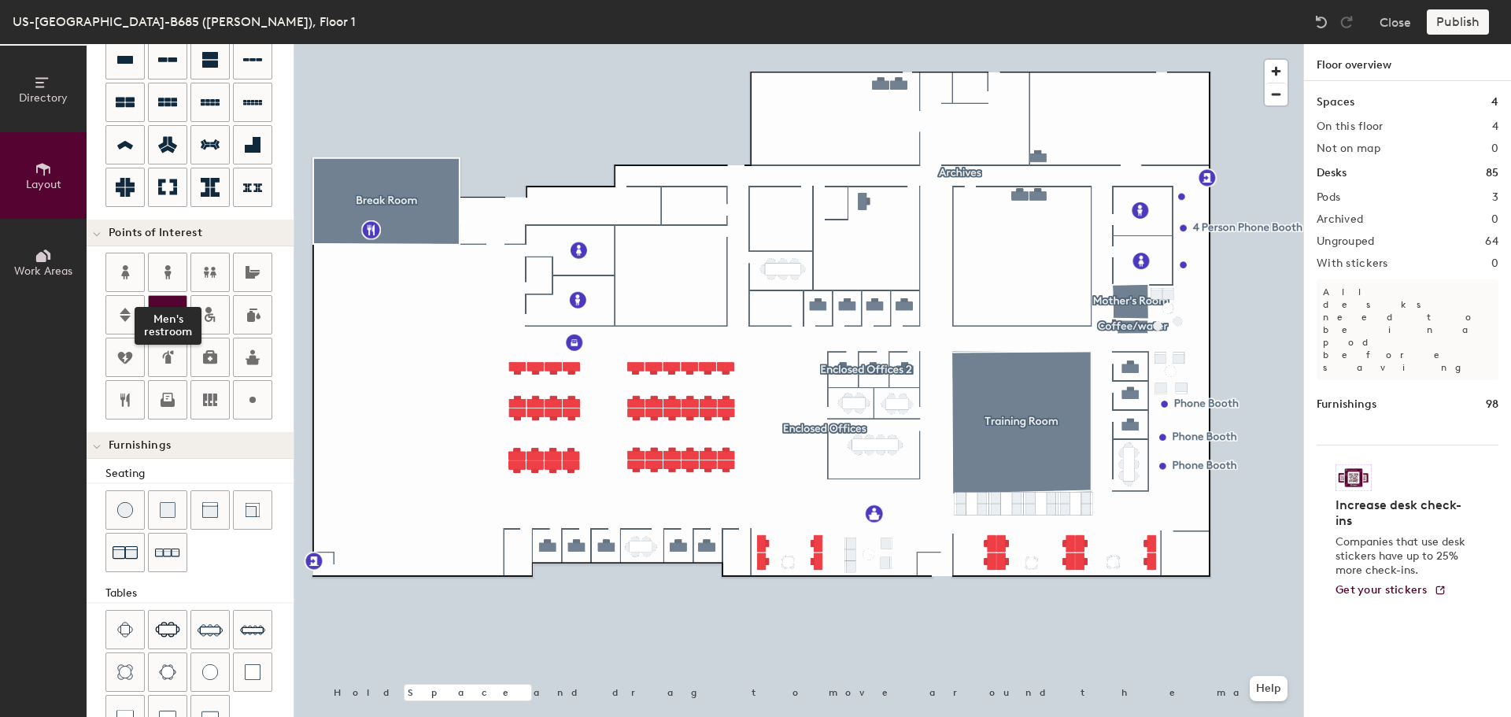
scroll to position [0, 0]
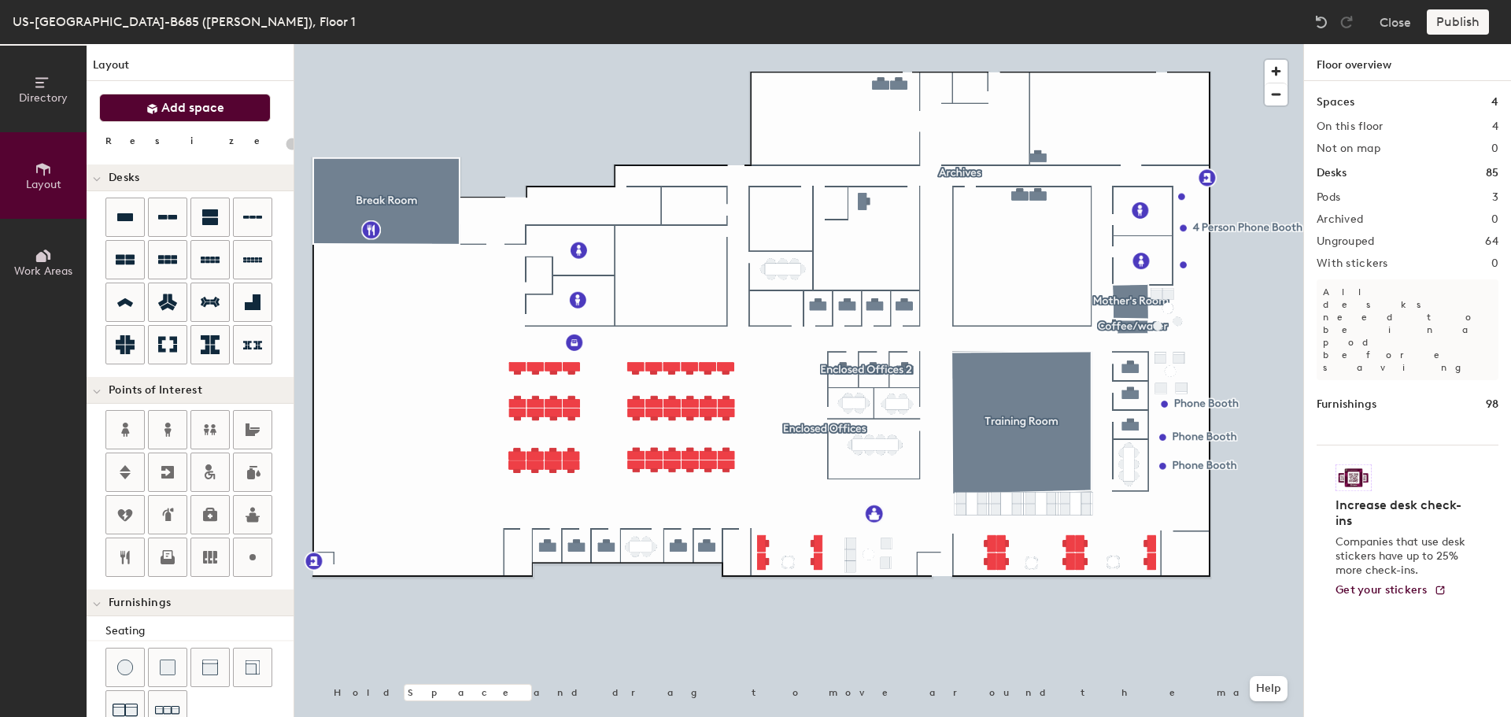
click at [179, 114] on span "Add space" at bounding box center [192, 108] width 63 height 16
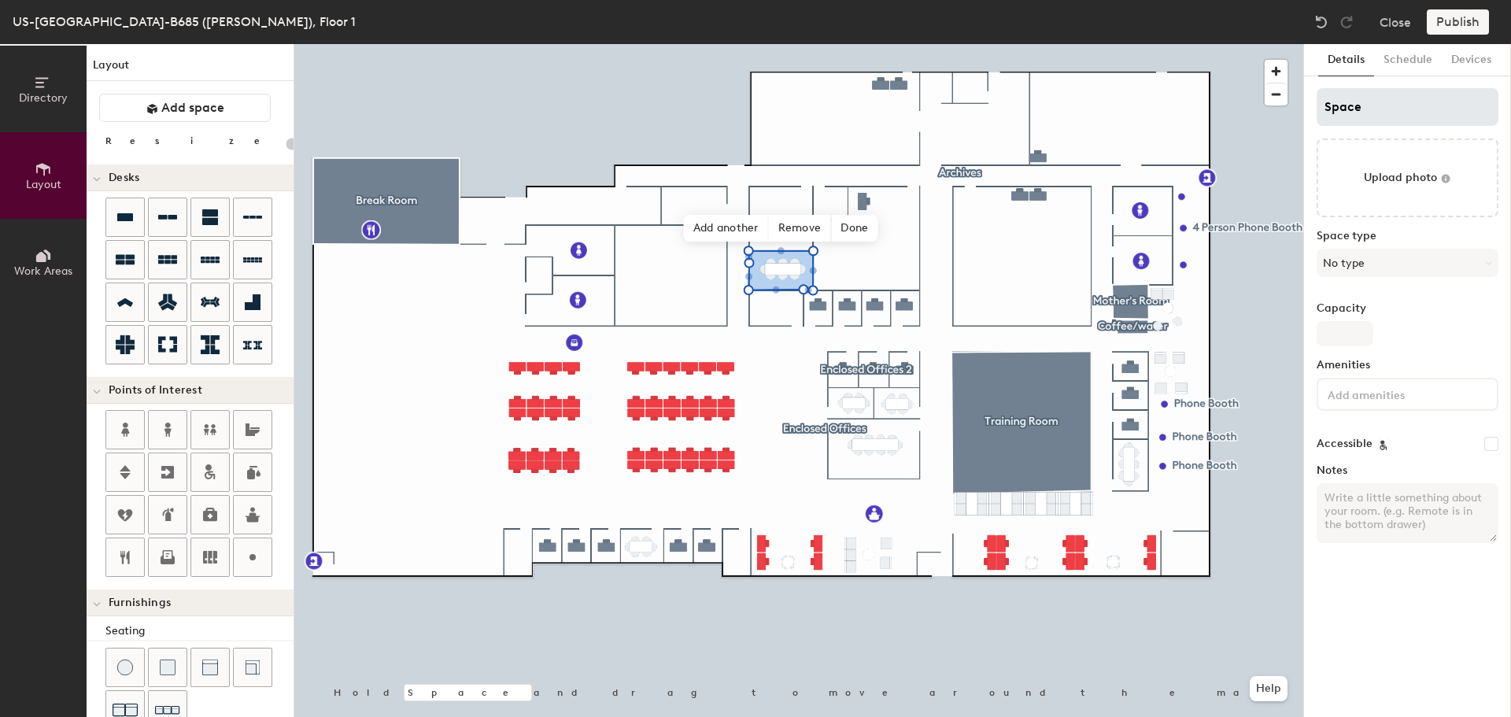
type input "20"
click at [1368, 104] on input "Space" at bounding box center [1408, 107] width 182 height 38
drag, startPoint x: 1331, startPoint y: 105, endPoint x: 1308, endPoint y: 109, distance: 23.2
click at [1310, 109] on div "Details Schedule Devices Space Upload photo Space type No type Capacity Ameniti…" at bounding box center [1407, 380] width 207 height 673
type input "M"
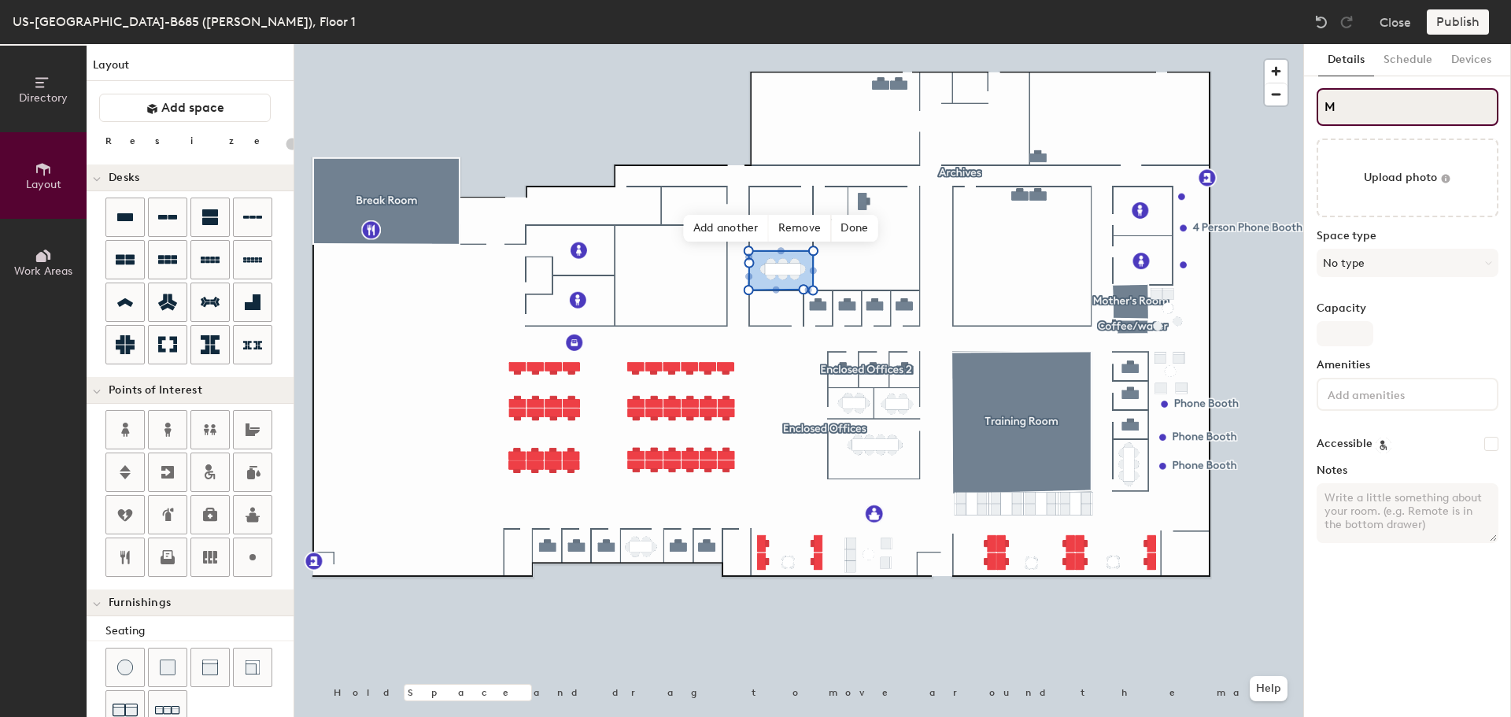
type input "20"
type input "Mt"
type input "20"
type input "Mtg"
type input "20"
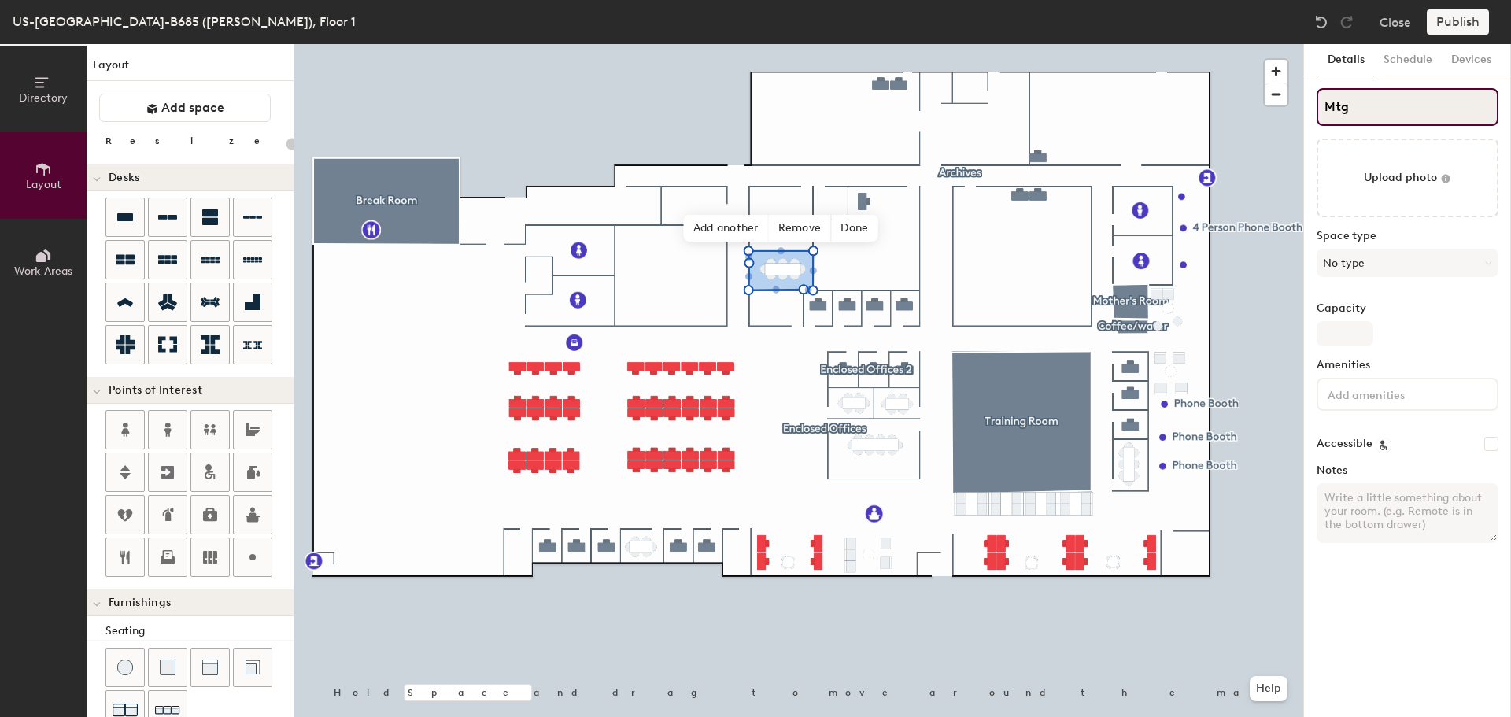
type input "Mtg"
type input "20"
type input "Mtg Ro"
type input "20"
type input "Mtg Room"
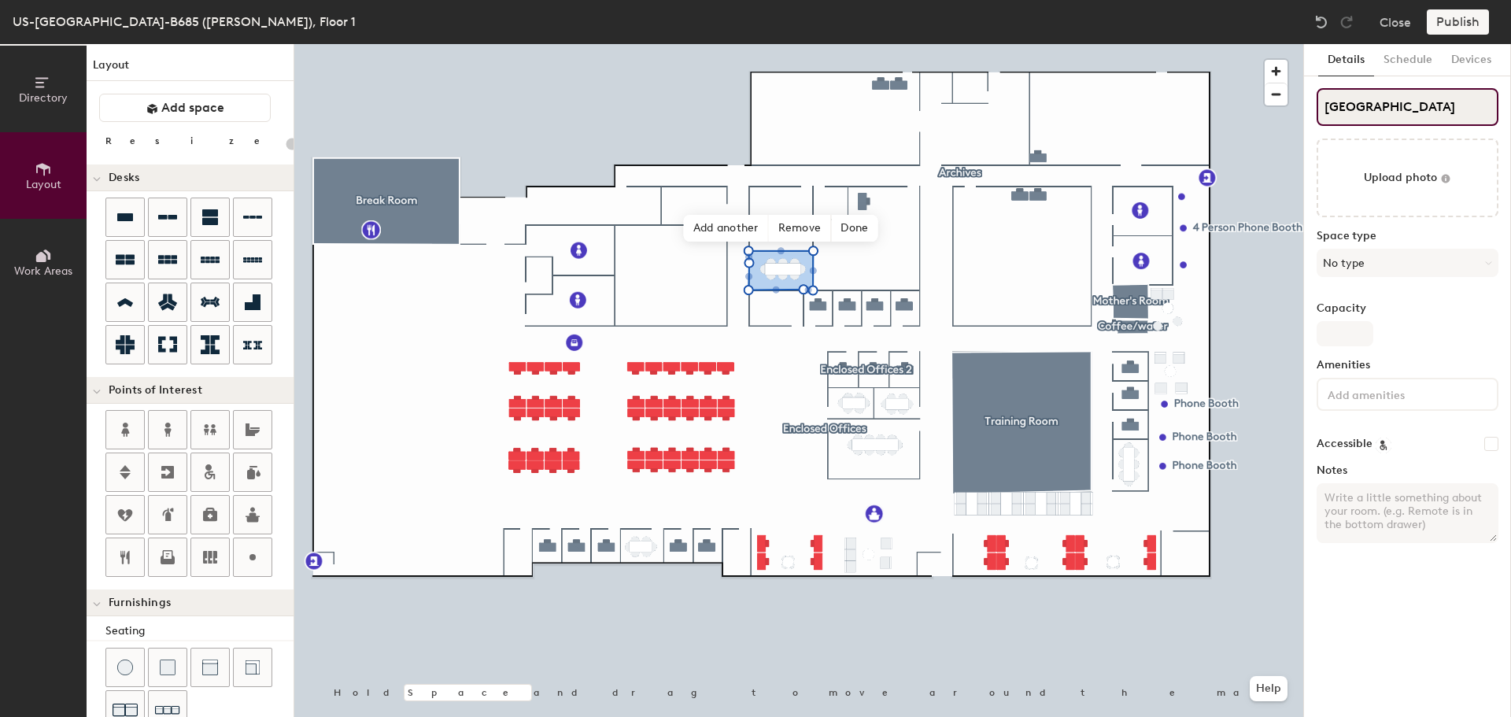
type input "20"
type input "Mtg Room"
type input "20"
type input "Mtg Room #"
type input "20"
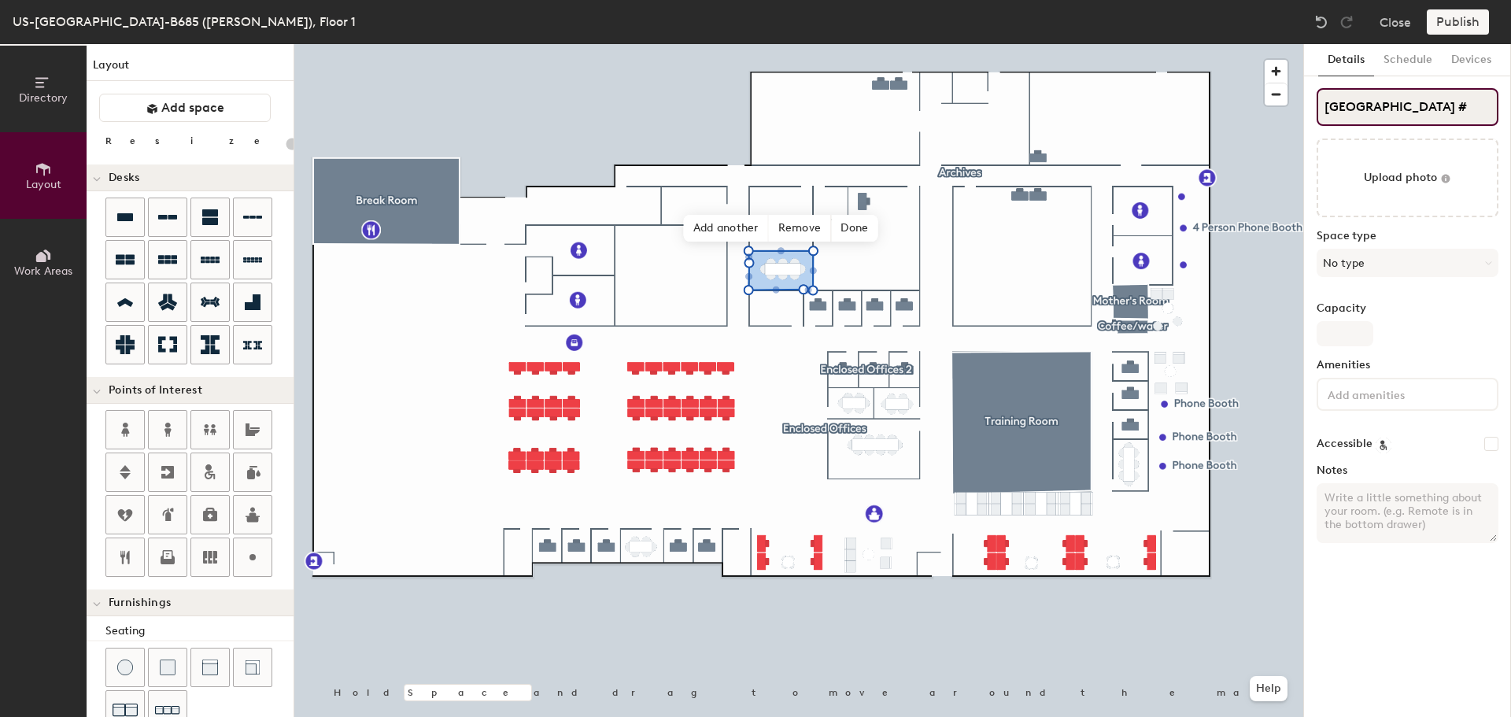
type input "Mtg Room #1"
type input "20"
type input "Mtg Room #12"
type input "20"
type input "Mtg Room #127"
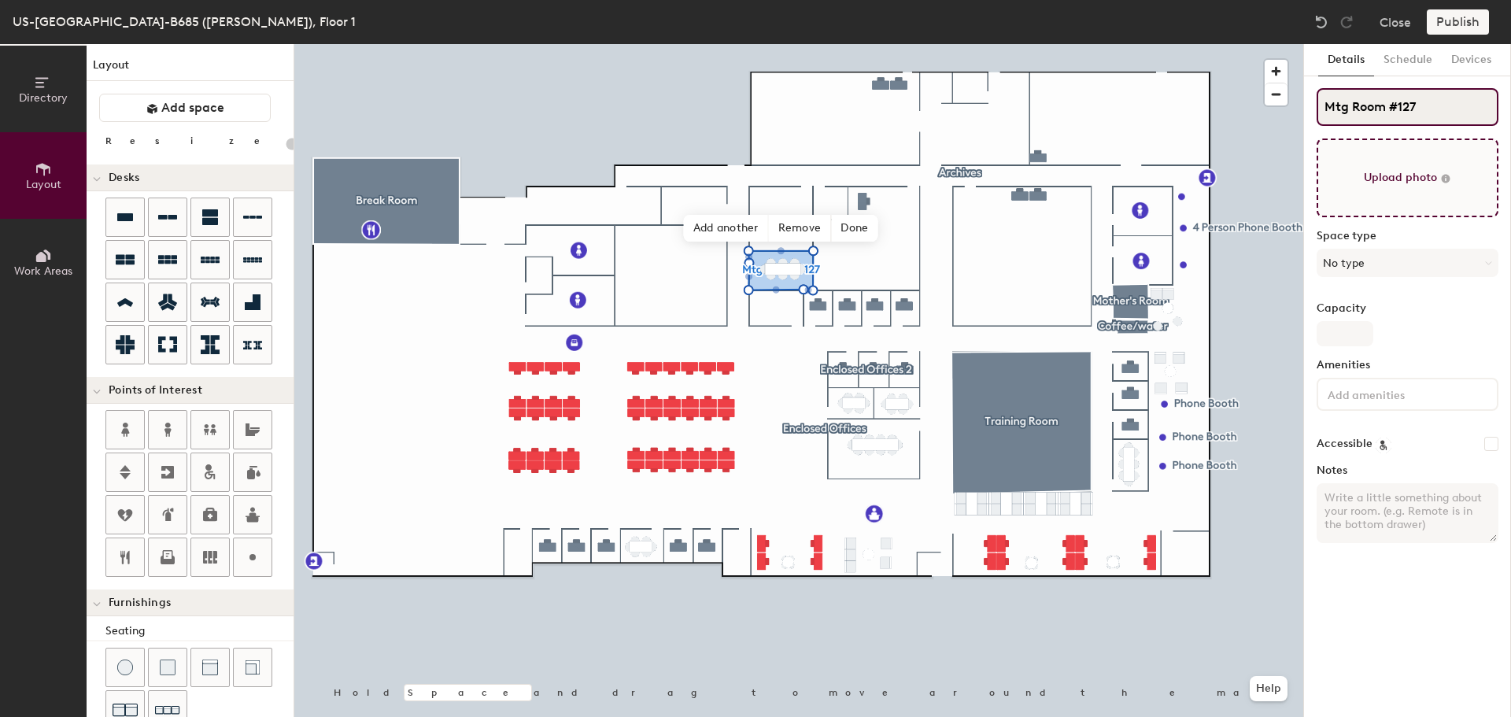
type input "20"
type input "Mtg Room #127"
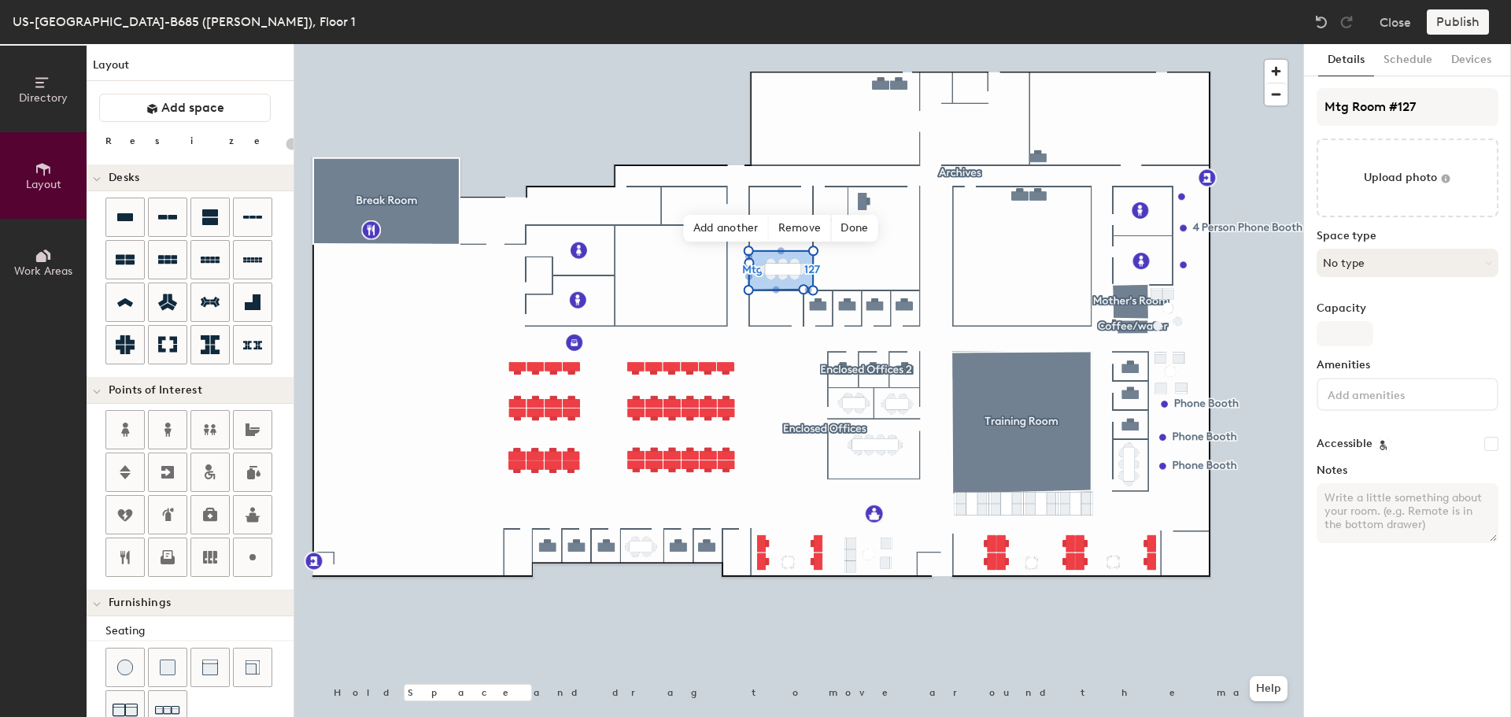
click at [1348, 251] on button "No type" at bounding box center [1408, 263] width 182 height 28
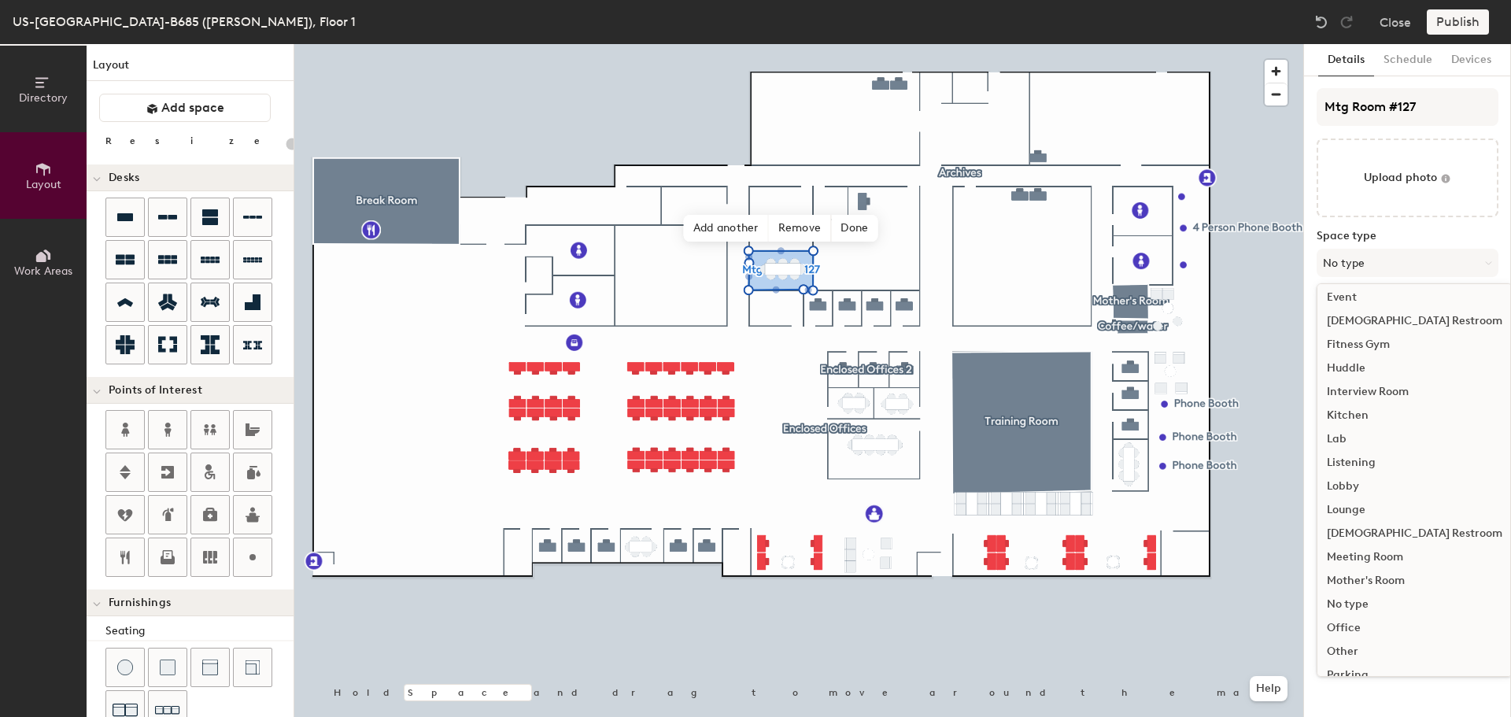
scroll to position [236, 0]
drag, startPoint x: 1360, startPoint y: 493, endPoint x: 1339, endPoint y: 460, distance: 39.3
click at [1358, 492] on div "Meeting Room" at bounding box center [1415, 491] width 194 height 24
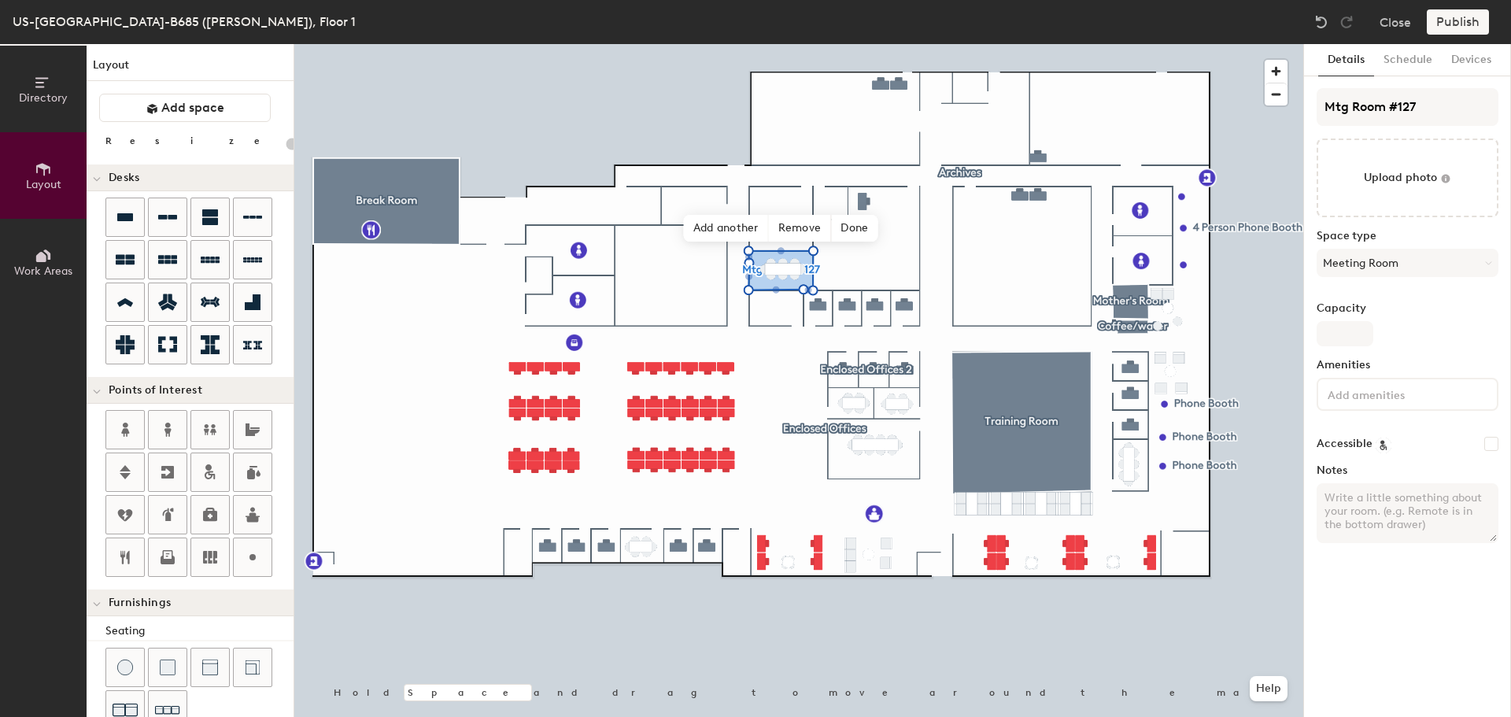
type input "20"
click at [1336, 331] on input "Capacity" at bounding box center [1345, 333] width 57 height 25
type input "8"
type input "20"
type input "8"
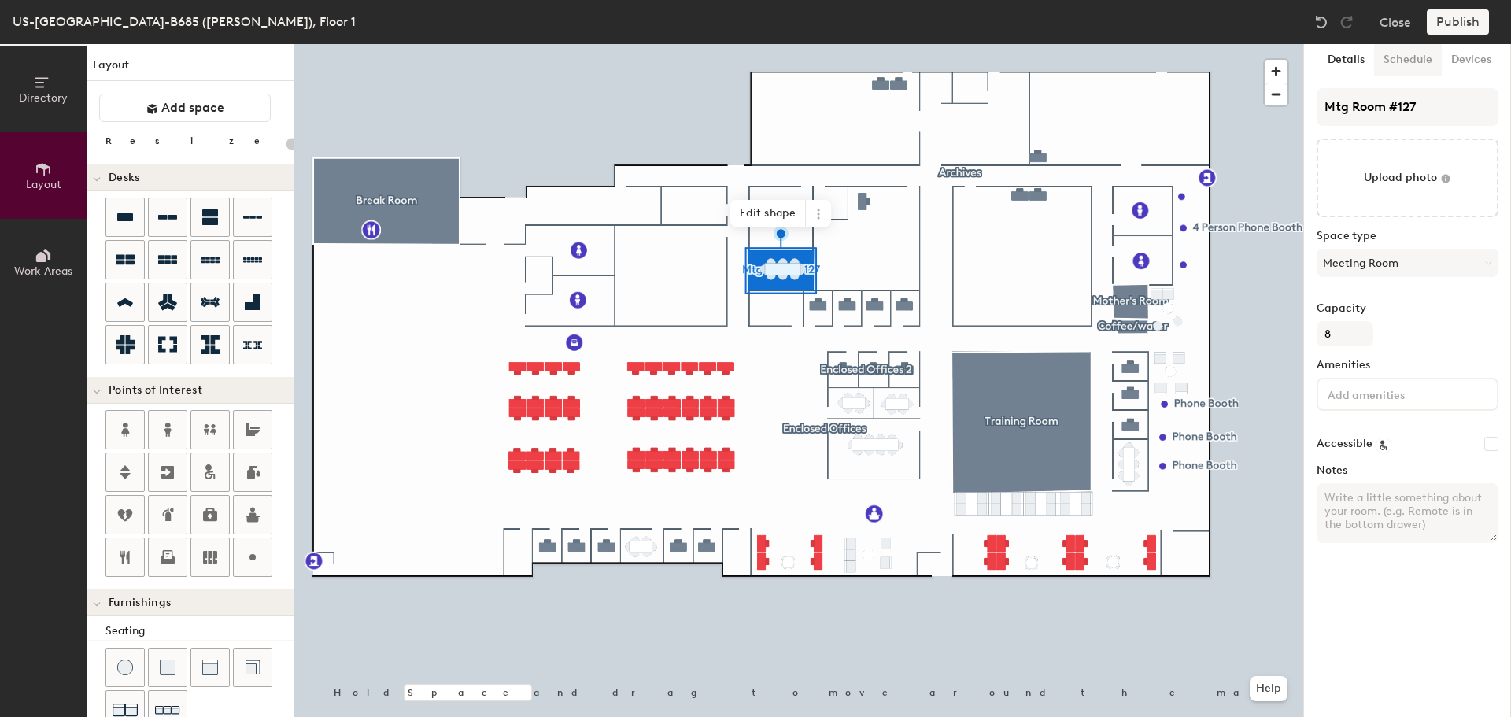
click at [1398, 61] on button "Schedule" at bounding box center [1408, 60] width 68 height 32
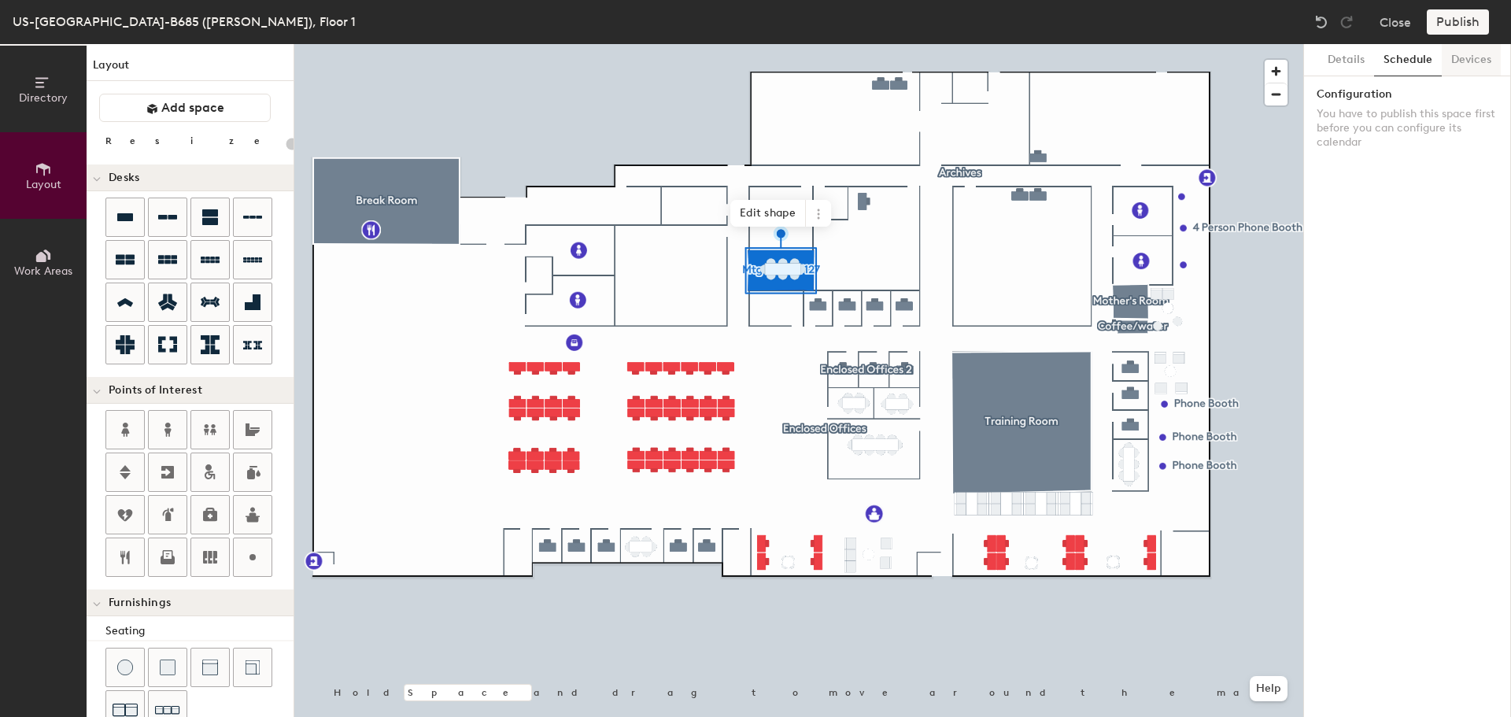
click at [1455, 61] on button "Devices" at bounding box center [1471, 60] width 59 height 32
click at [1338, 49] on button "Details" at bounding box center [1346, 60] width 56 height 32
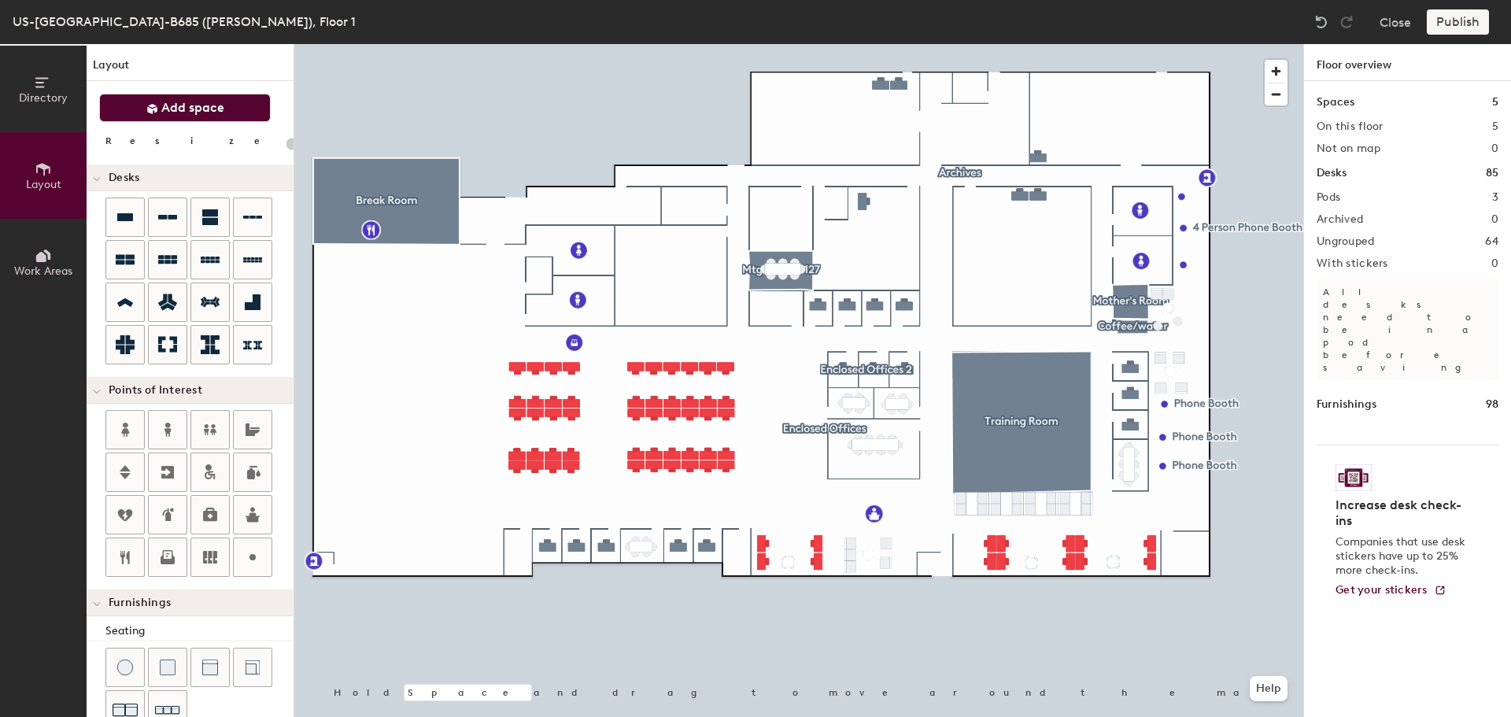
click at [169, 105] on span "Add space" at bounding box center [192, 108] width 63 height 16
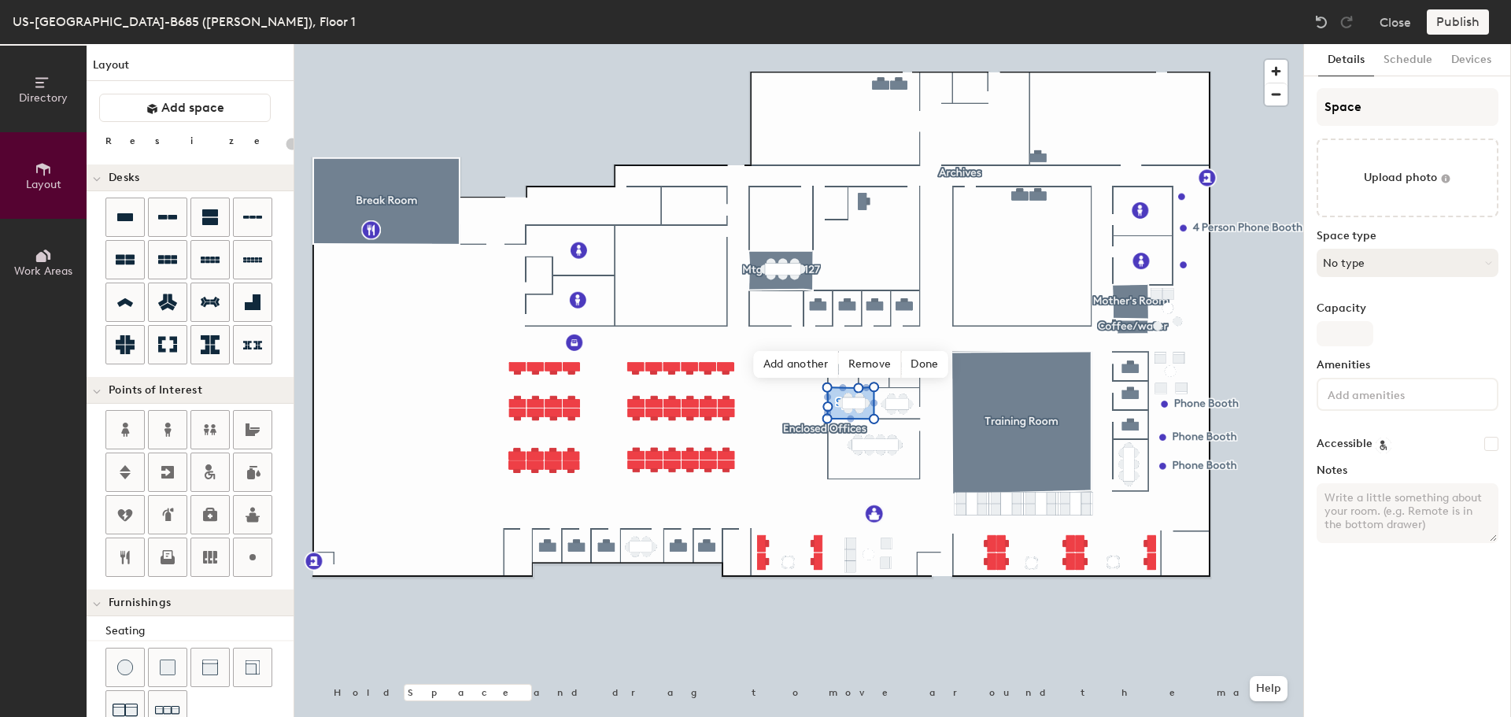
click at [1388, 264] on button "No type" at bounding box center [1408, 263] width 182 height 28
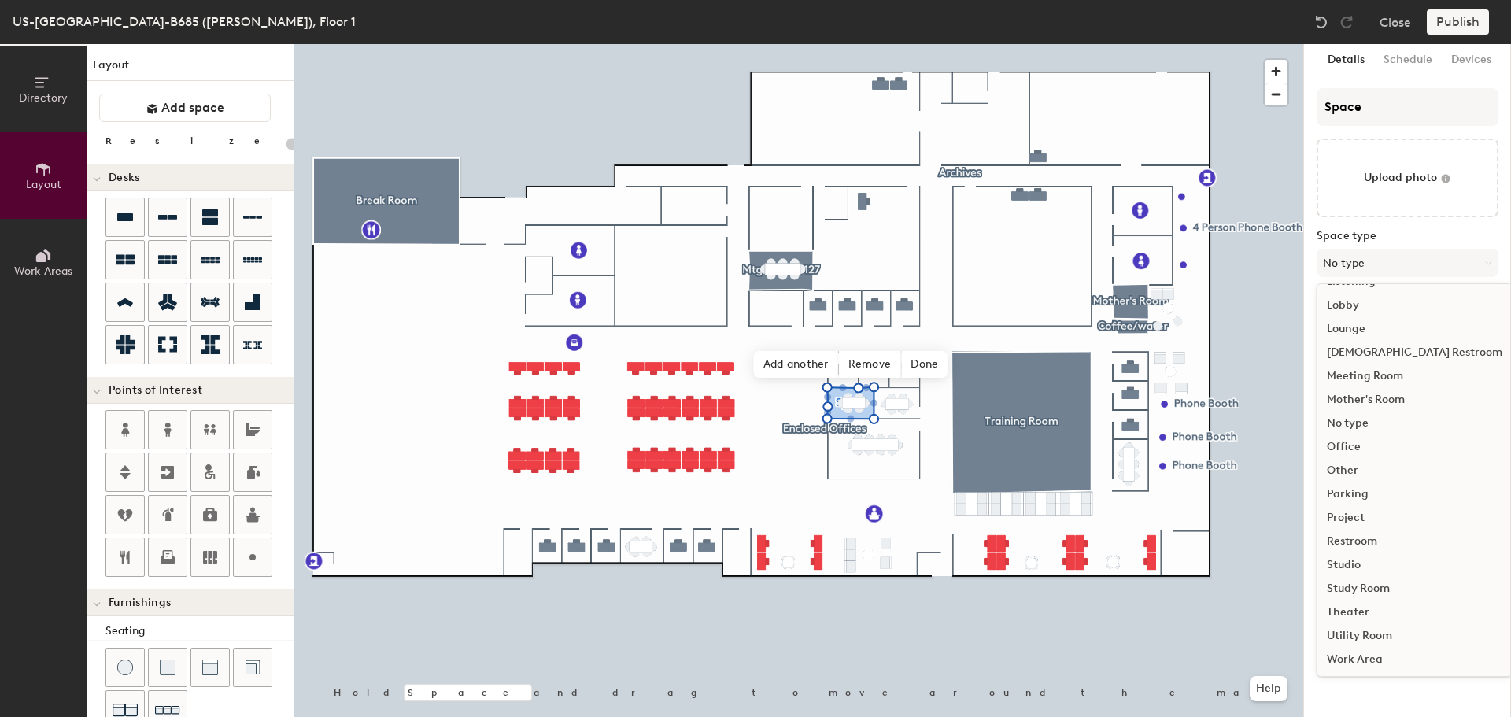
scroll to position [353, 0]
click at [1362, 372] on div "Meeting Room" at bounding box center [1415, 375] width 194 height 24
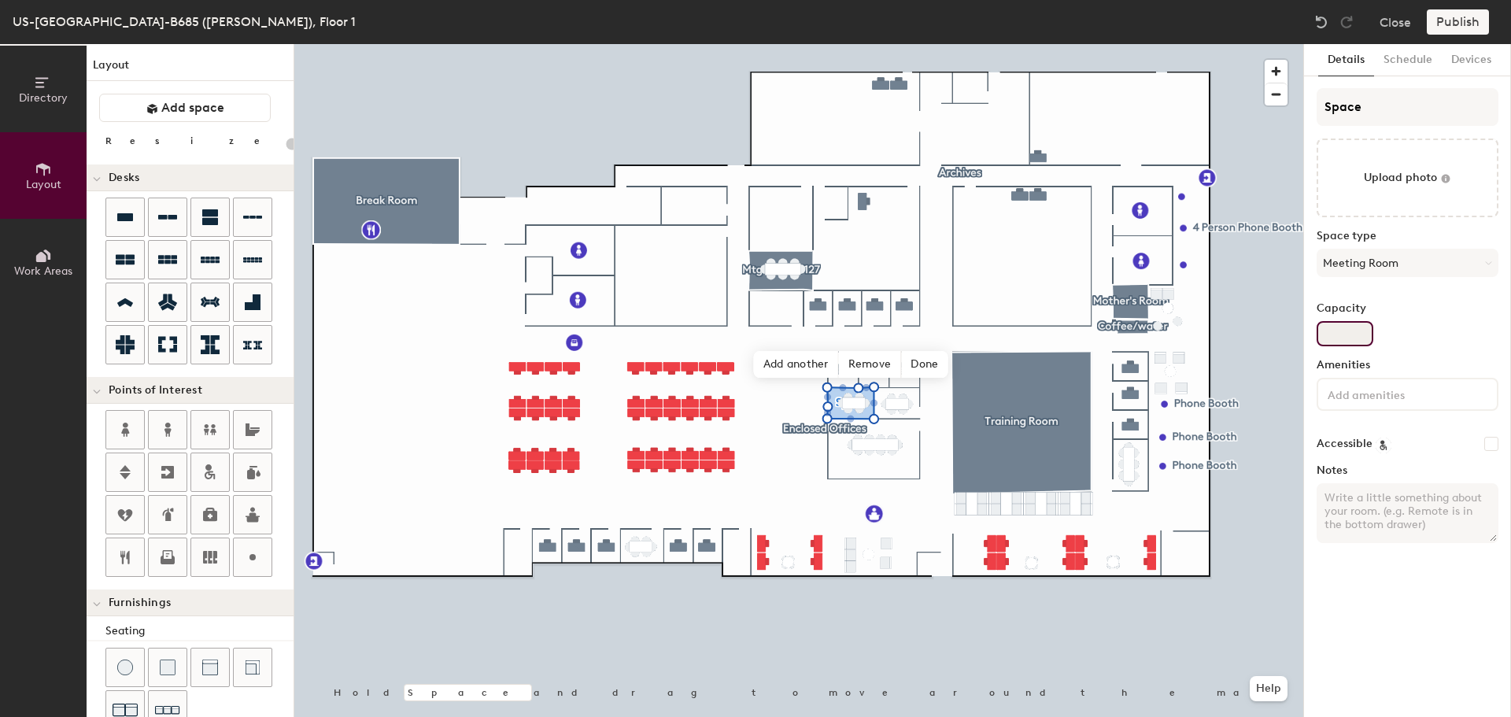
type input "20"
click at [1344, 338] on input "Capacity" at bounding box center [1345, 333] width 57 height 25
type input "6"
type input "20"
type input "6"
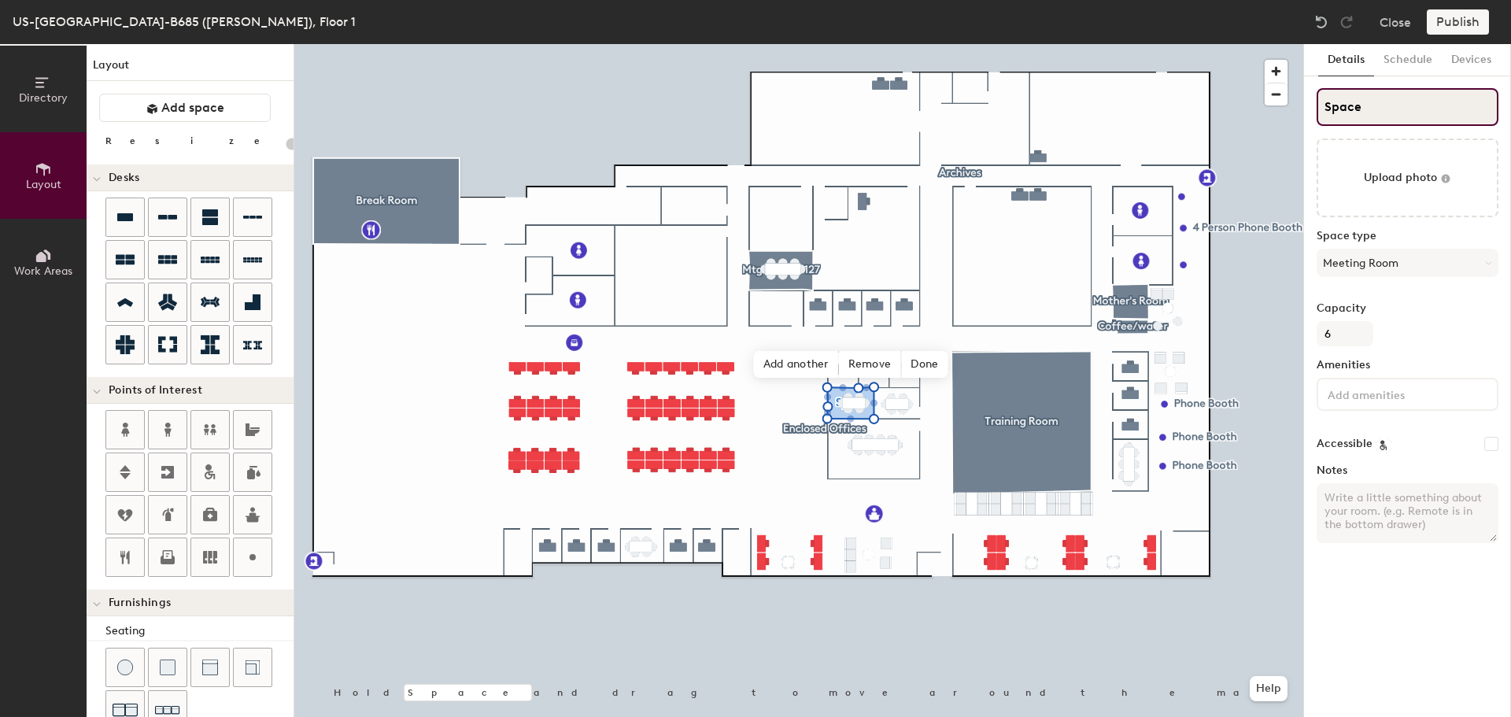
click at [1373, 106] on input "Space" at bounding box center [1408, 107] width 182 height 38
type input "20"
type input "Spac"
type input "20"
type input "Spa"
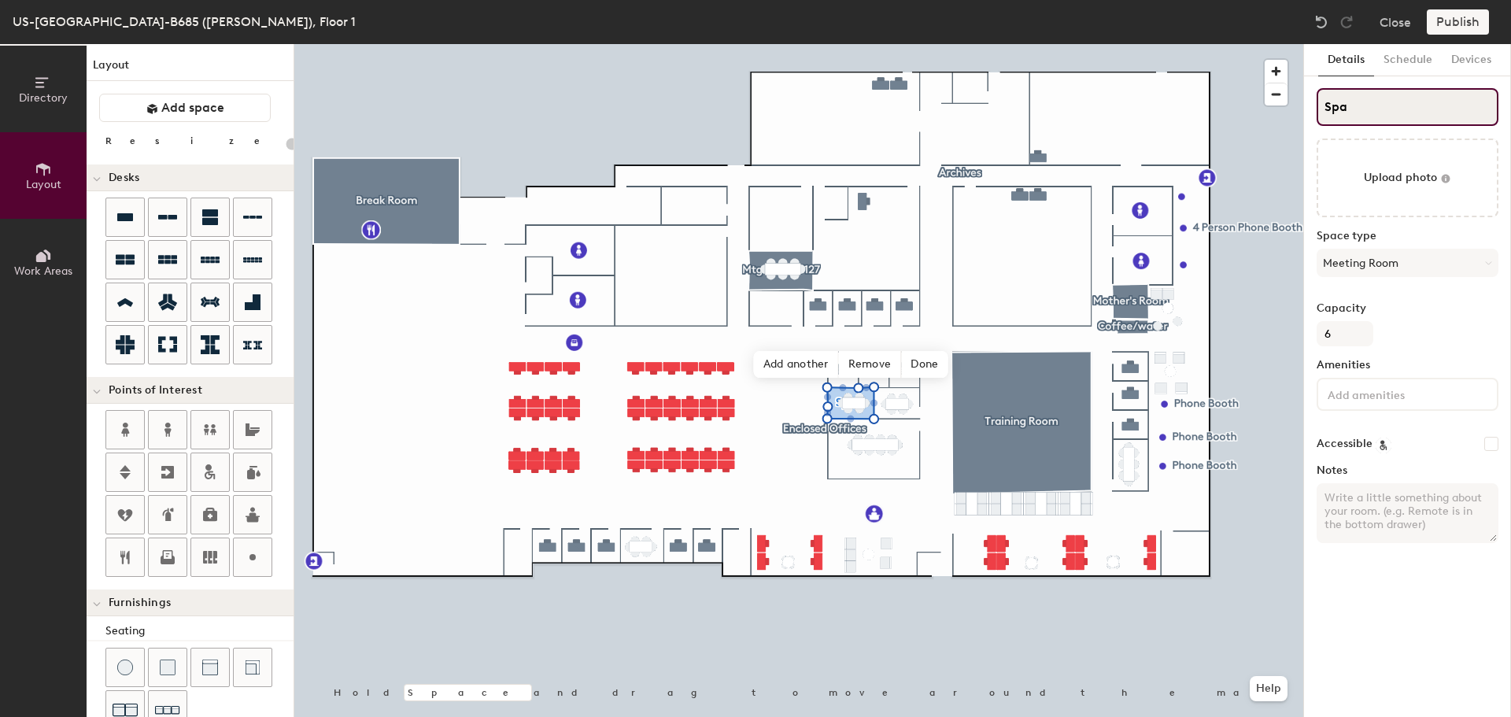
type input "20"
type input "S"
type input "20"
type input "S"
type input "20"
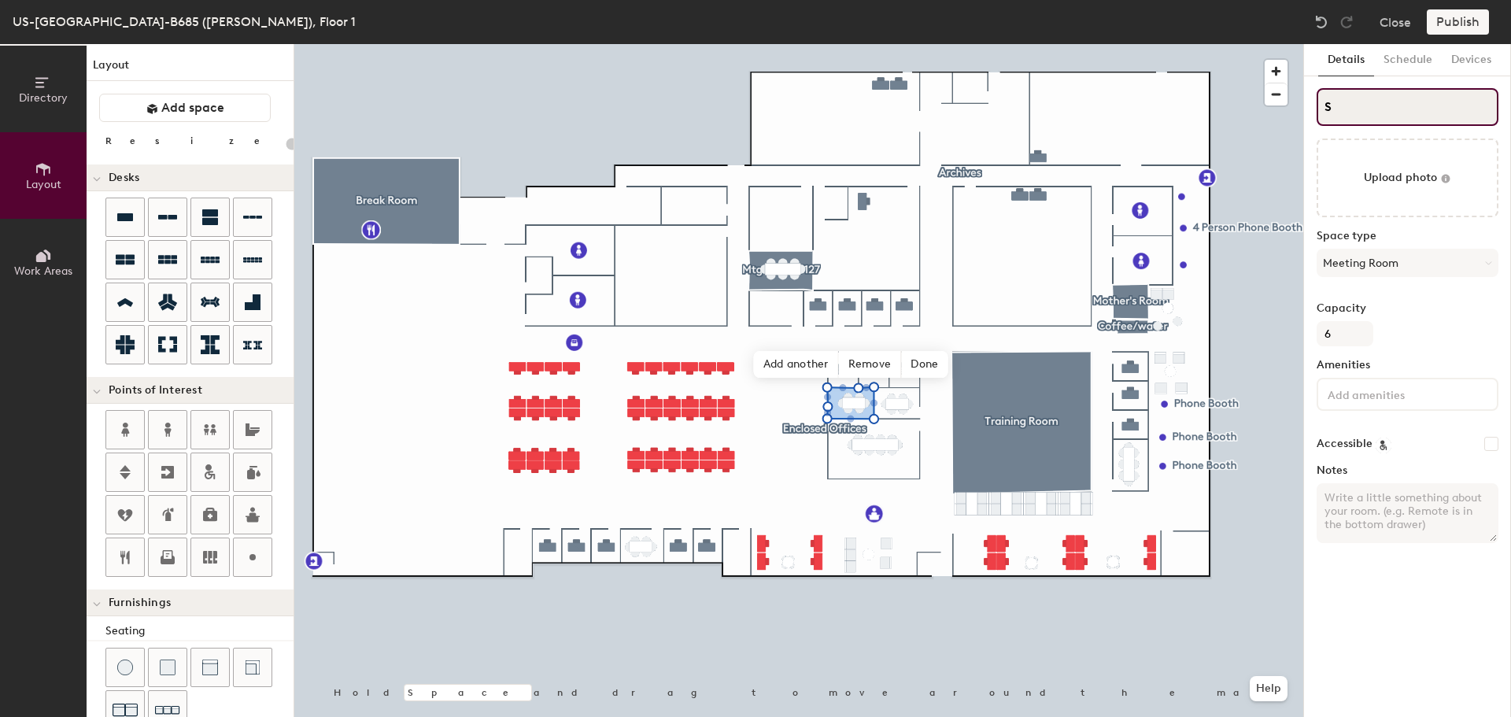
click at [1373, 106] on input "S" at bounding box center [1408, 107] width 182 height 38
drag, startPoint x: 1339, startPoint y: 99, endPoint x: 1304, endPoint y: 105, distance: 35.2
click at [1304, 105] on div "Details Schedule Devices S Upload photo Space type Meeting Room Capacity 6 Amen…" at bounding box center [1407, 380] width 207 height 673
type input "M"
type input "20"
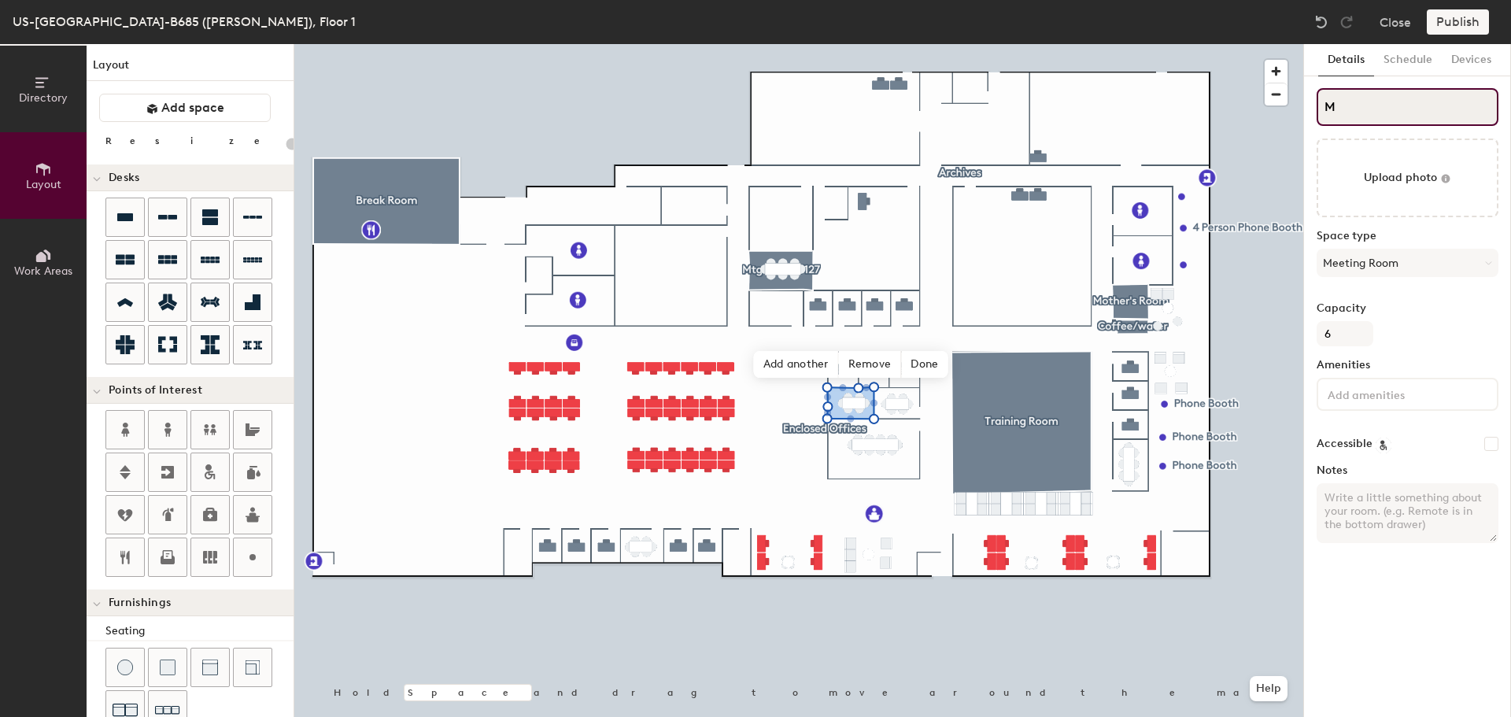
type input "Mt"
type input "20"
type input "Mtg"
type input "20"
type input "Mtg Ro"
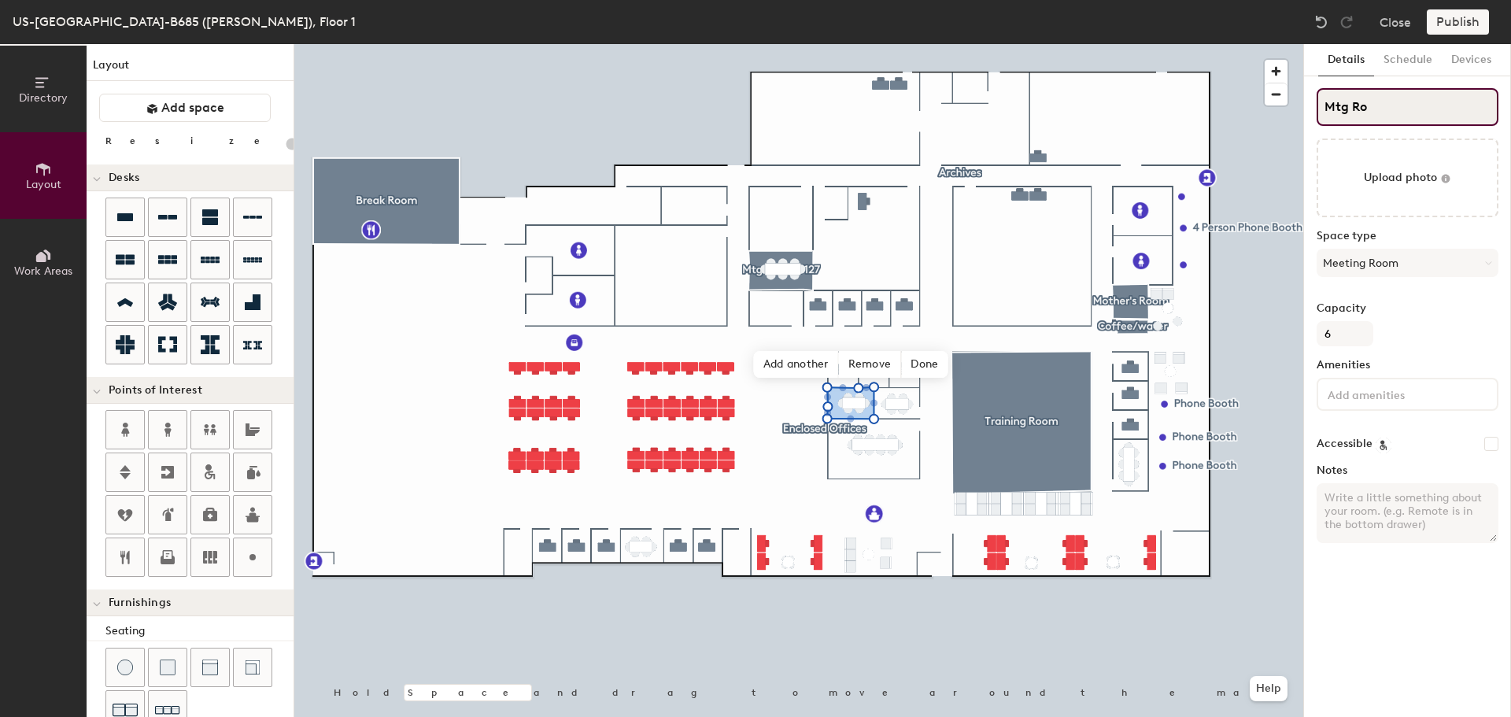
type input "20"
type input "Mtg Room"
type input "20"
type input "Mtg Room #"
type input "20"
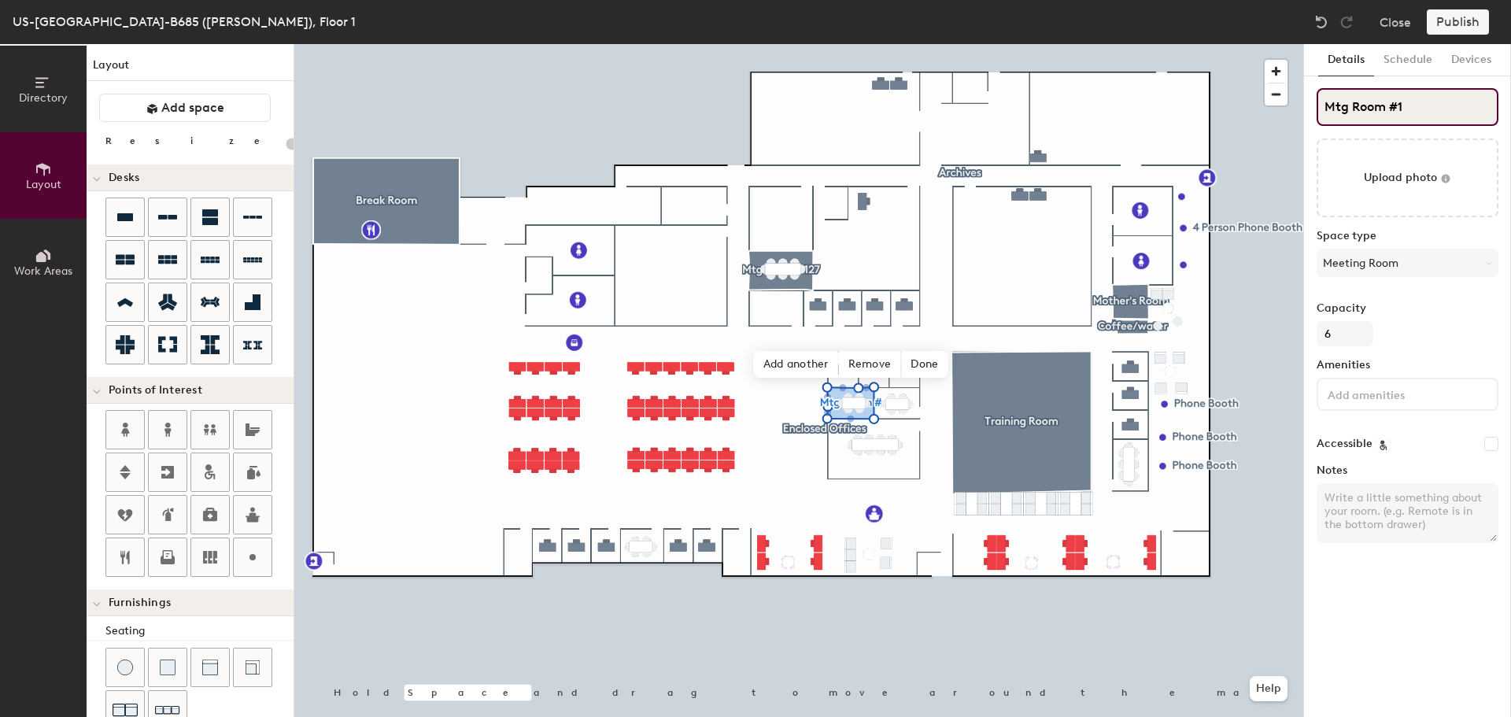
type input "Mtg Room #10"
type input "20"
type input "Mtg Room #108"
type input "20"
type input "Mtg Room #108"
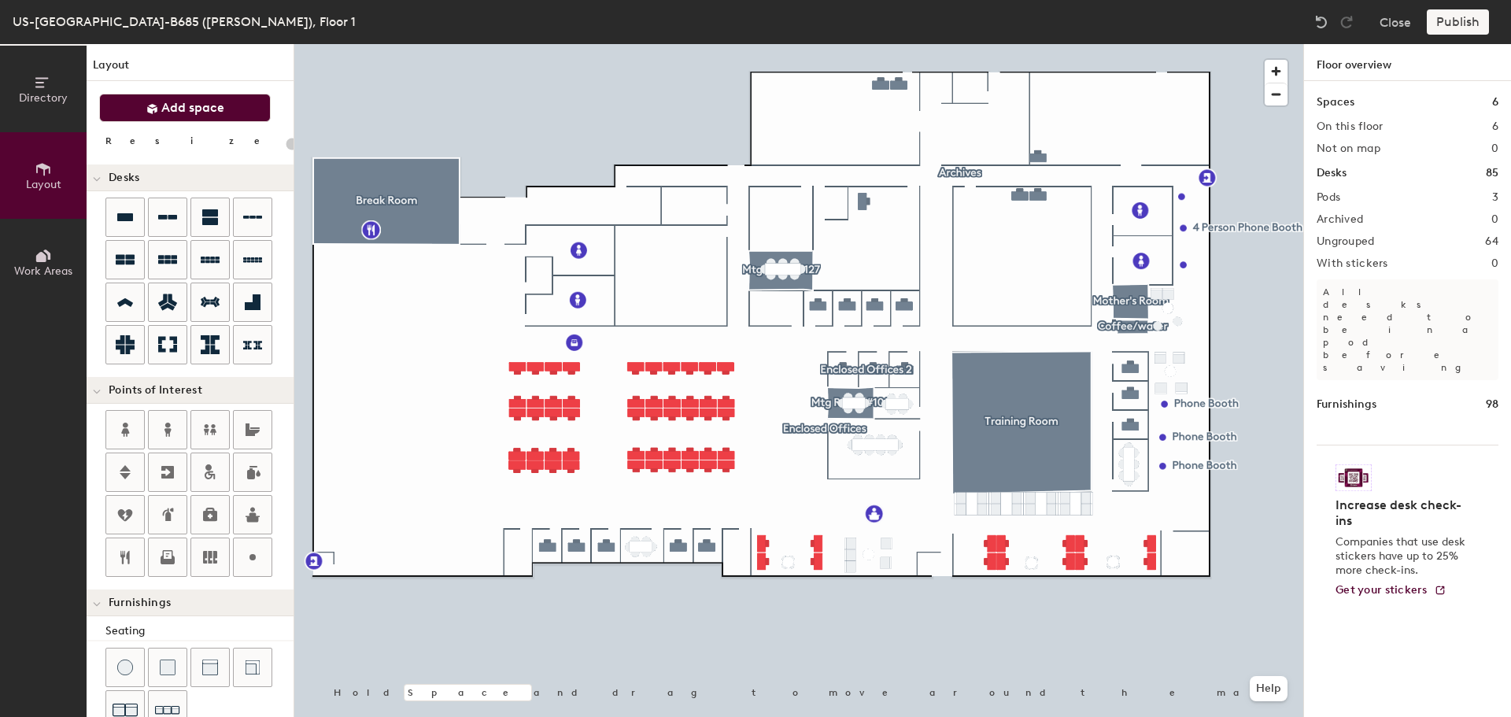
click at [204, 103] on span "Add space" at bounding box center [192, 108] width 63 height 16
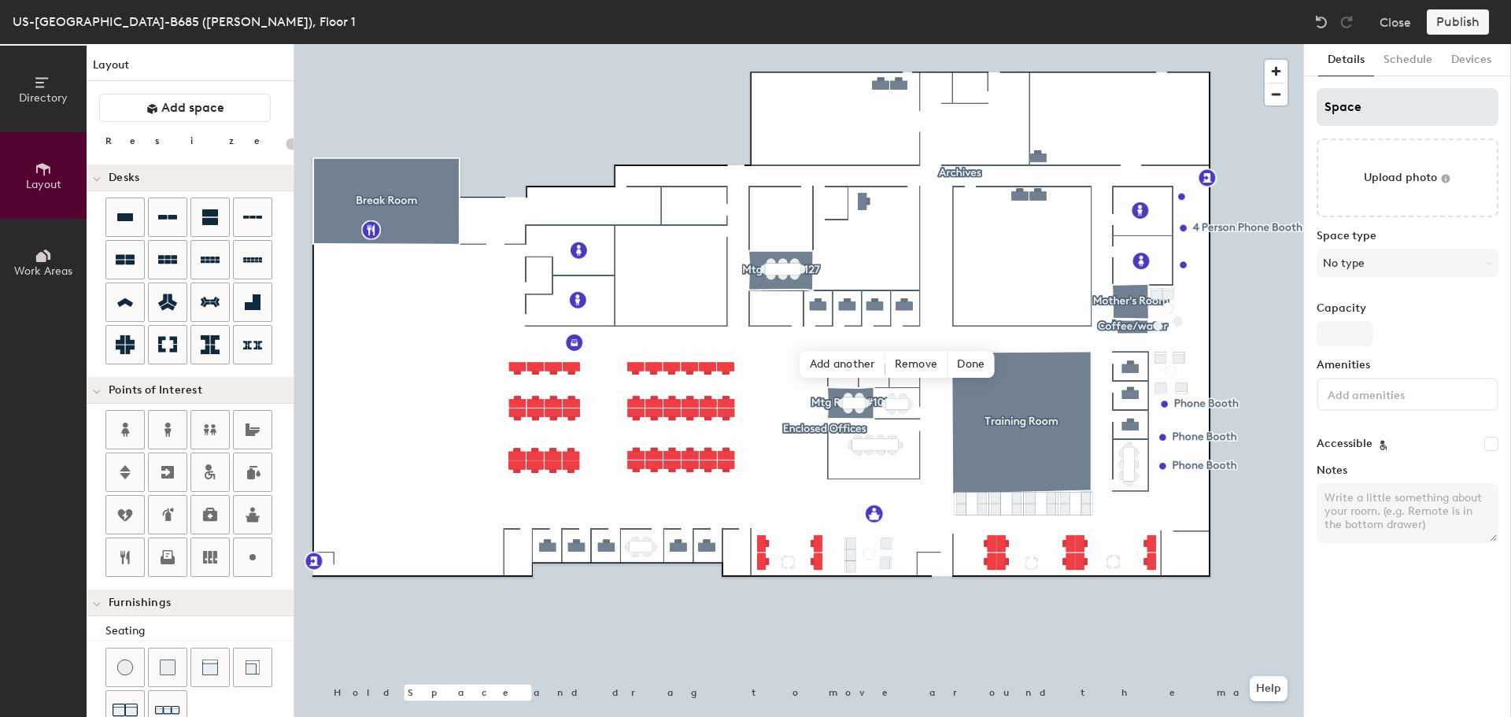
type input "20"
click at [1355, 108] on input "Space" at bounding box center [1408, 107] width 182 height 38
drag, startPoint x: 1381, startPoint y: 107, endPoint x: 1291, endPoint y: 104, distance: 89.8
click at [1292, 104] on div "Directory Layout Work Areas Layout Add space Resize Desks Points of Interest Fu…" at bounding box center [755, 380] width 1511 height 673
type input "M"
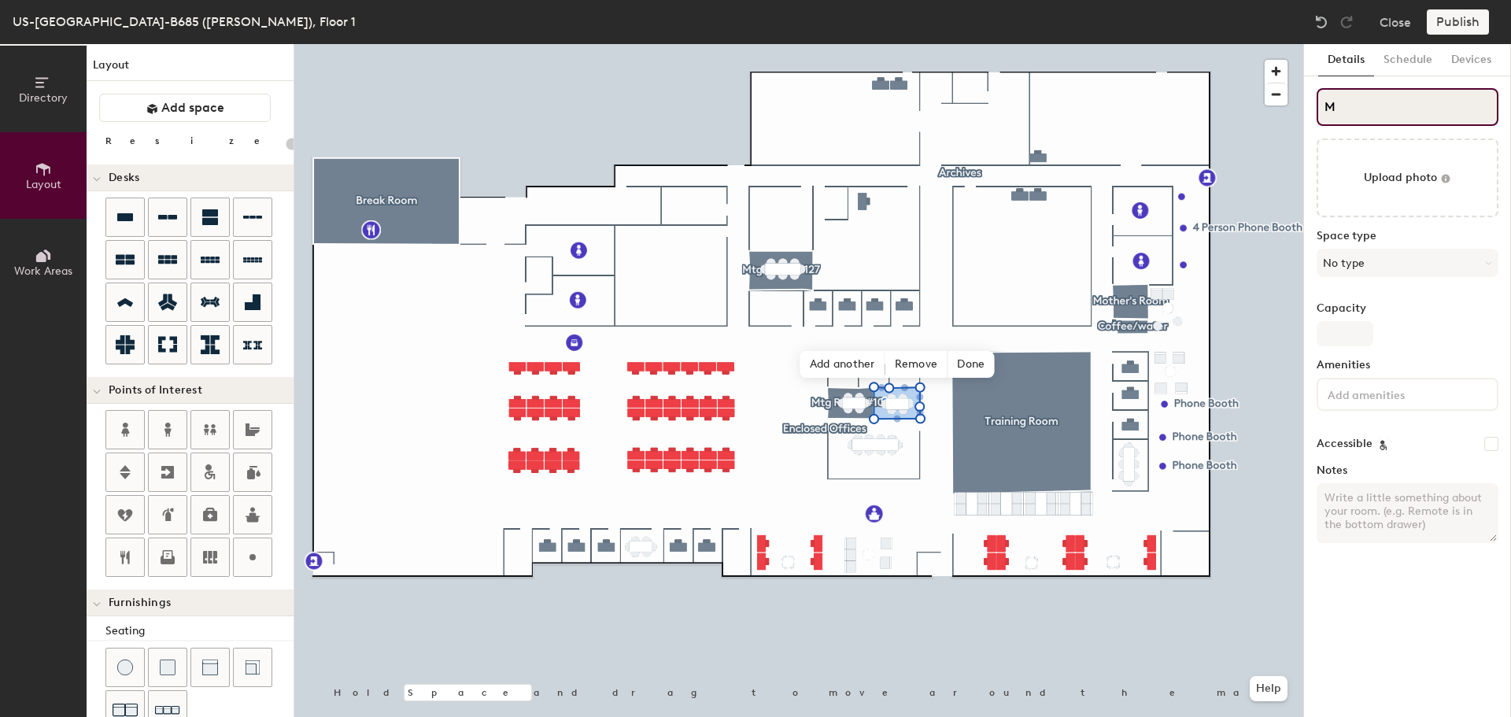
type input "20"
type input "Mt"
type input "20"
type input "Mtg"
type input "20"
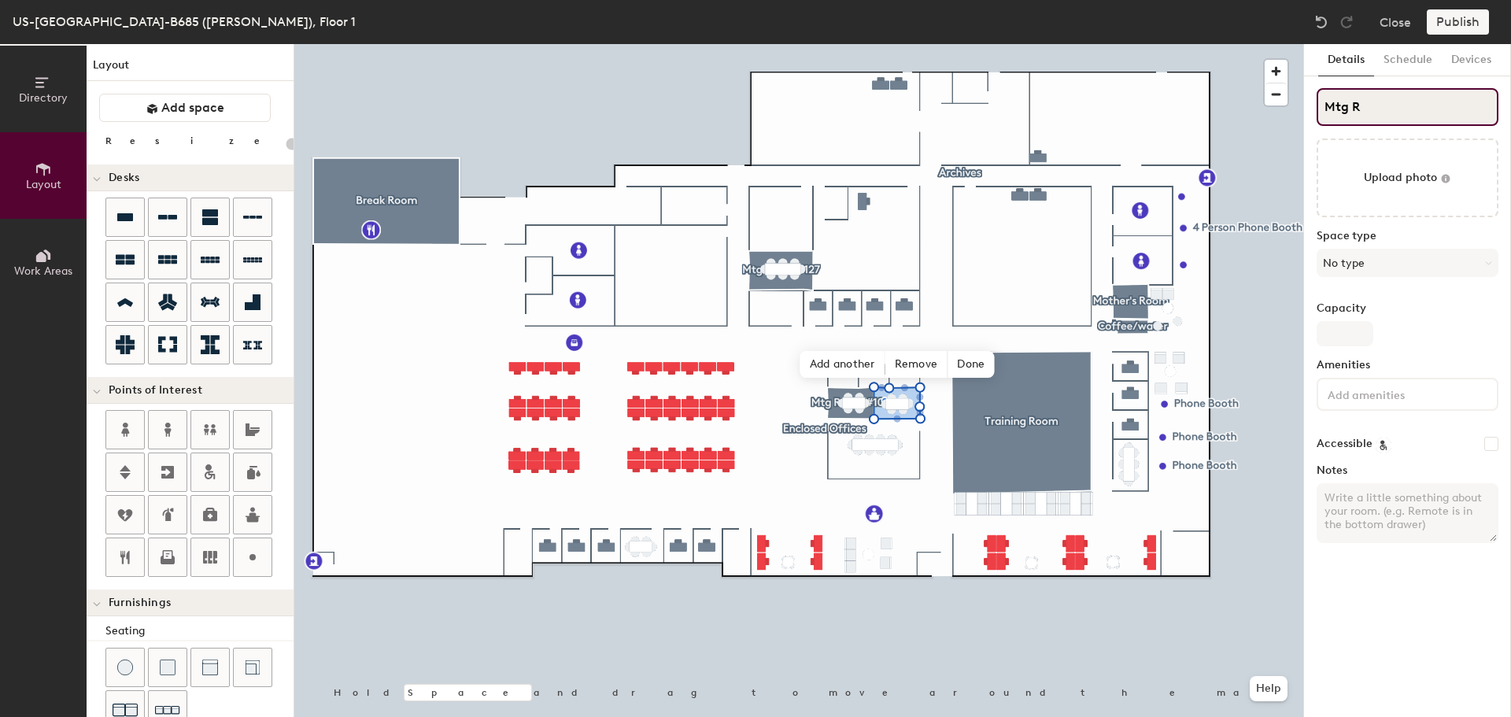
type input "Mtg Ro"
type input "20"
type input "Mtg Room"
type input "20"
type input "Mtg Room"
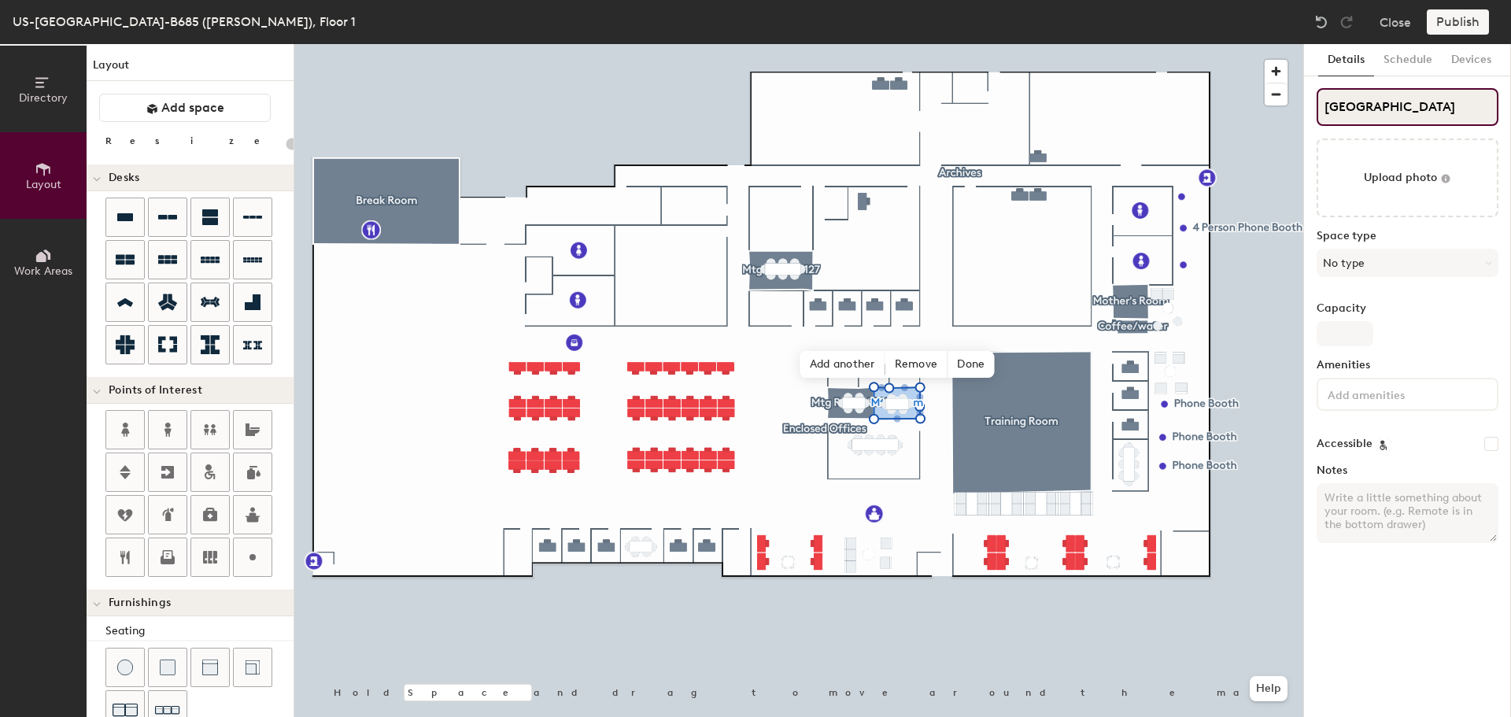
type input "20"
type input "Mtg Room #"
type input "20"
type input "Mtg Room #109"
type input "20"
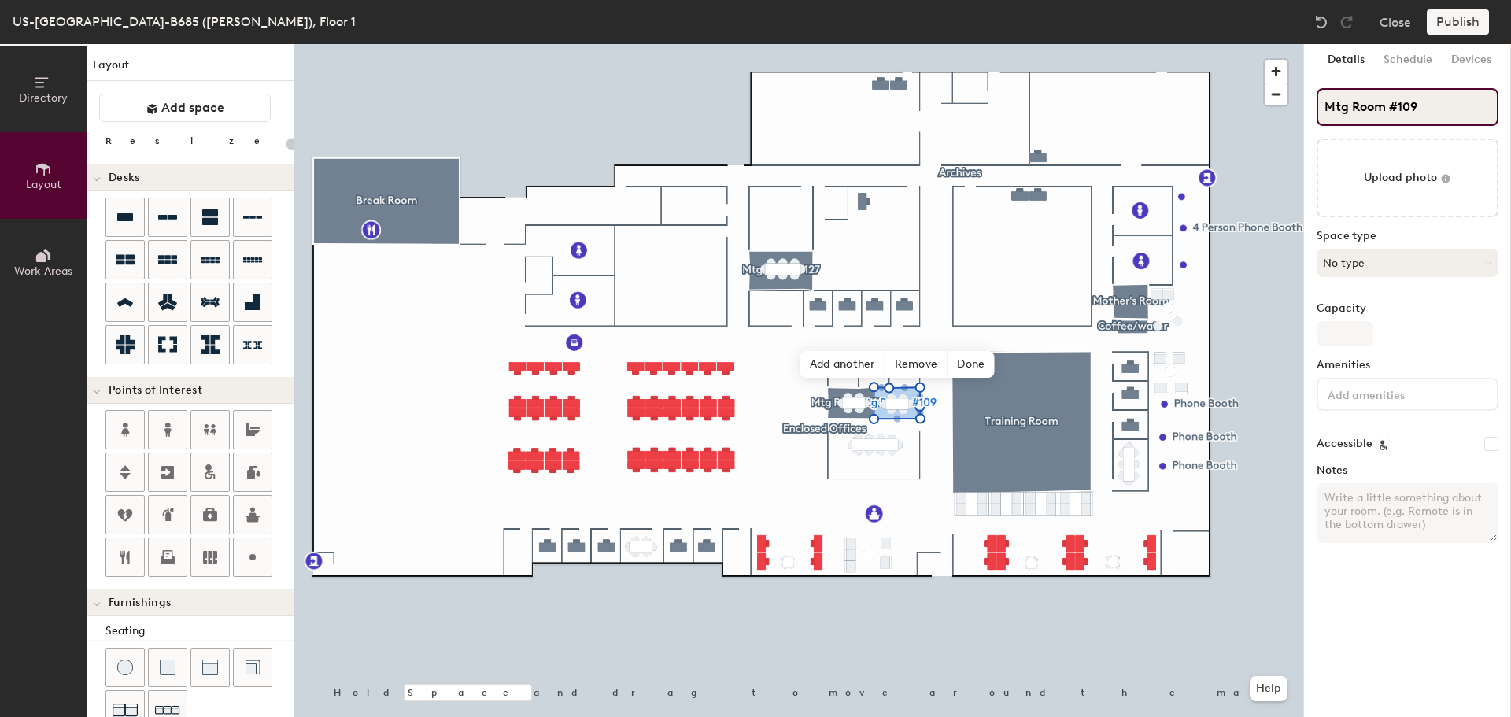
type input "Mtg Room #109"
click at [1416, 261] on button "No type" at bounding box center [1408, 263] width 182 height 28
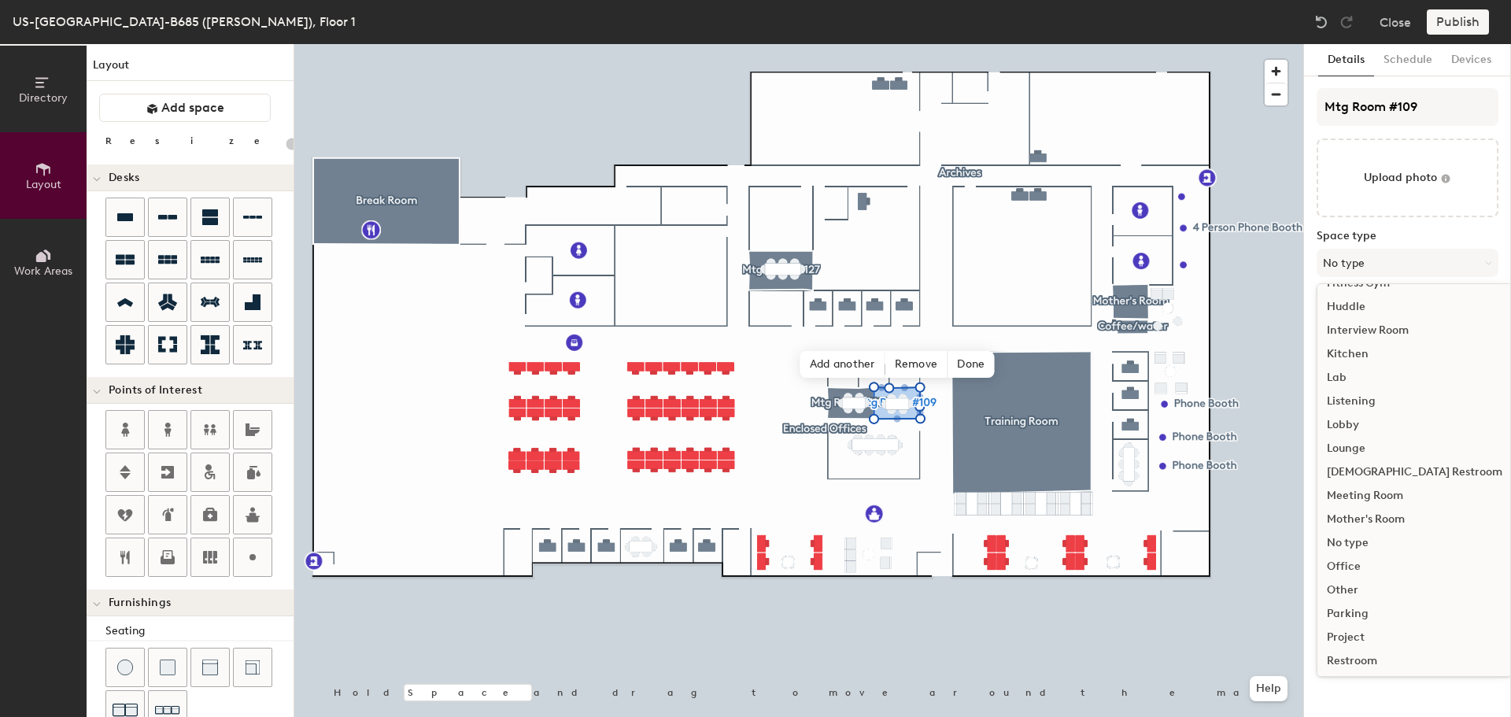
scroll to position [236, 0]
click at [1369, 486] on div "Meeting Room" at bounding box center [1415, 491] width 194 height 24
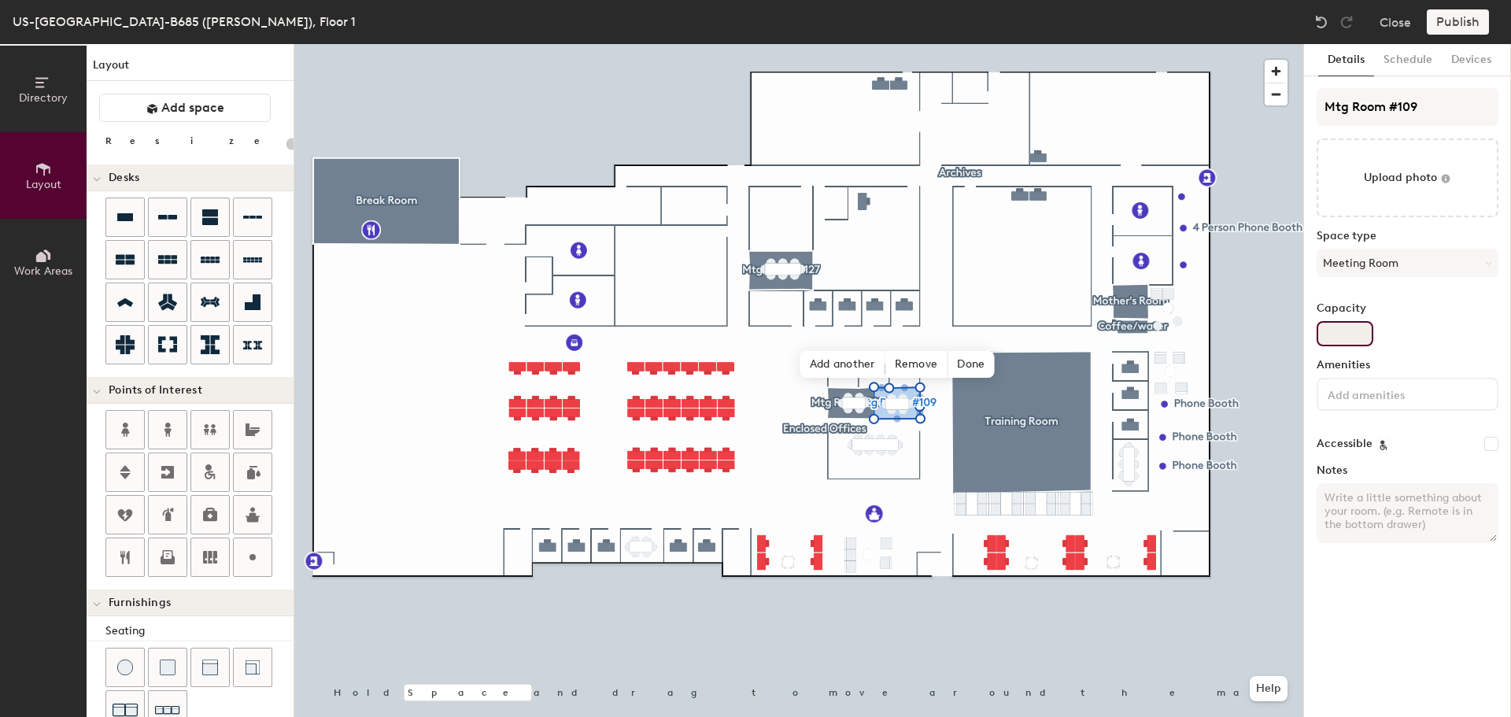
click at [1361, 334] on input "Capacity" at bounding box center [1345, 333] width 57 height 25
type input "20"
type input "6"
type input "20"
type input "6"
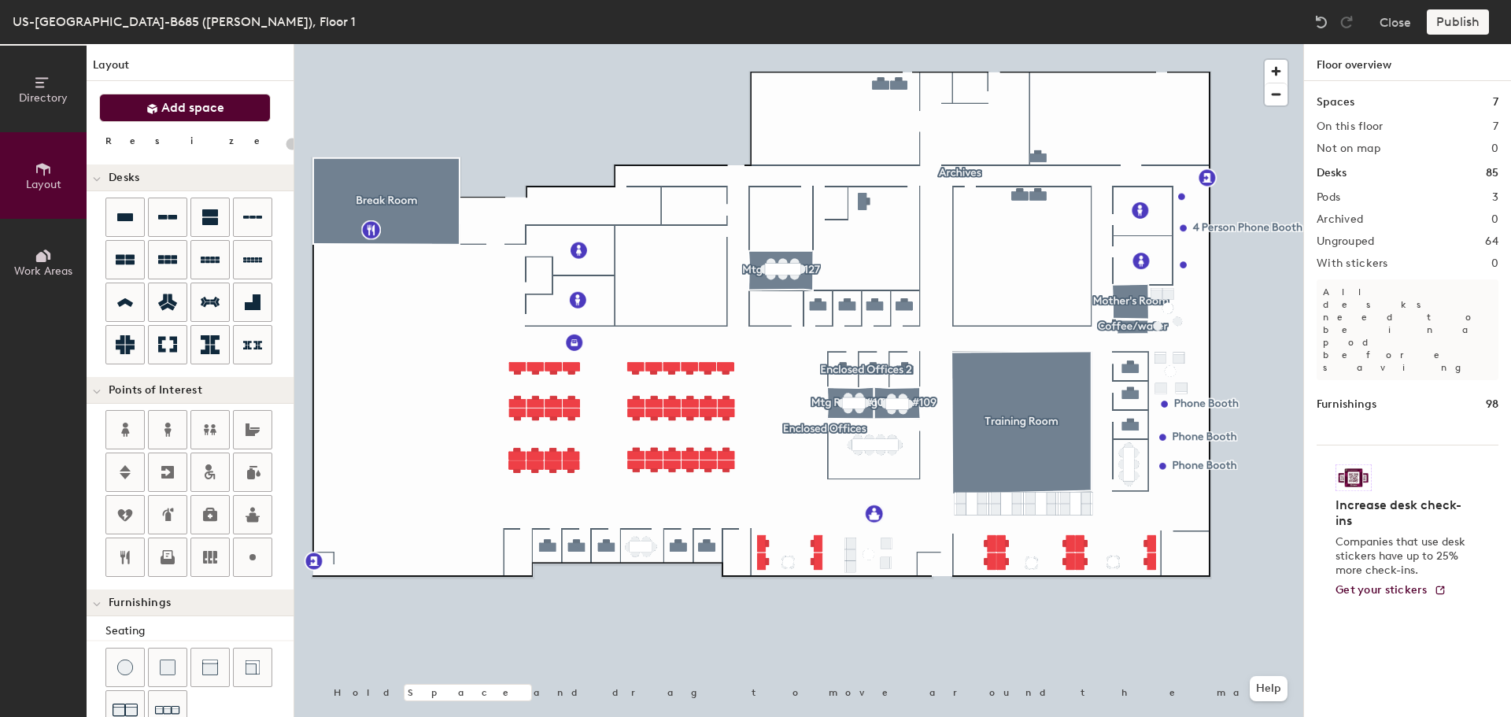
click at [242, 112] on button "Add space" at bounding box center [185, 108] width 172 height 28
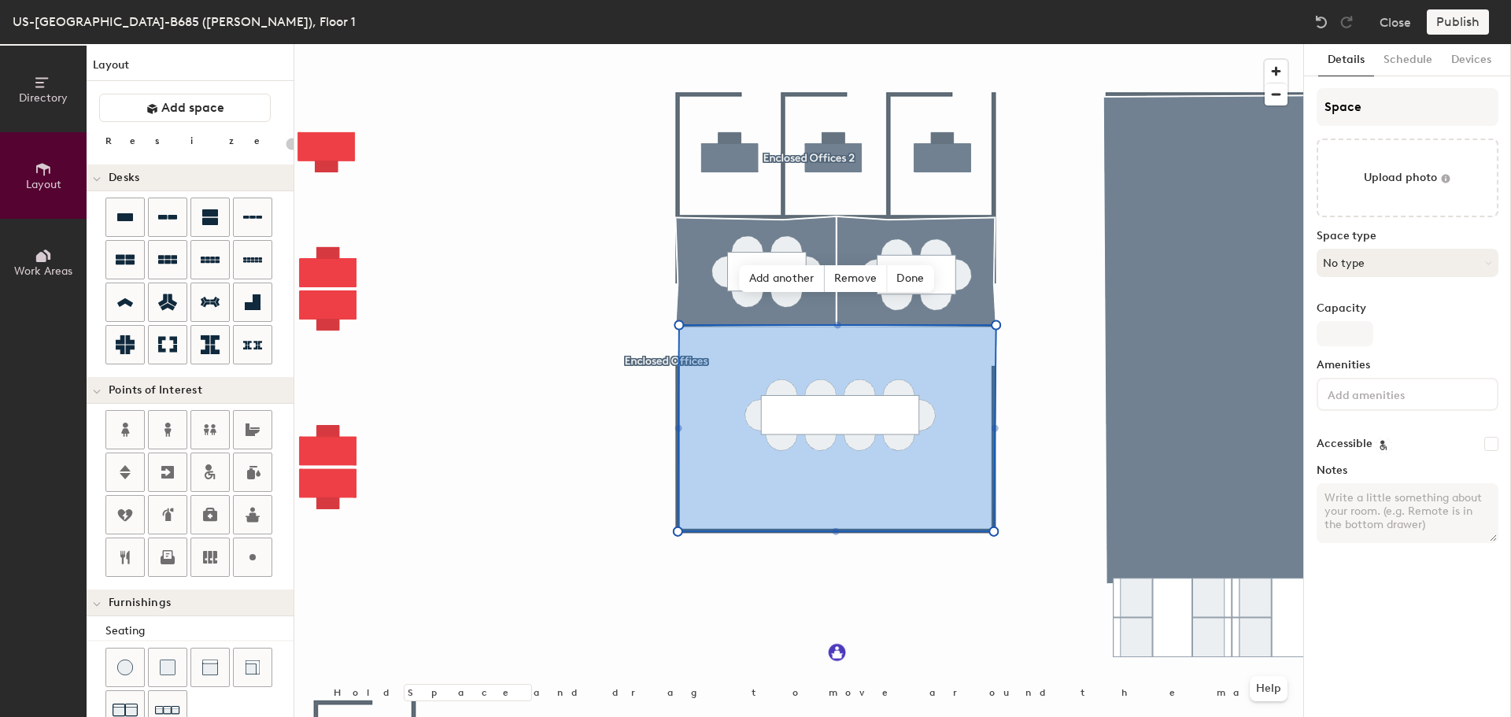
click at [1373, 270] on button "No type" at bounding box center [1408, 263] width 182 height 28
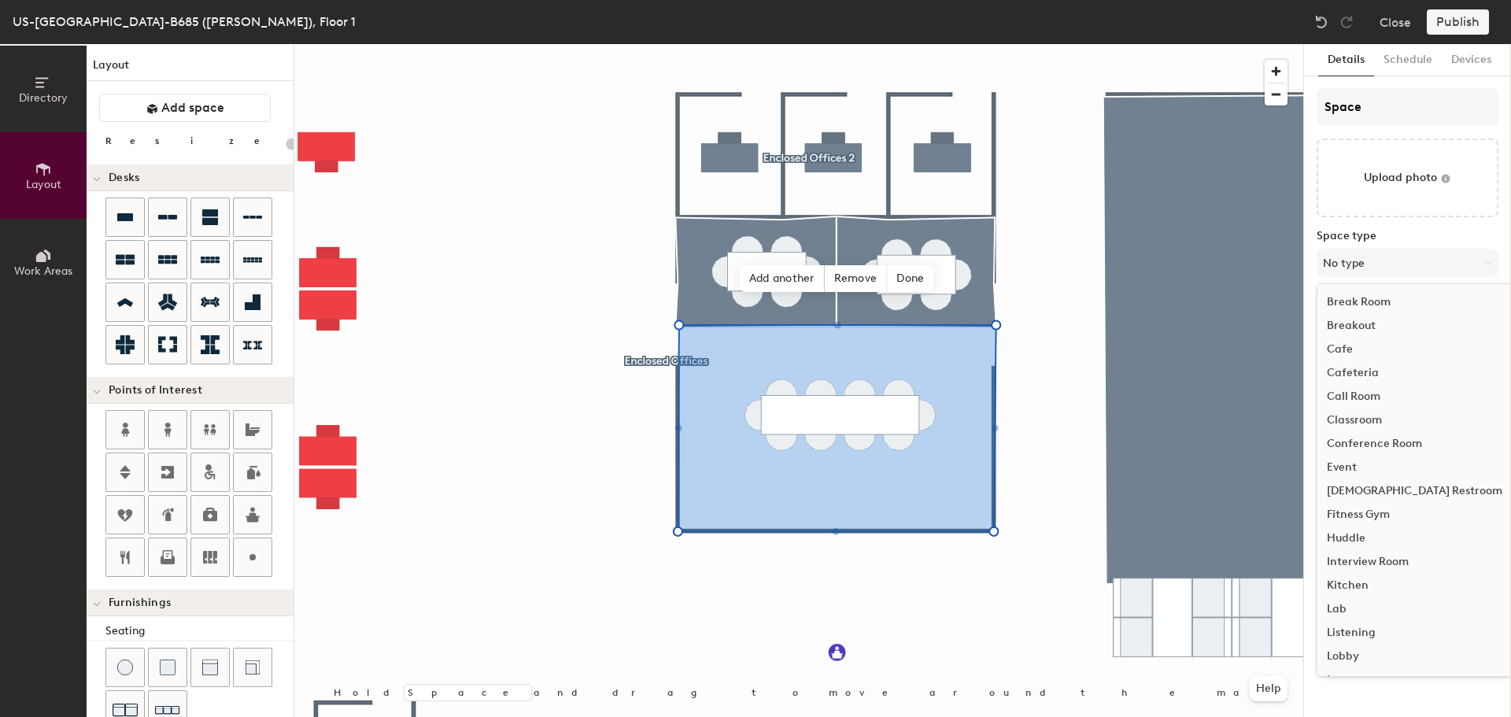
click at [1378, 440] on div "Conference Room" at bounding box center [1415, 444] width 194 height 24
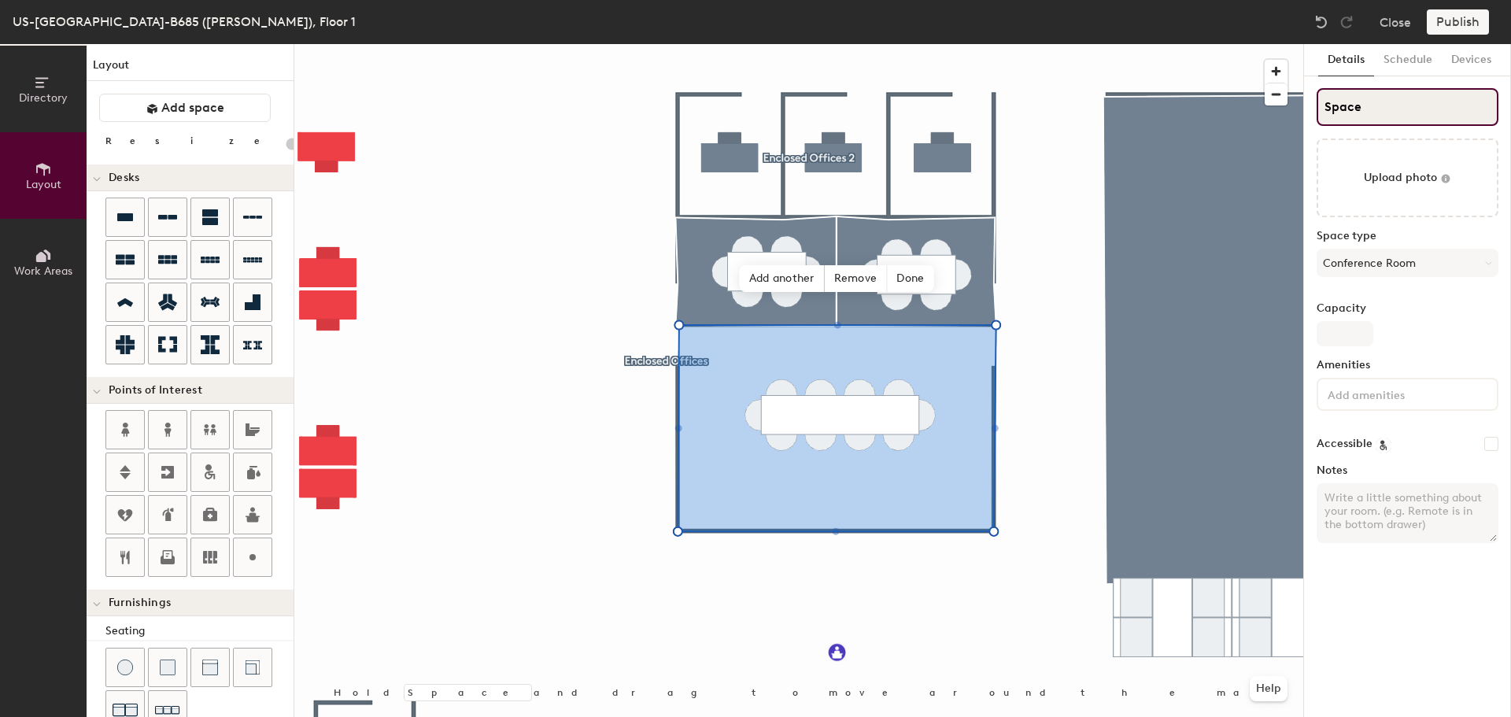
drag, startPoint x: 1386, startPoint y: 108, endPoint x: 1303, endPoint y: 109, distance: 82.7
click at [1303, 109] on div "Details Schedule Devices Space Upload photo Space type Conference Room Capacity…" at bounding box center [1407, 380] width 208 height 673
type input "20"
type input "Bo"
type input "20"
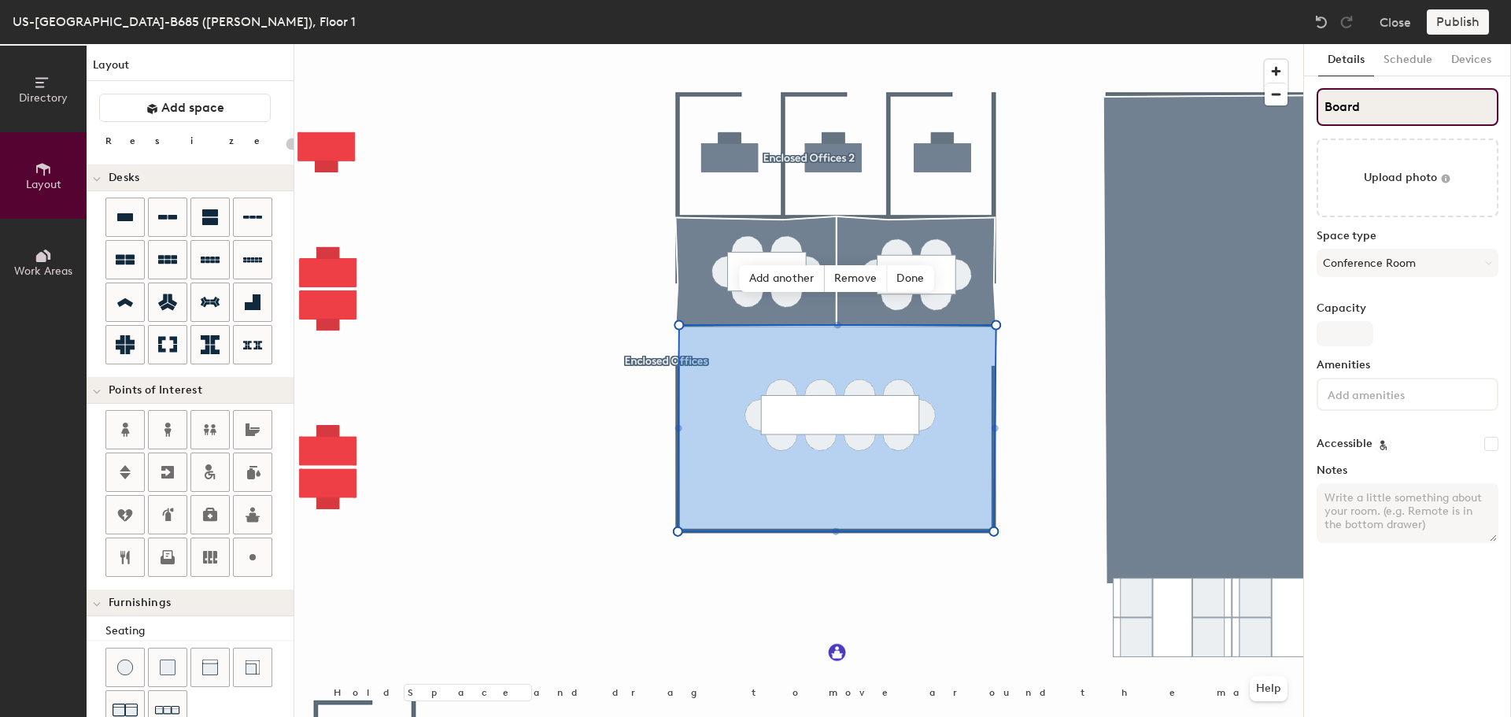
type input "Board"
type input "20"
type input "Board Ro"
type input "20"
type input "Board Room"
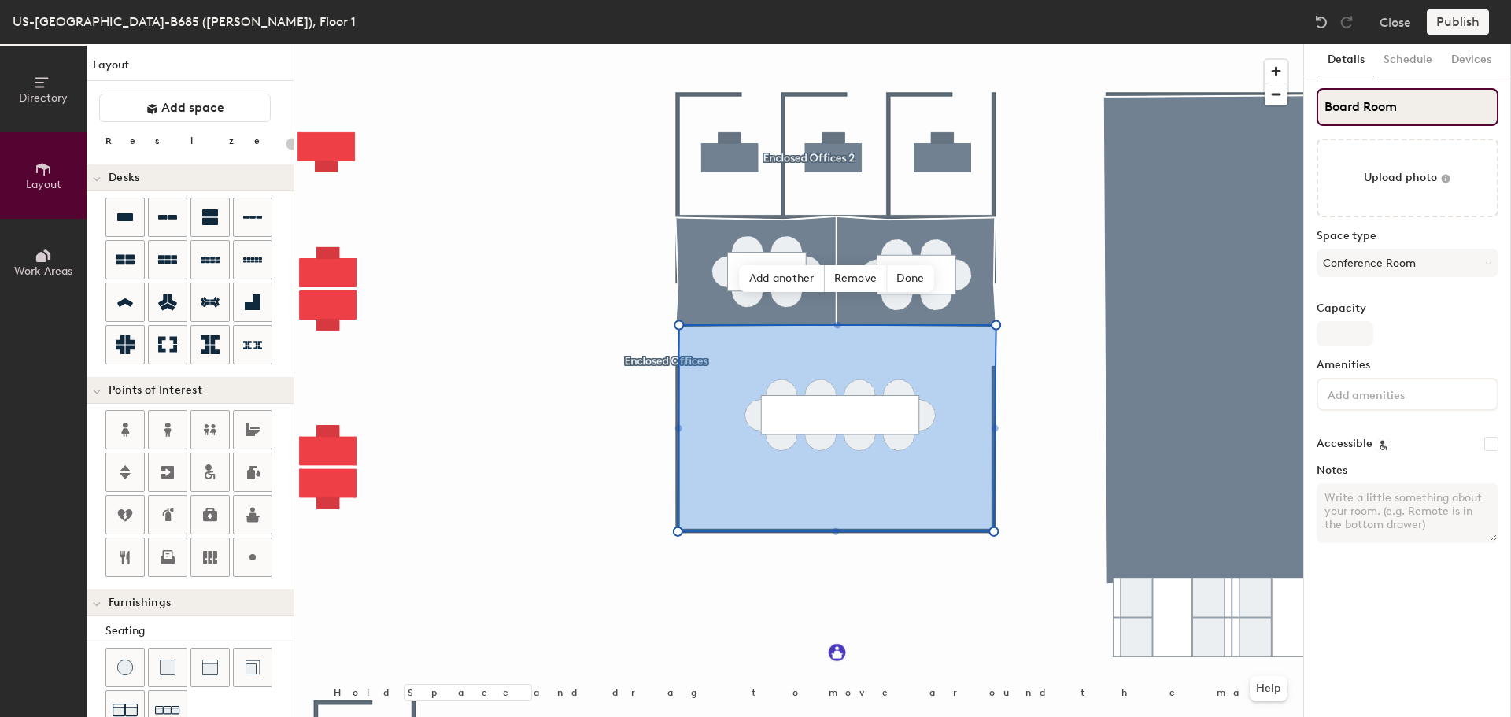
type input "20"
type input "Board Room #"
type input "20"
type input "Board Room #10"
type input "20"
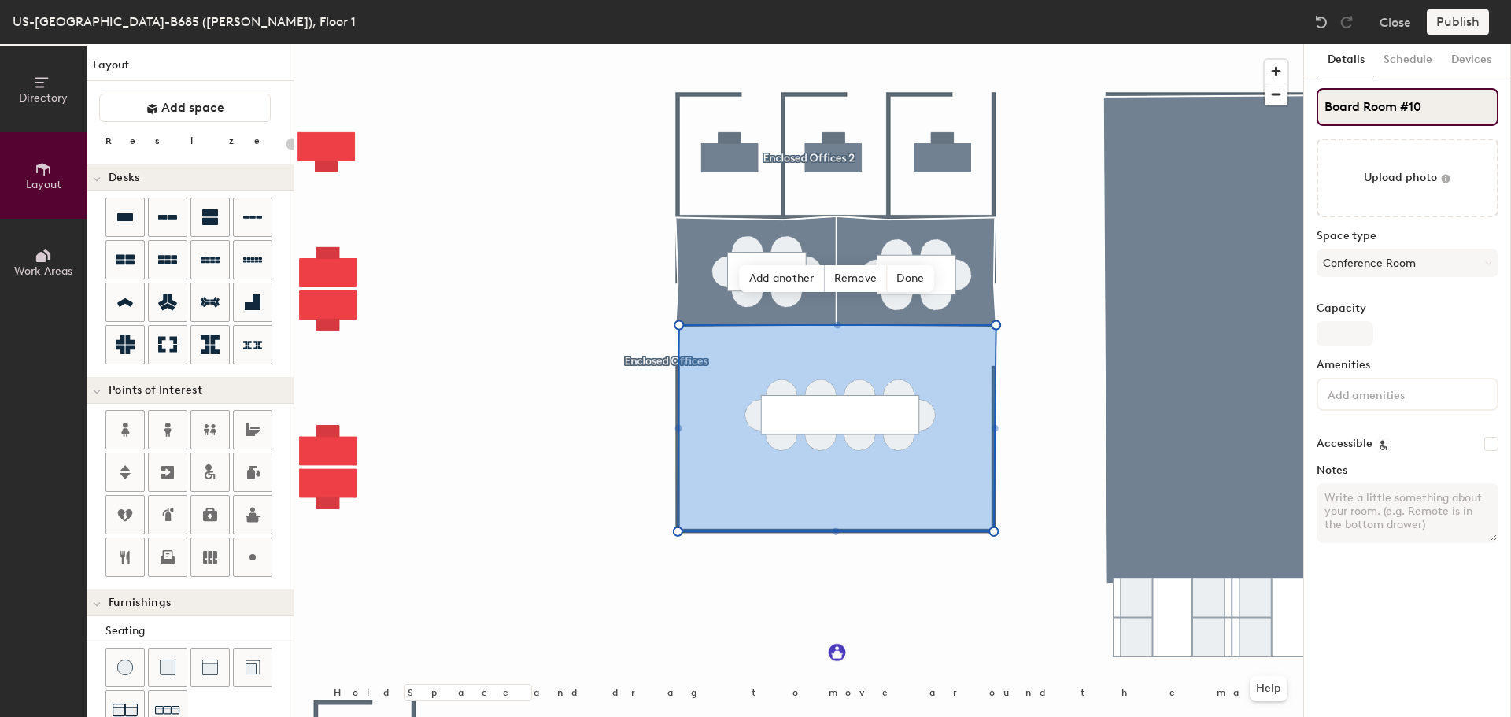
type input "Board Room #107"
type input "20"
type input "Board Room #107"
click at [1344, 330] on input "Capacity" at bounding box center [1345, 333] width 57 height 25
type input "1"
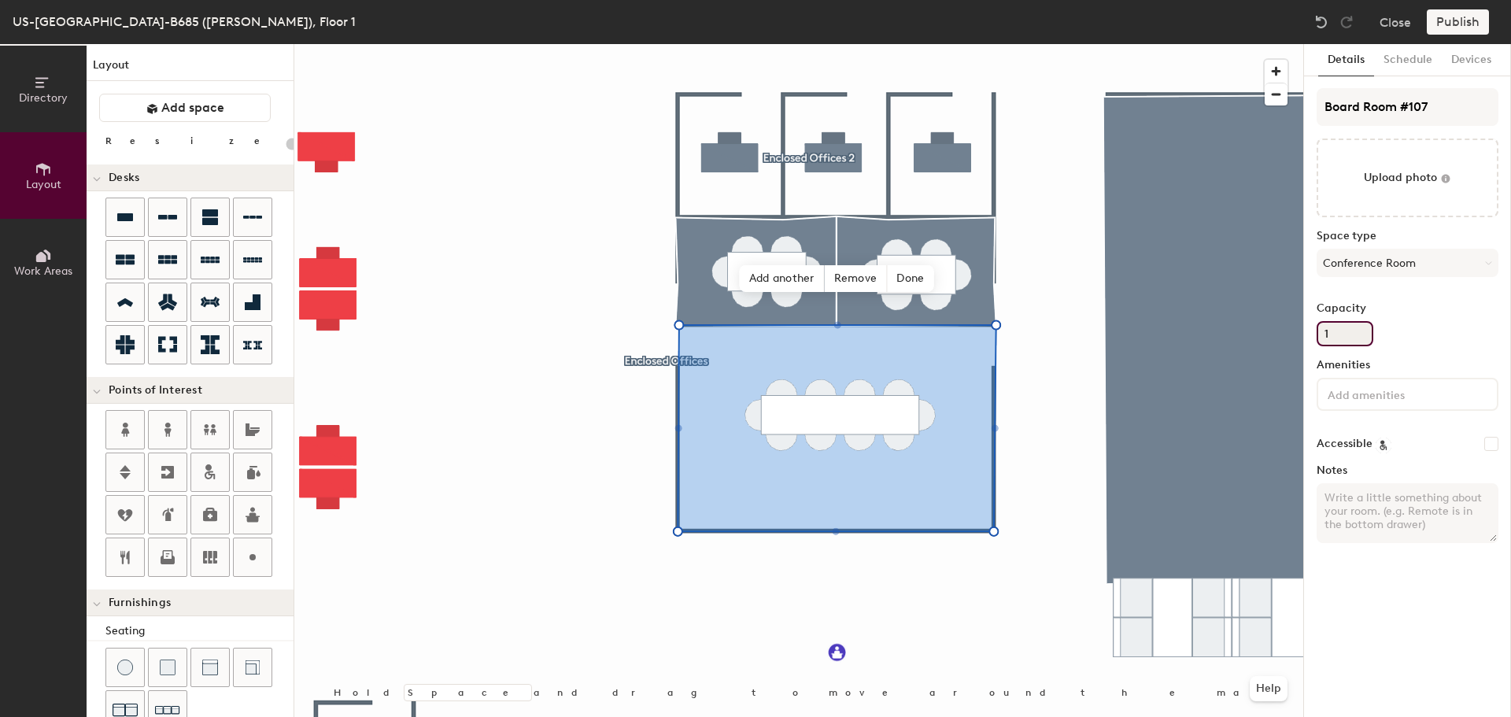
type input "20"
type input "14"
type input "20"
type input "14"
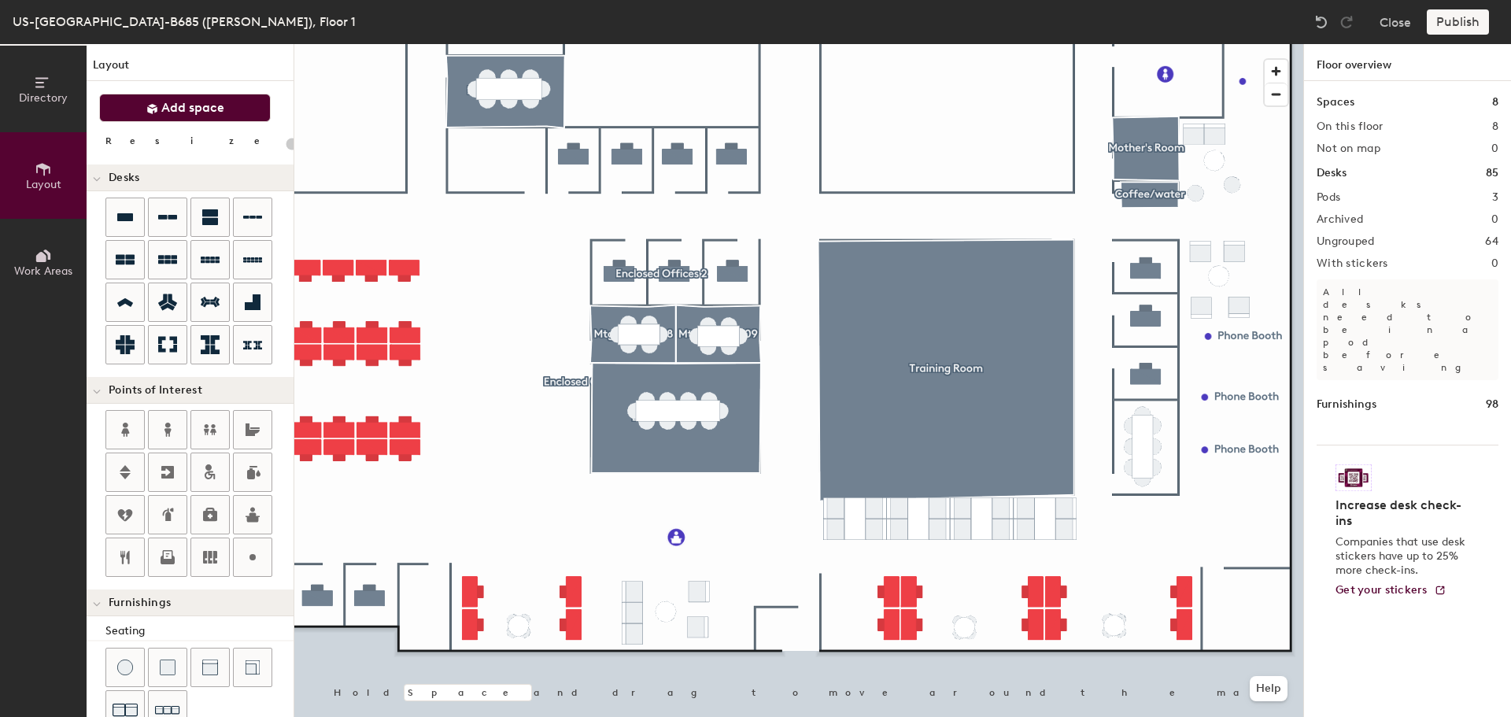
click at [223, 102] on span "Add space" at bounding box center [192, 108] width 63 height 16
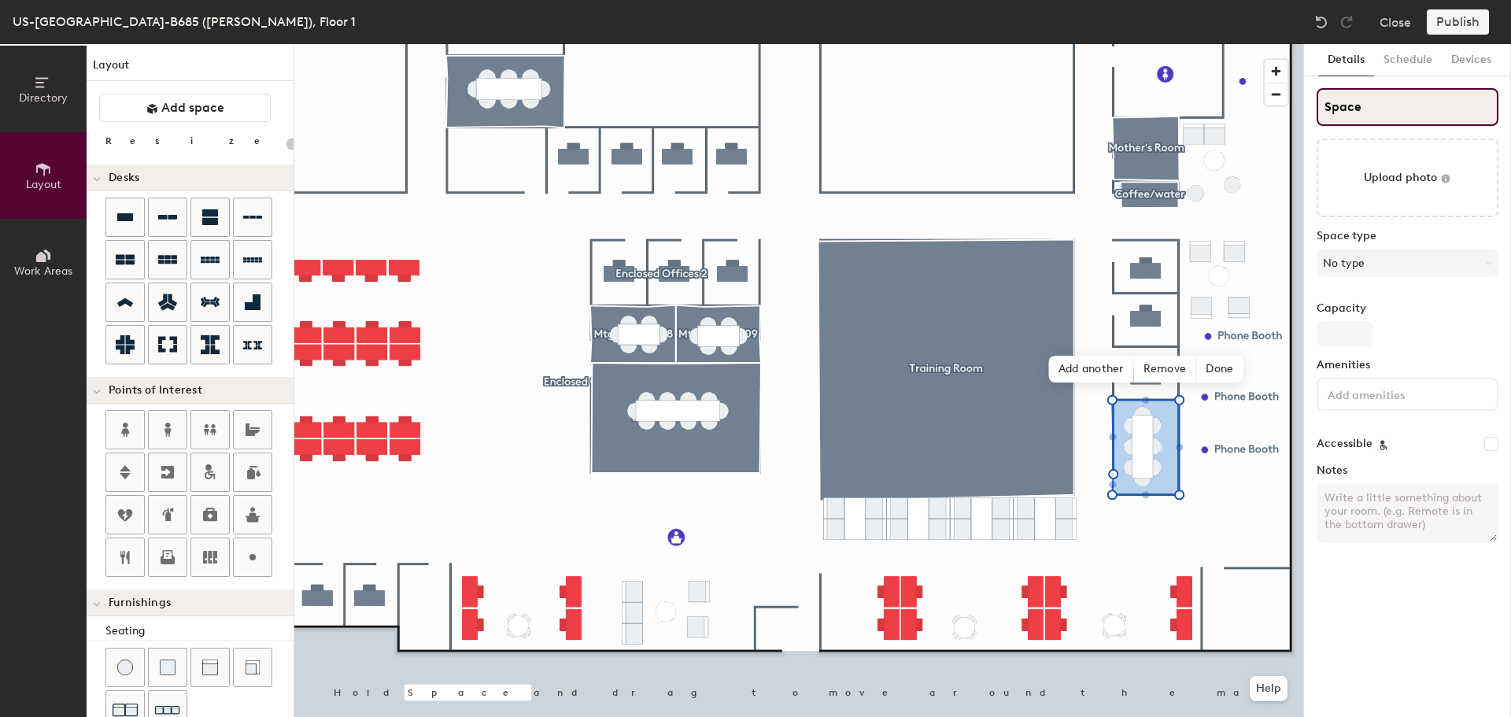
type input "20"
click at [1299, 109] on div "Directory Layout Work Areas Layout Add space Resize Desks Points of Interest Fu…" at bounding box center [755, 380] width 1511 height 673
type input "M"
type input "20"
type input "Mt"
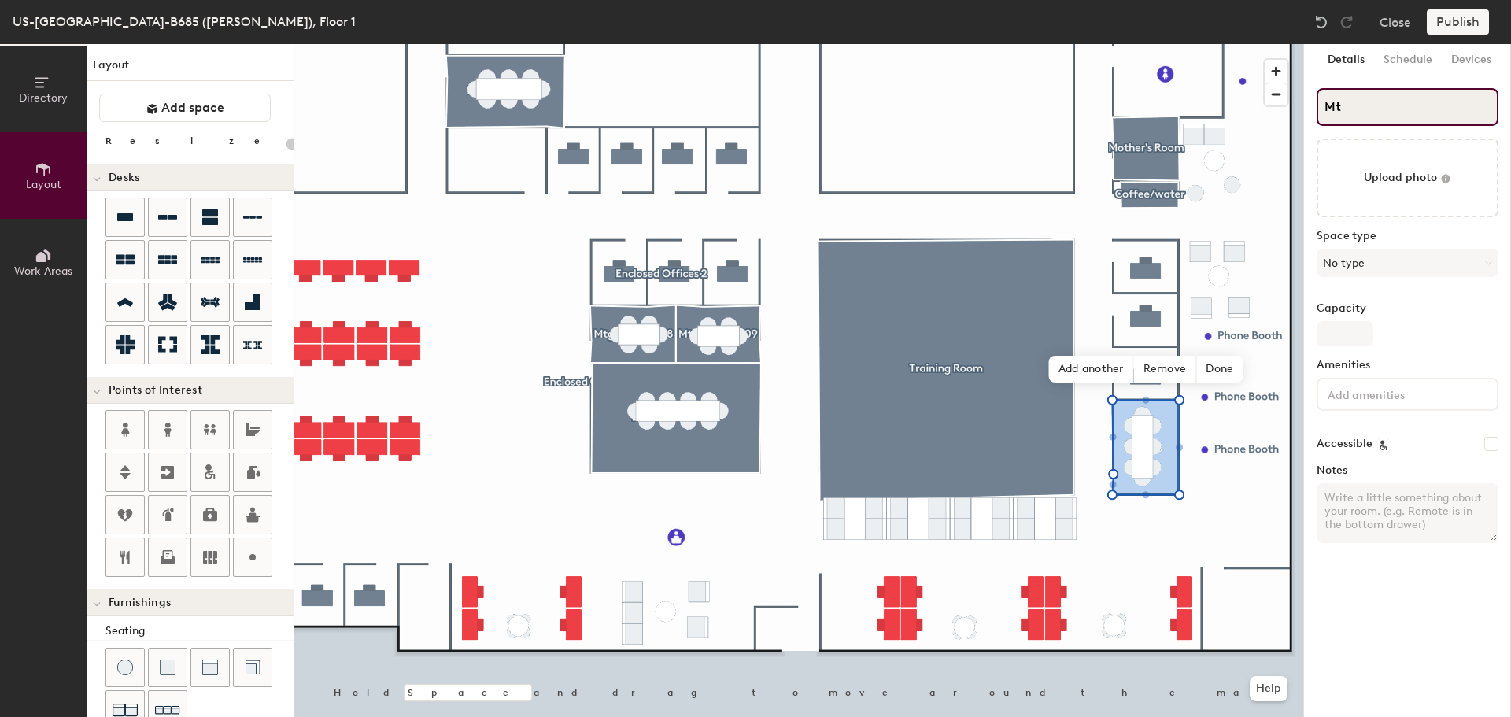
type input "20"
type input "Mtg"
type input "20"
type input "Mtg Roo"
type input "20"
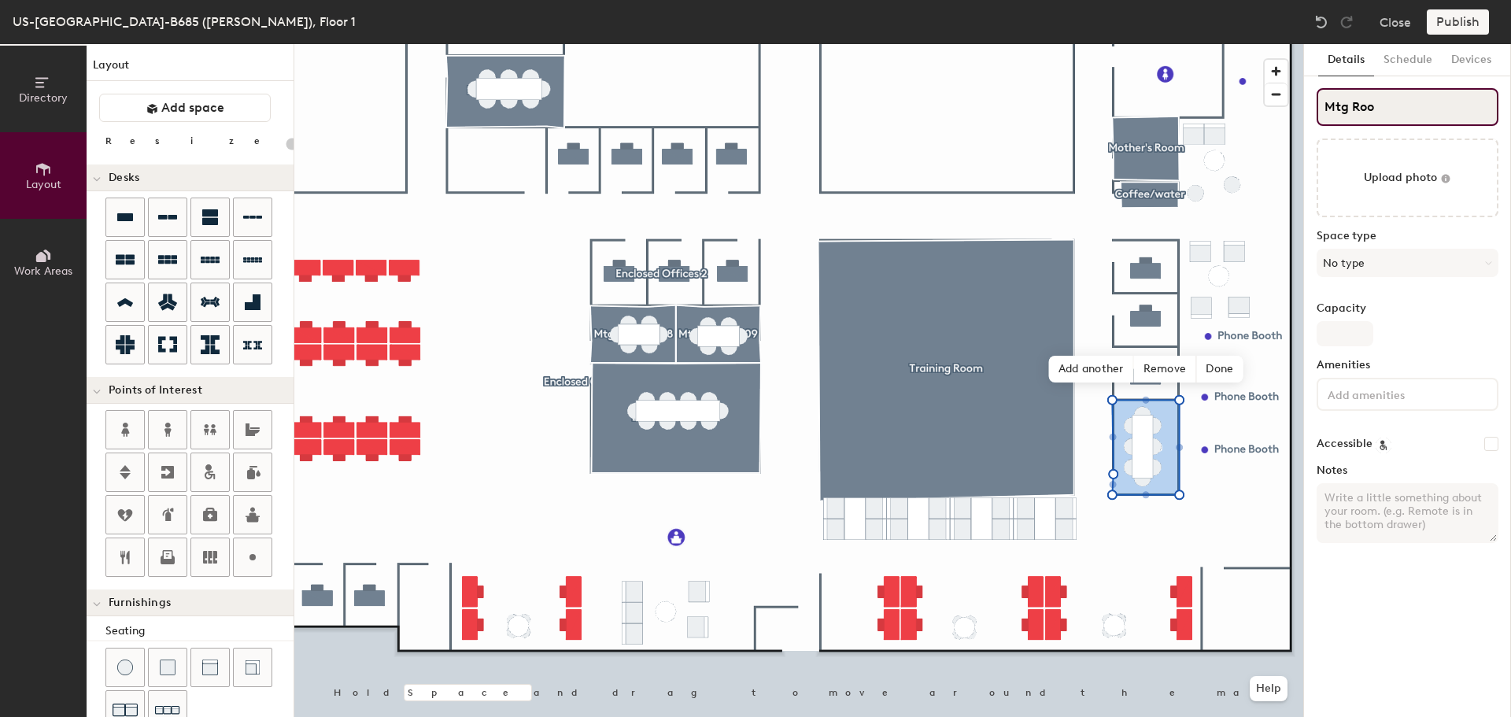
type input "Mtg Room"
type input "20"
type input "Mtg Room"
type input "20"
type input "Mtg Room #"
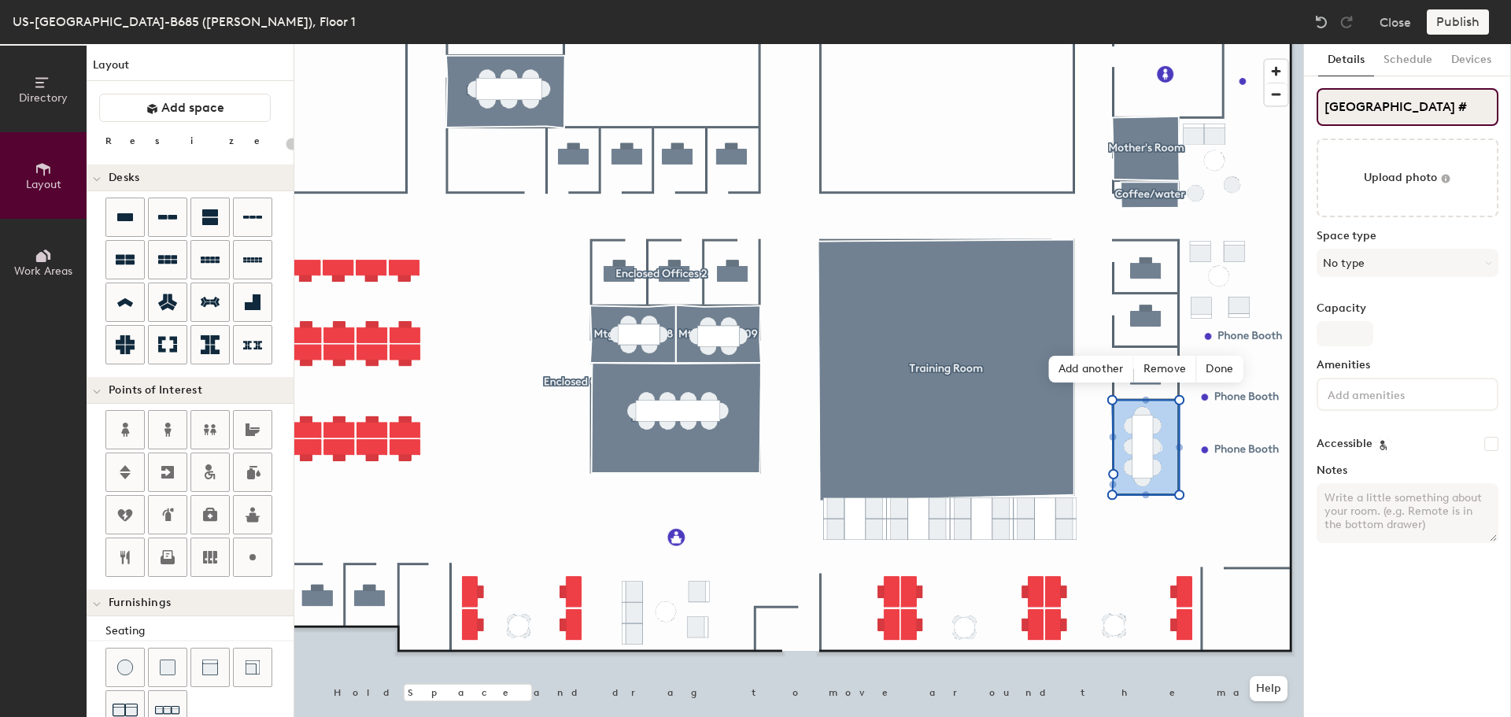
type input "20"
type input "Mtg Room #1"
type input "20"
type input "Mtg Room #11"
type input "20"
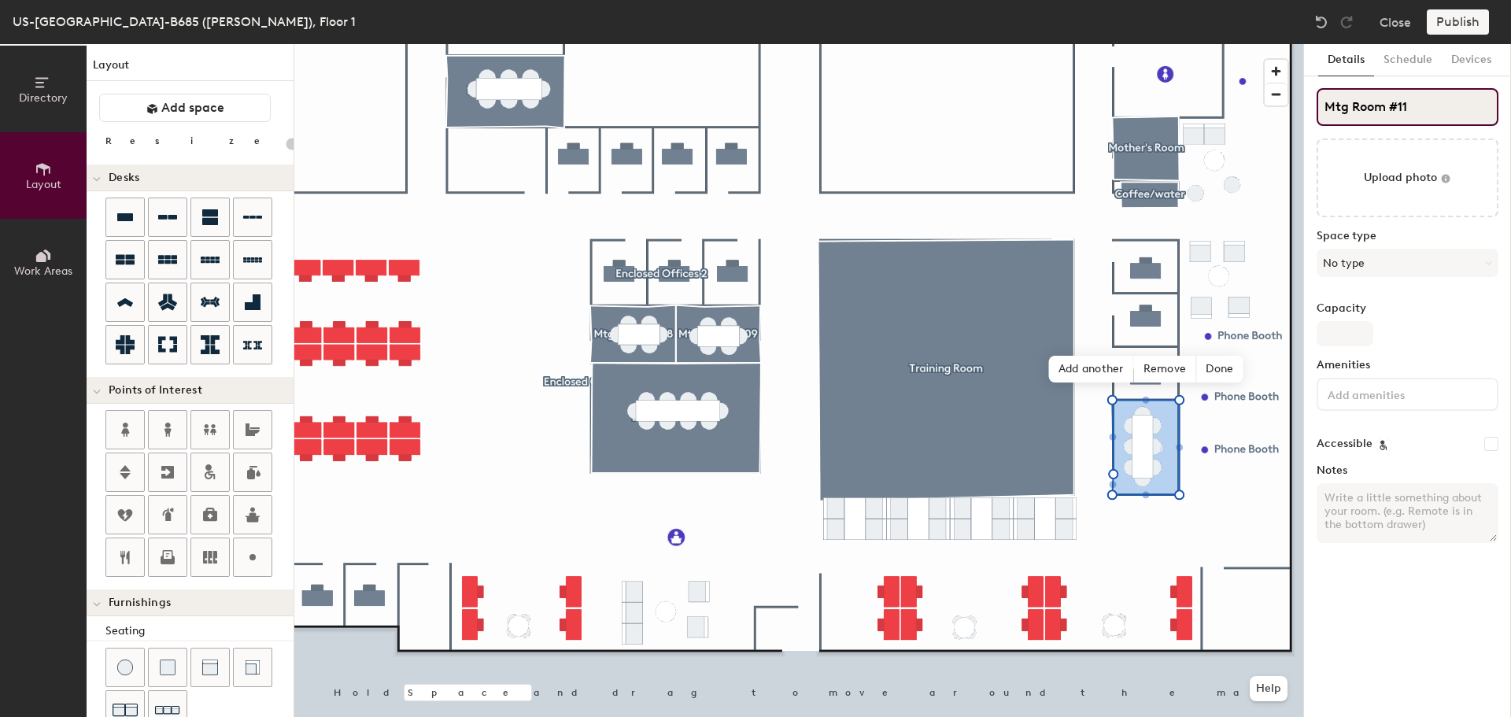
type input "Mtg Room #115"
type input "20"
type input "Mtg Room #115"
click at [1333, 333] on input "Capacity" at bounding box center [1345, 333] width 57 height 25
type input "8"
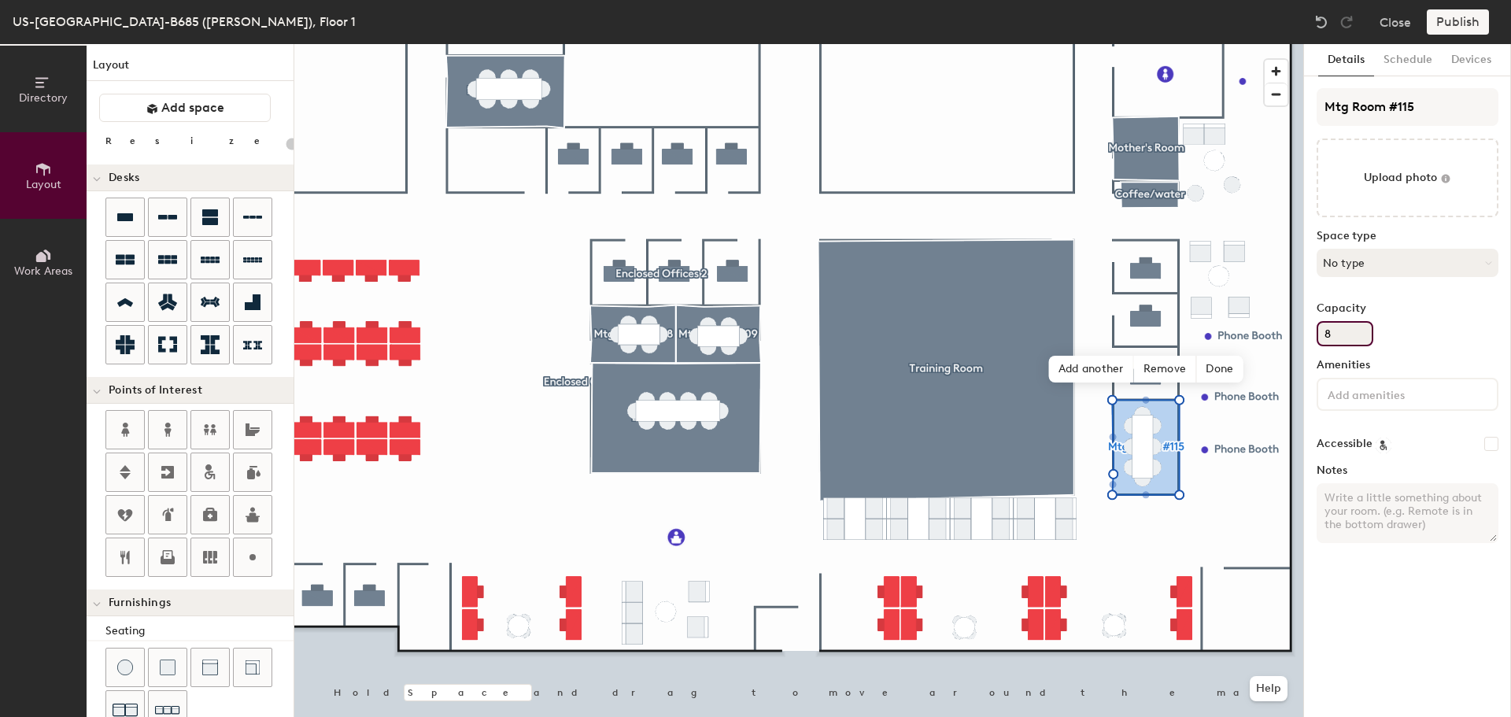
type input "20"
type input "8"
click at [1349, 268] on button "No type" at bounding box center [1408, 263] width 182 height 28
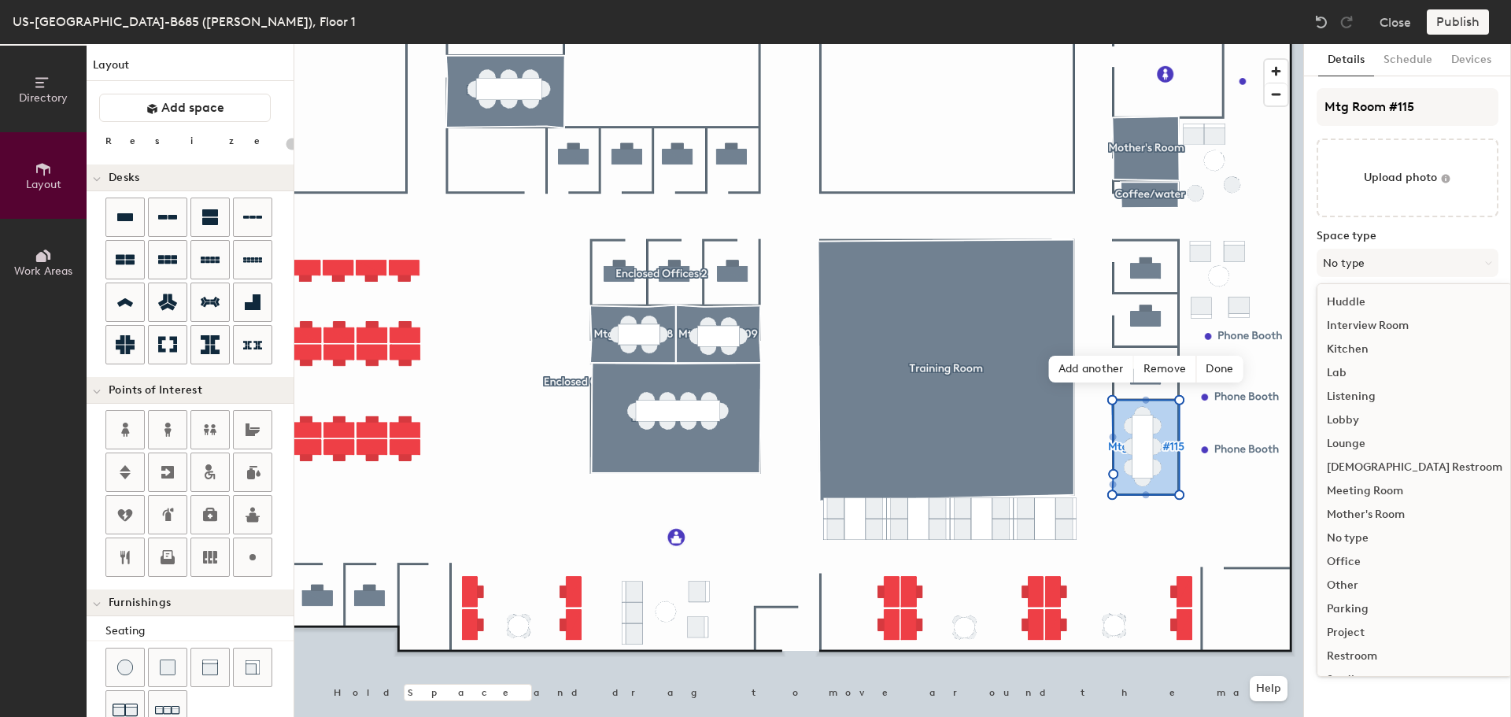
click at [1369, 490] on div "Meeting Room" at bounding box center [1415, 491] width 194 height 24
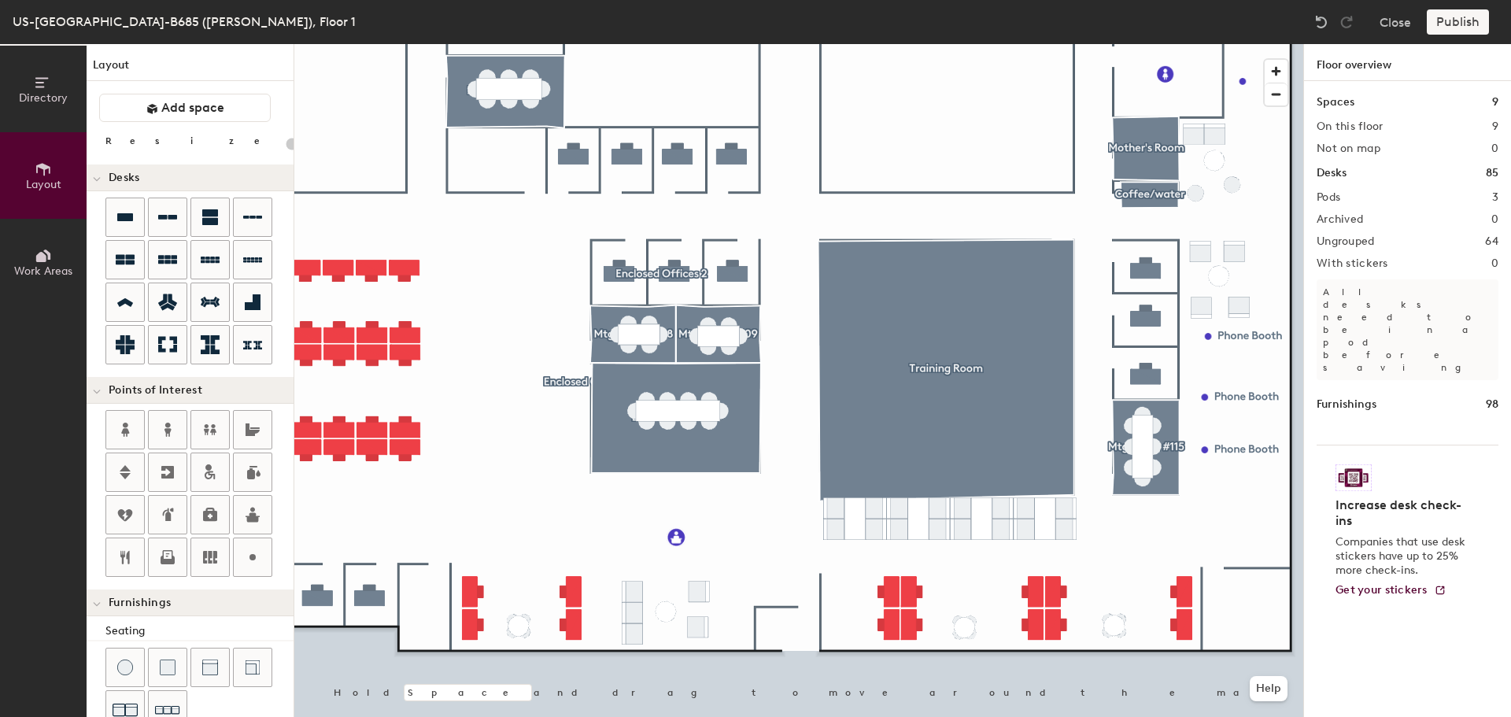
type input "20"
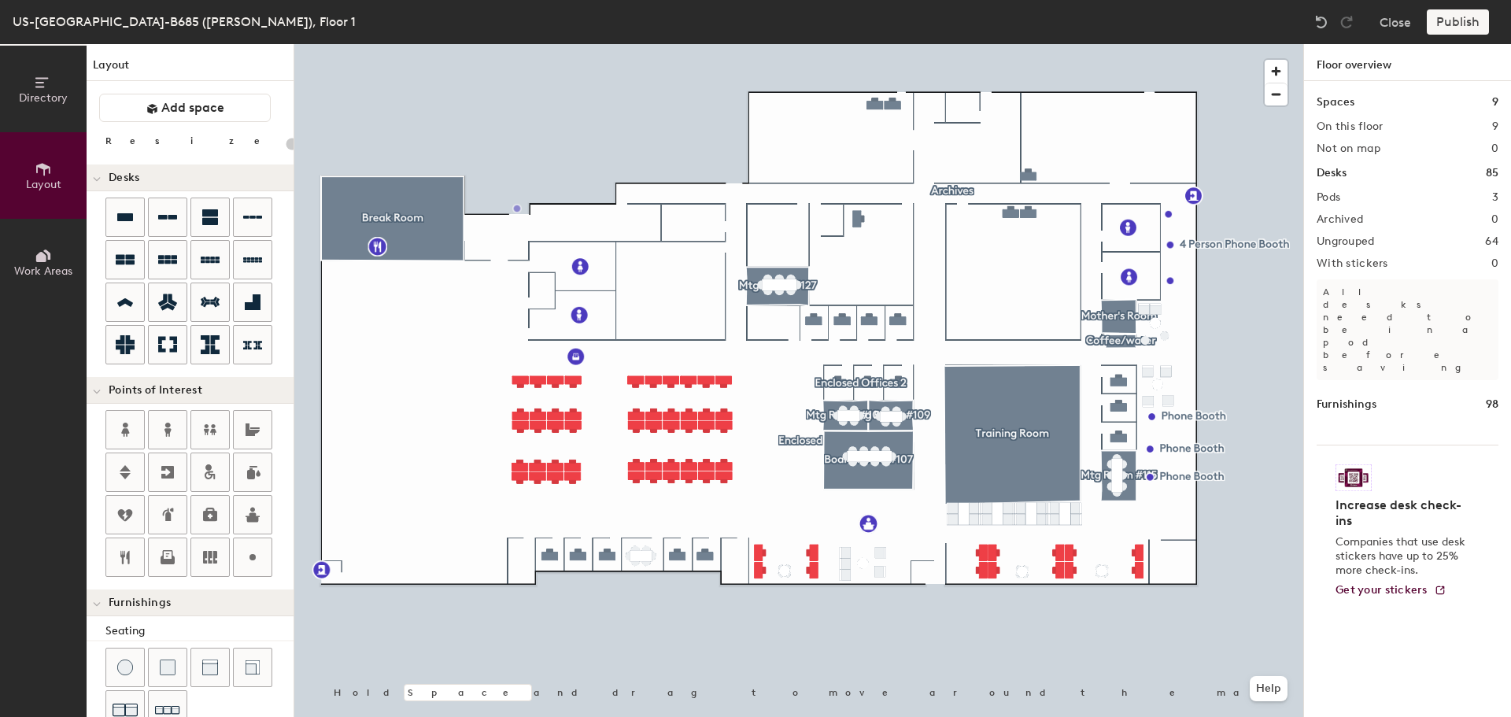
click at [517, 209] on div "Directory Layout Work Areas Layout Add space Resize Desks Points of Interest Fu…" at bounding box center [755, 380] width 1511 height 673
type input "20"
type input "Entrance"
click at [549, 240] on span "Done" at bounding box center [546, 244] width 46 height 27
click at [734, 177] on div "Directory Layout Work Areas Layout Add space Resize Desks Points of Interest Fu…" at bounding box center [755, 380] width 1511 height 673
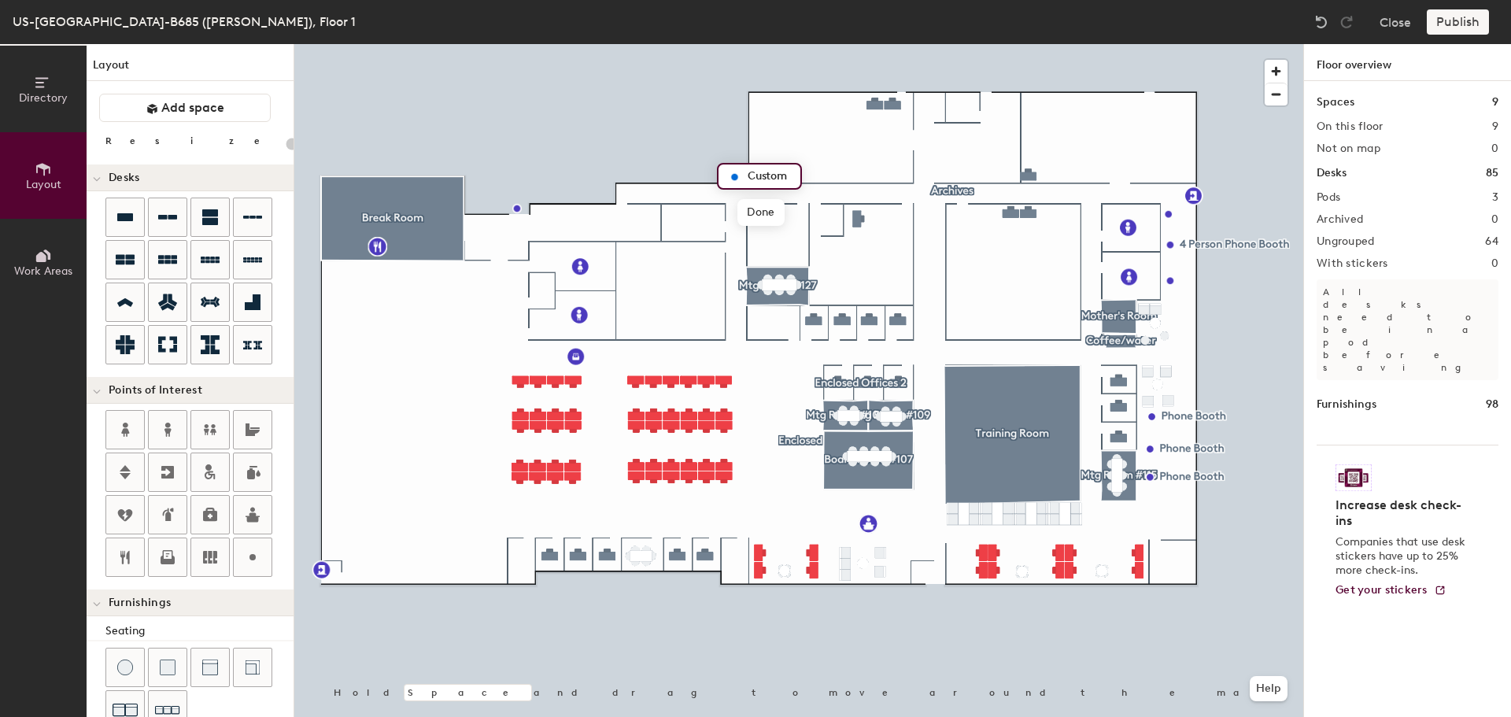
type input "20"
type input "E"
type input "20"
type input "Entrance"
click at [933, 573] on div "Directory Layout Work Areas Layout Add space Resize Desks Points of Interest Fu…" at bounding box center [755, 380] width 1511 height 673
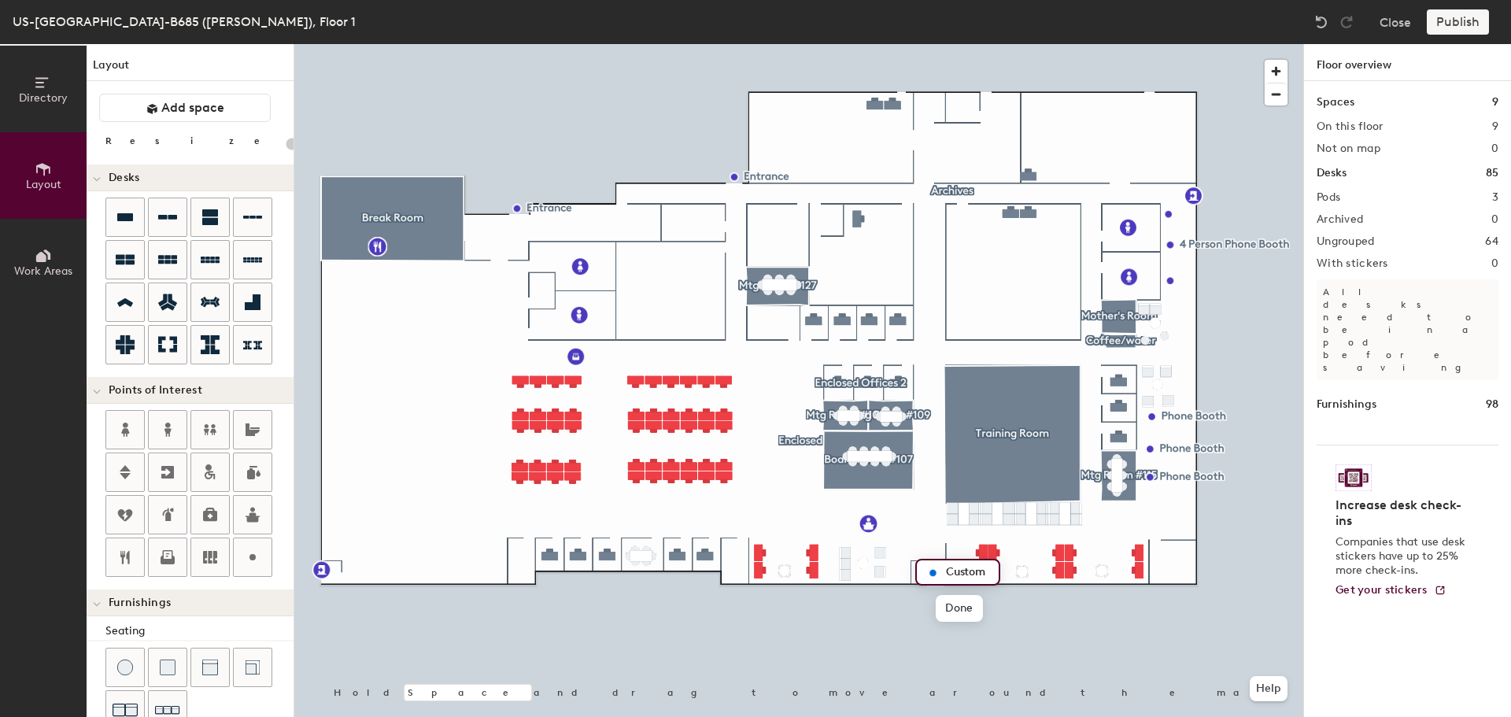
type input "20"
type input "E"
type input "20"
type input "Entrance"
click at [1460, 21] on div "Publish" at bounding box center [1463, 21] width 72 height 25
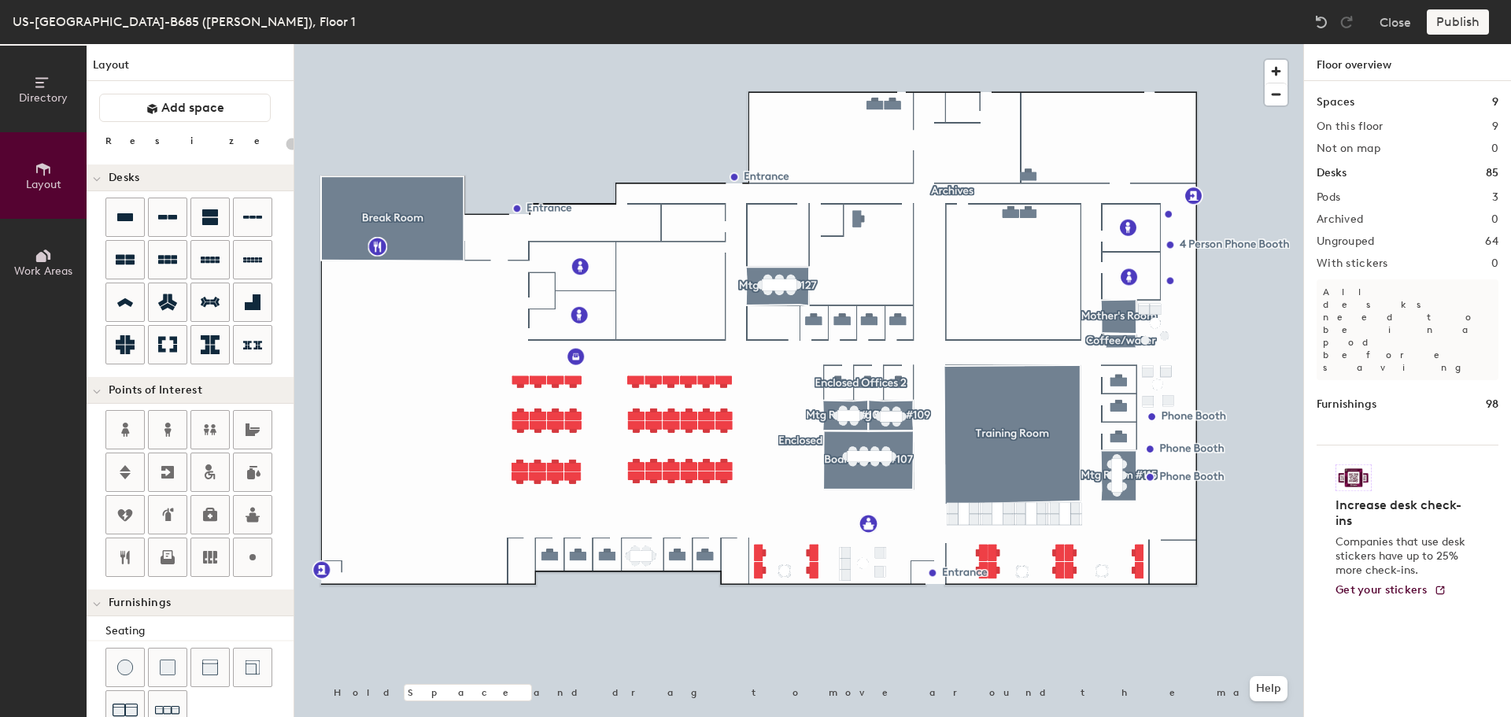
click at [1454, 24] on div "Publish" at bounding box center [1463, 21] width 72 height 25
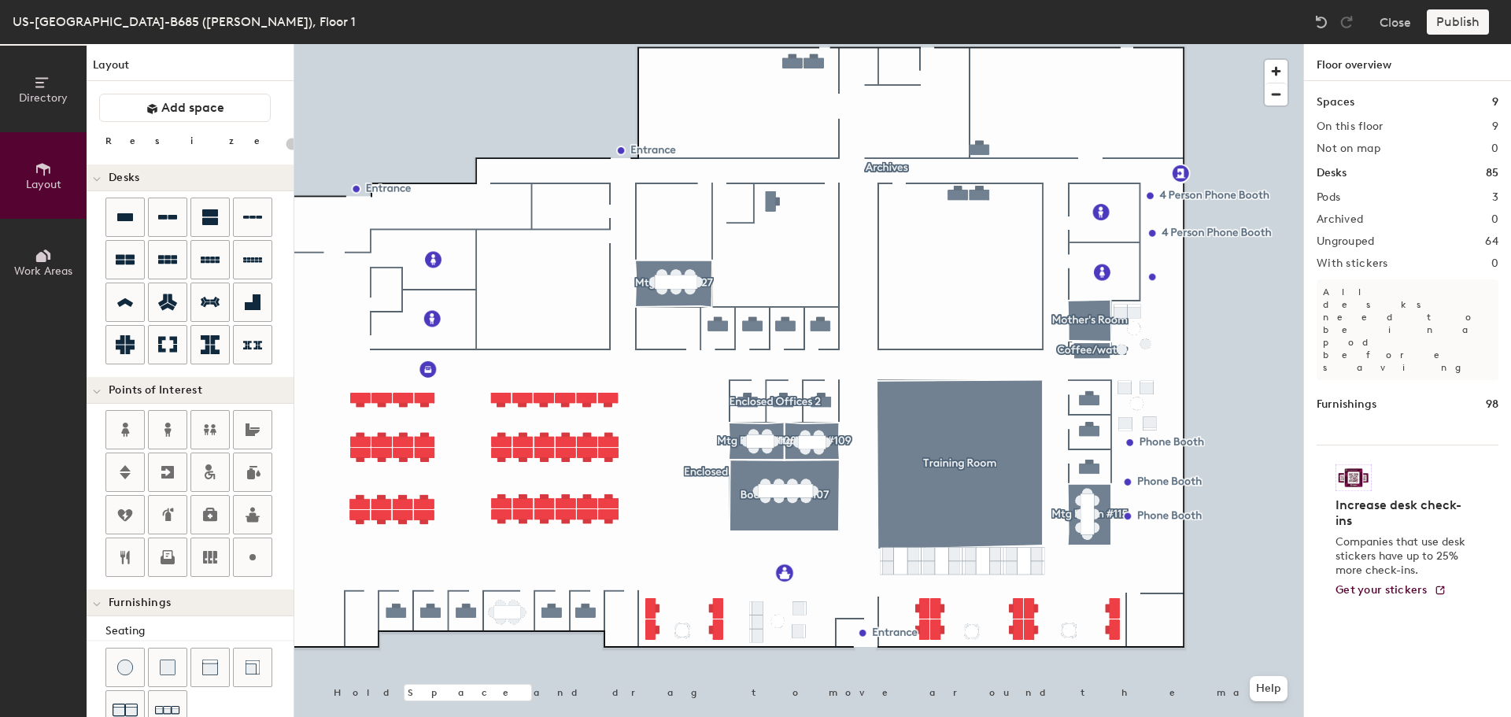
click at [1461, 24] on div "Publish" at bounding box center [1463, 21] width 72 height 25
click at [1444, 24] on div "Publish" at bounding box center [1463, 21] width 72 height 25
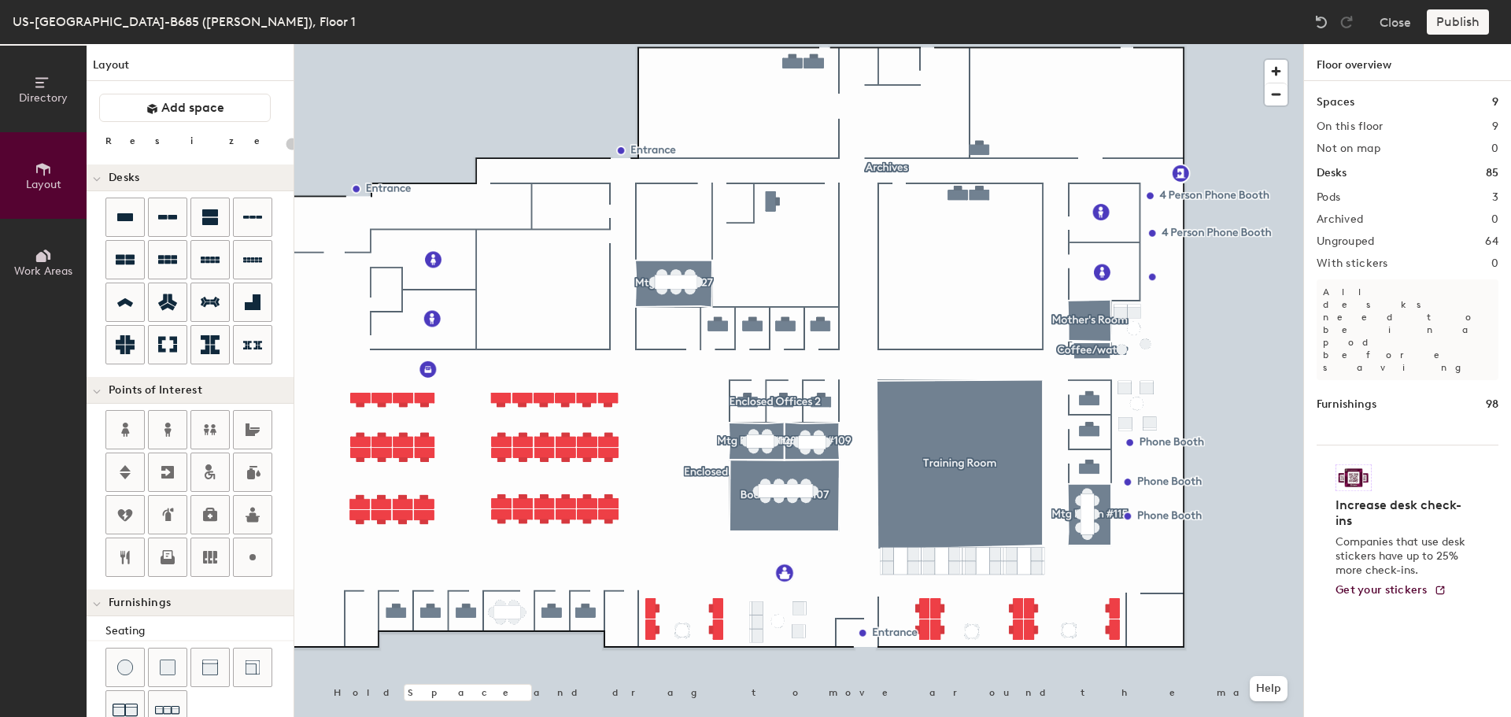
click at [1444, 24] on div "Publish" at bounding box center [1463, 21] width 72 height 25
click at [1361, 62] on h1 "Floor overview" at bounding box center [1407, 62] width 207 height 37
click at [1469, 28] on div "Publish" at bounding box center [1463, 21] width 72 height 25
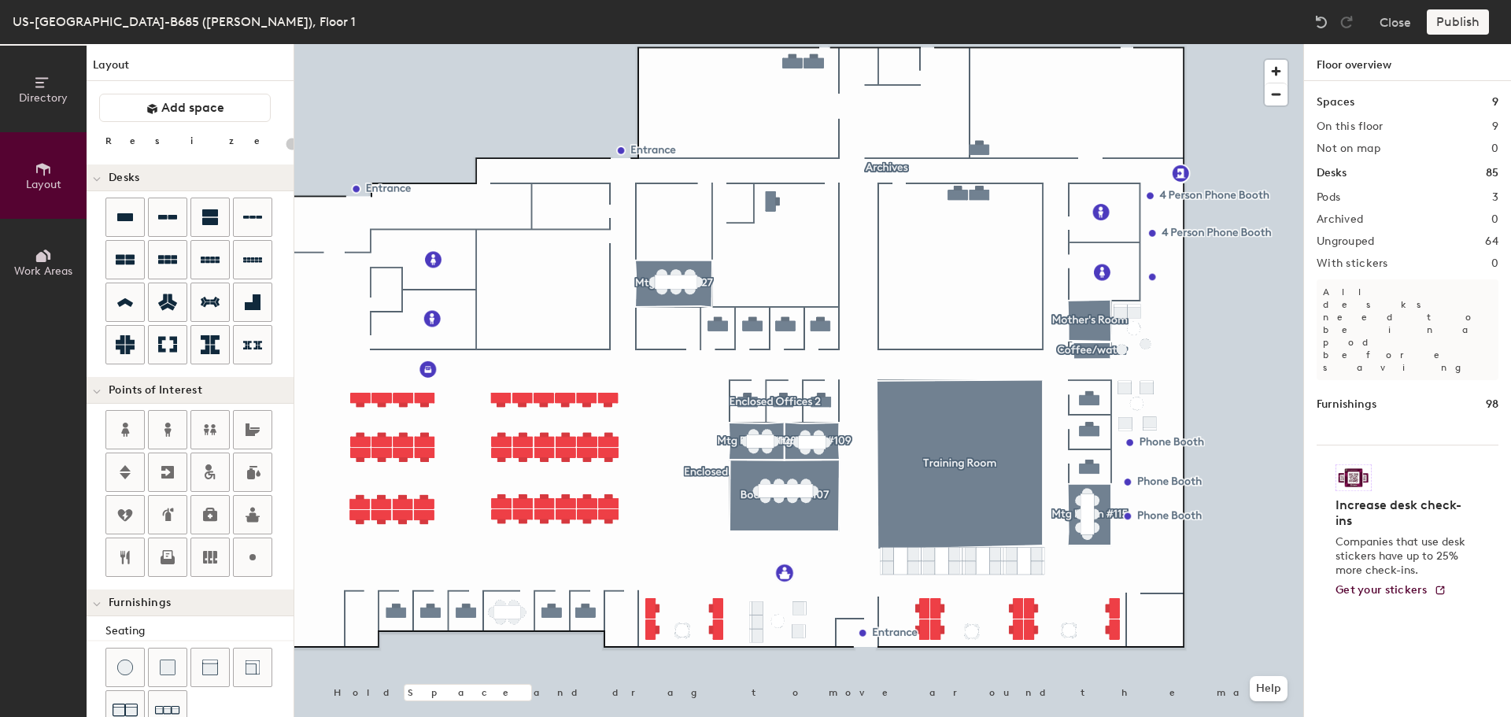
click at [1469, 28] on div "Publish" at bounding box center [1463, 21] width 72 height 25
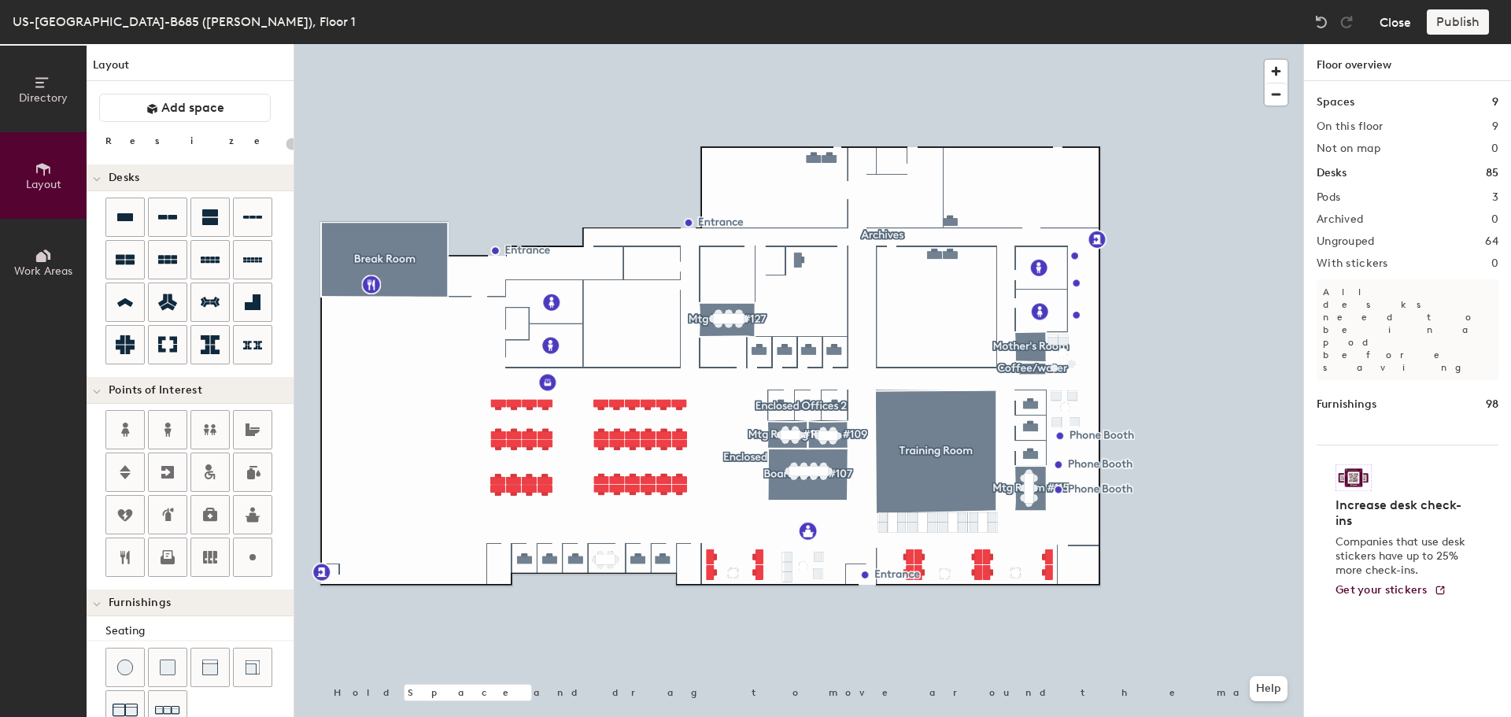
click at [1388, 19] on button "Close" at bounding box center [1395, 21] width 31 height 25
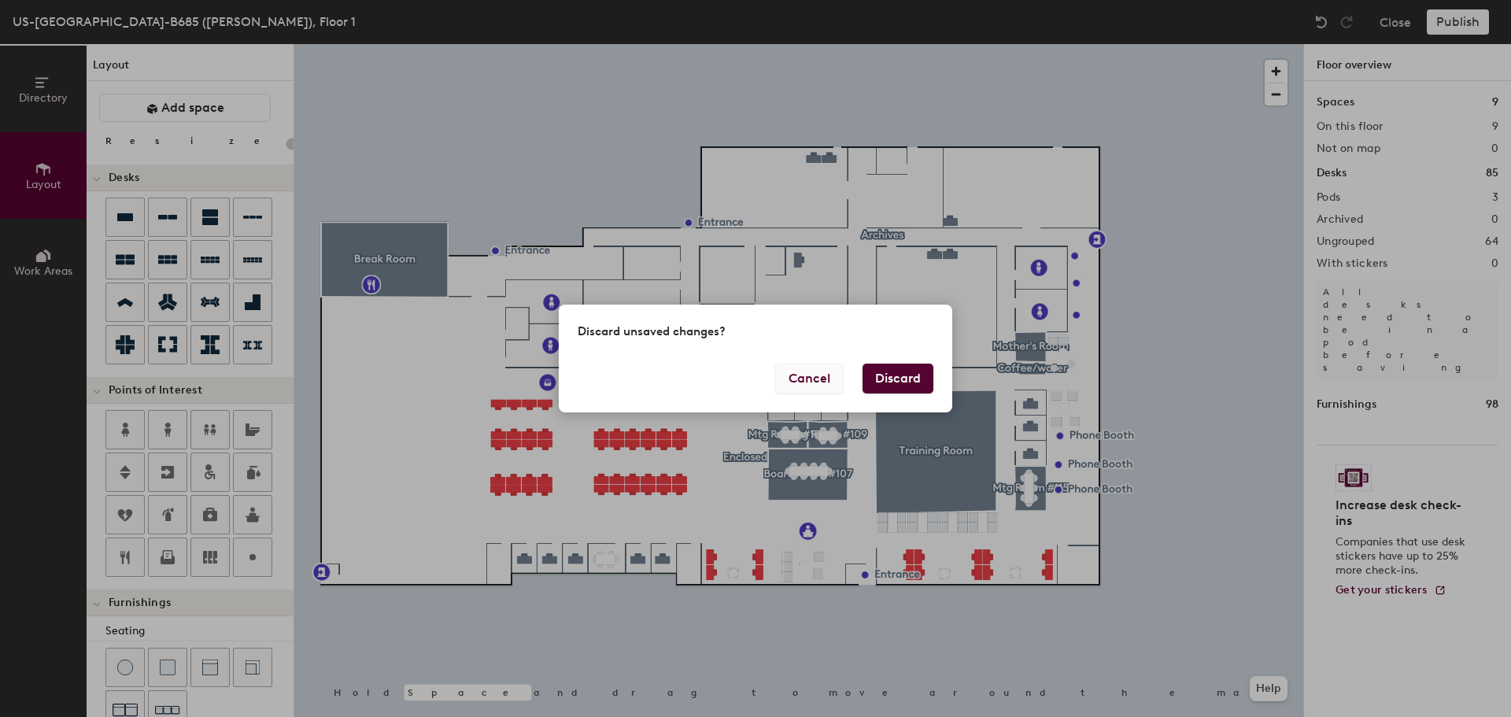
click at [813, 379] on button "Cancel" at bounding box center [809, 379] width 68 height 30
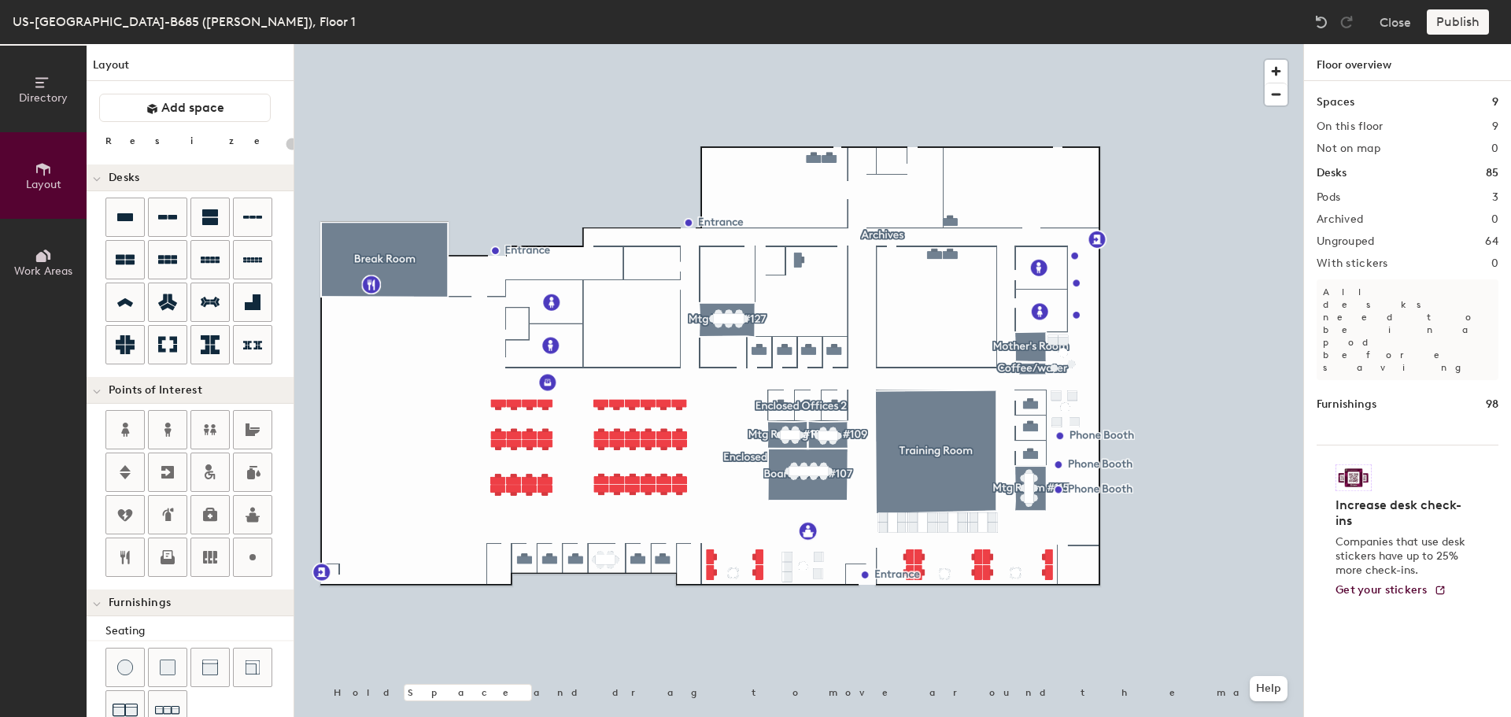
click at [1458, 22] on div "Publish" at bounding box center [1463, 21] width 72 height 25
click at [1458, 21] on div "Publish" at bounding box center [1463, 21] width 72 height 25
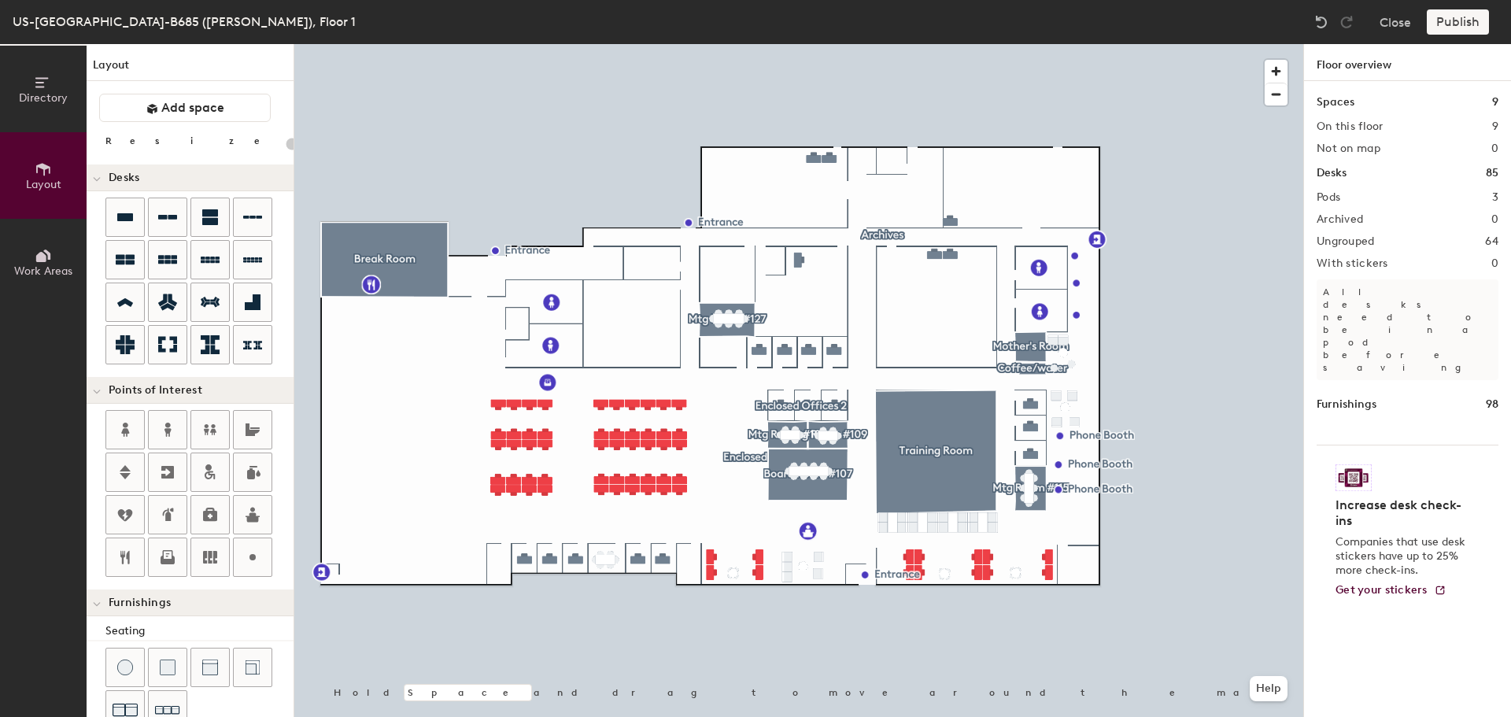
click at [1458, 21] on div "Publish" at bounding box center [1463, 21] width 72 height 25
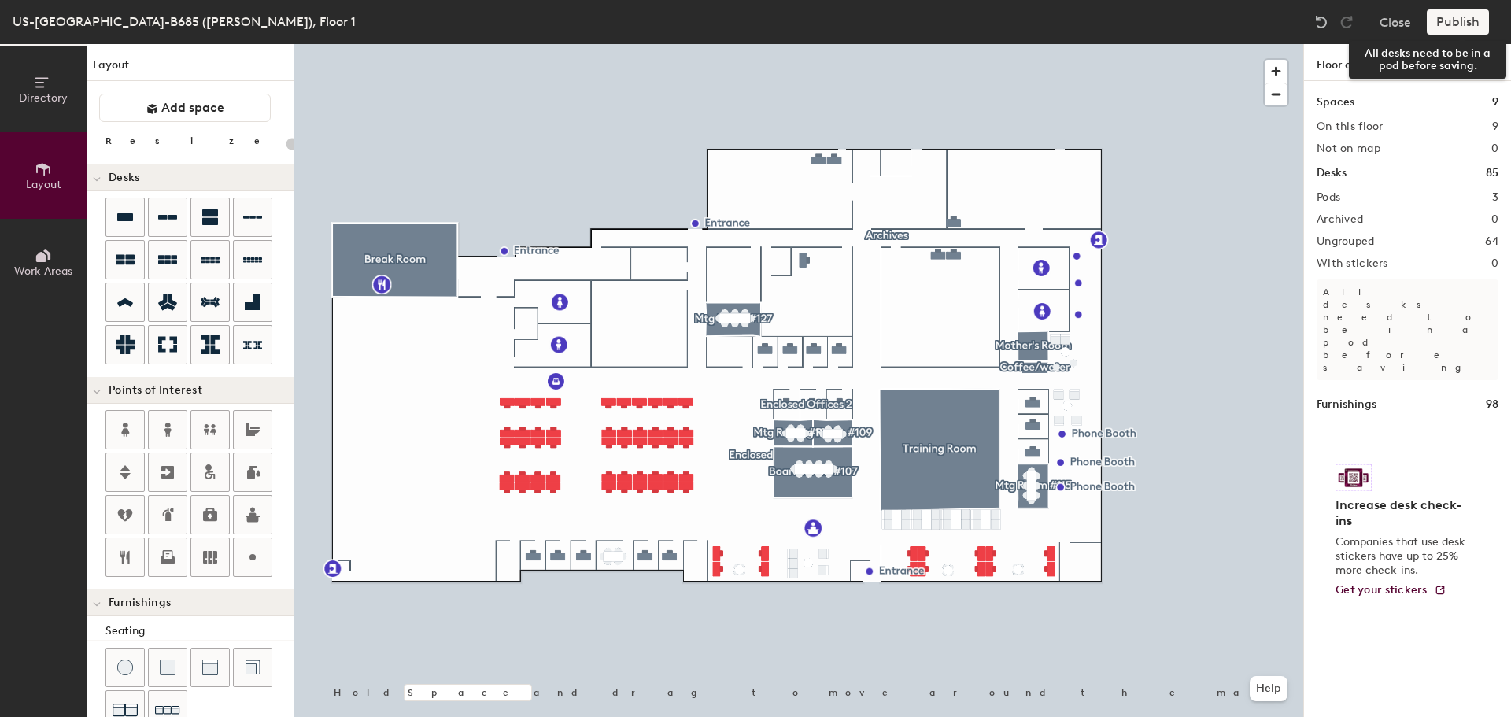
click at [1452, 15] on div "Publish" at bounding box center [1463, 21] width 72 height 25
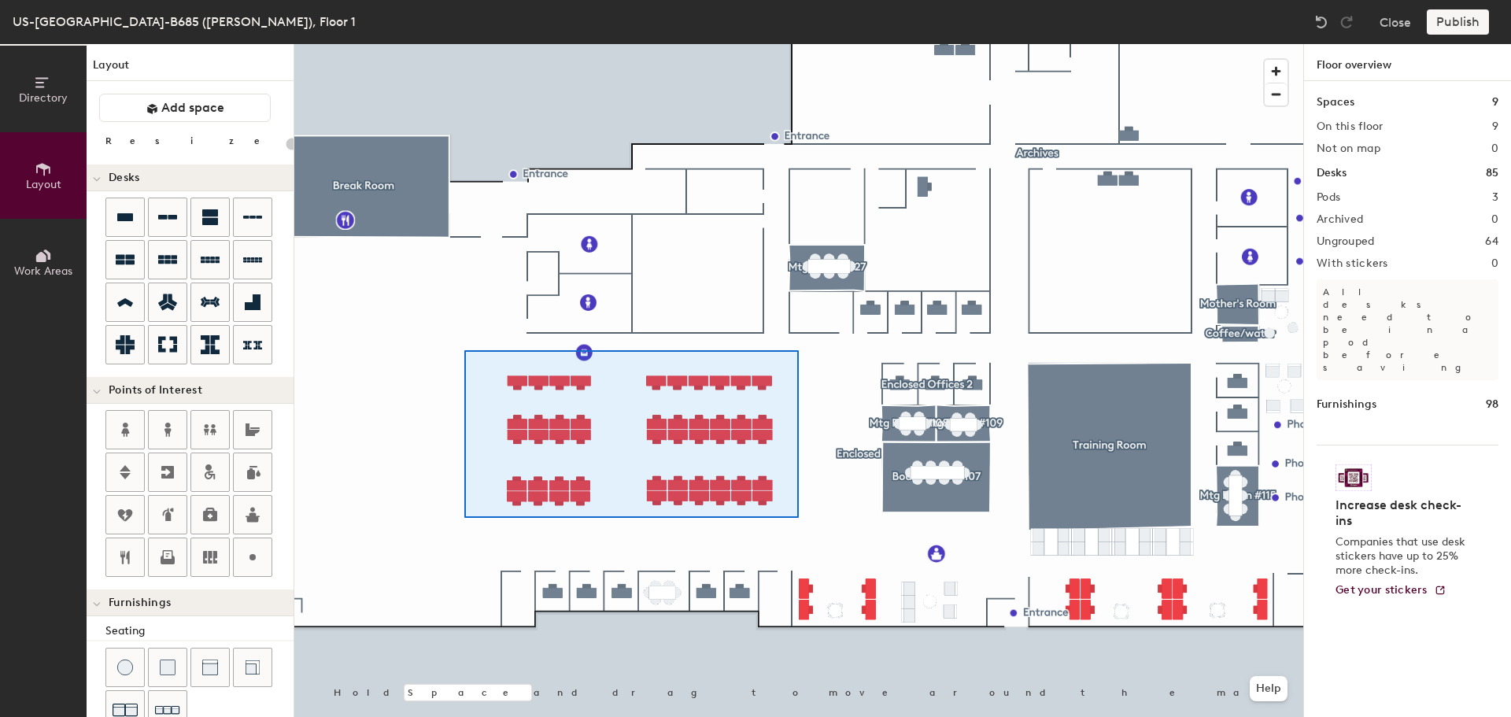
type input "100"
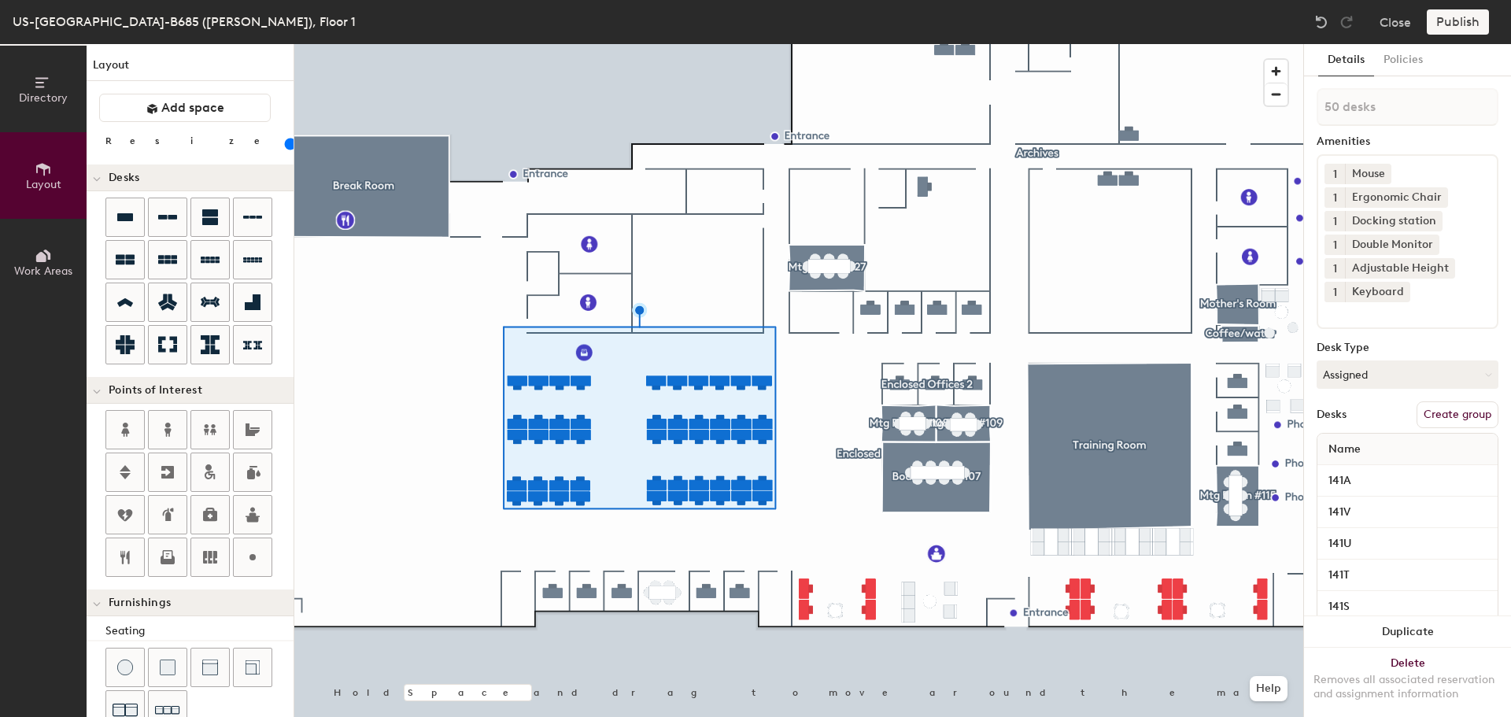
click at [1444, 409] on button "Create group" at bounding box center [1458, 414] width 82 height 27
click at [1294, 105] on div "Directory Layout Work Areas Layout Add space Resize Desks Points of Interest Fu…" at bounding box center [755, 380] width 1511 height 673
type input "Cube Office"
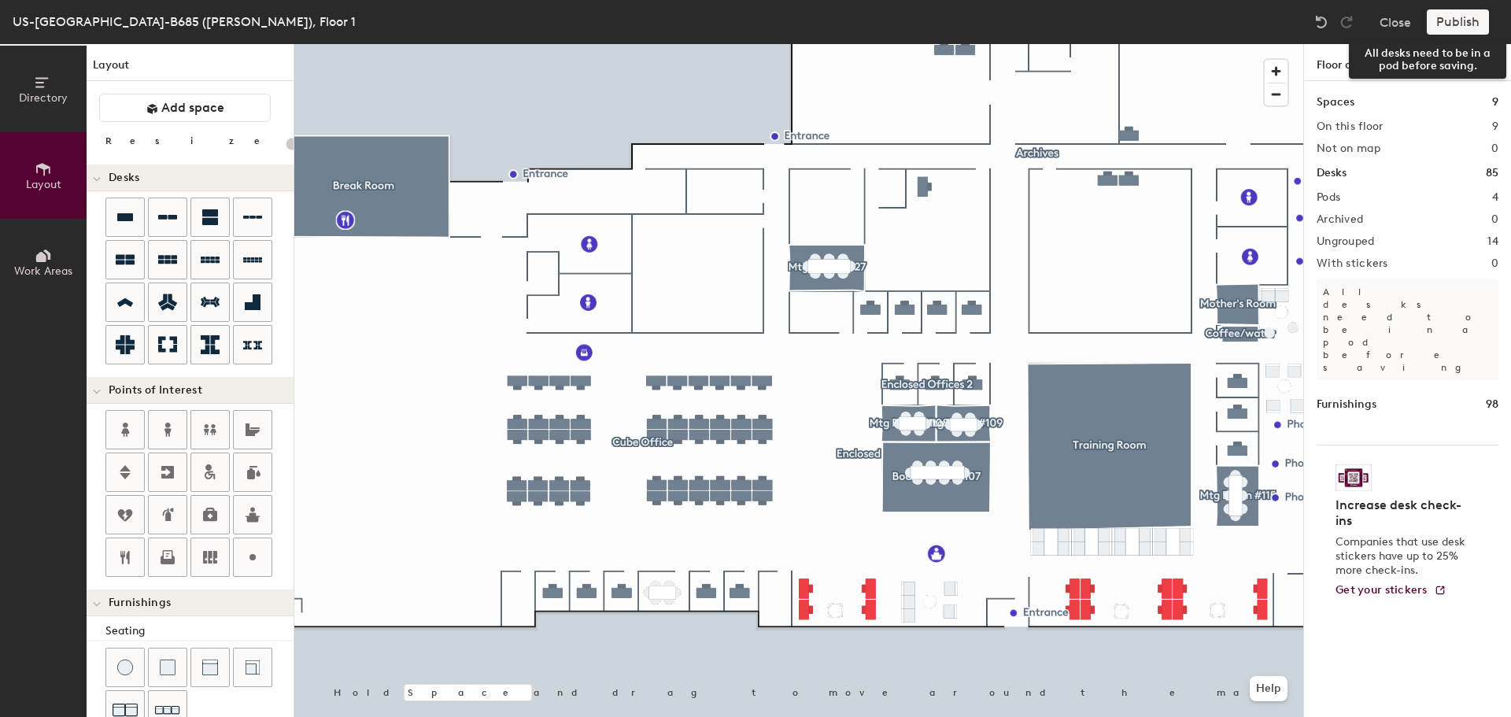
click at [1444, 18] on div "Publish" at bounding box center [1463, 21] width 72 height 25
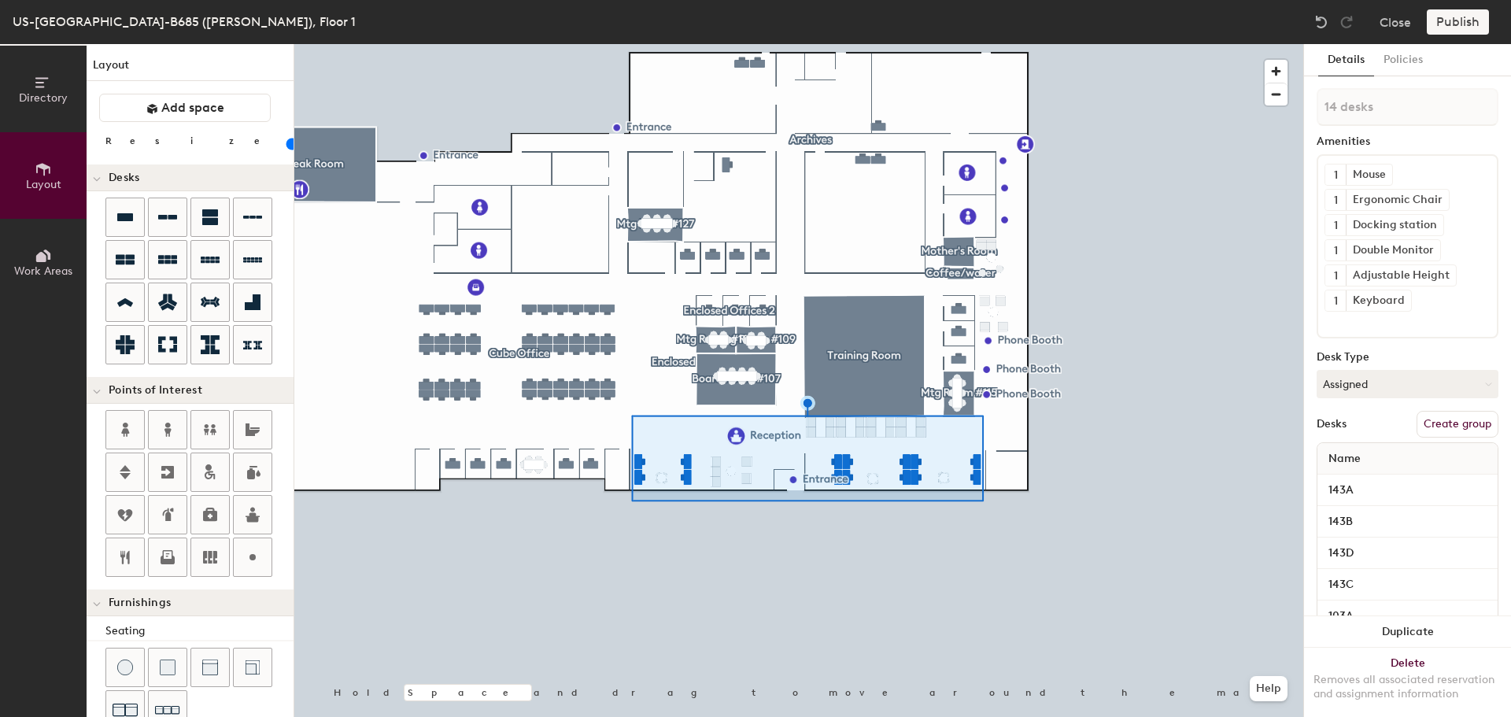
click at [1425, 423] on button "Create group" at bounding box center [1458, 424] width 82 height 27
type input "20"
type input "Pod"
type input "20"
type input "P"
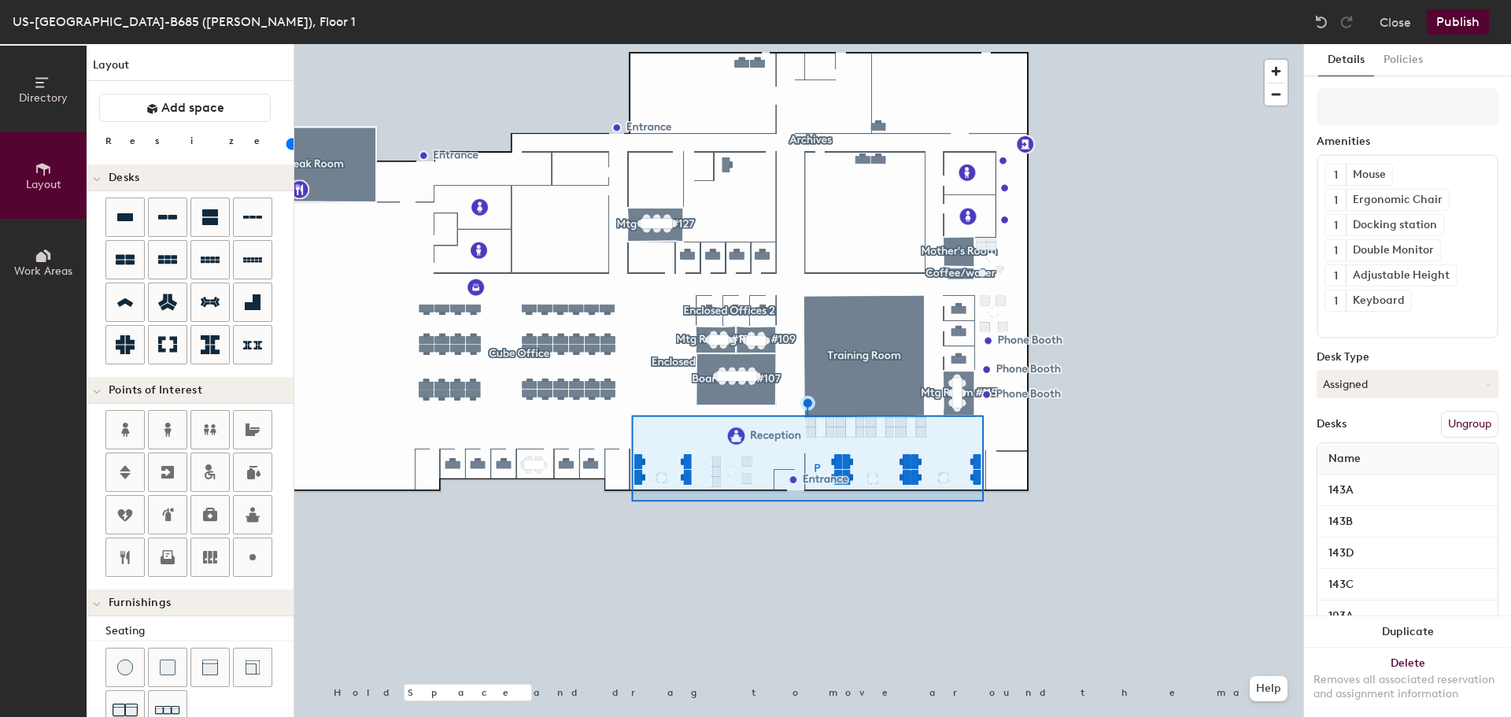
type input "20"
type input "C"
type input "20"
type input "Cu"
type input "20"
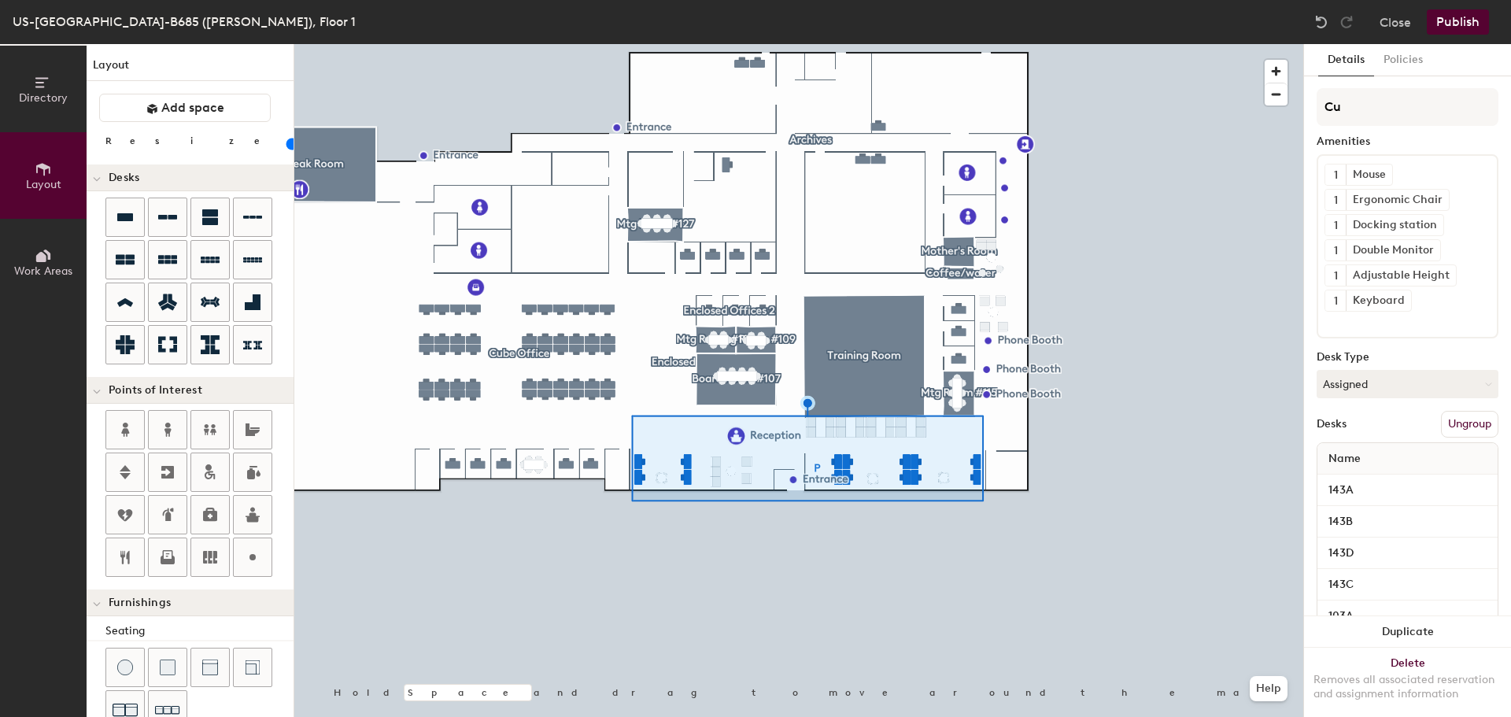
type input "Cub"
type input "20"
type input "Cube"
type input "20"
type input "Cube"
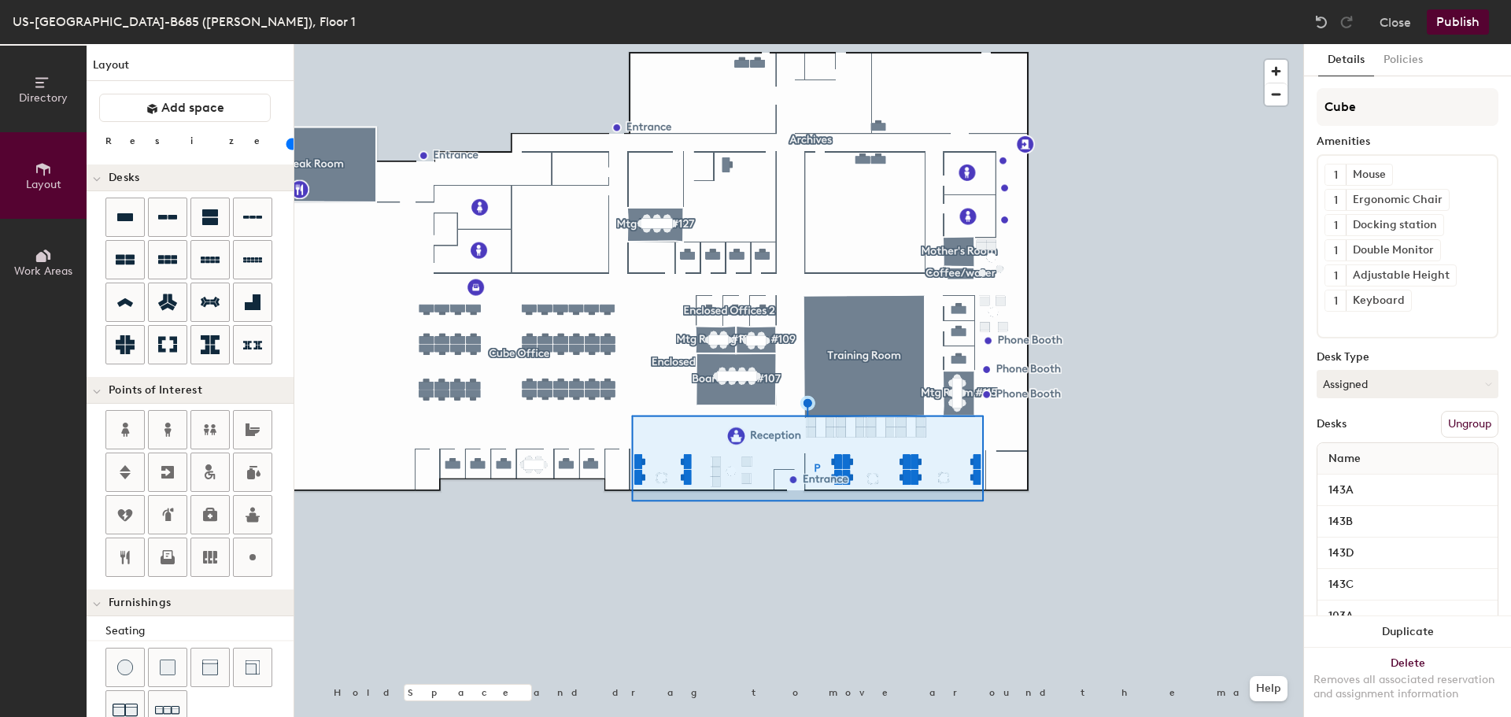
type input "20"
type input "Cube 2"
type input "20"
type input "Cube 2"
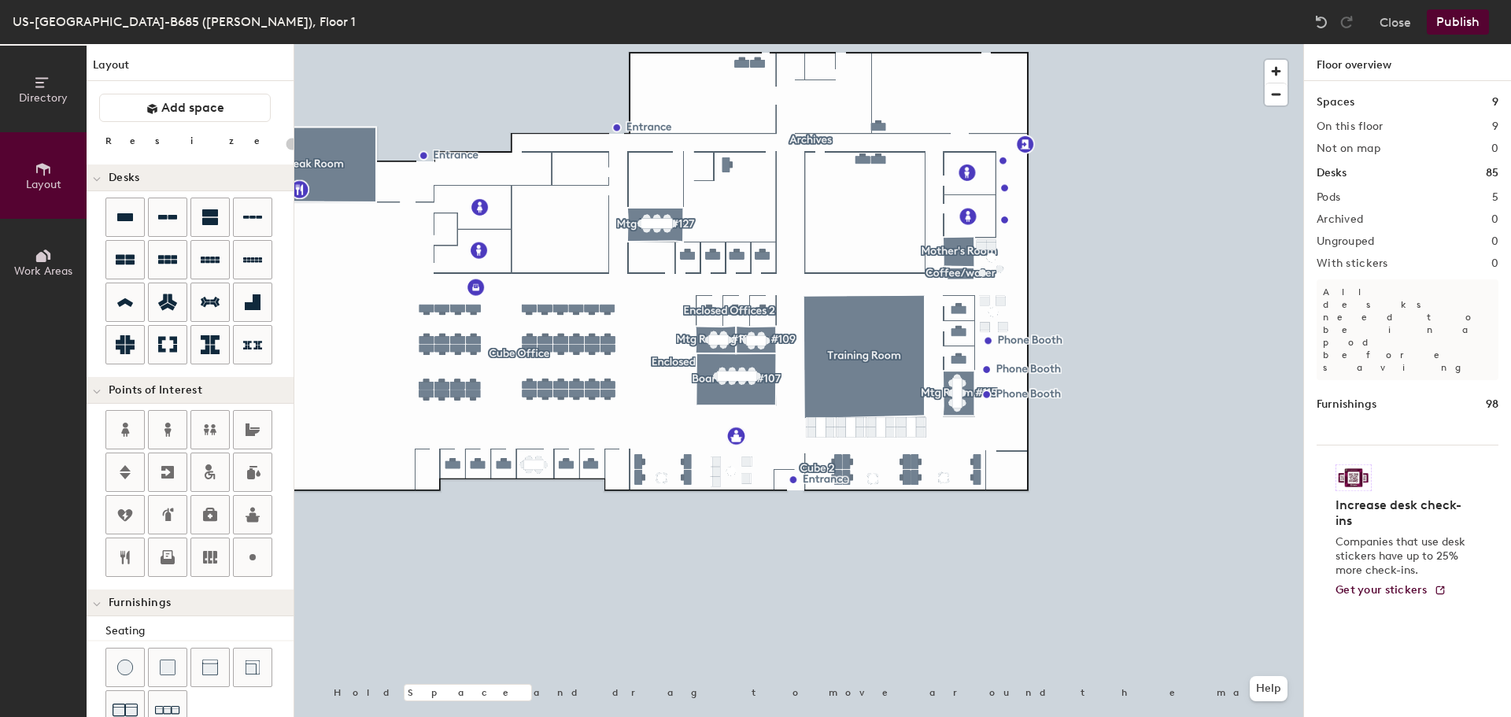
click at [1455, 21] on button "Publish" at bounding box center [1458, 21] width 62 height 25
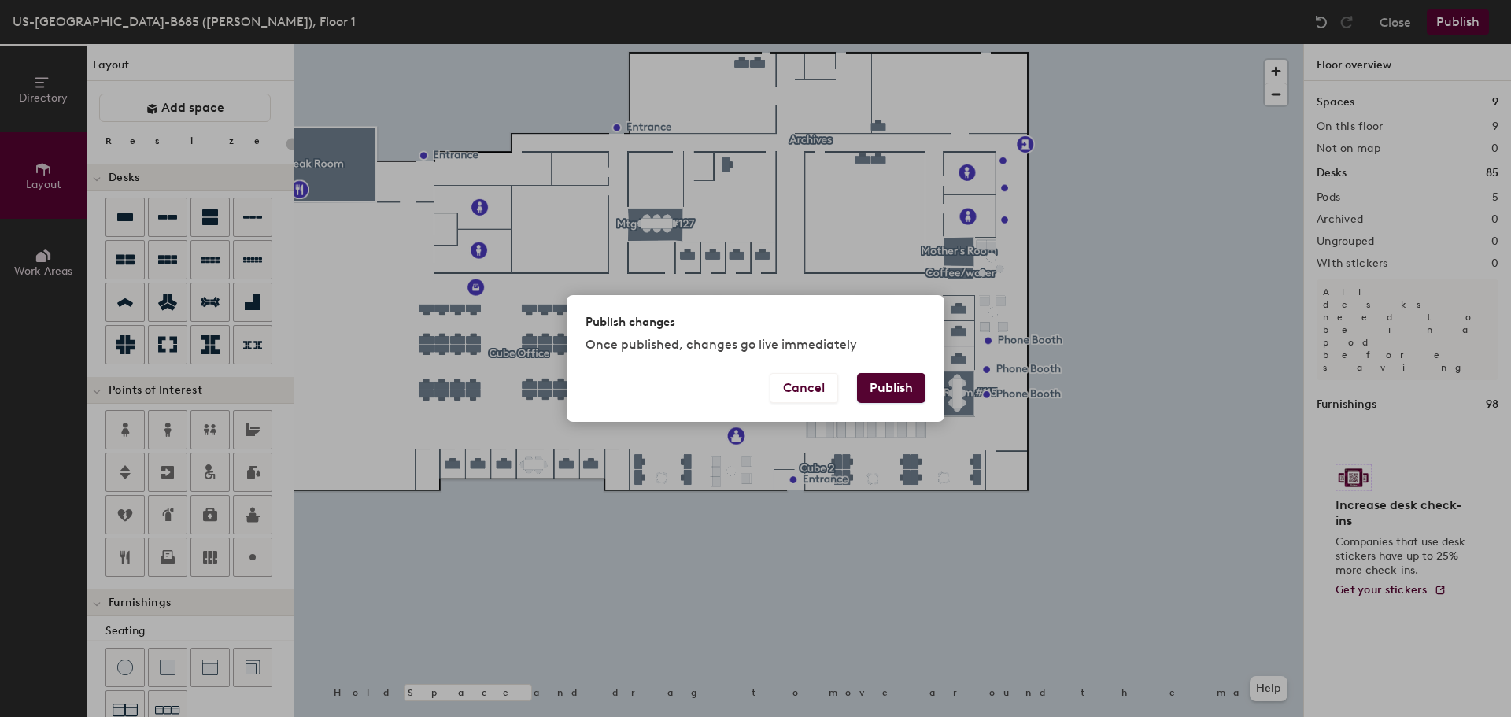
click at [876, 388] on button "Publish" at bounding box center [891, 388] width 68 height 30
type input "20"
